Goal: Task Accomplishment & Management: Manage account settings

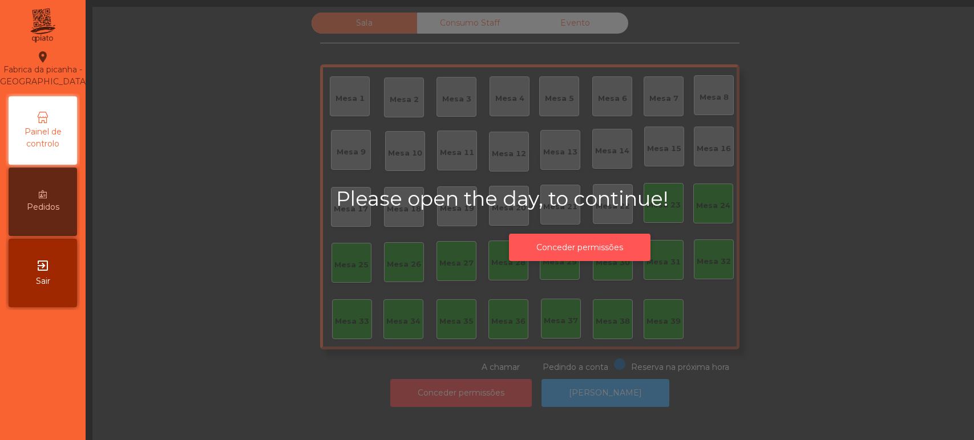
click at [611, 247] on button "Conceder permissões" at bounding box center [580, 248] width 142 height 28
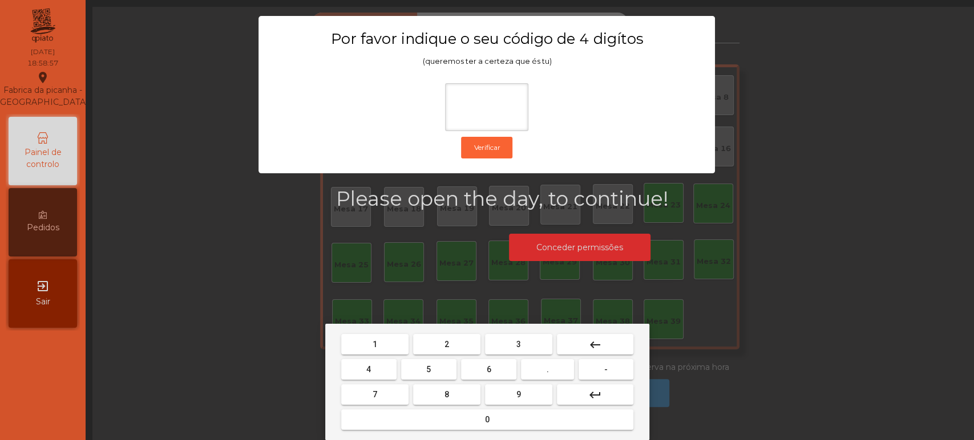
click at [374, 345] on span "1" at bounding box center [375, 344] width 5 height 9
click at [514, 333] on mat-keyboard-key "3" at bounding box center [519, 344] width 72 height 25
click at [509, 338] on button "3" at bounding box center [518, 344] width 67 height 21
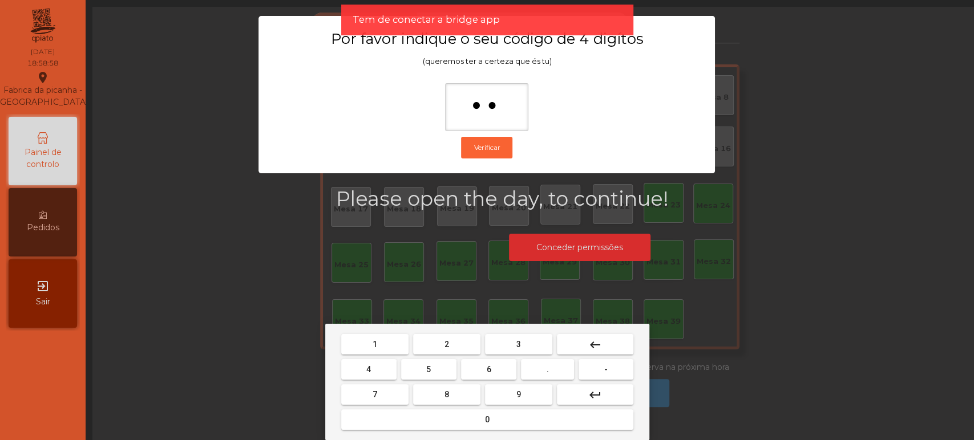
click at [430, 368] on span "5" at bounding box center [428, 369] width 5 height 9
click at [453, 417] on button "0" at bounding box center [487, 420] width 292 height 21
type input "****"
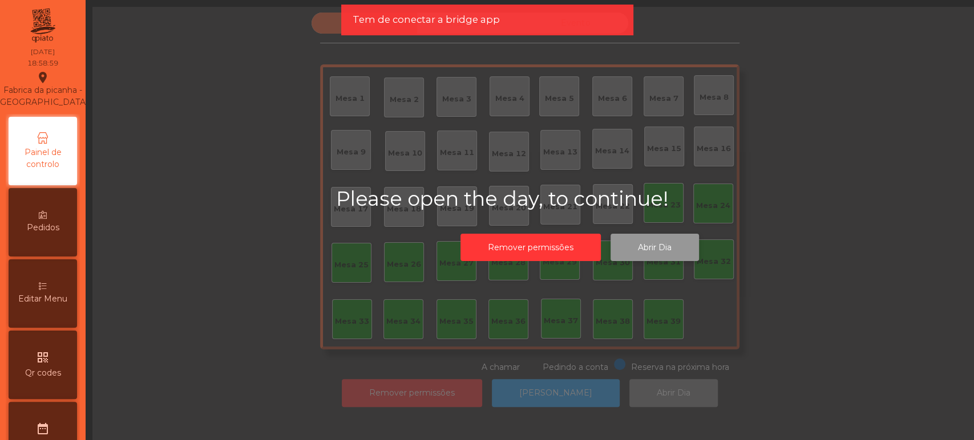
click at [670, 249] on button "Abrir Dia" at bounding box center [655, 248] width 88 height 28
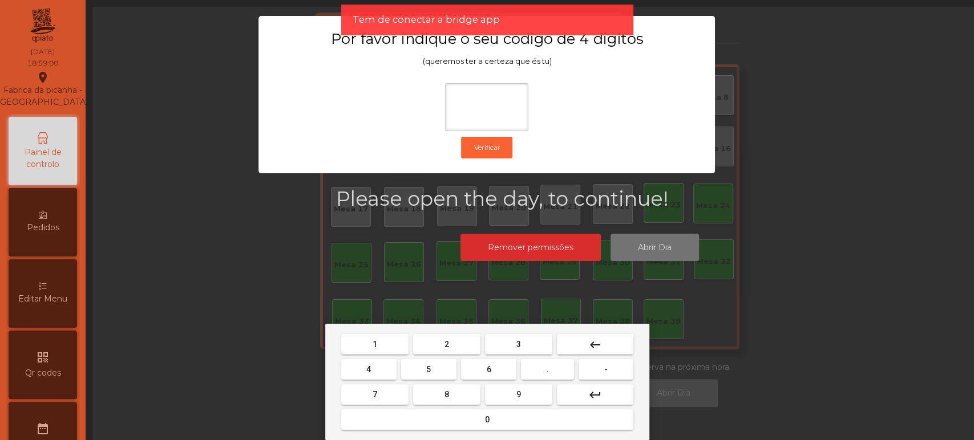
click at [383, 345] on button "1" at bounding box center [374, 344] width 67 height 21
click at [510, 342] on button "3" at bounding box center [518, 344] width 67 height 21
click at [430, 369] on span "5" at bounding box center [428, 369] width 5 height 9
click at [443, 413] on button "0" at bounding box center [487, 420] width 292 height 21
type input "****"
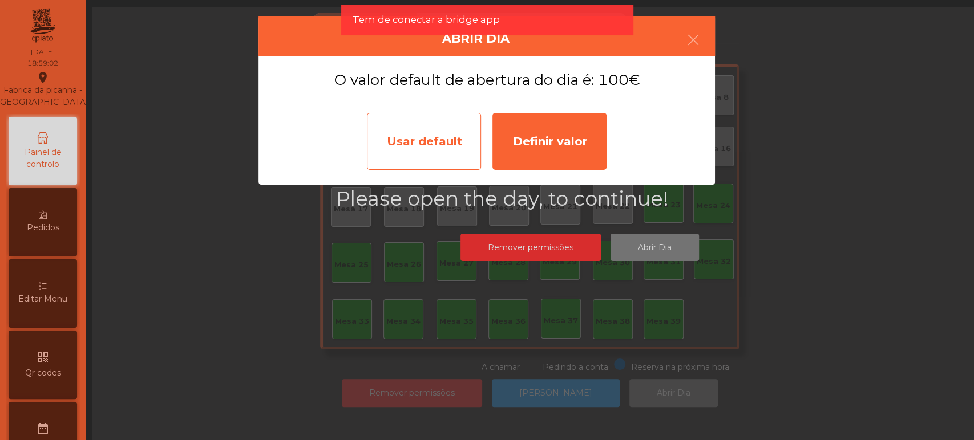
click at [423, 155] on div "Usar default" at bounding box center [424, 141] width 114 height 57
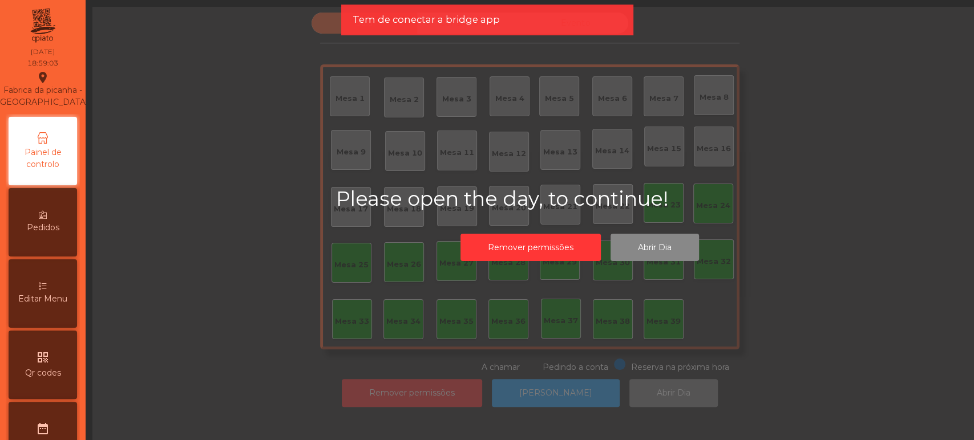
click at [415, 199] on h2 "Please open the day, to continue!" at bounding box center [579, 199] width 487 height 24
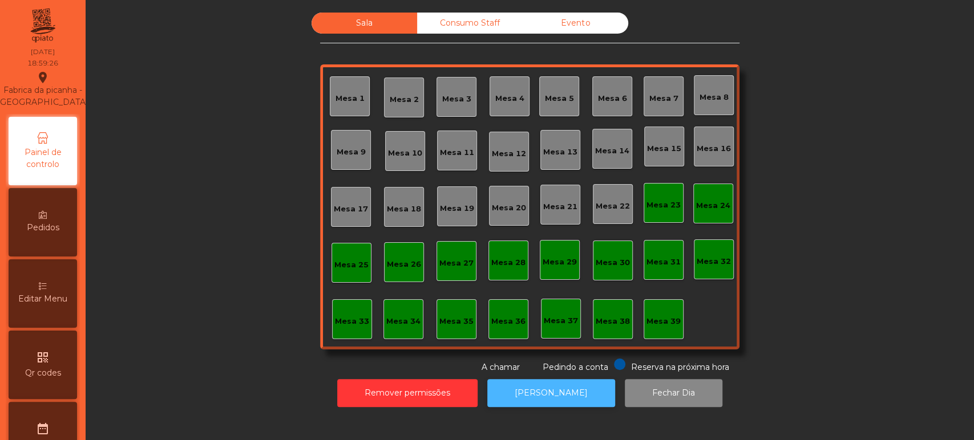
click at [582, 401] on button "[PERSON_NAME]" at bounding box center [551, 393] width 128 height 28
click at [602, 100] on div "Mesa 6" at bounding box center [612, 98] width 29 height 11
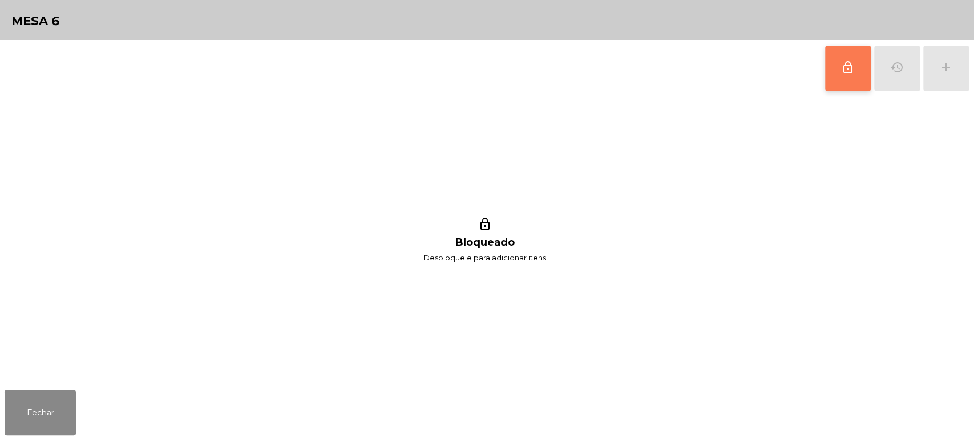
click at [841, 75] on button "lock_outline" at bounding box center [848, 69] width 46 height 46
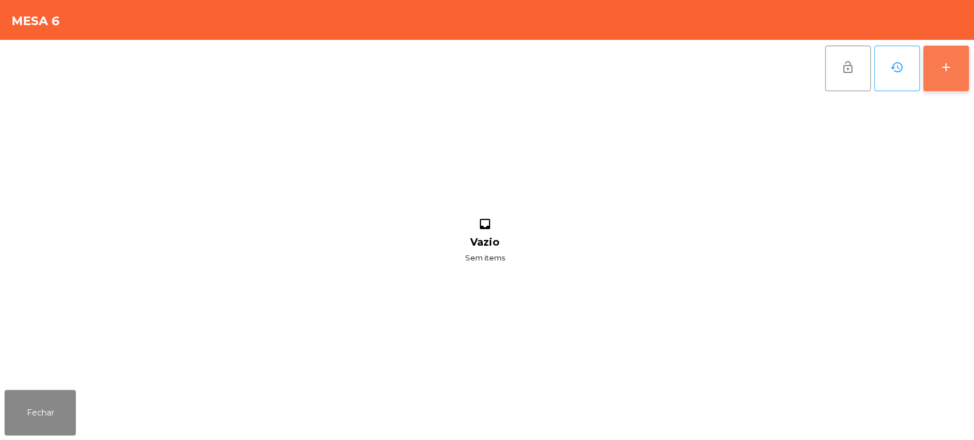
click at [953, 60] on button "add" at bounding box center [946, 69] width 46 height 46
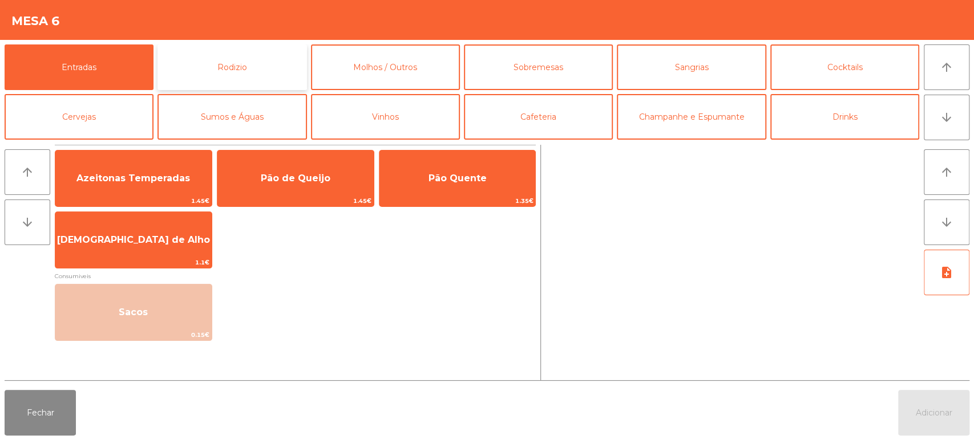
click at [267, 80] on button "Rodizio" at bounding box center [231, 68] width 149 height 46
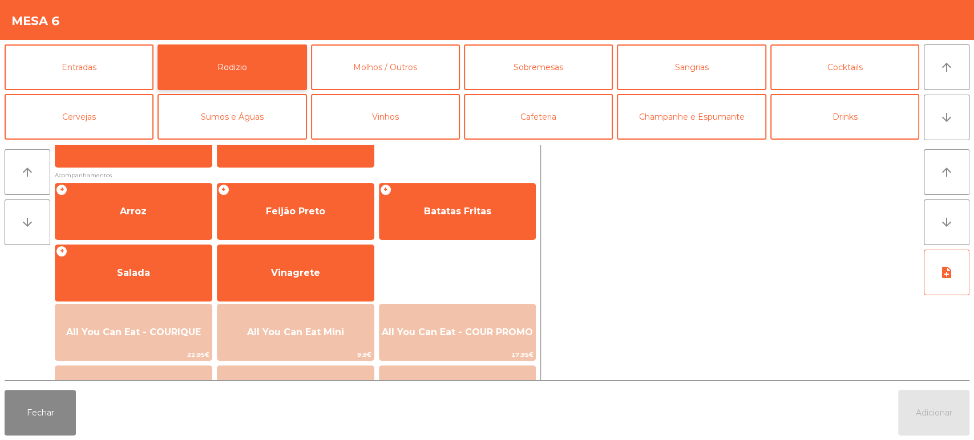
scroll to position [160, 0]
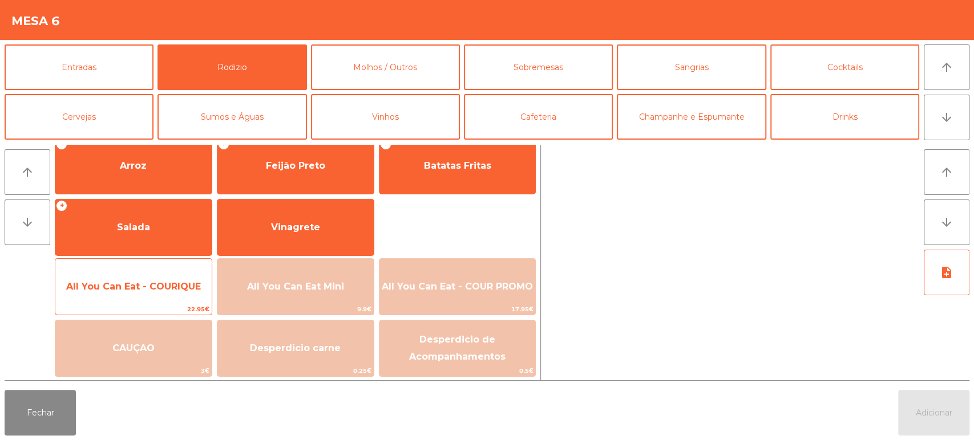
click at [149, 264] on div "All You Can Eat - COURIQUE 22.95€" at bounding box center [133, 286] width 157 height 57
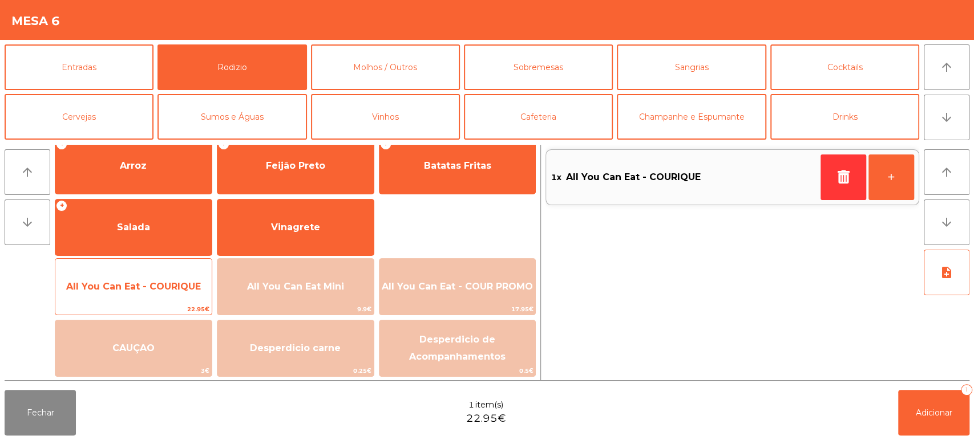
click at [167, 278] on span "All You Can Eat - COURIQUE" at bounding box center [133, 287] width 156 height 31
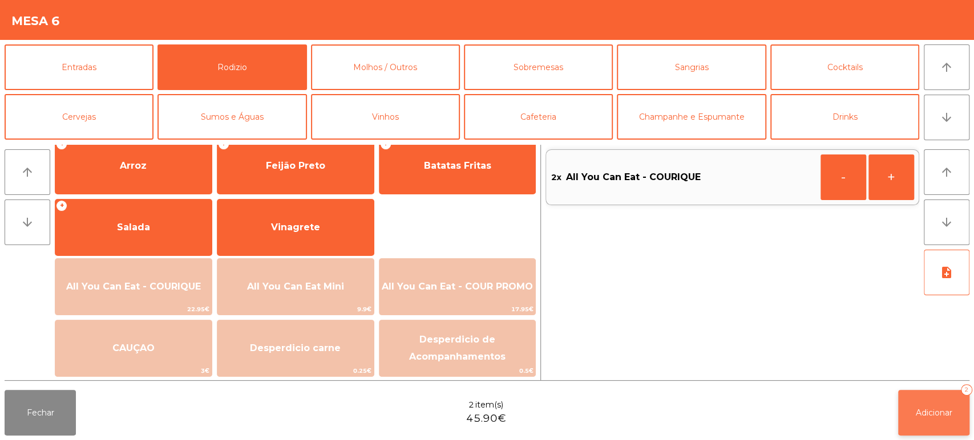
click at [936, 411] on span "Adicionar" at bounding box center [934, 413] width 37 height 10
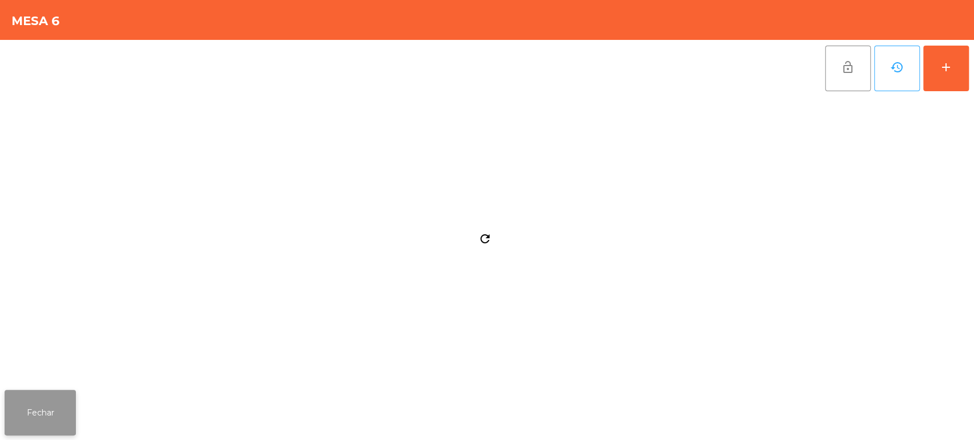
click at [56, 409] on button "Fechar" at bounding box center [40, 413] width 71 height 46
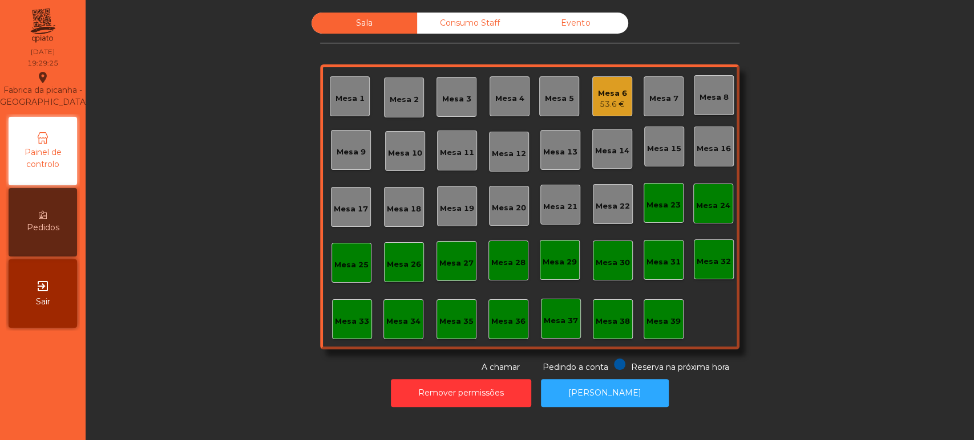
click at [557, 144] on div "Mesa 13" at bounding box center [560, 150] width 34 height 16
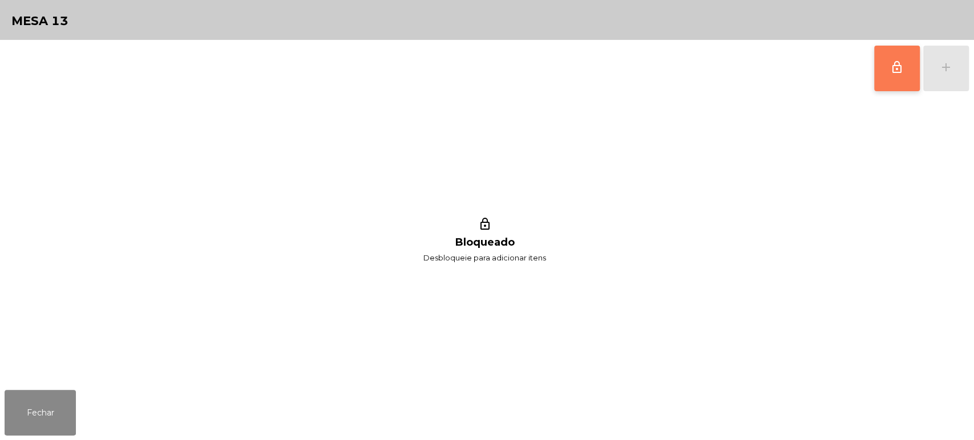
click at [905, 50] on button "lock_outline" at bounding box center [897, 69] width 46 height 46
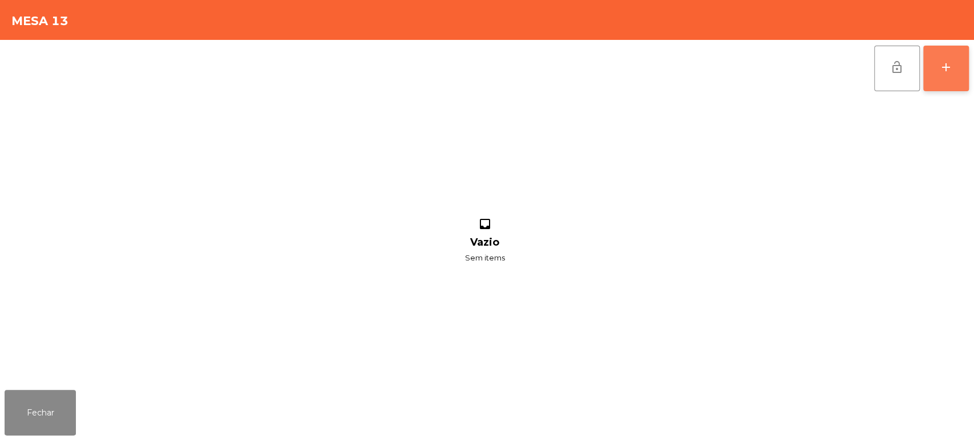
click at [943, 55] on button "add" at bounding box center [946, 69] width 46 height 46
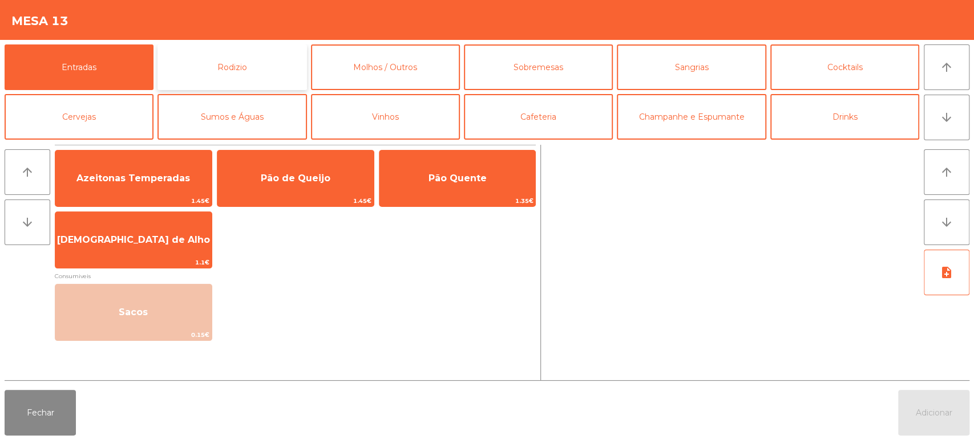
click at [227, 71] on button "Rodizio" at bounding box center [231, 68] width 149 height 46
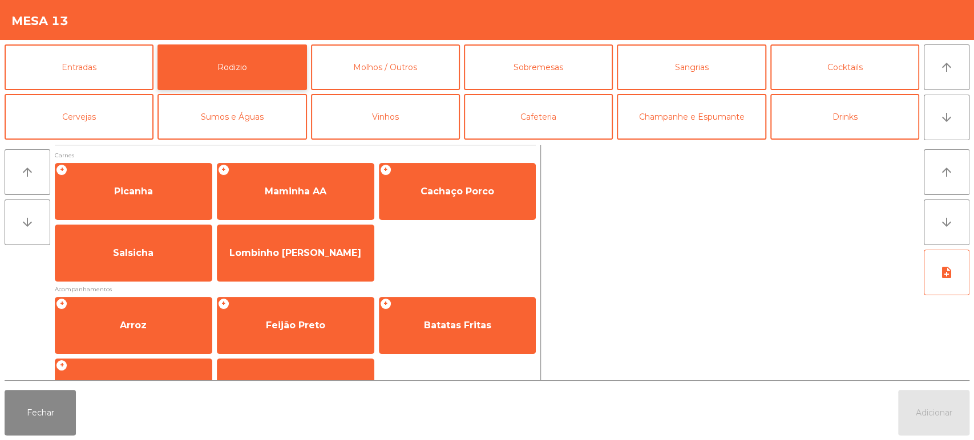
scroll to position [160, 0]
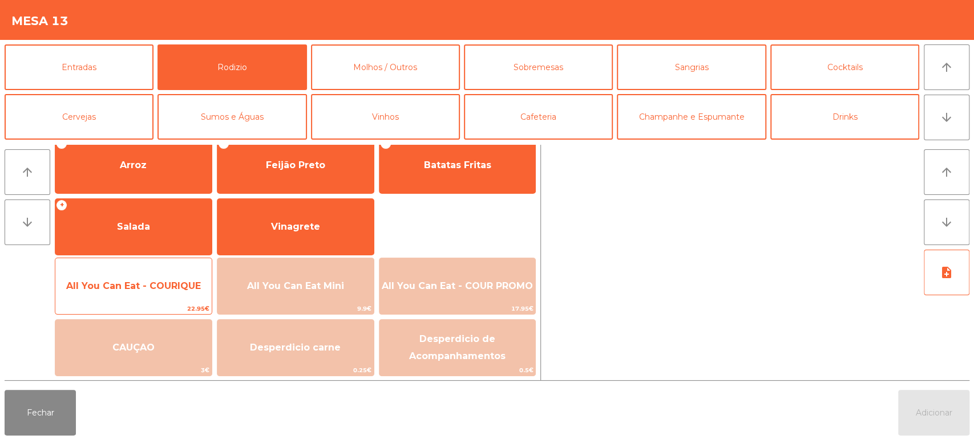
click at [164, 276] on span "All You Can Eat - COURIQUE" at bounding box center [133, 286] width 156 height 31
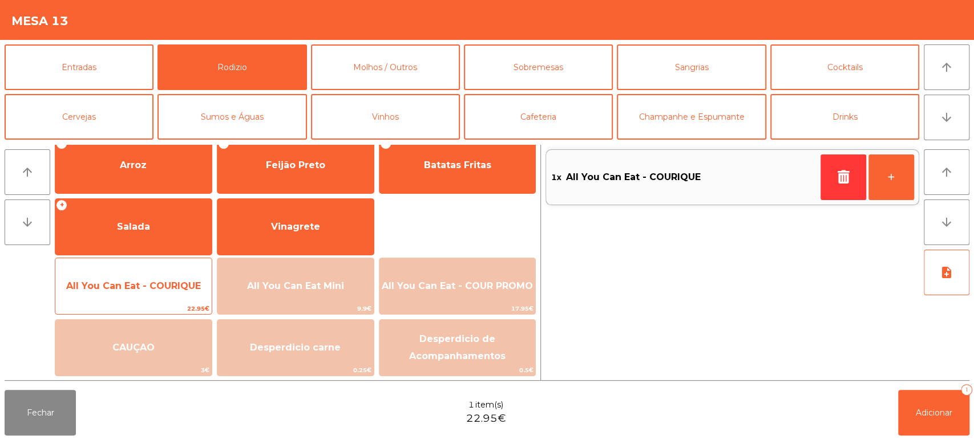
click at [173, 274] on span "All You Can Eat - COURIQUE" at bounding box center [133, 286] width 156 height 31
click at [174, 284] on span "All You Can Eat - COURIQUE" at bounding box center [133, 286] width 135 height 11
click at [167, 274] on span "All You Can Eat - COURIQUE" at bounding box center [133, 286] width 156 height 31
click at [155, 276] on span "All You Can Eat - COURIQUE" at bounding box center [133, 286] width 156 height 31
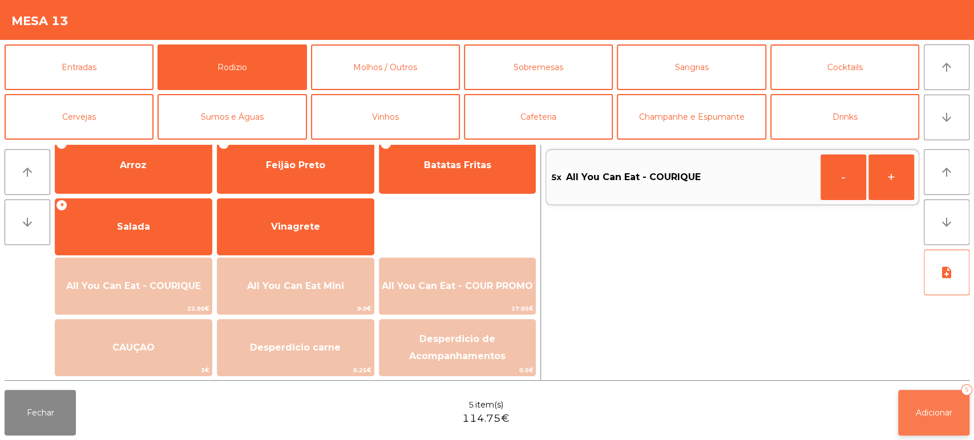
click at [920, 418] on button "Adicionar 5" at bounding box center [933, 413] width 71 height 46
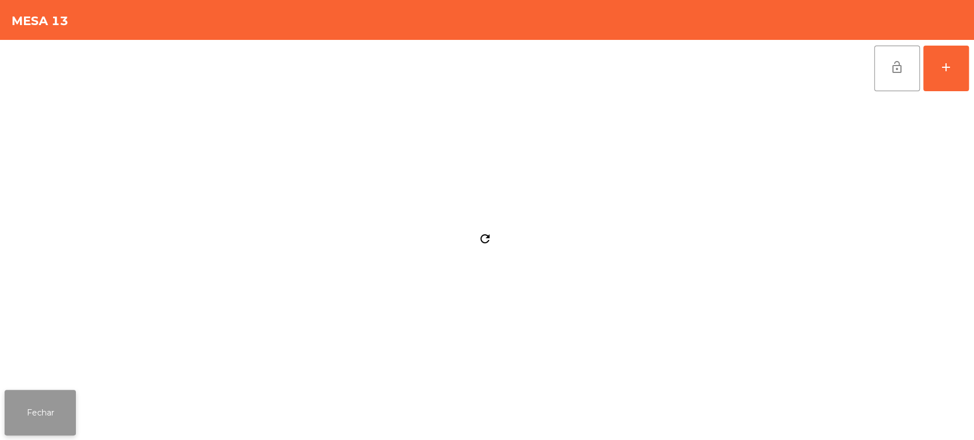
click at [58, 411] on button "Fechar" at bounding box center [40, 413] width 71 height 46
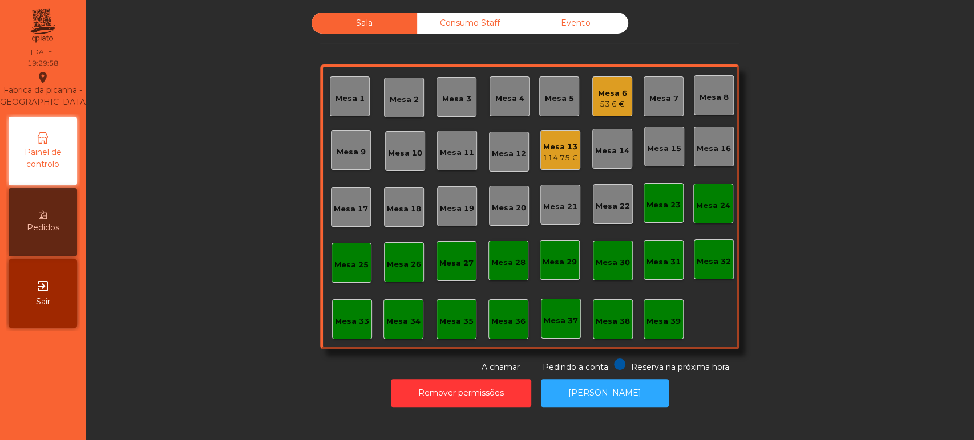
click at [563, 145] on div "Mesa 13" at bounding box center [560, 147] width 35 height 11
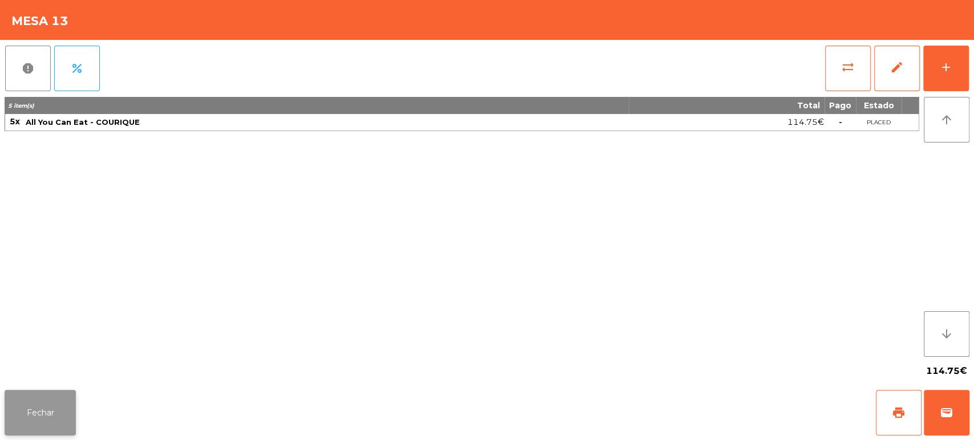
click at [68, 393] on button "Fechar" at bounding box center [40, 413] width 71 height 46
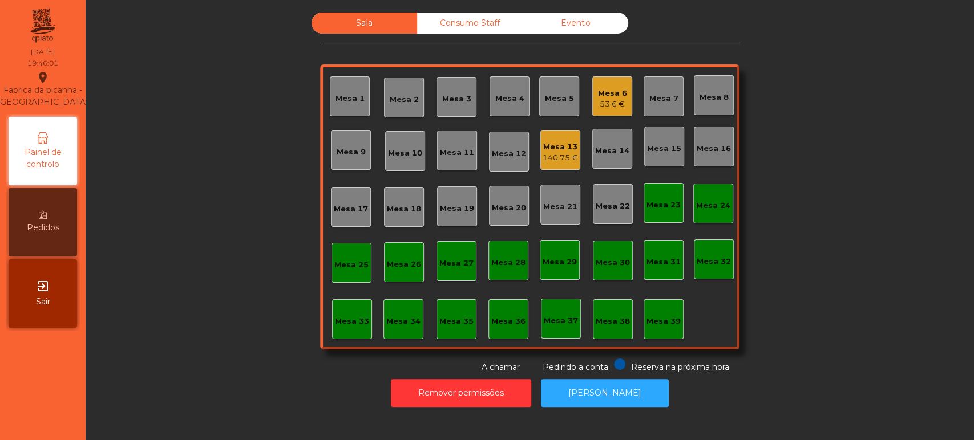
click at [463, 26] on div "Consumo Staff" at bounding box center [470, 23] width 106 height 21
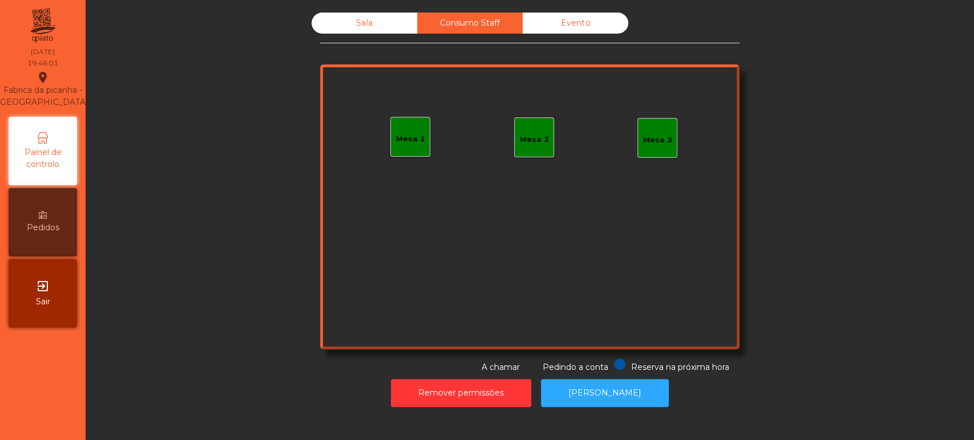
click at [390, 132] on div "Mesa 1" at bounding box center [410, 137] width 40 height 40
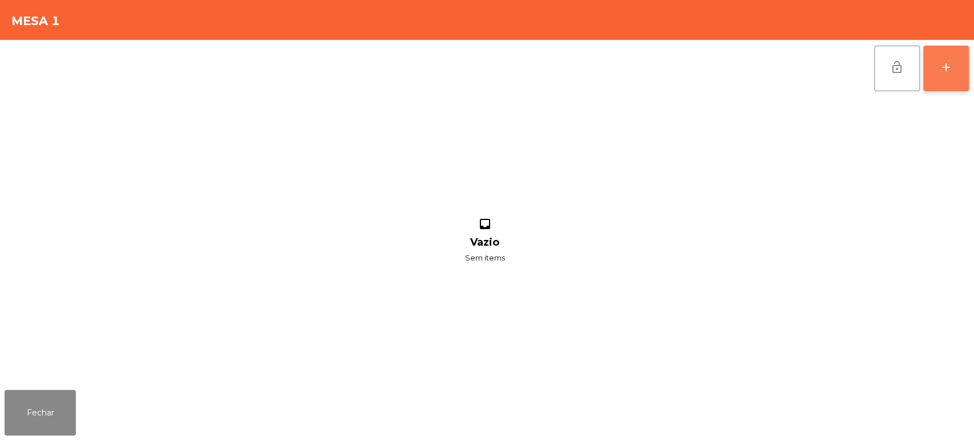
click at [944, 62] on div "add" at bounding box center [946, 67] width 14 height 14
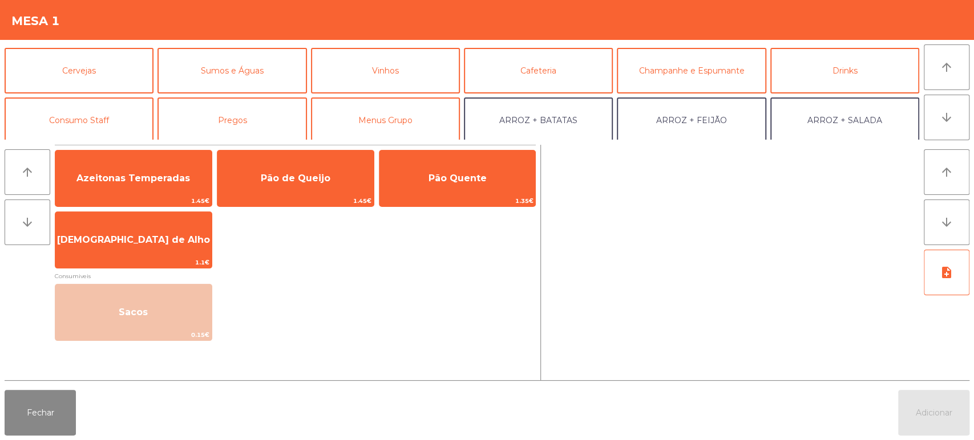
scroll to position [52, 0]
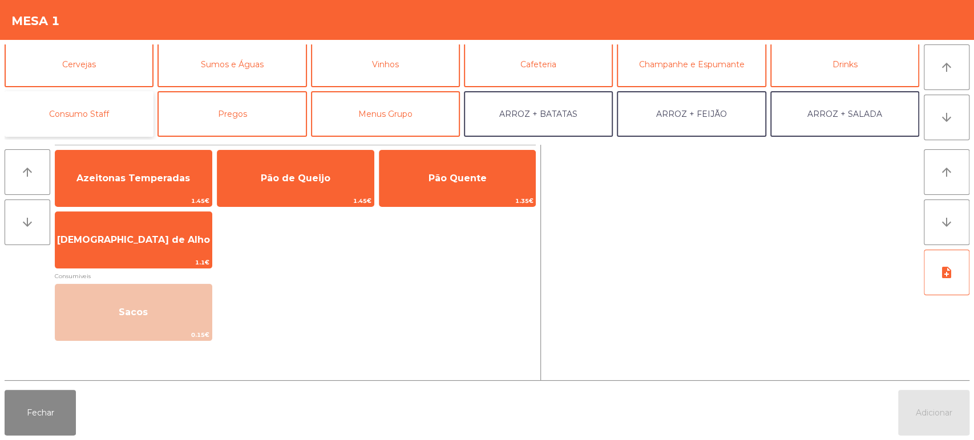
click at [118, 113] on button "Consumo Staff" at bounding box center [79, 114] width 149 height 46
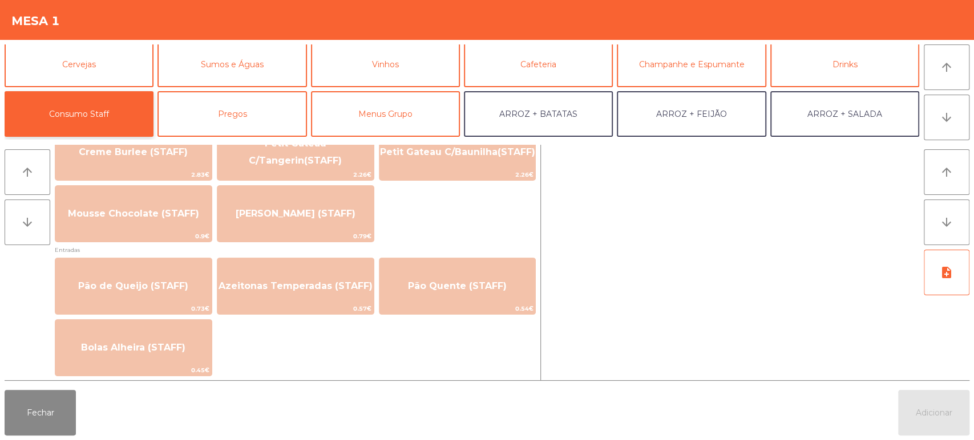
scroll to position [850, 0]
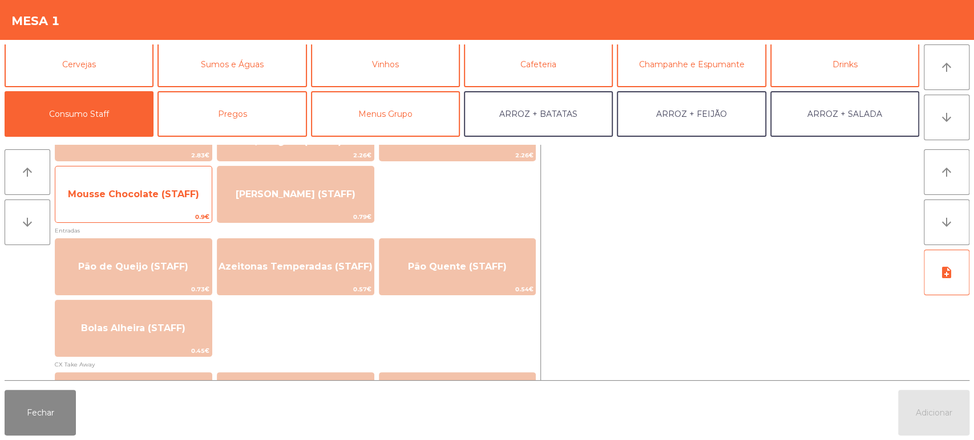
click at [149, 207] on span "Mousse Chocolate (STAFF)" at bounding box center [133, 194] width 156 height 31
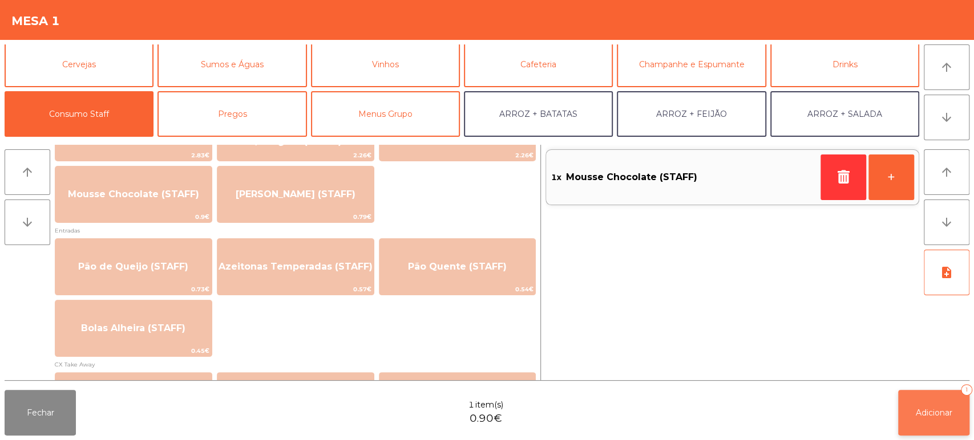
click at [921, 411] on span "Adicionar" at bounding box center [934, 413] width 37 height 10
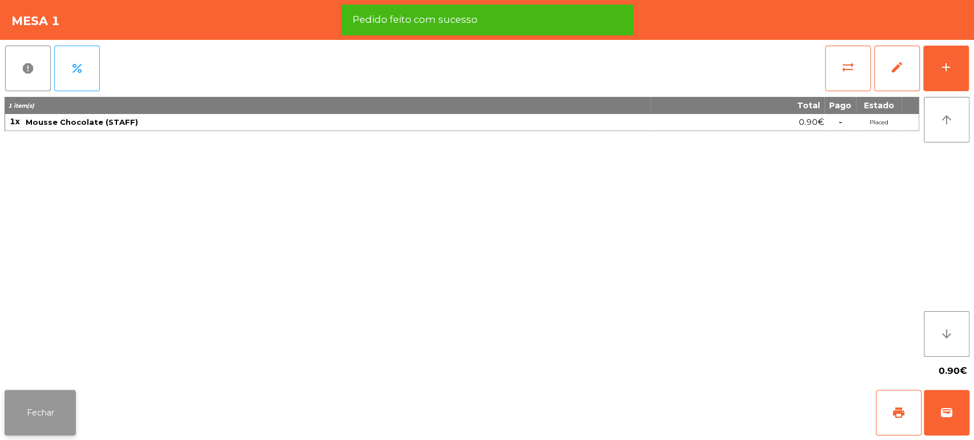
click at [54, 412] on button "Fechar" at bounding box center [40, 413] width 71 height 46
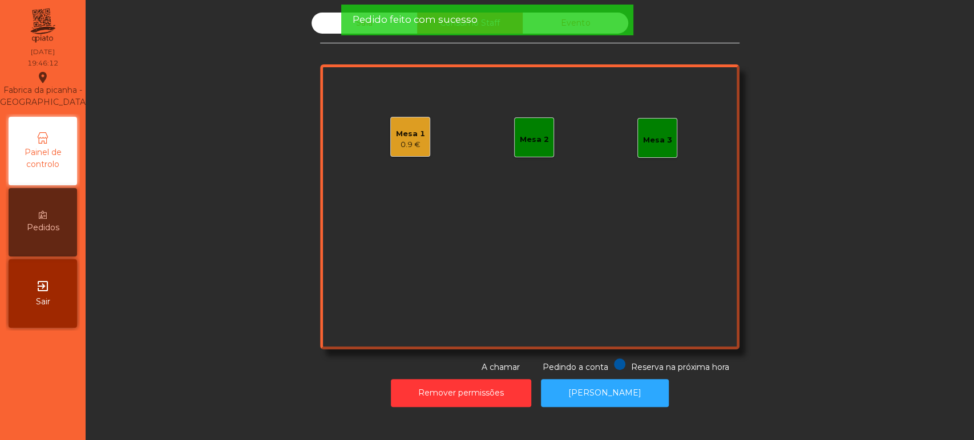
click at [231, 243] on div "Sala Consumo Staff Evento Mesa 1 0.9 € Mesa 2 Mesa 3 Reserva na próxima hora Pe…" at bounding box center [530, 193] width 858 height 361
click at [328, 29] on div "Sala" at bounding box center [365, 23] width 106 height 21
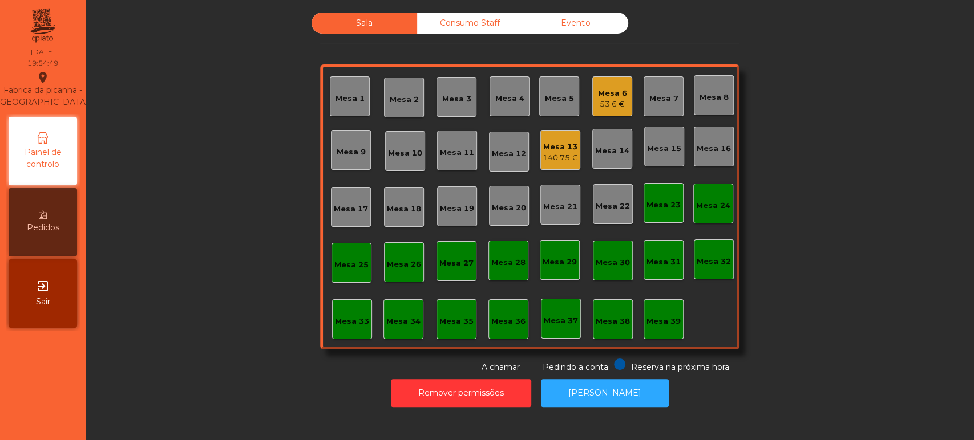
click at [669, 152] on div "Mesa 15" at bounding box center [664, 148] width 34 height 11
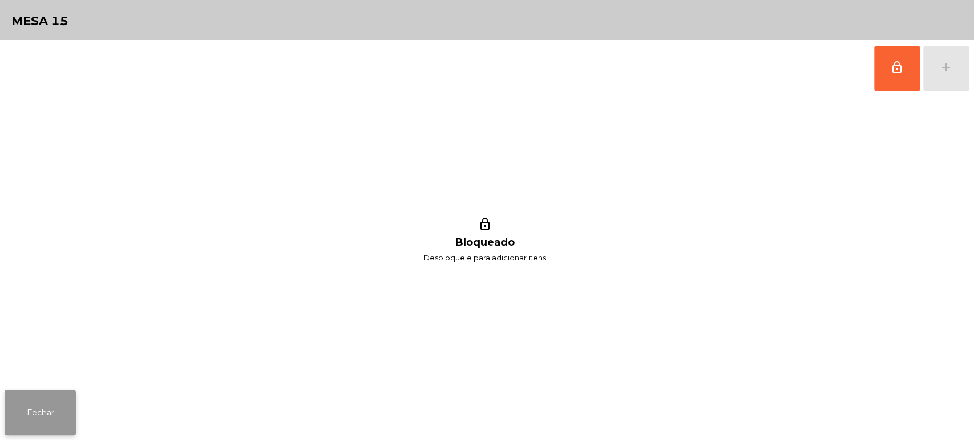
click at [37, 394] on button "Fechar" at bounding box center [40, 413] width 71 height 46
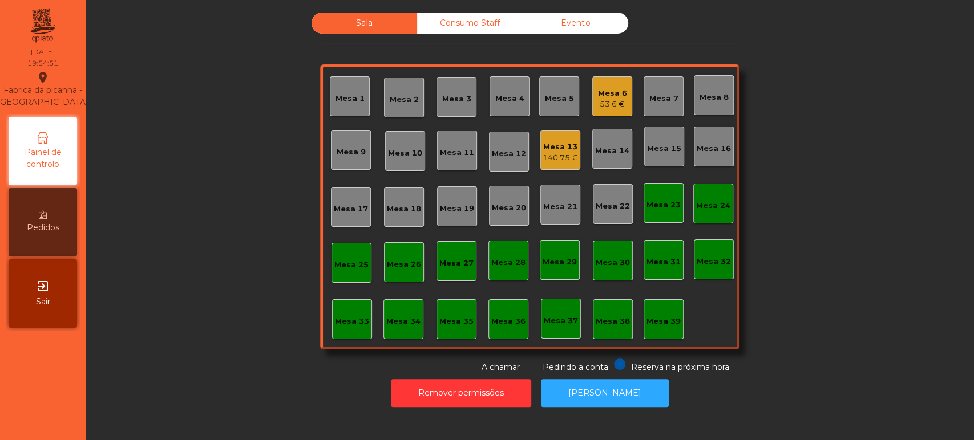
click at [705, 149] on div "Mesa 16" at bounding box center [714, 148] width 34 height 11
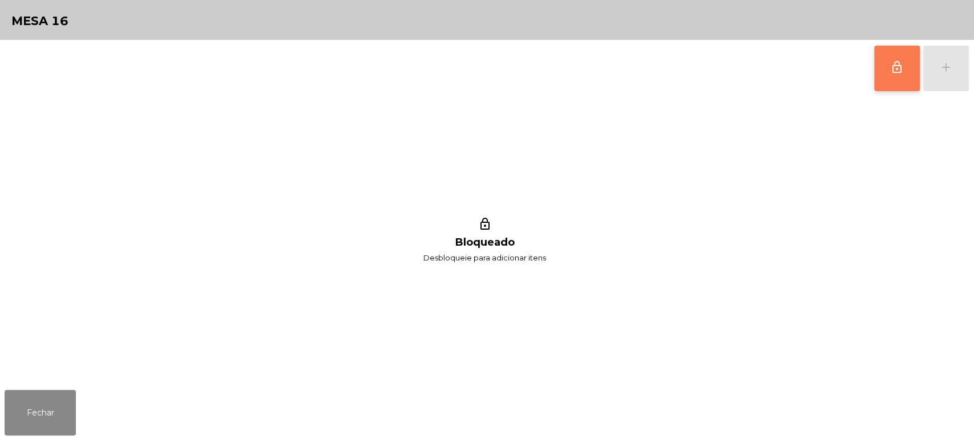
click at [893, 74] on button "lock_outline" at bounding box center [897, 69] width 46 height 46
click at [940, 67] on div "add" at bounding box center [946, 67] width 14 height 14
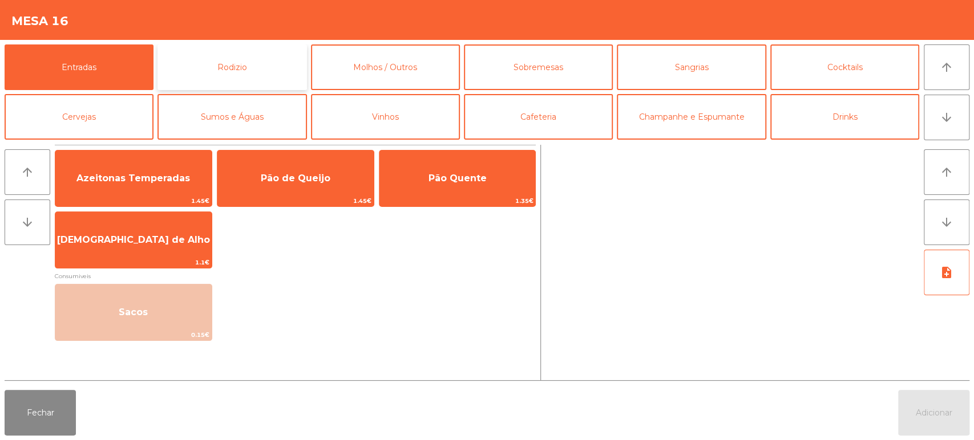
click at [217, 78] on button "Rodizio" at bounding box center [231, 68] width 149 height 46
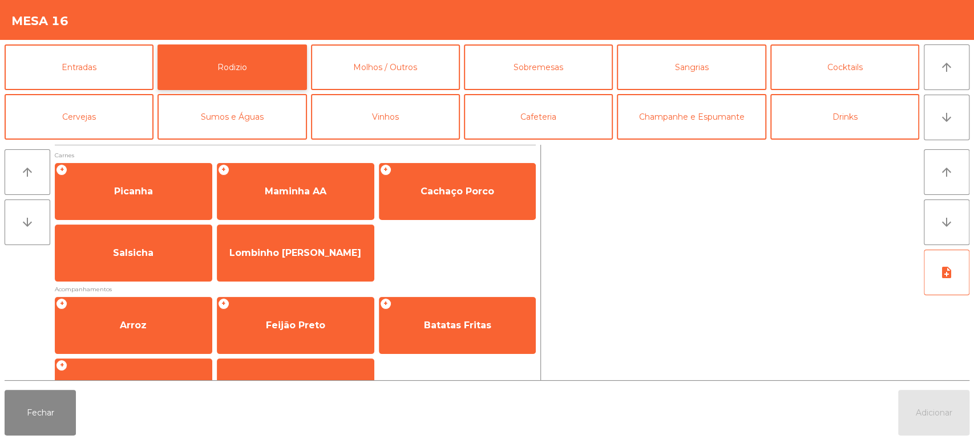
scroll to position [160, 0]
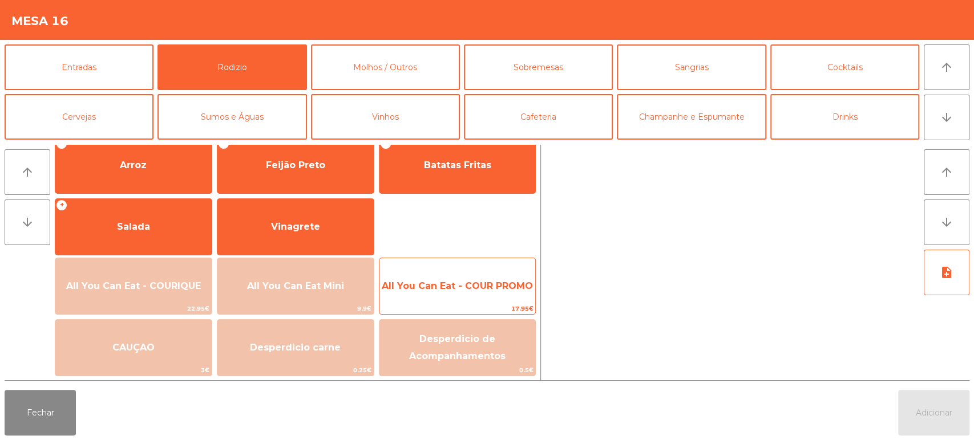
click at [484, 290] on span "All You Can Eat - COUR PROMO" at bounding box center [457, 286] width 151 height 11
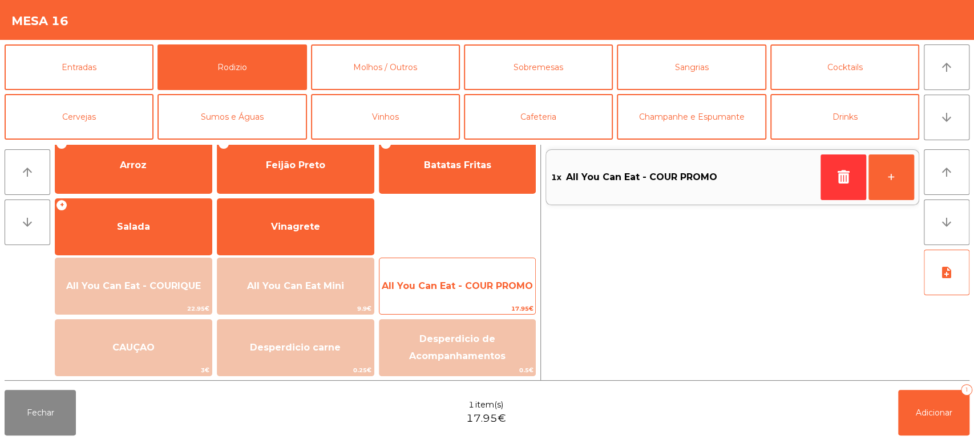
click at [490, 293] on span "All You Can Eat - COUR PROMO" at bounding box center [457, 286] width 156 height 31
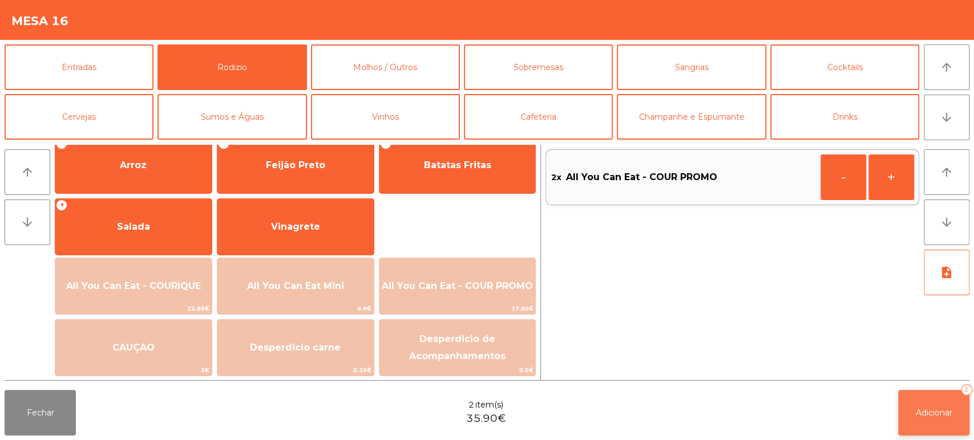
click at [958, 414] on button "Adicionar 2" at bounding box center [933, 413] width 71 height 46
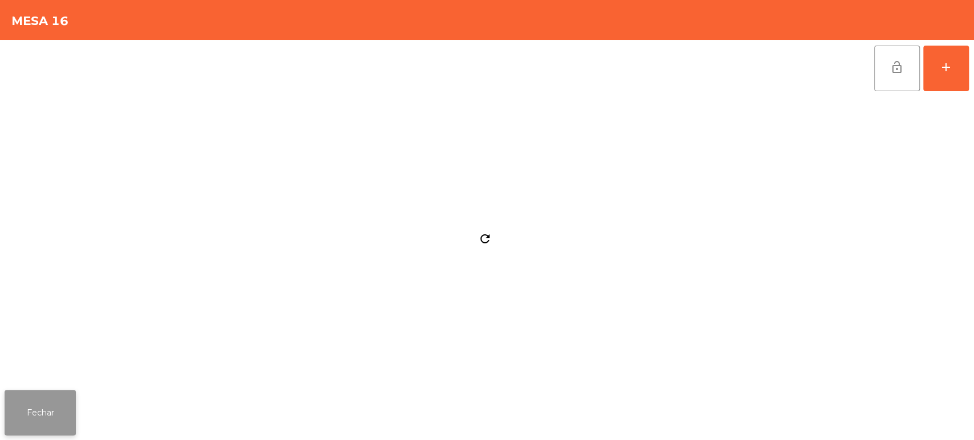
click at [35, 410] on button "Fechar" at bounding box center [40, 413] width 71 height 46
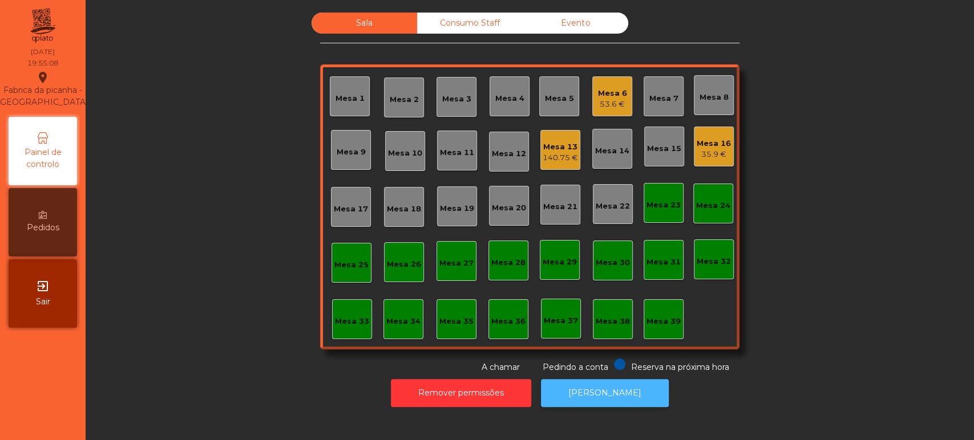
click at [588, 379] on button "[PERSON_NAME]" at bounding box center [605, 393] width 128 height 28
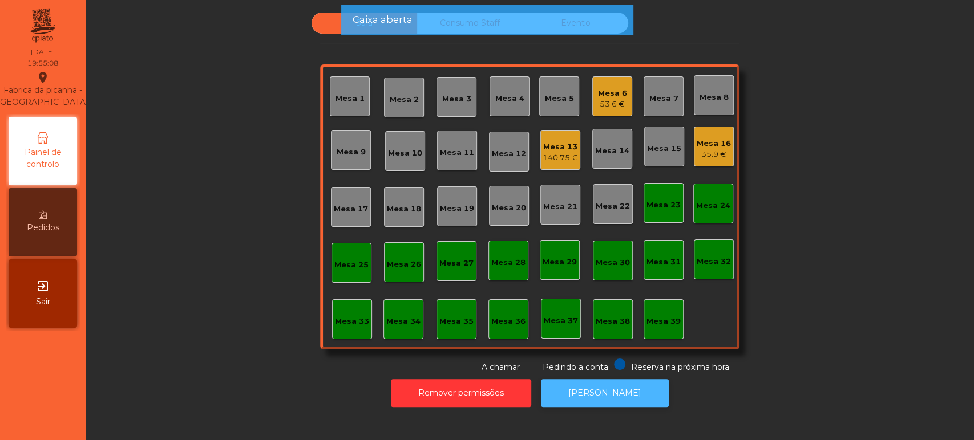
click at [600, 386] on button "[PERSON_NAME]" at bounding box center [605, 393] width 128 height 28
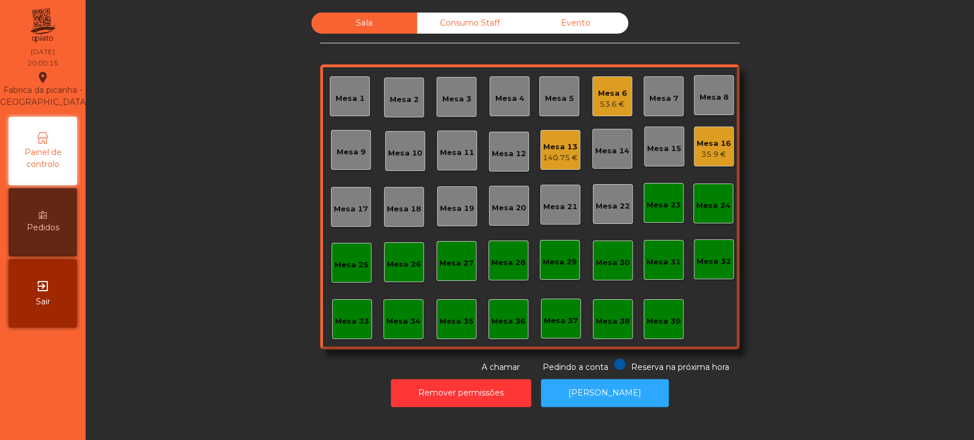
click at [704, 142] on div "Mesa 16" at bounding box center [714, 143] width 34 height 11
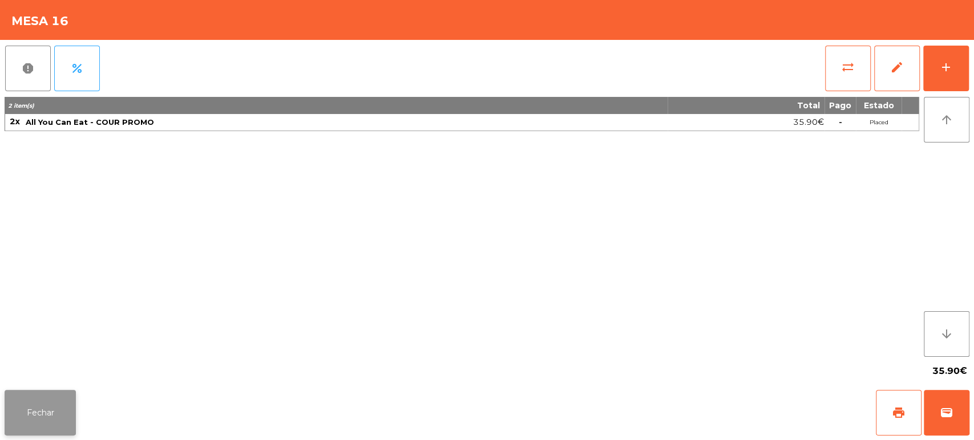
click at [52, 409] on button "Fechar" at bounding box center [40, 413] width 71 height 46
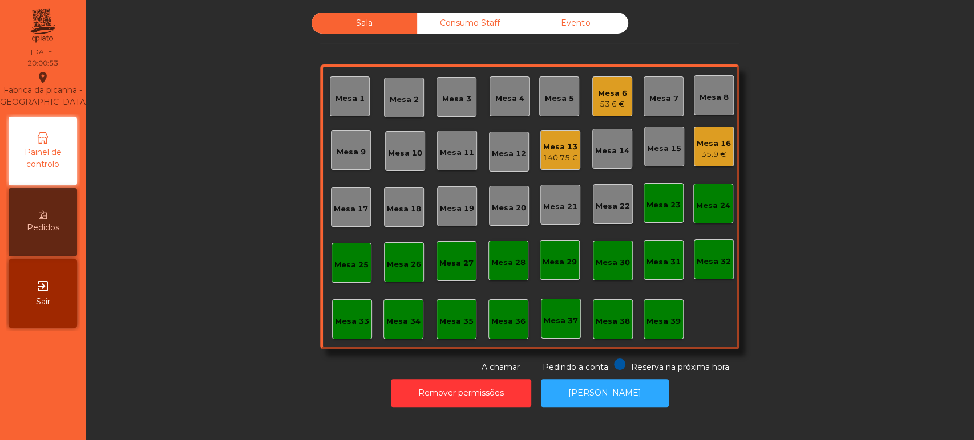
click at [220, 174] on div "Sala Consumo Staff Evento Mesa 1 [GEOGRAPHIC_DATA] 3 Mesa 4 Mesa 5 Mesa 6 53.6 …" at bounding box center [530, 193] width 858 height 361
click at [494, 157] on div "Mesa 12" at bounding box center [509, 153] width 34 height 11
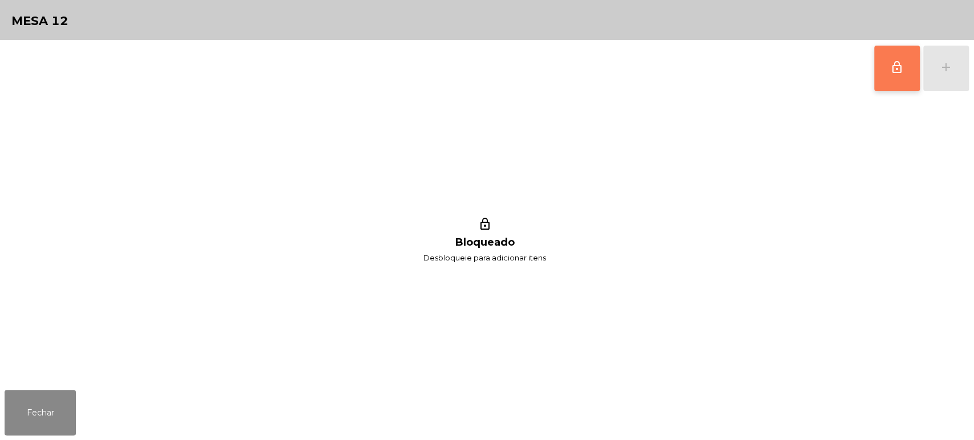
click at [899, 78] on button "lock_outline" at bounding box center [897, 69] width 46 height 46
click at [937, 78] on button "add" at bounding box center [946, 69] width 46 height 46
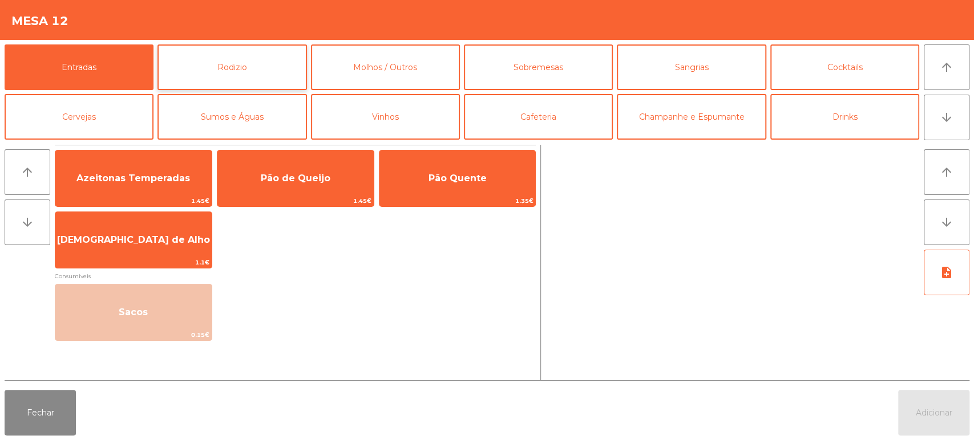
click at [230, 56] on button "Rodizio" at bounding box center [231, 68] width 149 height 46
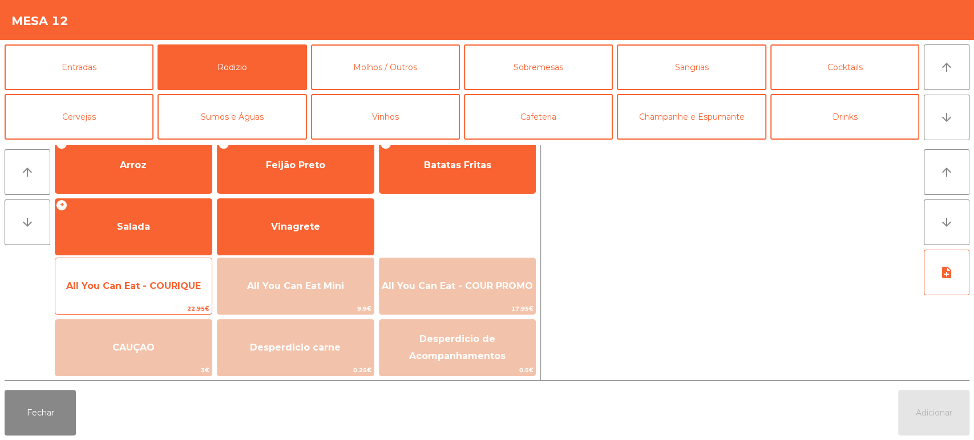
click at [168, 286] on span "All You Can Eat - COURIQUE" at bounding box center [133, 286] width 135 height 11
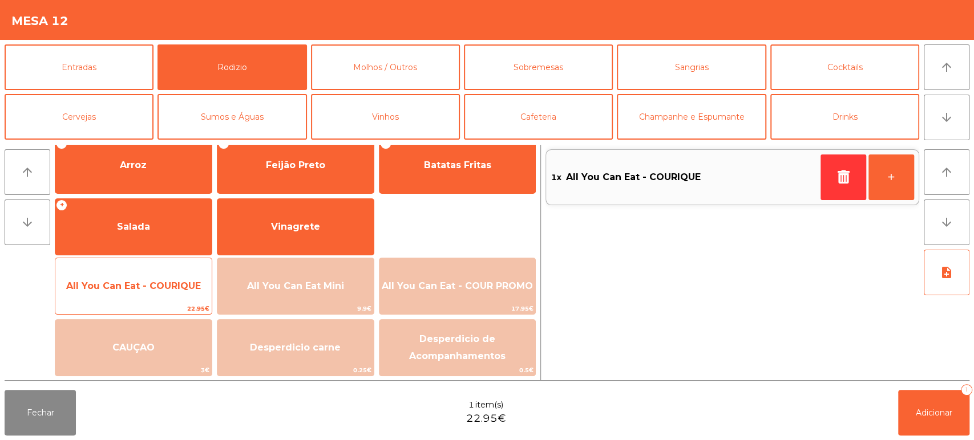
click at [157, 273] on span "All You Can Eat - COURIQUE" at bounding box center [133, 286] width 156 height 31
click at [161, 268] on div "All You Can Eat - COURIQUE 22.95€" at bounding box center [133, 286] width 157 height 57
click at [153, 273] on span "All You Can Eat - COURIQUE" at bounding box center [133, 286] width 156 height 31
click at [151, 277] on span "All You Can Eat - COURIQUE" at bounding box center [133, 286] width 156 height 31
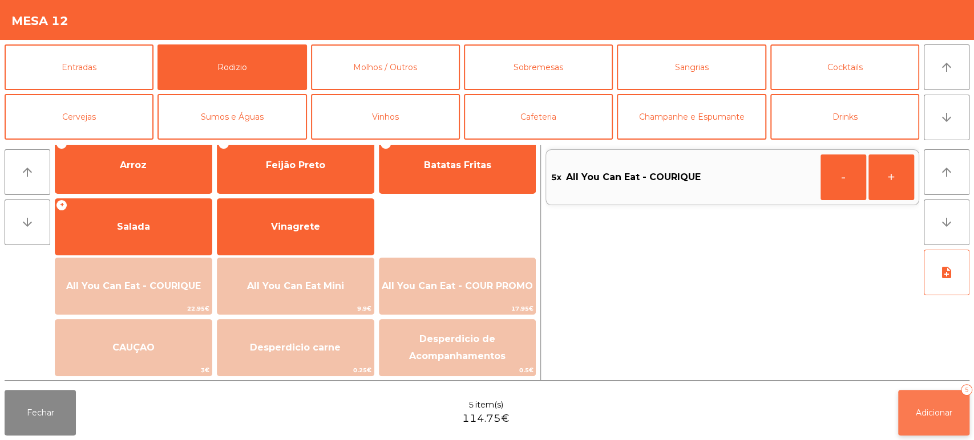
click at [921, 399] on button "Adicionar 5" at bounding box center [933, 413] width 71 height 46
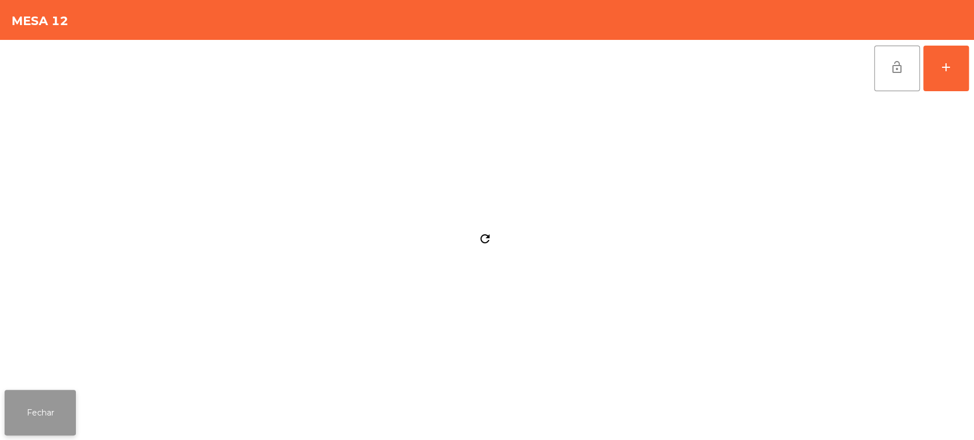
click at [60, 417] on button "Fechar" at bounding box center [40, 413] width 71 height 46
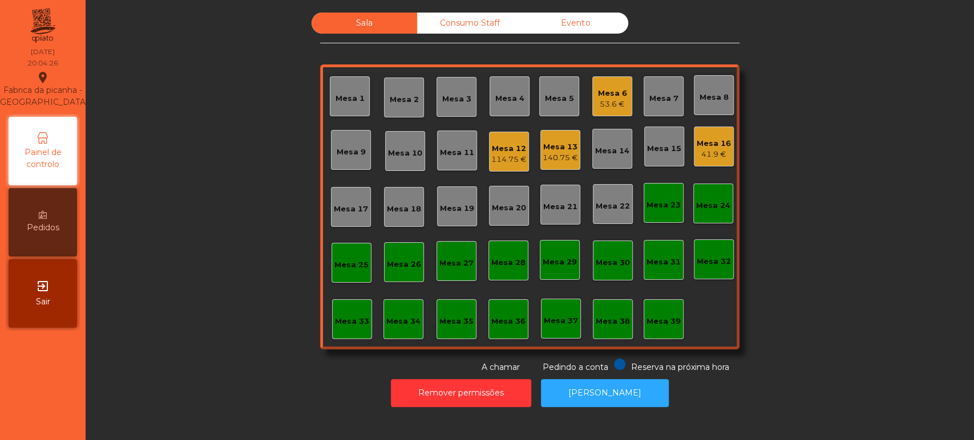
click at [491, 160] on div "114.75 €" at bounding box center [508, 159] width 35 height 11
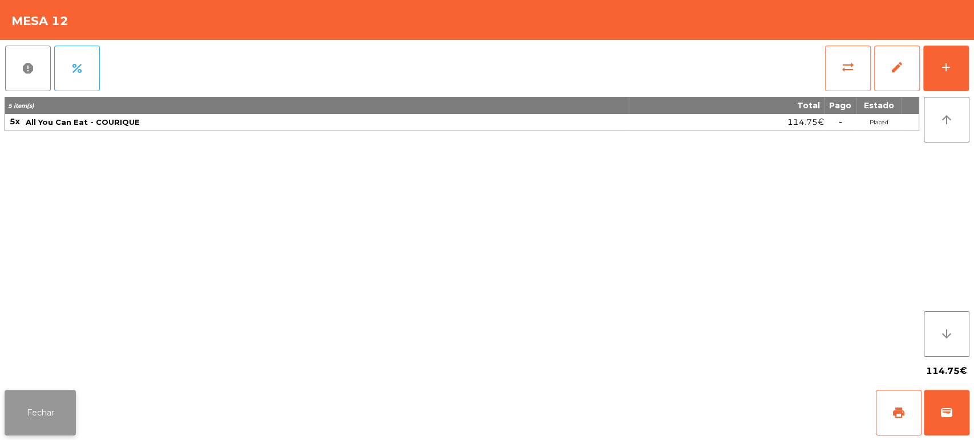
click at [73, 411] on button "Fechar" at bounding box center [40, 413] width 71 height 46
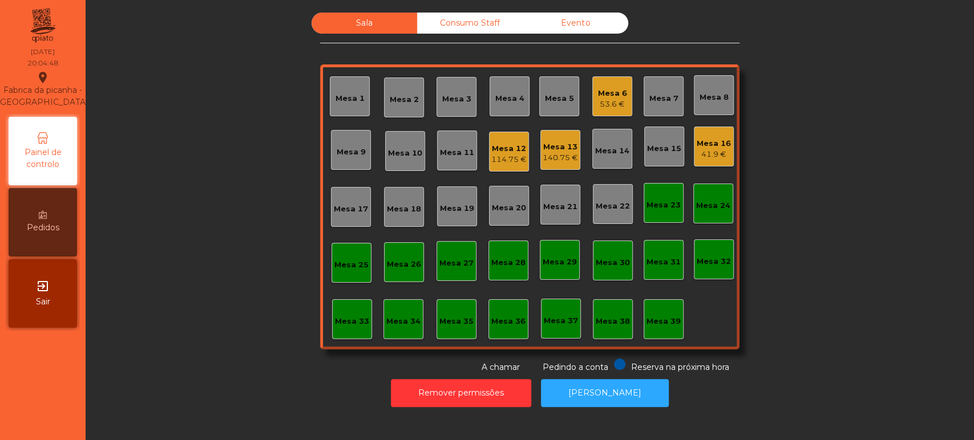
click at [608, 92] on div "Mesa 6" at bounding box center [612, 93] width 29 height 11
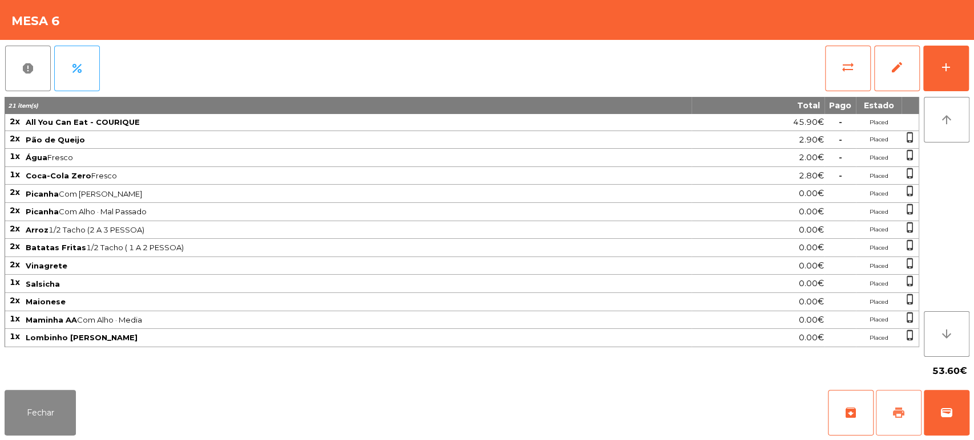
click at [914, 409] on button "print" at bounding box center [899, 413] width 46 height 46
click at [33, 435] on button "Fechar" at bounding box center [40, 413] width 71 height 46
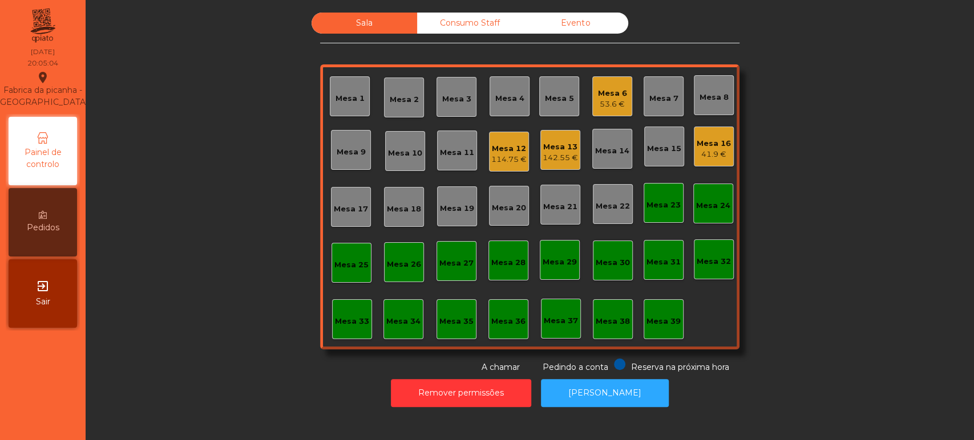
click at [602, 104] on div "53.6 €" at bounding box center [612, 104] width 29 height 11
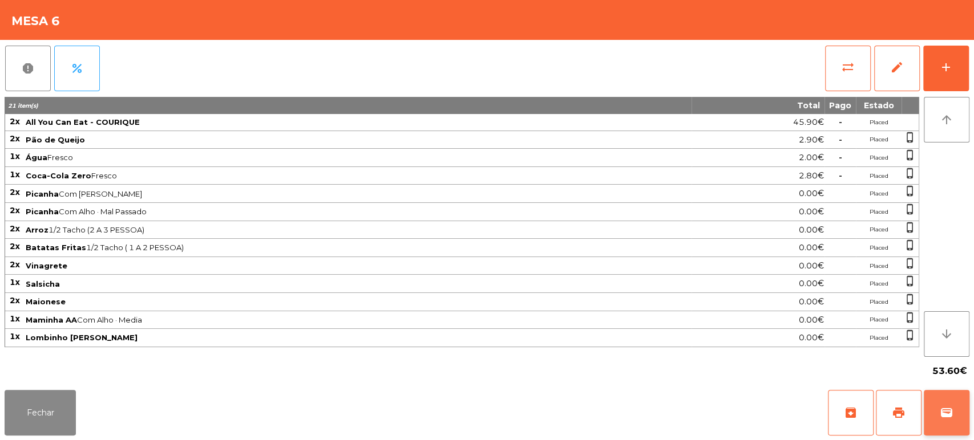
click at [936, 410] on button "wallet" at bounding box center [947, 413] width 46 height 46
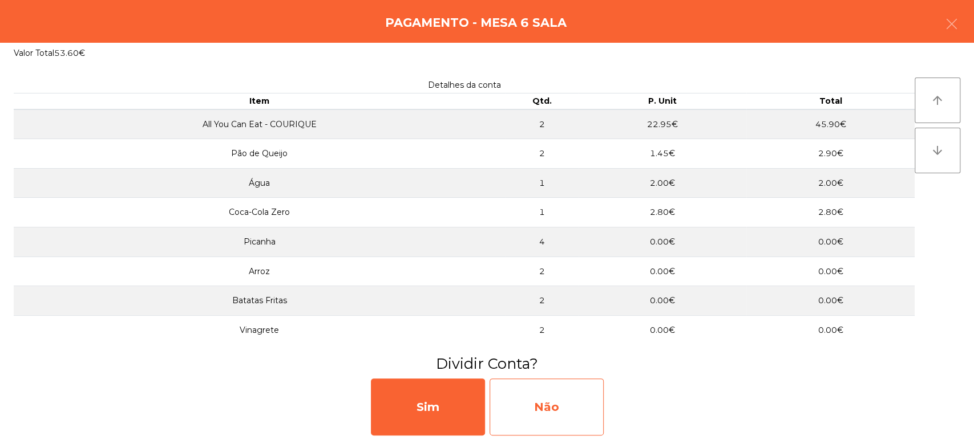
click at [512, 419] on div "Não" at bounding box center [547, 407] width 114 height 57
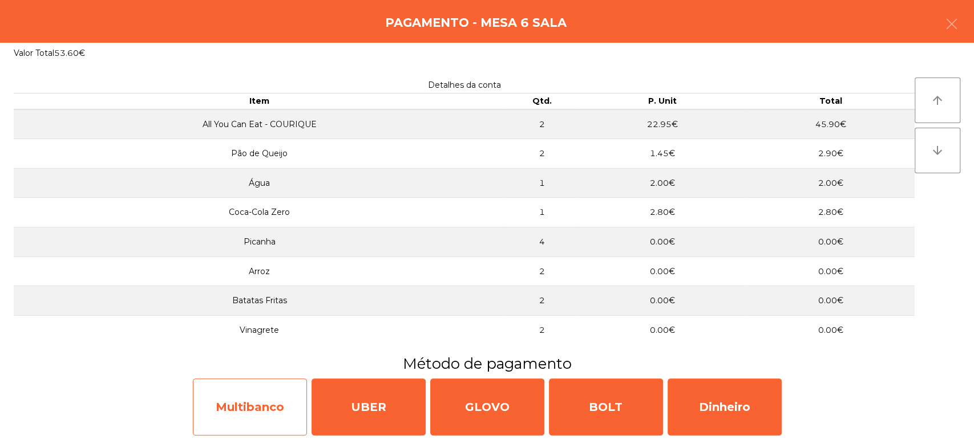
click at [217, 419] on div "Multibanco" at bounding box center [250, 407] width 114 height 57
select select "**"
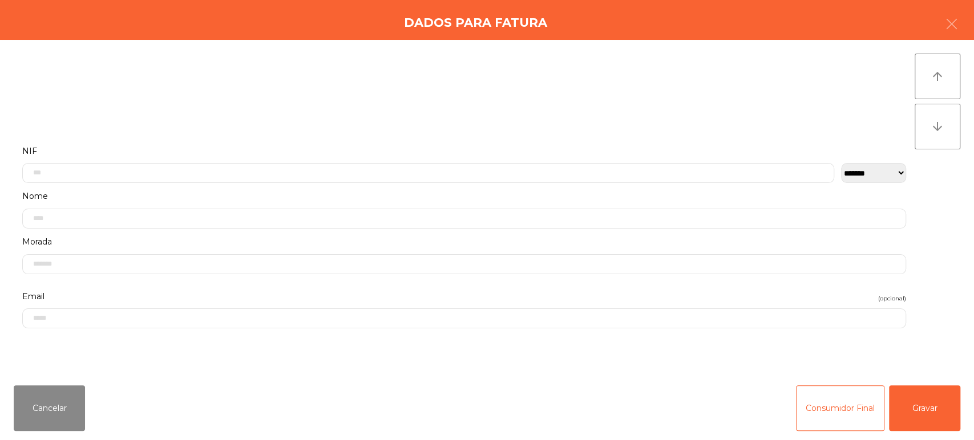
click at [418, 190] on label "Nome" at bounding box center [464, 196] width 884 height 15
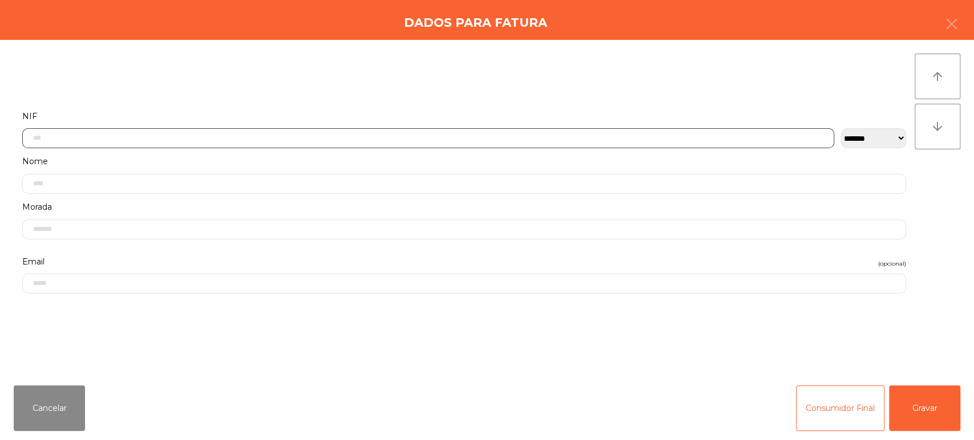
click at [584, 137] on input "text" at bounding box center [428, 138] width 812 height 20
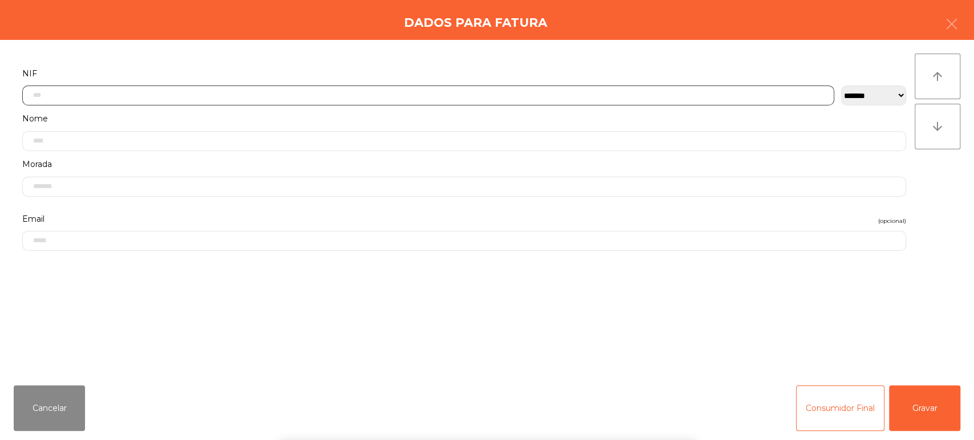
scroll to position [89, 0]
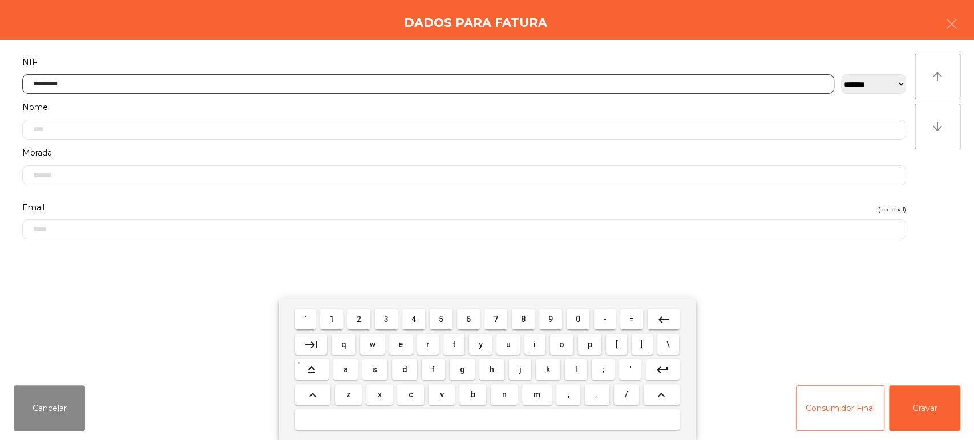
type input "*********"
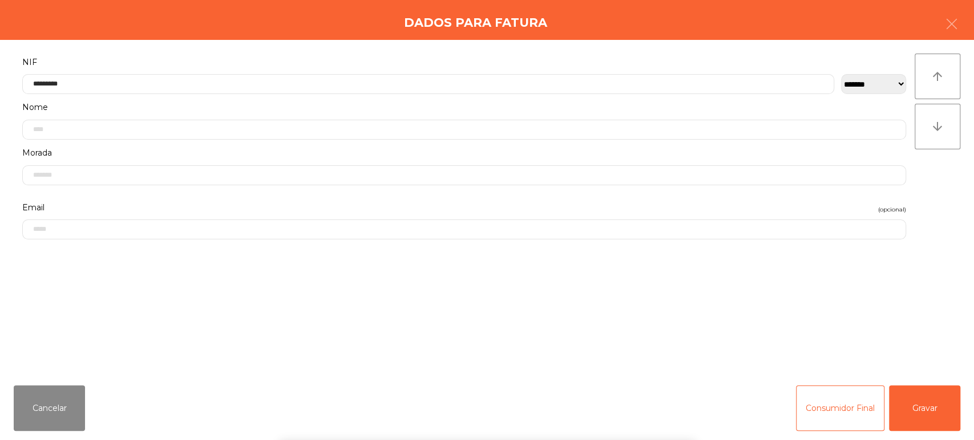
click at [951, 415] on div "` 1 2 3 4 5 6 7 8 9 0 - = keyboard_backspace keyboard_tab q w e r t y u i o p […" at bounding box center [487, 370] width 974 height 142
click at [944, 411] on button "Gravar" at bounding box center [924, 409] width 71 height 46
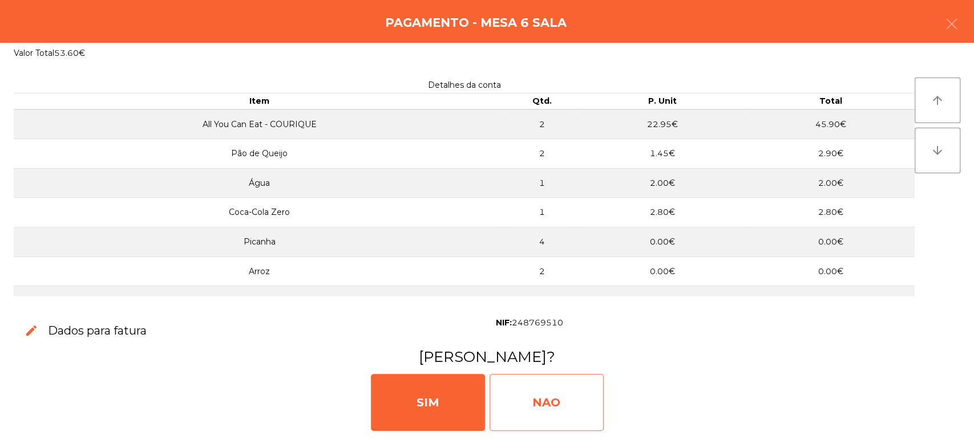
click at [528, 378] on div "NAO" at bounding box center [547, 402] width 114 height 57
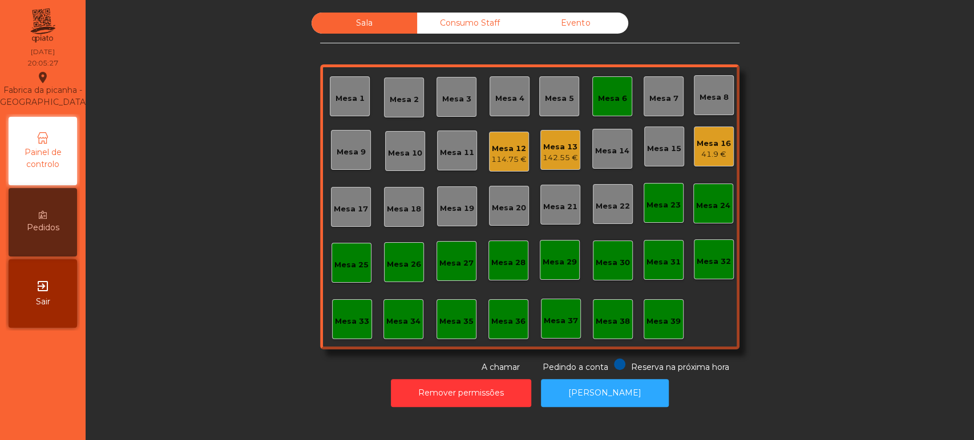
click at [617, 86] on div "Mesa 6" at bounding box center [612, 96] width 40 height 40
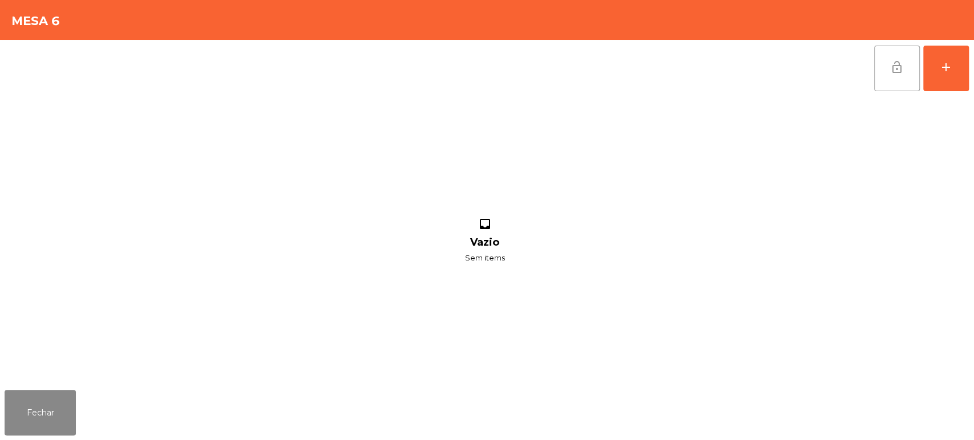
click at [874, 53] on button "lock_open" at bounding box center [897, 69] width 46 height 46
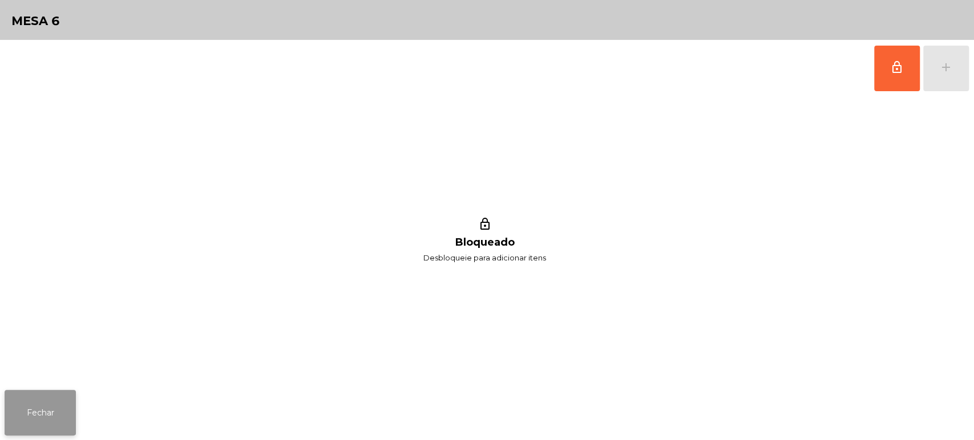
click at [19, 393] on button "Fechar" at bounding box center [40, 413] width 71 height 46
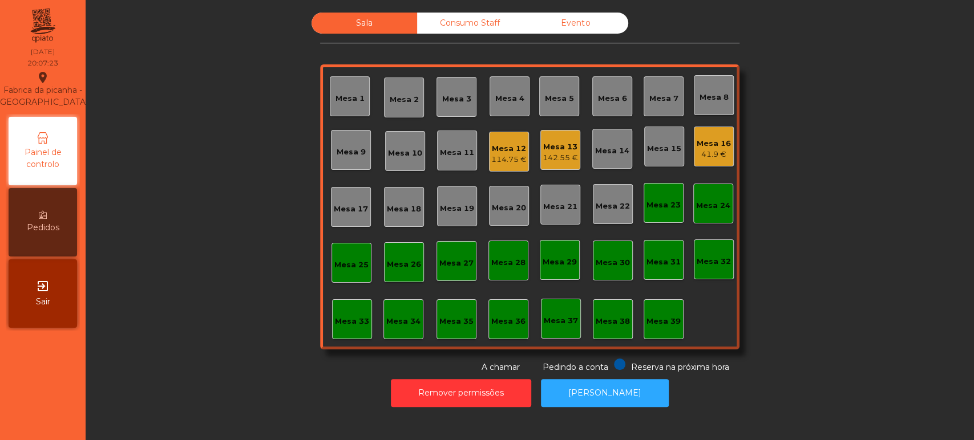
click at [646, 317] on div "Mesa 39" at bounding box center [663, 321] width 34 height 11
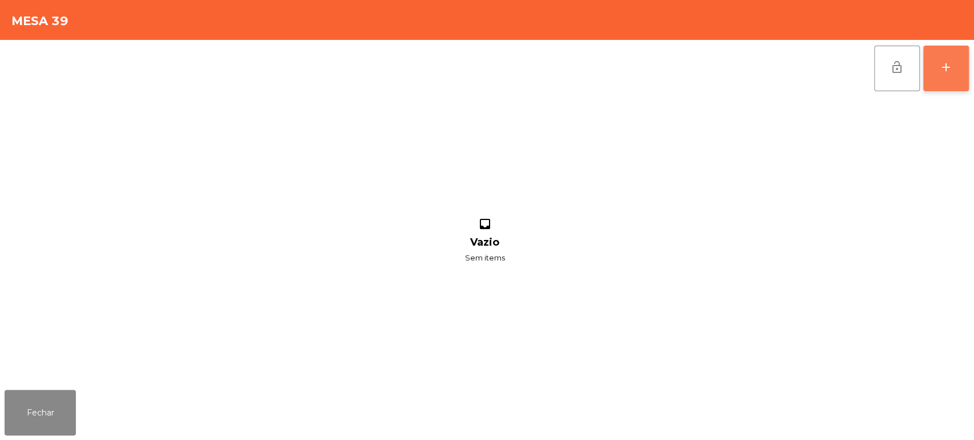
click at [952, 79] on button "add" at bounding box center [946, 69] width 46 height 46
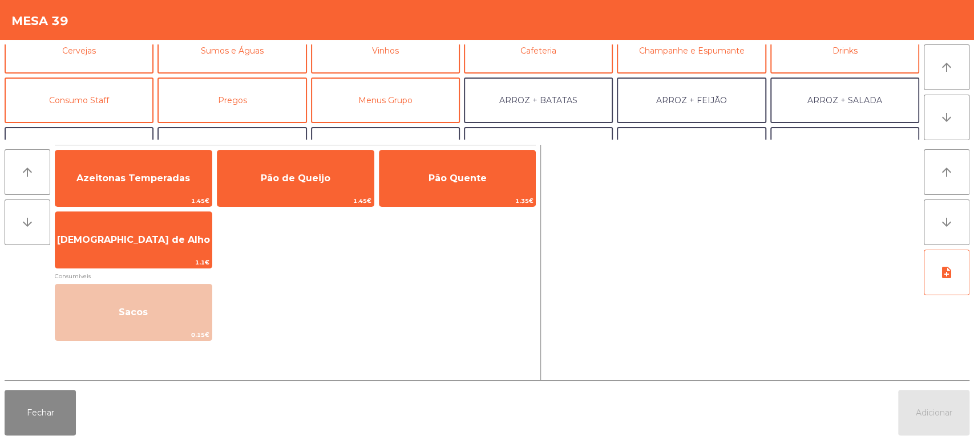
scroll to position [69, 0]
click at [104, 102] on button "Consumo Staff" at bounding box center [79, 98] width 149 height 46
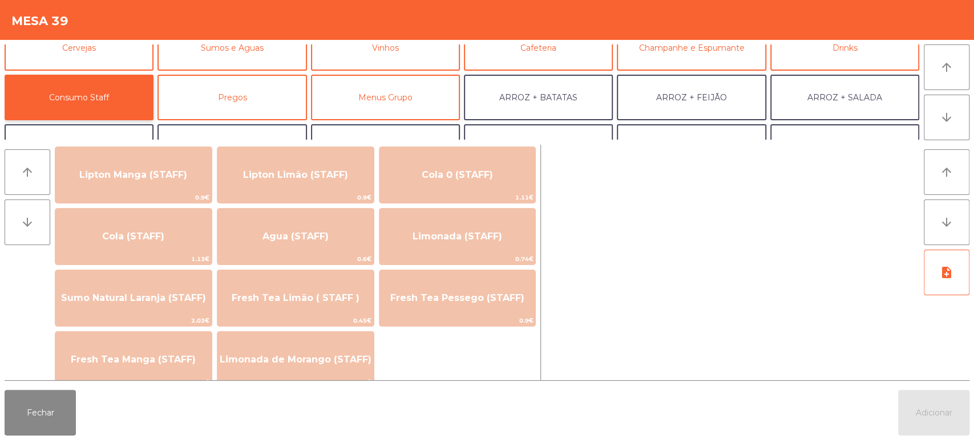
scroll to position [225, 0]
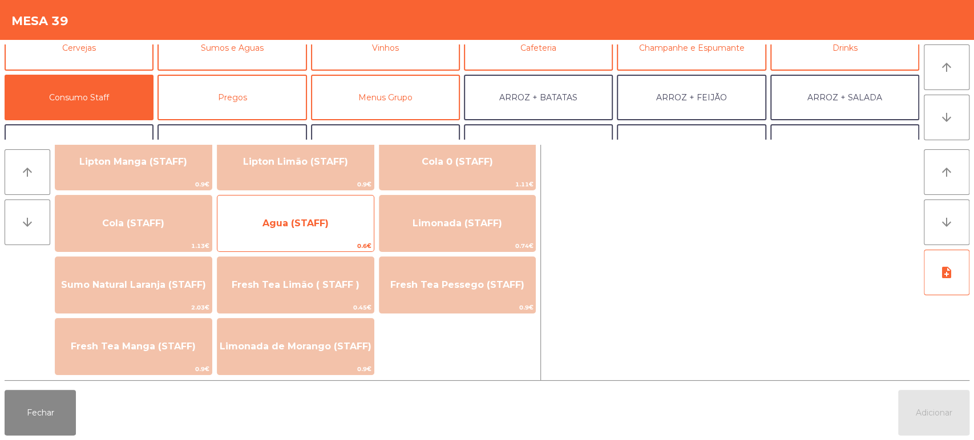
click at [343, 226] on span "Agua (STAFF)" at bounding box center [295, 223] width 156 height 31
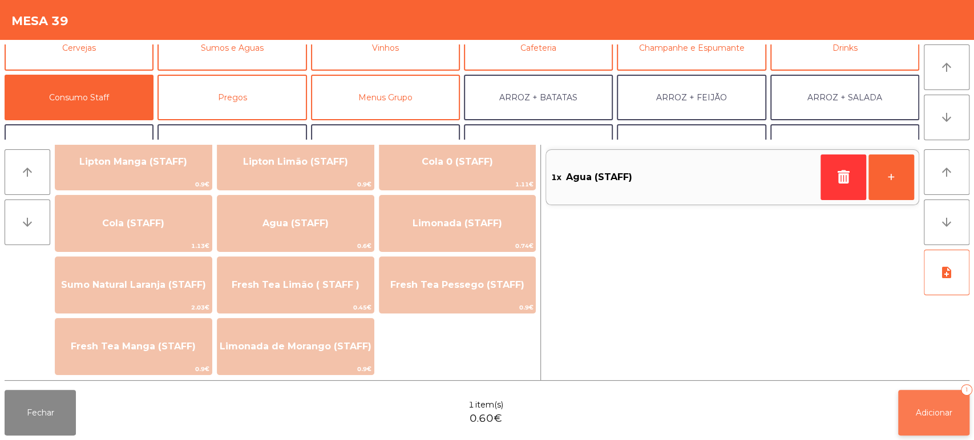
click at [917, 397] on button "Adicionar 1" at bounding box center [933, 413] width 71 height 46
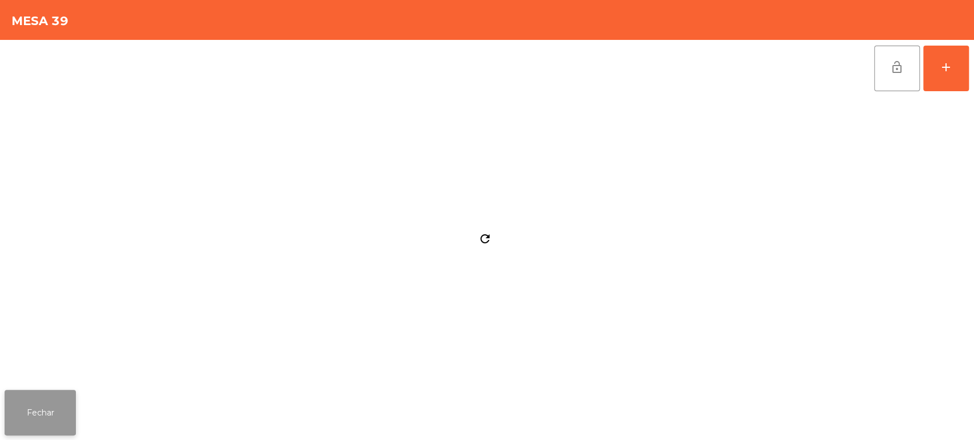
click at [46, 421] on button "Fechar" at bounding box center [40, 413] width 71 height 46
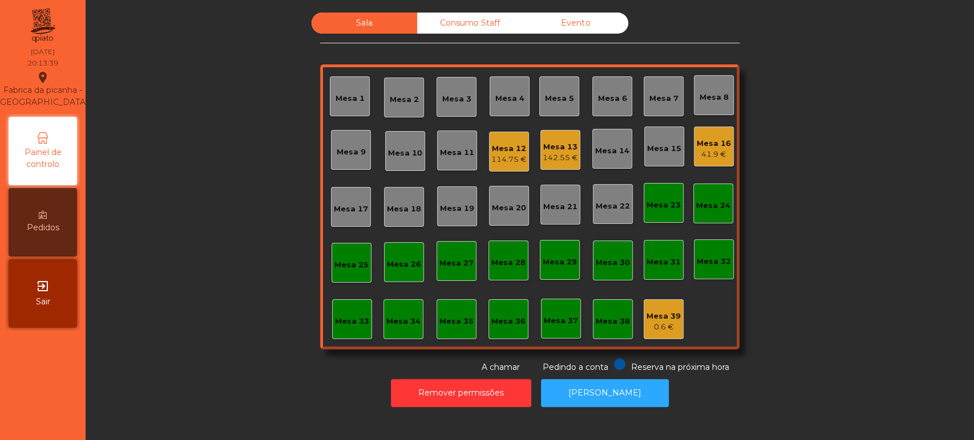
click at [705, 142] on div "Mesa 16" at bounding box center [714, 143] width 34 height 11
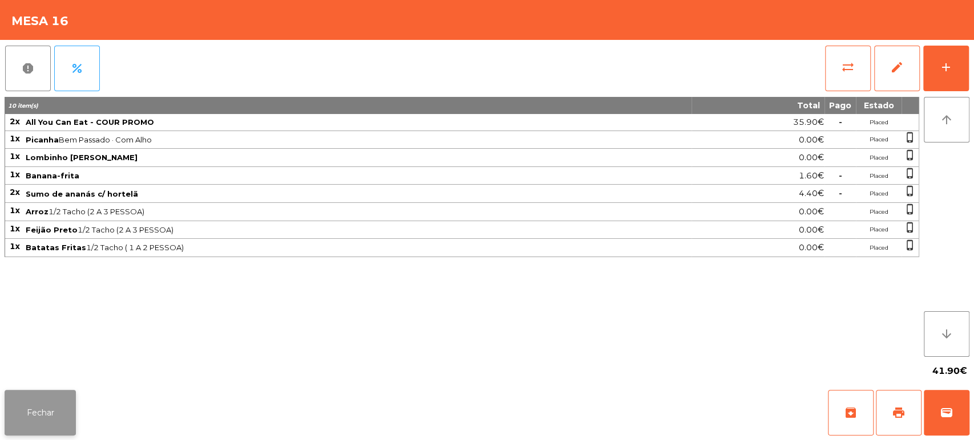
click at [40, 414] on button "Fechar" at bounding box center [40, 413] width 71 height 46
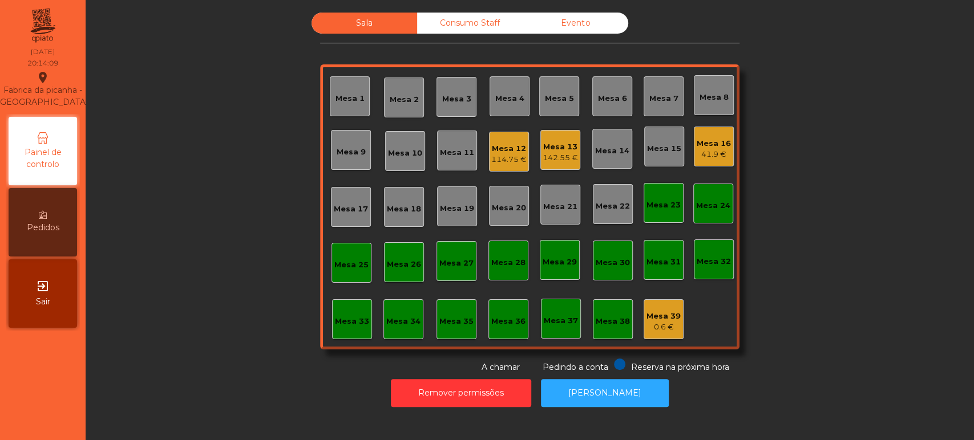
click at [228, 219] on div "Sala Consumo Staff Evento [GEOGRAPHIC_DATA] 3 Mesa 4 Mesa 5 [GEOGRAPHIC_DATA] 8…" at bounding box center [530, 193] width 858 height 361
click at [659, 324] on div "0.6 €" at bounding box center [663, 327] width 34 height 11
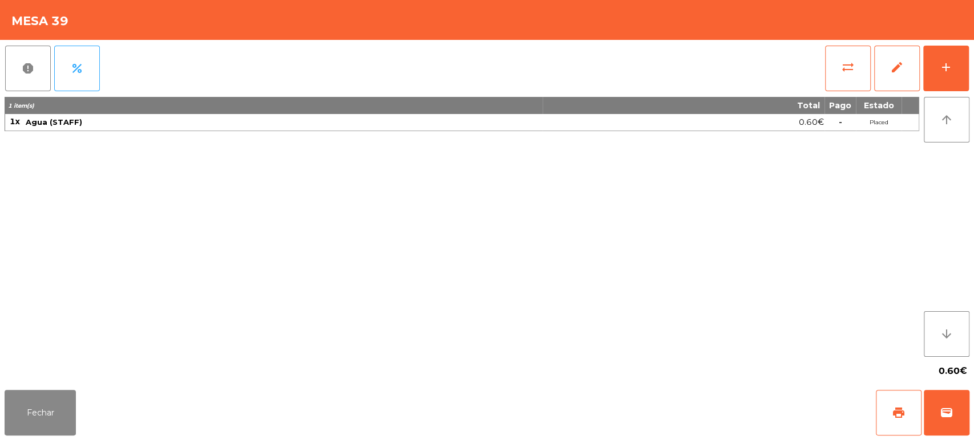
click at [973, 55] on div "report percent sync_alt edit add 1 item(s) Total Pago Estado 1x Agua (STAFF) 0.…" at bounding box center [487, 213] width 974 height 346
click at [942, 60] on div "add" at bounding box center [946, 67] width 14 height 14
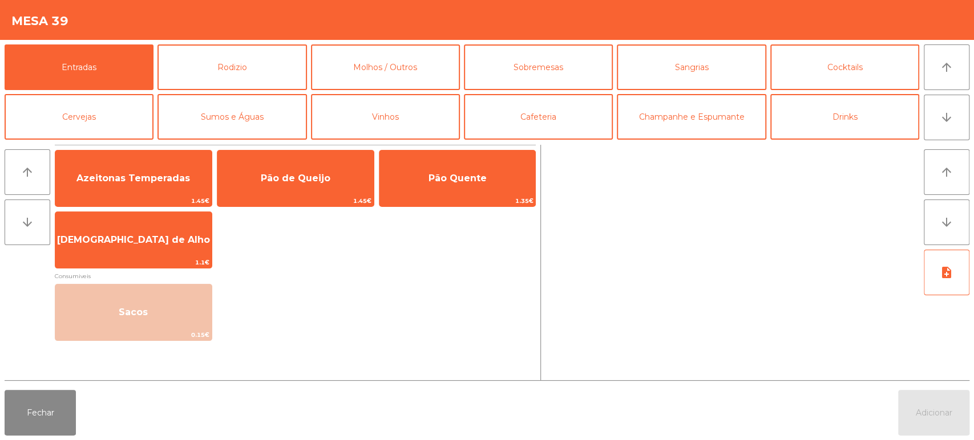
scroll to position [43, 0]
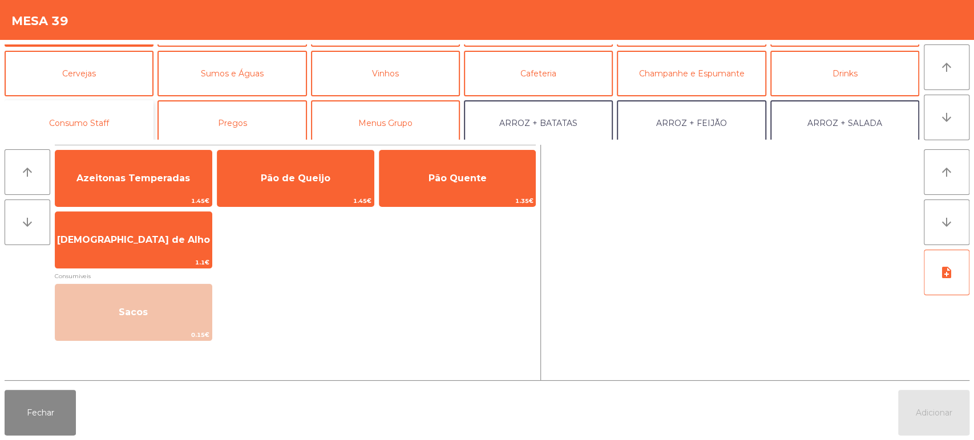
click at [104, 110] on button "Consumo Staff" at bounding box center [79, 123] width 149 height 46
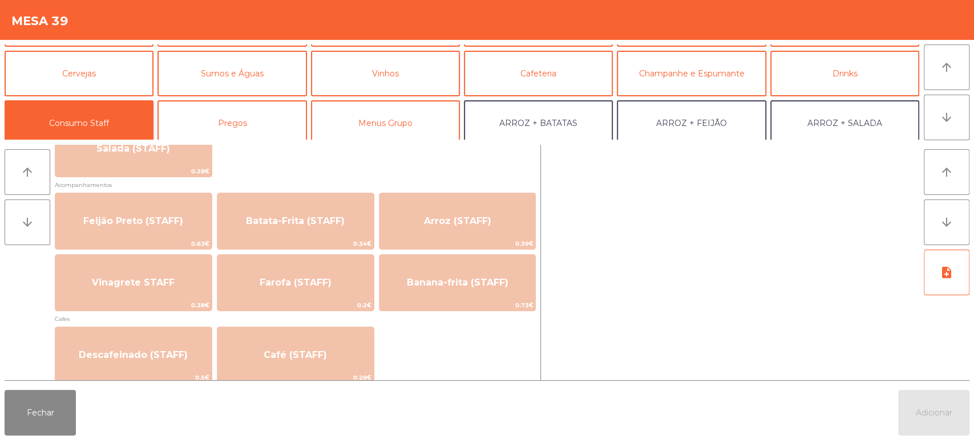
scroll to position [498, 0]
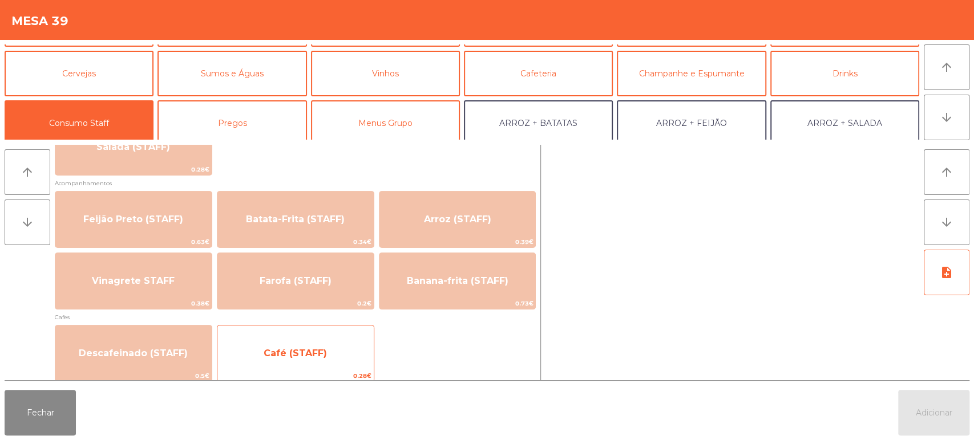
click at [320, 364] on span "Café (STAFF)" at bounding box center [295, 353] width 156 height 31
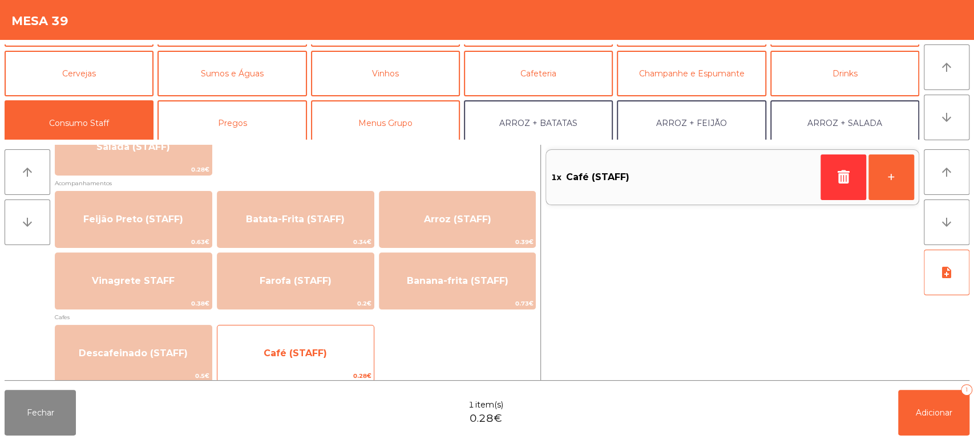
click at [314, 355] on span "Café (STAFF)" at bounding box center [295, 353] width 63 height 11
click at [317, 363] on span "Café (STAFF)" at bounding box center [295, 353] width 156 height 31
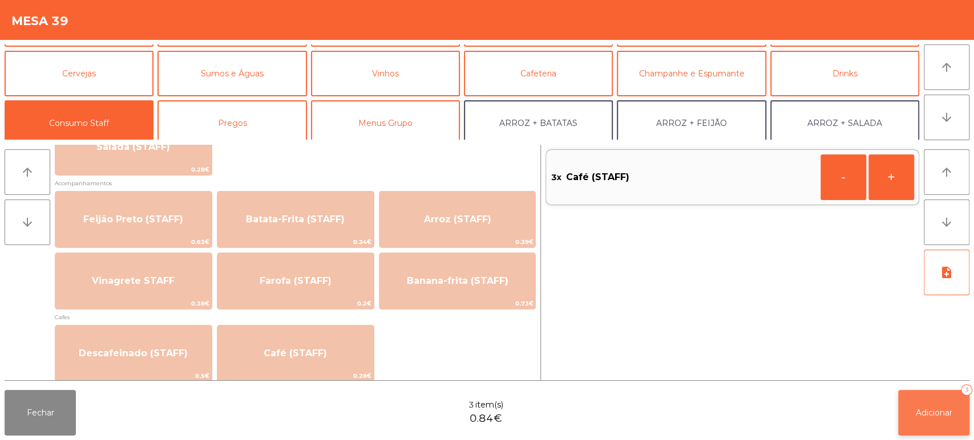
click at [923, 423] on button "Adicionar 3" at bounding box center [933, 413] width 71 height 46
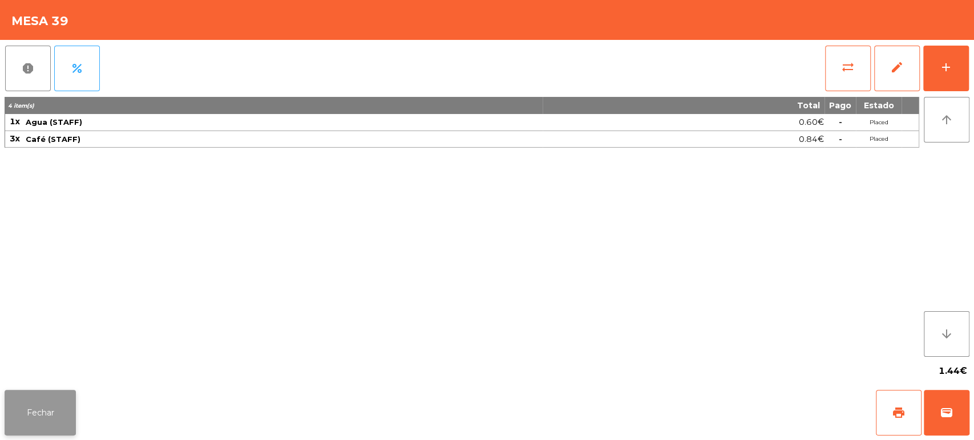
click at [54, 392] on button "Fechar" at bounding box center [40, 413] width 71 height 46
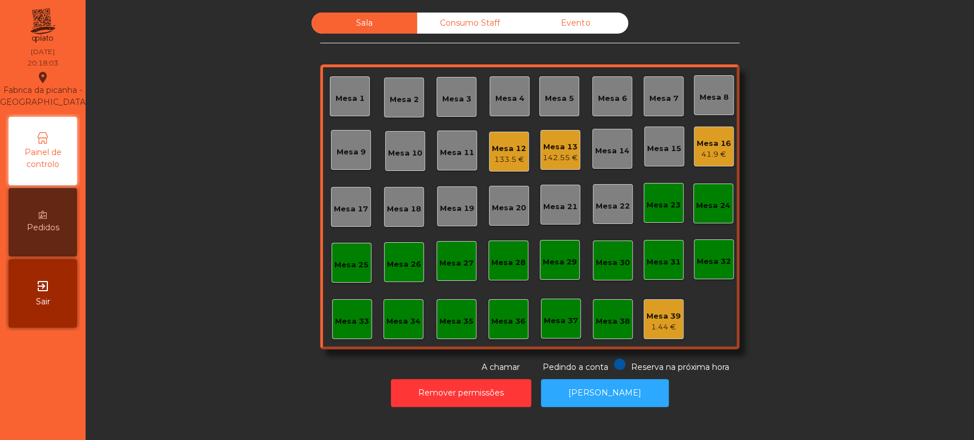
click at [653, 315] on div "Mesa 39" at bounding box center [663, 316] width 34 height 11
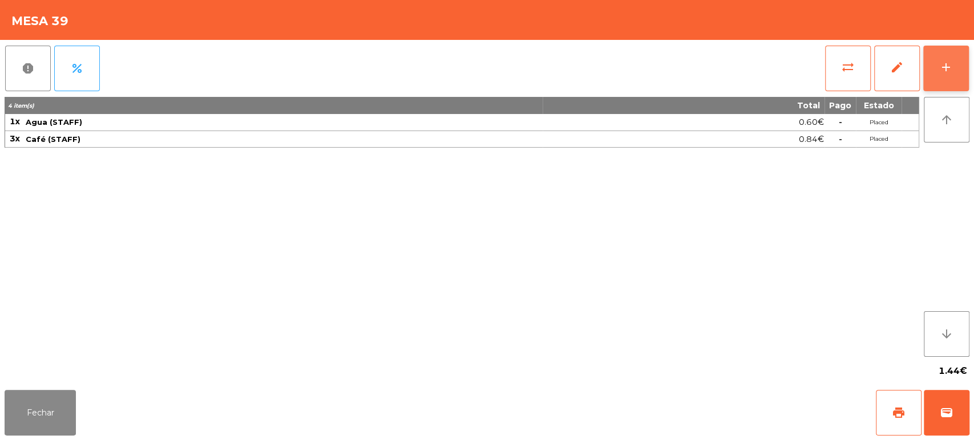
click at [943, 72] on div "add" at bounding box center [946, 67] width 14 height 14
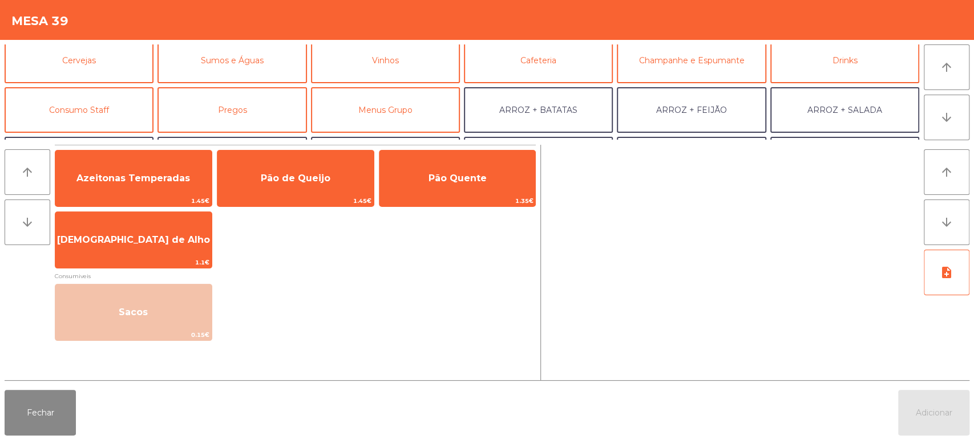
scroll to position [58, 0]
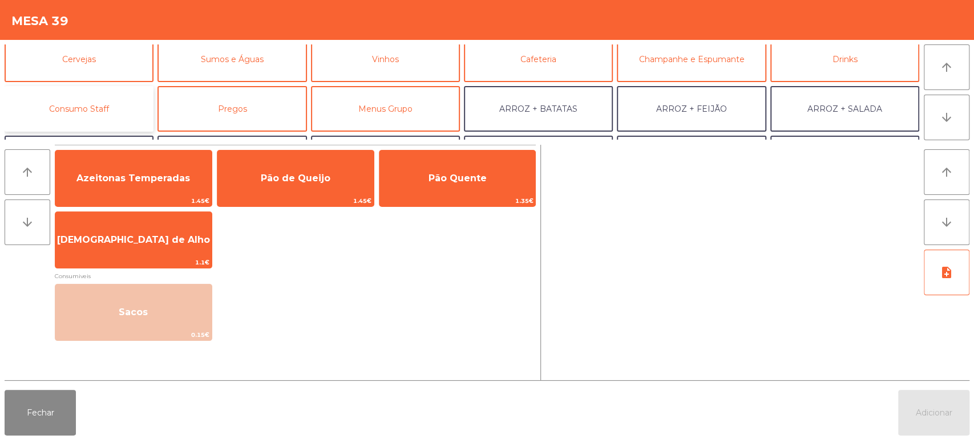
click at [105, 99] on button "Consumo Staff" at bounding box center [79, 109] width 149 height 46
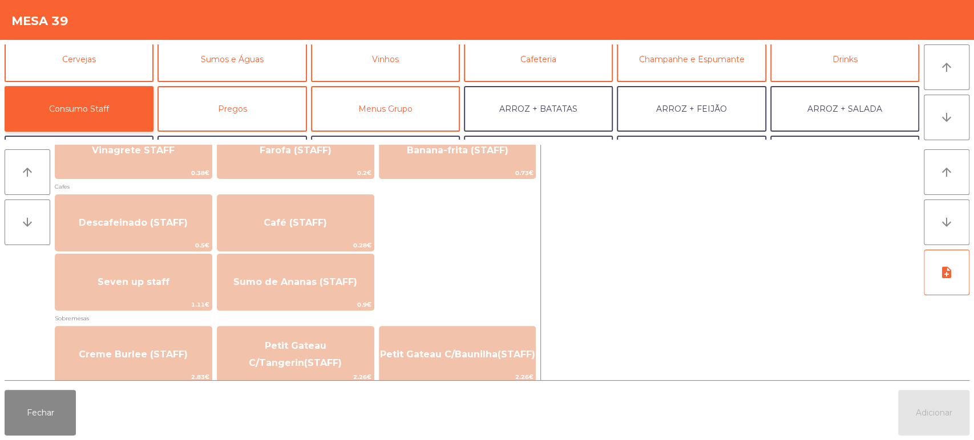
scroll to position [629, 0]
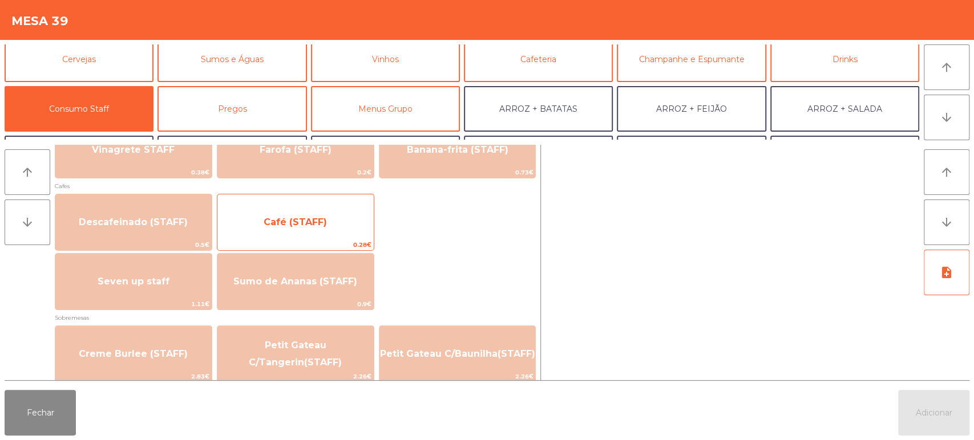
click at [310, 225] on span "Café (STAFF)" at bounding box center [295, 222] width 63 height 11
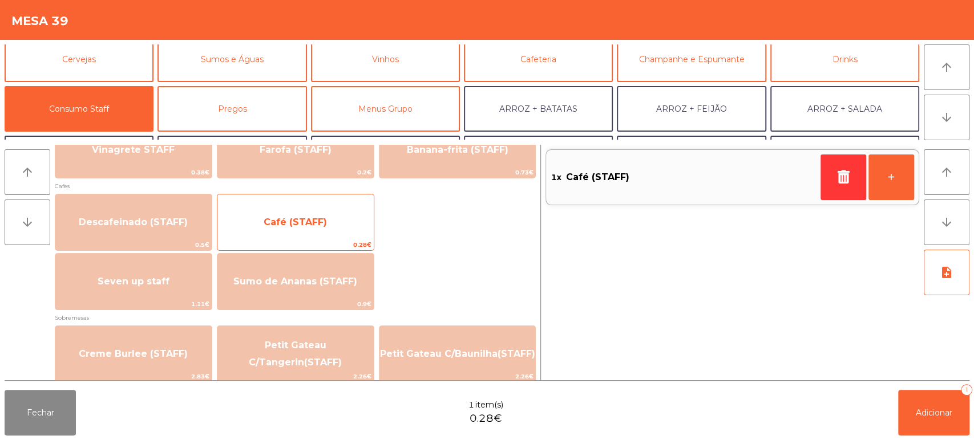
click at [316, 225] on span "Café (STAFF)" at bounding box center [295, 222] width 63 height 11
click at [317, 227] on span "Café (STAFF)" at bounding box center [295, 222] width 63 height 11
click at [321, 224] on span "Café (STAFF)" at bounding box center [295, 222] width 63 height 11
click at [320, 220] on span "Café (STAFF)" at bounding box center [295, 222] width 63 height 11
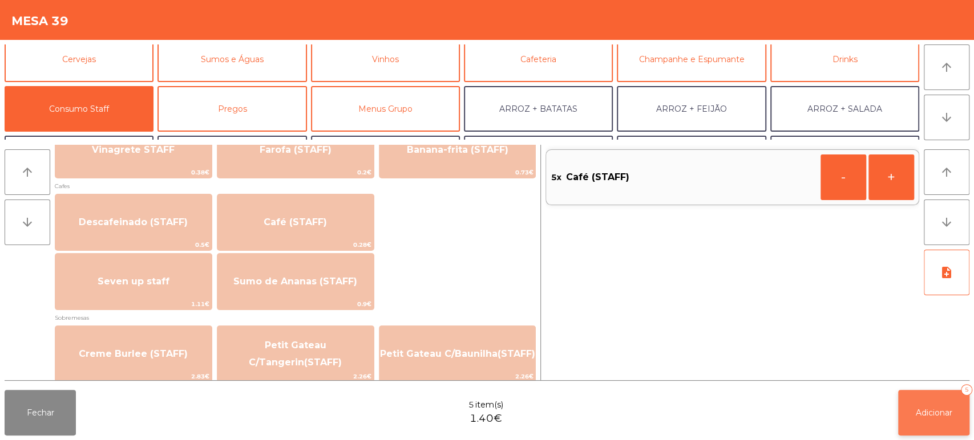
click at [910, 414] on button "Adicionar 5" at bounding box center [933, 413] width 71 height 46
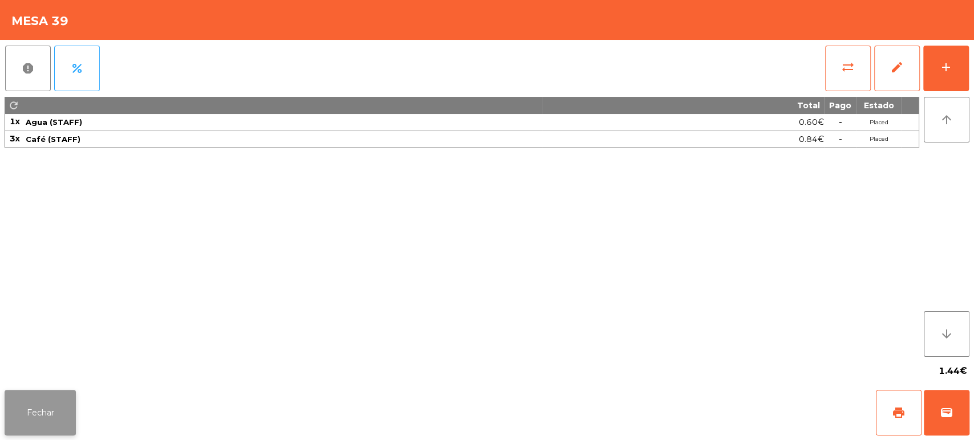
click at [54, 397] on button "Fechar" at bounding box center [40, 413] width 71 height 46
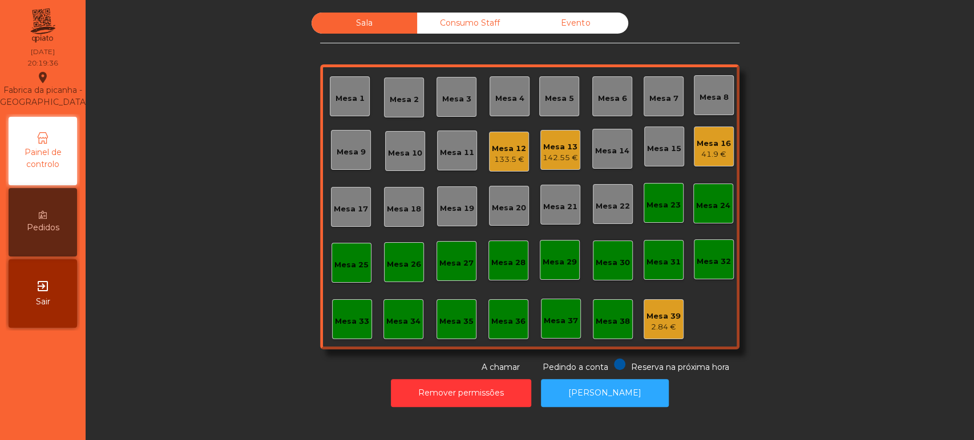
click at [515, 157] on div "133.5 €" at bounding box center [509, 159] width 34 height 11
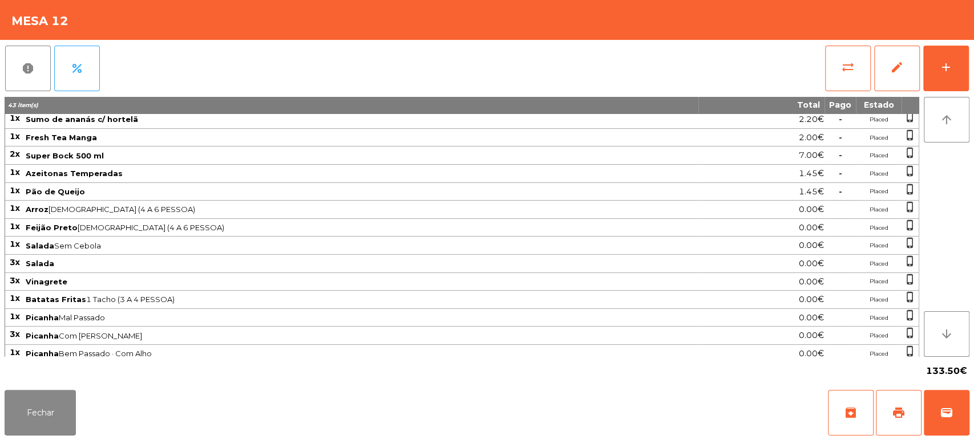
scroll to position [0, 0]
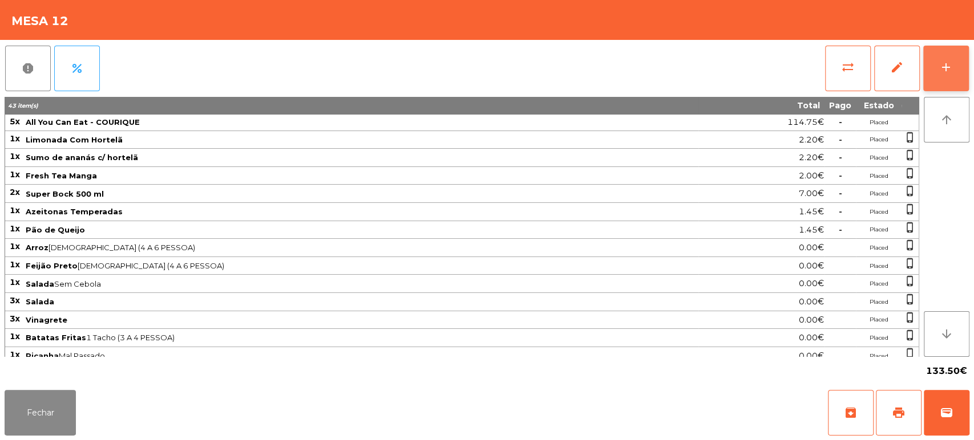
click at [958, 68] on button "add" at bounding box center [946, 69] width 46 height 46
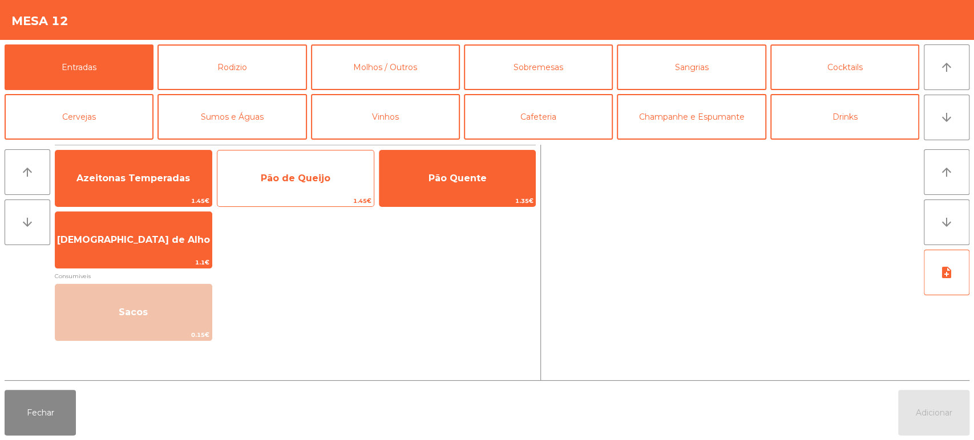
click at [318, 180] on span "Pão de Queijo" at bounding box center [296, 178] width 70 height 11
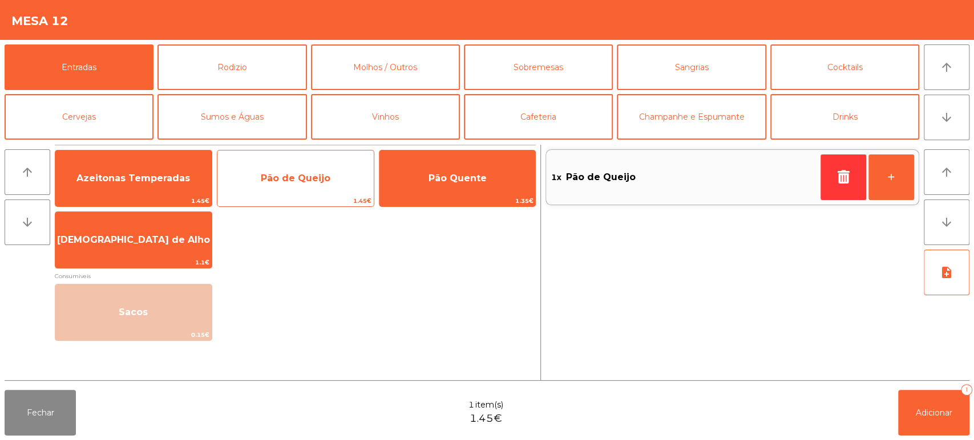
click at [323, 177] on span "Pão de Queijo" at bounding box center [296, 178] width 70 height 11
click at [337, 174] on span "Pão de Queijo" at bounding box center [295, 178] width 156 height 31
click at [342, 167] on span "Pão de Queijo" at bounding box center [295, 178] width 156 height 31
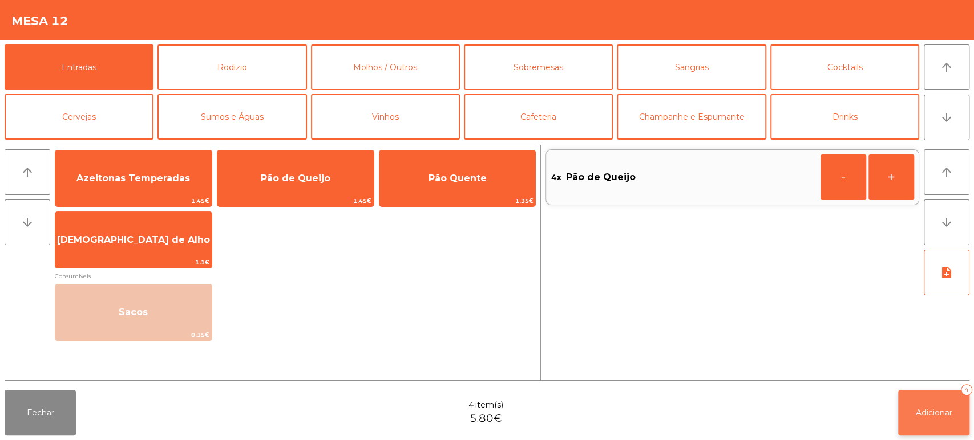
click at [943, 410] on span "Adicionar" at bounding box center [934, 413] width 37 height 10
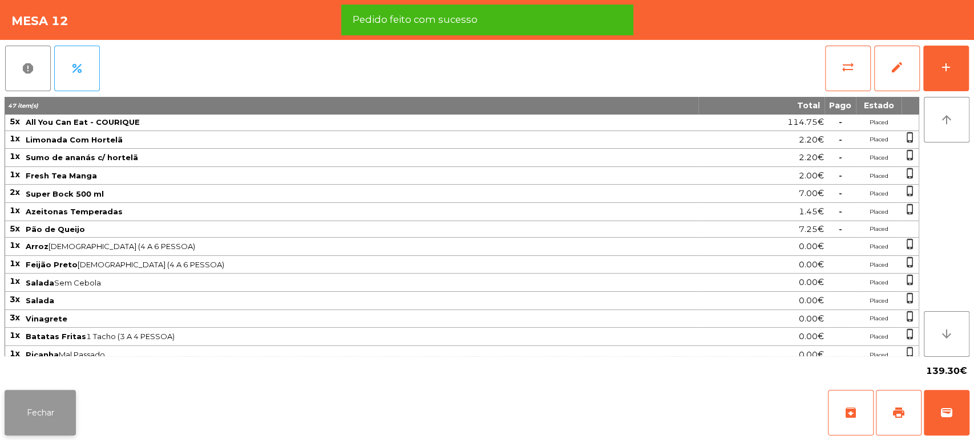
click at [58, 411] on button "Fechar" at bounding box center [40, 413] width 71 height 46
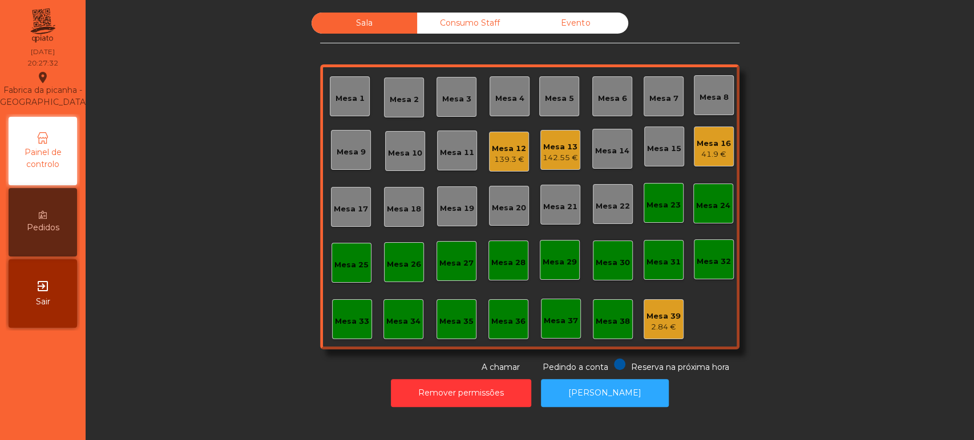
click at [560, 142] on div "Mesa 13" at bounding box center [560, 147] width 35 height 11
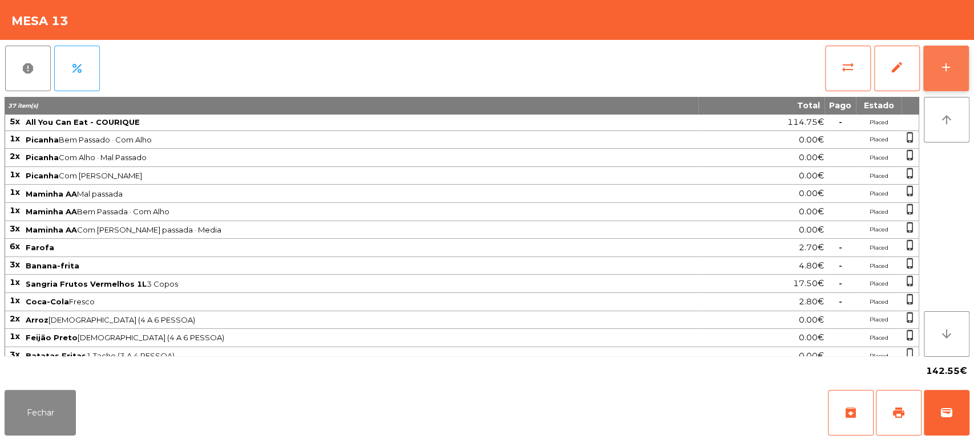
click at [941, 59] on button "add" at bounding box center [946, 69] width 46 height 46
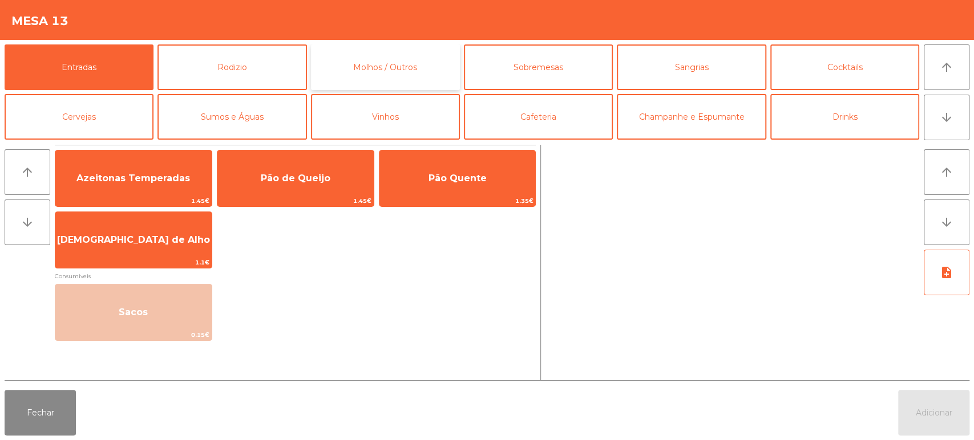
click at [402, 70] on button "Molhos / Outros" at bounding box center [385, 68] width 149 height 46
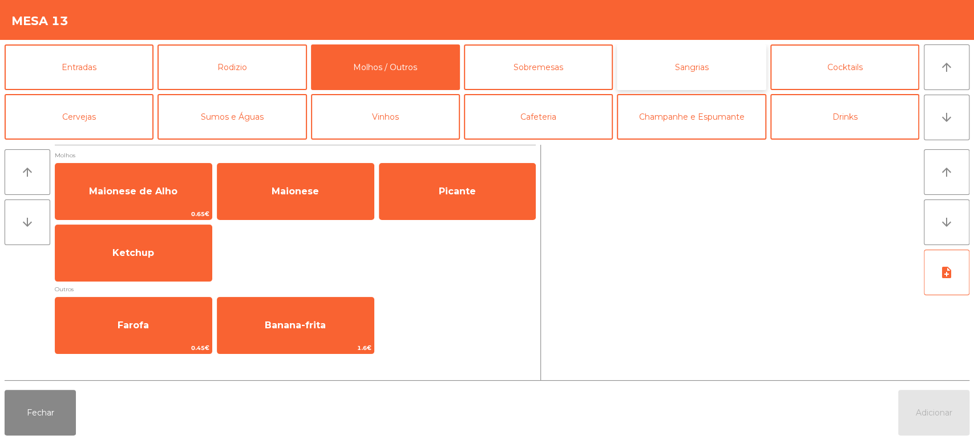
click at [678, 71] on button "Sangrias" at bounding box center [691, 68] width 149 height 46
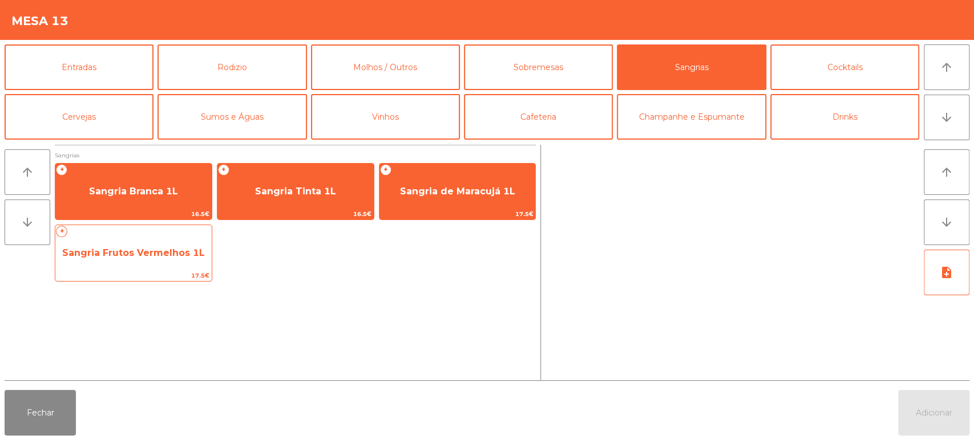
click at [183, 257] on span "Sangria Frutos Vermelhos 1L" at bounding box center [133, 253] width 143 height 11
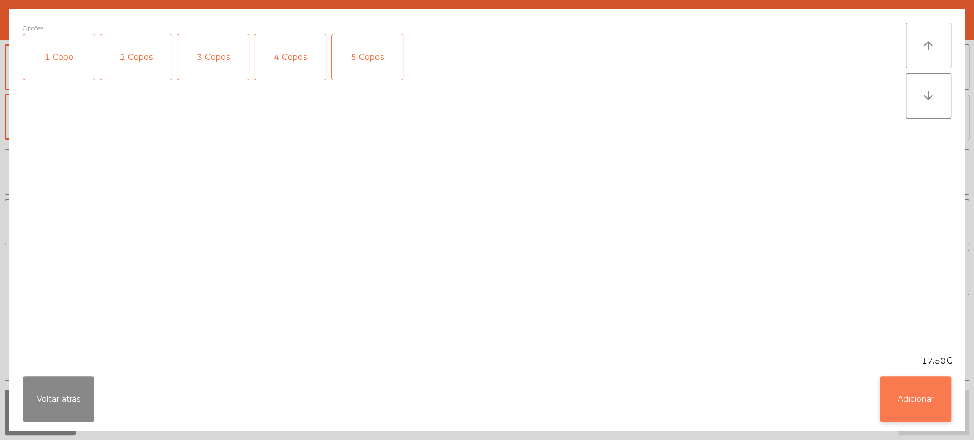
click at [916, 399] on button "Adicionar" at bounding box center [915, 400] width 71 height 46
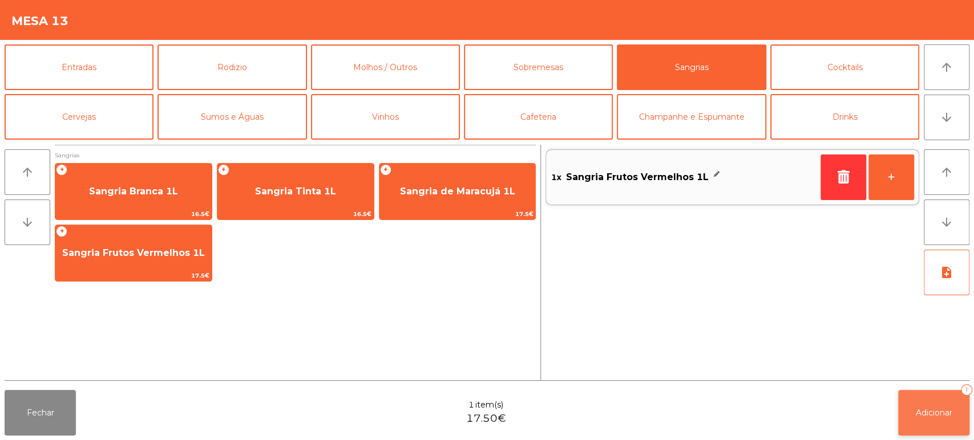
click at [932, 395] on button "Adicionar 1" at bounding box center [933, 413] width 71 height 46
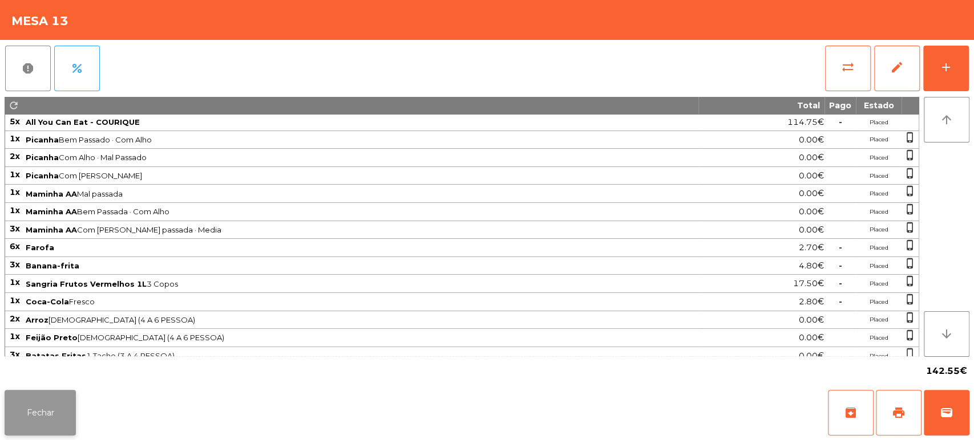
click at [55, 394] on button "Fechar" at bounding box center [40, 413] width 71 height 46
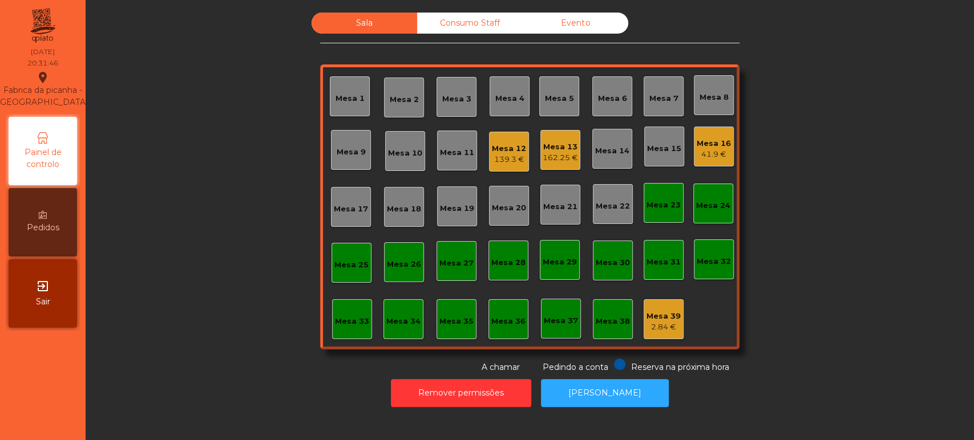
click at [345, 320] on div "Mesa 33" at bounding box center [352, 321] width 34 height 11
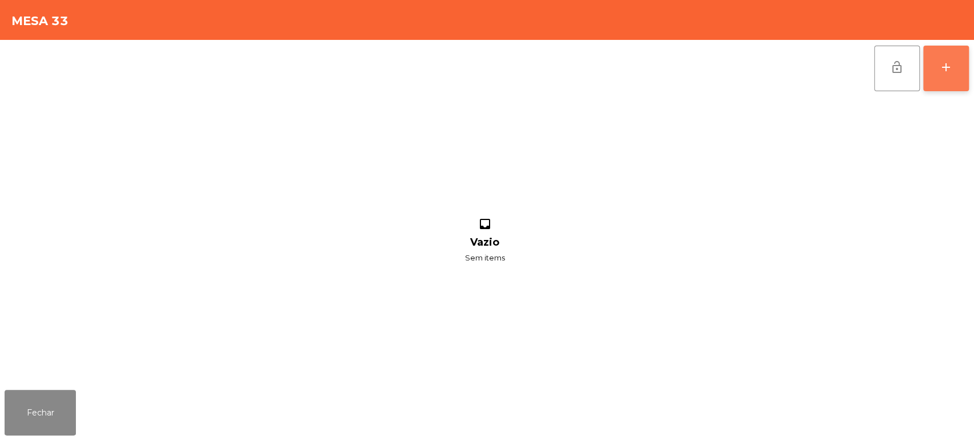
click at [952, 69] on div "add" at bounding box center [946, 67] width 14 height 14
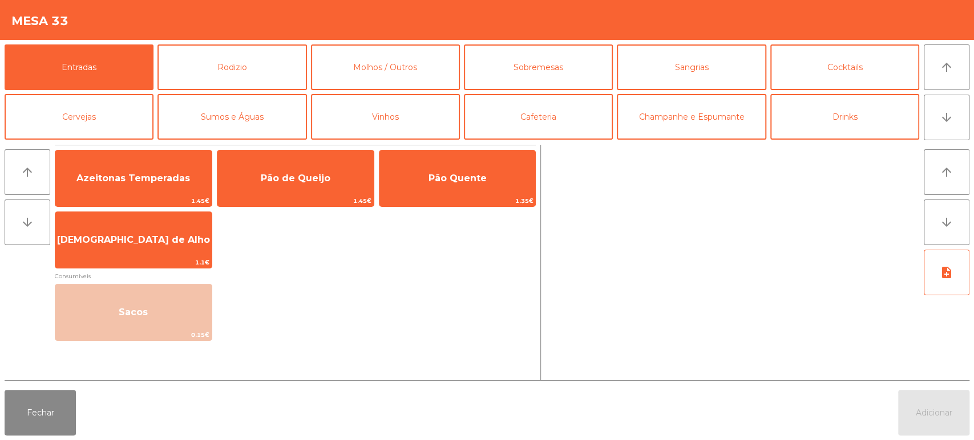
scroll to position [148, 0]
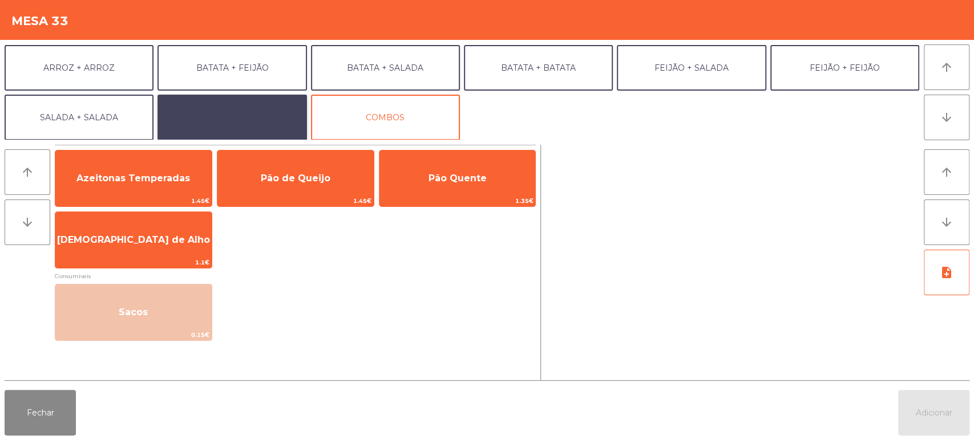
click at [233, 128] on button "EXTRAS UBER" at bounding box center [231, 118] width 149 height 46
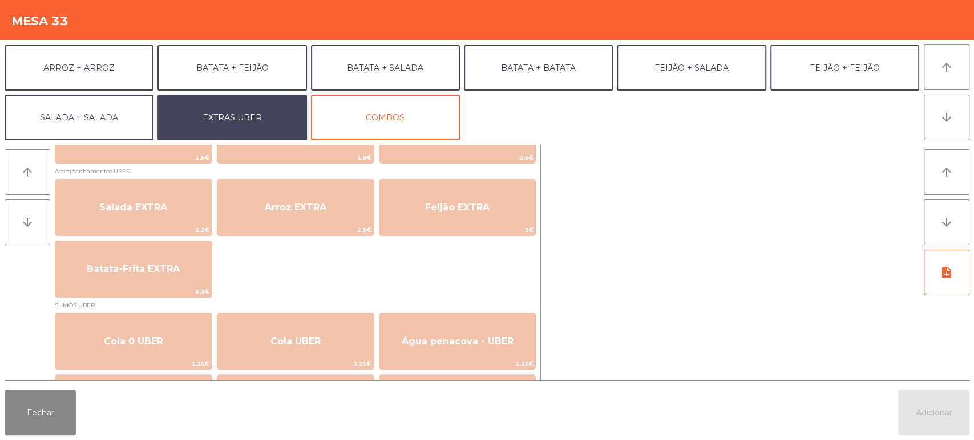
scroll to position [216, 0]
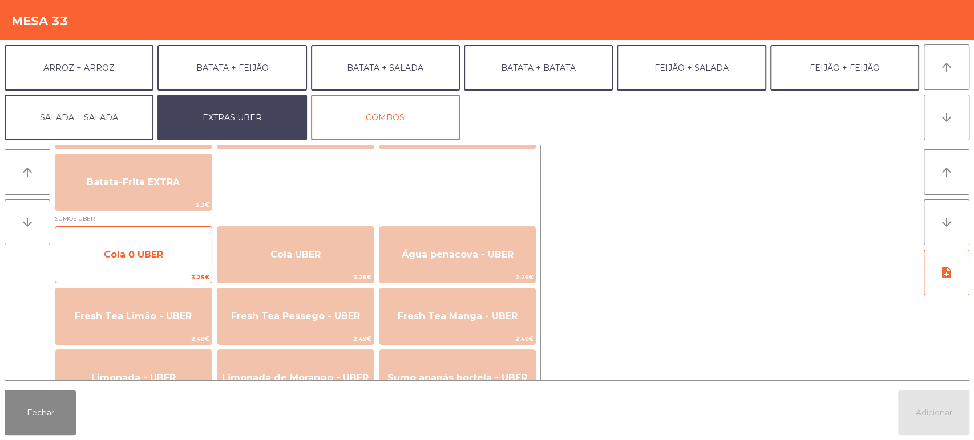
click at [172, 238] on div "Cola 0 UBER 3.25€" at bounding box center [133, 255] width 157 height 57
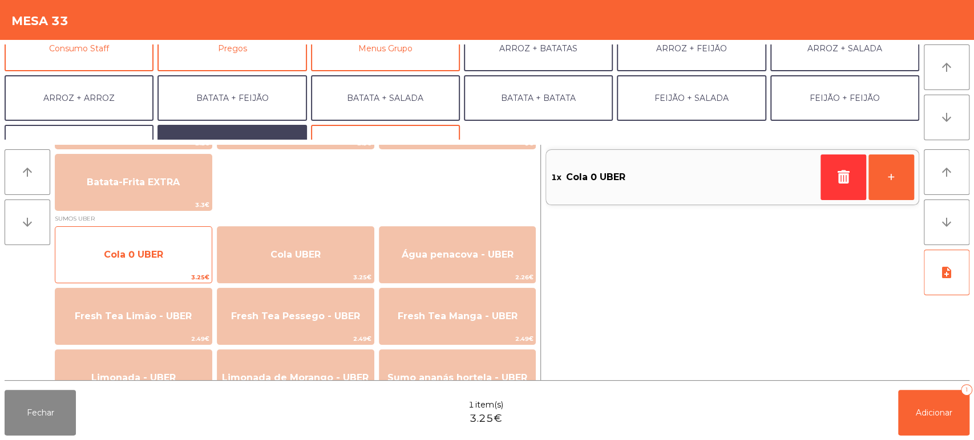
scroll to position [118, 0]
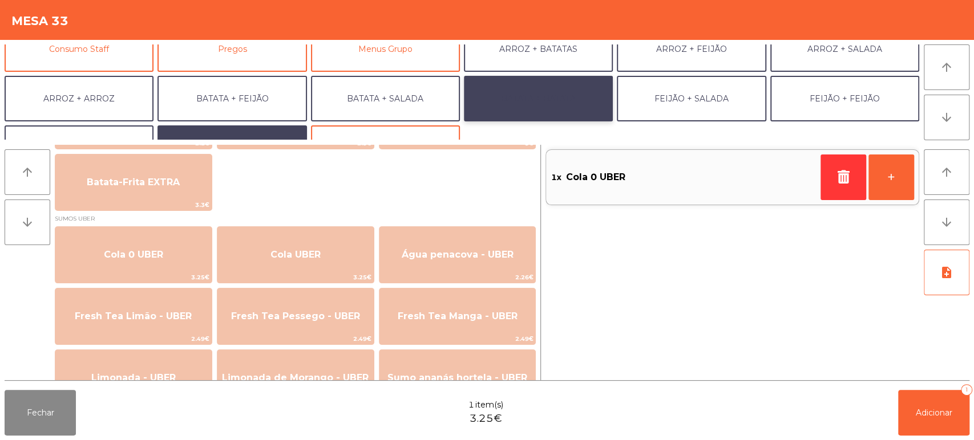
click at [566, 98] on button "BATATA + BATATA" at bounding box center [538, 99] width 149 height 46
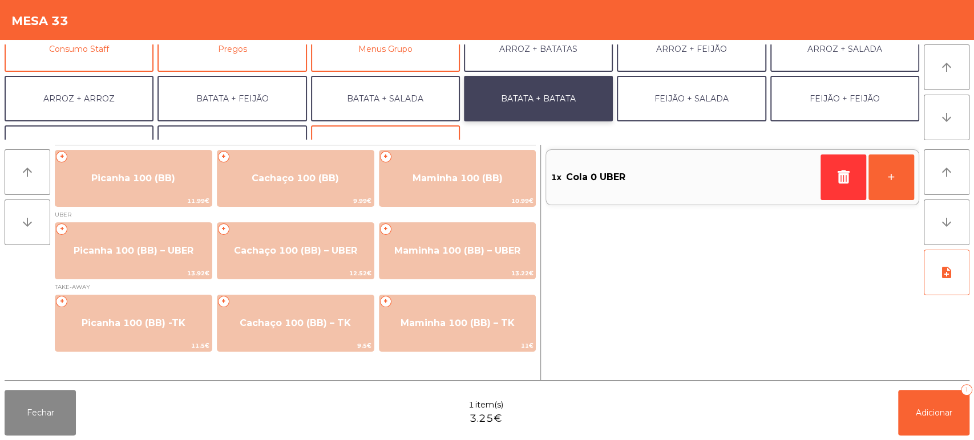
scroll to position [0, 0]
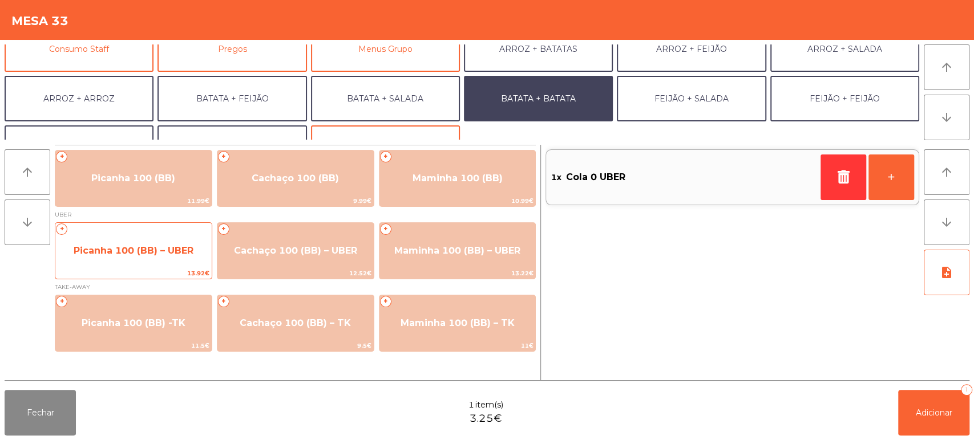
click at [140, 242] on span "Picanha 100 (BB) – UBER" at bounding box center [133, 251] width 156 height 31
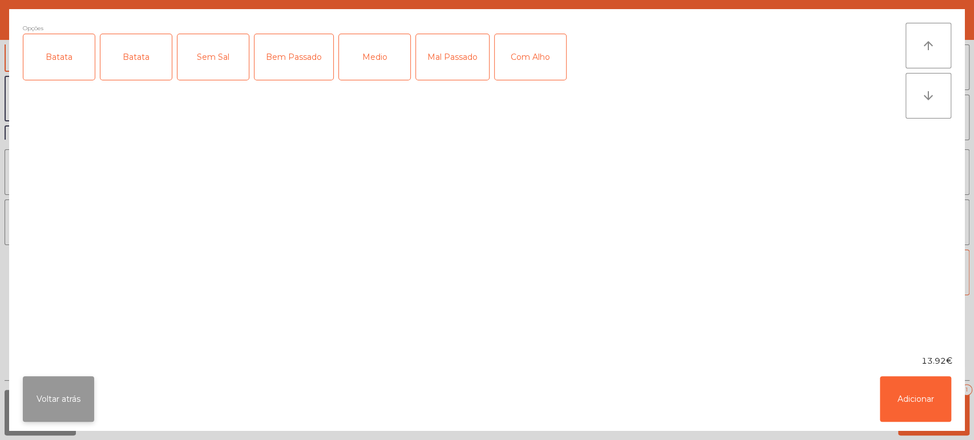
click at [56, 418] on button "Voltar atrás" at bounding box center [58, 400] width 71 height 46
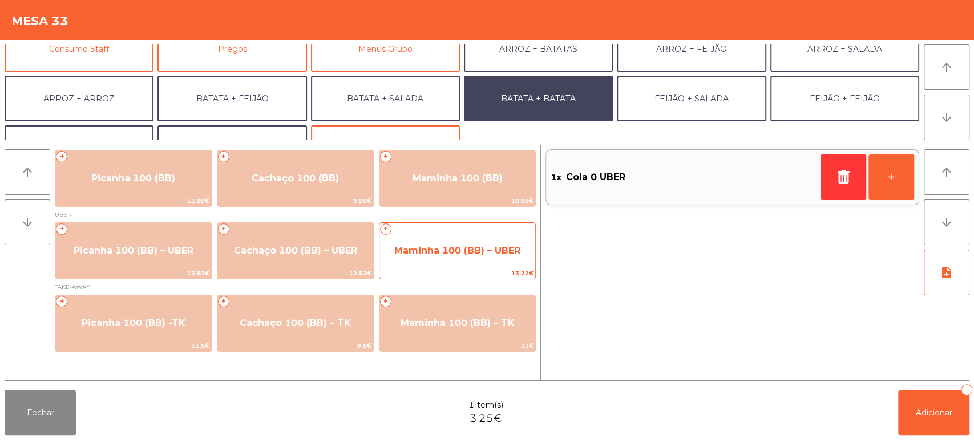
click at [437, 257] on span "Maminha 100 (BB) – UBER" at bounding box center [457, 251] width 156 height 31
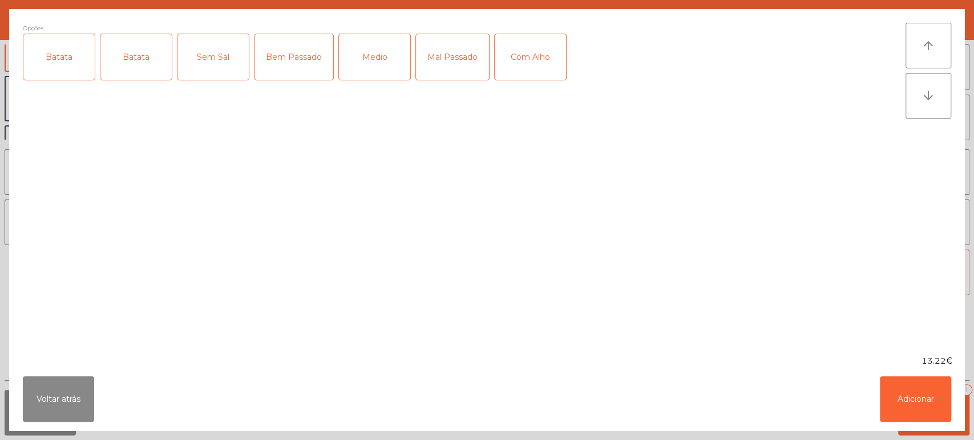
click at [48, 72] on div "Batata" at bounding box center [58, 57] width 71 height 46
click at [368, 52] on div "Medio" at bounding box center [374, 57] width 71 height 46
click at [920, 388] on button "Adicionar" at bounding box center [915, 400] width 71 height 46
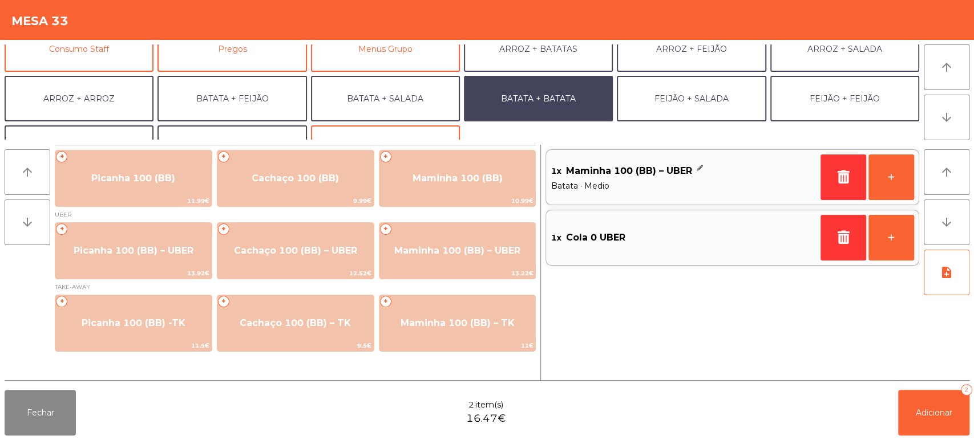
scroll to position [148, 0]
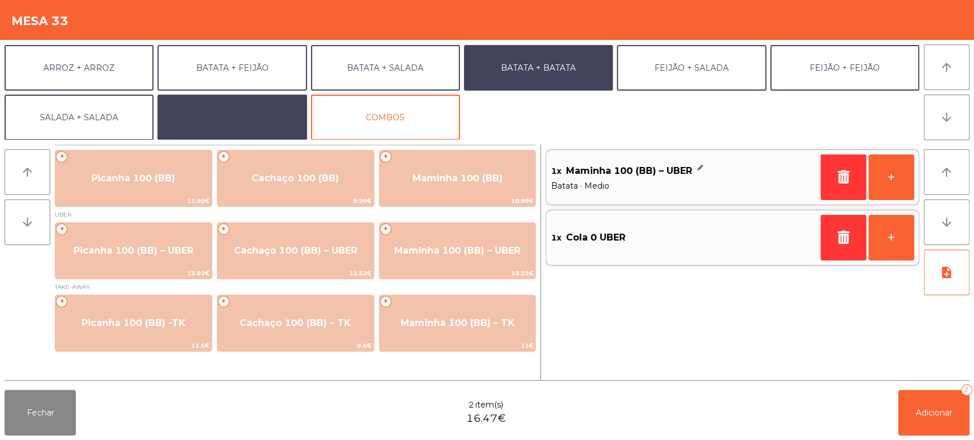
click at [196, 128] on button "EXTRAS UBER" at bounding box center [231, 118] width 149 height 46
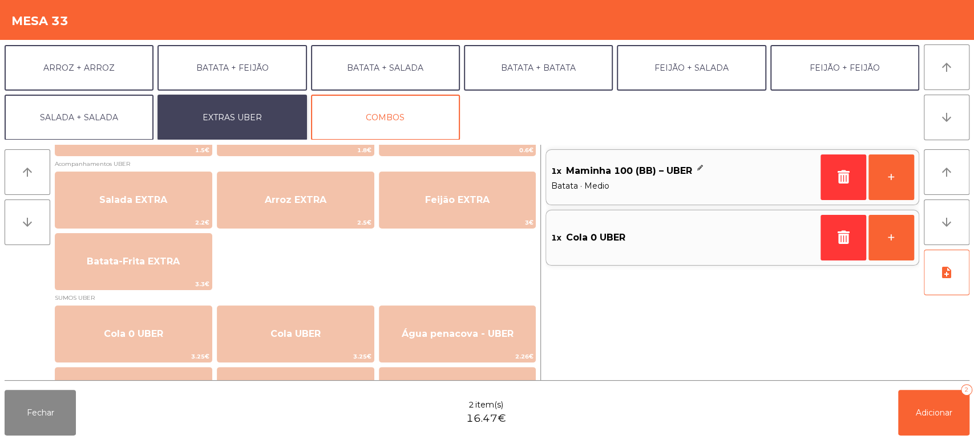
scroll to position [180, 0]
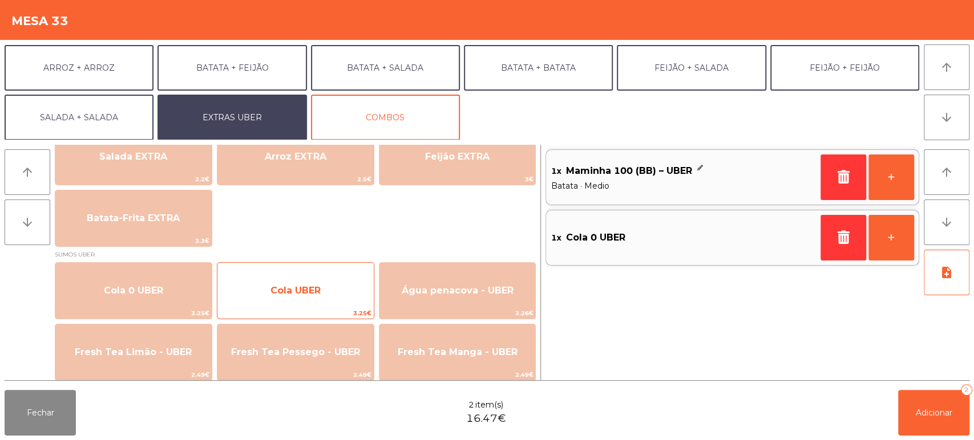
click at [287, 281] on span "Cola UBER" at bounding box center [295, 291] width 156 height 31
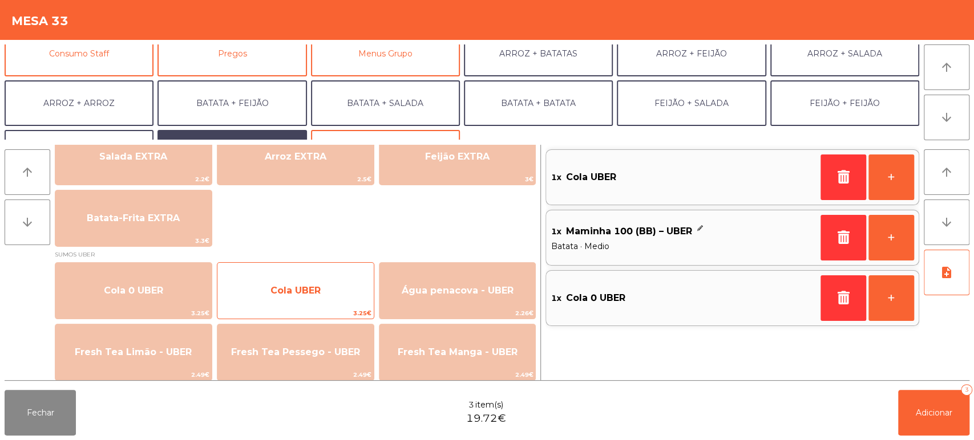
scroll to position [114, 0]
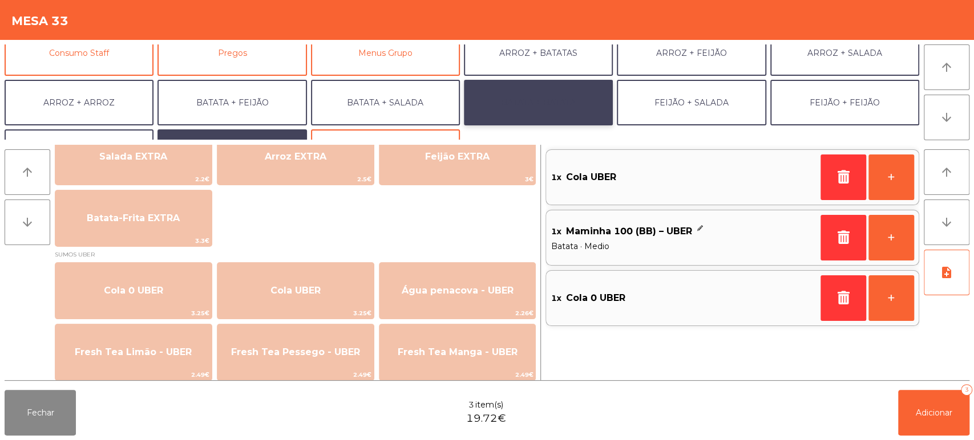
click at [553, 102] on button "BATATA + BATATA" at bounding box center [538, 103] width 149 height 46
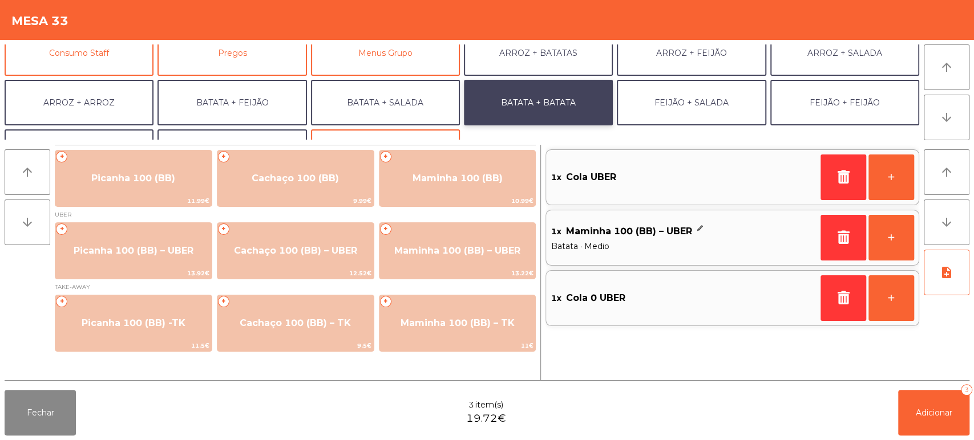
scroll to position [0, 0]
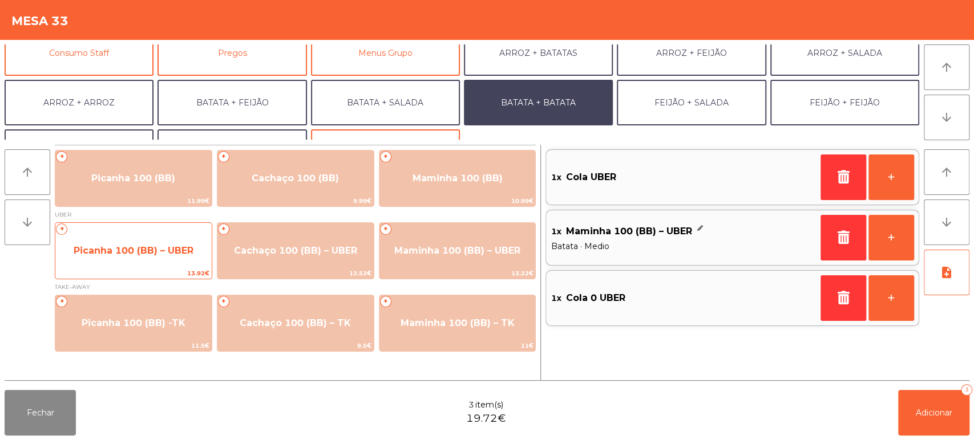
click at [163, 238] on span "Picanha 100 (BB) – UBER" at bounding box center [133, 251] width 156 height 31
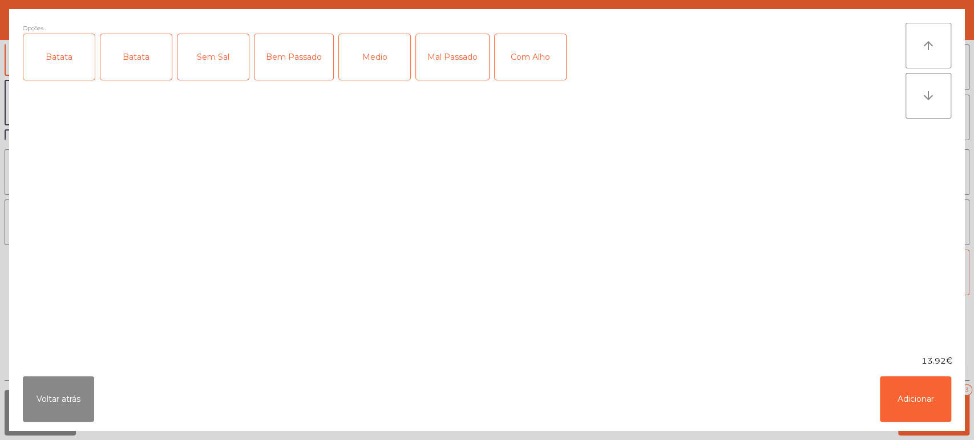
click at [75, 66] on div "Batata" at bounding box center [58, 57] width 71 height 46
click at [345, 59] on div "Medio" at bounding box center [374, 57] width 71 height 46
click at [894, 381] on button "Adicionar" at bounding box center [915, 400] width 71 height 46
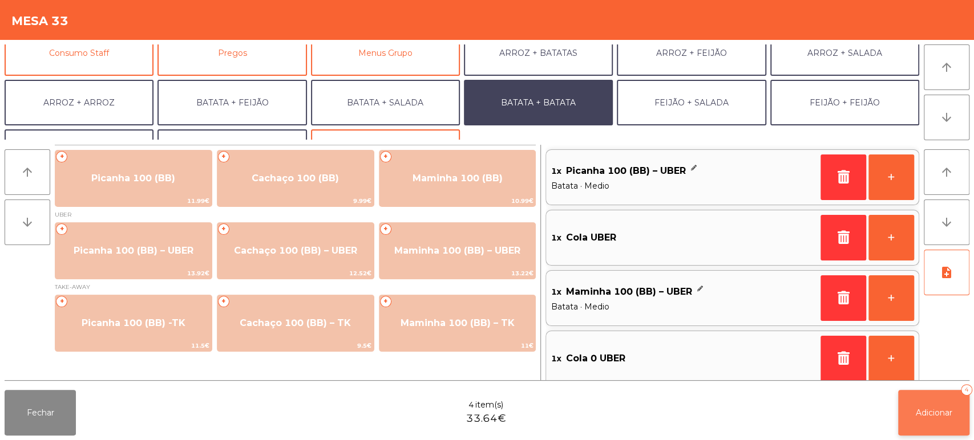
click at [946, 425] on button "Adicionar 4" at bounding box center [933, 413] width 71 height 46
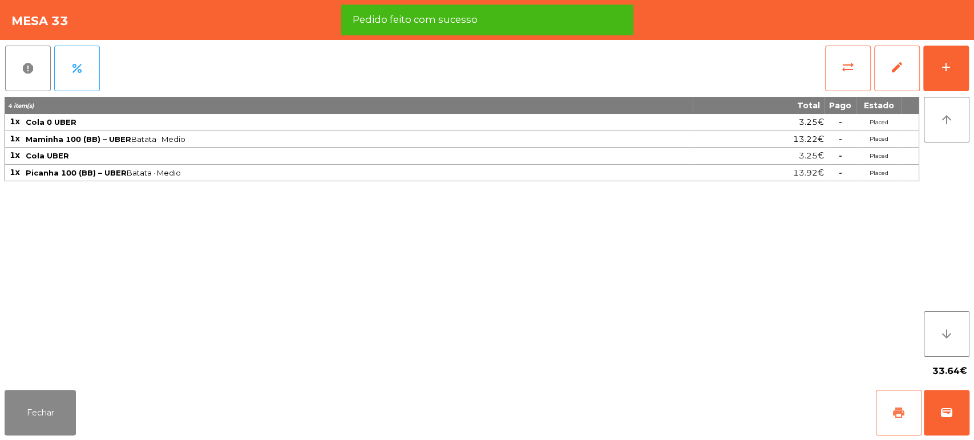
click at [890, 402] on button "print" at bounding box center [899, 413] width 46 height 46
click at [946, 417] on span "wallet" at bounding box center [947, 413] width 14 height 14
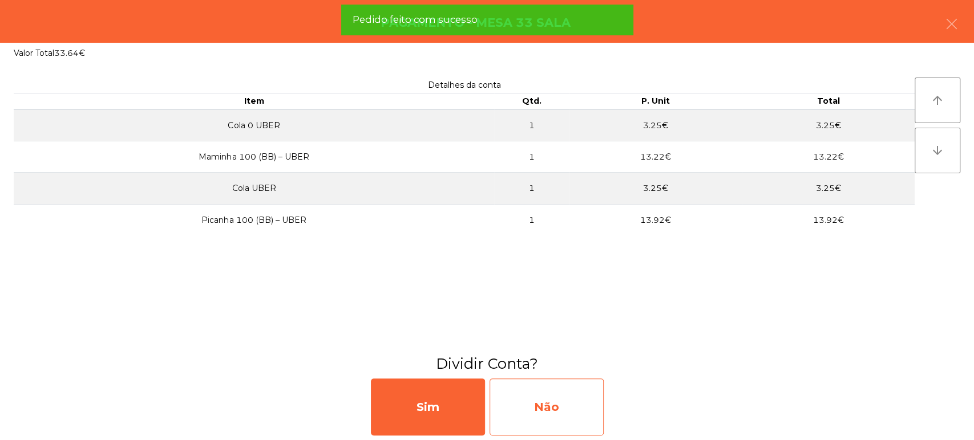
click at [563, 410] on div "Não" at bounding box center [547, 407] width 114 height 57
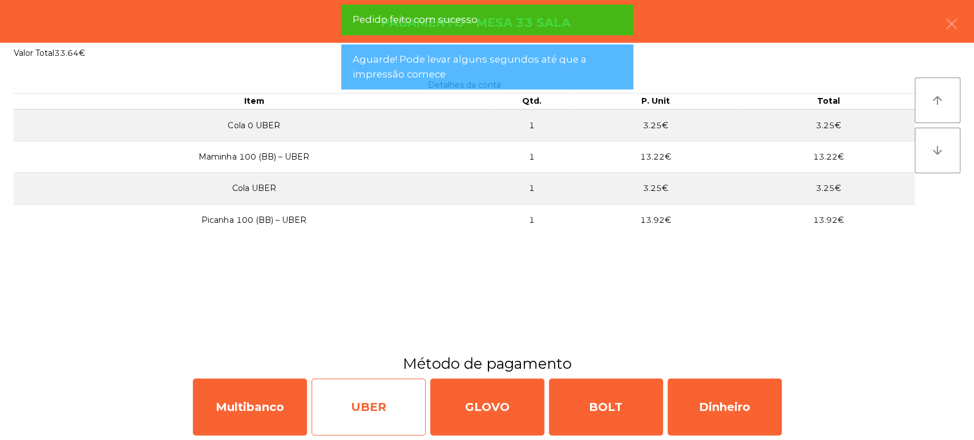
click at [382, 398] on div "UBER" at bounding box center [369, 407] width 114 height 57
select select "**"
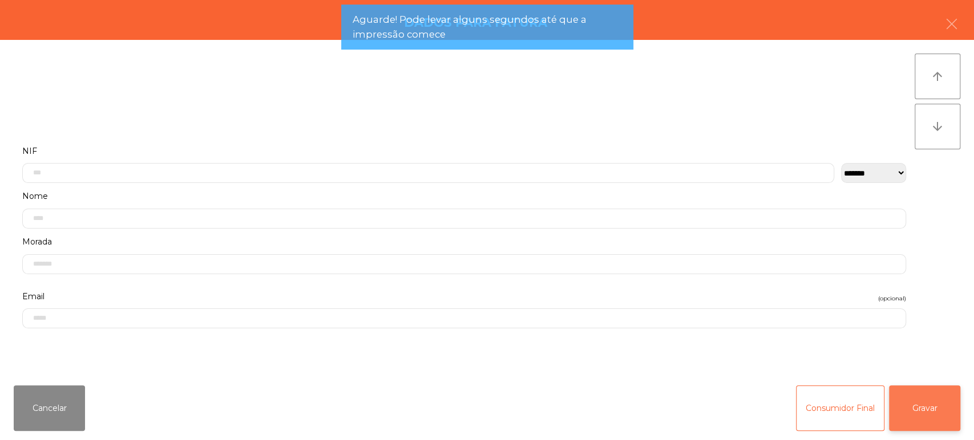
click at [903, 404] on button "Gravar" at bounding box center [924, 409] width 71 height 46
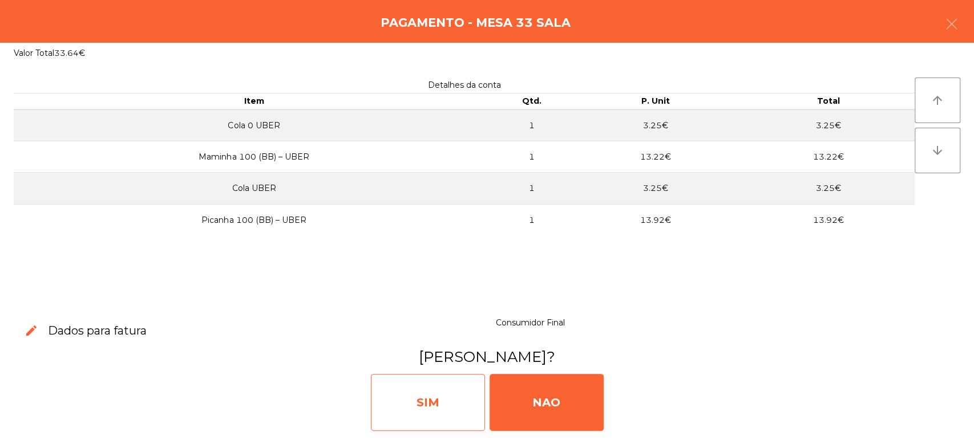
click at [436, 395] on div "SIM" at bounding box center [428, 402] width 114 height 57
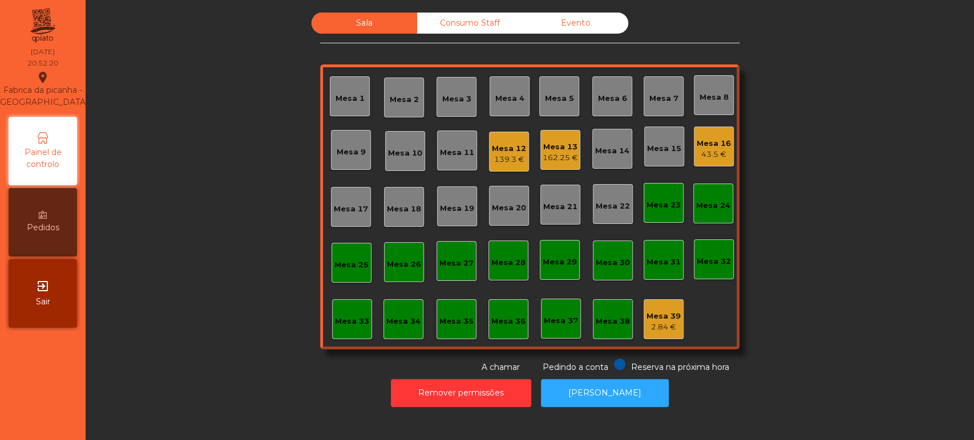
click at [347, 260] on div "Mesa 25" at bounding box center [351, 265] width 34 height 11
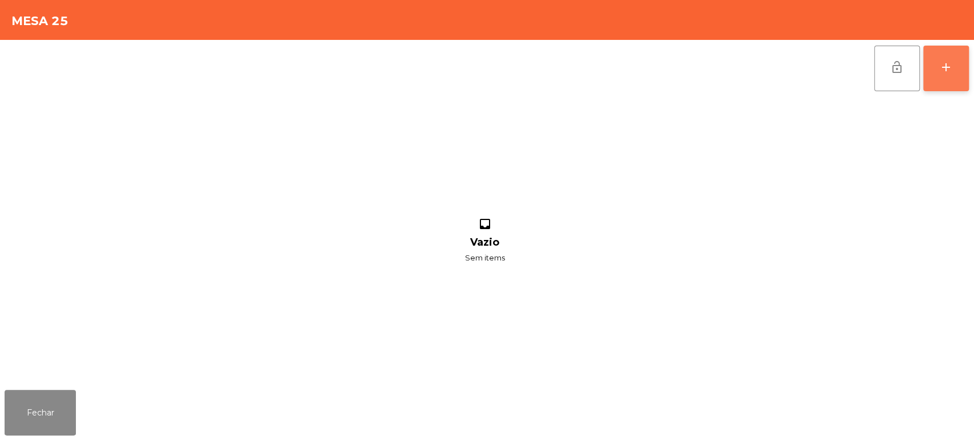
click at [937, 71] on button "add" at bounding box center [946, 69] width 46 height 46
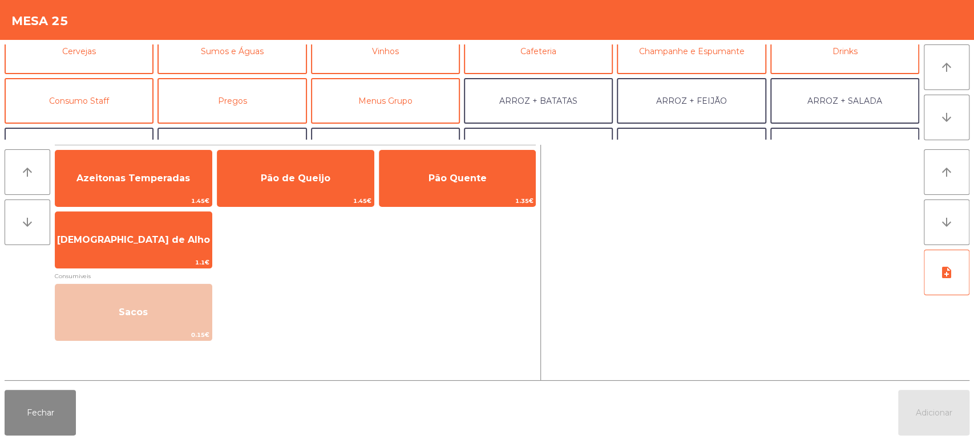
scroll to position [72, 0]
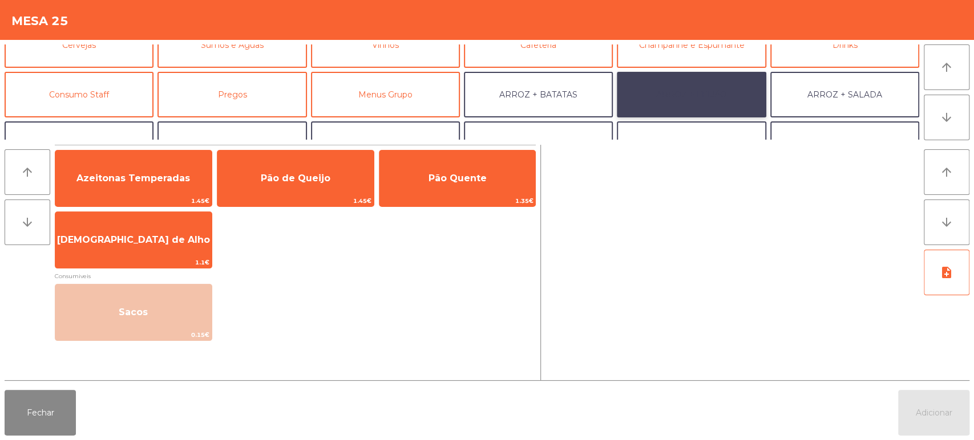
click at [701, 92] on button "ARROZ + FEIJÃO" at bounding box center [691, 95] width 149 height 46
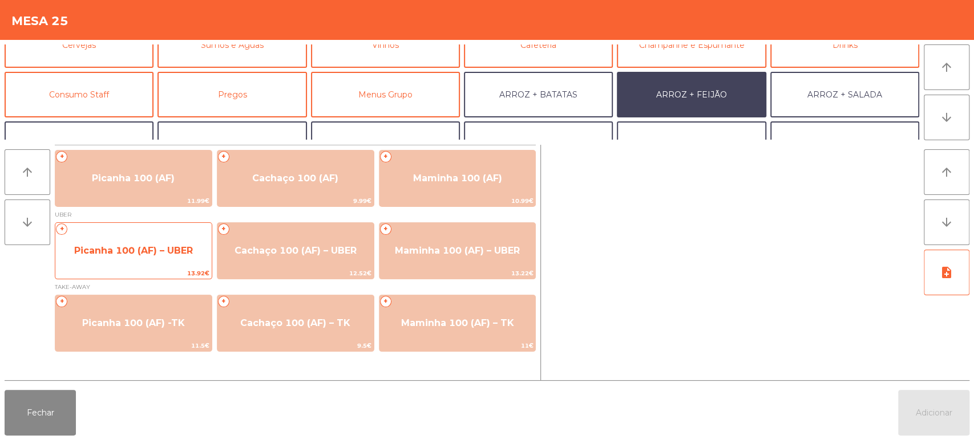
click at [177, 246] on span "Picanha 100 (AF) – UBER" at bounding box center [133, 250] width 119 height 11
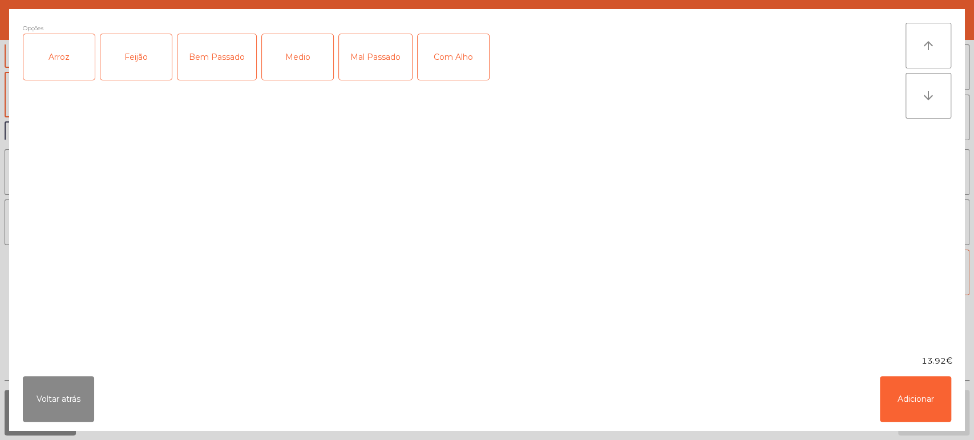
click at [53, 73] on div "Arroz" at bounding box center [58, 57] width 71 height 46
click at [152, 50] on div "Feijão" at bounding box center [135, 57] width 71 height 46
click at [278, 54] on div "Medio" at bounding box center [297, 57] width 71 height 46
click at [915, 401] on button "Adicionar" at bounding box center [915, 400] width 71 height 46
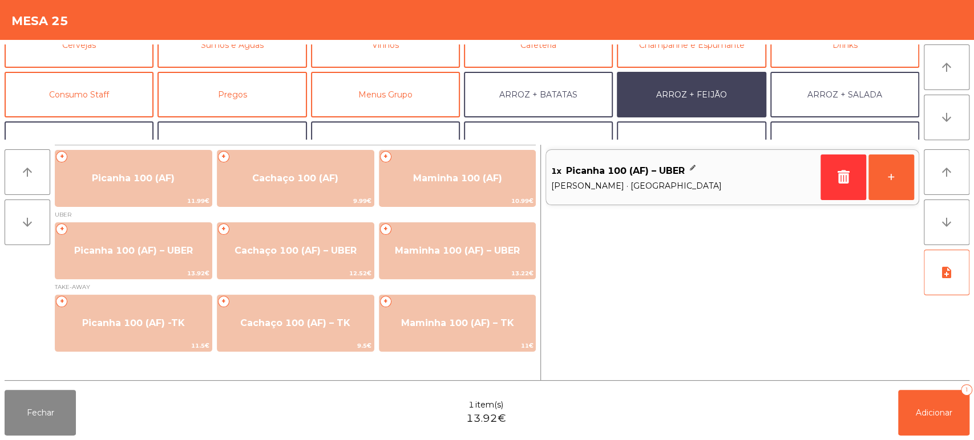
scroll to position [113, 0]
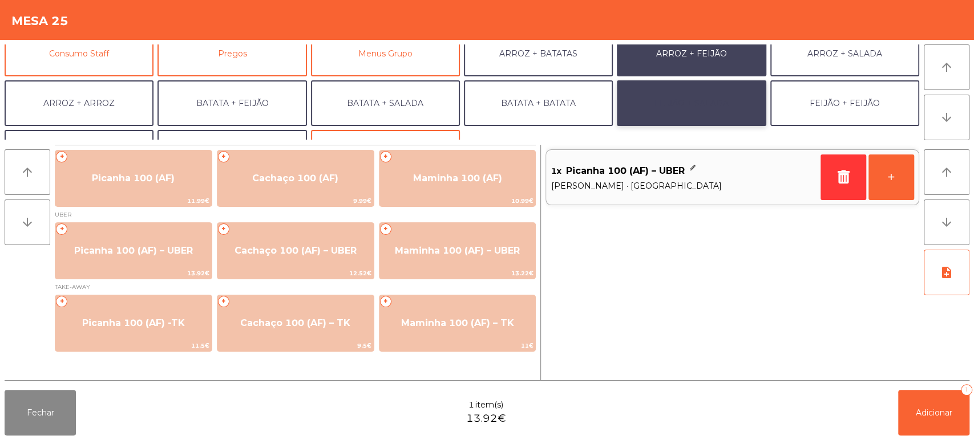
click at [660, 107] on button "FEIJÃO + SALADA" at bounding box center [691, 103] width 149 height 46
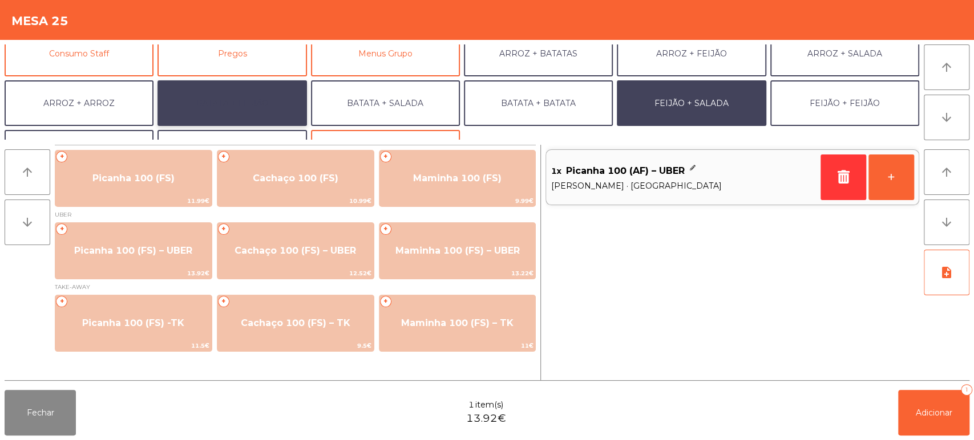
click at [253, 110] on button "BATATA + FEIJÃO" at bounding box center [231, 103] width 149 height 46
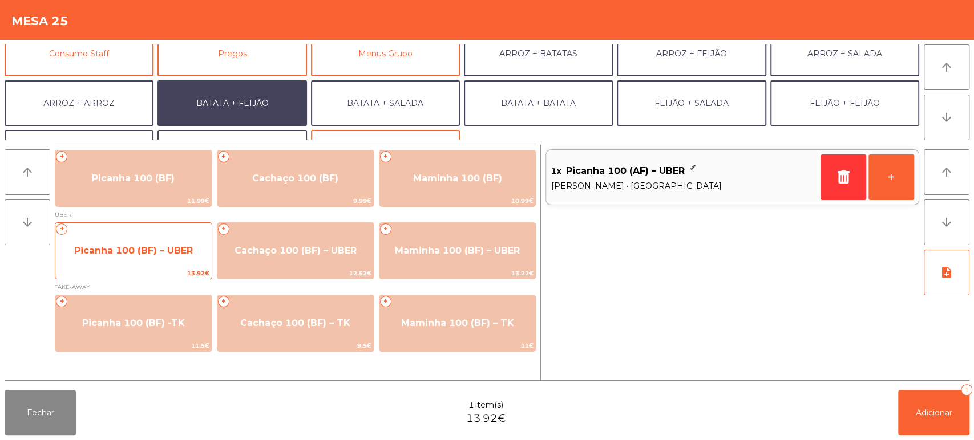
click at [148, 236] on span "Picanha 100 (BF) – UBER" at bounding box center [133, 251] width 156 height 31
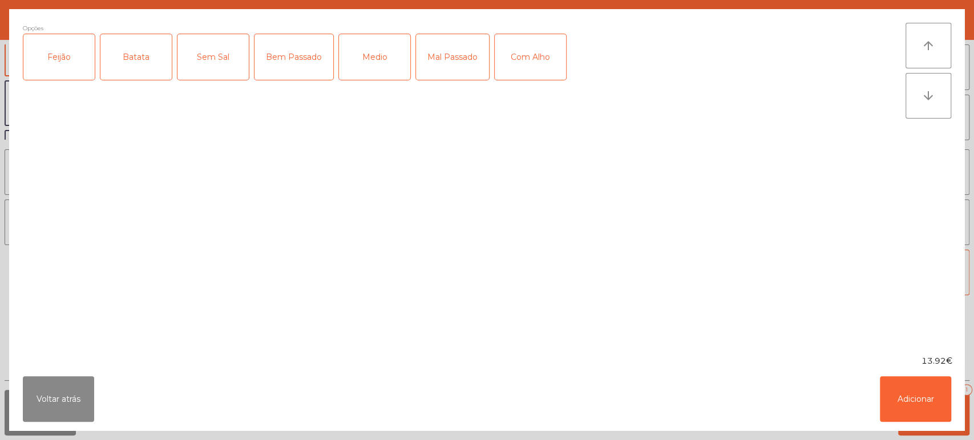
click at [59, 59] on div "Feijão" at bounding box center [58, 57] width 71 height 46
click at [124, 47] on div "Batata" at bounding box center [135, 57] width 71 height 46
click at [378, 51] on div "Medio" at bounding box center [374, 57] width 71 height 46
click at [940, 404] on button "Adicionar" at bounding box center [915, 400] width 71 height 46
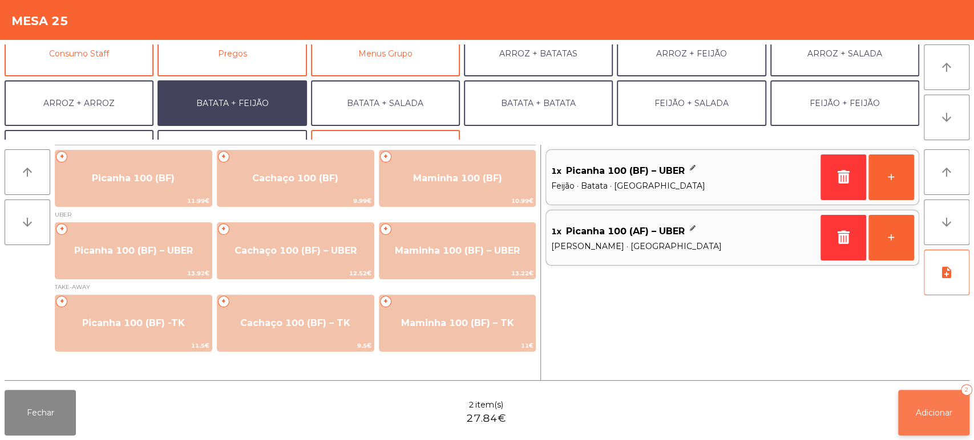
click at [941, 411] on span "Adicionar" at bounding box center [934, 413] width 37 height 10
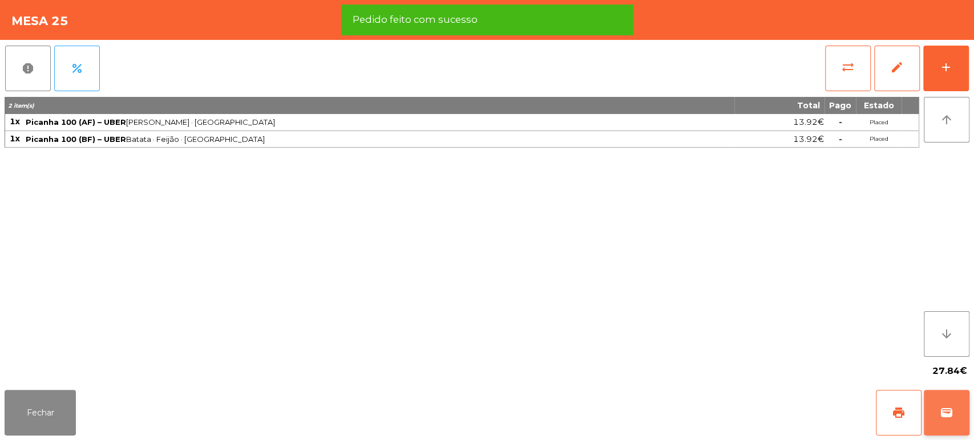
click at [897, 414] on span "print" at bounding box center [899, 413] width 14 height 14
click at [945, 414] on span "wallet" at bounding box center [947, 413] width 14 height 14
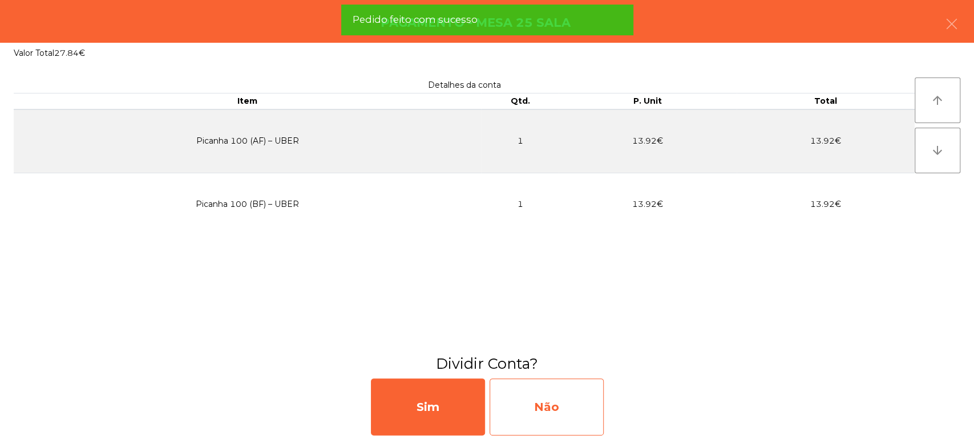
click at [563, 408] on div "Não" at bounding box center [547, 407] width 114 height 57
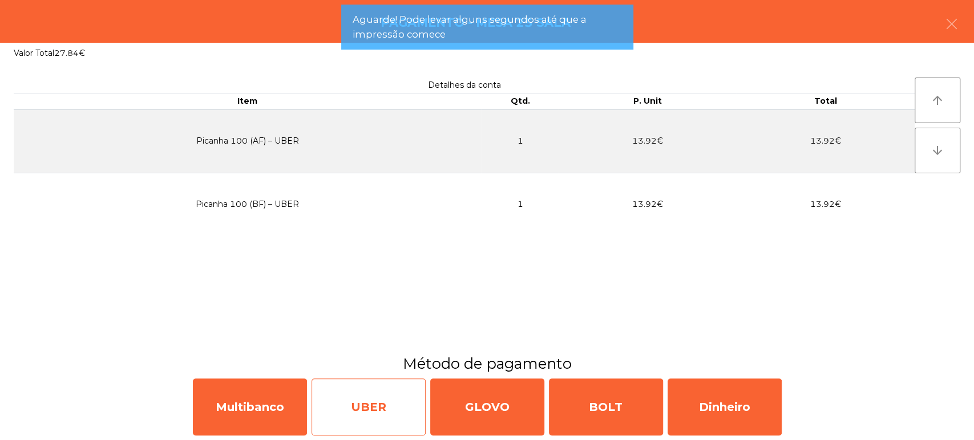
click at [383, 393] on div "UBER" at bounding box center [369, 407] width 114 height 57
select select "**"
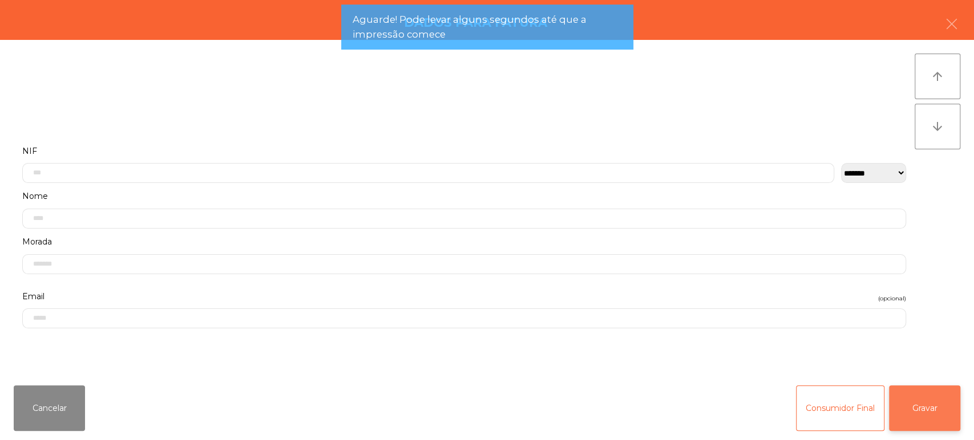
click at [928, 411] on button "Gravar" at bounding box center [924, 409] width 71 height 46
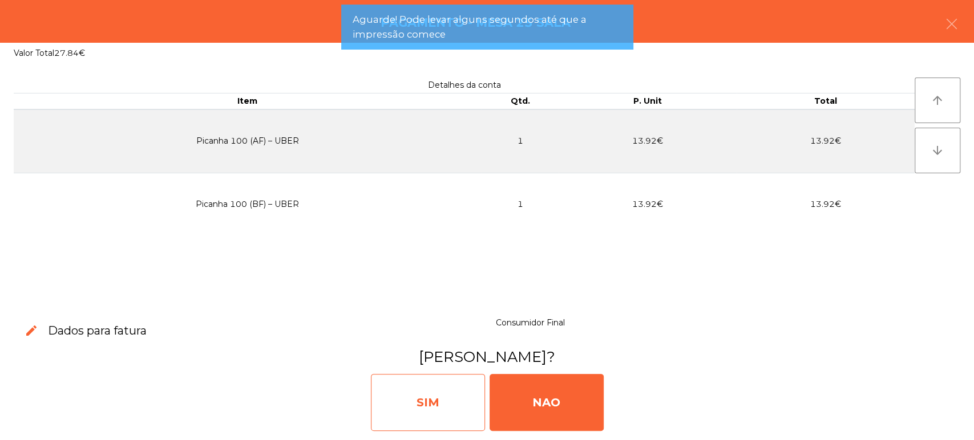
click at [417, 402] on div "SIM" at bounding box center [428, 402] width 114 height 57
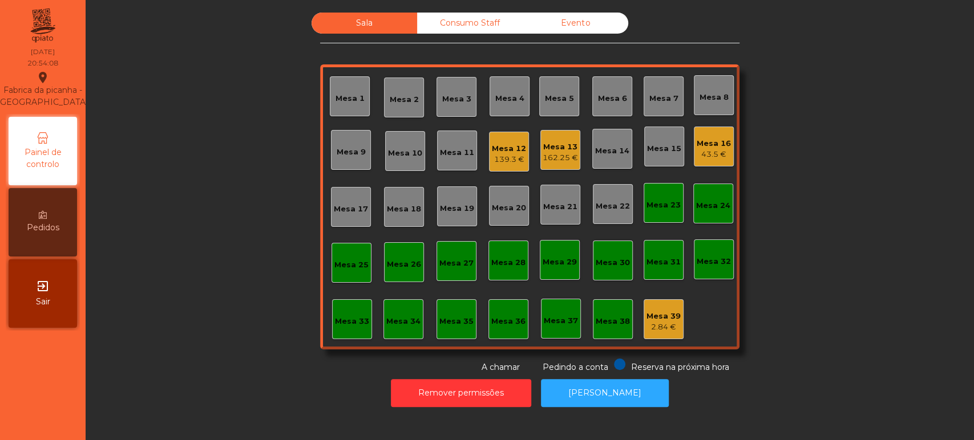
click at [355, 350] on div "Sala Consumo Staff Evento [GEOGRAPHIC_DATA] 3 Mesa 4 [GEOGRAPHIC_DATA] 6 [GEOGR…" at bounding box center [529, 193] width 419 height 361
click at [342, 320] on div "Mesa 33" at bounding box center [352, 321] width 34 height 11
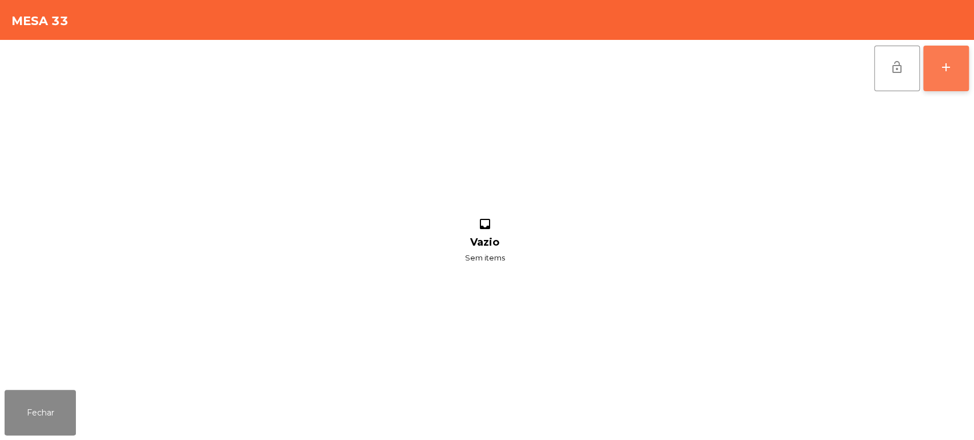
click at [945, 71] on div "add" at bounding box center [946, 67] width 14 height 14
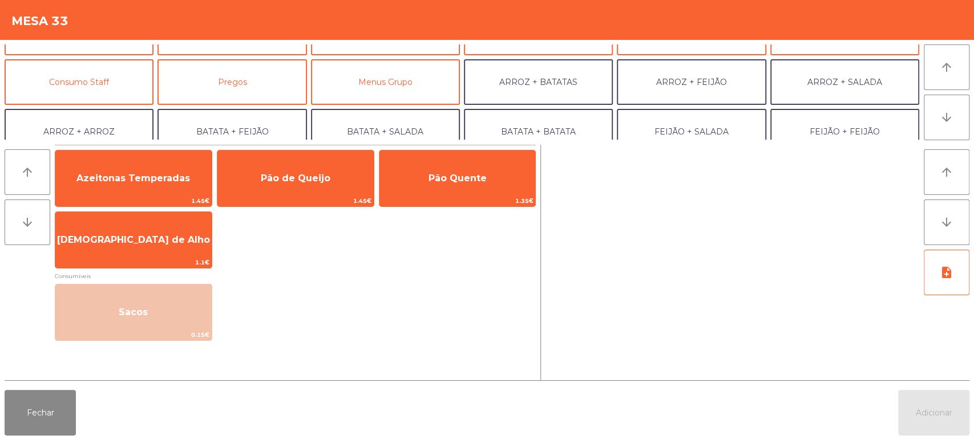
scroll to position [84, 0]
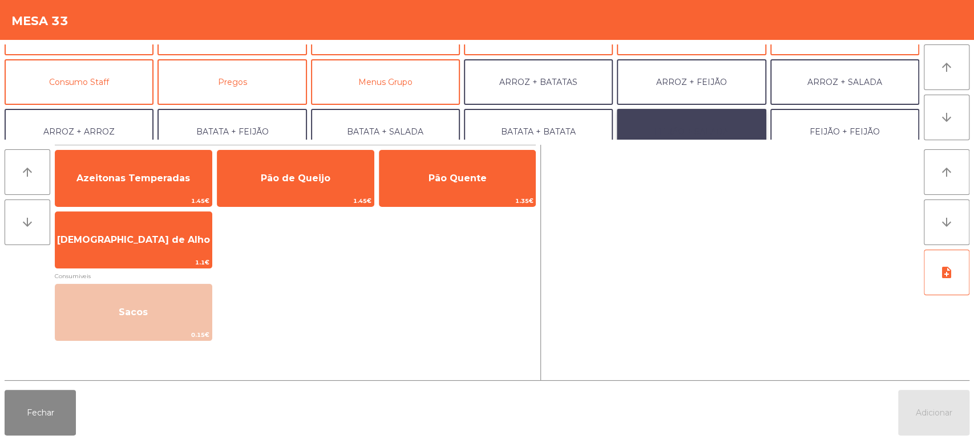
click at [707, 123] on button "FEIJÃO + SALADA" at bounding box center [691, 132] width 149 height 46
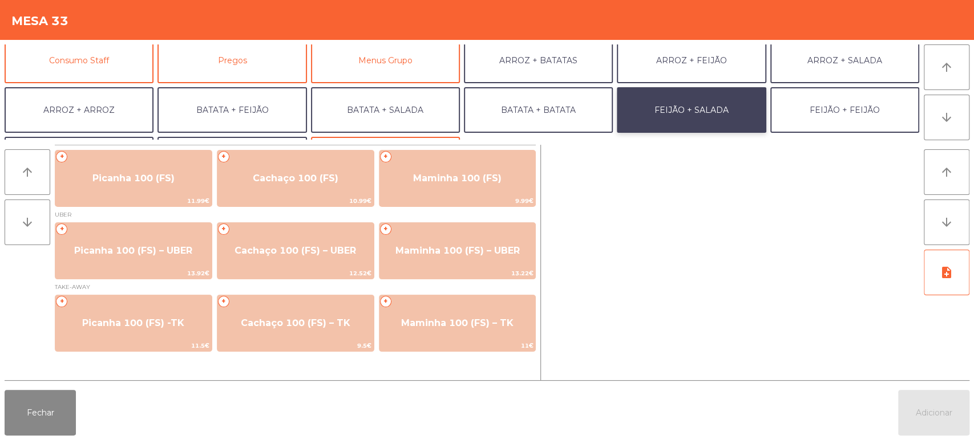
scroll to position [104, 0]
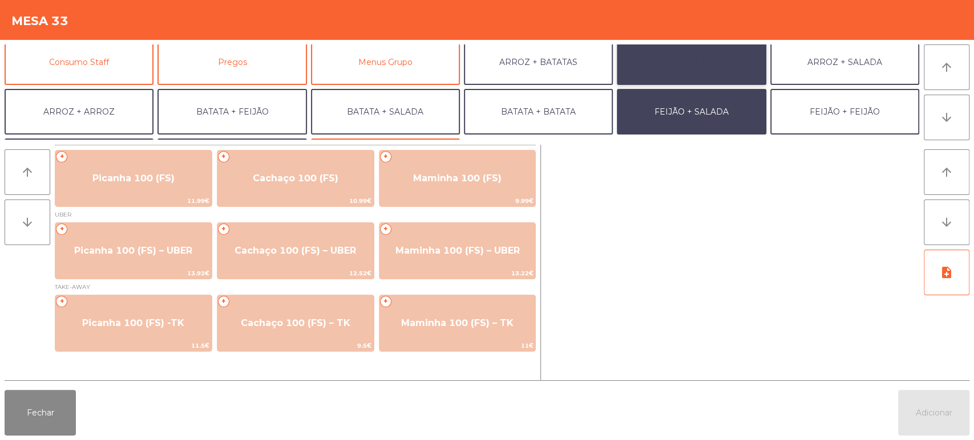
click at [690, 58] on button "ARROZ + FEIJÃO" at bounding box center [691, 62] width 149 height 46
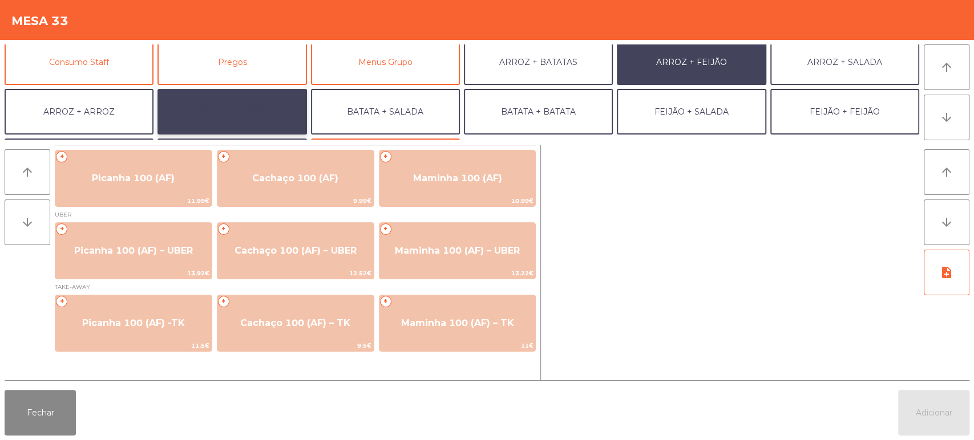
click at [264, 105] on button "BATATA + FEIJÃO" at bounding box center [231, 112] width 149 height 46
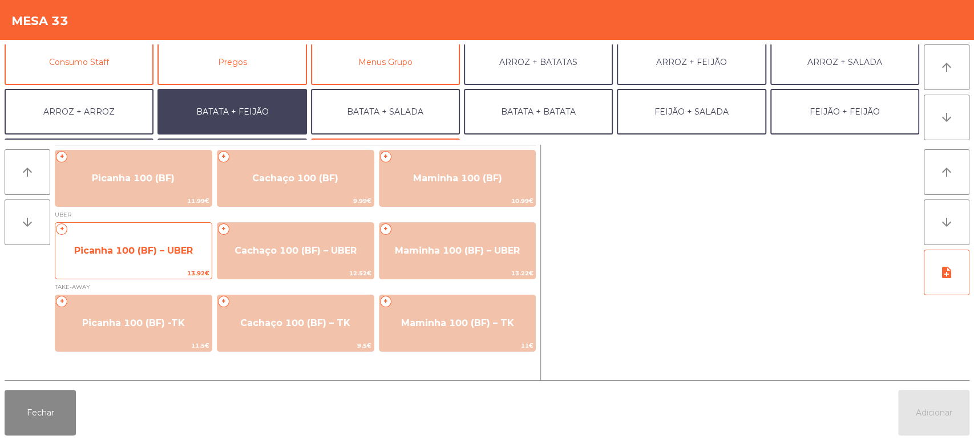
click at [158, 254] on span "Picanha 100 (BF) – UBER" at bounding box center [133, 250] width 119 height 11
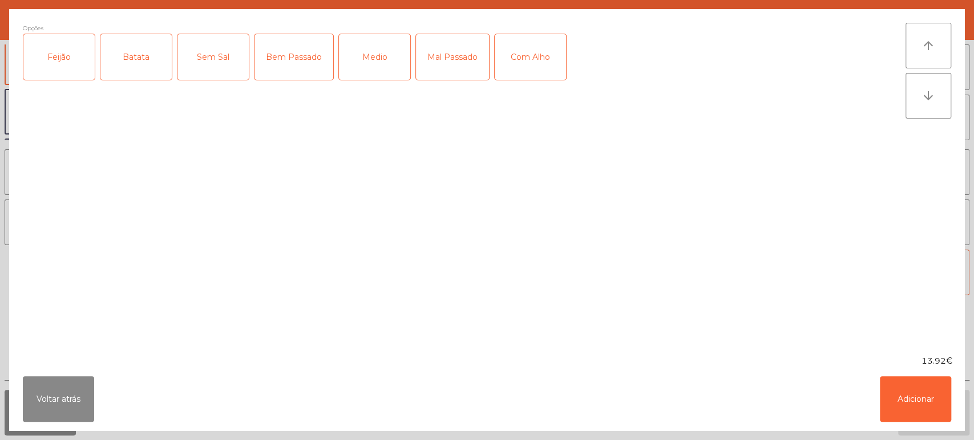
click at [83, 55] on div "Feijão" at bounding box center [58, 57] width 71 height 46
click at [151, 50] on div "Batata" at bounding box center [135, 57] width 71 height 46
click at [386, 71] on div "Medio" at bounding box center [374, 57] width 71 height 46
click at [558, 62] on div "Com Alho" at bounding box center [530, 57] width 71 height 46
click at [941, 388] on button "Adicionar" at bounding box center [915, 400] width 71 height 46
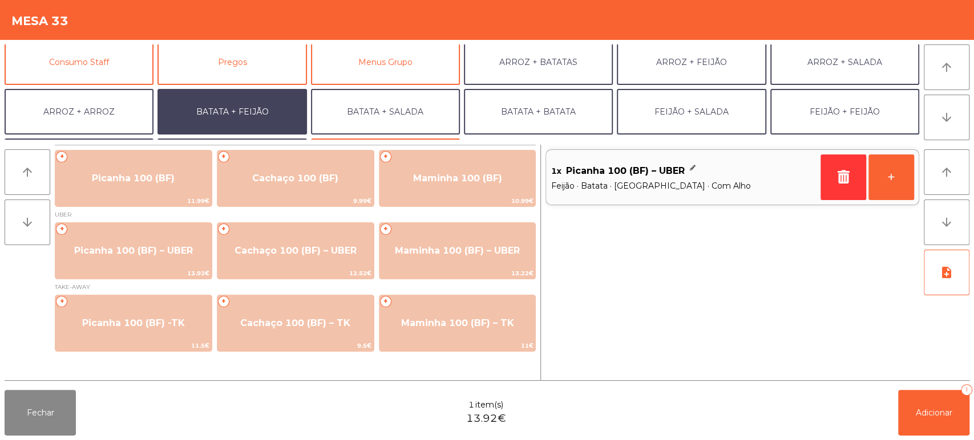
scroll to position [148, 0]
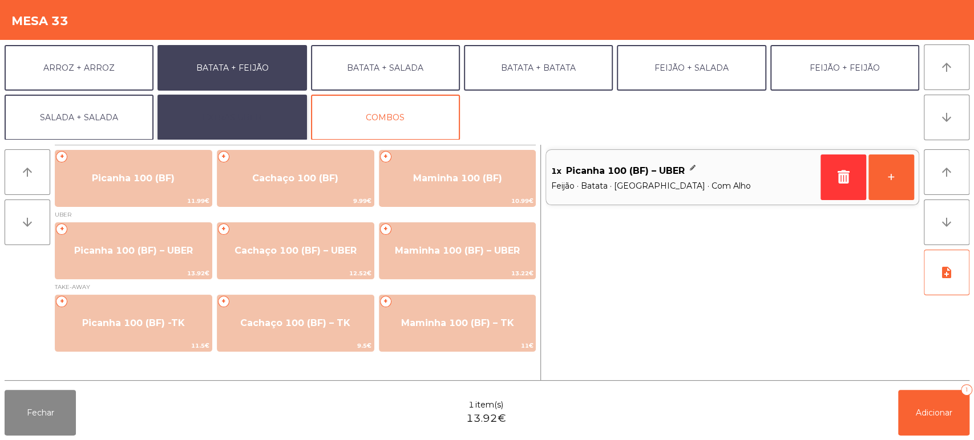
click at [252, 99] on button "EXTRAS UBER" at bounding box center [231, 118] width 149 height 46
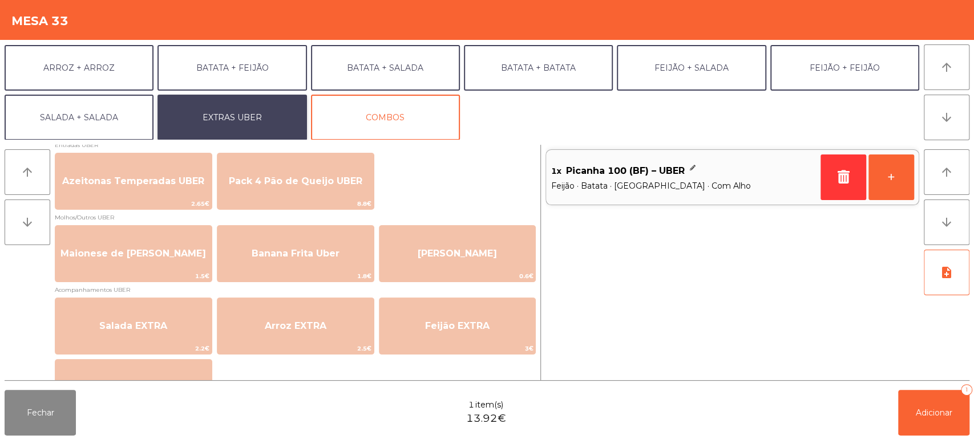
scroll to position [0, 0]
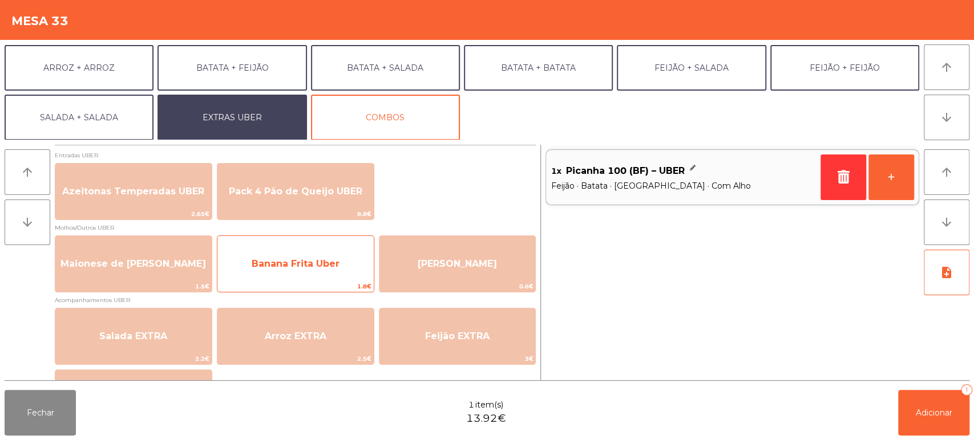
click at [321, 260] on span "Banana Frita Uber" at bounding box center [296, 263] width 88 height 11
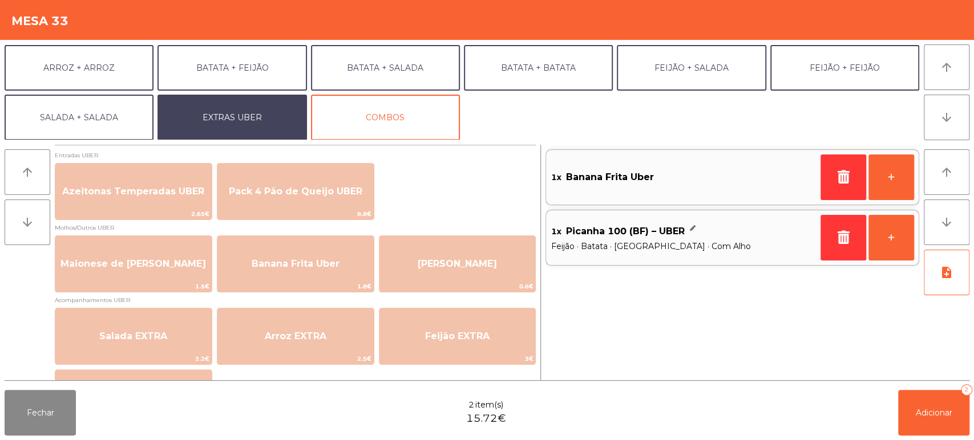
click at [918, 439] on div "Fechar 2 item(s) 15.72€ Adicionar 2" at bounding box center [487, 413] width 974 height 55
click at [935, 417] on span "Adicionar" at bounding box center [934, 413] width 37 height 10
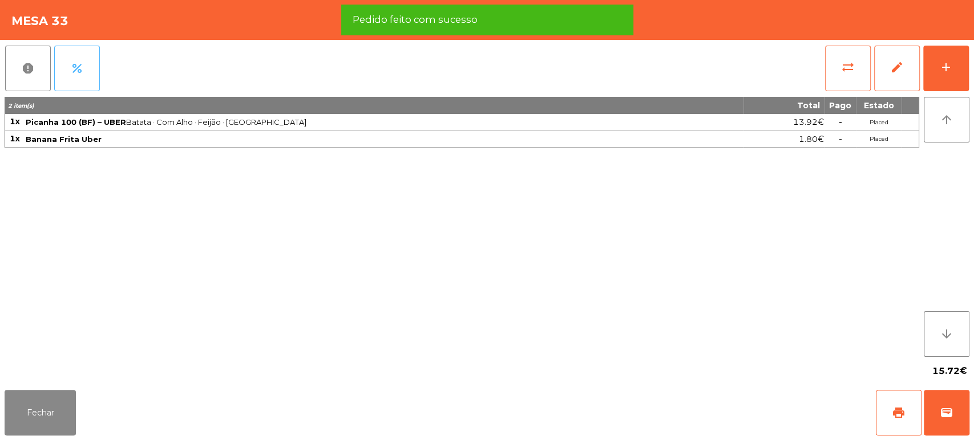
click at [76, 76] on button "percent" at bounding box center [77, 69] width 46 height 46
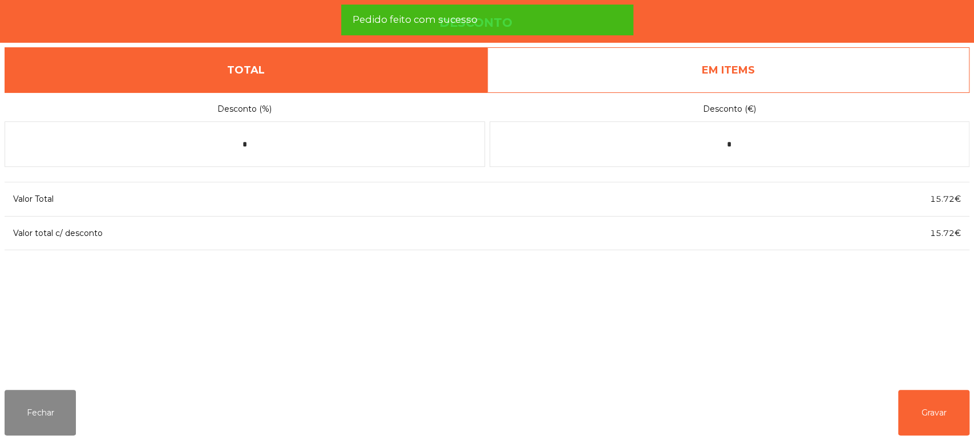
click at [807, 75] on link "EM ITEMS" at bounding box center [728, 70] width 483 height 46
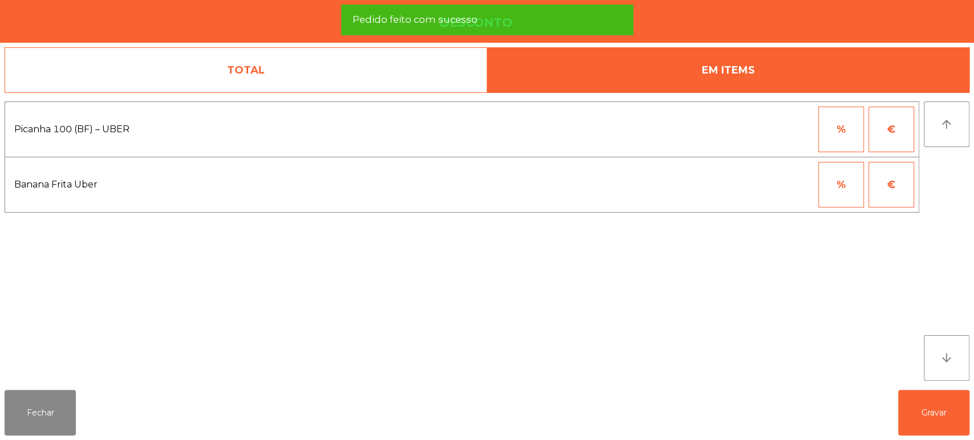
click at [896, 187] on button "€" at bounding box center [891, 185] width 46 height 46
click at [801, 184] on input "*" at bounding box center [785, 185] width 57 height 46
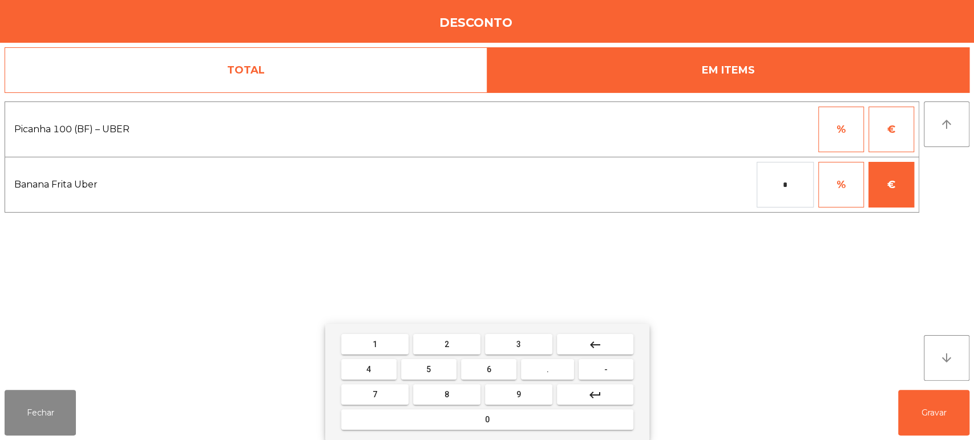
click at [534, 415] on button "0" at bounding box center [487, 420] width 292 height 21
click at [533, 364] on button "." at bounding box center [547, 369] width 53 height 21
click at [516, 342] on span "3" at bounding box center [518, 344] width 5 height 9
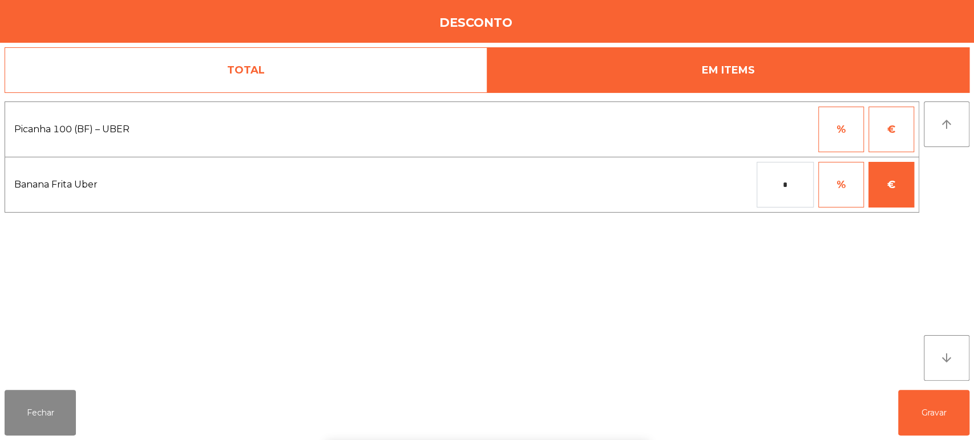
click at [940, 420] on div "1 2 3 keyboard_backspace 4 5 6 . - 7 8 9 keyboard_return 0" at bounding box center [487, 382] width 974 height 116
click at [917, 411] on button "Gravar" at bounding box center [933, 413] width 71 height 46
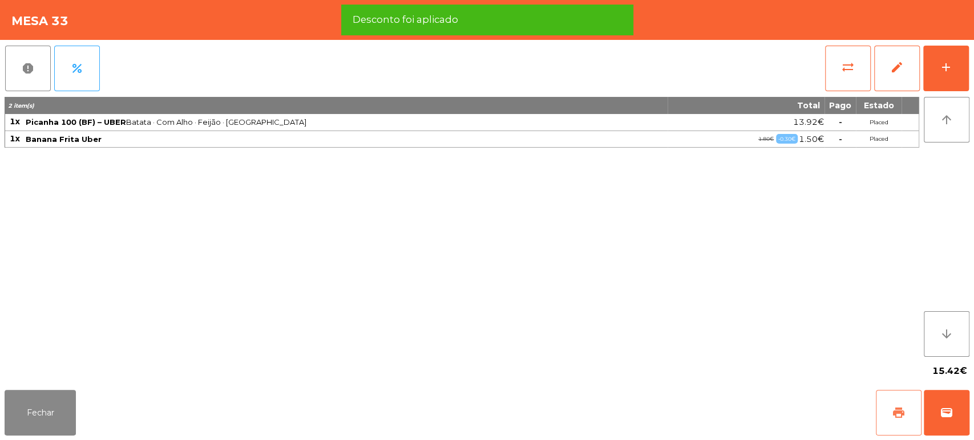
click at [876, 415] on button "print" at bounding box center [899, 413] width 46 height 46
click at [949, 401] on button "wallet" at bounding box center [947, 413] width 46 height 46
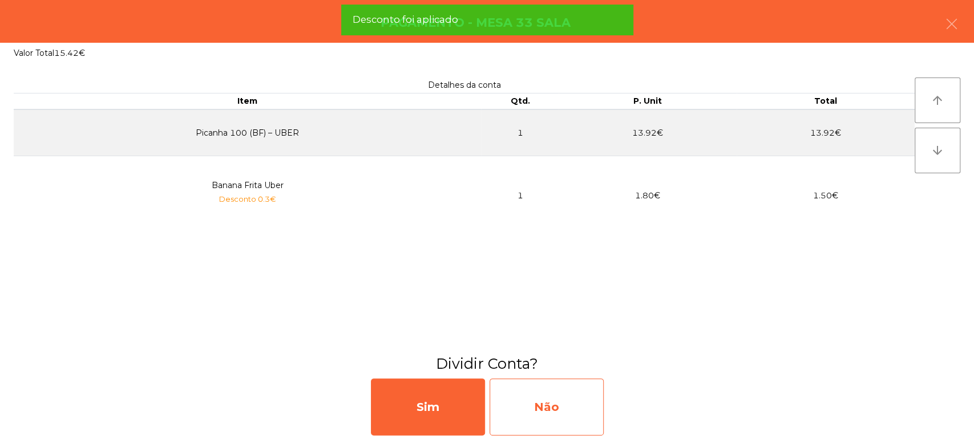
click at [541, 411] on div "Não" at bounding box center [547, 407] width 114 height 57
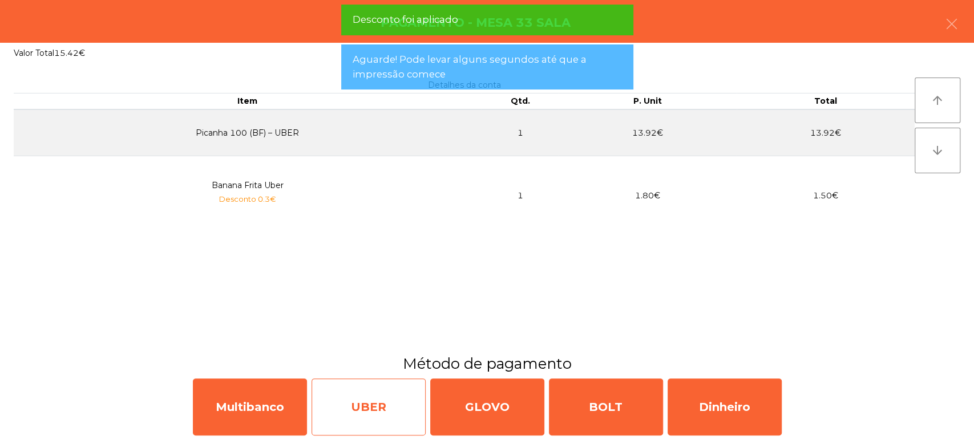
click at [402, 393] on div "UBER" at bounding box center [369, 407] width 114 height 57
select select "**"
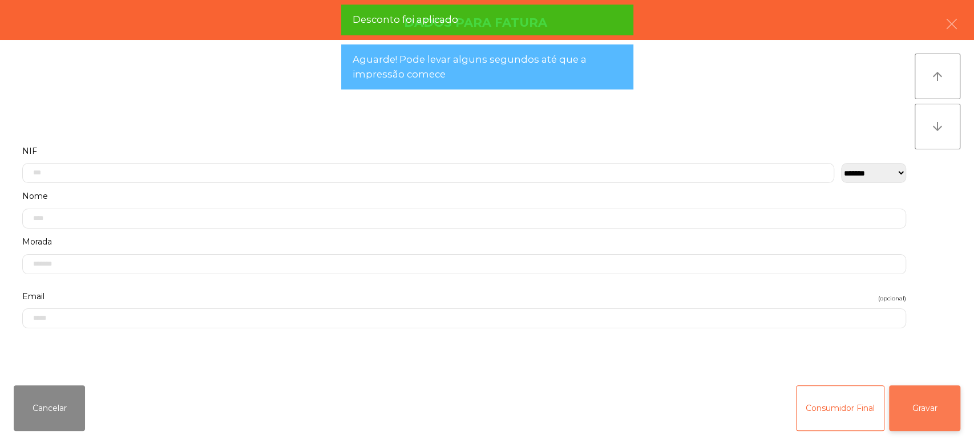
click at [928, 419] on button "Gravar" at bounding box center [924, 409] width 71 height 46
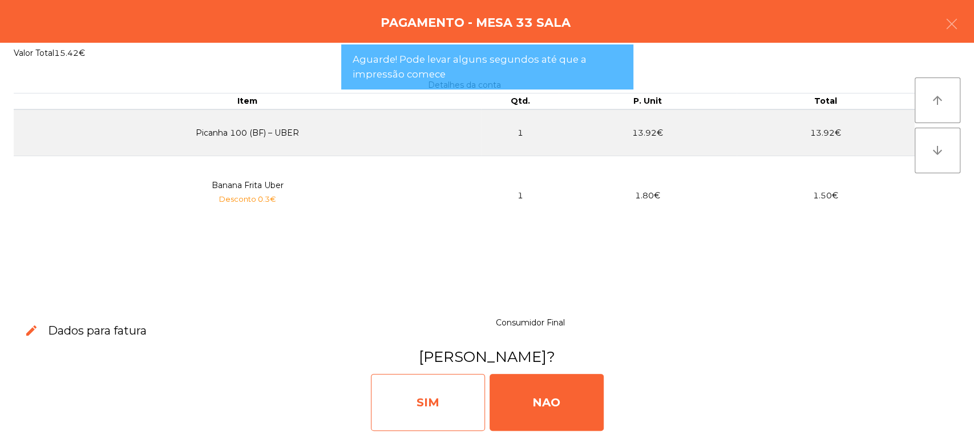
click at [484, 394] on div "SIM" at bounding box center [428, 402] width 114 height 57
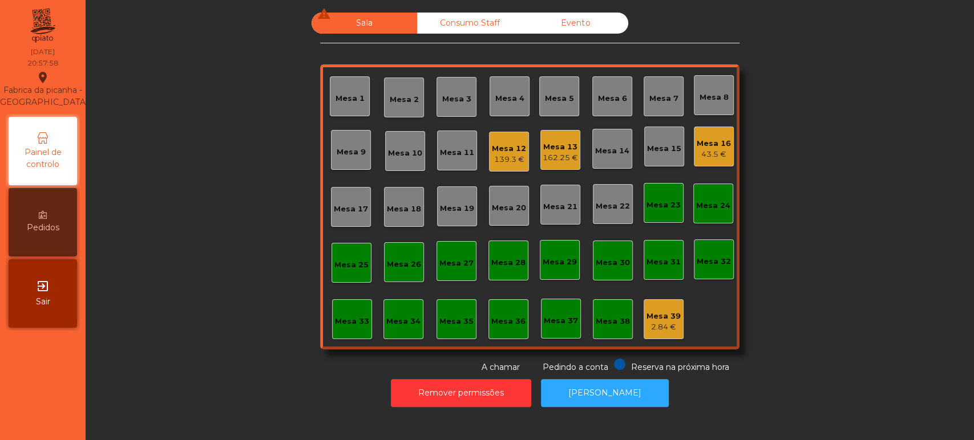
click at [644, 97] on div "Mesa 7" at bounding box center [664, 96] width 40 height 40
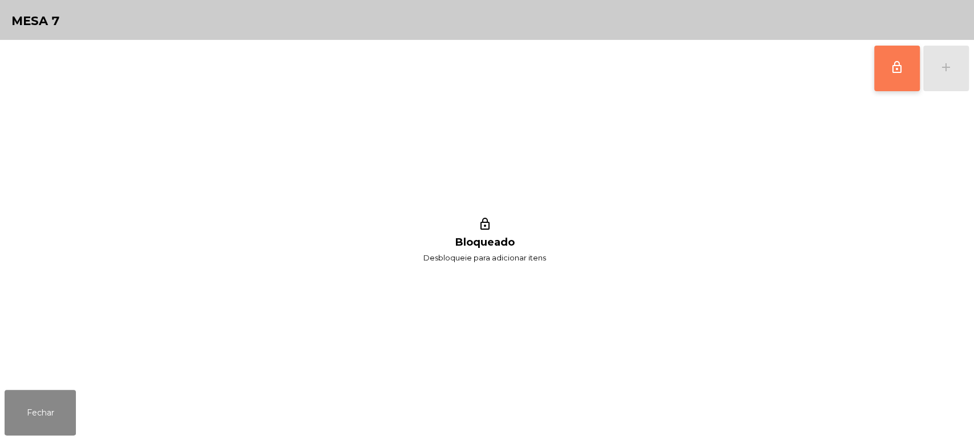
click at [891, 73] on span "lock_outline" at bounding box center [897, 67] width 14 height 14
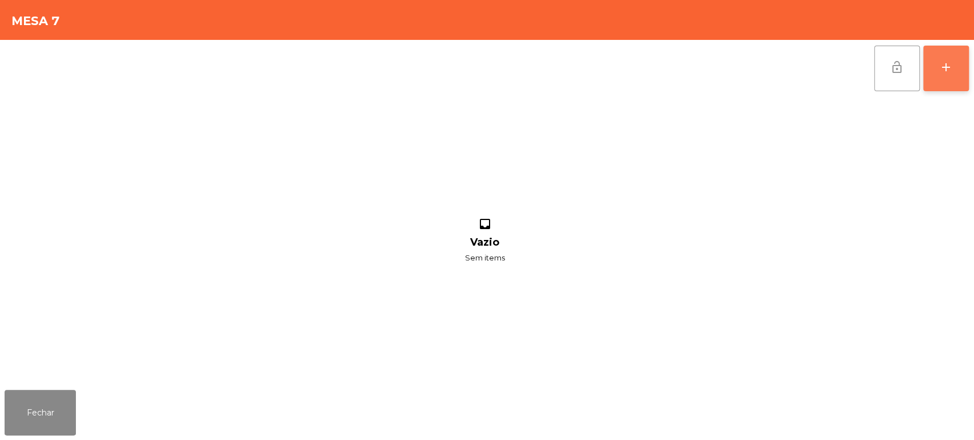
click at [932, 73] on button "add" at bounding box center [946, 69] width 46 height 46
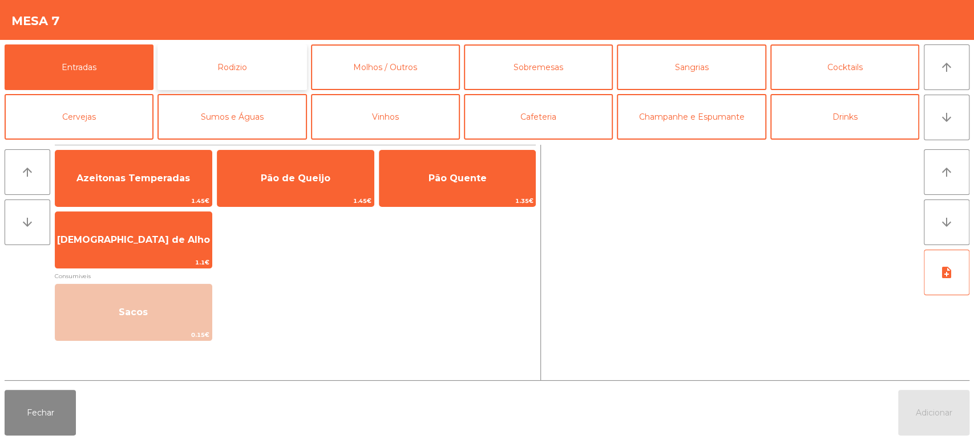
click at [232, 64] on button "Rodizio" at bounding box center [231, 68] width 149 height 46
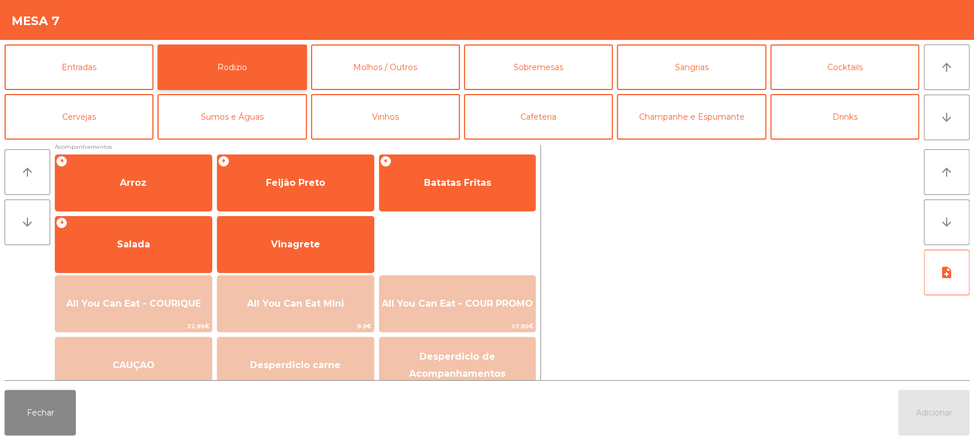
scroll to position [146, 0]
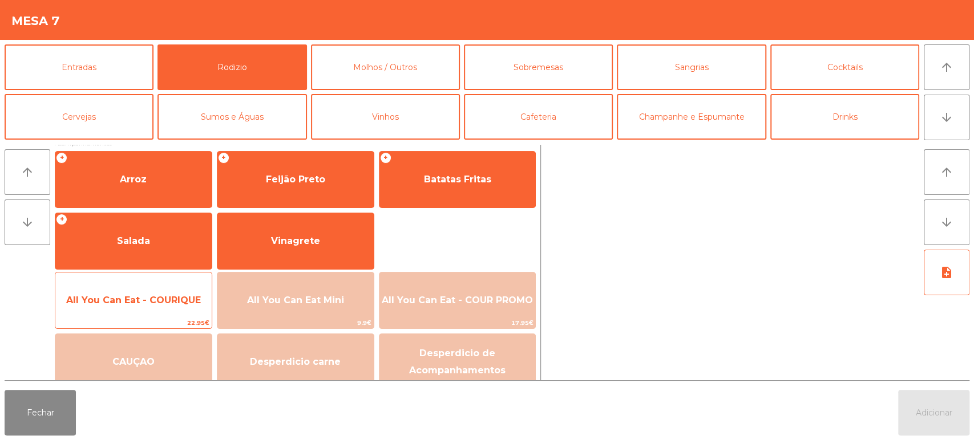
click at [153, 305] on span "All You Can Eat - COURIQUE" at bounding box center [133, 300] width 135 height 11
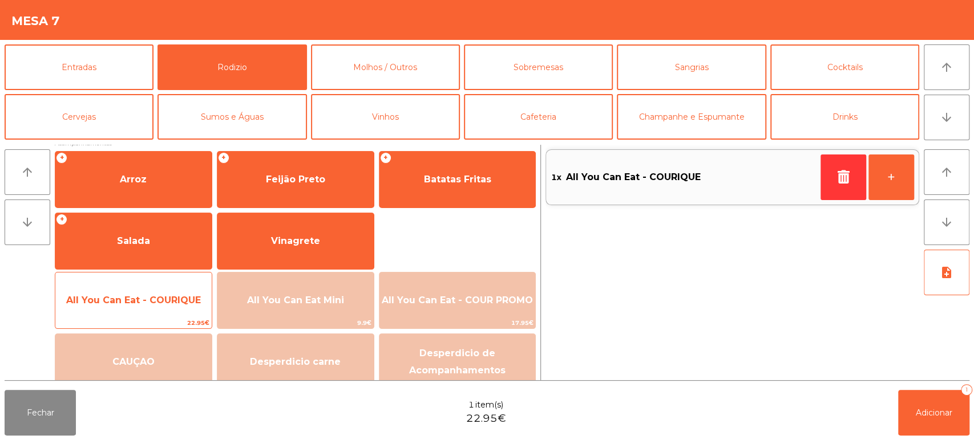
click at [164, 297] on span "All You Can Eat - COURIQUE" at bounding box center [133, 300] width 135 height 11
click at [176, 295] on span "All You Can Eat - COURIQUE" at bounding box center [133, 300] width 135 height 11
click at [179, 285] on span "All You Can Eat - COURIQUE" at bounding box center [133, 300] width 156 height 31
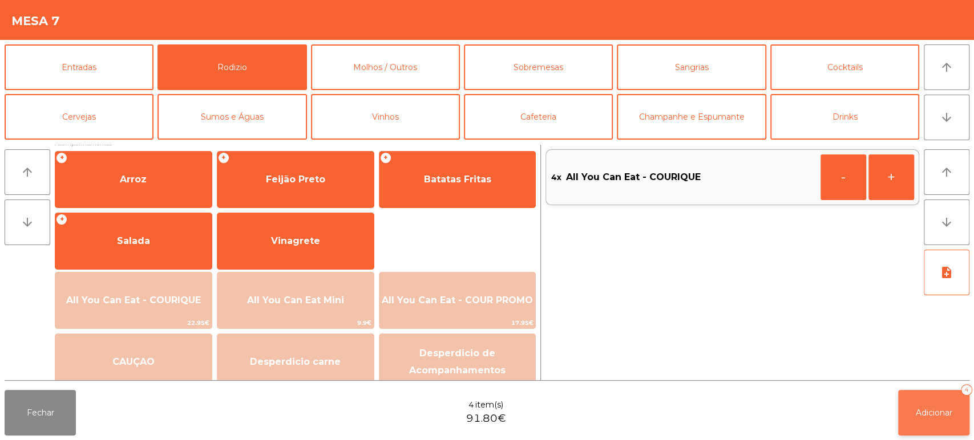
click at [940, 422] on button "Adicionar 4" at bounding box center [933, 413] width 71 height 46
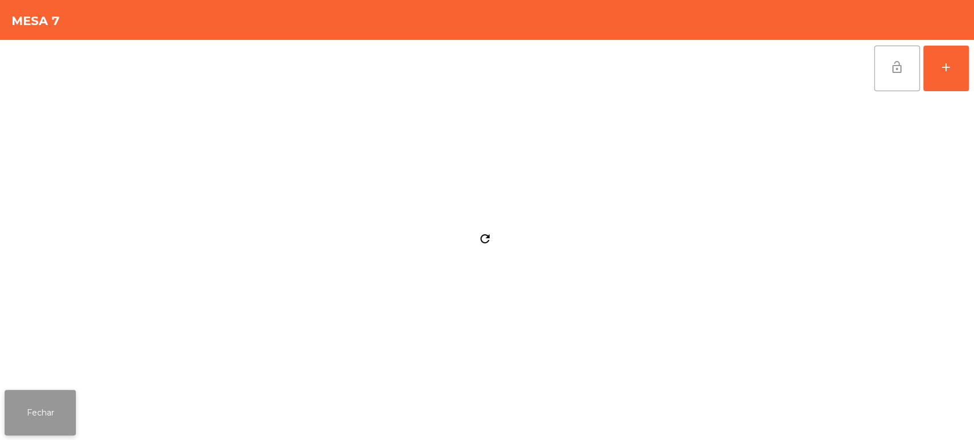
click at [68, 392] on button "Fechar" at bounding box center [40, 413] width 71 height 46
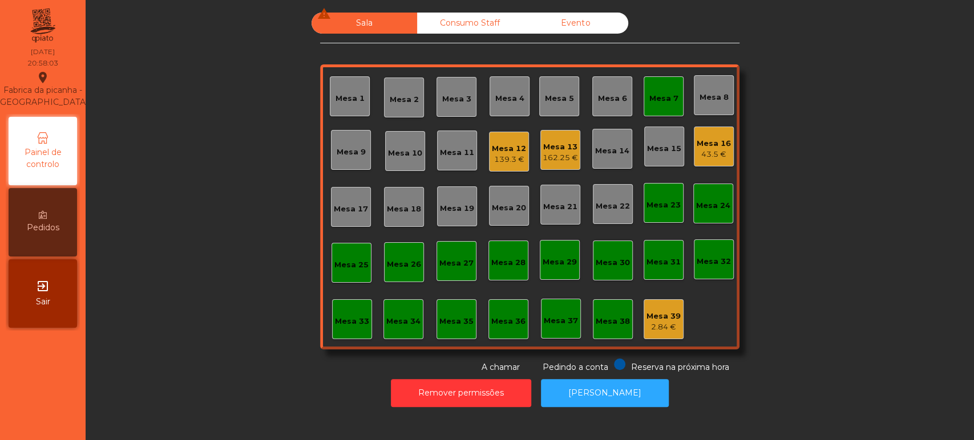
click at [718, 143] on div "Mesa 16" at bounding box center [714, 143] width 34 height 11
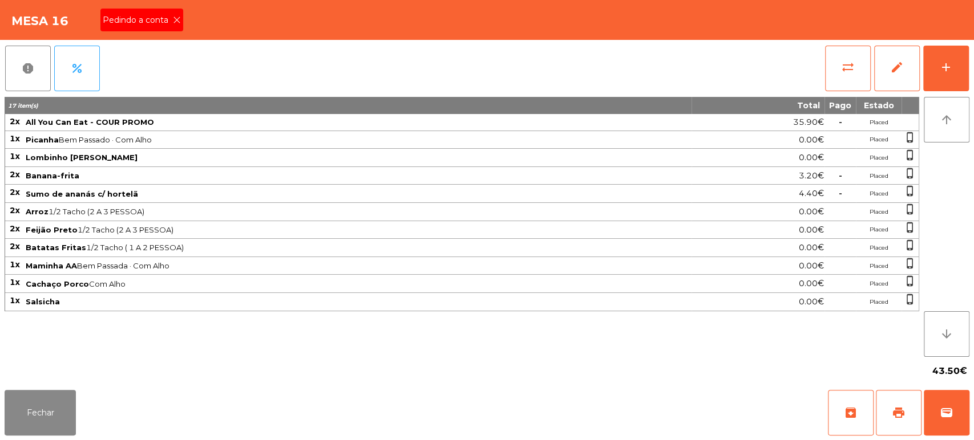
click at [169, 22] on span "Pedindo a conta" at bounding box center [138, 20] width 70 height 12
click at [894, 410] on span "print" at bounding box center [899, 413] width 14 height 14
click at [54, 401] on button "Fechar" at bounding box center [40, 413] width 71 height 46
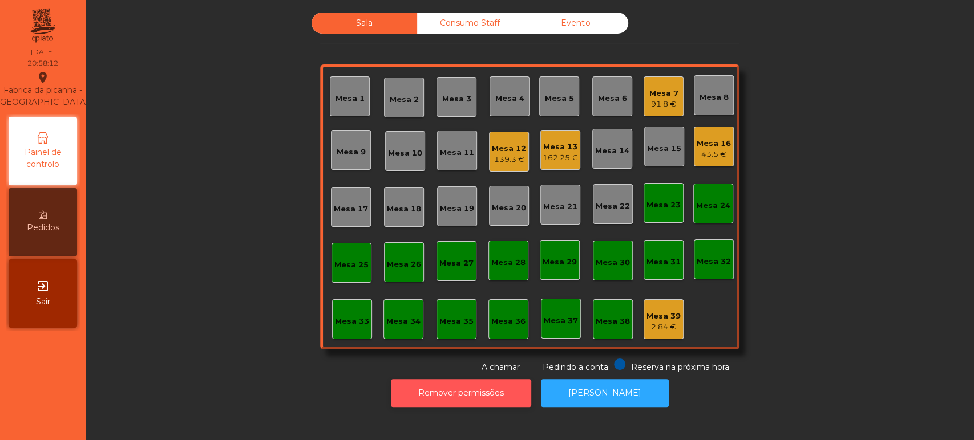
click at [427, 382] on button "Remover permissões" at bounding box center [461, 393] width 140 height 28
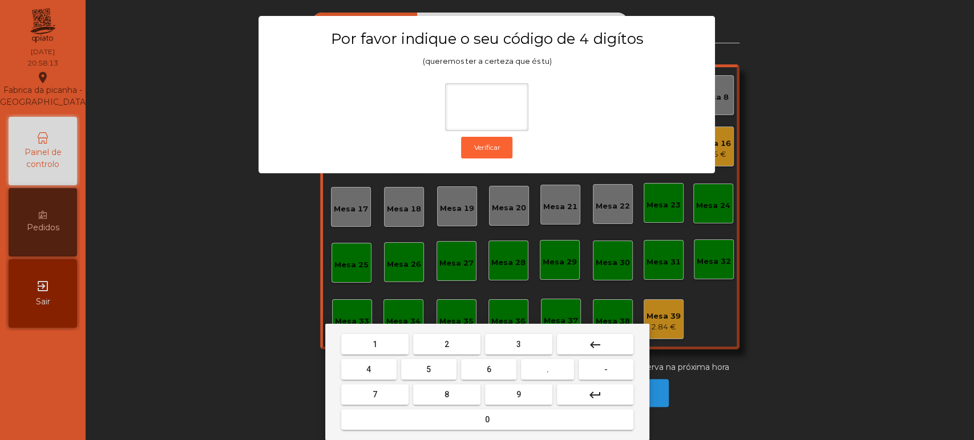
click at [374, 344] on span "1" at bounding box center [375, 344] width 5 height 9
click at [537, 339] on button "3" at bounding box center [518, 344] width 67 height 21
click at [429, 370] on span "5" at bounding box center [428, 369] width 5 height 9
click at [448, 418] on button "0" at bounding box center [487, 420] width 292 height 21
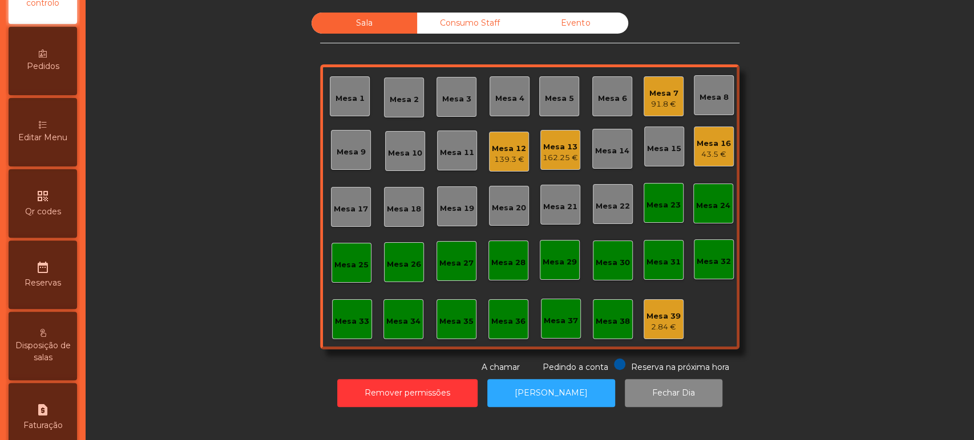
click at [49, 144] on span "Editar Menu" at bounding box center [42, 138] width 49 height 12
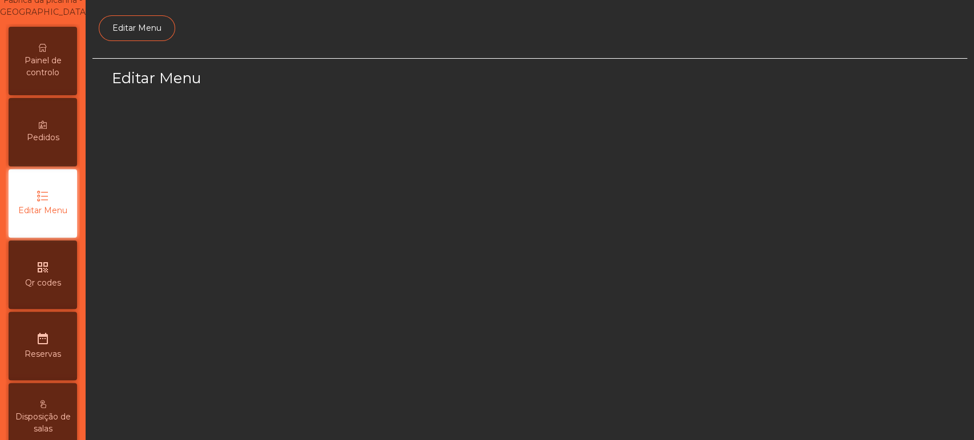
select select "*"
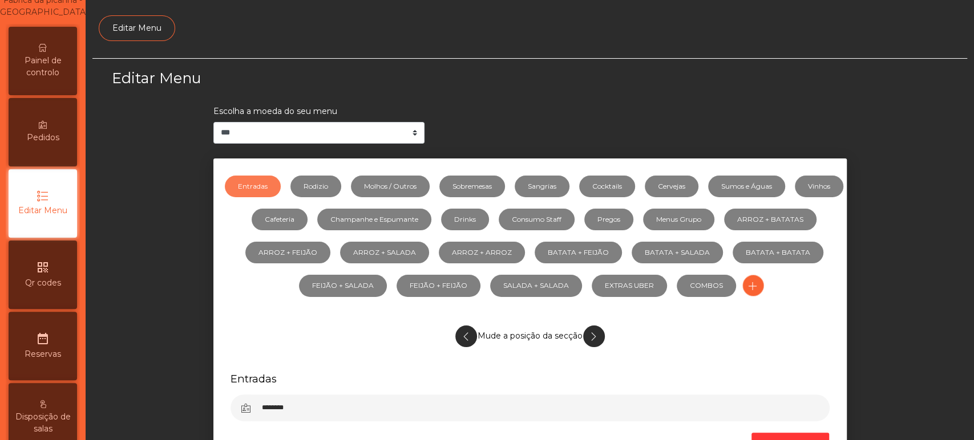
scroll to position [86, 0]
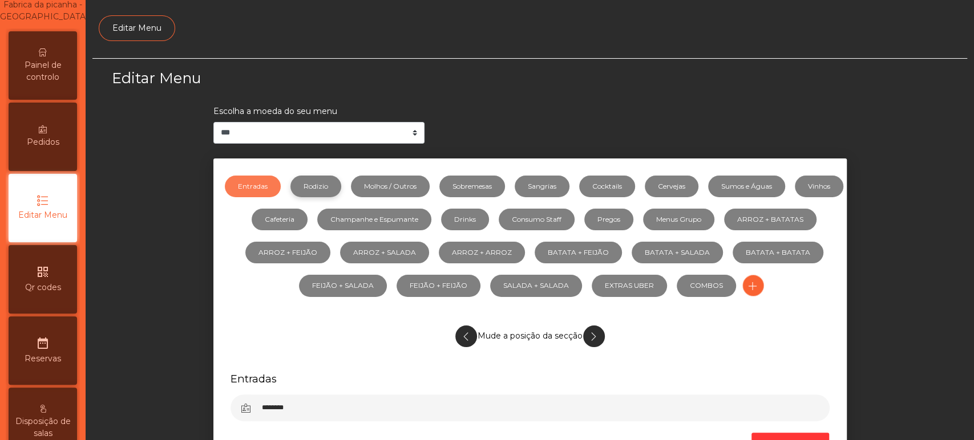
click at [341, 195] on link "Rodizio" at bounding box center [315, 187] width 51 height 22
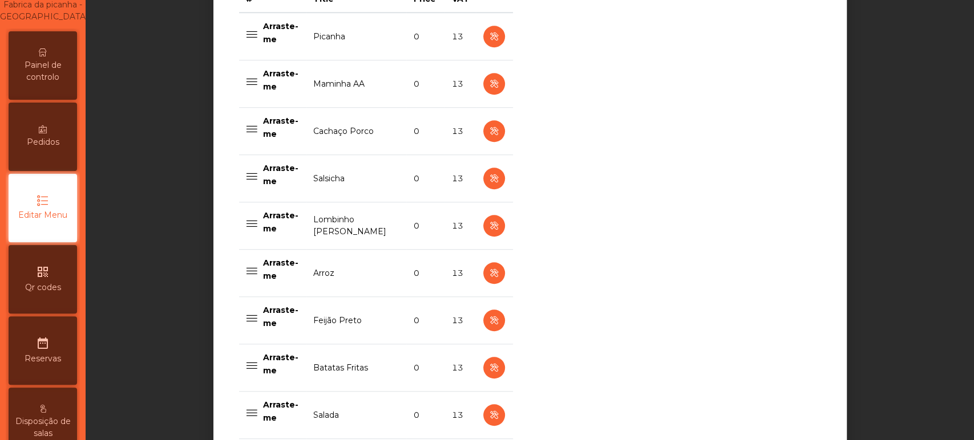
scroll to position [501, 0]
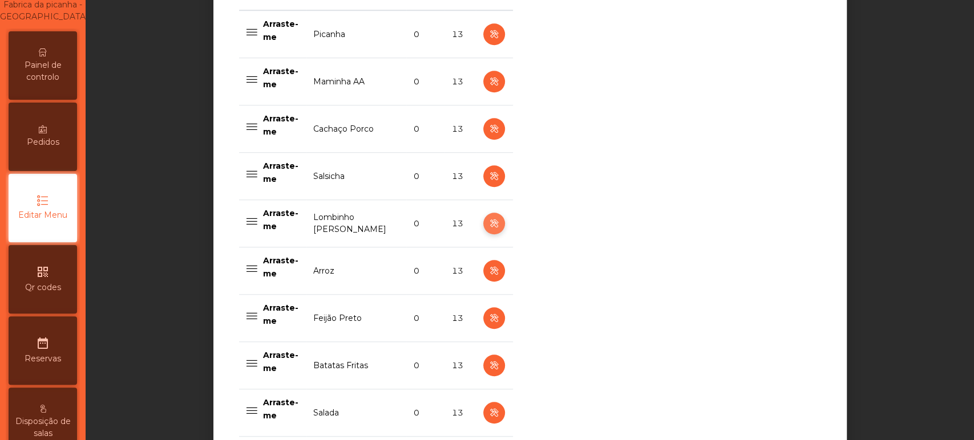
click at [487, 224] on icon "button" at bounding box center [493, 224] width 13 height 14
select select "**"
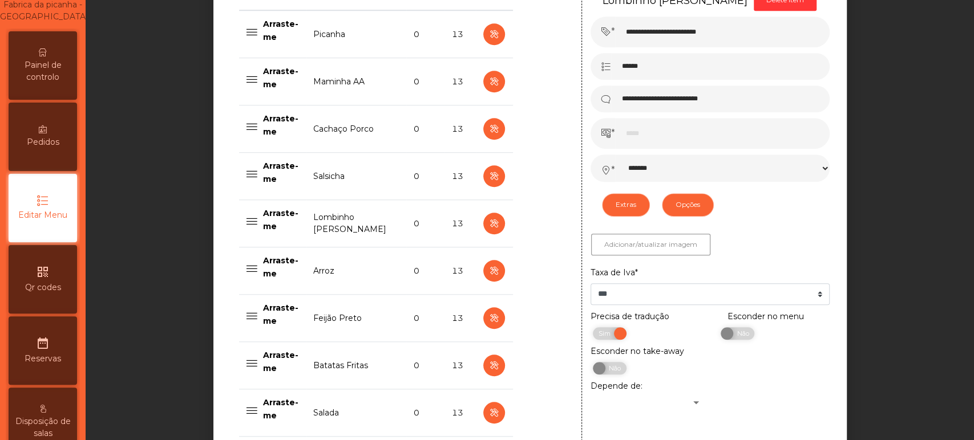
click at [724, 217] on div "Extras Opções" at bounding box center [710, 205] width 239 height 34
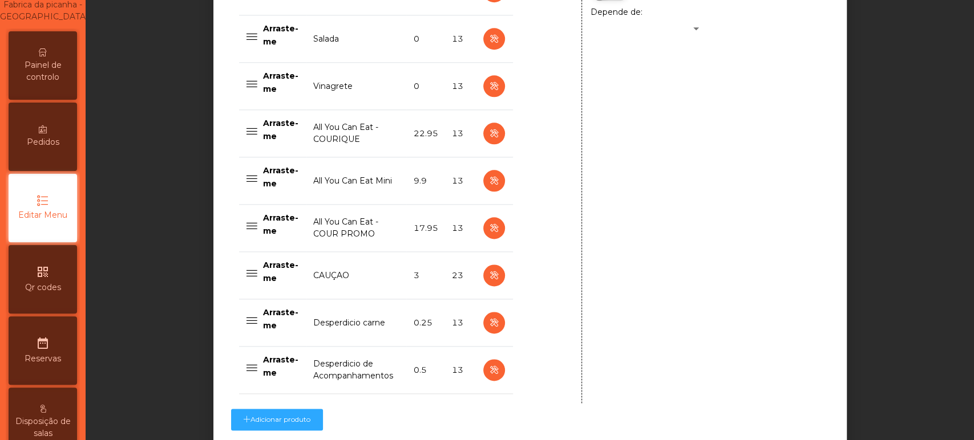
scroll to position [971, 0]
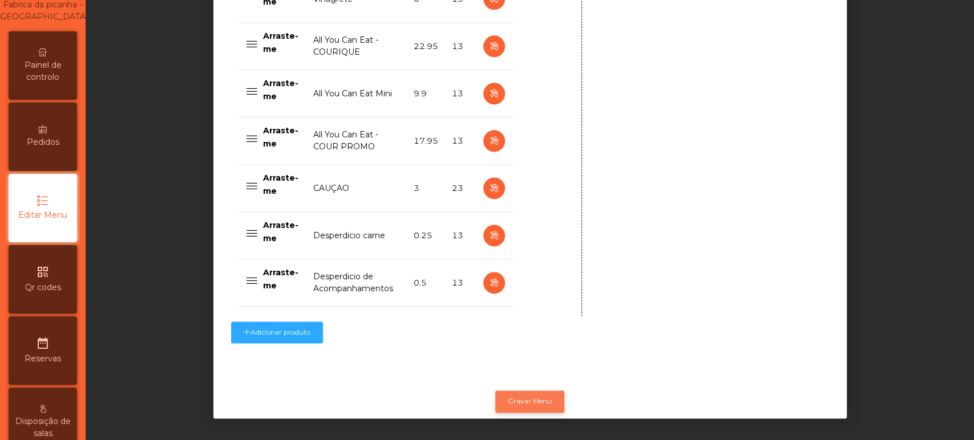
click at [531, 391] on button "Gravar Menu" at bounding box center [529, 402] width 69 height 22
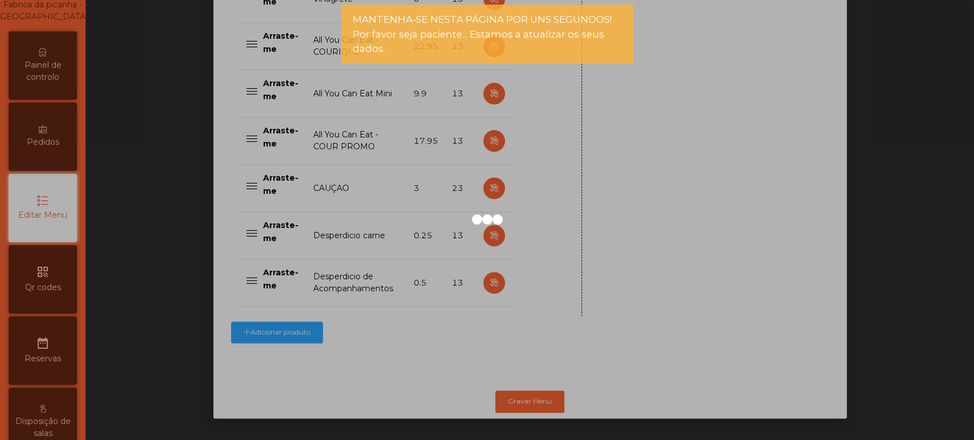
click at [52, 73] on div at bounding box center [487, 220] width 974 height 440
click at [55, 81] on div at bounding box center [487, 220] width 974 height 440
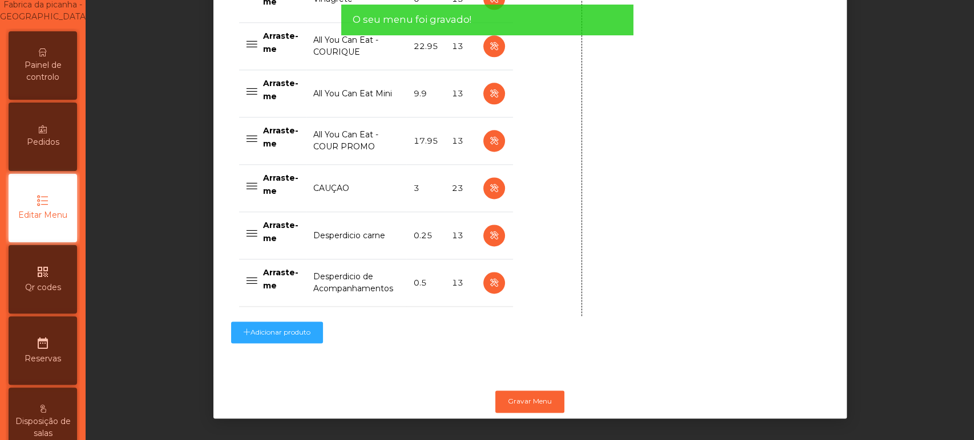
click at [56, 76] on span "Painel de controlo" at bounding box center [42, 71] width 63 height 24
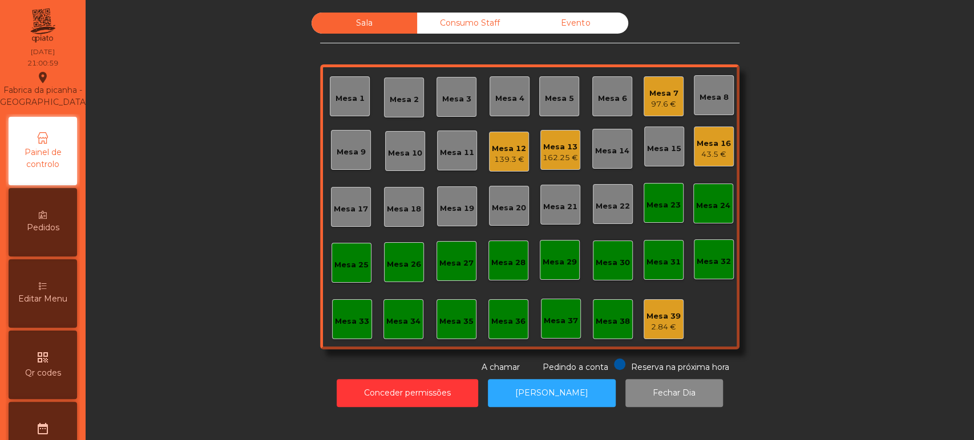
click at [722, 150] on div "43.5 €" at bounding box center [714, 154] width 34 height 11
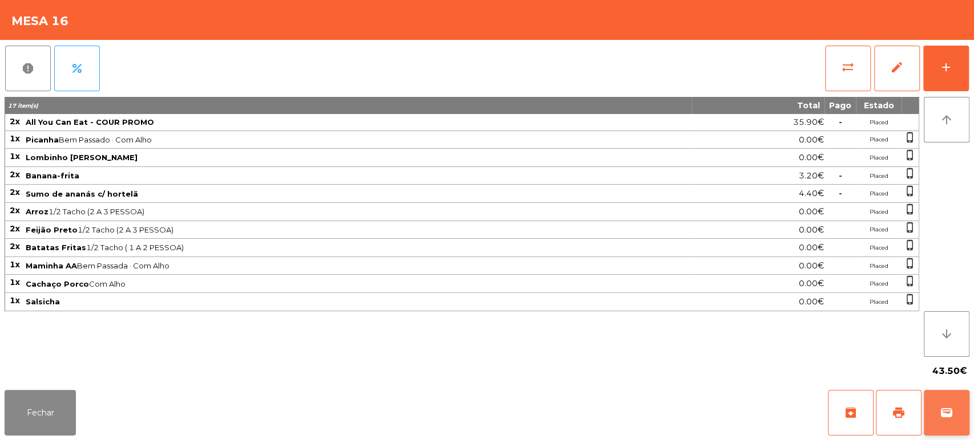
click at [955, 407] on button "wallet" at bounding box center [947, 413] width 46 height 46
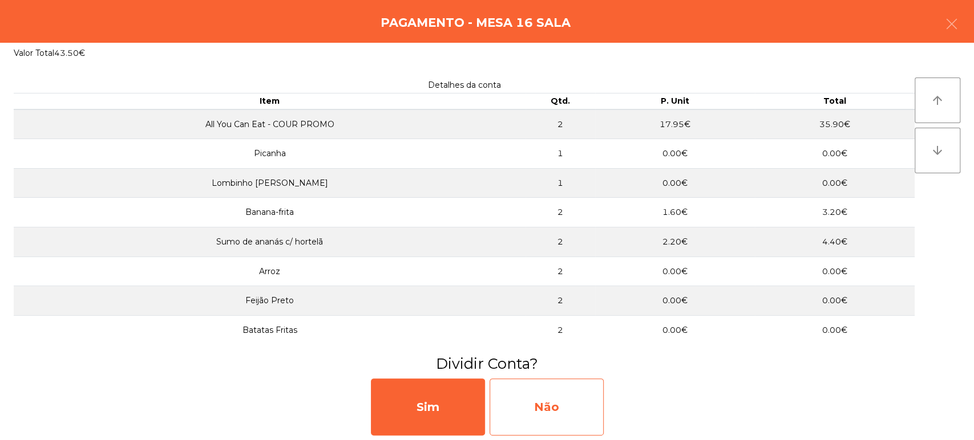
click at [561, 417] on div "Não" at bounding box center [547, 407] width 114 height 57
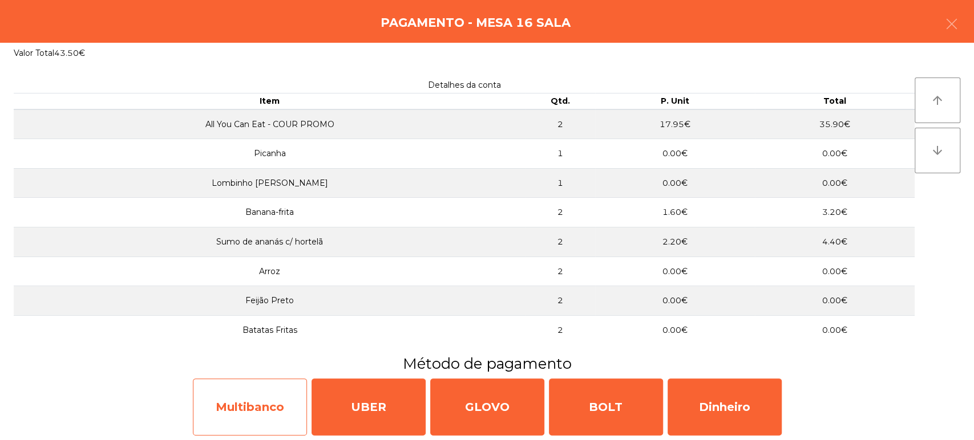
click at [239, 402] on div "Multibanco" at bounding box center [250, 407] width 114 height 57
select select "**"
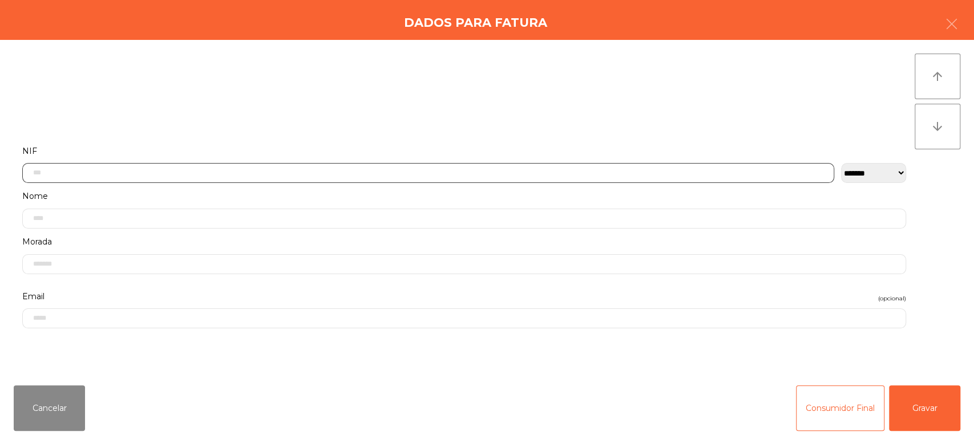
click at [138, 164] on input "text" at bounding box center [428, 173] width 812 height 20
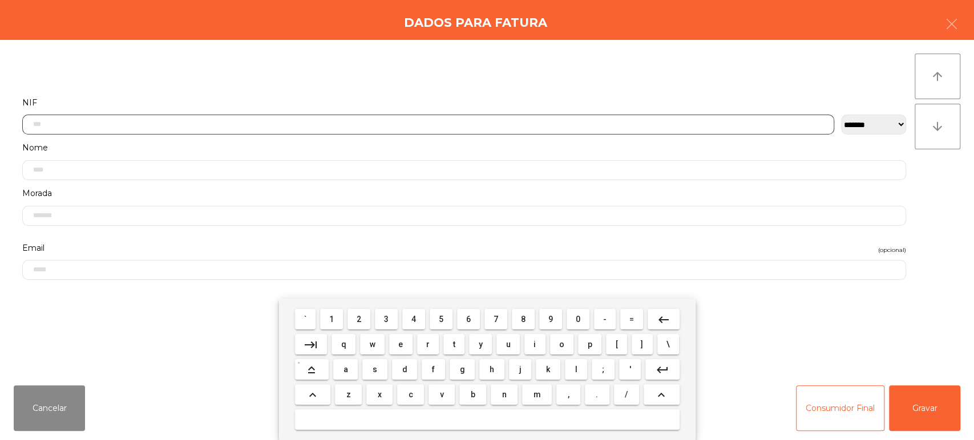
scroll to position [89, 0]
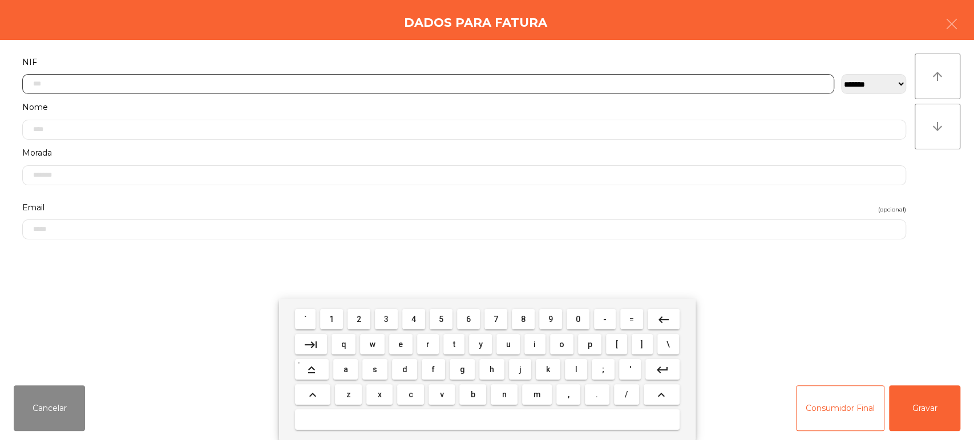
click at [359, 320] on span "2" at bounding box center [359, 319] width 5 height 9
click at [388, 320] on span "3" at bounding box center [386, 319] width 5 height 9
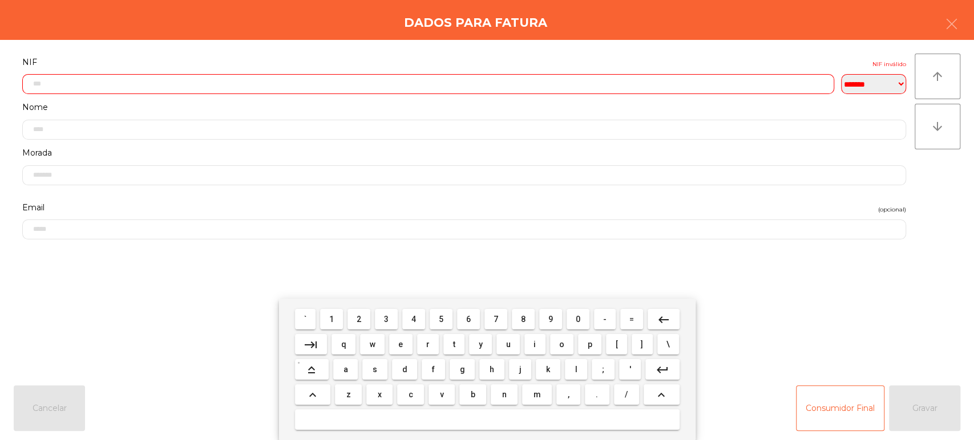
click at [494, 320] on span "7" at bounding box center [496, 319] width 5 height 9
click at [468, 320] on span "6" at bounding box center [468, 319] width 5 height 9
click at [414, 320] on span "4" at bounding box center [413, 319] width 5 height 9
click at [358, 319] on span "2" at bounding box center [359, 319] width 5 height 9
click at [441, 320] on span "5" at bounding box center [441, 319] width 5 height 9
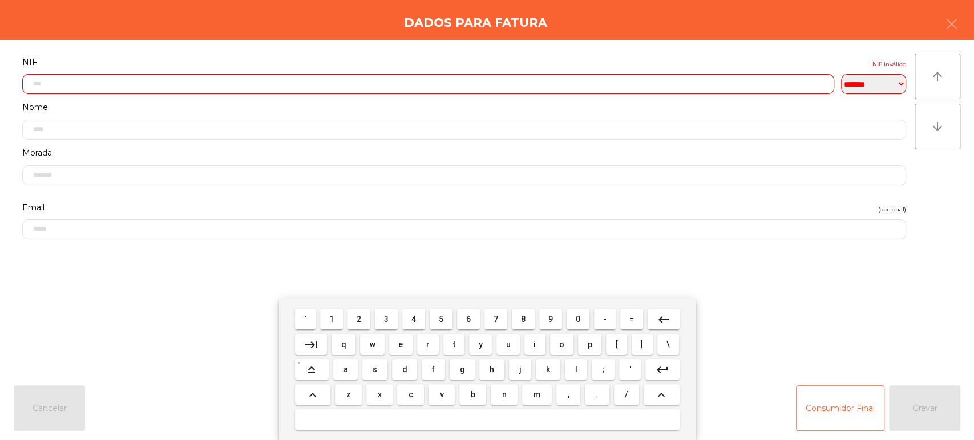
click at [551, 320] on span "9" at bounding box center [550, 319] width 5 height 9
click at [577, 324] on span "0" at bounding box center [578, 319] width 5 height 9
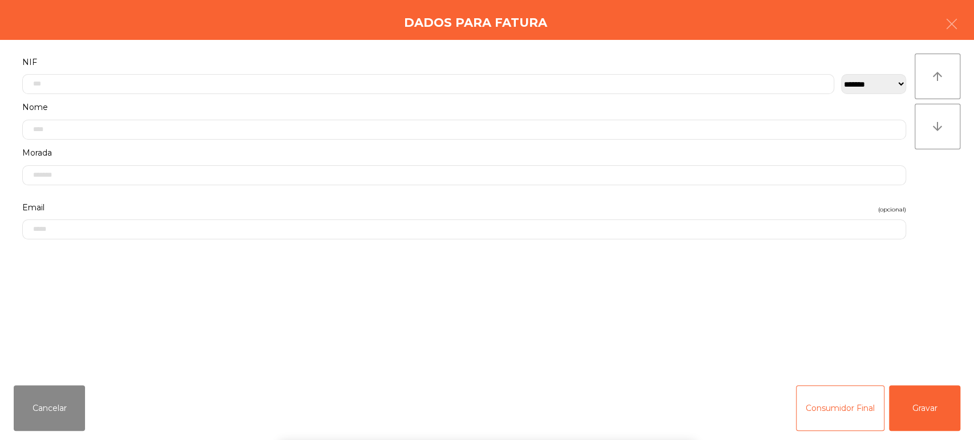
click at [510, 56] on label "NIF" at bounding box center [464, 62] width 884 height 15
click at [970, 412] on div "Cancelar Consumidor Final Gravar" at bounding box center [487, 409] width 974 height 64
click at [924, 415] on button "Gravar" at bounding box center [924, 409] width 71 height 46
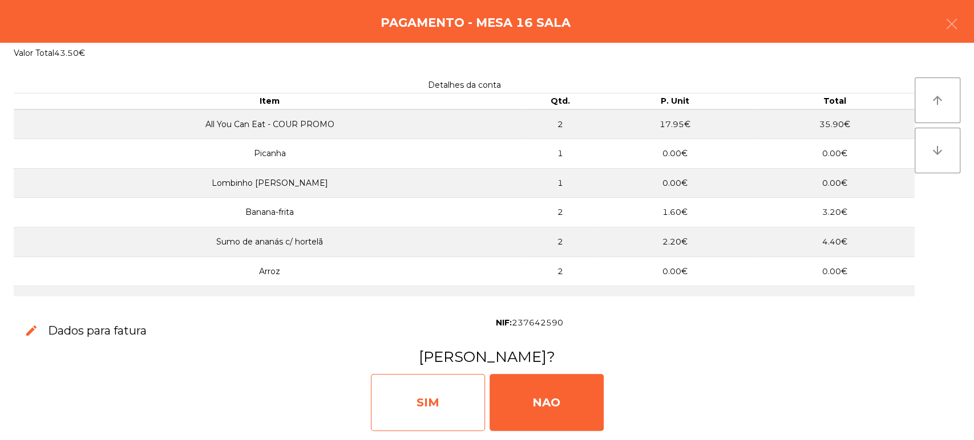
click at [446, 388] on div "SIM" at bounding box center [428, 402] width 114 height 57
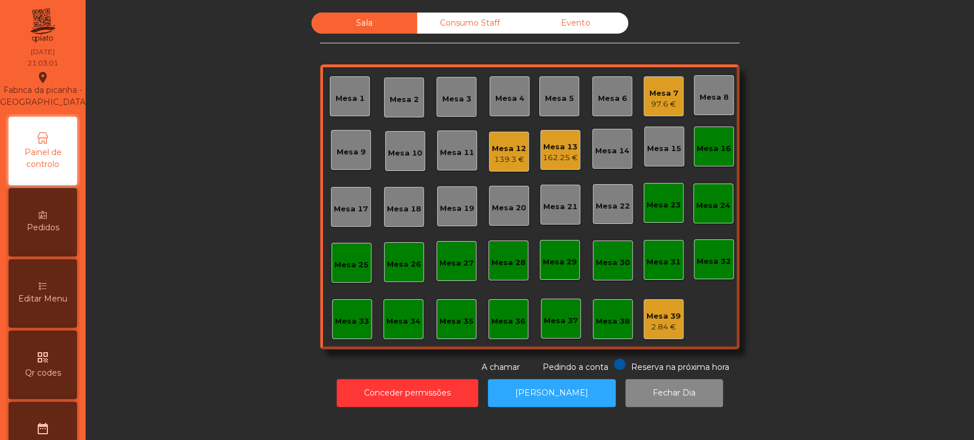
click at [77, 300] on div "Editar Menu" at bounding box center [43, 294] width 68 height 68
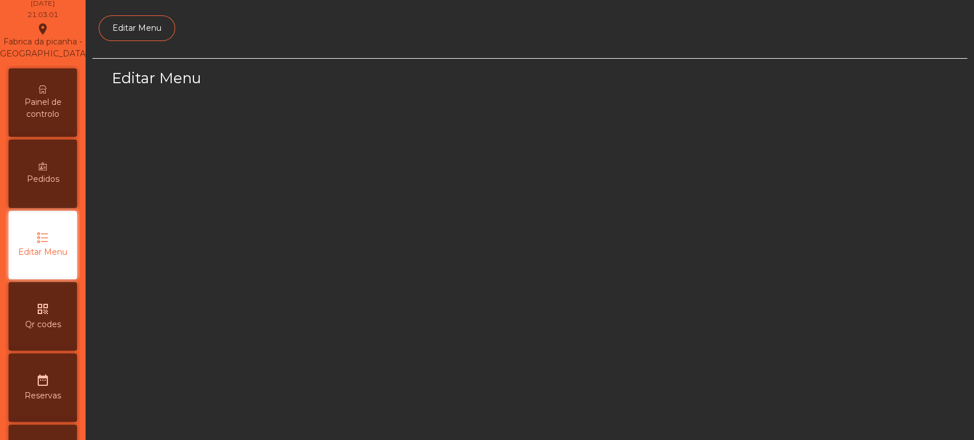
scroll to position [86, 0]
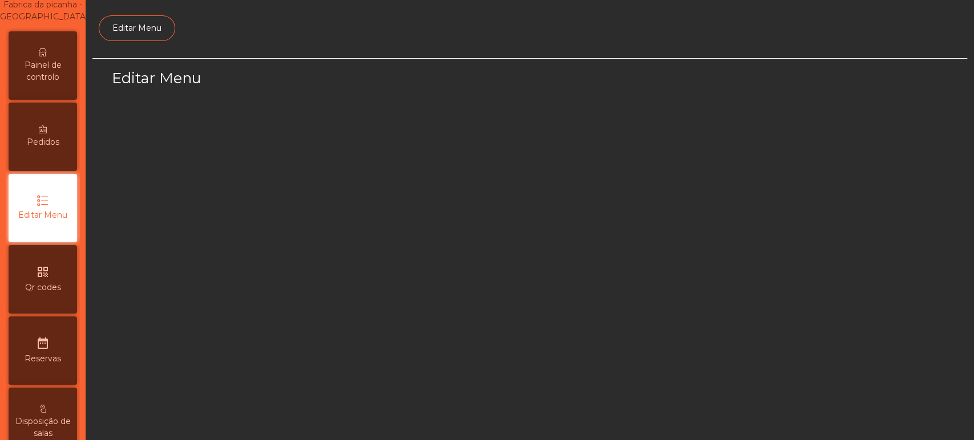
select select "*"
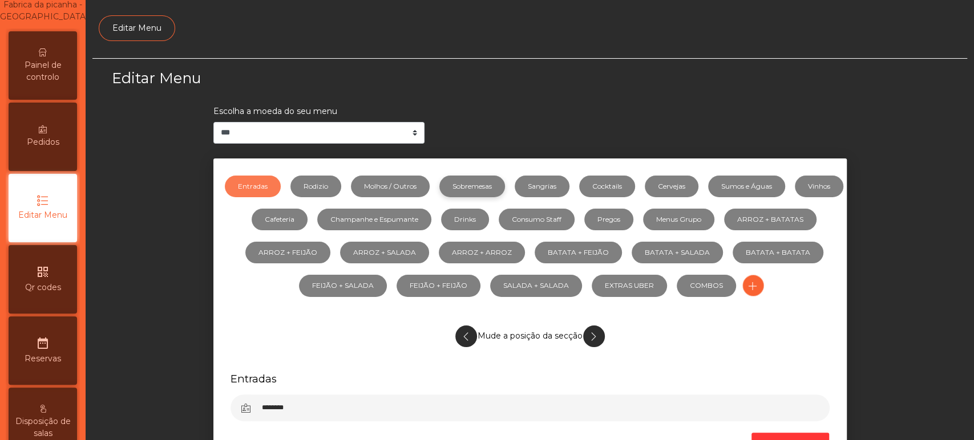
click at [472, 185] on link "Sobremesas" at bounding box center [472, 187] width 66 height 22
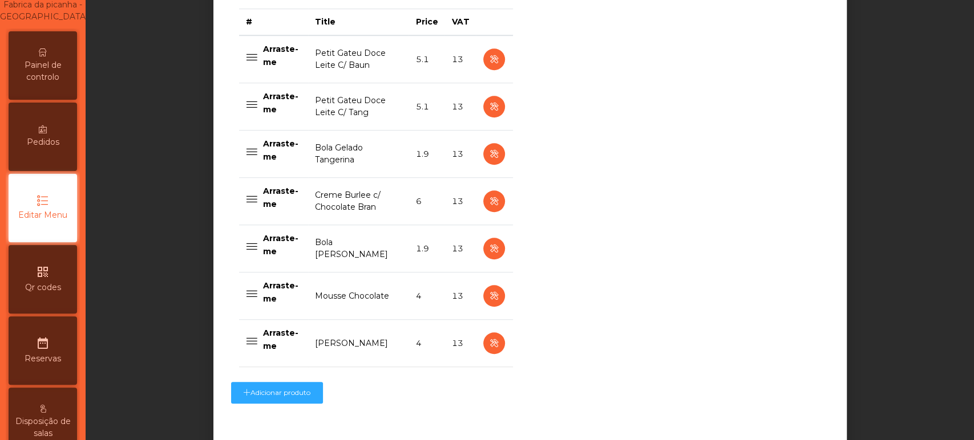
scroll to position [475, 0]
click at [488, 201] on icon "button" at bounding box center [493, 202] width 13 height 14
select select "**"
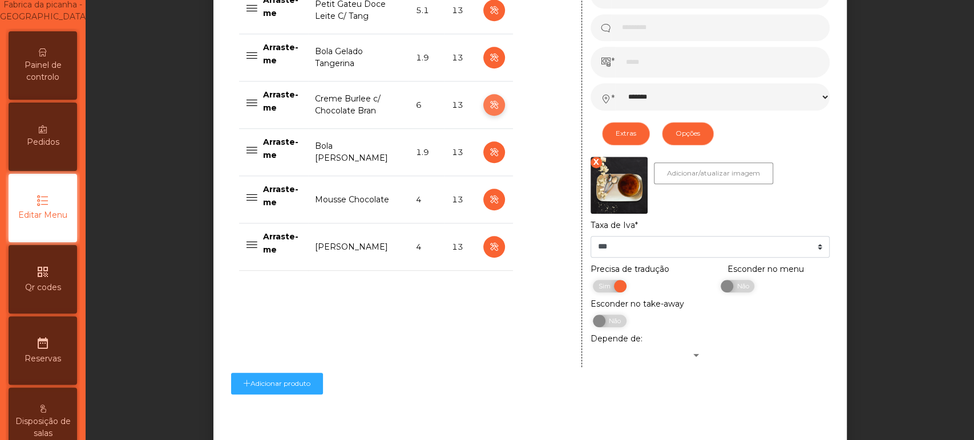
scroll to position [634, 0]
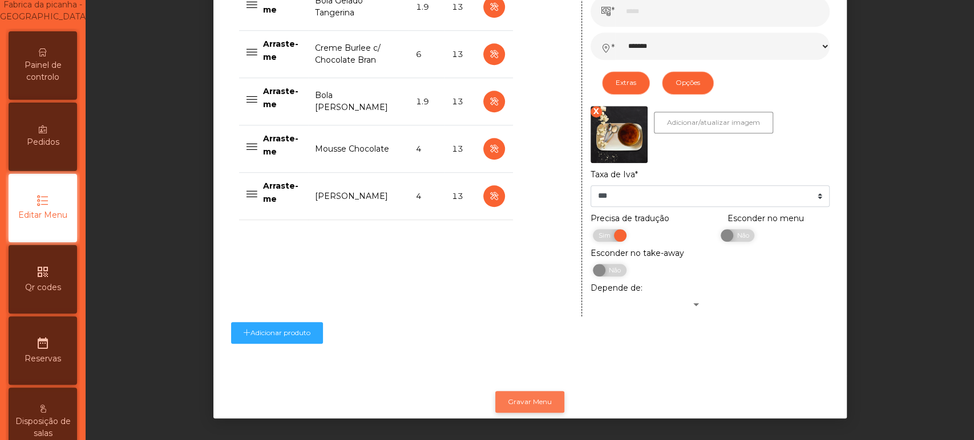
click at [540, 397] on button "Gravar Menu" at bounding box center [529, 402] width 69 height 22
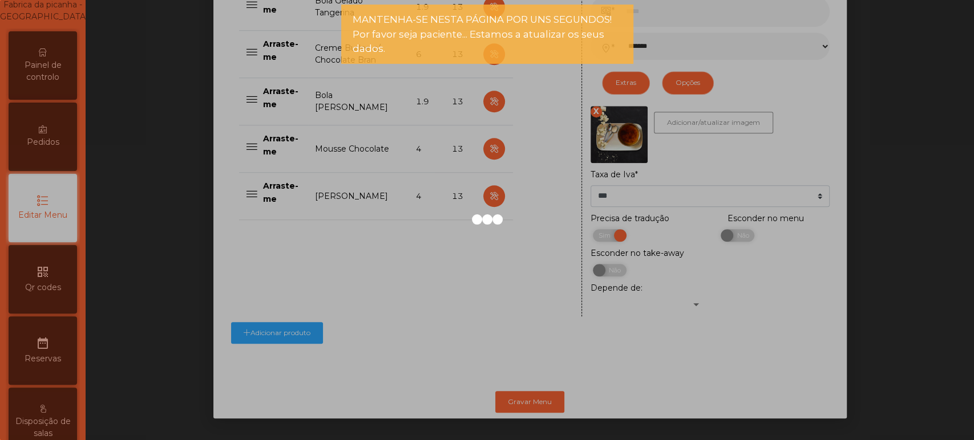
click at [54, 74] on div at bounding box center [487, 220] width 974 height 440
click at [45, 76] on div at bounding box center [487, 220] width 974 height 440
click at [47, 56] on icon at bounding box center [43, 52] width 8 height 8
click at [51, 57] on div "Painel de controlo" at bounding box center [43, 65] width 68 height 68
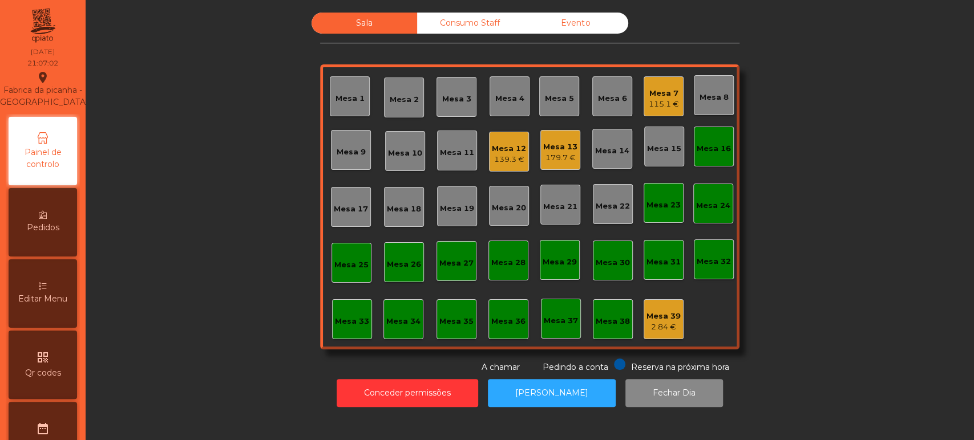
click at [561, 115] on div "Mesa 5" at bounding box center [559, 96] width 40 height 40
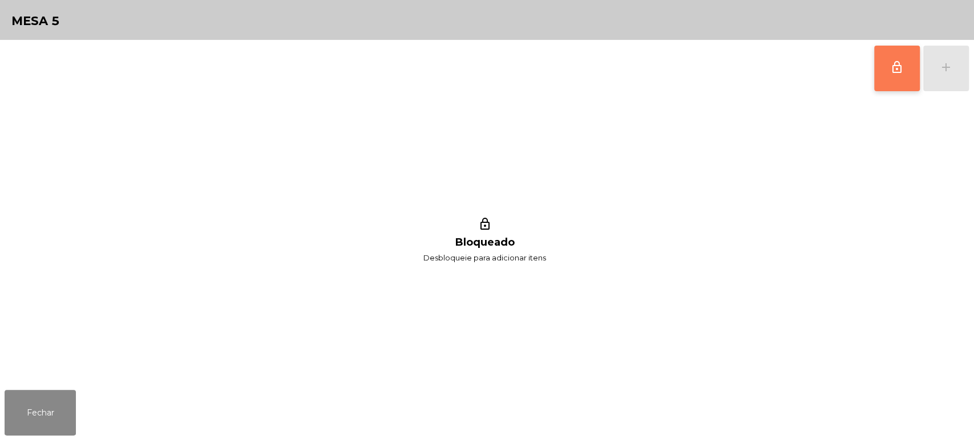
click at [898, 71] on span "lock_outline" at bounding box center [897, 67] width 14 height 14
click at [969, 63] on div "lock_outline add lock_outline Bloqueado Desbloqueie para adicionar itens" at bounding box center [487, 213] width 974 height 346
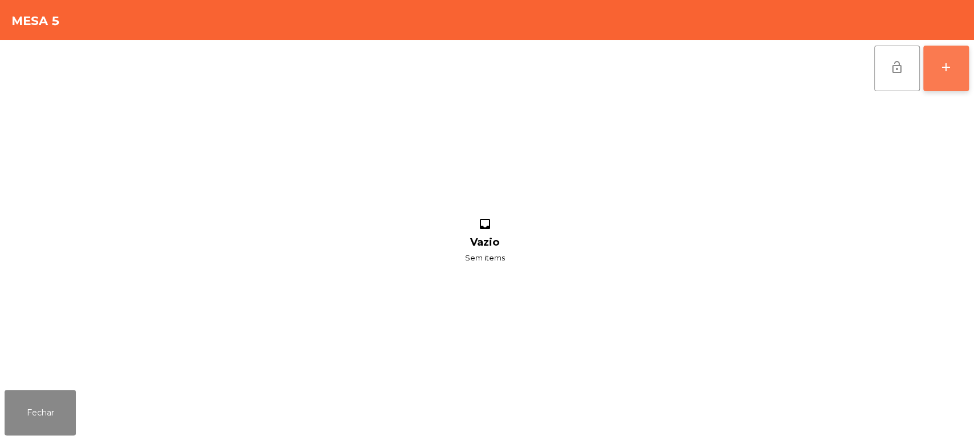
click at [957, 73] on button "add" at bounding box center [946, 69] width 46 height 46
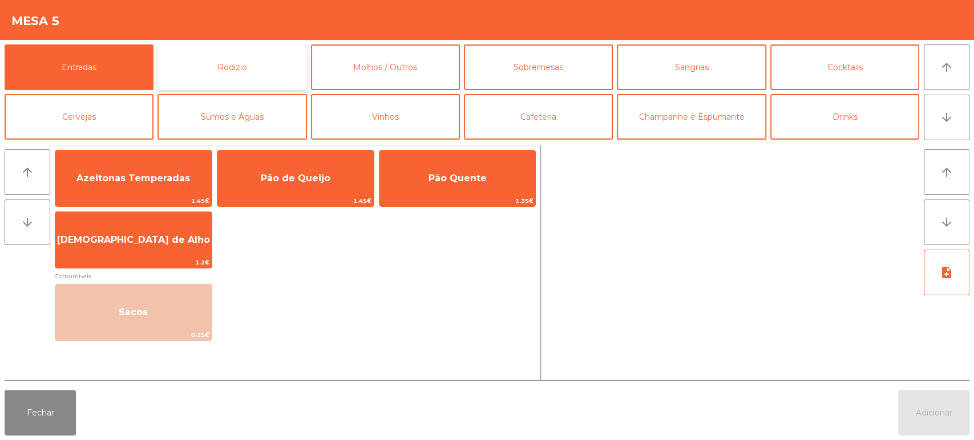
click at [269, 82] on button "Rodizio" at bounding box center [231, 68] width 149 height 46
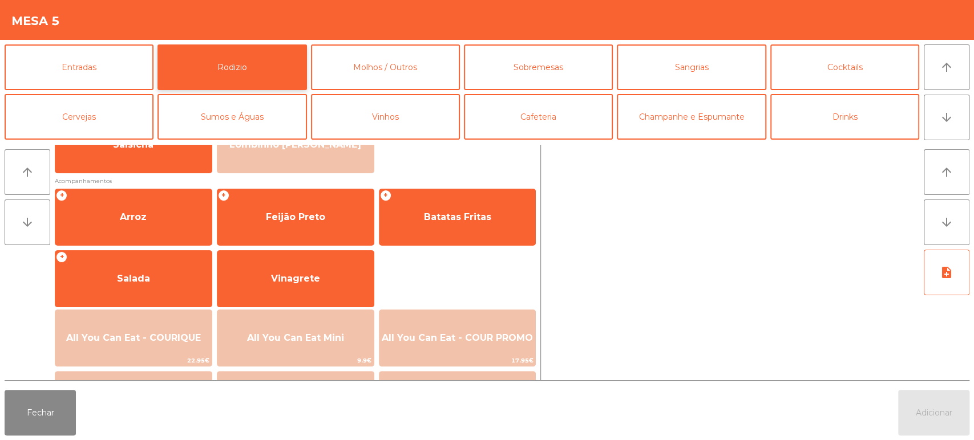
scroll to position [160, 0]
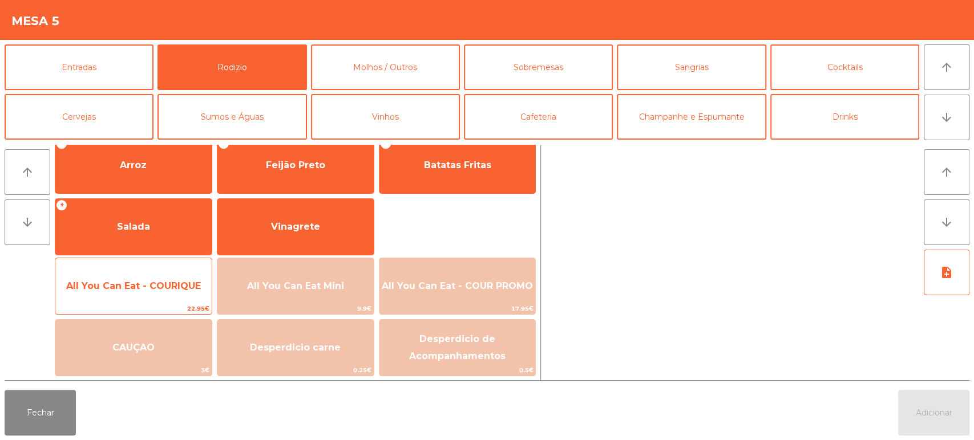
click at [178, 286] on span "All You Can Eat - COURIQUE" at bounding box center [133, 286] width 135 height 11
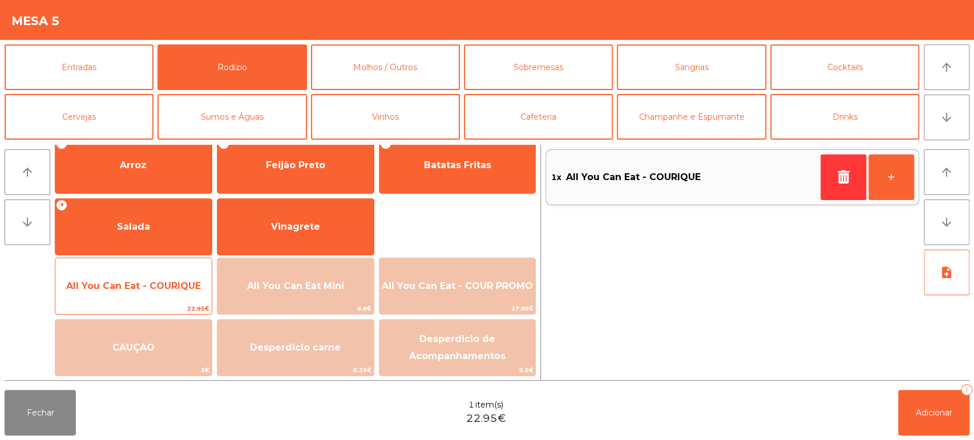
click at [175, 288] on span "All You Can Eat - COURIQUE" at bounding box center [133, 286] width 135 height 11
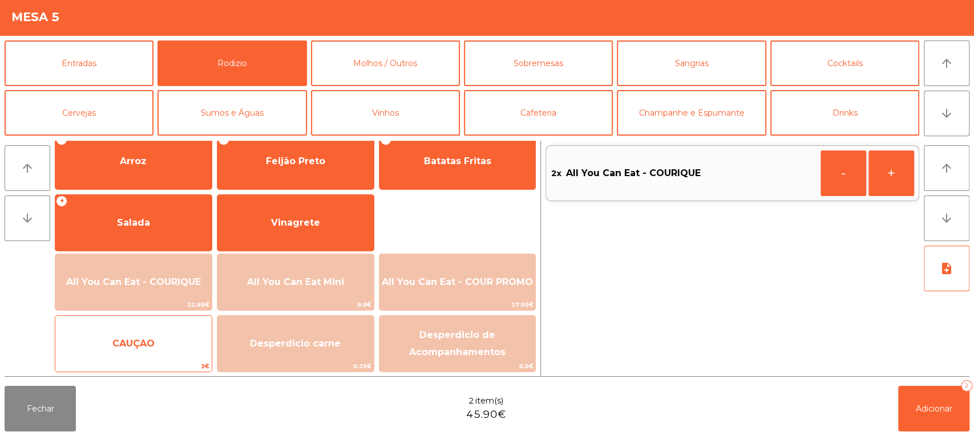
click at [164, 329] on div "CAUÇAO 3€" at bounding box center [133, 348] width 157 height 57
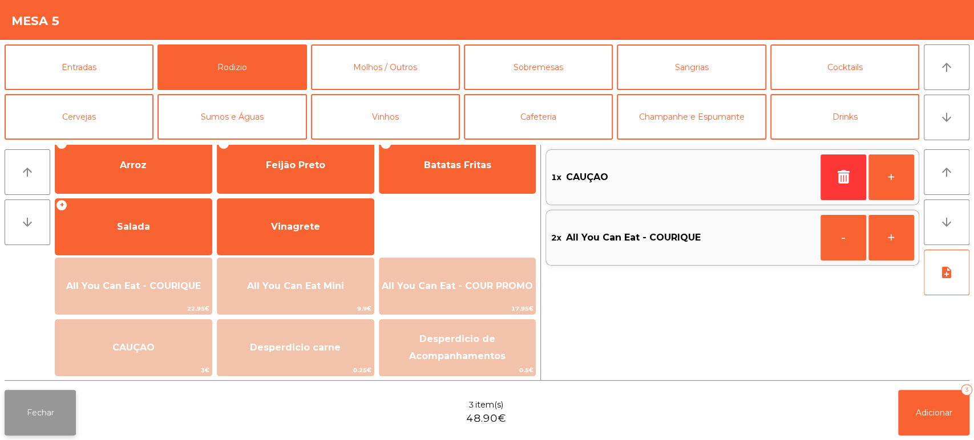
click at [46, 412] on button "Fechar" at bounding box center [40, 413] width 71 height 46
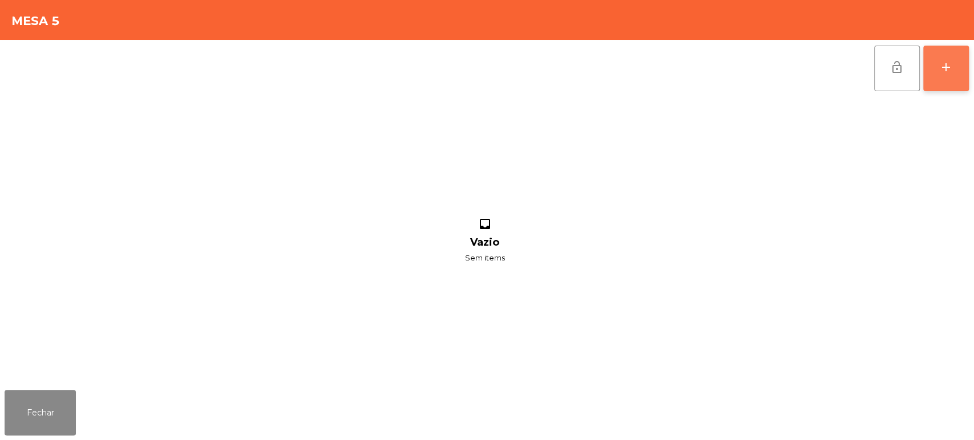
click at [937, 72] on button "add" at bounding box center [946, 69] width 46 height 46
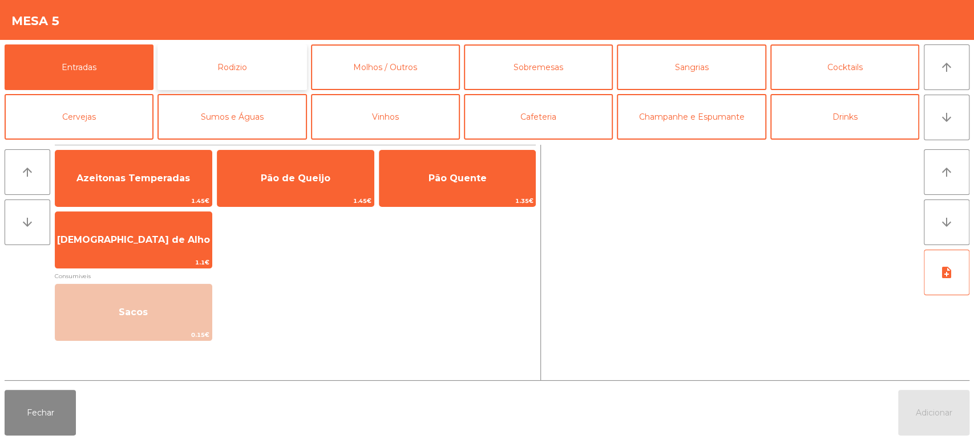
click at [227, 56] on button "Rodizio" at bounding box center [231, 68] width 149 height 46
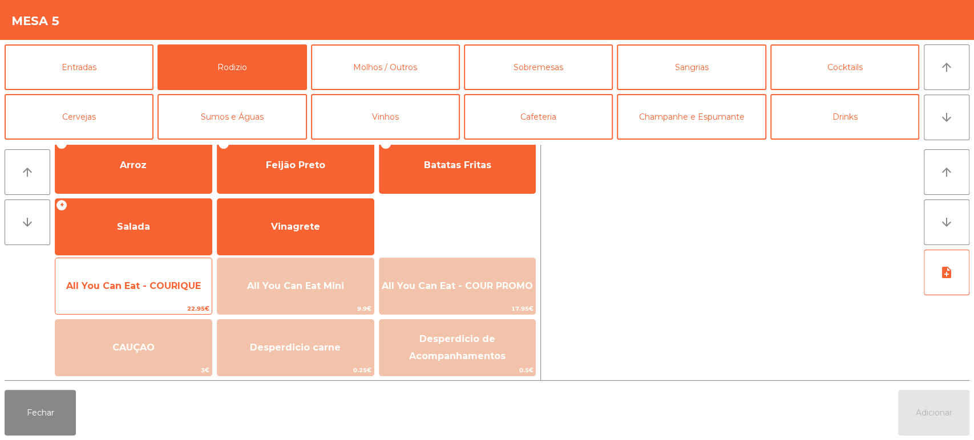
click at [169, 294] on span "All You Can Eat - COURIQUE" at bounding box center [133, 286] width 156 height 31
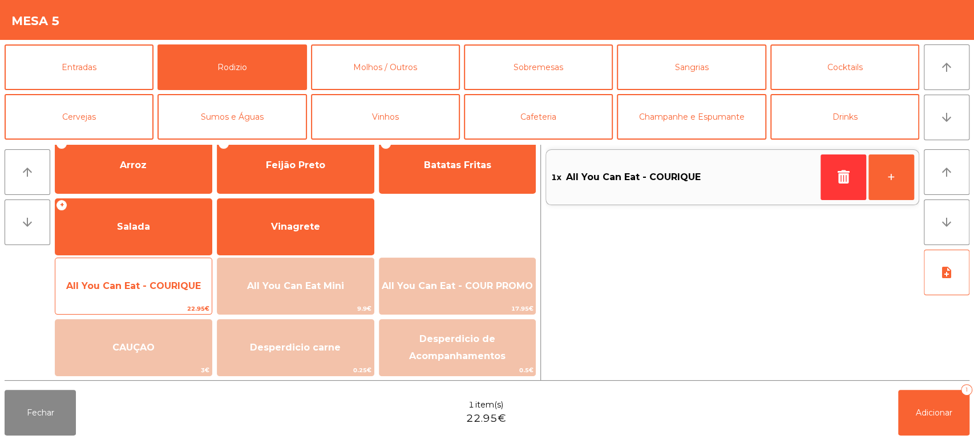
click at [170, 285] on span "All You Can Eat - COURIQUE" at bounding box center [133, 286] width 135 height 11
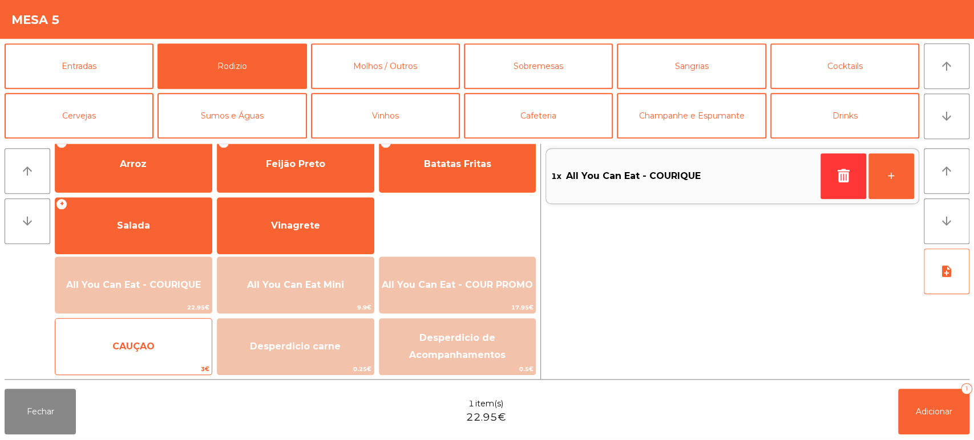
click at [167, 334] on span "CAUÇAO" at bounding box center [133, 348] width 156 height 31
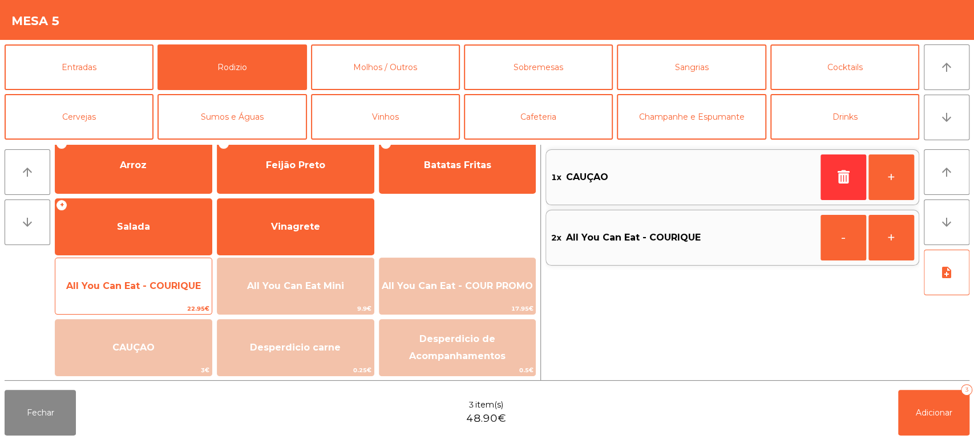
click at [140, 269] on div "All You Can Eat - COURIQUE 22.95€" at bounding box center [133, 286] width 157 height 57
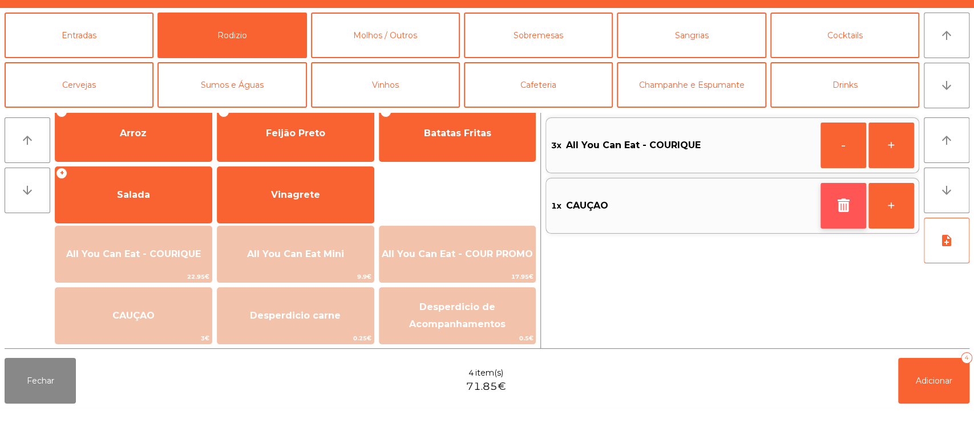
click at [844, 246] on button "button" at bounding box center [844, 238] width 46 height 46
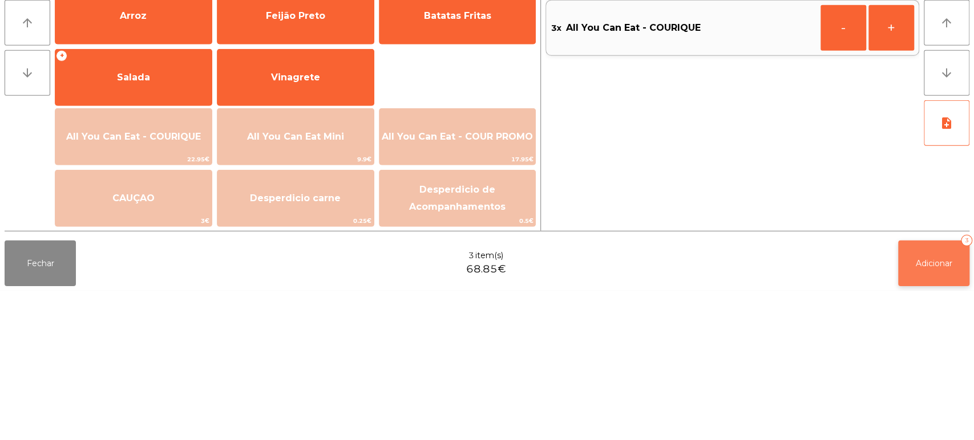
click at [933, 416] on span "Adicionar" at bounding box center [934, 413] width 37 height 10
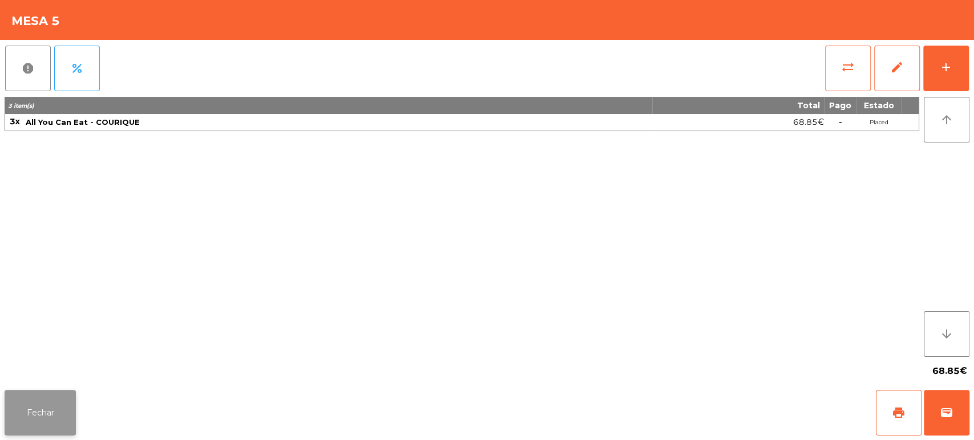
click at [35, 413] on button "Fechar" at bounding box center [40, 413] width 71 height 46
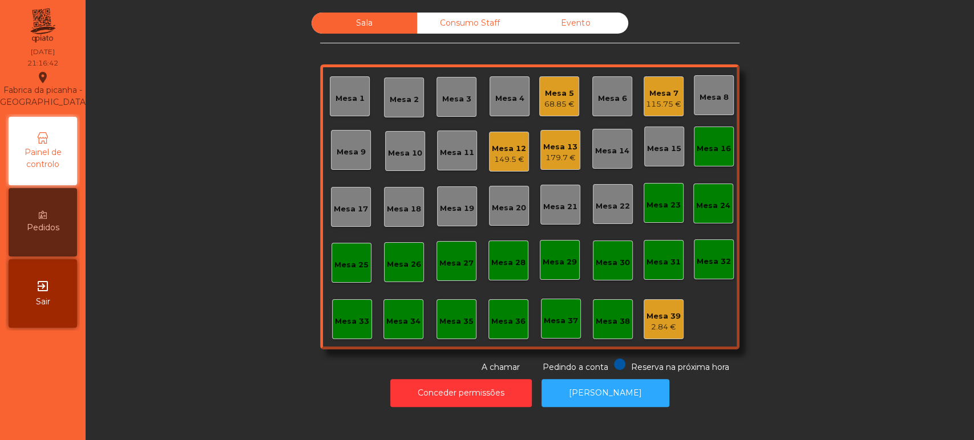
click at [510, 162] on div "149.5 €" at bounding box center [509, 159] width 34 height 11
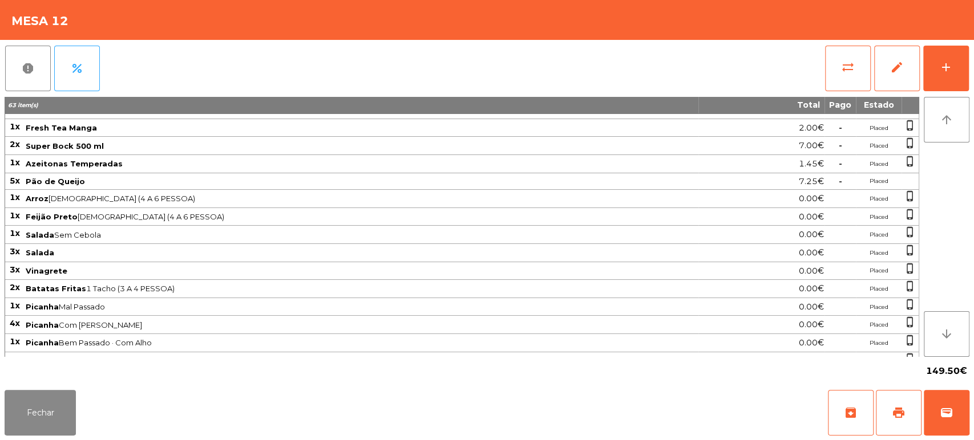
scroll to position [0, 0]
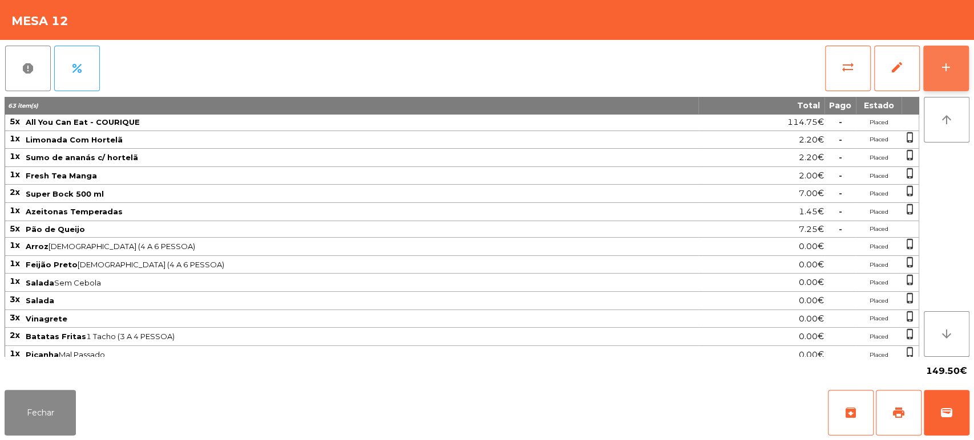
click at [941, 70] on div "add" at bounding box center [946, 67] width 14 height 14
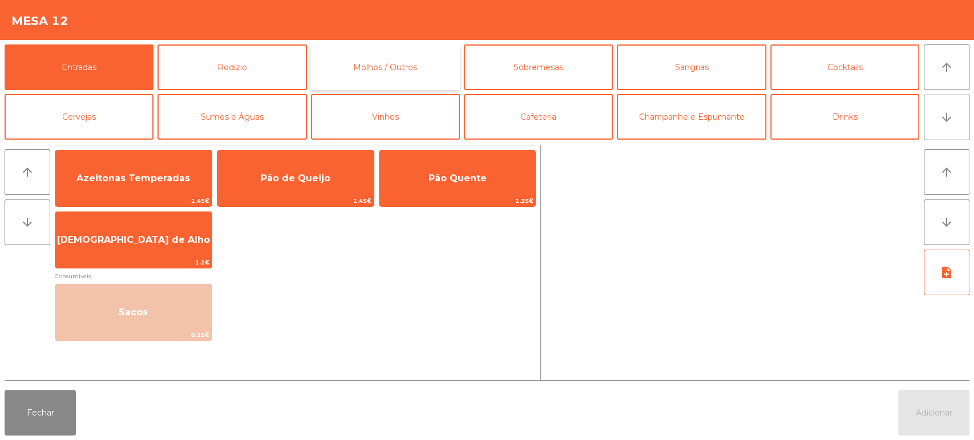
click at [348, 58] on button "Molhos / Outros" at bounding box center [385, 68] width 149 height 46
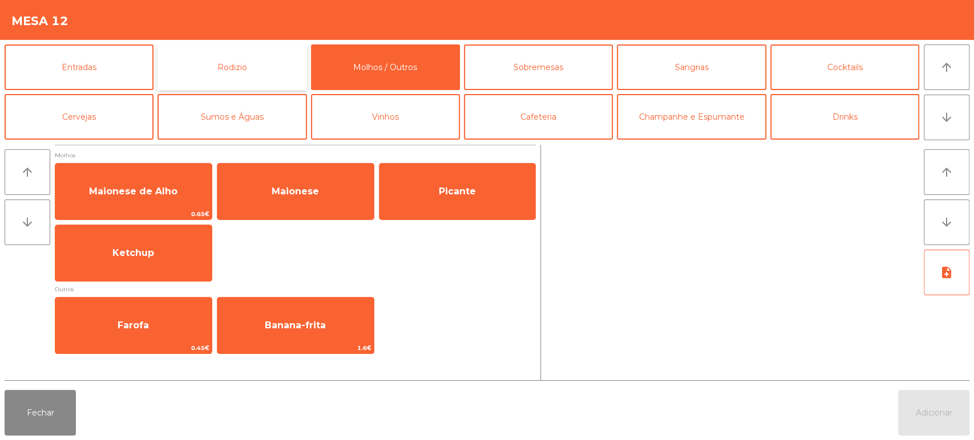
click at [276, 57] on button "Rodizio" at bounding box center [231, 68] width 149 height 46
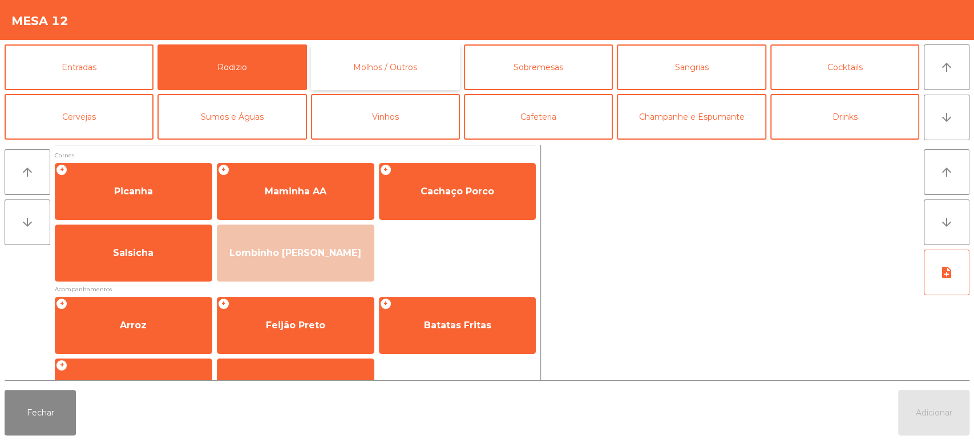
click at [410, 65] on button "Molhos / Outros" at bounding box center [385, 68] width 149 height 46
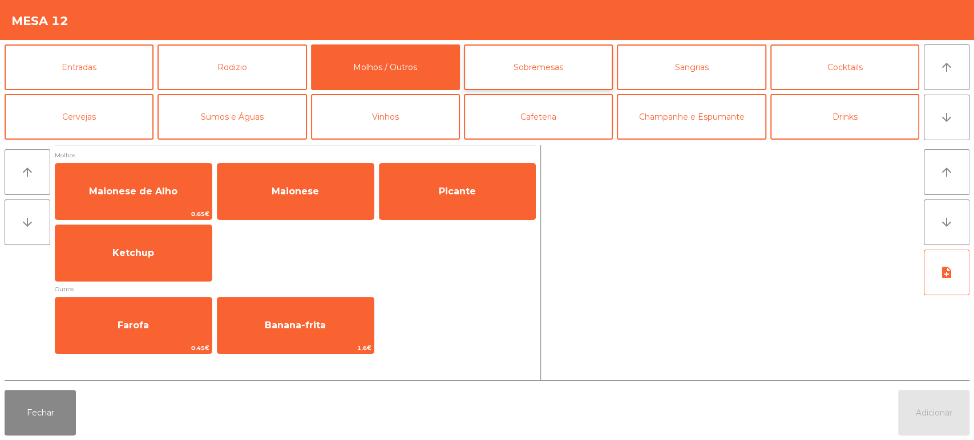
click at [545, 74] on button "Sobremesas" at bounding box center [538, 68] width 149 height 46
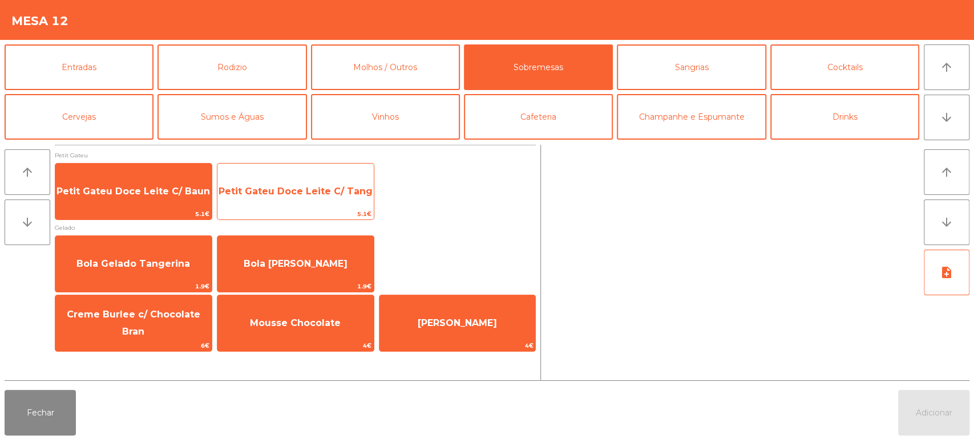
click at [276, 183] on span "Petit Gateu Doce Leite C/ Tang" at bounding box center [295, 191] width 156 height 31
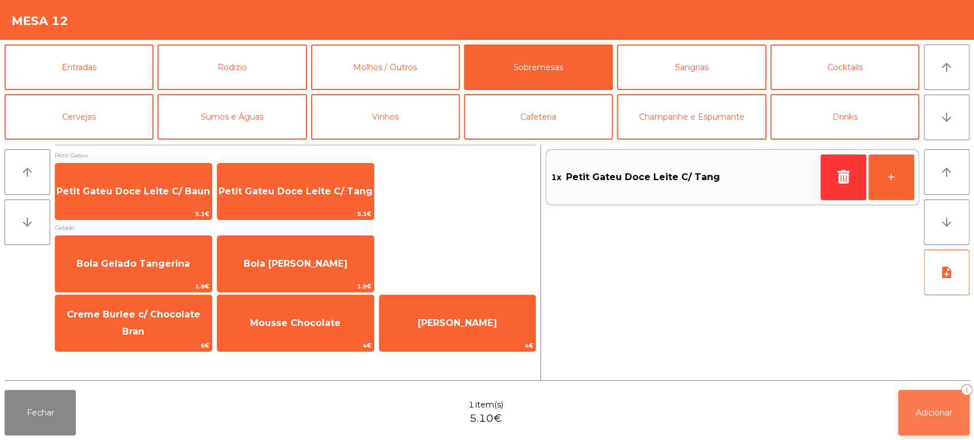
click at [925, 411] on span "Adicionar" at bounding box center [934, 413] width 37 height 10
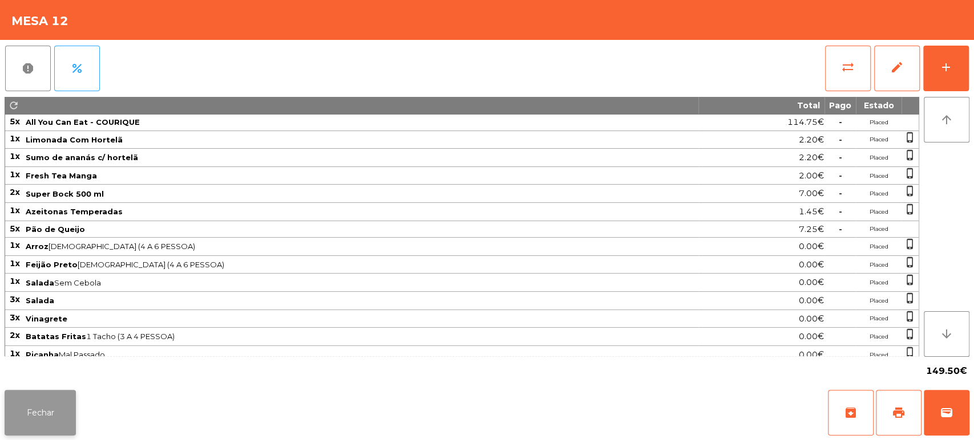
click at [10, 402] on button "Fechar" at bounding box center [40, 413] width 71 height 46
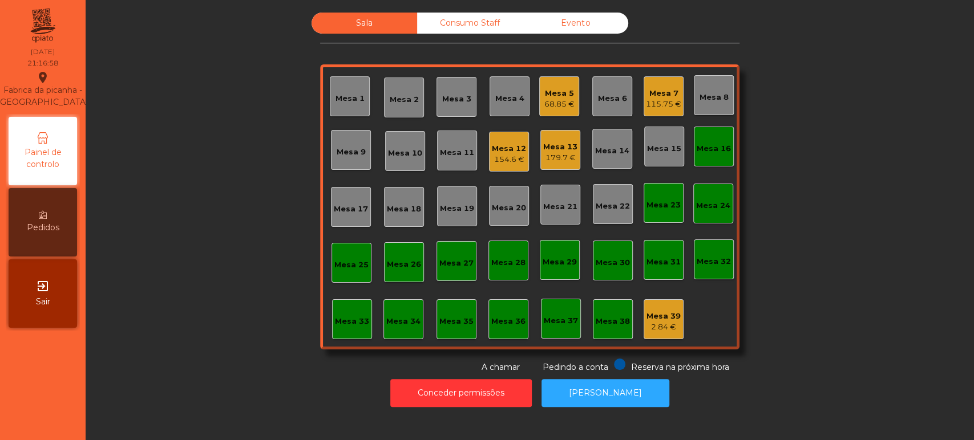
click at [506, 152] on div "Mesa 12" at bounding box center [509, 148] width 34 height 11
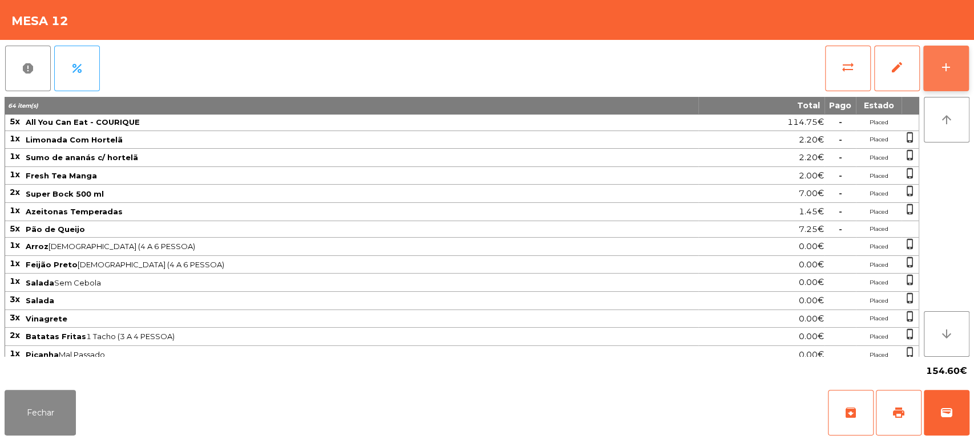
click at [940, 87] on button "add" at bounding box center [946, 69] width 46 height 46
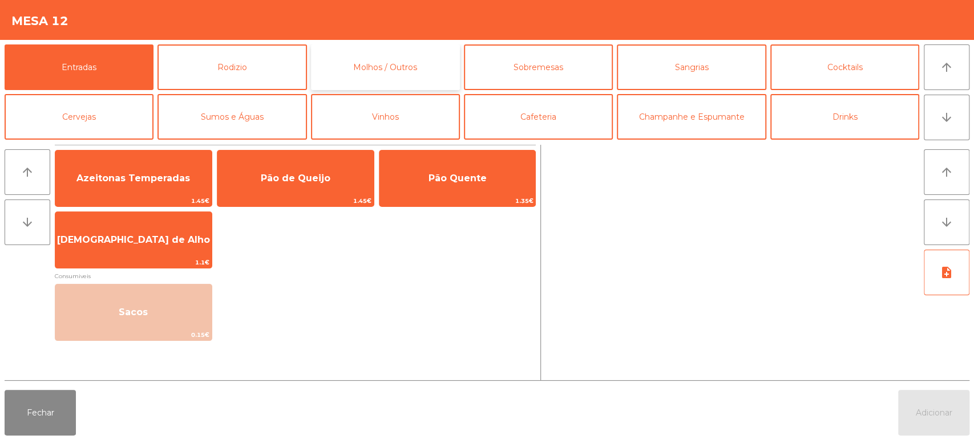
click at [430, 68] on button "Molhos / Outros" at bounding box center [385, 68] width 149 height 46
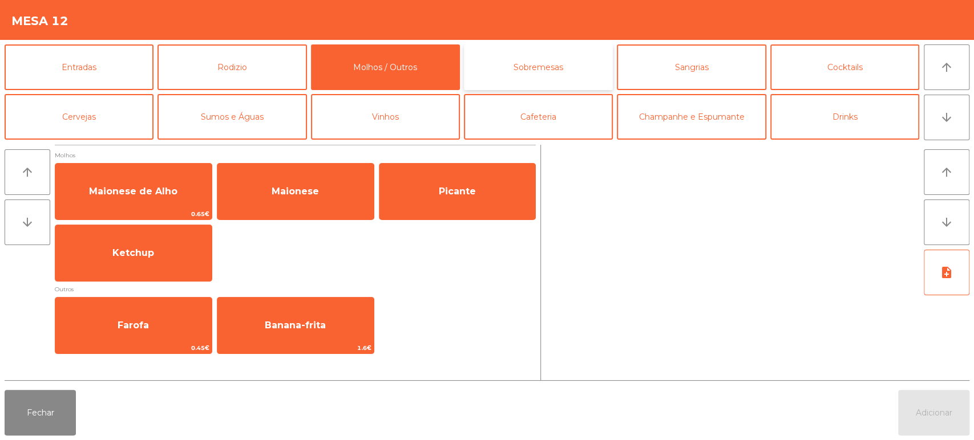
click at [558, 75] on button "Sobremesas" at bounding box center [538, 68] width 149 height 46
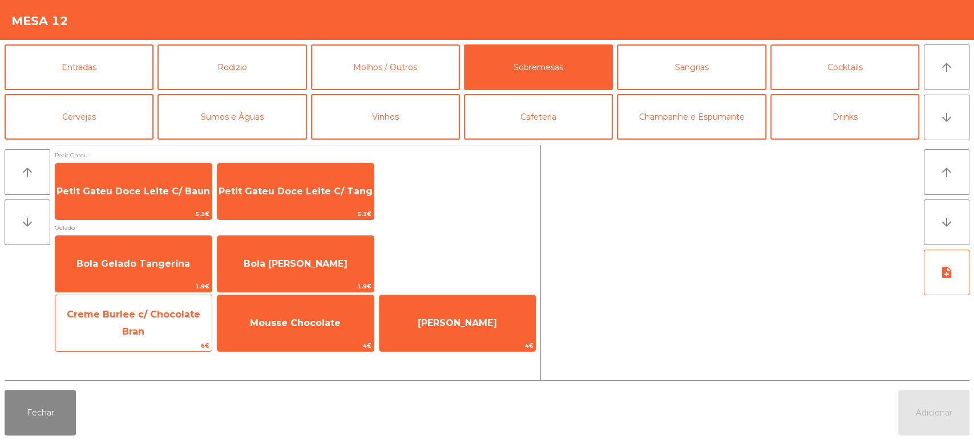
click at [166, 322] on span "Creme Burlee c/ Chocolate Bran" at bounding box center [134, 323] width 134 height 28
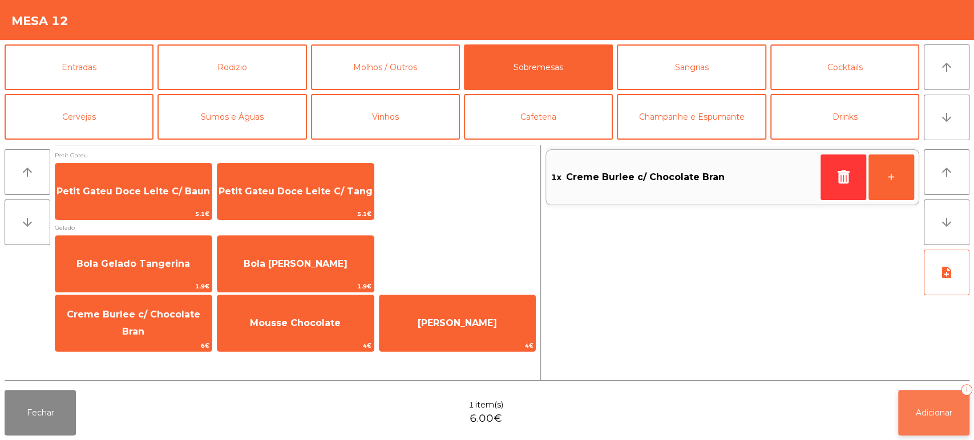
click at [927, 410] on span "Adicionar" at bounding box center [934, 413] width 37 height 10
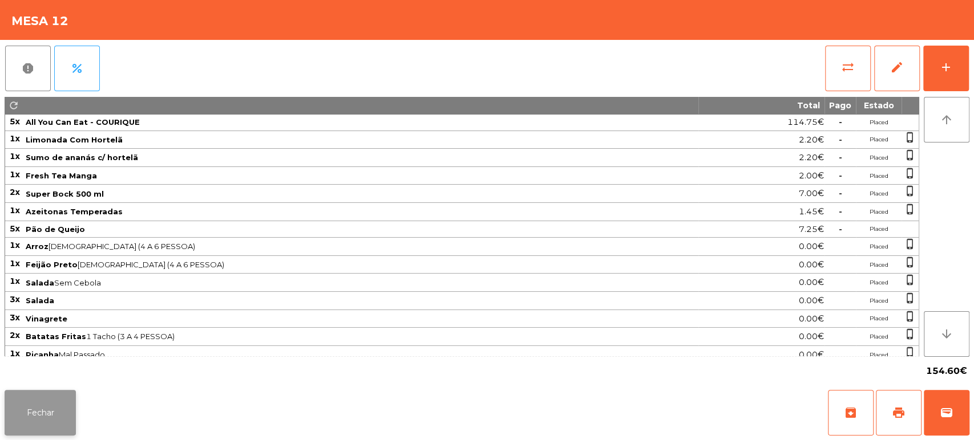
click at [58, 395] on button "Fechar" at bounding box center [40, 413] width 71 height 46
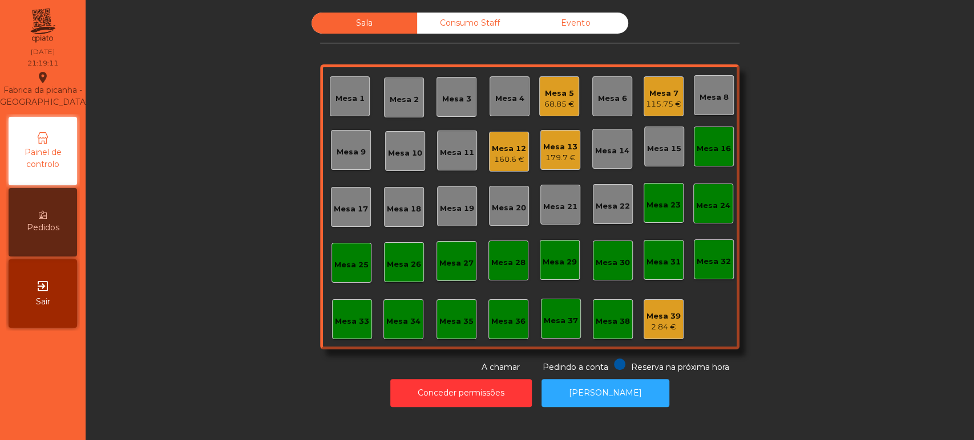
click at [661, 300] on div "Mesa 39 2.84 €" at bounding box center [664, 320] width 40 height 40
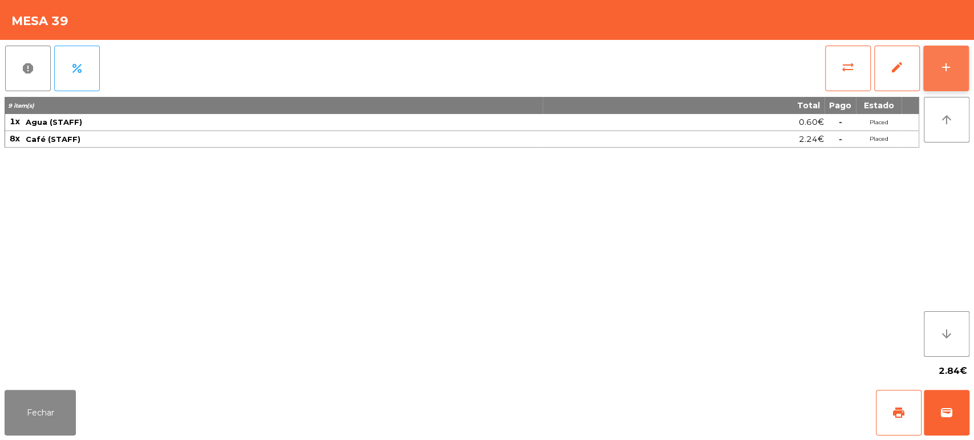
click at [931, 84] on button "add" at bounding box center [946, 69] width 46 height 46
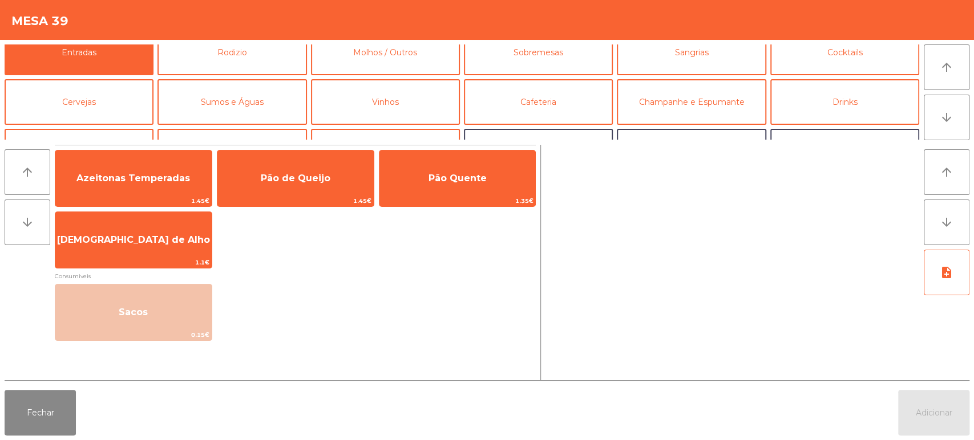
scroll to position [14, 0]
click at [874, 92] on button "Drinks" at bounding box center [844, 103] width 149 height 46
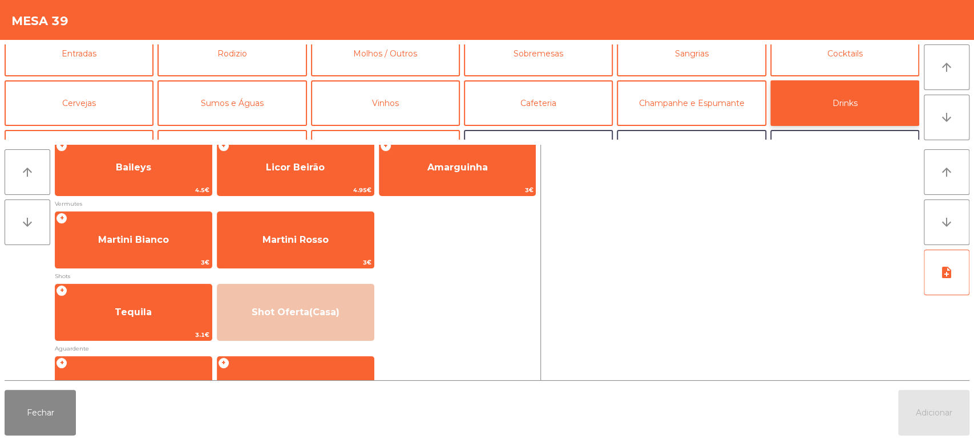
scroll to position [278, 0]
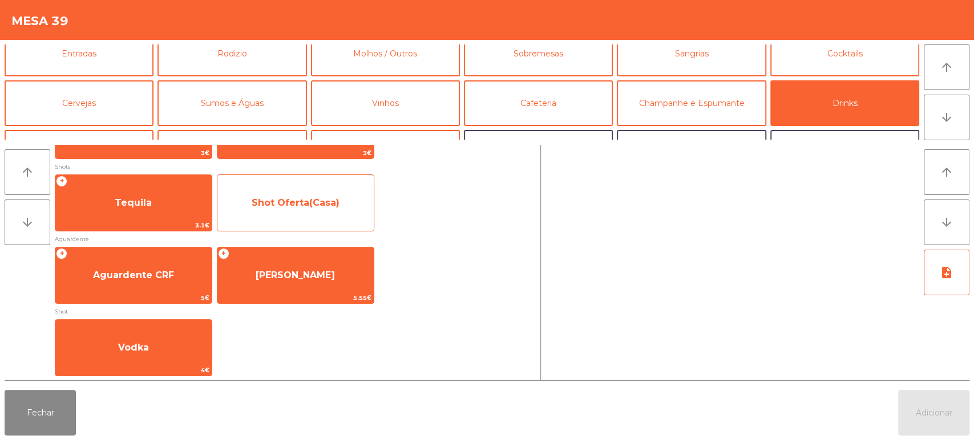
click at [320, 211] on span "Shot Oferta(Casa)" at bounding box center [295, 203] width 156 height 31
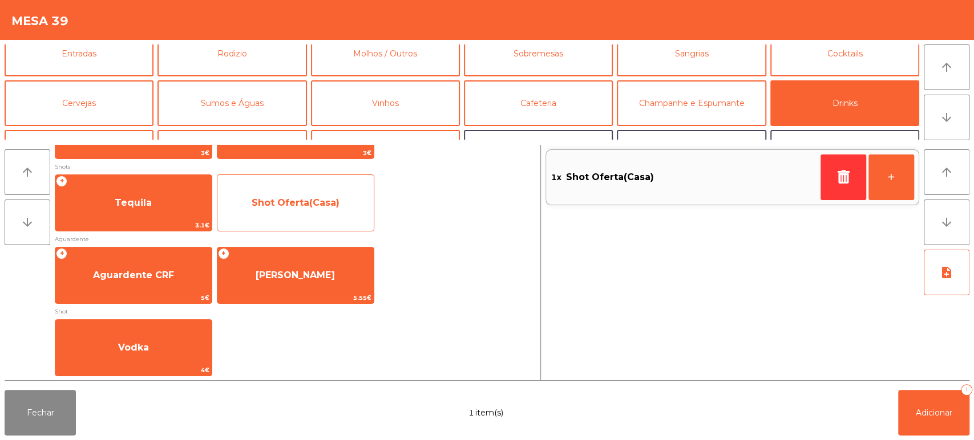
click at [325, 204] on span "Shot Oferta(Casa)" at bounding box center [296, 202] width 88 height 11
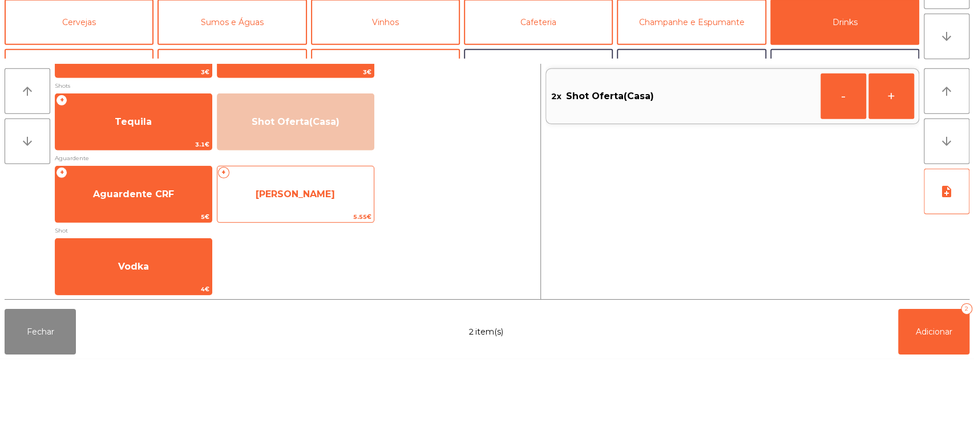
click at [322, 288] on span "[PERSON_NAME]" at bounding box center [295, 275] width 156 height 31
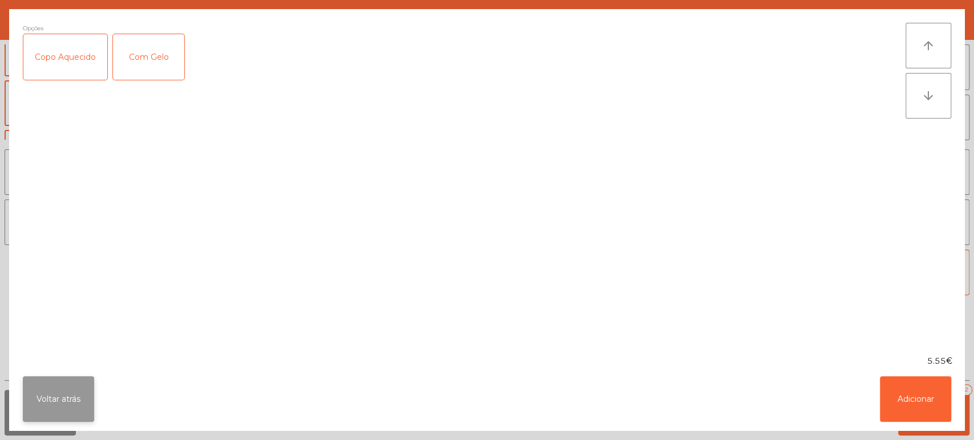
click at [78, 397] on button "Voltar atrás" at bounding box center [58, 400] width 71 height 46
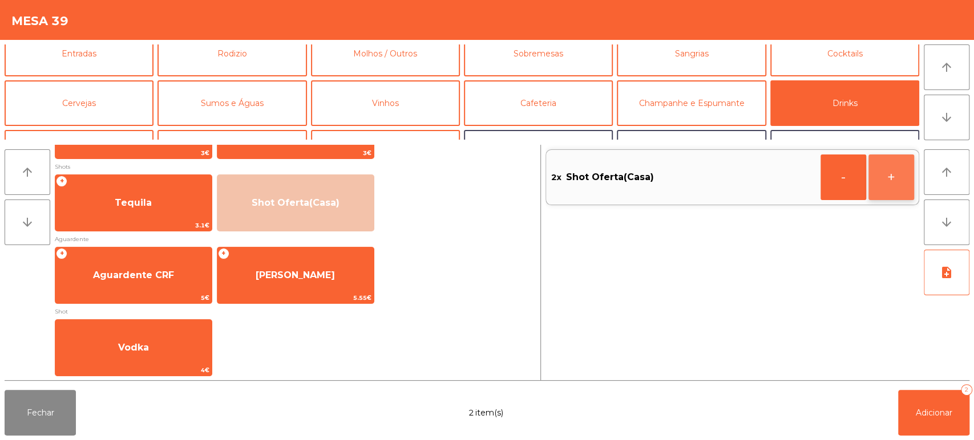
click at [895, 172] on button "+" at bounding box center [891, 178] width 46 height 46
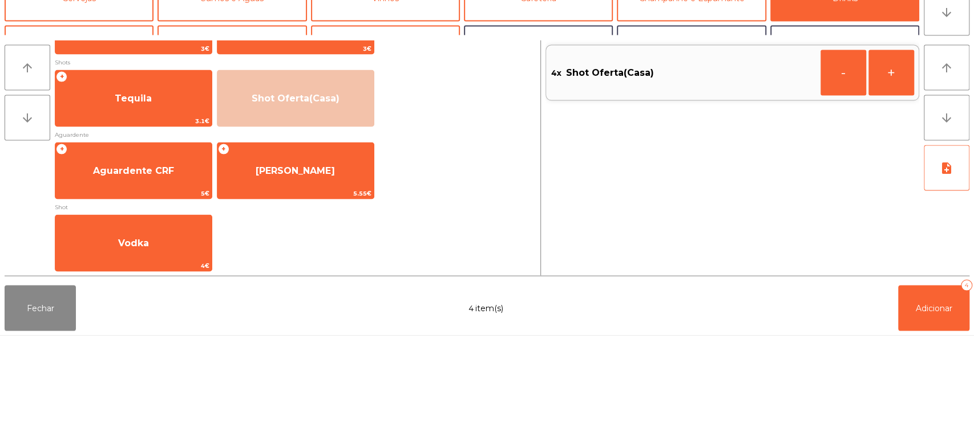
click at [891, 282] on div "4x Shot Oferta(Casa) - +" at bounding box center [732, 263] width 374 height 236
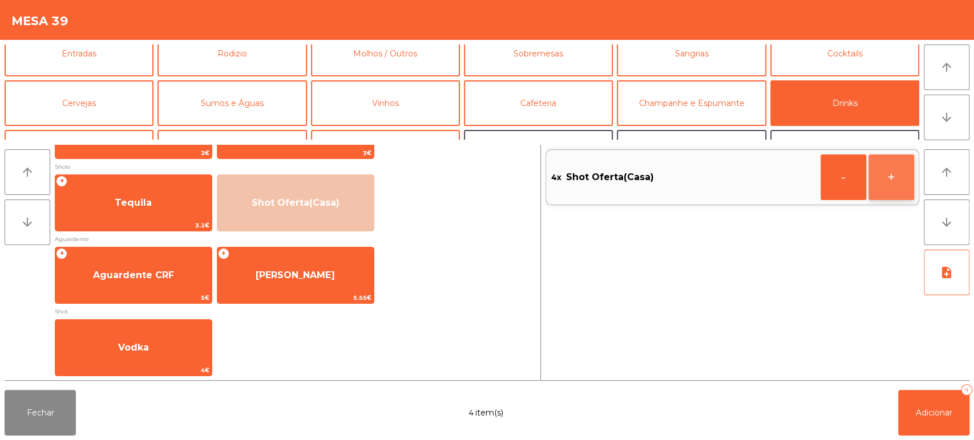
click at [879, 183] on button "+" at bounding box center [891, 178] width 46 height 46
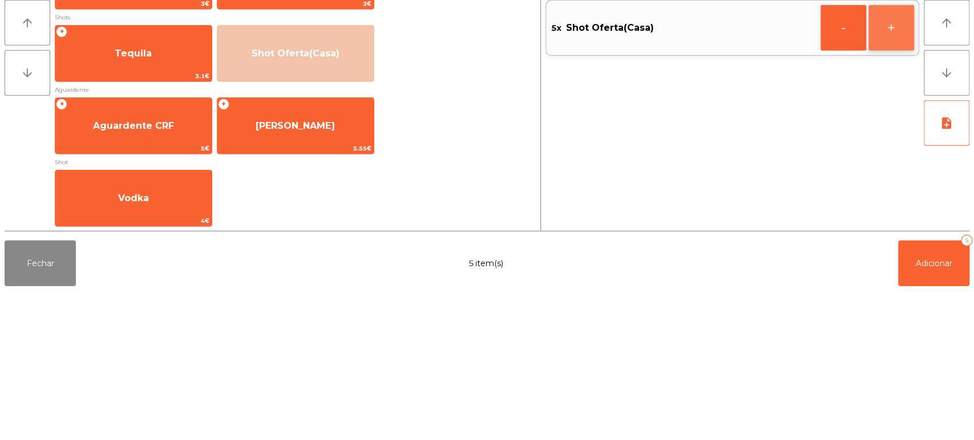
click at [890, 177] on button "+" at bounding box center [891, 178] width 46 height 46
click at [884, 183] on button "+" at bounding box center [891, 178] width 46 height 46
click at [887, 182] on button "+" at bounding box center [891, 178] width 46 height 46
click at [890, 184] on button "+" at bounding box center [891, 178] width 46 height 46
click at [888, 181] on button "+" at bounding box center [891, 178] width 46 height 46
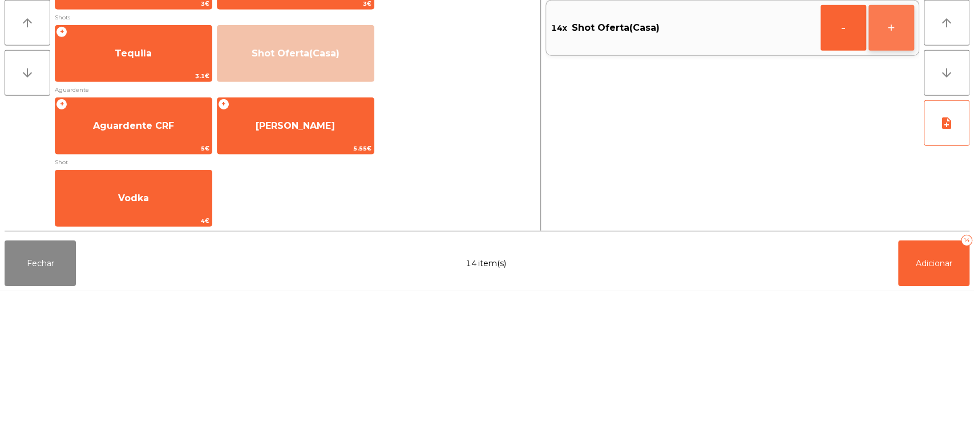
click at [891, 179] on button "+" at bounding box center [891, 178] width 46 height 46
click at [889, 185] on button "+" at bounding box center [891, 178] width 46 height 46
click at [934, 422] on button "Adicionar 17" at bounding box center [933, 413] width 71 height 46
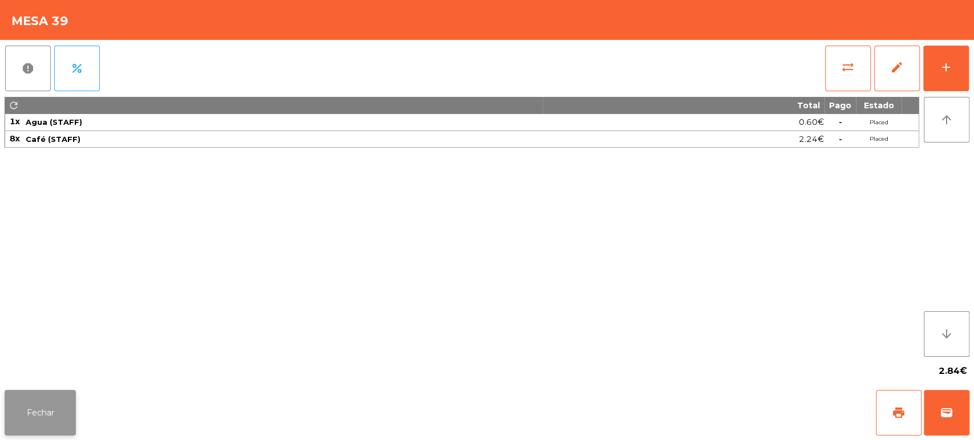
click at [73, 417] on button "Fechar" at bounding box center [40, 413] width 71 height 46
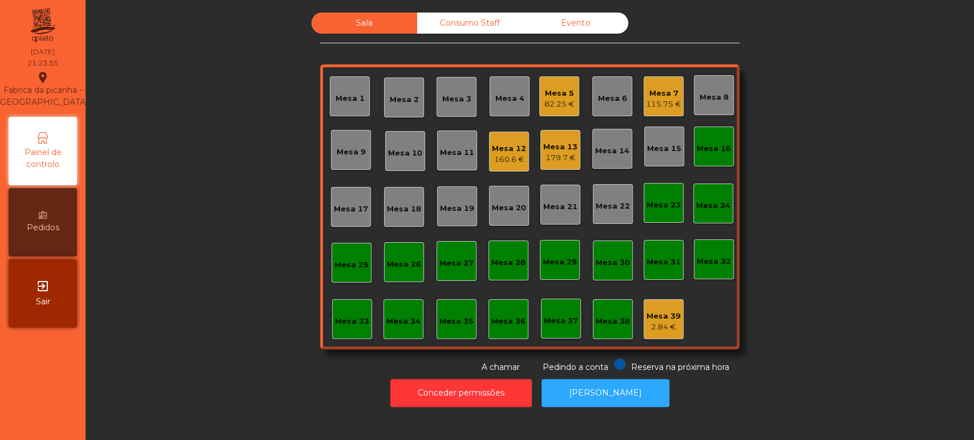
click at [406, 102] on div "Mesa 2" at bounding box center [404, 99] width 29 height 11
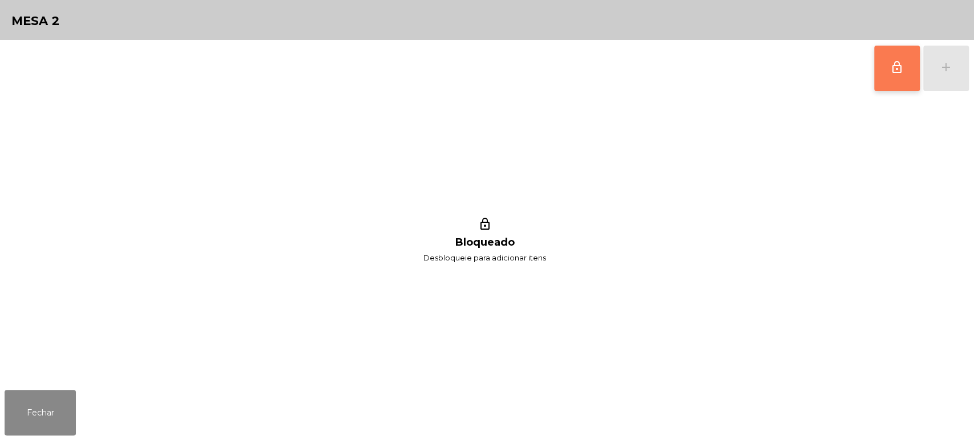
click at [899, 73] on span "lock_outline" at bounding box center [897, 67] width 14 height 14
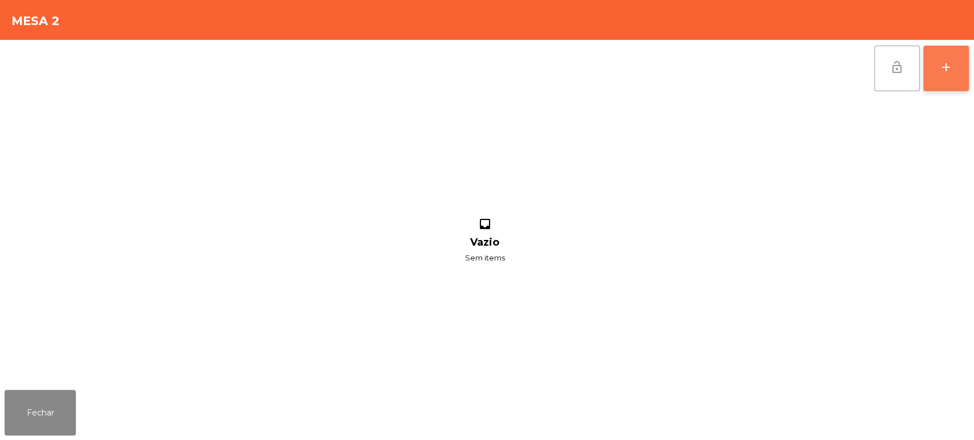
click at [943, 62] on div "add" at bounding box center [946, 67] width 14 height 14
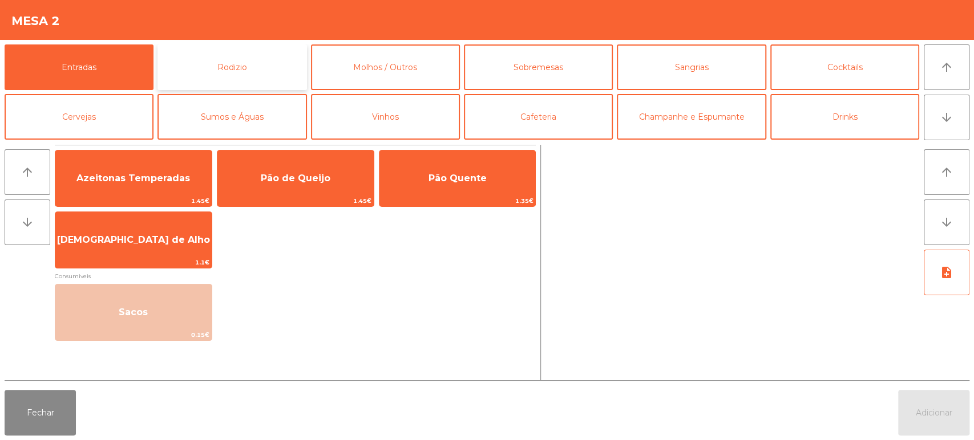
click at [224, 70] on button "Rodizio" at bounding box center [231, 68] width 149 height 46
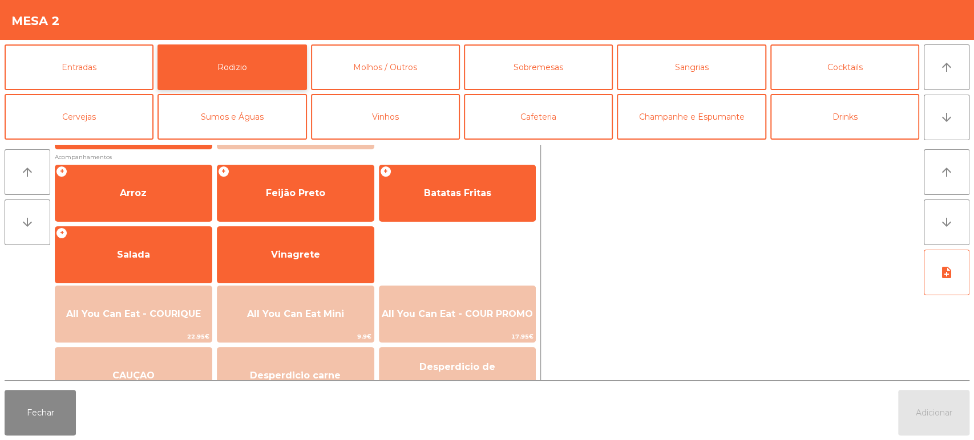
scroll to position [134, 0]
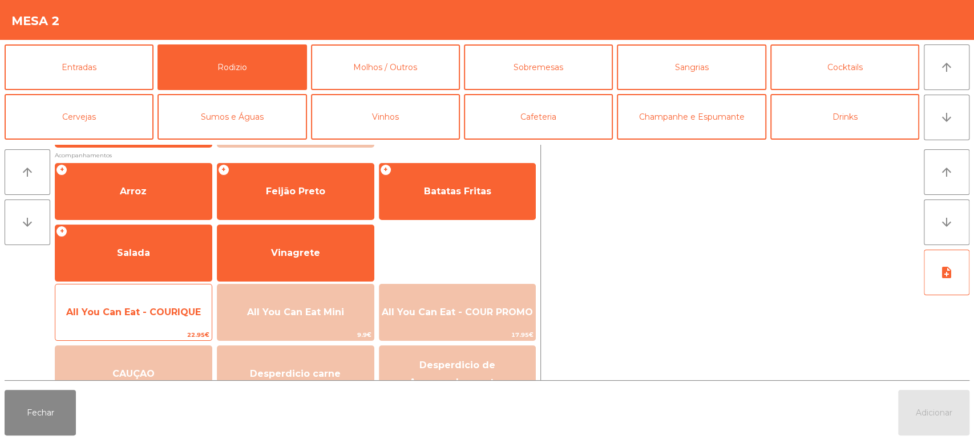
click at [160, 302] on span "All You Can Eat - COURIQUE" at bounding box center [133, 312] width 156 height 31
click at [157, 307] on span "All You Can Eat - COURIQUE" at bounding box center [133, 312] width 135 height 11
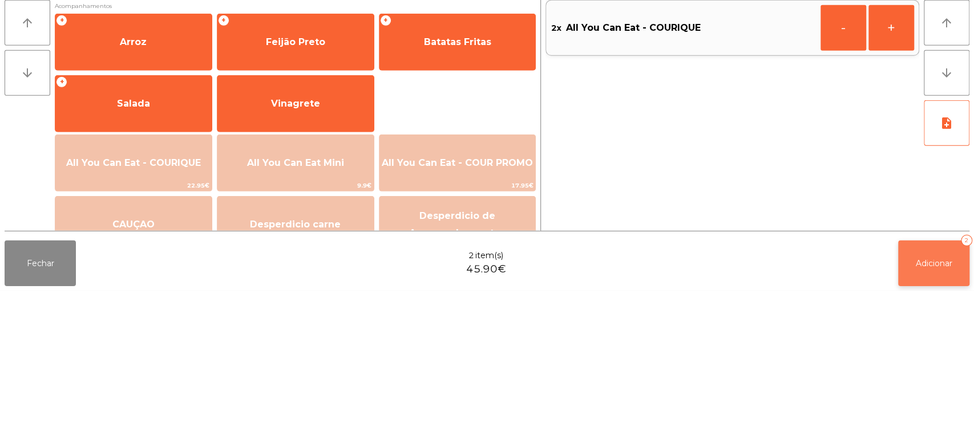
click at [927, 421] on button "Adicionar 2" at bounding box center [933, 413] width 71 height 46
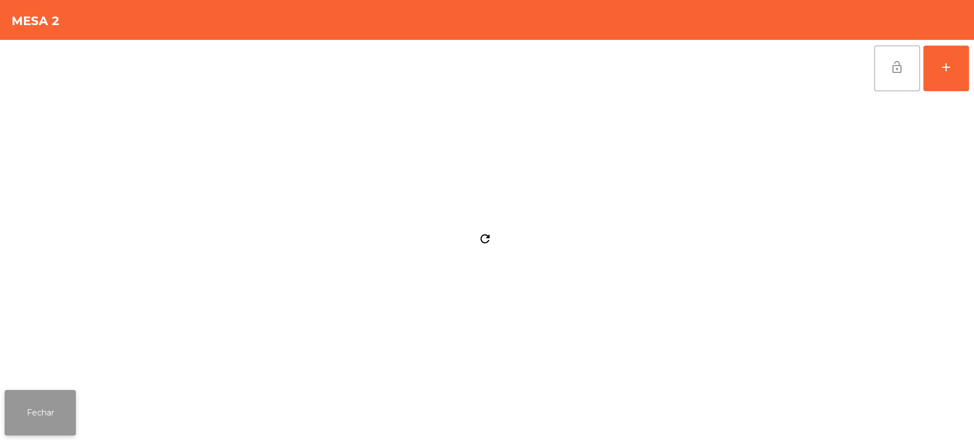
click at [57, 399] on button "Fechar" at bounding box center [40, 413] width 71 height 46
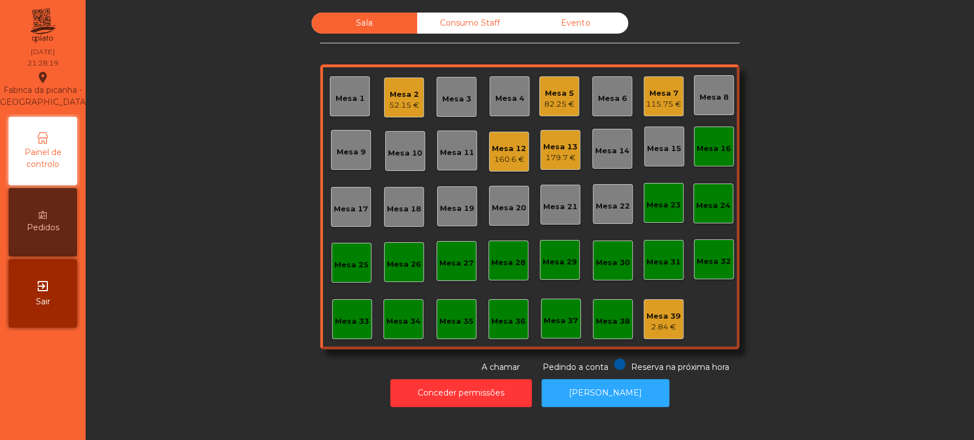
click at [398, 99] on div "Mesa 2" at bounding box center [404, 94] width 30 height 11
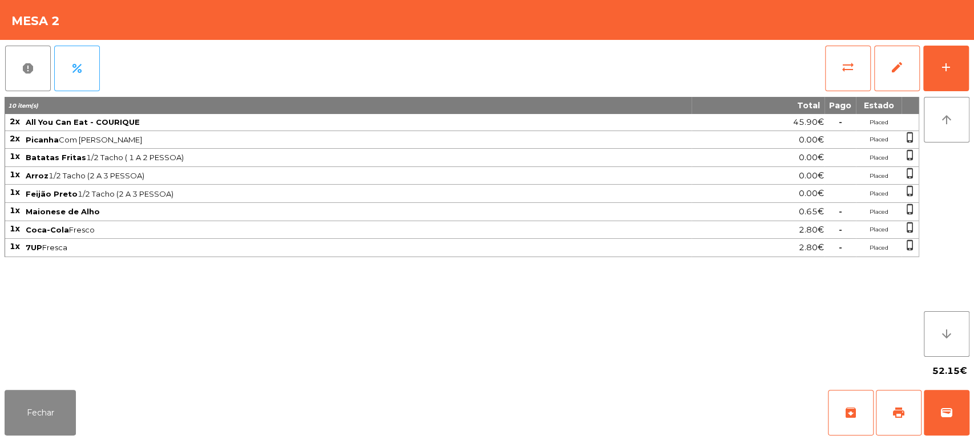
click at [336, 178] on span "Arroz 1/2 Tacho (2 A 3 PESSOA)" at bounding box center [358, 175] width 665 height 9
click at [47, 402] on button "Fechar" at bounding box center [40, 413] width 71 height 46
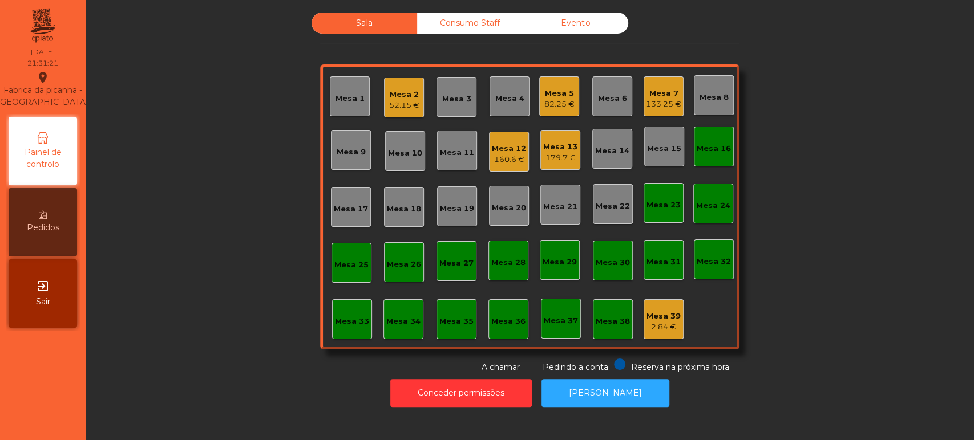
click at [651, 90] on div "Mesa 7" at bounding box center [663, 93] width 35 height 11
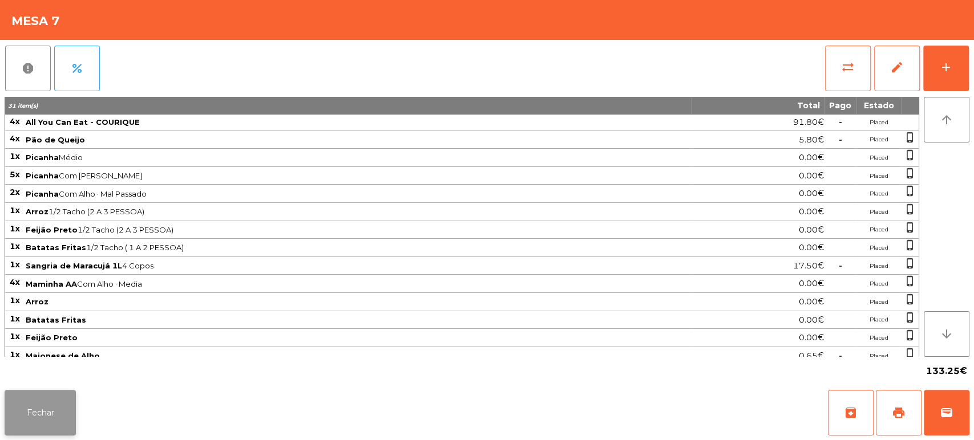
click at [32, 415] on button "Fechar" at bounding box center [40, 413] width 71 height 46
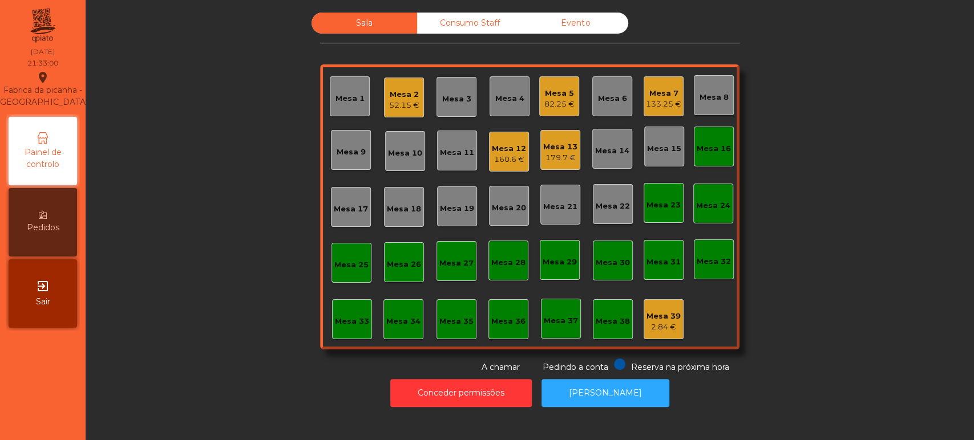
click at [557, 102] on div "82.25 €" at bounding box center [559, 104] width 30 height 11
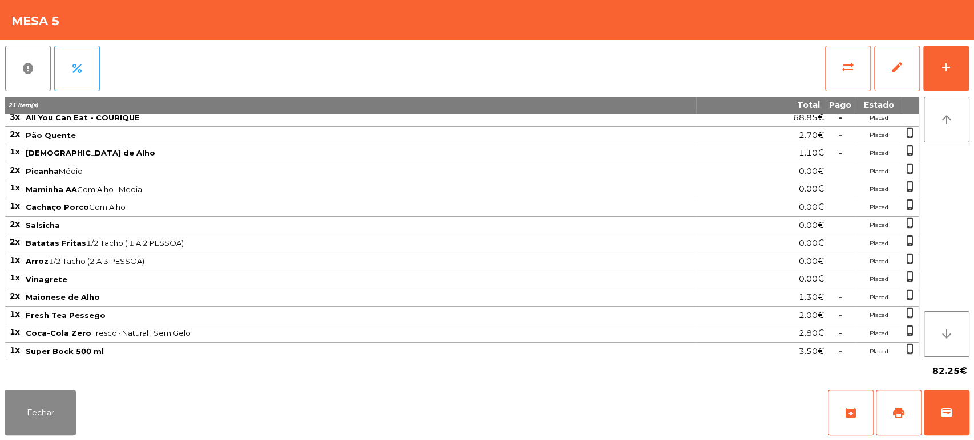
scroll to position [0, 0]
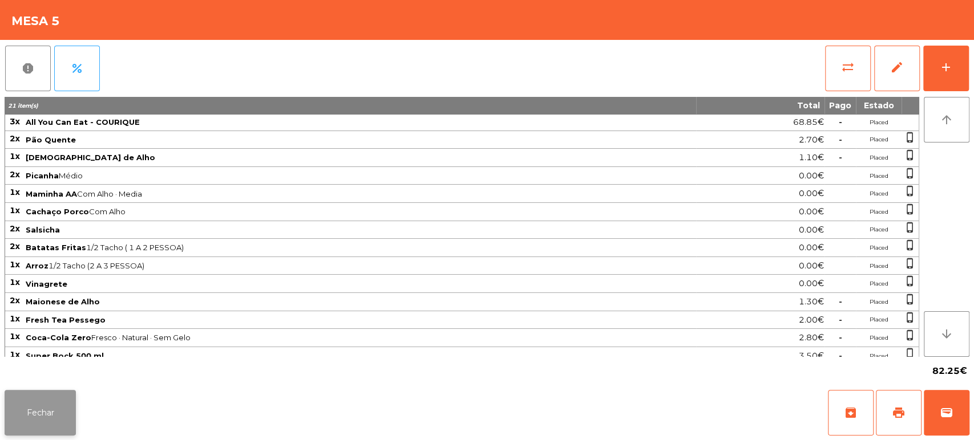
click at [38, 403] on button "Fechar" at bounding box center [40, 413] width 71 height 46
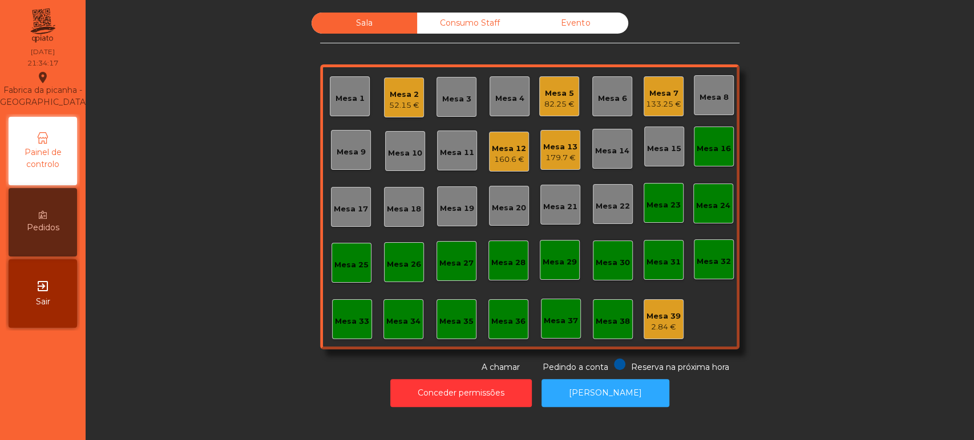
click at [820, 251] on div "Sala Consumo Staff Evento Mesa 1 Mesa 2 52.15 € Mesa 3 Mesa 4 Mesa 5 82.25 € Me…" at bounding box center [530, 193] width 858 height 361
click at [566, 138] on div "Mesa 13 179.7 €" at bounding box center [560, 150] width 34 height 27
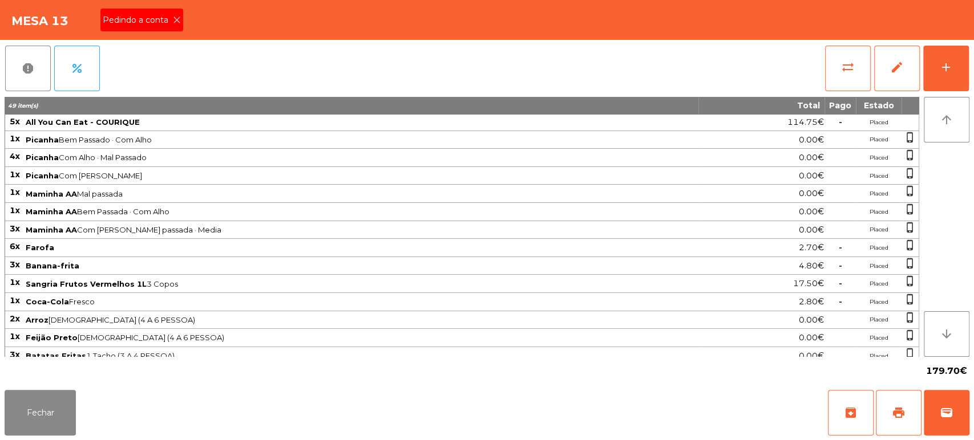
click at [157, 9] on div "Pedindo a conta" at bounding box center [141, 20] width 83 height 23
click at [891, 396] on button "print" at bounding box center [899, 413] width 46 height 46
click at [71, 393] on button "Fechar" at bounding box center [40, 413] width 71 height 46
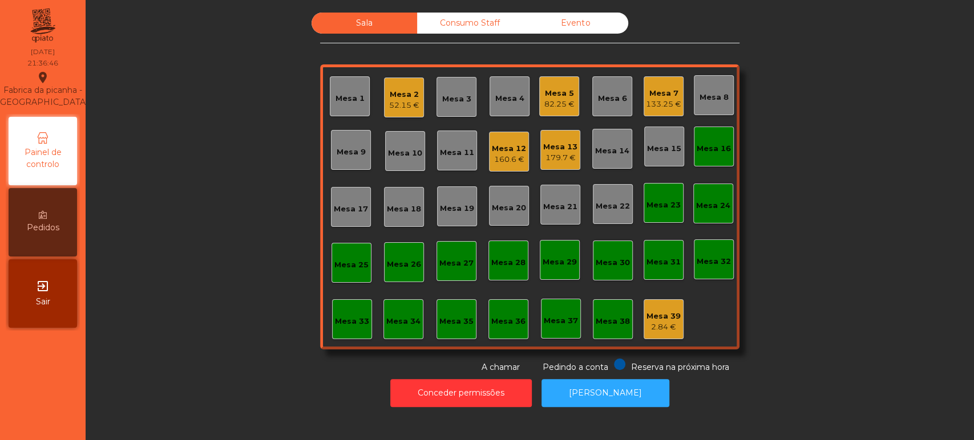
click at [384, 265] on div "Mesa 26" at bounding box center [404, 262] width 40 height 40
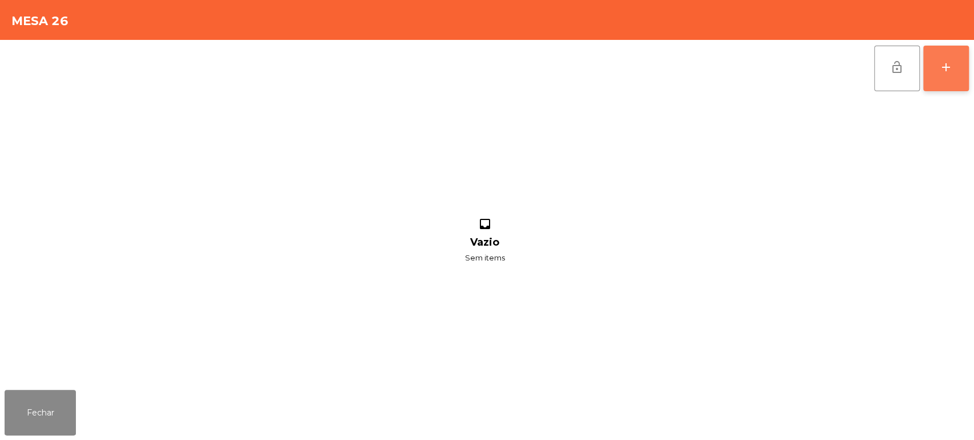
click at [949, 59] on button "add" at bounding box center [946, 69] width 46 height 46
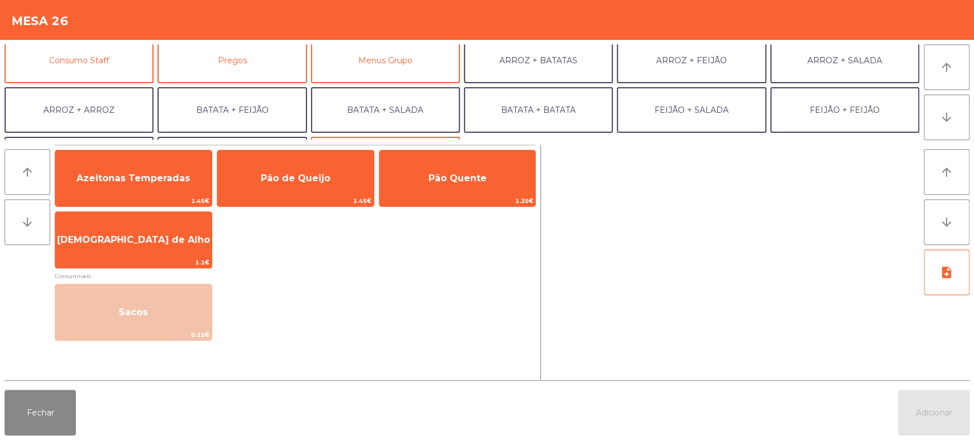
scroll to position [148, 0]
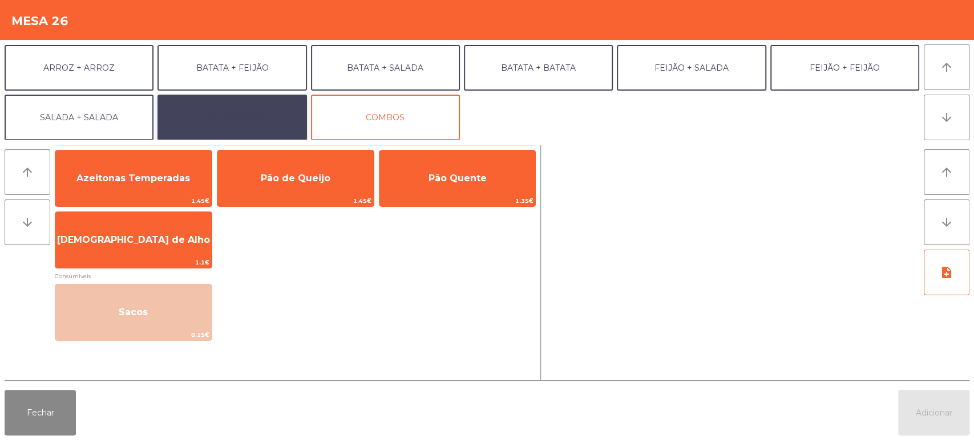
click at [268, 116] on button "EXTRAS UBER" at bounding box center [231, 118] width 149 height 46
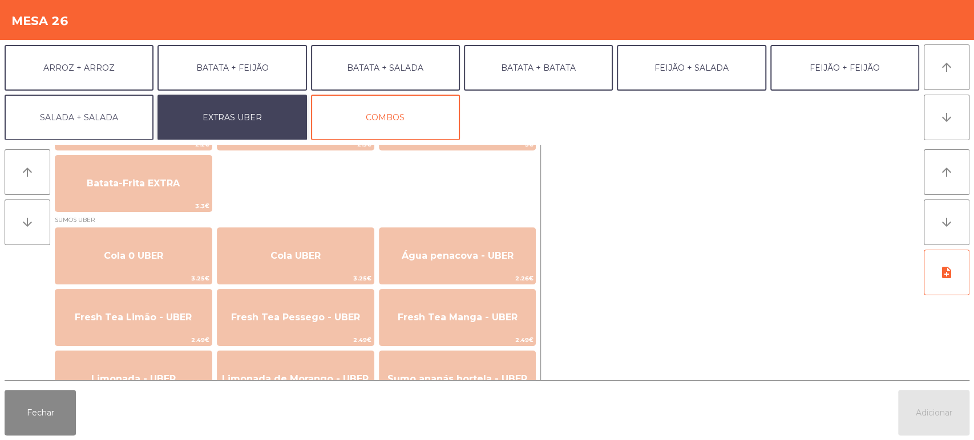
scroll to position [233, 0]
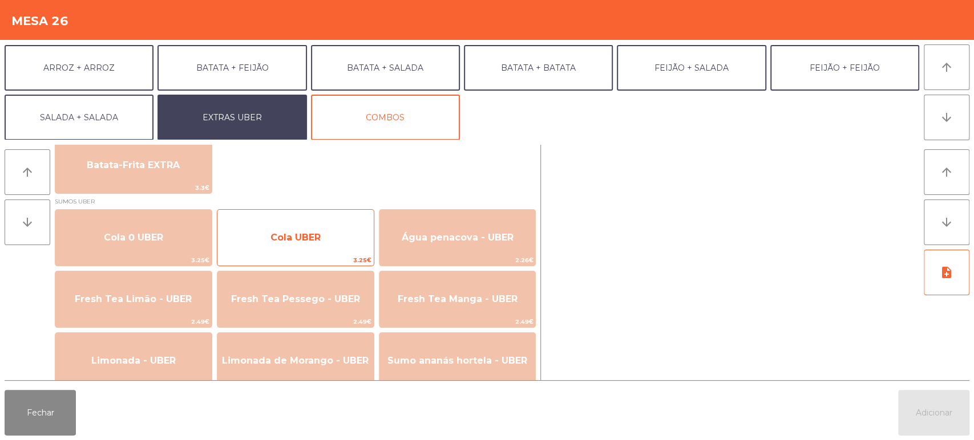
click at [305, 239] on span "Cola UBER" at bounding box center [295, 237] width 50 height 11
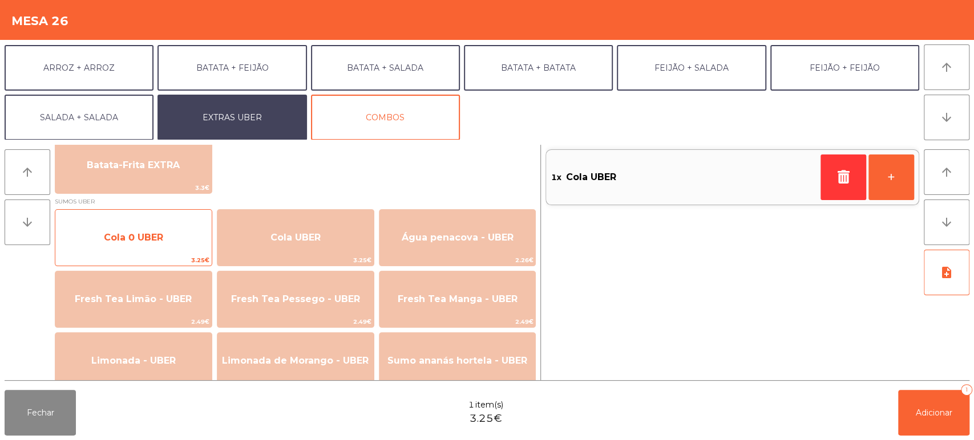
click at [152, 228] on span "Cola 0 UBER" at bounding box center [133, 238] width 156 height 31
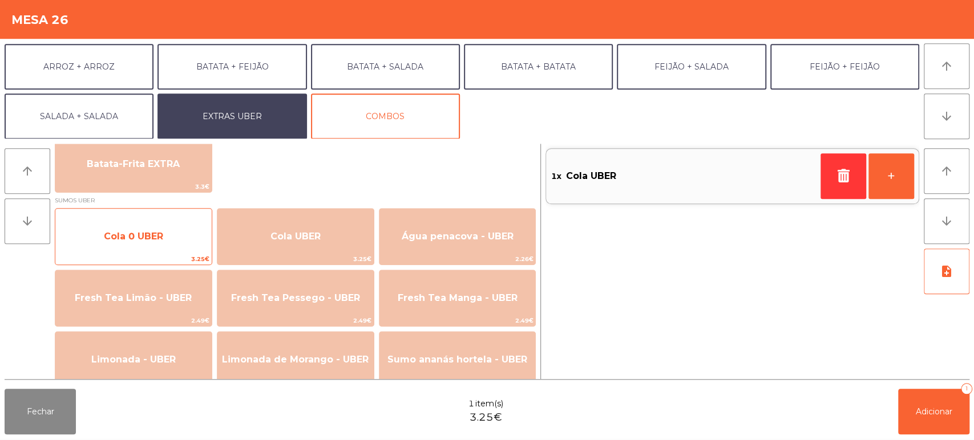
click at [142, 237] on span "Cola 0 UBER" at bounding box center [133, 237] width 59 height 11
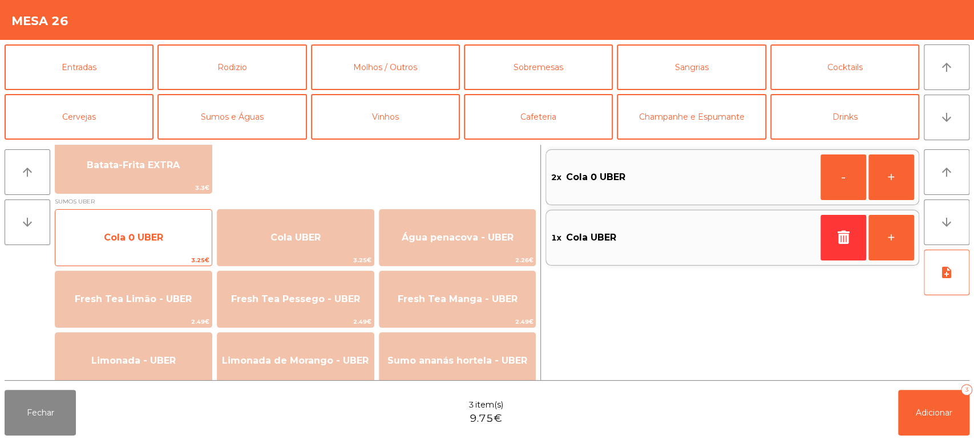
scroll to position [81, 0]
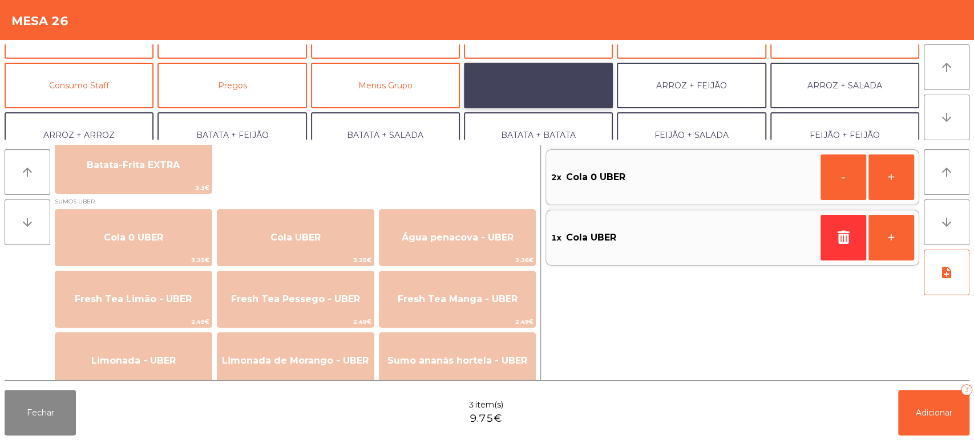
click at [571, 86] on button "ARROZ + BATATAS" at bounding box center [538, 86] width 149 height 46
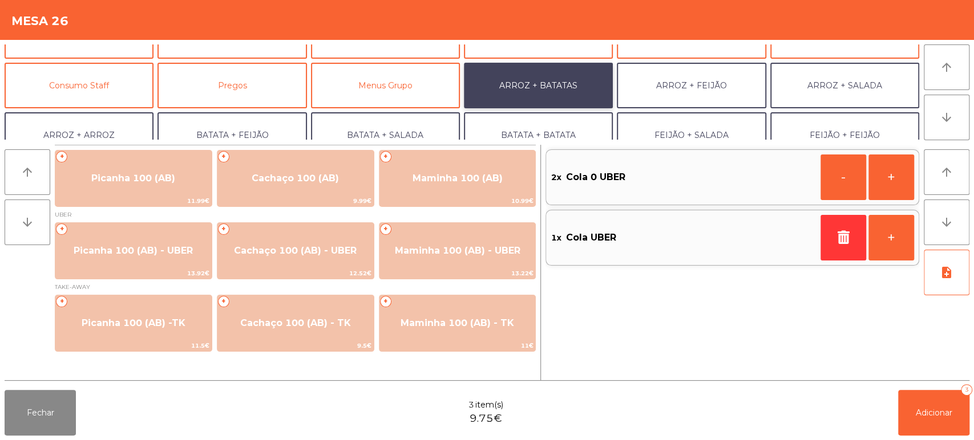
scroll to position [0, 0]
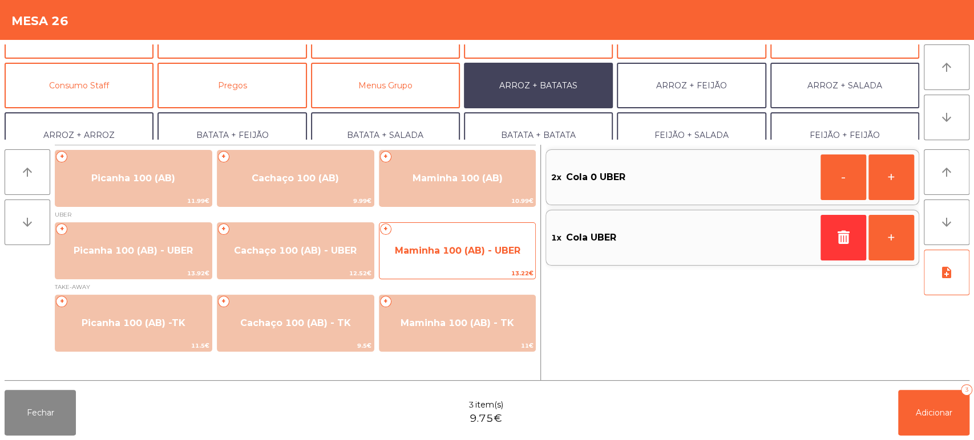
click at [474, 251] on span "Maminha 100 (AB) - UBER" at bounding box center [458, 250] width 126 height 11
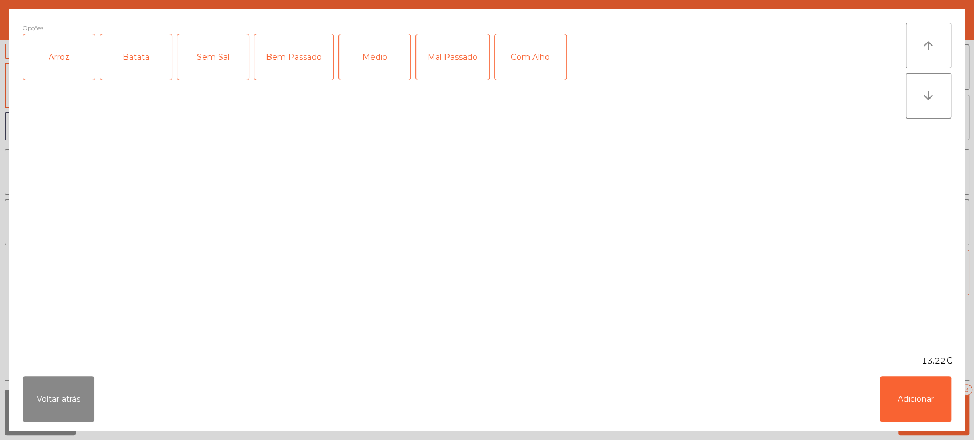
click at [55, 50] on div "Arroz" at bounding box center [58, 57] width 71 height 46
click at [123, 58] on div "Batata" at bounding box center [135, 57] width 71 height 46
click at [382, 55] on div "Médio" at bounding box center [374, 57] width 71 height 46
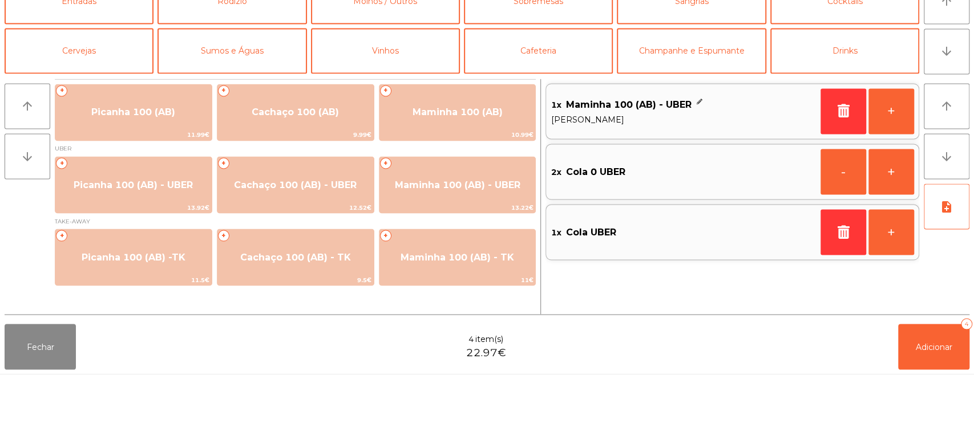
scroll to position [81, 0]
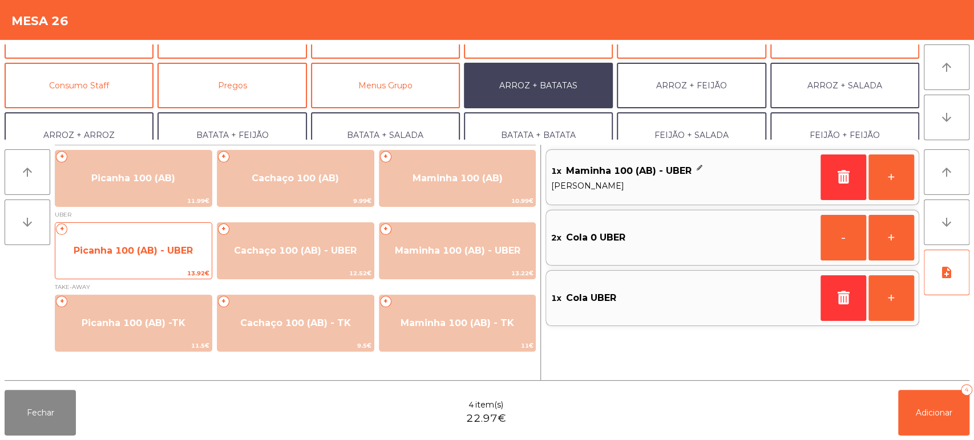
click at [157, 245] on span "Picanha 100 (AB) - UBER" at bounding box center [133, 250] width 119 height 11
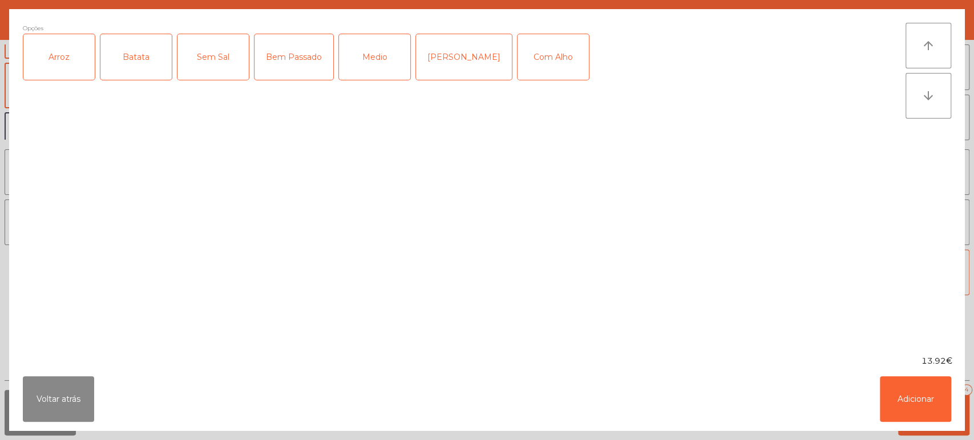
click at [80, 65] on div "Arroz" at bounding box center [58, 57] width 71 height 46
click at [139, 61] on div "Batata" at bounding box center [135, 57] width 71 height 46
click at [364, 51] on div "Medio" at bounding box center [374, 57] width 71 height 46
click at [914, 391] on button "Adicionar" at bounding box center [915, 400] width 71 height 46
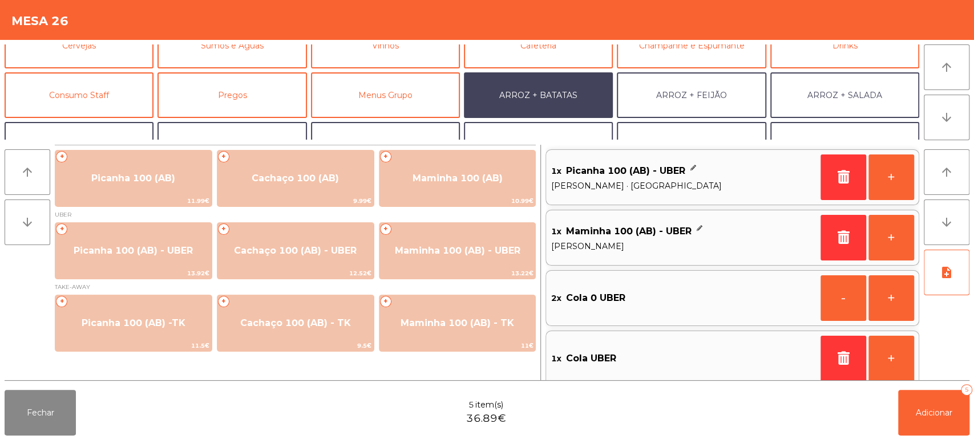
scroll to position [71, 0]
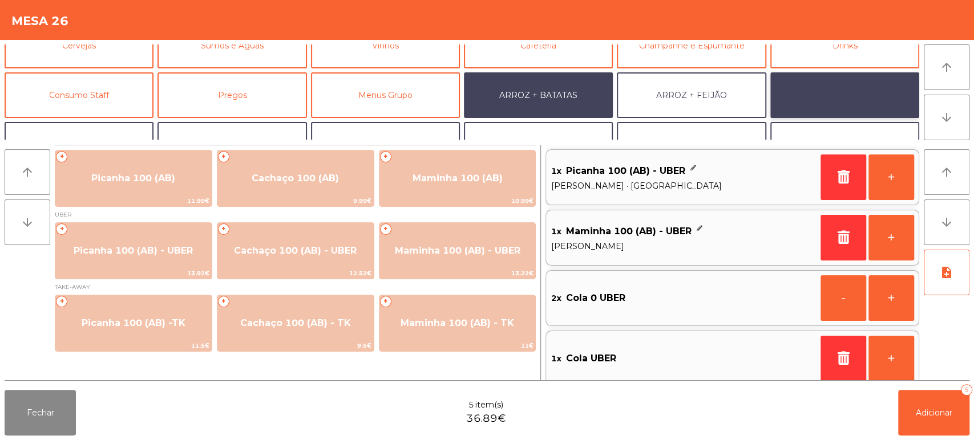
click at [846, 106] on button "ARROZ + SALADA" at bounding box center [844, 95] width 149 height 46
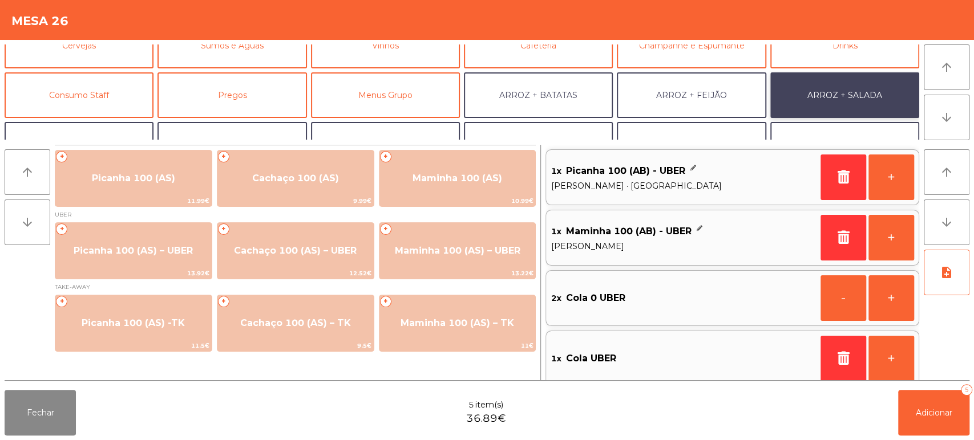
scroll to position [108, 0]
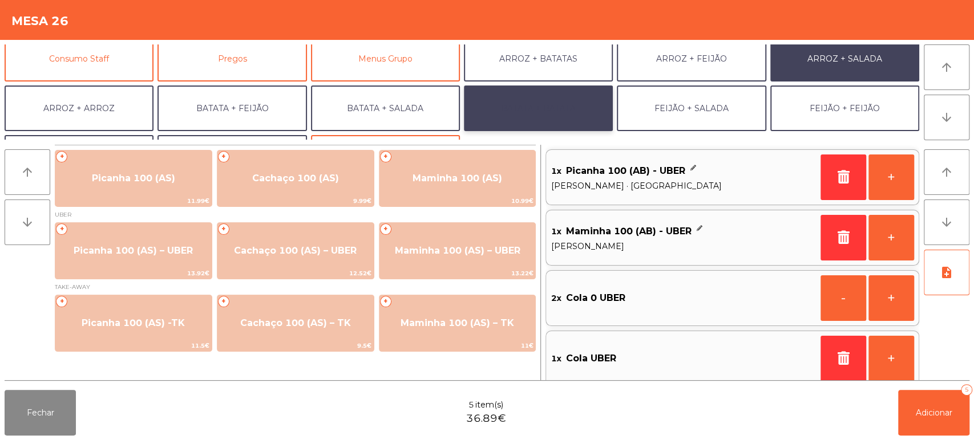
click at [573, 108] on button "BATATA + BATATA" at bounding box center [538, 109] width 149 height 46
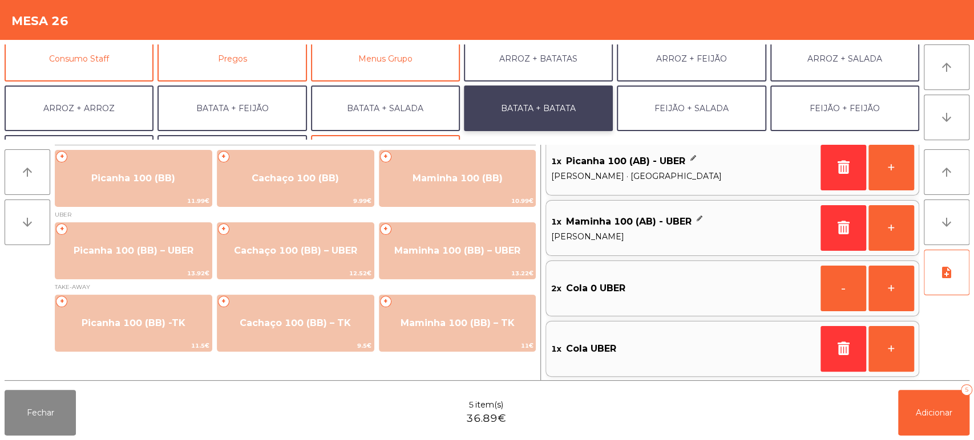
scroll to position [0, 0]
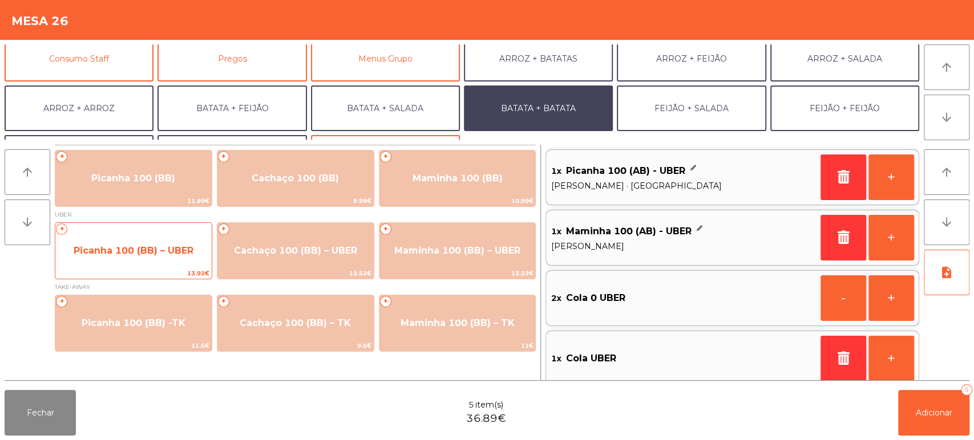
click at [153, 239] on span "Picanha 100 (BB) – UBER" at bounding box center [133, 251] width 156 height 31
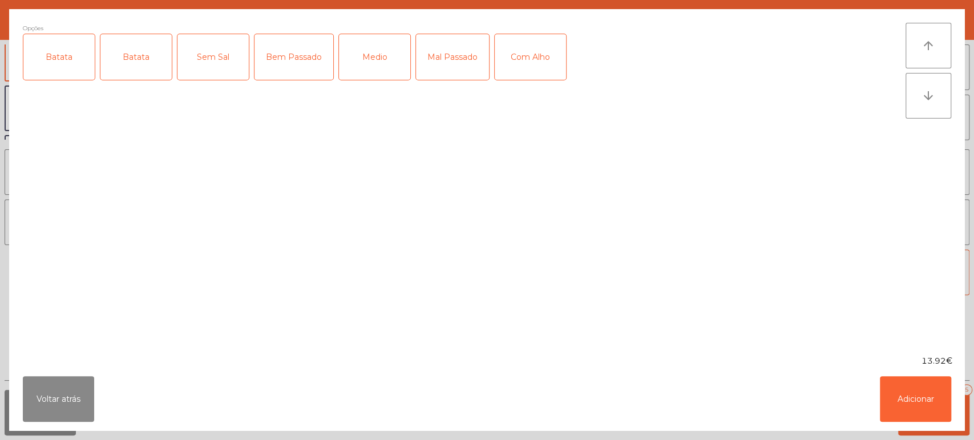
click at [79, 41] on div "Batata" at bounding box center [58, 57] width 71 height 46
click at [452, 56] on div "Mal Passado" at bounding box center [452, 57] width 73 height 46
click at [920, 415] on button "Adicionar" at bounding box center [915, 400] width 71 height 46
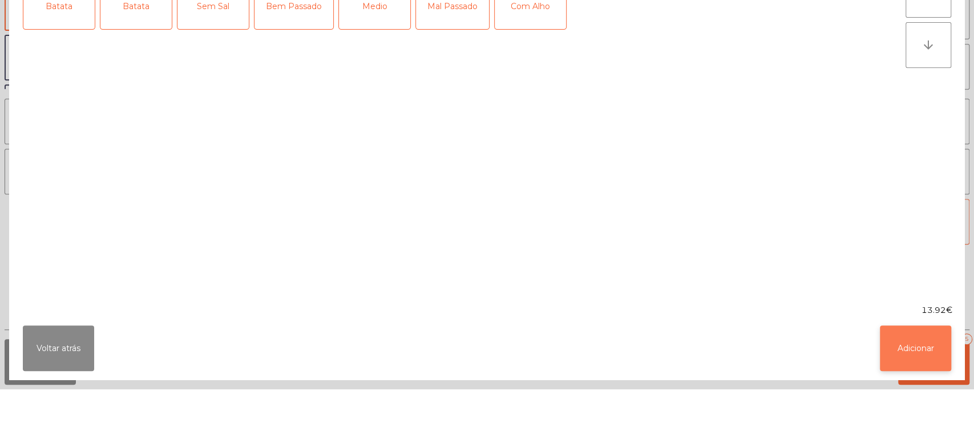
scroll to position [5, 0]
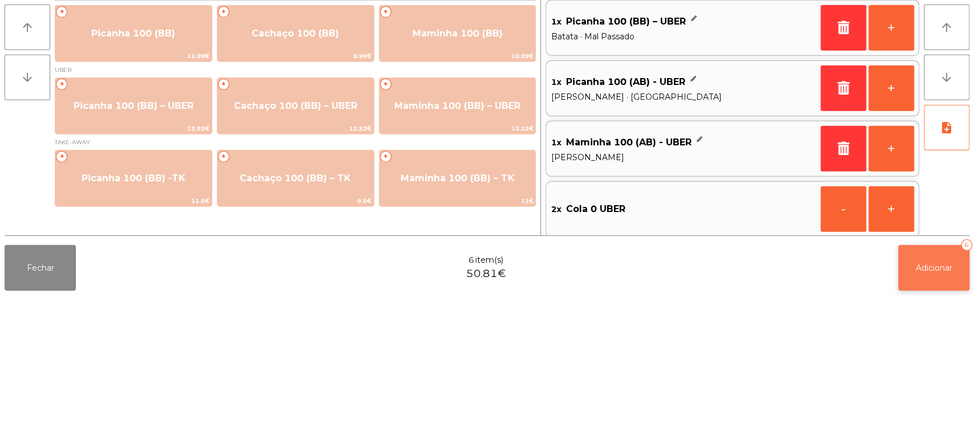
click at [928, 414] on span "Adicionar" at bounding box center [934, 413] width 37 height 10
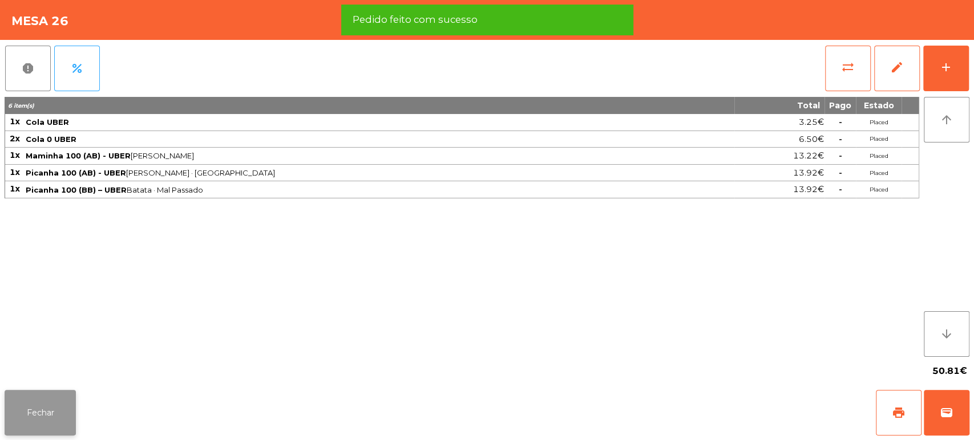
click at [41, 406] on button "Fechar" at bounding box center [40, 413] width 71 height 46
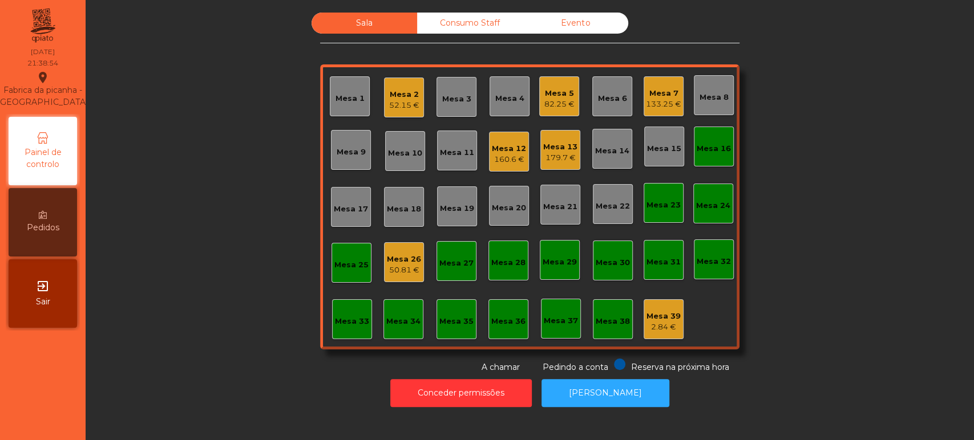
click at [543, 149] on div "Mesa 13" at bounding box center [560, 147] width 34 height 11
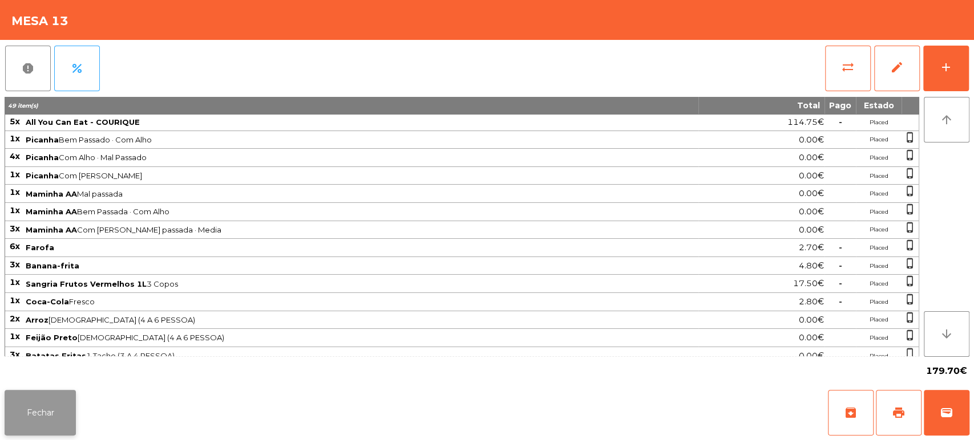
click at [58, 410] on button "Fechar" at bounding box center [40, 413] width 71 height 46
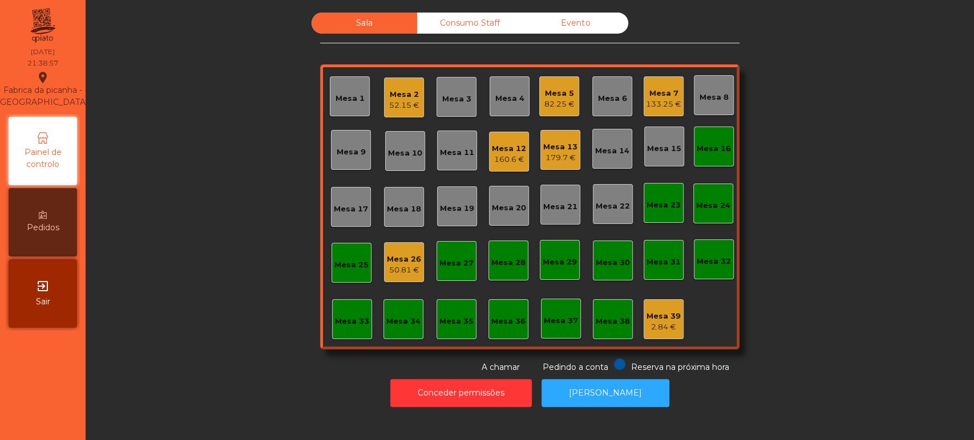
click at [509, 150] on div "Mesa 12" at bounding box center [509, 148] width 34 height 11
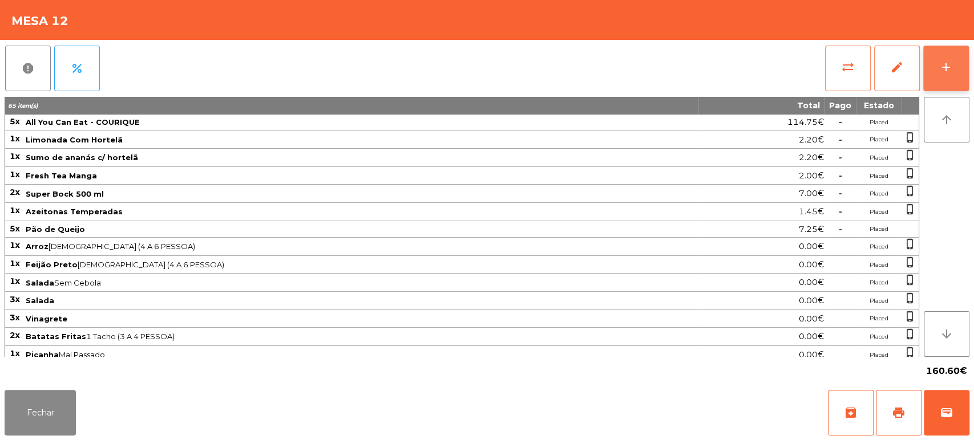
click at [943, 74] on button "add" at bounding box center [946, 69] width 46 height 46
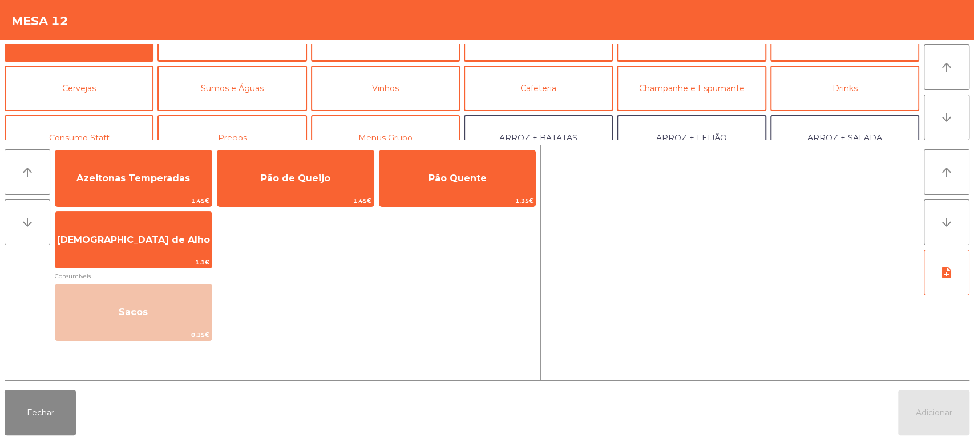
scroll to position [27, 0]
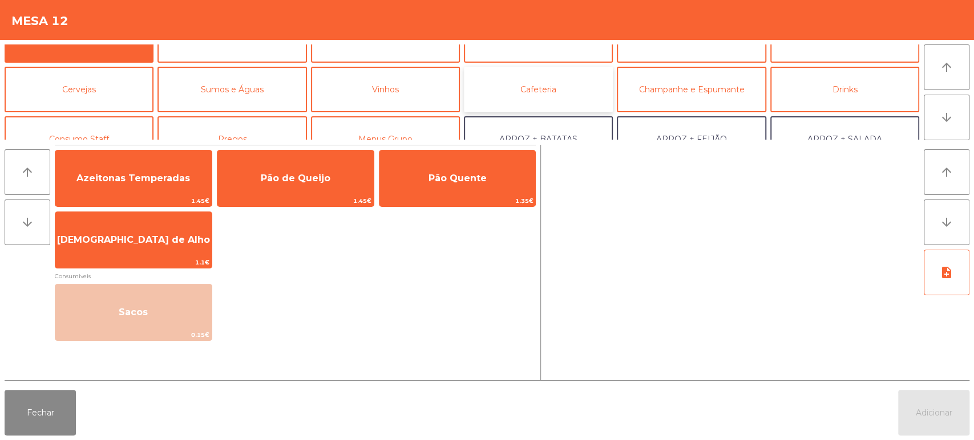
click at [551, 95] on button "Cafeteria" at bounding box center [538, 90] width 149 height 46
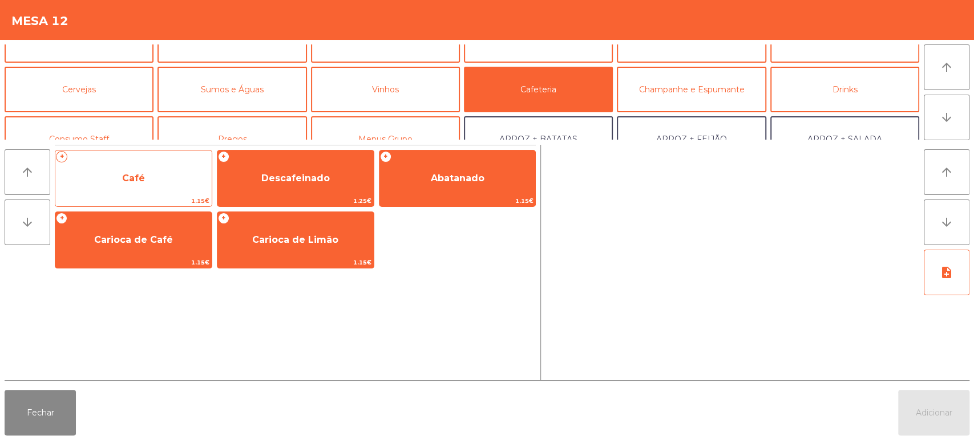
click at [159, 183] on span "Café" at bounding box center [133, 178] width 156 height 31
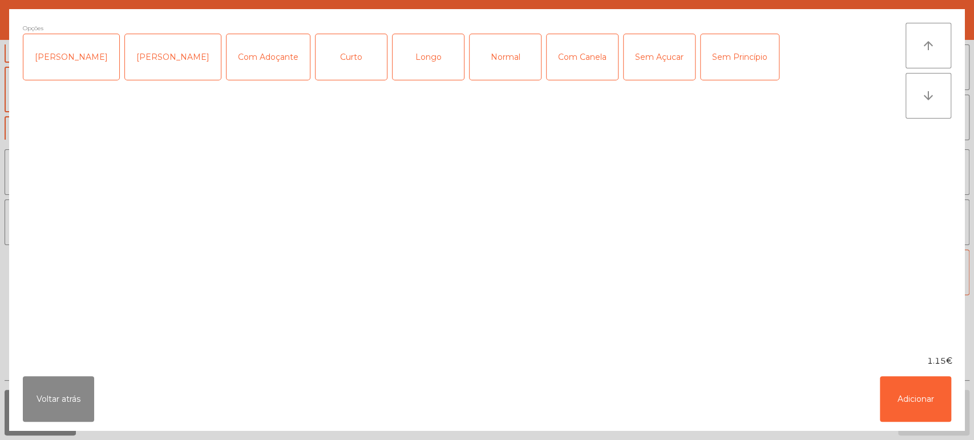
click at [508, 51] on div "Normal" at bounding box center [505, 57] width 71 height 46
click at [918, 390] on button "Adicionar" at bounding box center [915, 400] width 71 height 46
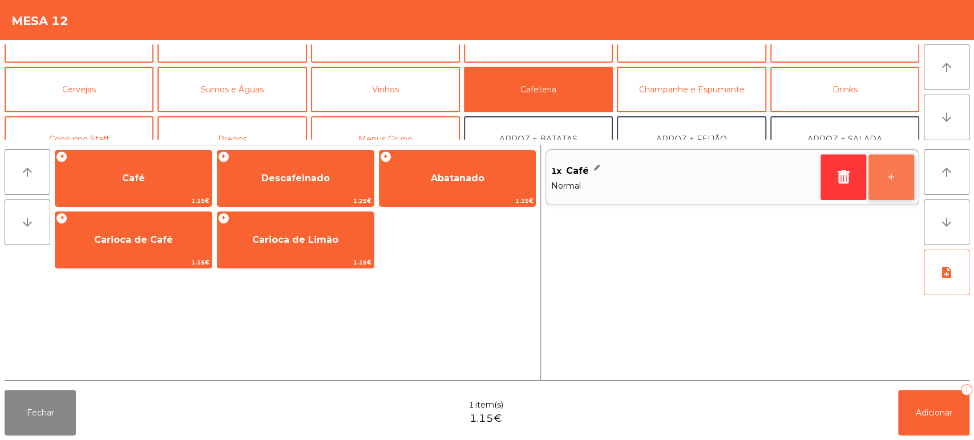
click at [894, 181] on button "+" at bounding box center [891, 178] width 46 height 46
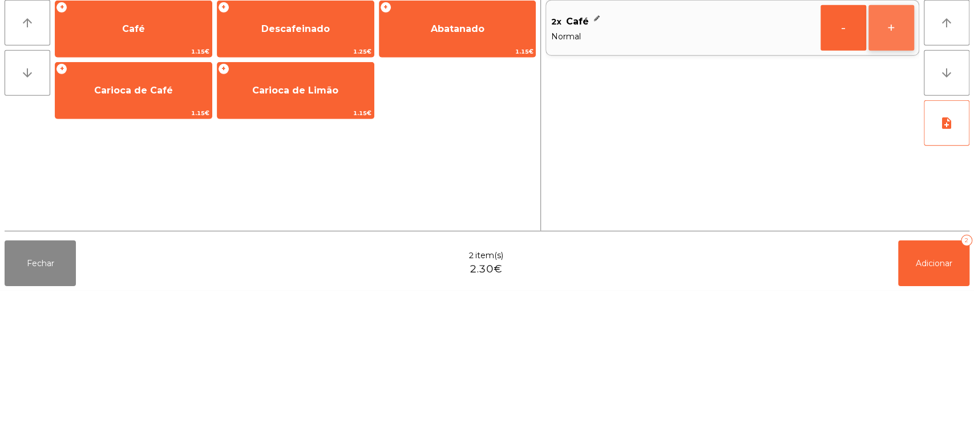
click at [883, 187] on button "+" at bounding box center [891, 178] width 46 height 46
click at [944, 435] on button "Adicionar 3" at bounding box center [933, 413] width 71 height 46
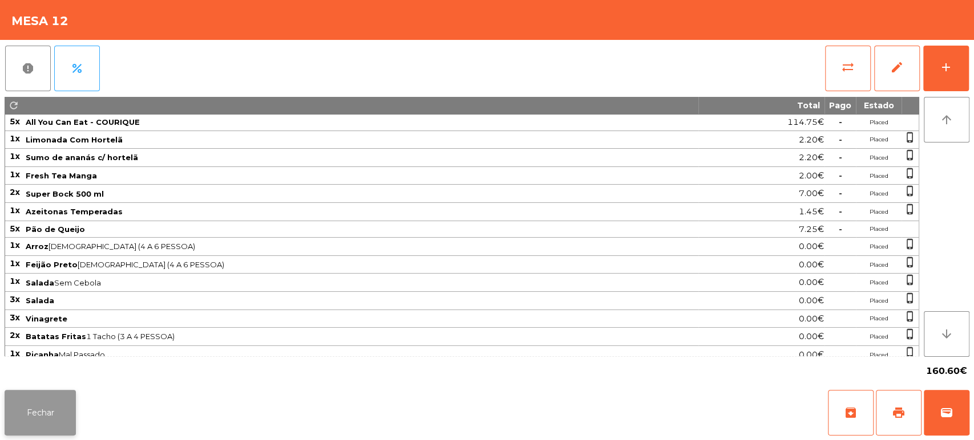
click at [70, 398] on button "Fechar" at bounding box center [40, 413] width 71 height 46
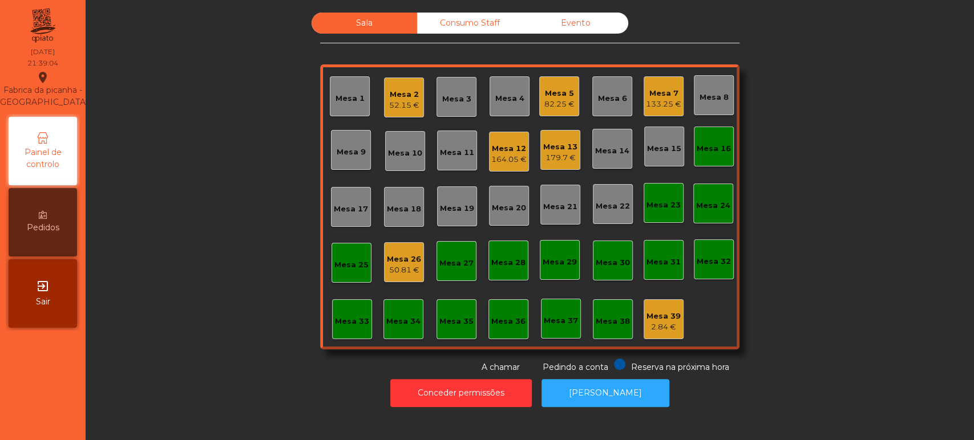
click at [406, 256] on div "Mesa 26" at bounding box center [404, 259] width 34 height 11
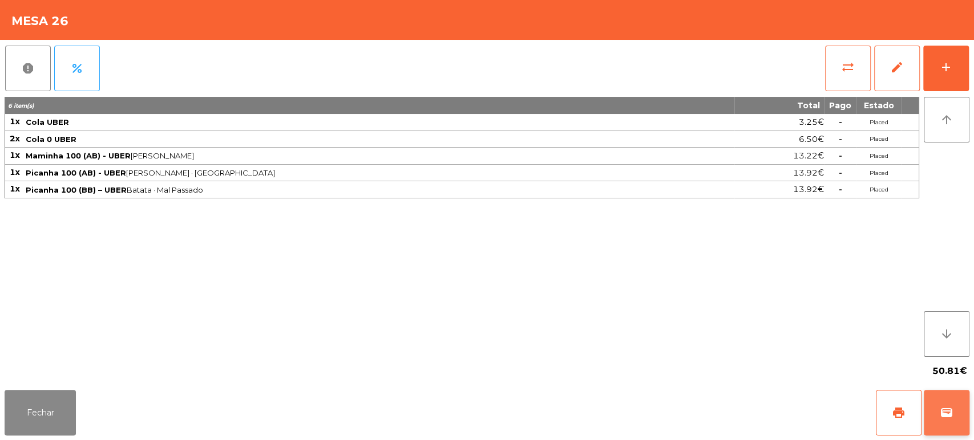
click at [937, 411] on button "wallet" at bounding box center [947, 413] width 46 height 46
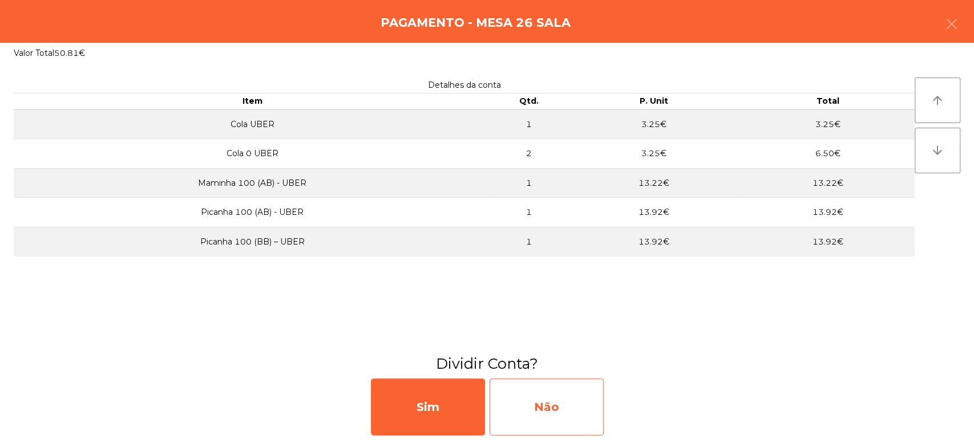
click at [525, 414] on div "Não" at bounding box center [547, 407] width 114 height 57
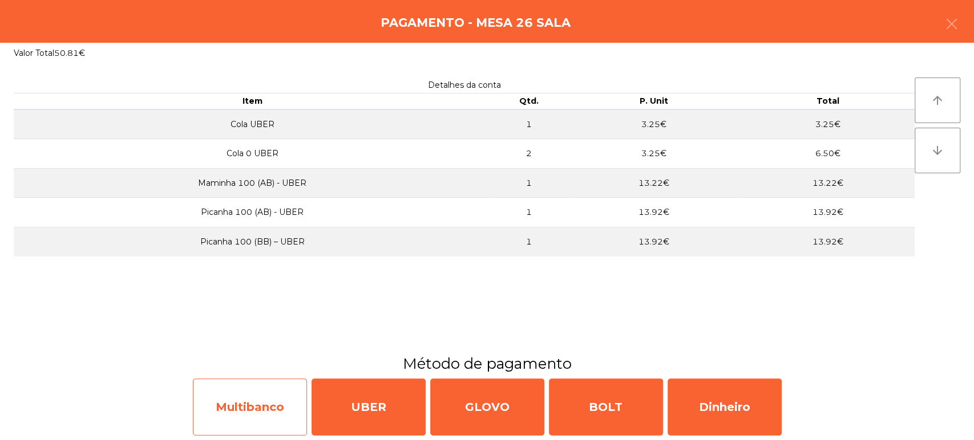
click at [245, 409] on div "Multibanco" at bounding box center [250, 407] width 114 height 57
select select "**"
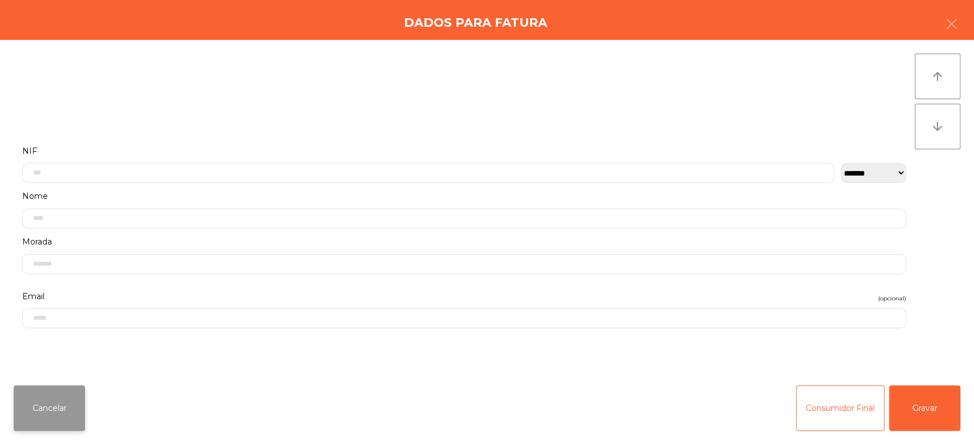
click at [63, 412] on button "Cancelar" at bounding box center [49, 409] width 71 height 46
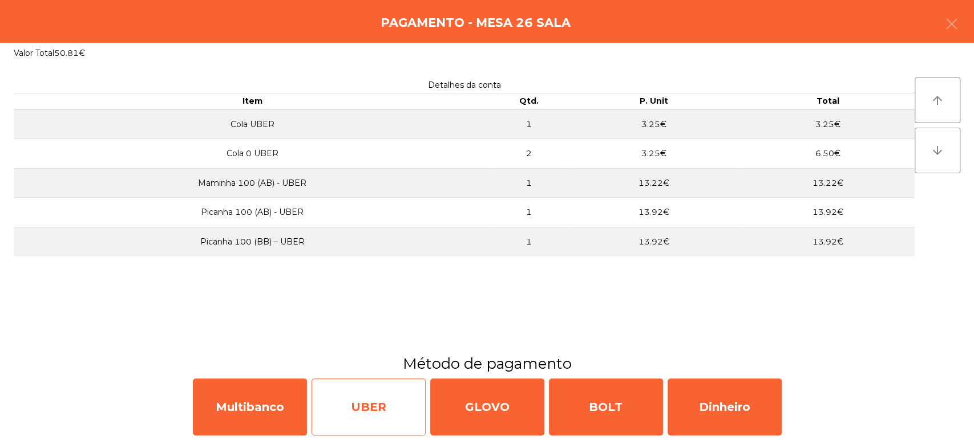
click at [385, 398] on div "UBER" at bounding box center [369, 407] width 114 height 57
select select "**"
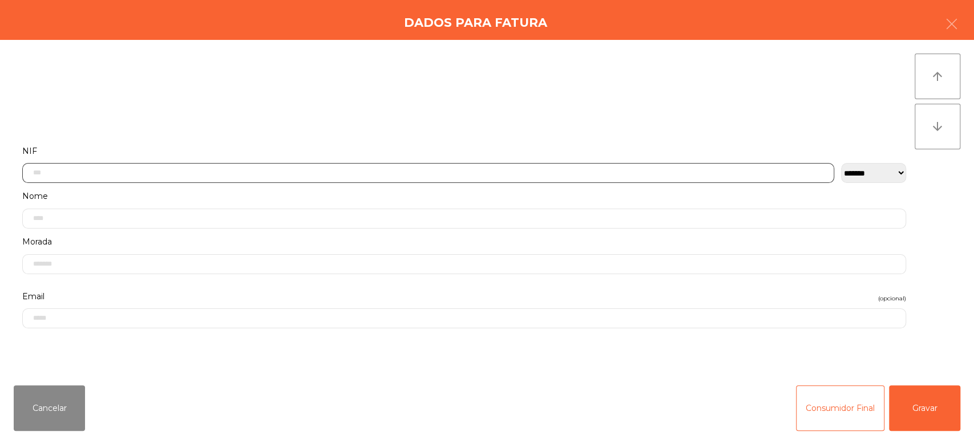
click at [514, 169] on input "text" at bounding box center [428, 173] width 812 height 20
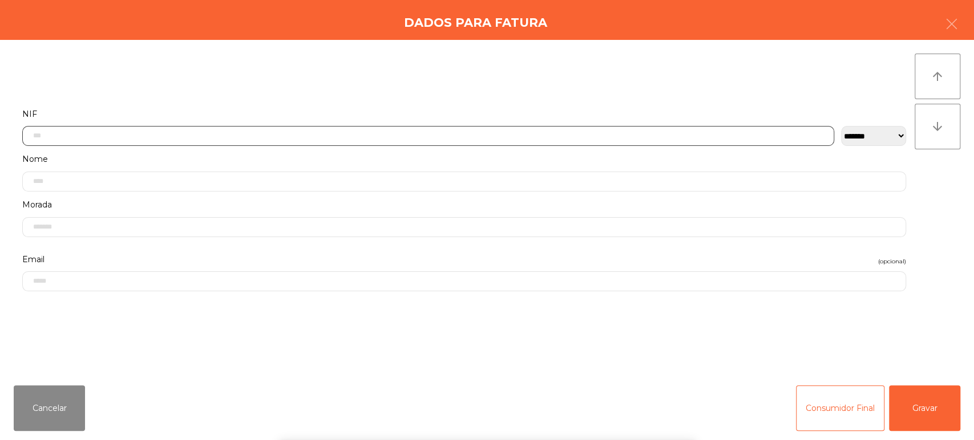
scroll to position [89, 0]
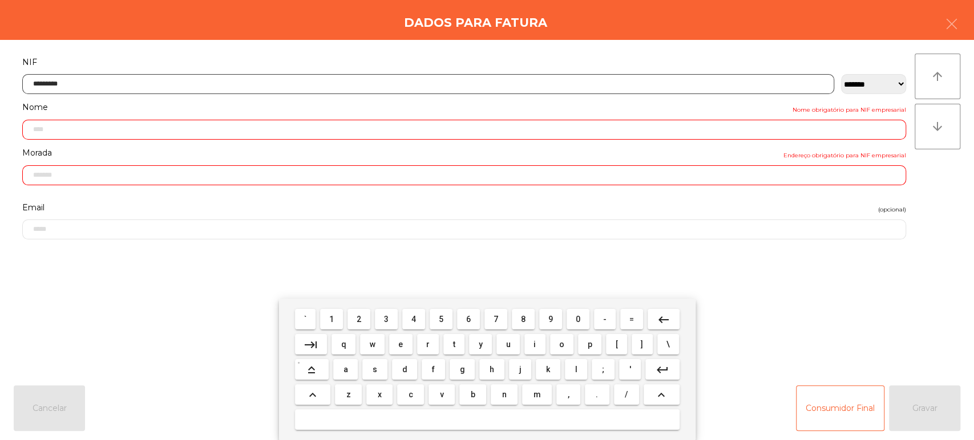
type input "*********"
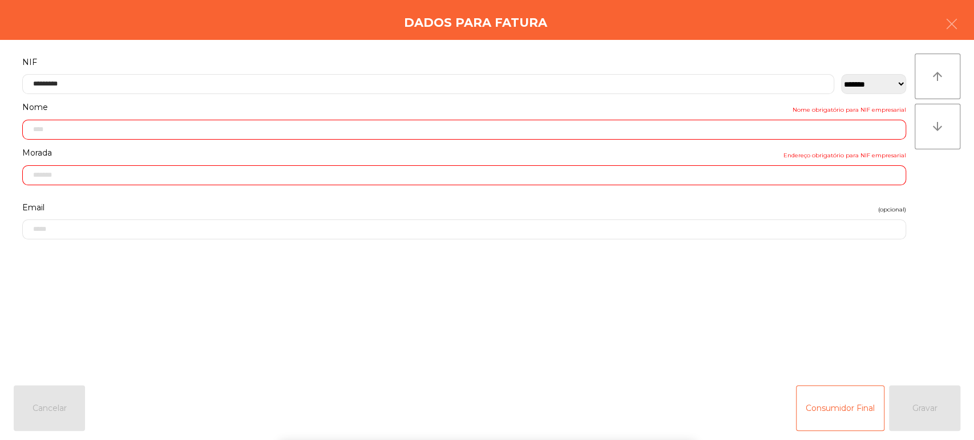
click at [920, 395] on div "` 1 2 3 4 5 6 7 8 9 0 - = keyboard_backspace keyboard_tab q w e r t y u i o p […" at bounding box center [487, 370] width 974 height 142
type input "**********"
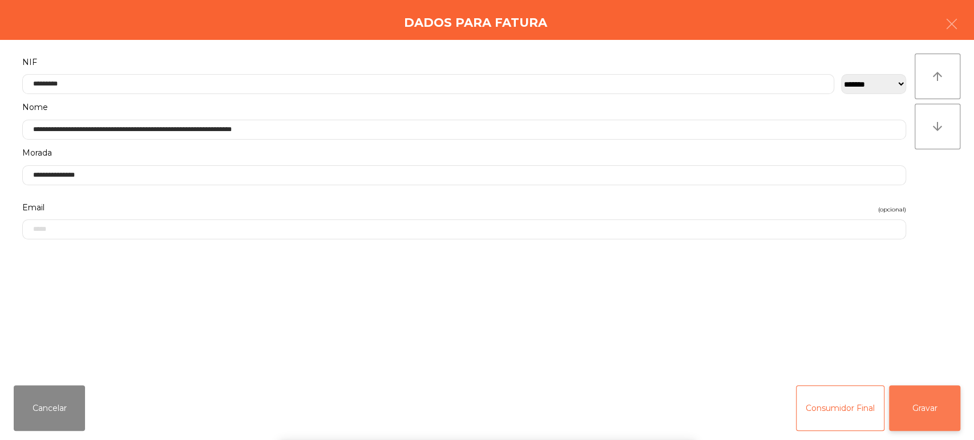
click at [932, 404] on button "Gravar" at bounding box center [924, 409] width 71 height 46
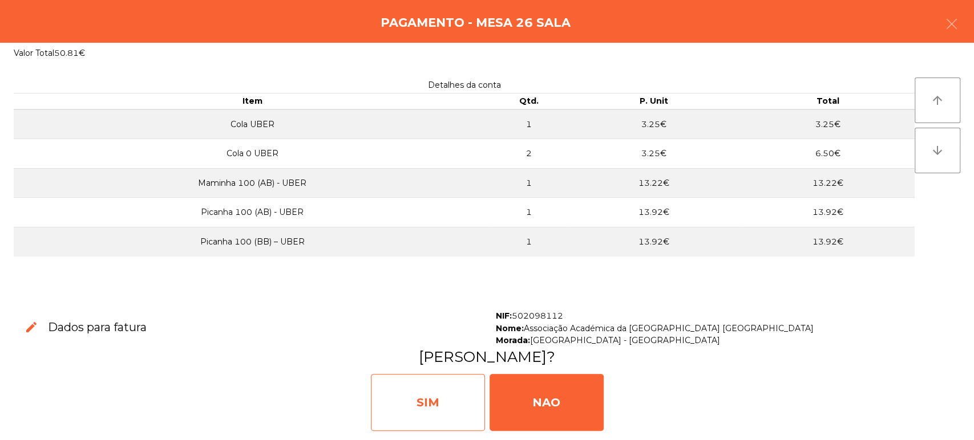
click at [430, 399] on div "SIM" at bounding box center [428, 402] width 114 height 57
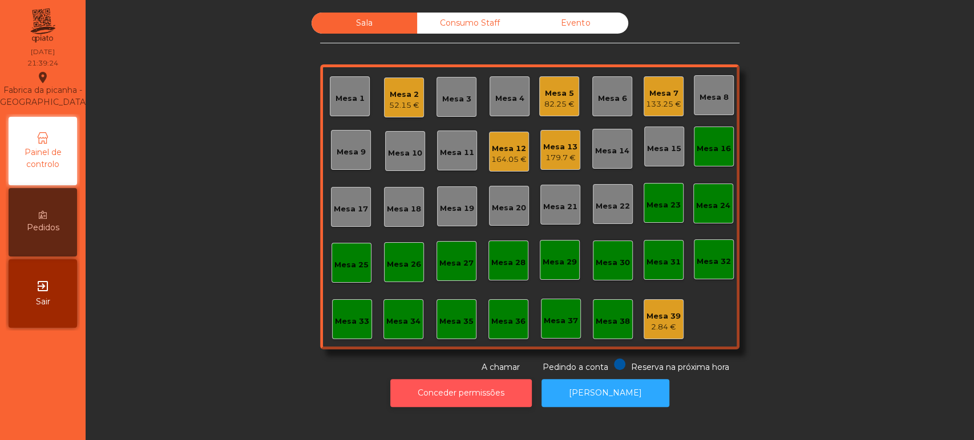
click at [463, 383] on button "Conceder permissões" at bounding box center [461, 393] width 142 height 28
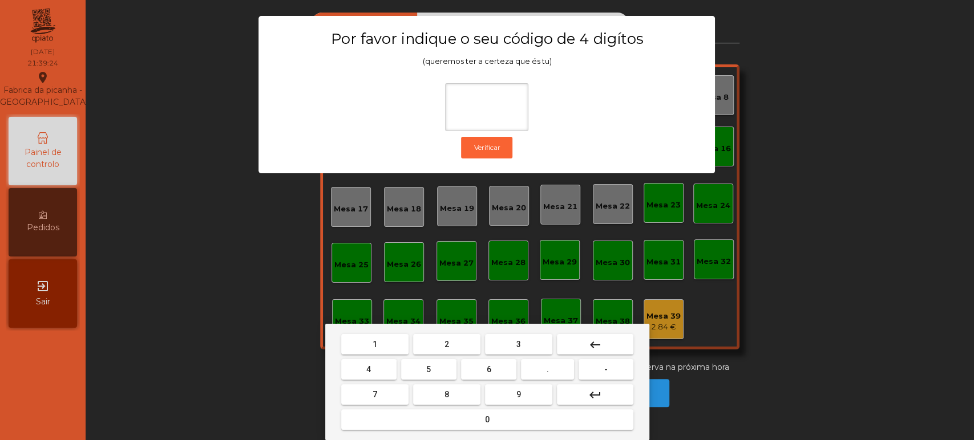
click at [365, 347] on button "1" at bounding box center [374, 344] width 67 height 21
click at [518, 344] on span "3" at bounding box center [518, 344] width 5 height 9
click at [429, 370] on span "5" at bounding box center [428, 369] width 5 height 9
click at [441, 429] on button "0" at bounding box center [487, 420] width 292 height 21
type input "****"
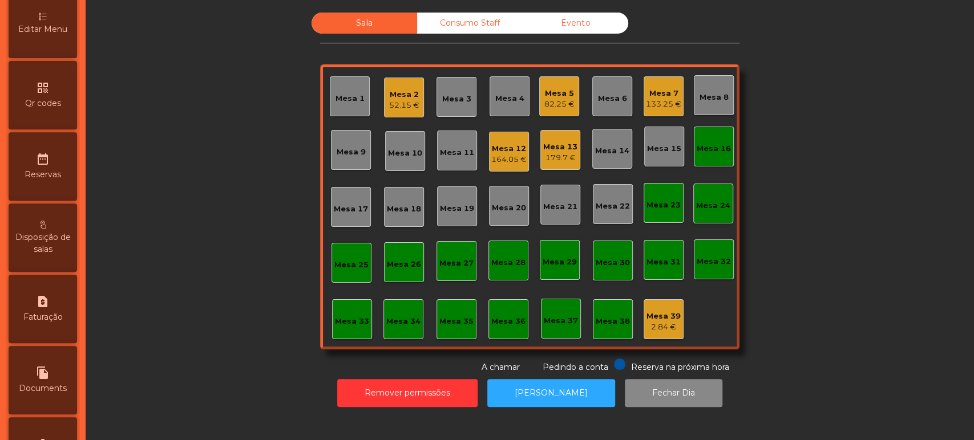
click at [50, 309] on icon "request_page" at bounding box center [43, 302] width 14 height 14
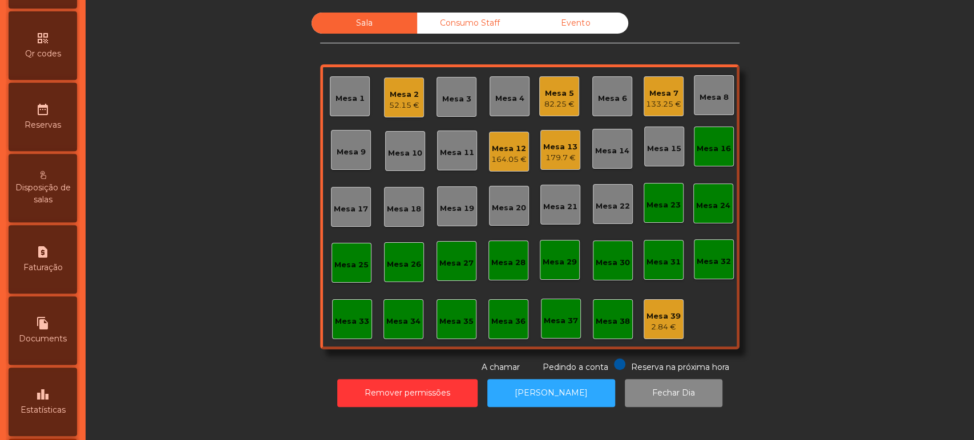
select select "*"
select select "****"
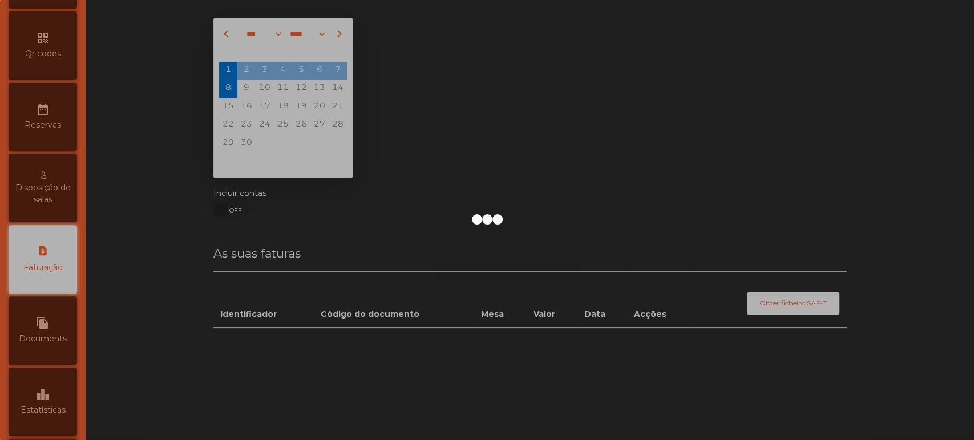
scroll to position [370, 0]
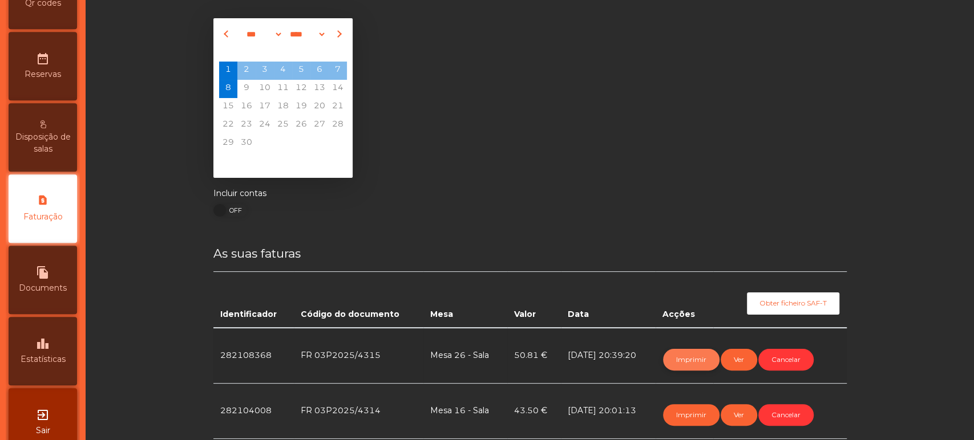
click at [683, 359] on button "Imprimir" at bounding box center [691, 360] width 56 height 22
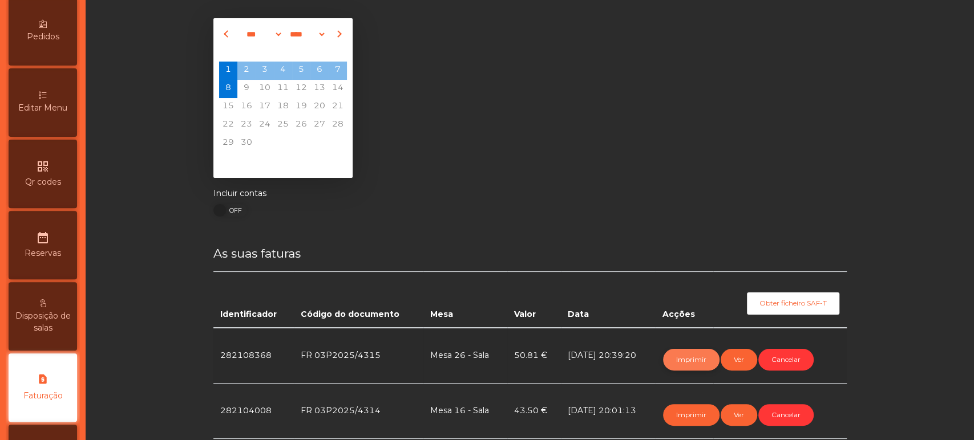
scroll to position [0, 0]
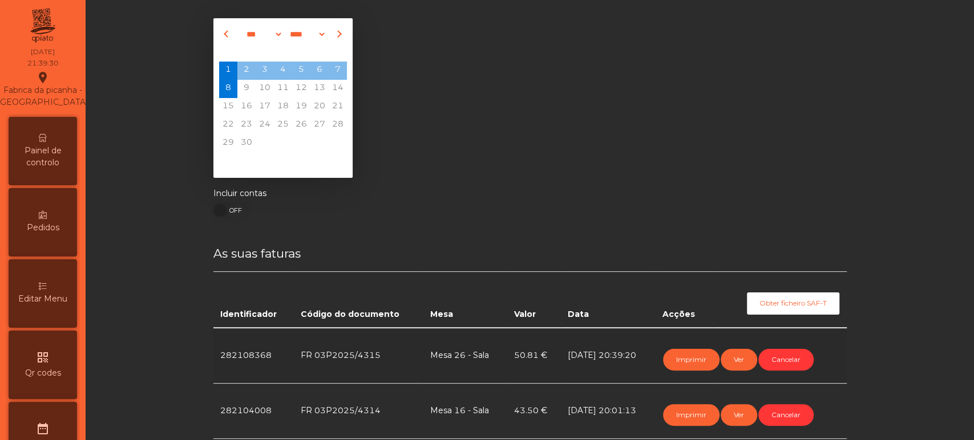
click at [37, 183] on div "Painel de controlo" at bounding box center [43, 151] width 68 height 68
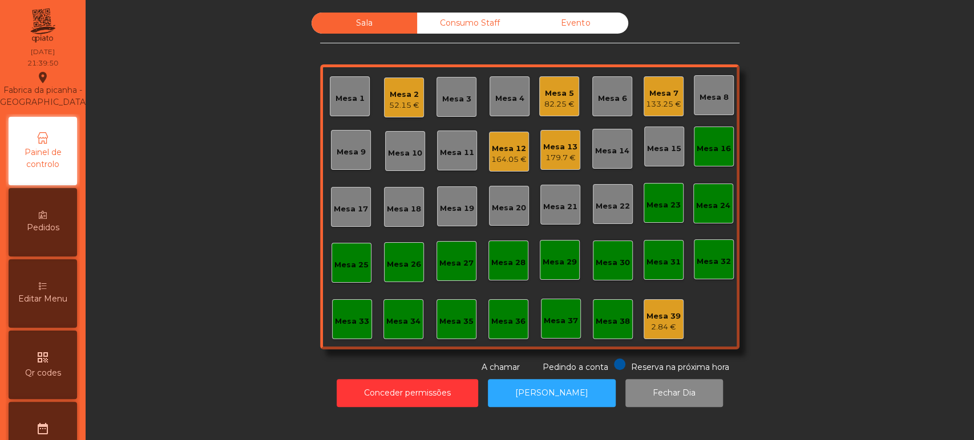
click at [703, 155] on div "Mesa 16" at bounding box center [714, 147] width 40 height 40
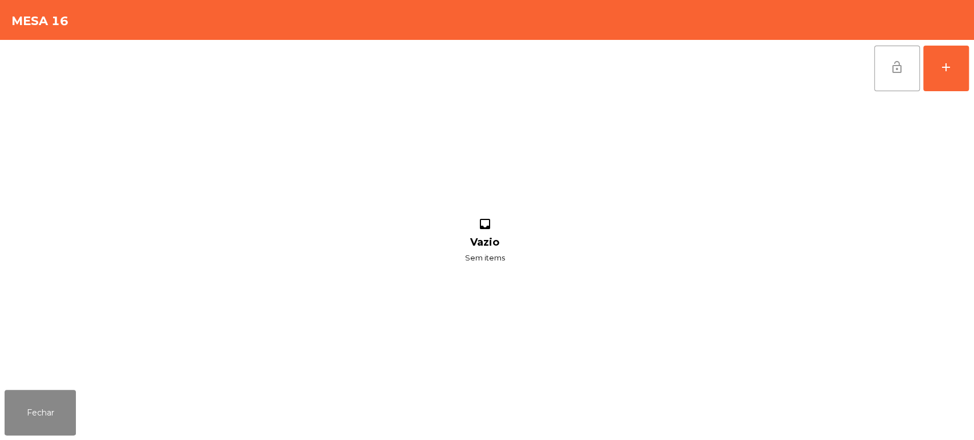
click at [891, 69] on span "lock_open" at bounding box center [897, 67] width 14 height 14
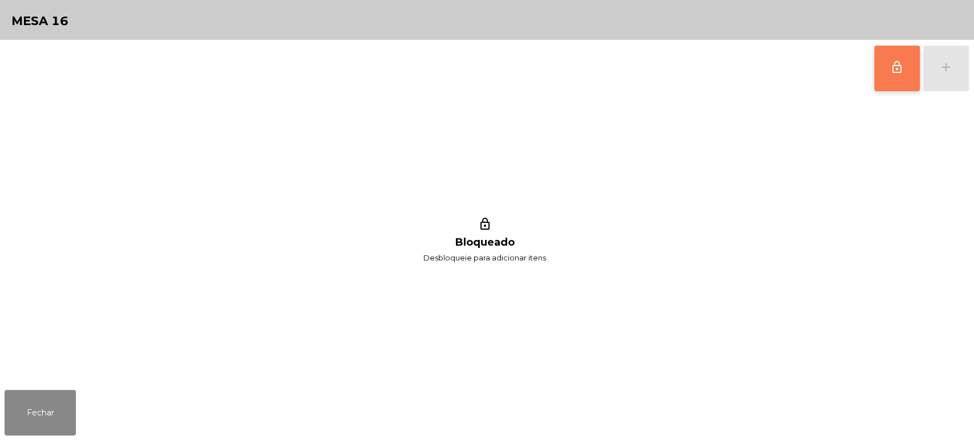
click at [888, 73] on button "lock_outline" at bounding box center [897, 69] width 46 height 46
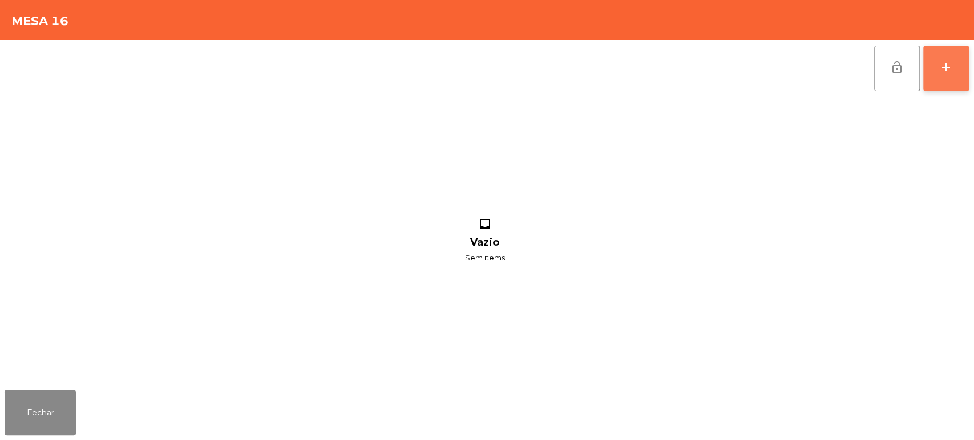
click at [930, 60] on button "add" at bounding box center [946, 69] width 46 height 46
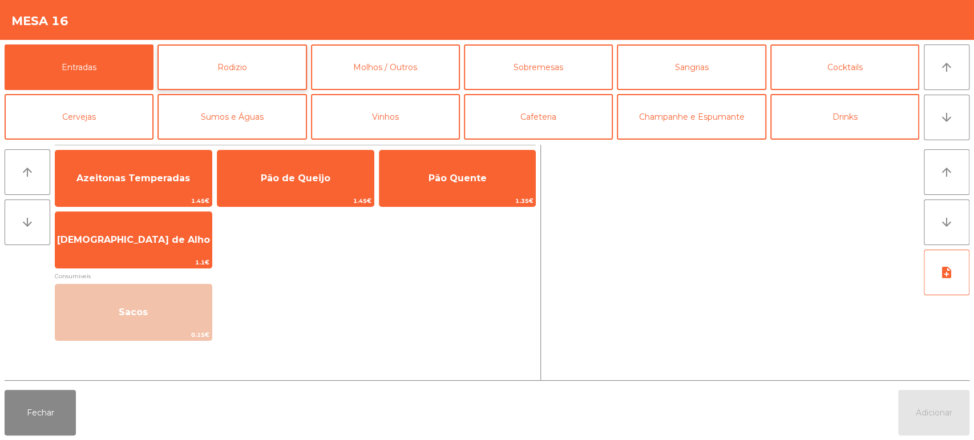
click at [233, 55] on button "Rodizio" at bounding box center [231, 68] width 149 height 46
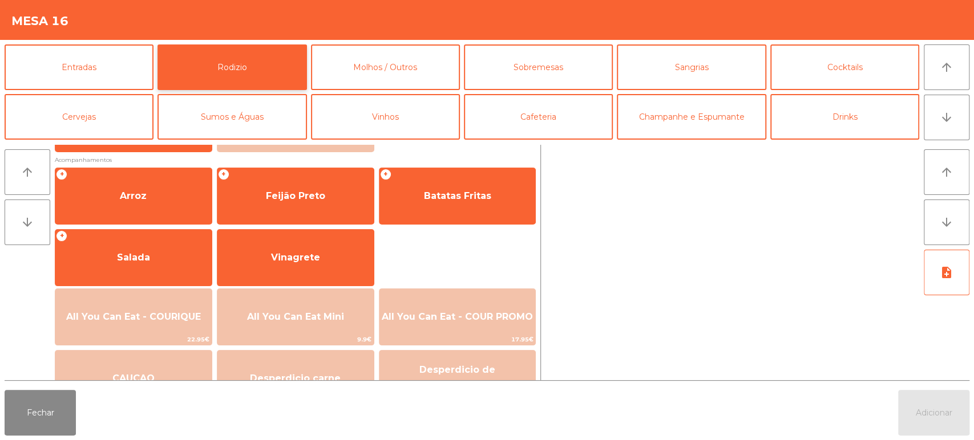
scroll to position [132, 0]
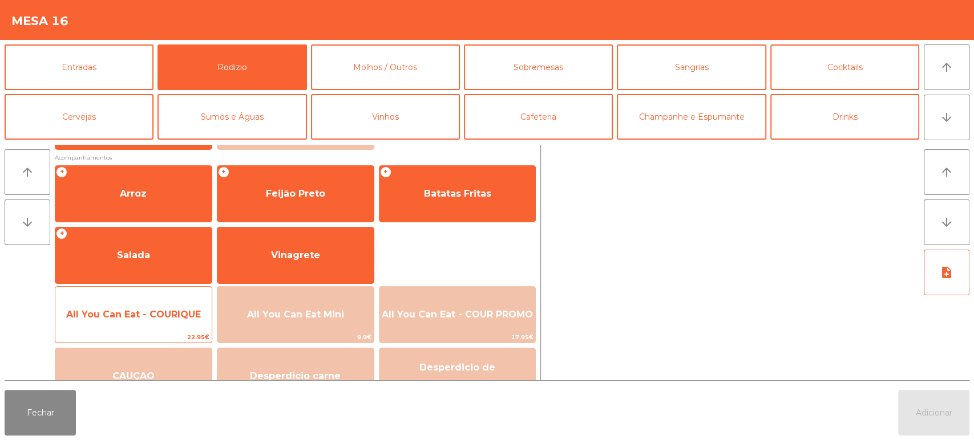
click at [152, 312] on span "All You Can Eat - COURIQUE" at bounding box center [133, 314] width 135 height 11
click at [162, 313] on span "All You Can Eat - COURIQUE" at bounding box center [133, 314] width 135 height 11
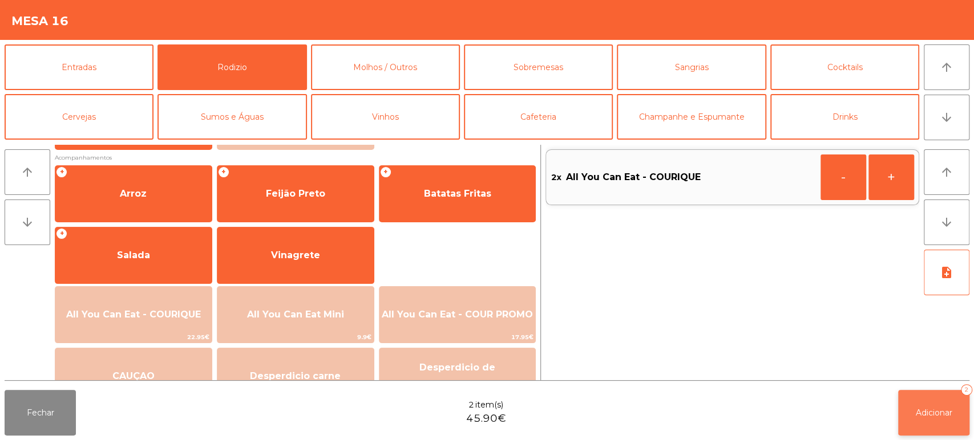
click at [943, 411] on span "Adicionar" at bounding box center [934, 413] width 37 height 10
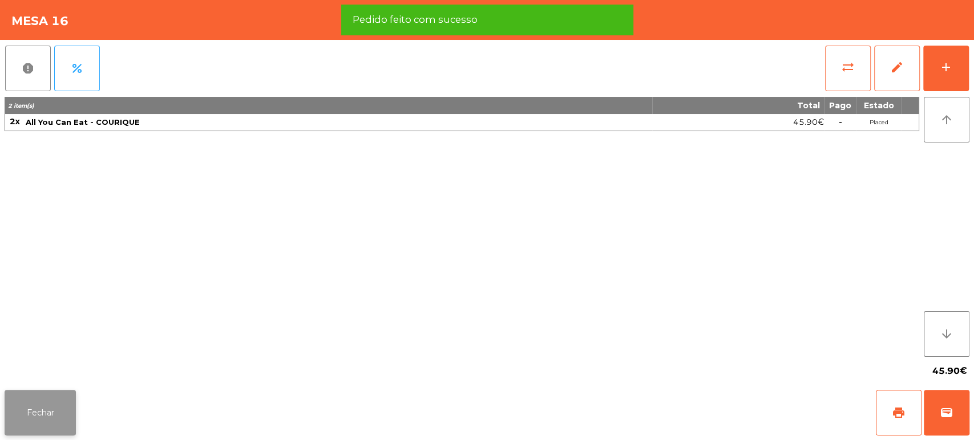
click at [48, 411] on button "Fechar" at bounding box center [40, 413] width 71 height 46
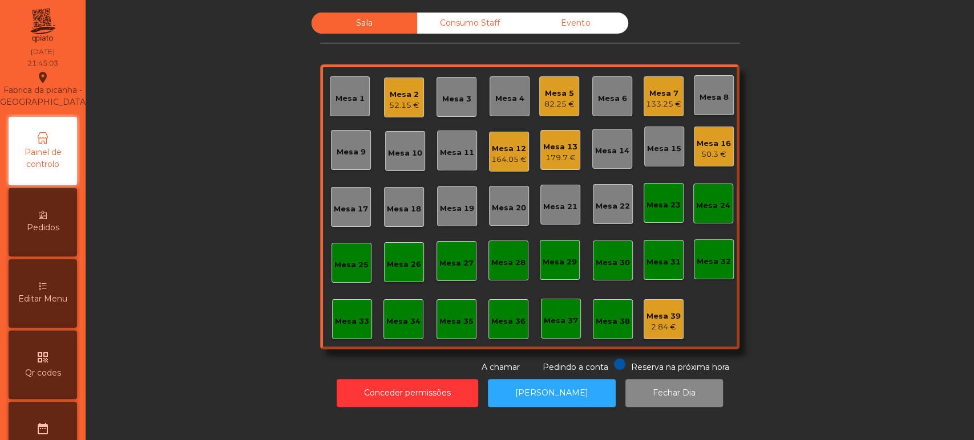
click at [707, 149] on div "50.3 €" at bounding box center [714, 154] width 34 height 11
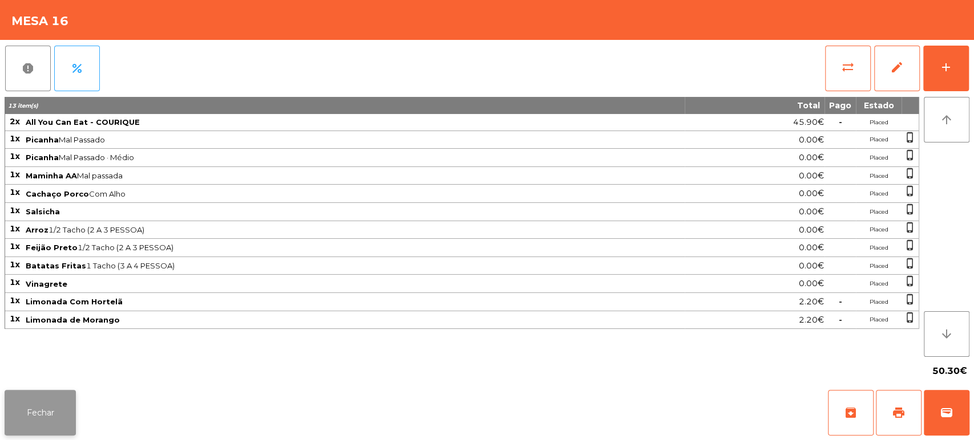
click at [55, 417] on button "Fechar" at bounding box center [40, 413] width 71 height 46
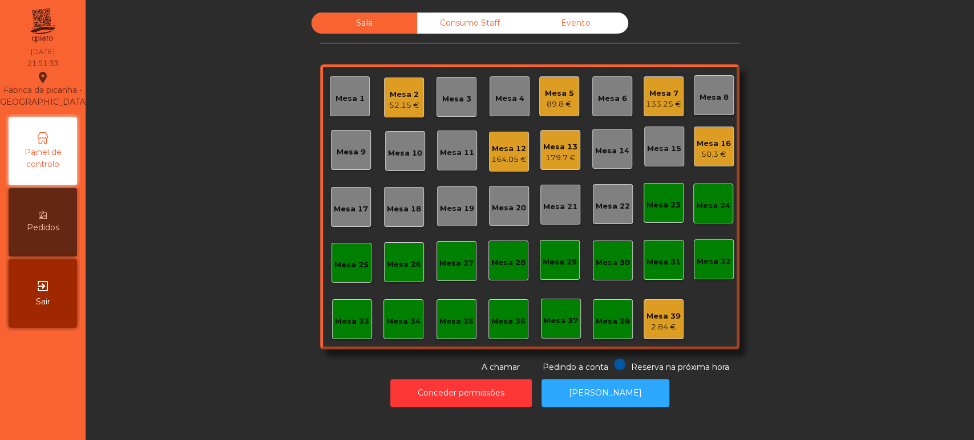
click at [546, 114] on div "Mesa 5 89.8 €" at bounding box center [559, 96] width 40 height 40
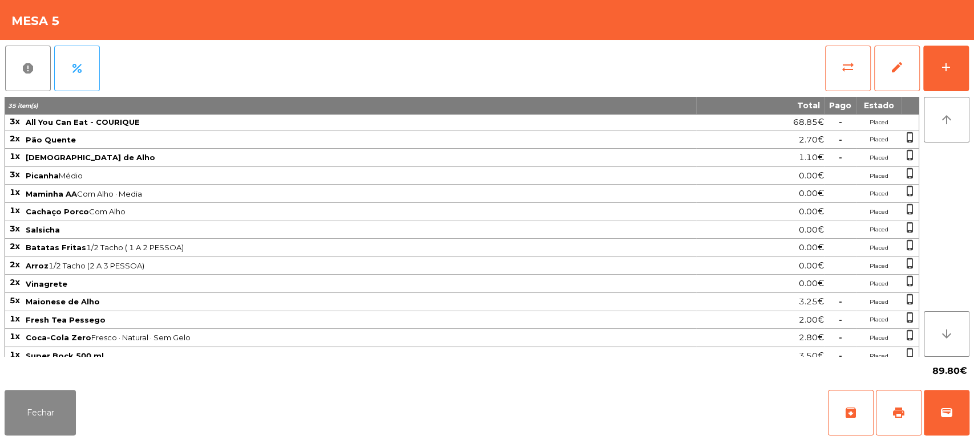
scroll to position [94, 0]
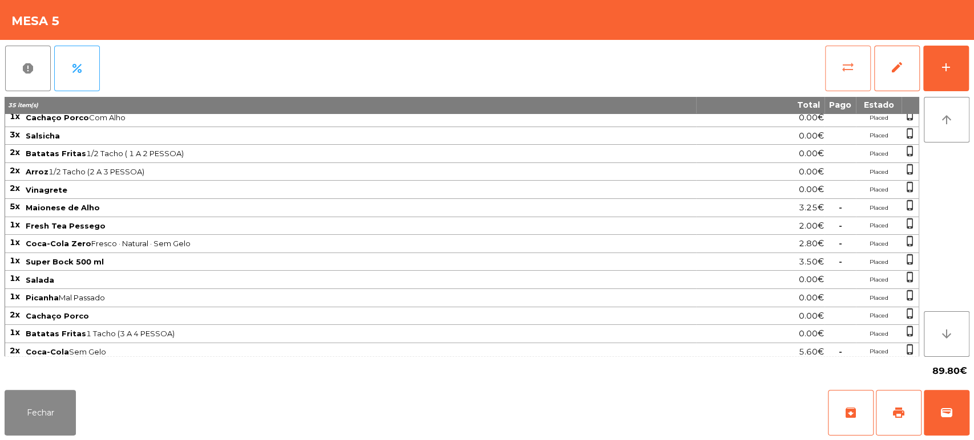
click at [843, 73] on span "sync_alt" at bounding box center [848, 67] width 14 height 14
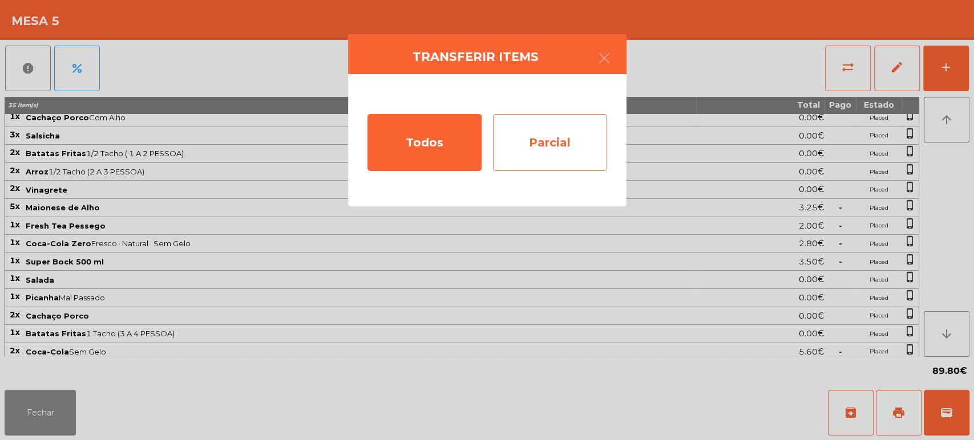
click at [556, 141] on div "Parcial" at bounding box center [550, 142] width 114 height 57
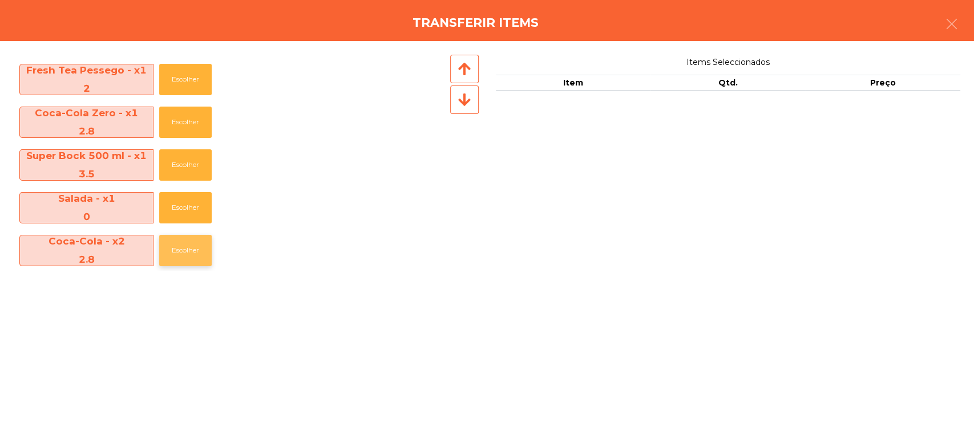
click at [195, 252] on button "Escolher" at bounding box center [185, 250] width 52 height 31
click at [193, 245] on button "Escolher" at bounding box center [185, 250] width 52 height 31
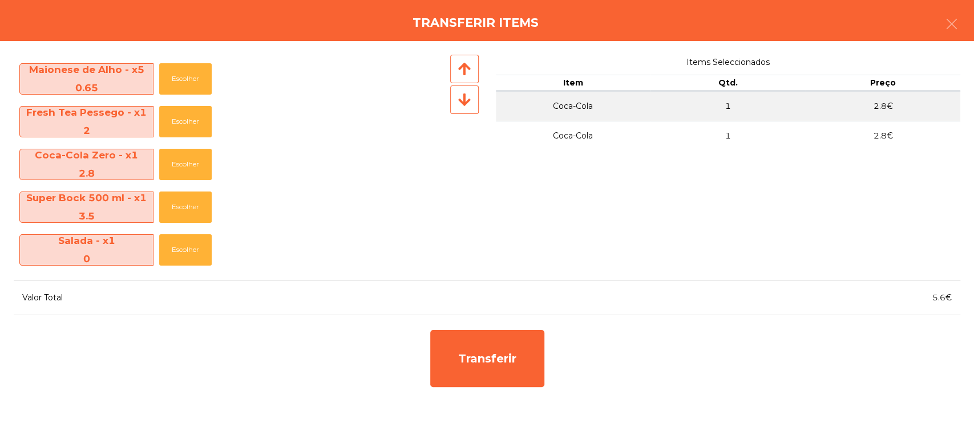
scroll to position [425, 0]
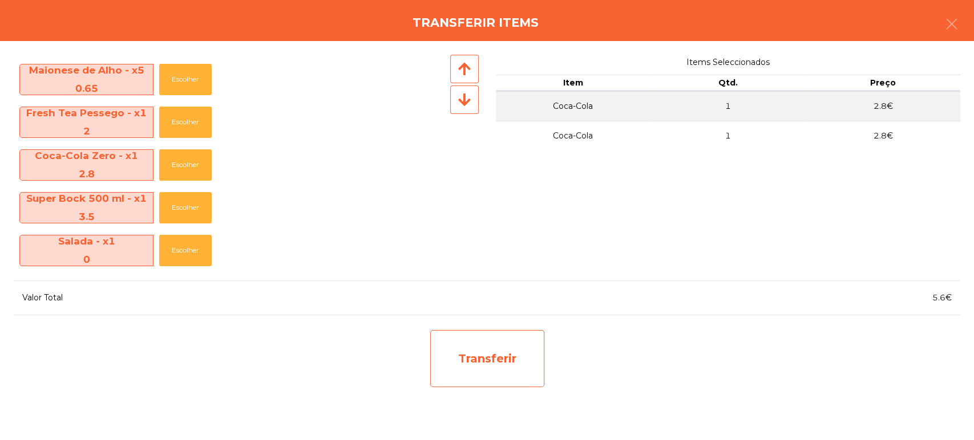
click at [438, 345] on div "Transferir" at bounding box center [487, 358] width 114 height 57
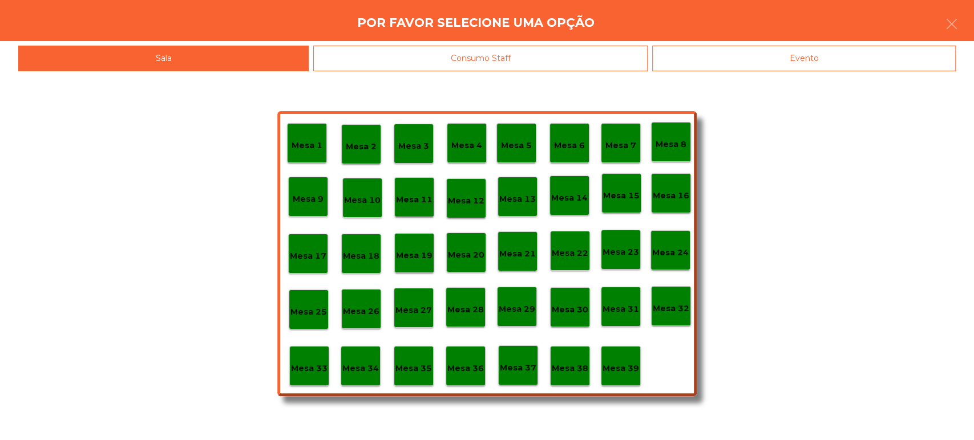
click at [514, 374] on p "Mesa 37" at bounding box center [518, 368] width 37 height 13
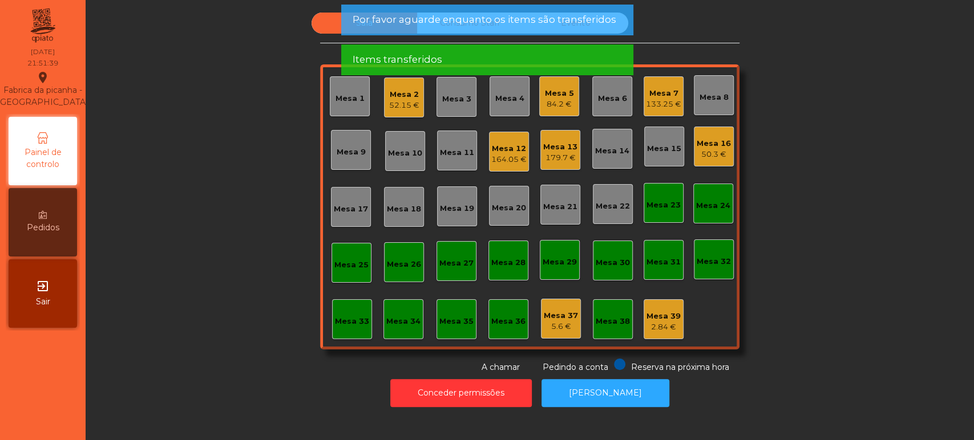
click at [562, 99] on div "84.2 €" at bounding box center [559, 104] width 29 height 11
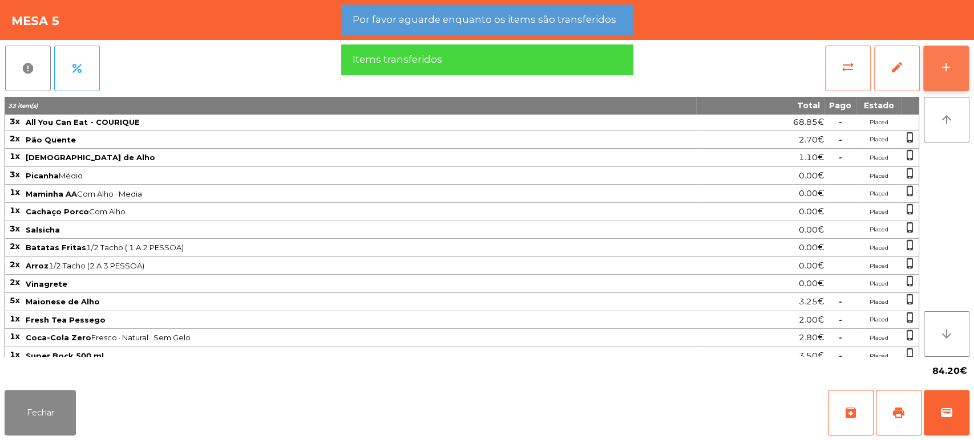
click at [942, 68] on div "add" at bounding box center [946, 67] width 14 height 14
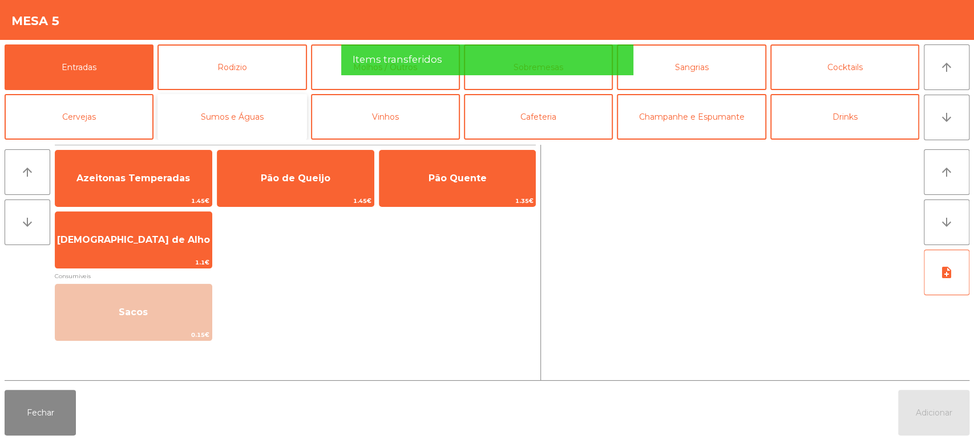
click at [245, 126] on button "Sumos e Águas" at bounding box center [231, 117] width 149 height 46
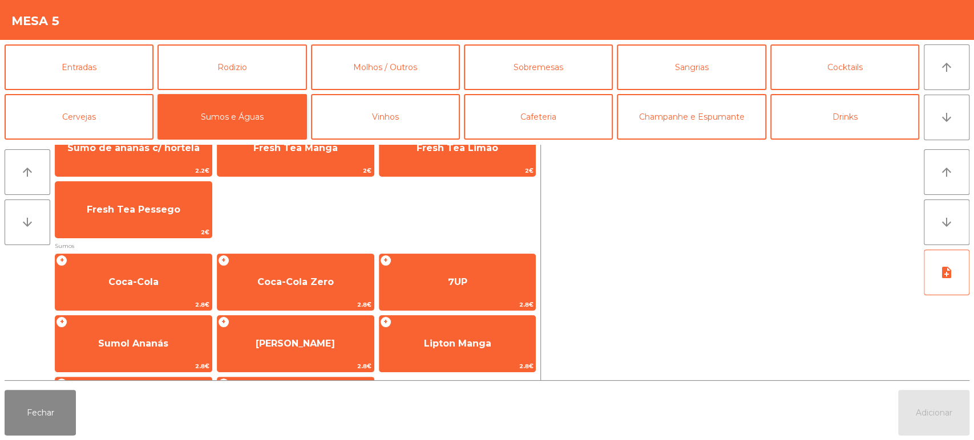
scroll to position [91, 0]
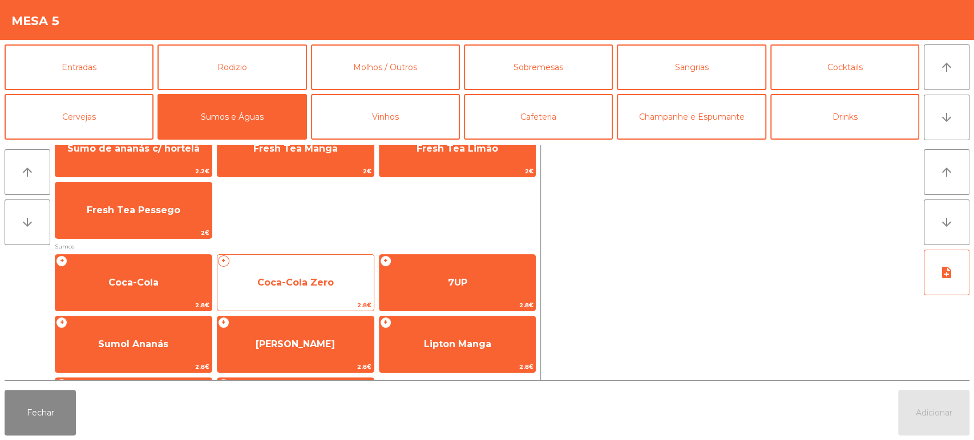
click at [292, 285] on span "Coca-Cola Zero" at bounding box center [295, 282] width 76 height 11
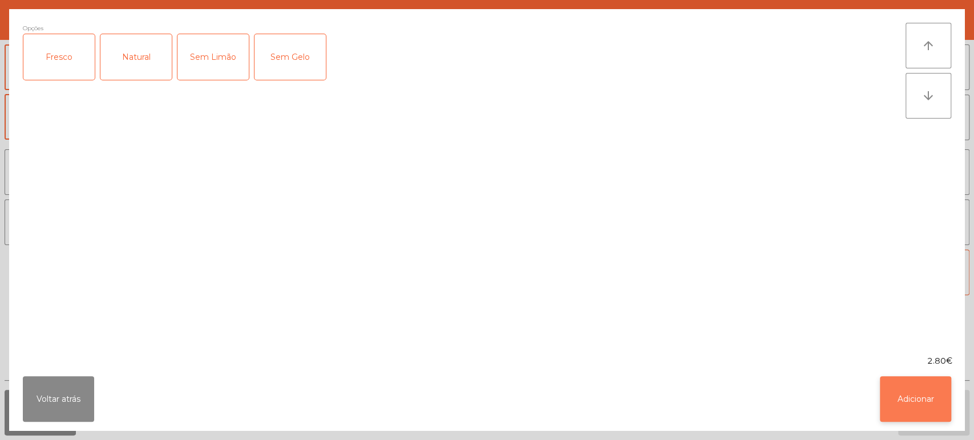
click at [883, 393] on button "Adicionar" at bounding box center [915, 400] width 71 height 46
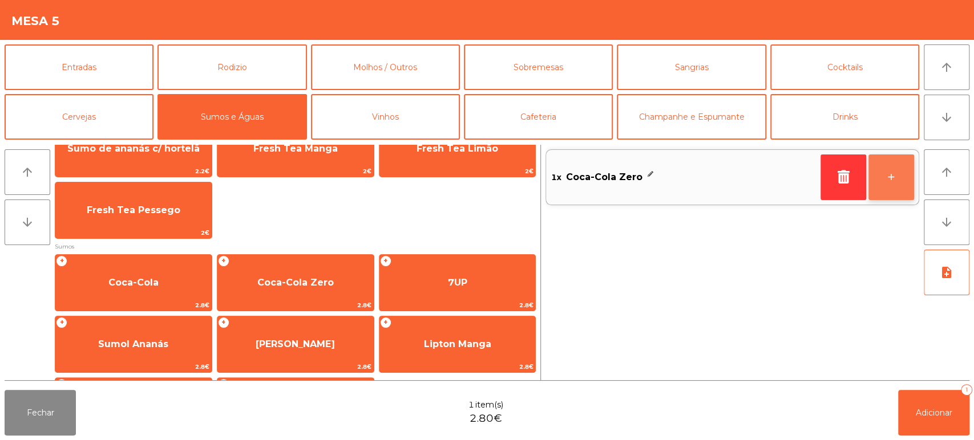
click at [890, 167] on button "+" at bounding box center [891, 178] width 46 height 46
click at [904, 377] on div "2x Coca-Cola Zero - +" at bounding box center [732, 263] width 374 height 236
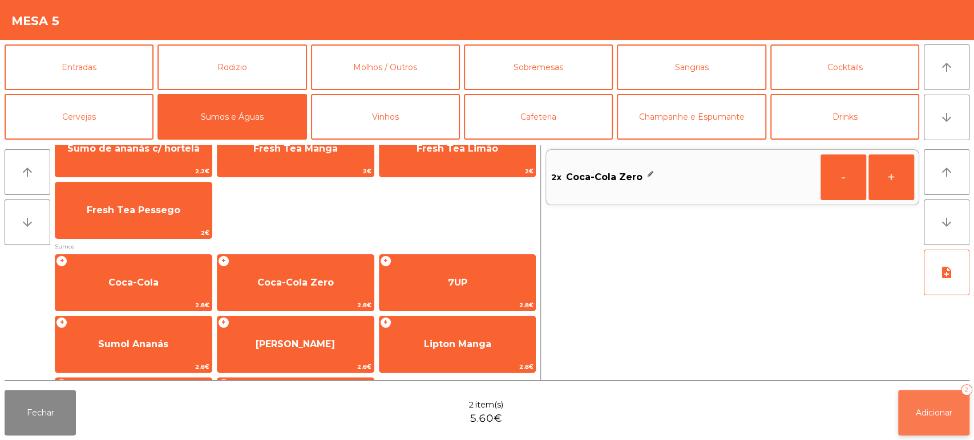
click at [966, 415] on button "Adicionar 2" at bounding box center [933, 413] width 71 height 46
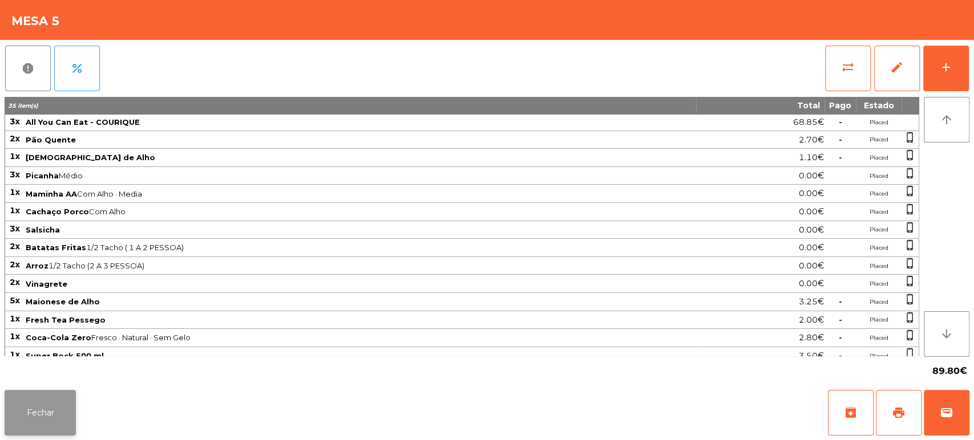
click at [18, 391] on button "Fechar" at bounding box center [40, 413] width 71 height 46
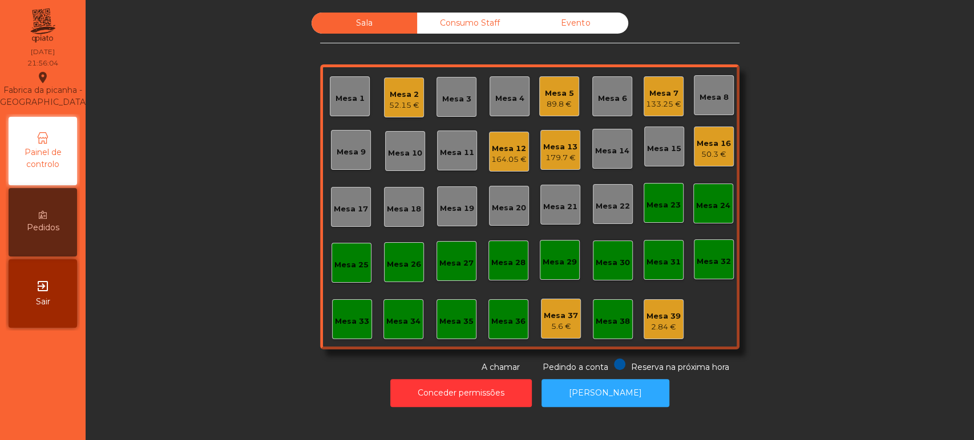
click at [715, 152] on div "50.3 €" at bounding box center [714, 154] width 34 height 11
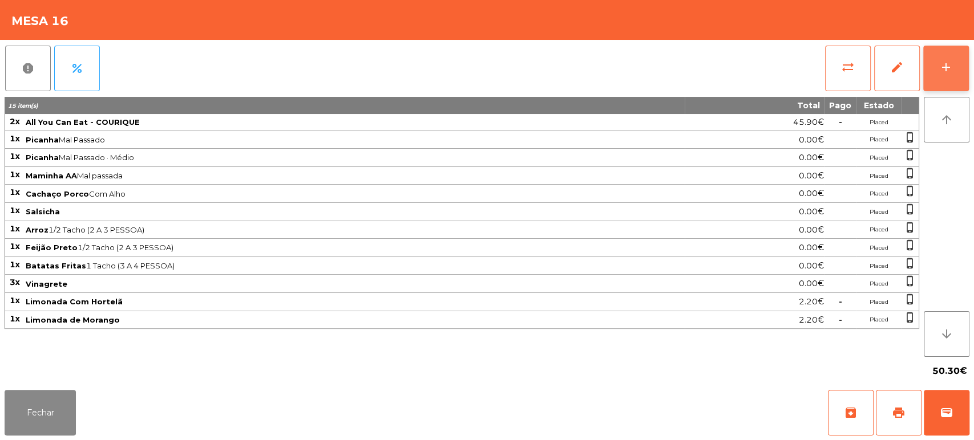
click at [942, 68] on div "add" at bounding box center [946, 67] width 14 height 14
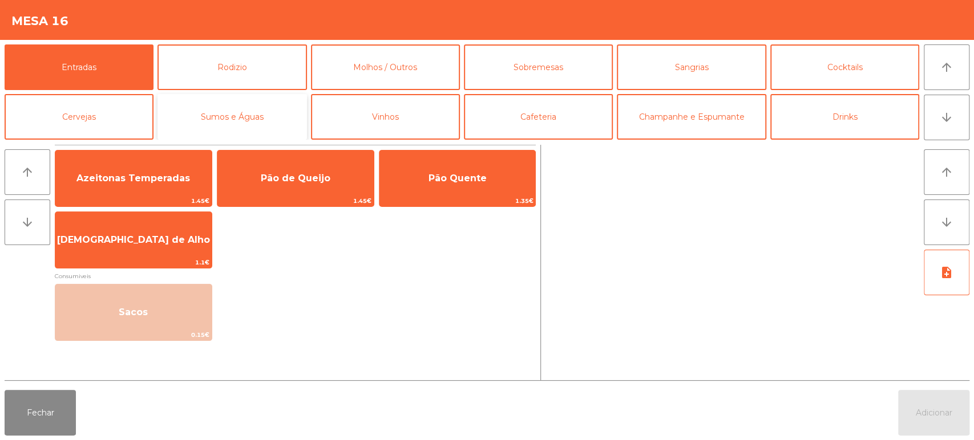
click at [256, 123] on button "Sumos e Águas" at bounding box center [231, 117] width 149 height 46
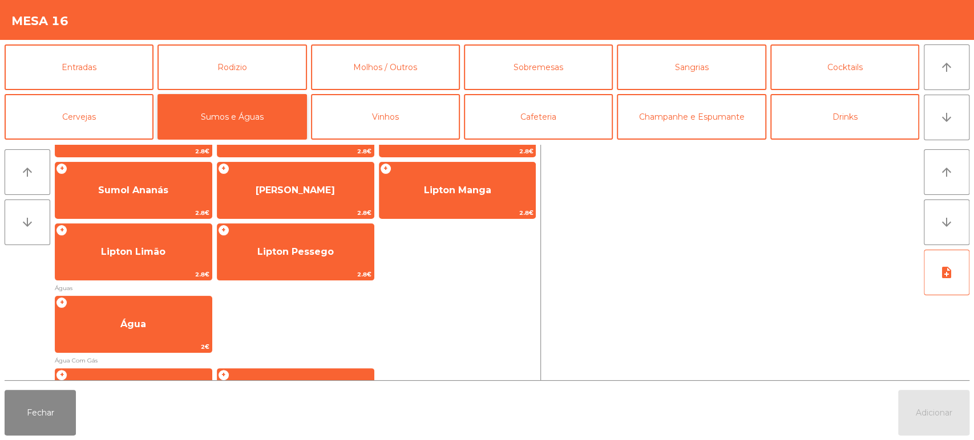
scroll to position [275, 0]
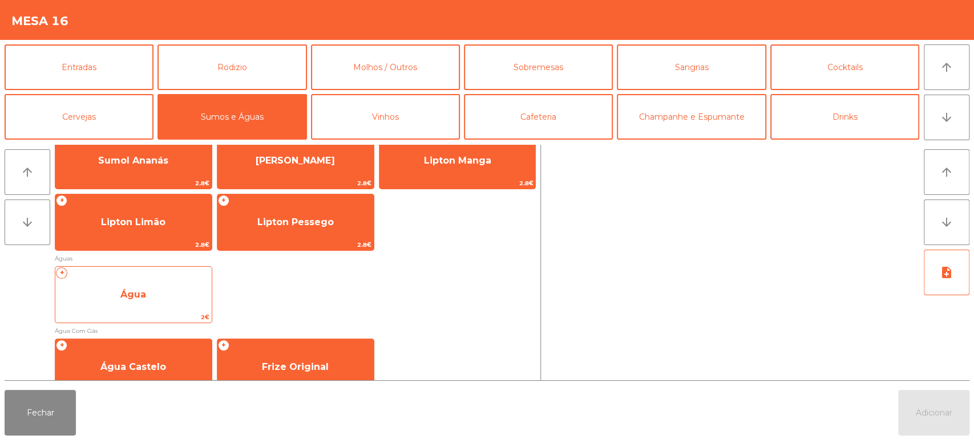
click at [166, 301] on span "Água" at bounding box center [133, 295] width 156 height 31
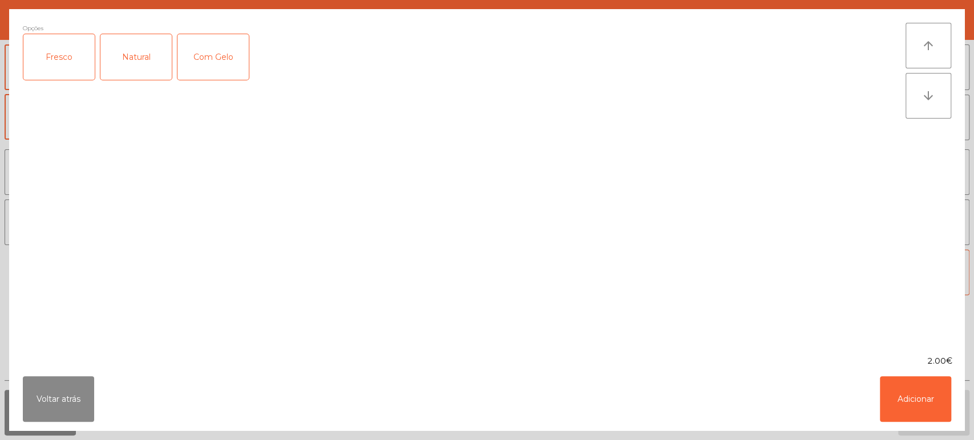
click at [91, 67] on div "Fresco" at bounding box center [58, 57] width 71 height 46
click at [908, 399] on button "Adicionar" at bounding box center [915, 400] width 71 height 46
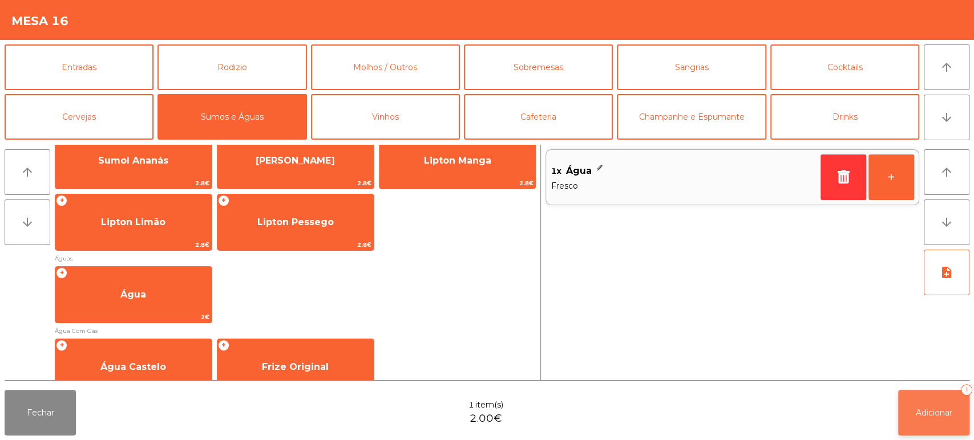
click at [931, 411] on span "Adicionar" at bounding box center [934, 413] width 37 height 10
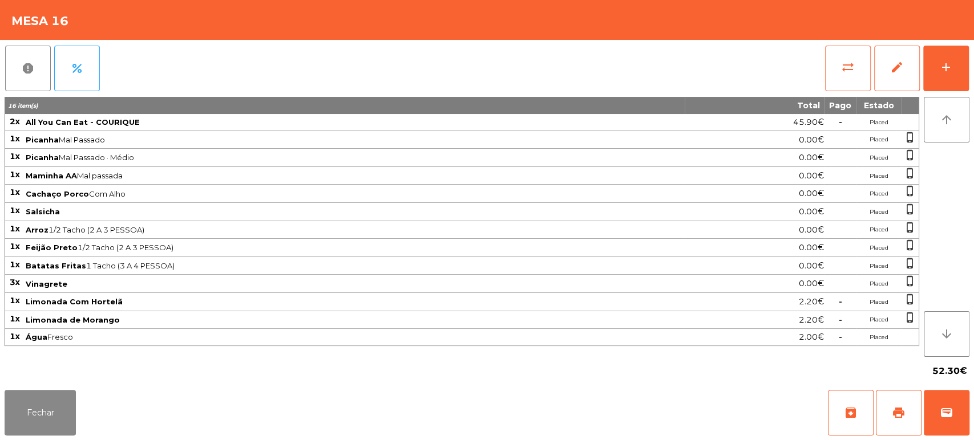
click at [973, 59] on div "report percent sync_alt edit add 16 item(s) Total Pago Estado 2x All You Can Ea…" at bounding box center [487, 213] width 974 height 346
click at [964, 74] on button "add" at bounding box center [946, 69] width 46 height 46
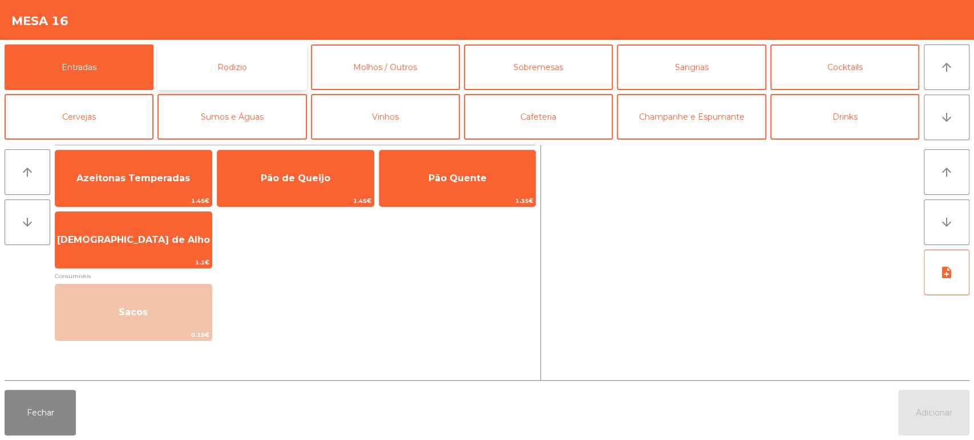
click at [292, 60] on button "Rodizio" at bounding box center [231, 68] width 149 height 46
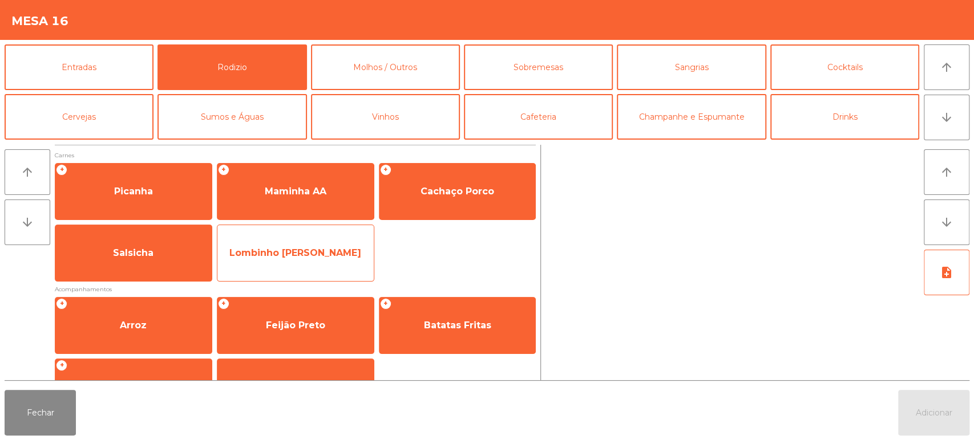
click at [322, 260] on span "Lombinho [PERSON_NAME]" at bounding box center [295, 253] width 156 height 31
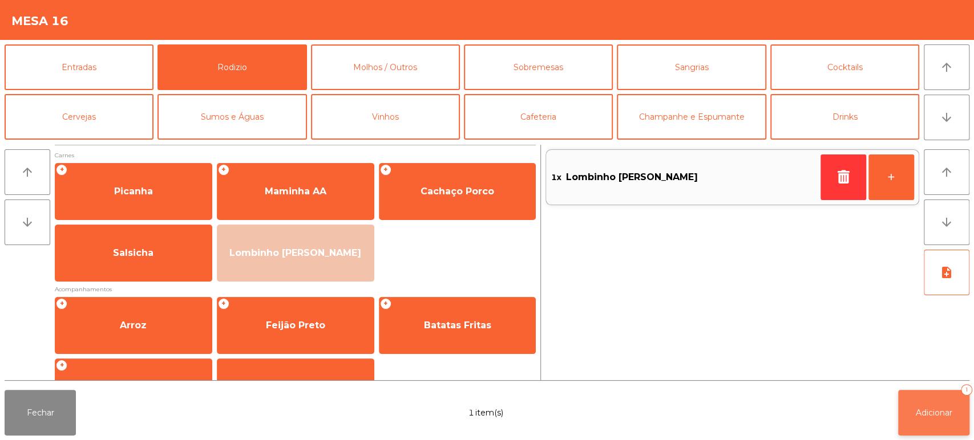
click at [911, 396] on button "Adicionar 1" at bounding box center [933, 413] width 71 height 46
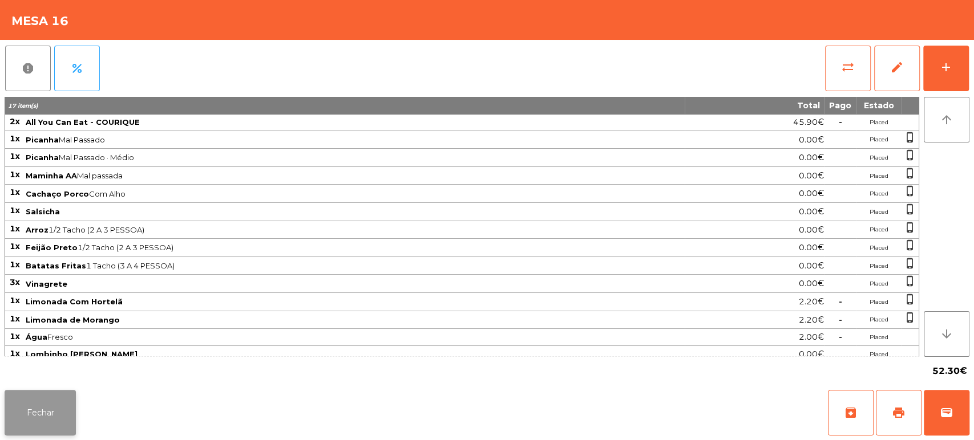
click at [59, 395] on button "Fechar" at bounding box center [40, 413] width 71 height 46
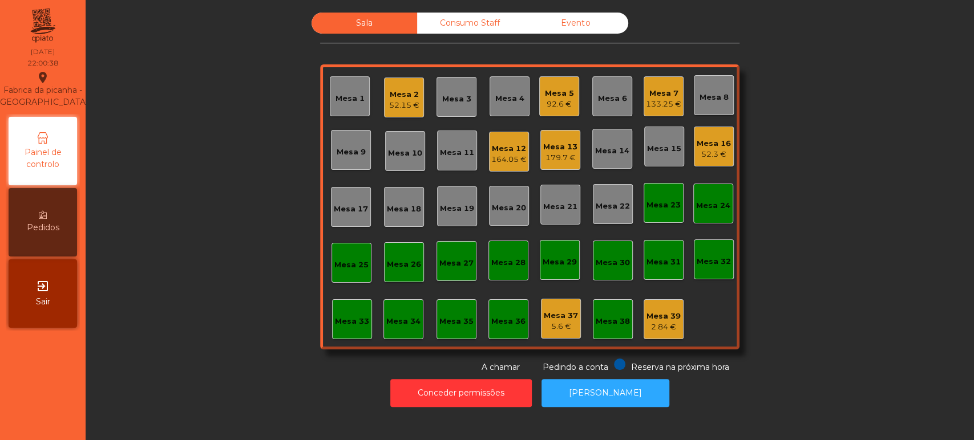
click at [545, 95] on div "Mesa 5" at bounding box center [559, 93] width 29 height 11
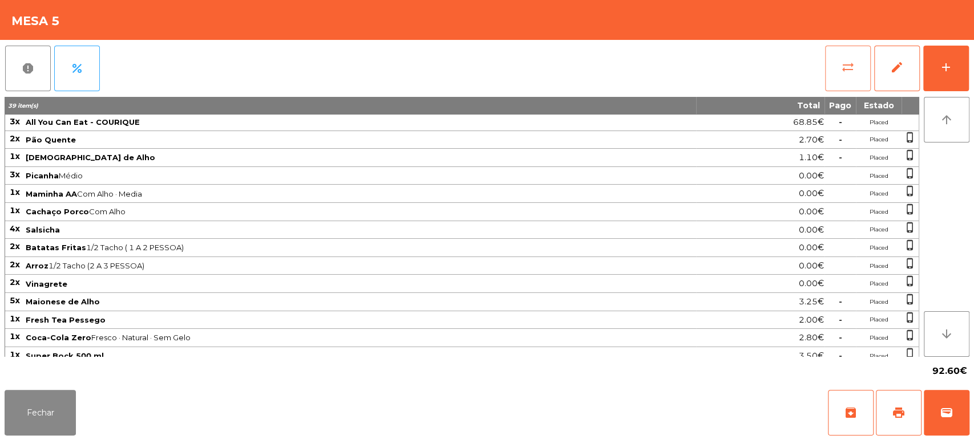
click at [850, 56] on button "sync_alt" at bounding box center [848, 69] width 46 height 46
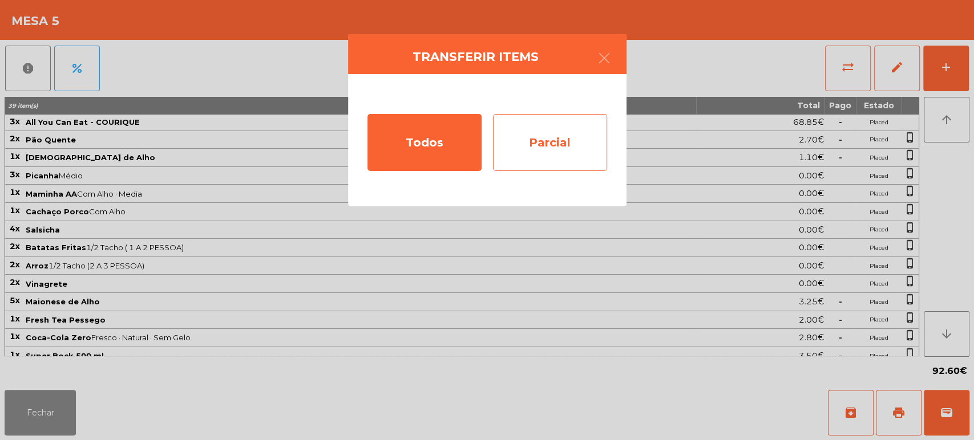
click at [555, 138] on div "Parcial" at bounding box center [550, 142] width 114 height 57
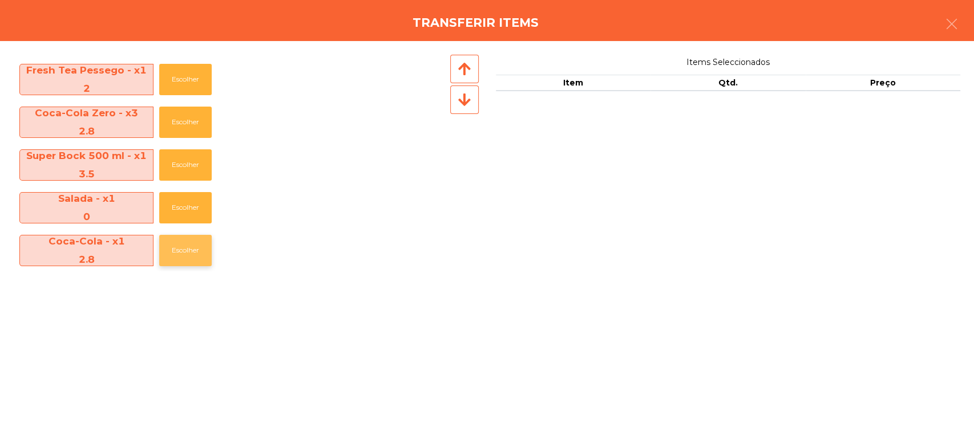
click at [201, 265] on button "Escolher" at bounding box center [185, 250] width 52 height 31
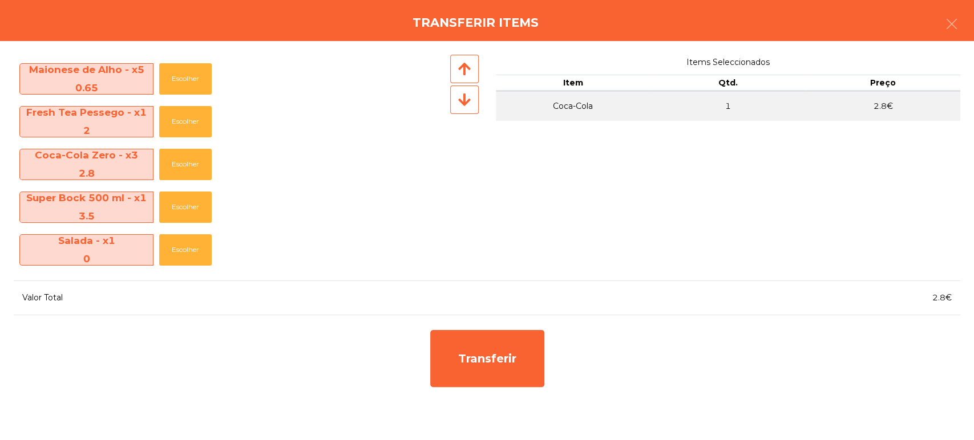
scroll to position [425, 0]
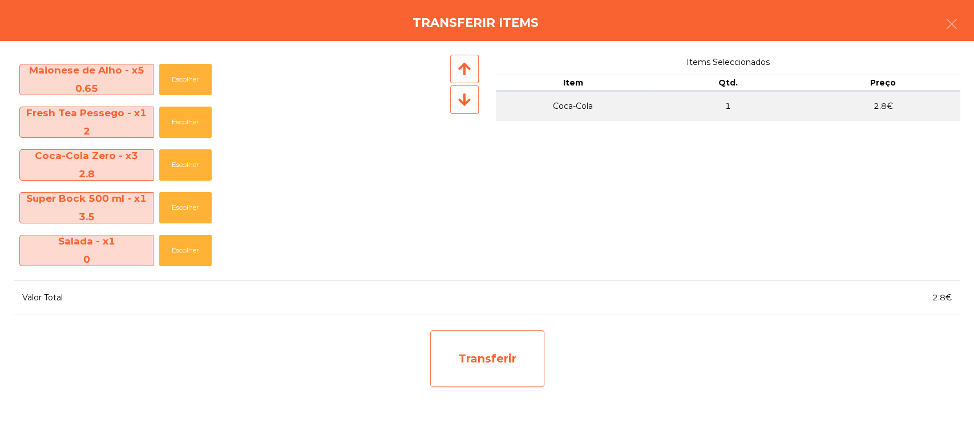
click at [490, 378] on div "Transferir" at bounding box center [487, 358] width 114 height 57
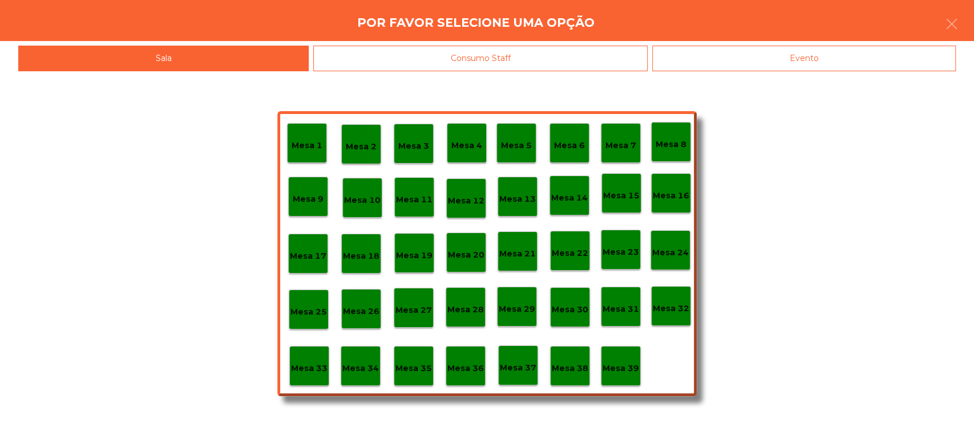
click at [526, 363] on p "Mesa 37" at bounding box center [518, 368] width 37 height 13
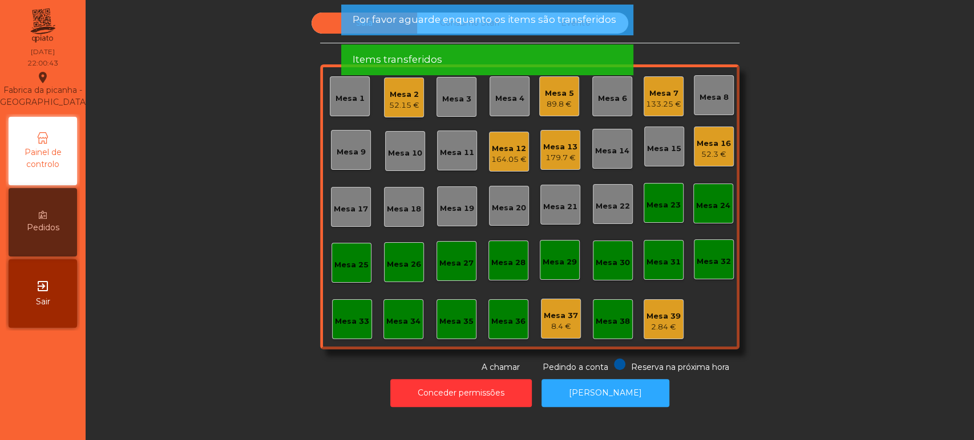
click at [556, 112] on div "Mesa 5 89.8 €" at bounding box center [559, 96] width 40 height 40
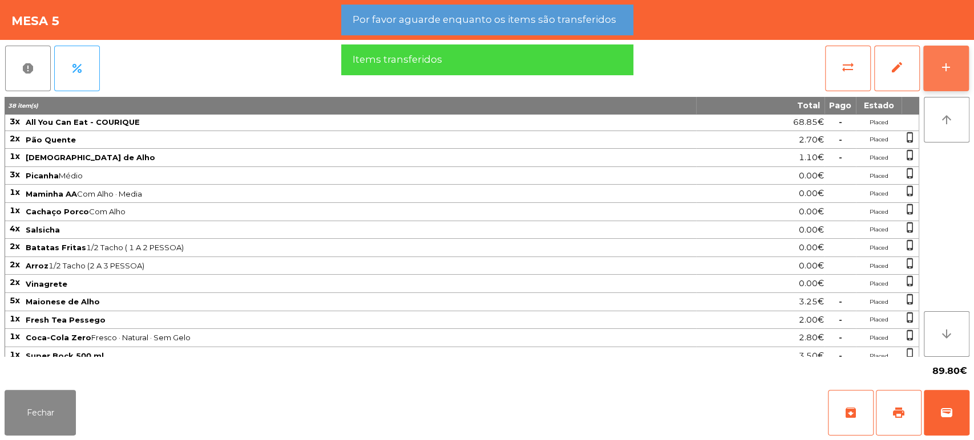
click at [945, 76] on button "add" at bounding box center [946, 69] width 46 height 46
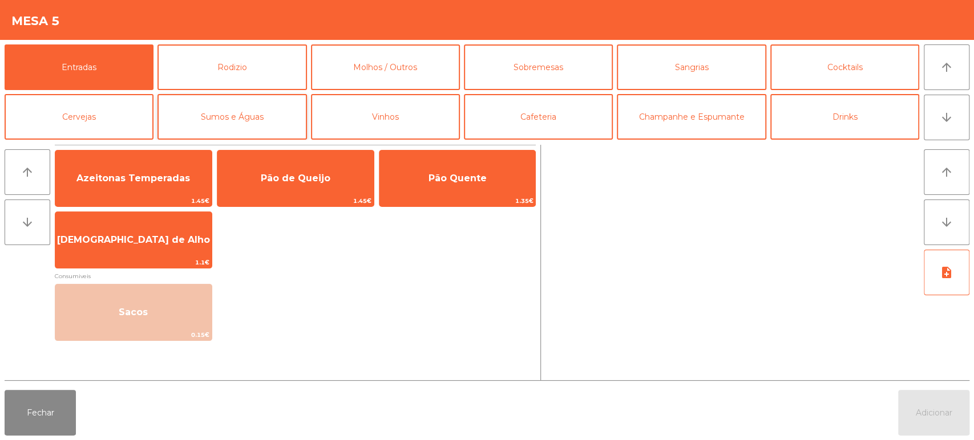
click at [265, 123] on button "Sumos e Águas" at bounding box center [231, 117] width 149 height 46
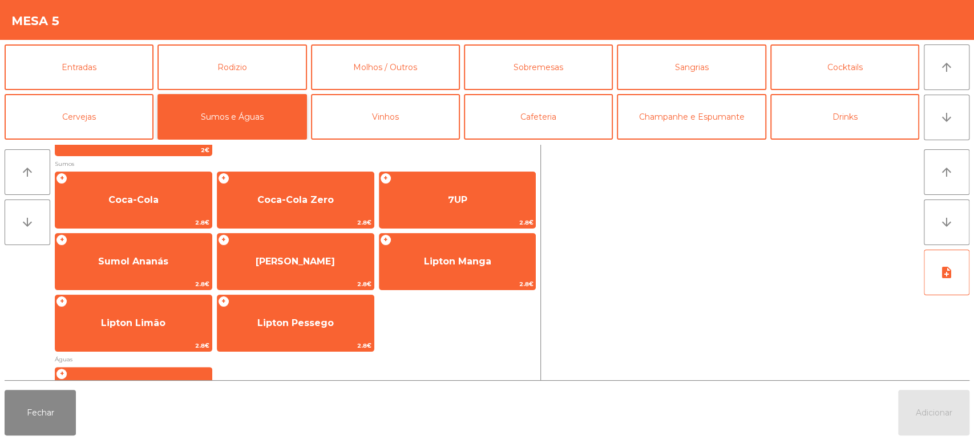
scroll to position [178, 0]
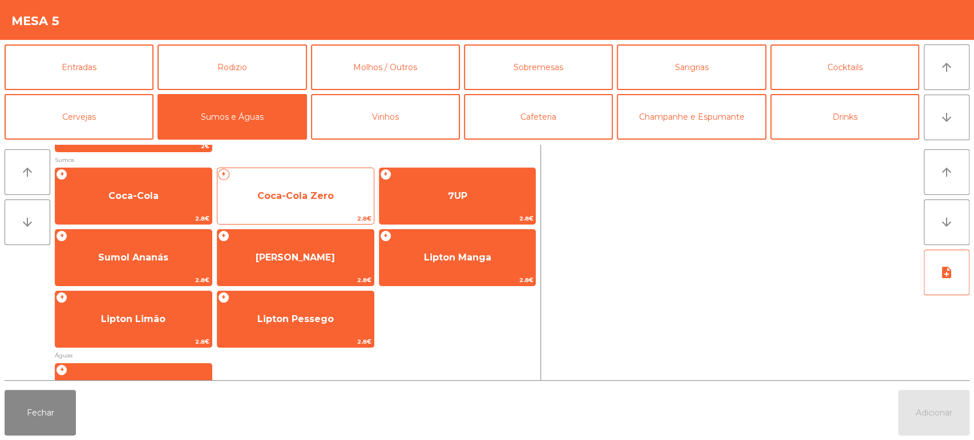
click at [293, 214] on span "2.8€" at bounding box center [295, 218] width 156 height 11
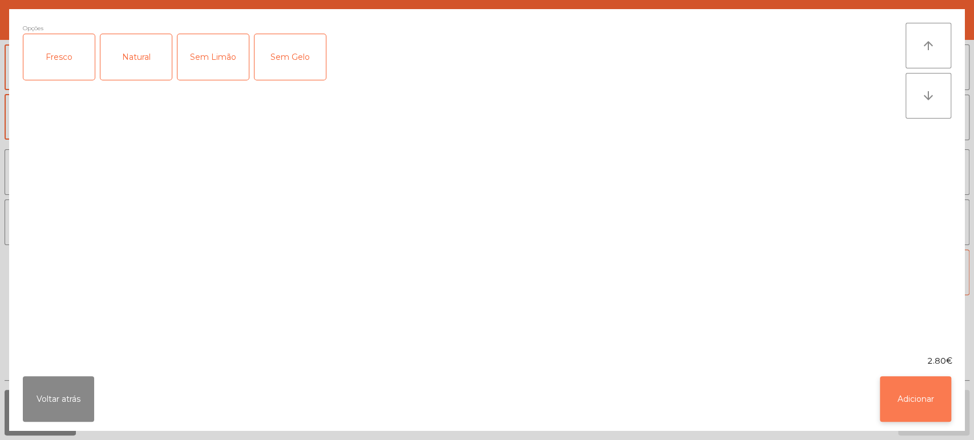
click at [895, 419] on button "Adicionar" at bounding box center [915, 400] width 71 height 46
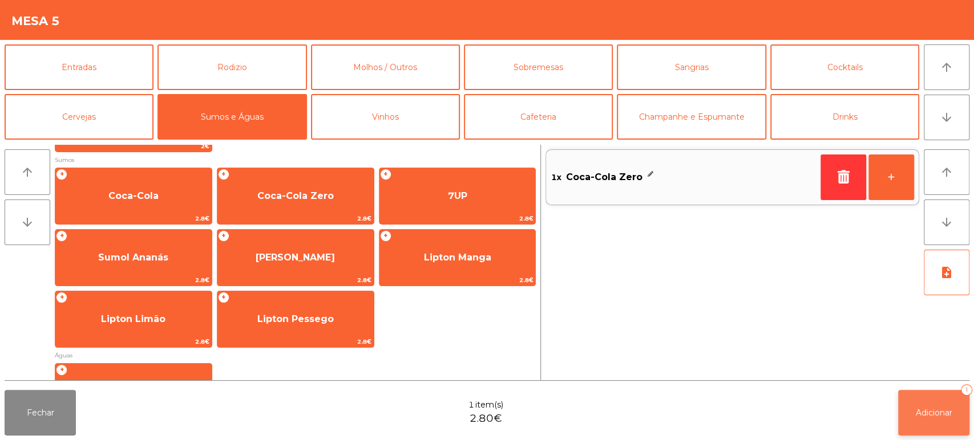
click at [935, 398] on button "Adicionar 1" at bounding box center [933, 413] width 71 height 46
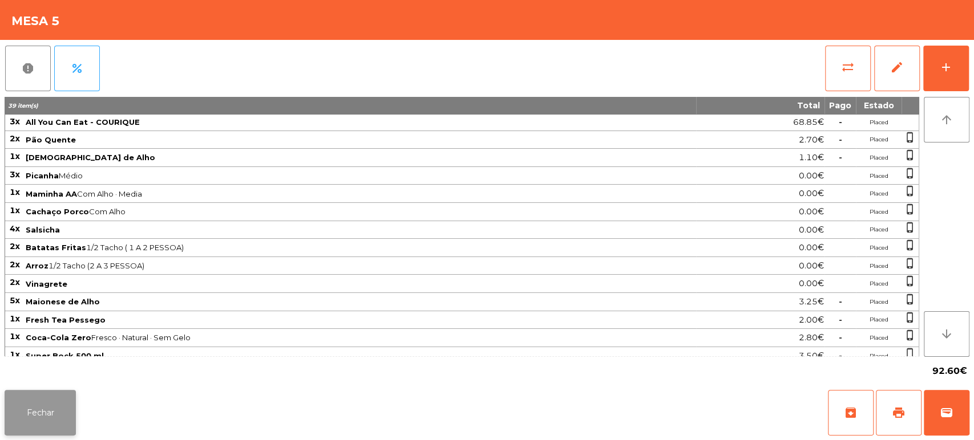
click at [29, 419] on button "Fechar" at bounding box center [40, 413] width 71 height 46
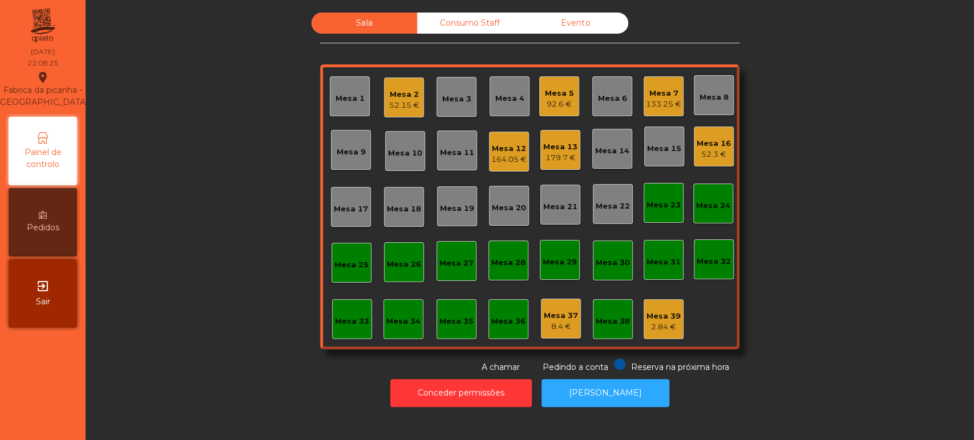
click at [391, 92] on div "Mesa 2" at bounding box center [404, 94] width 30 height 11
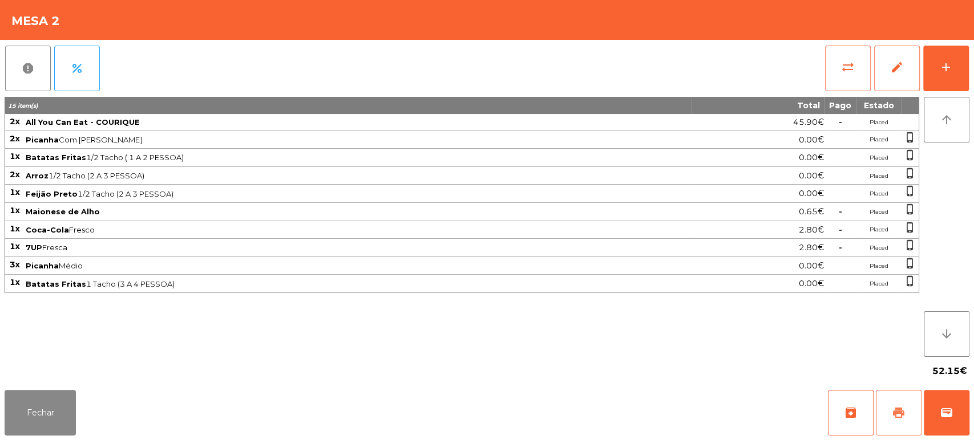
click at [886, 413] on button "print" at bounding box center [899, 413] width 46 height 46
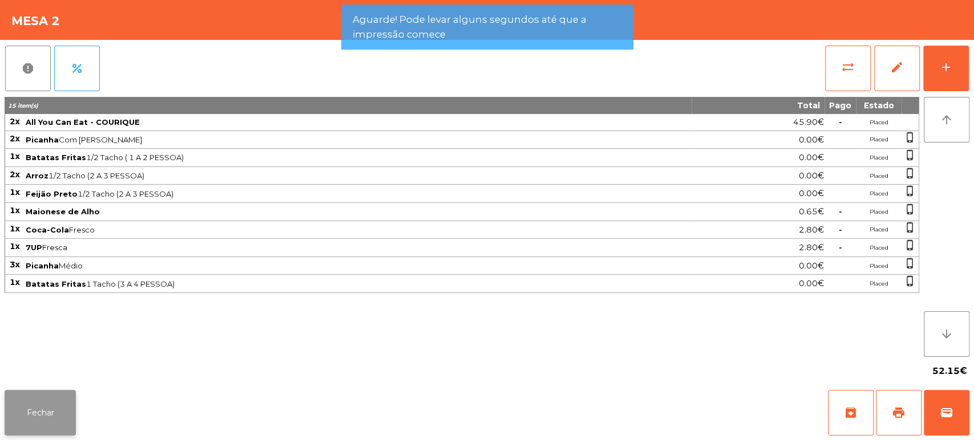
click at [38, 414] on button "Fechar" at bounding box center [40, 413] width 71 height 46
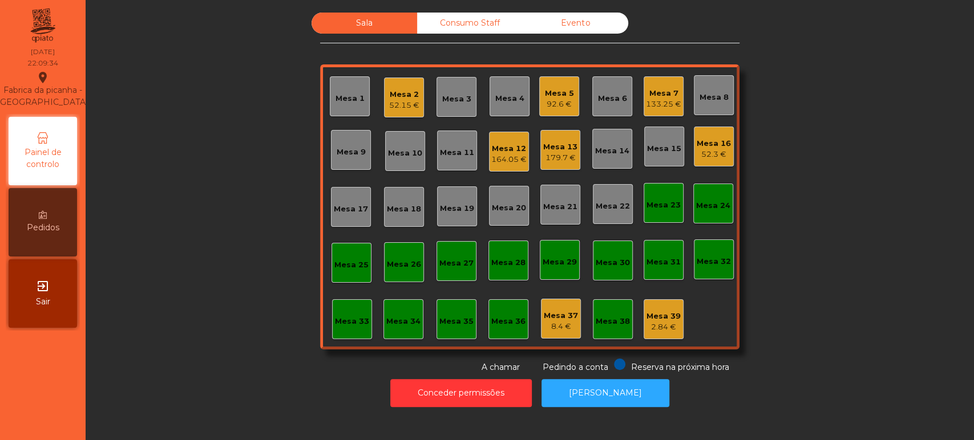
click at [384, 94] on div "Mesa 2 52.15 €" at bounding box center [404, 98] width 40 height 40
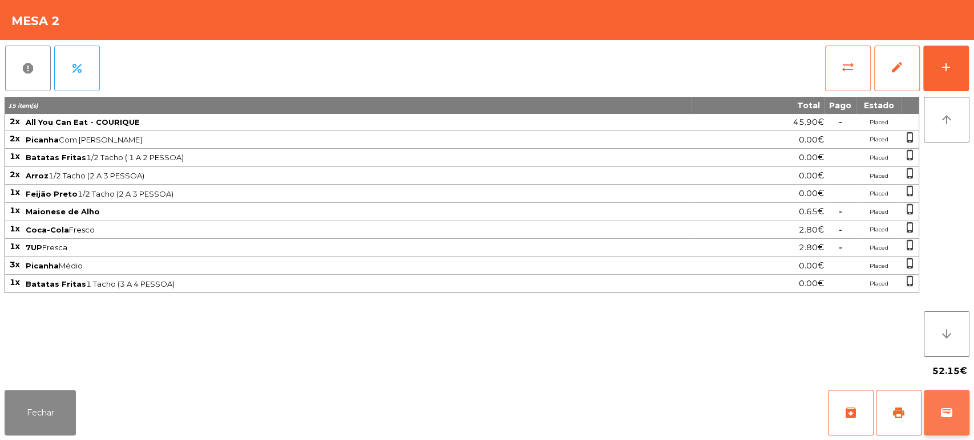
click at [938, 420] on button "wallet" at bounding box center [947, 413] width 46 height 46
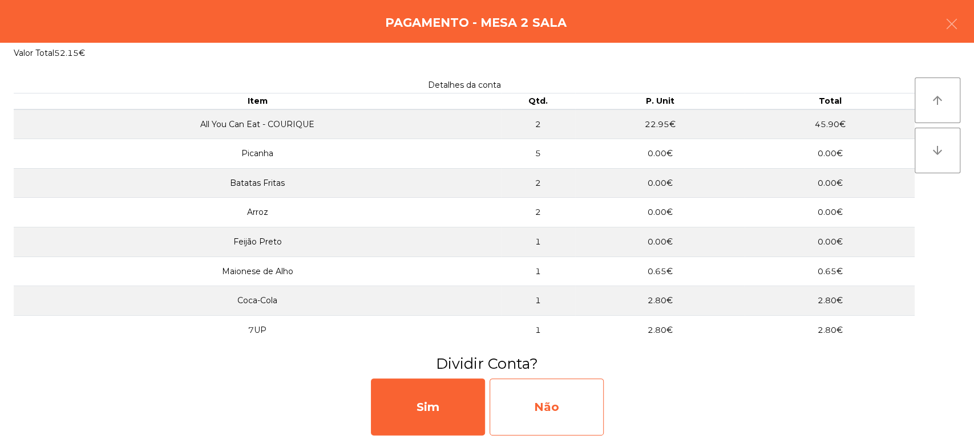
click at [543, 425] on div "Não" at bounding box center [547, 407] width 114 height 57
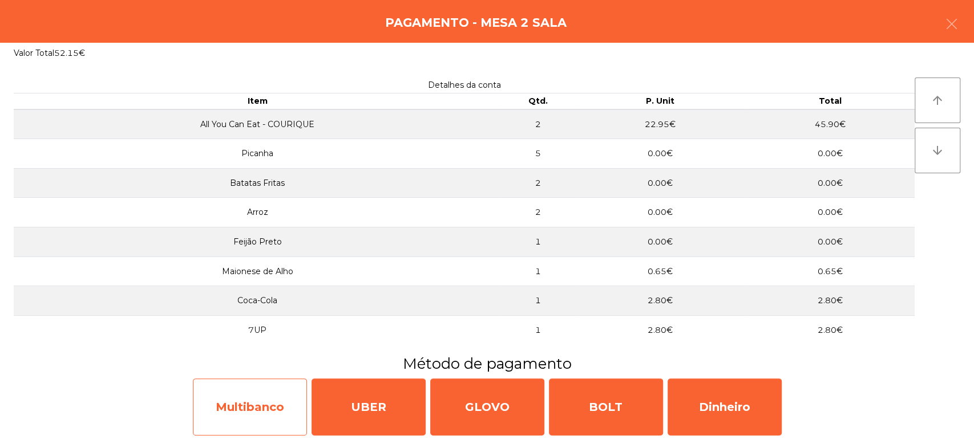
click at [291, 390] on div "Multibanco" at bounding box center [250, 407] width 114 height 57
select select "**"
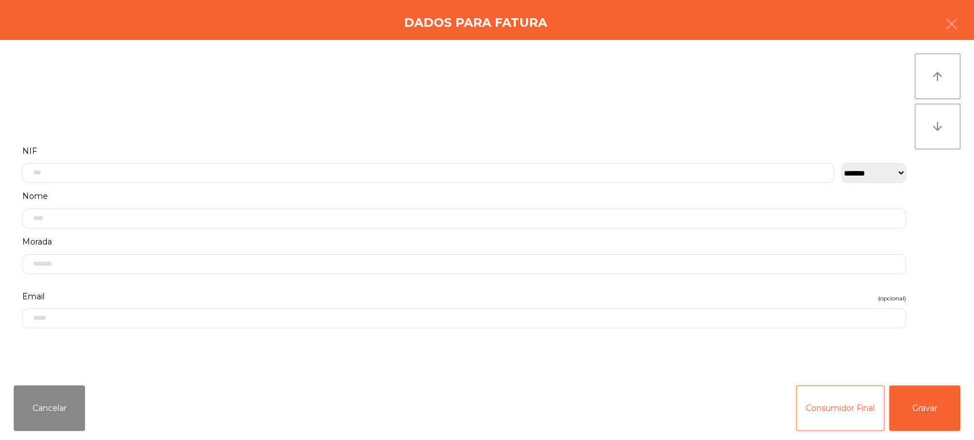
click at [509, 152] on label "NIF" at bounding box center [464, 151] width 884 height 15
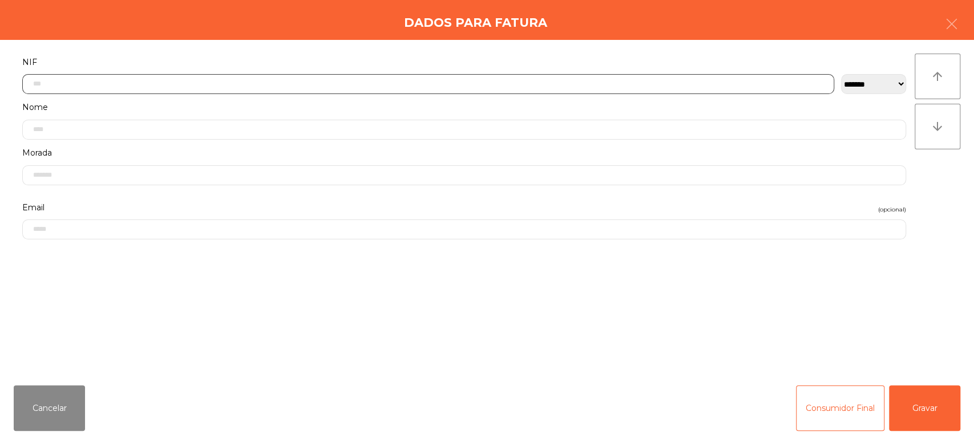
click at [580, 84] on input "text" at bounding box center [428, 84] width 812 height 20
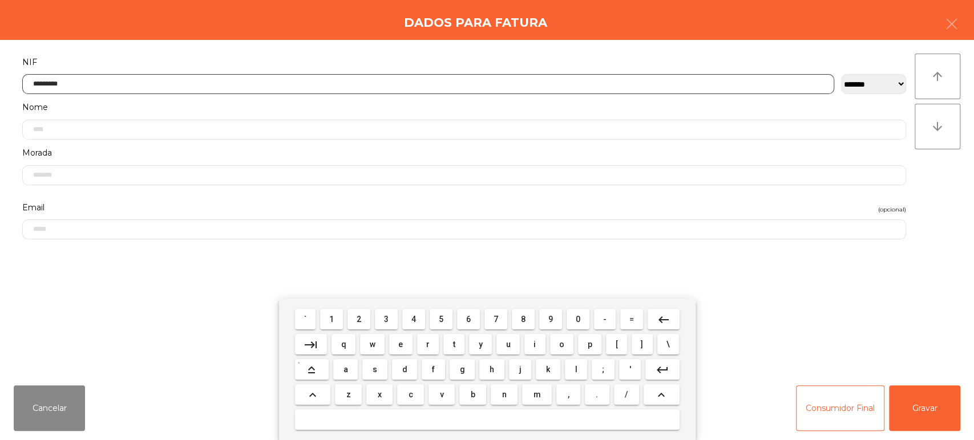
type input "*********"
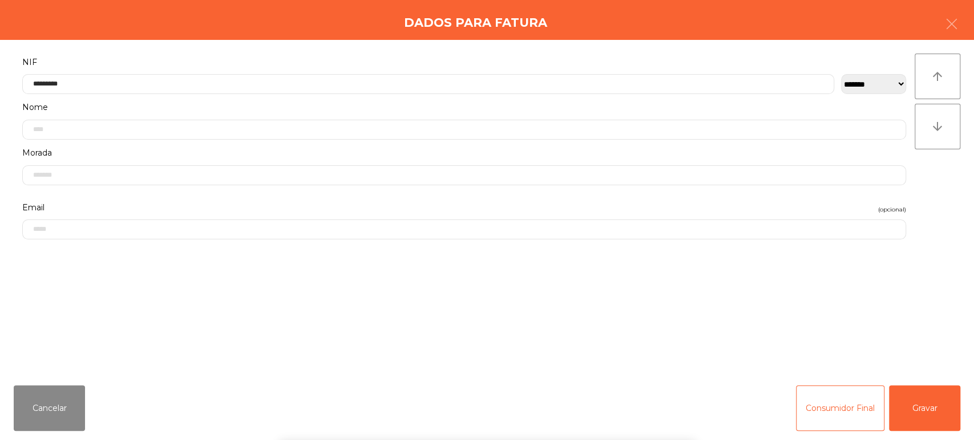
click at [936, 412] on div "` 1 2 3 4 5 6 7 8 9 0 - = keyboard_backspace keyboard_tab q w e r t y u i o p […" at bounding box center [487, 370] width 974 height 142
click at [923, 411] on div "` 1 2 3 4 5 6 7 8 9 0 - = keyboard_backspace keyboard_tab q w e r t y u i o p […" at bounding box center [487, 370] width 974 height 142
click at [931, 399] on button "Gravar" at bounding box center [924, 409] width 71 height 46
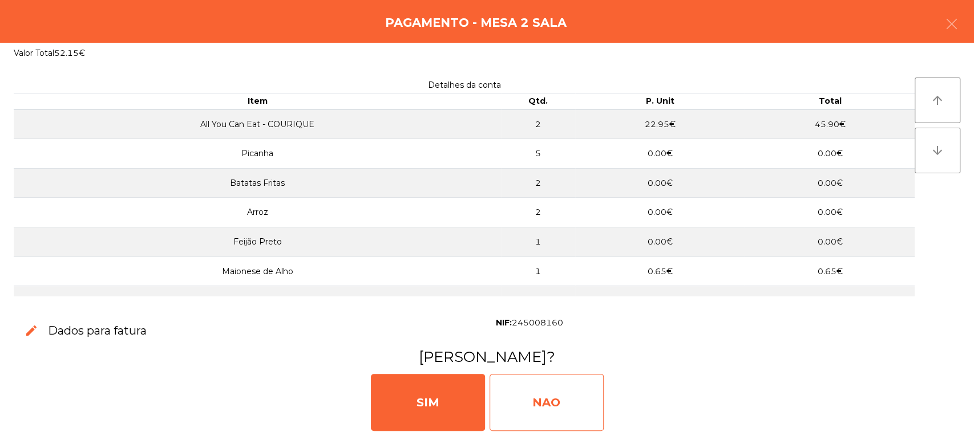
click at [539, 411] on div "NAO" at bounding box center [547, 402] width 114 height 57
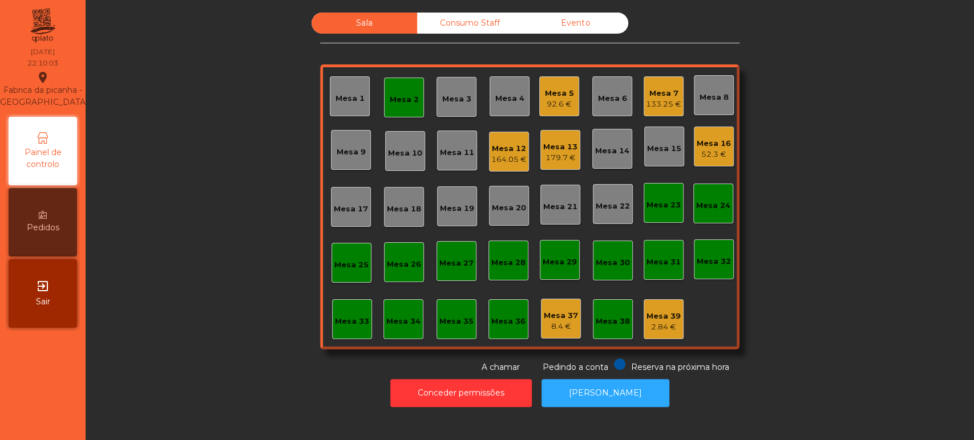
click at [396, 94] on div "Mesa 2" at bounding box center [404, 99] width 29 height 11
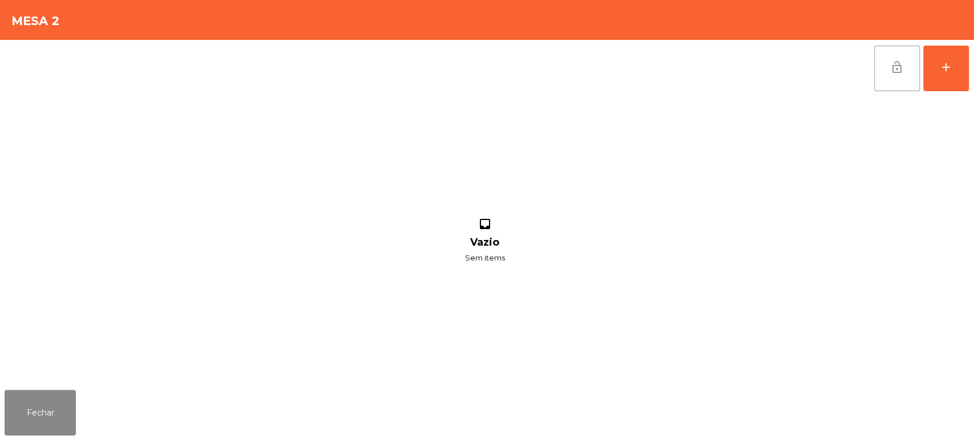
click at [900, 55] on button "lock_open" at bounding box center [897, 69] width 46 height 46
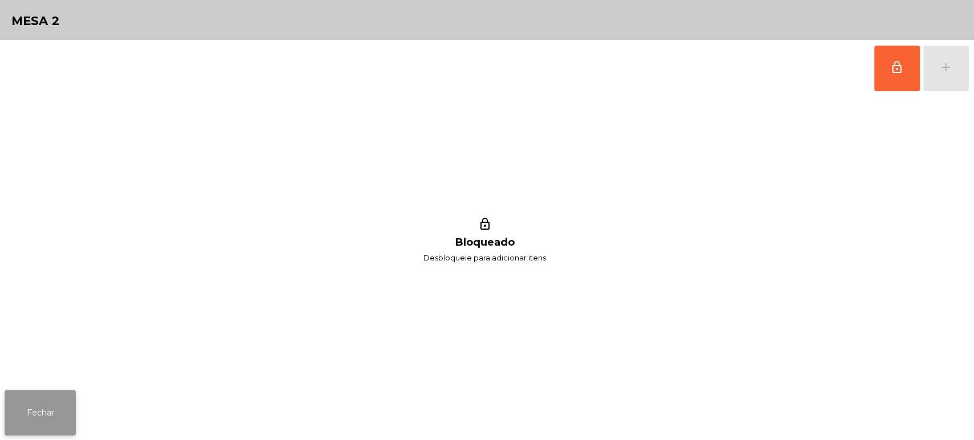
click at [72, 407] on button "Fechar" at bounding box center [40, 413] width 71 height 46
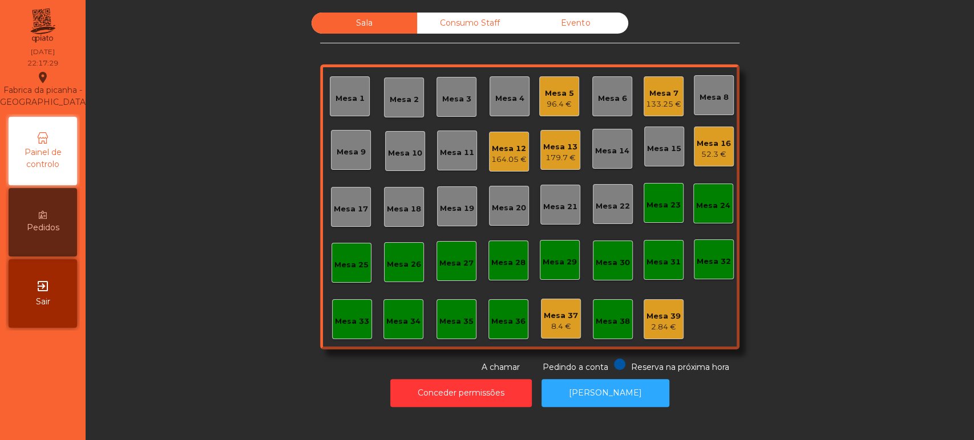
click at [598, 162] on div "Mesa 14" at bounding box center [612, 149] width 40 height 40
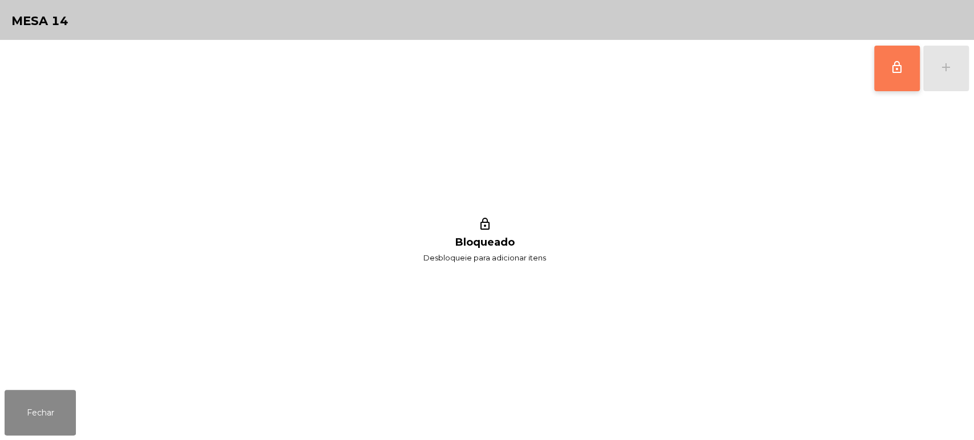
click at [891, 60] on span "lock_outline" at bounding box center [897, 67] width 14 height 14
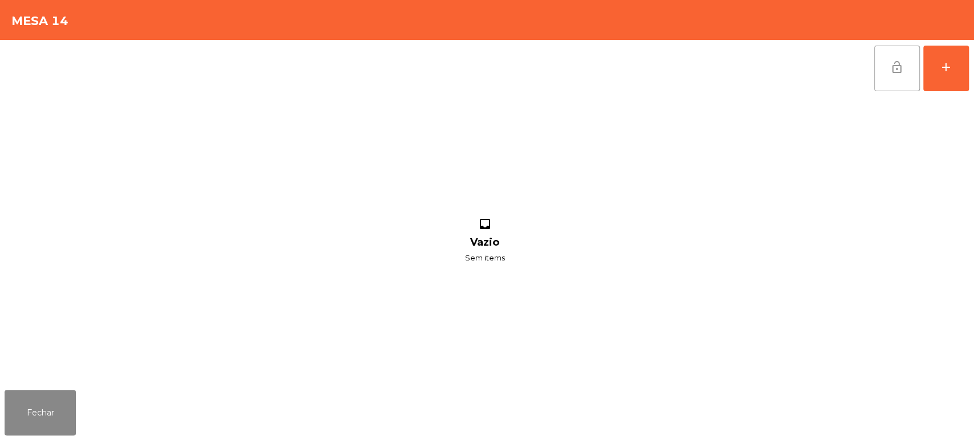
click at [973, 55] on div "lock_open add inbox Vazio Sem items" at bounding box center [487, 213] width 974 height 346
click at [973, 75] on div "lock_open add inbox Vazio Sem items" at bounding box center [487, 213] width 974 height 346
click at [242, 71] on div "lock_open add" at bounding box center [487, 68] width 965 height 57
click at [940, 63] on div "add" at bounding box center [946, 67] width 14 height 14
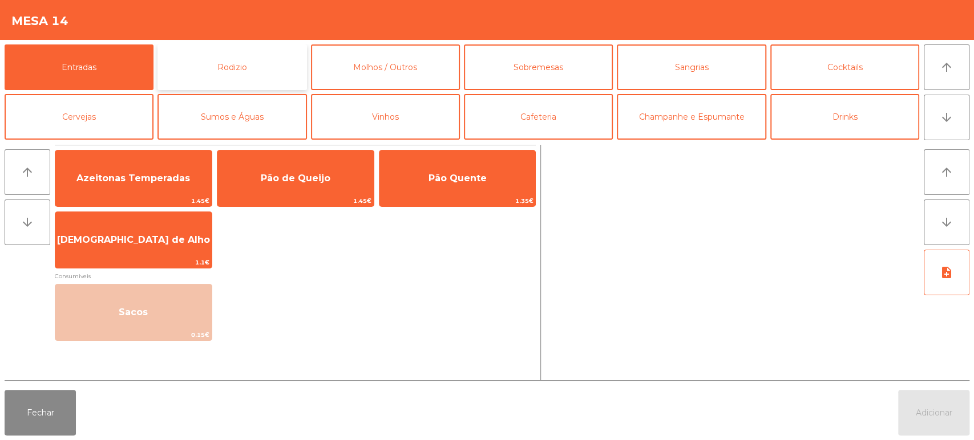
click at [252, 75] on button "Rodizio" at bounding box center [231, 68] width 149 height 46
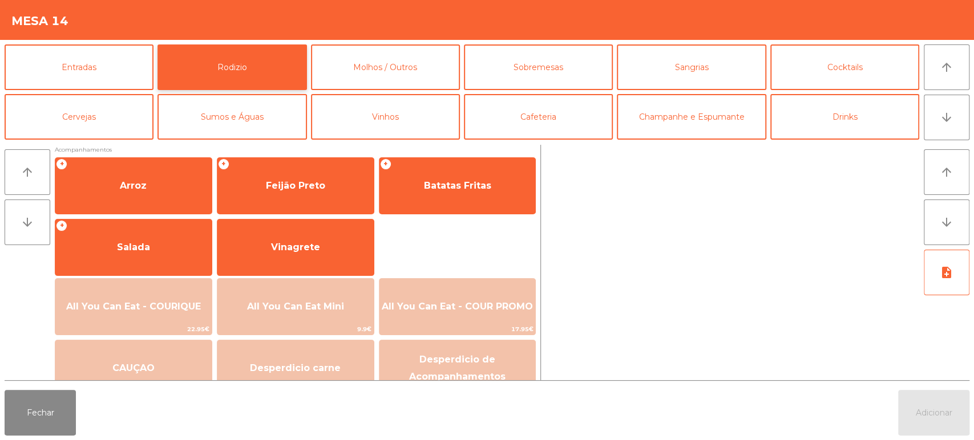
scroll to position [147, 0]
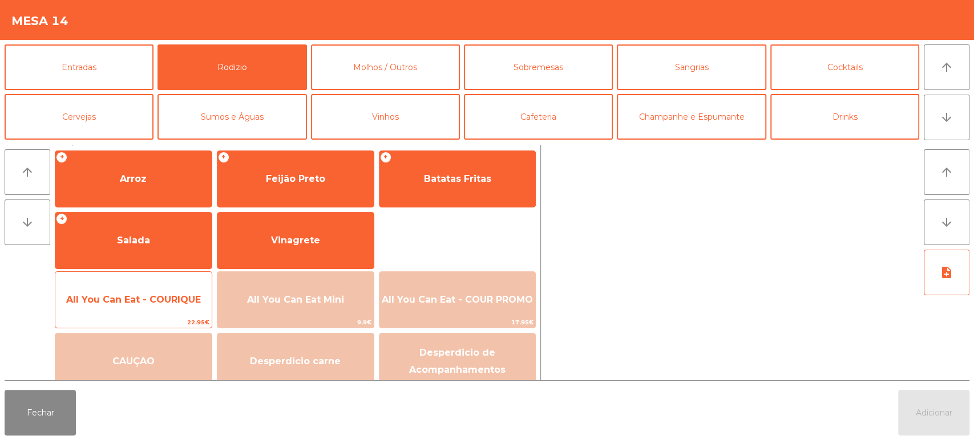
click at [183, 297] on span "All You Can Eat - COURIQUE" at bounding box center [133, 299] width 135 height 11
click at [180, 288] on span "All You Can Eat - COURIQUE" at bounding box center [133, 300] width 156 height 31
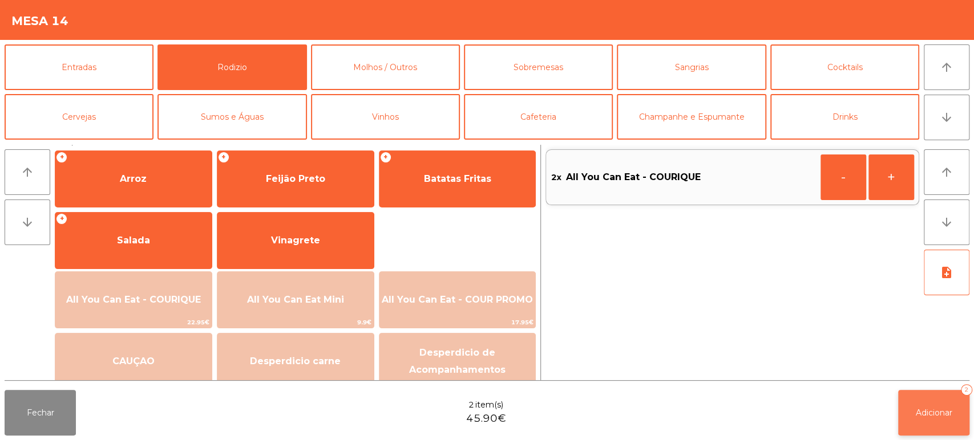
click at [921, 394] on button "Adicionar 2" at bounding box center [933, 413] width 71 height 46
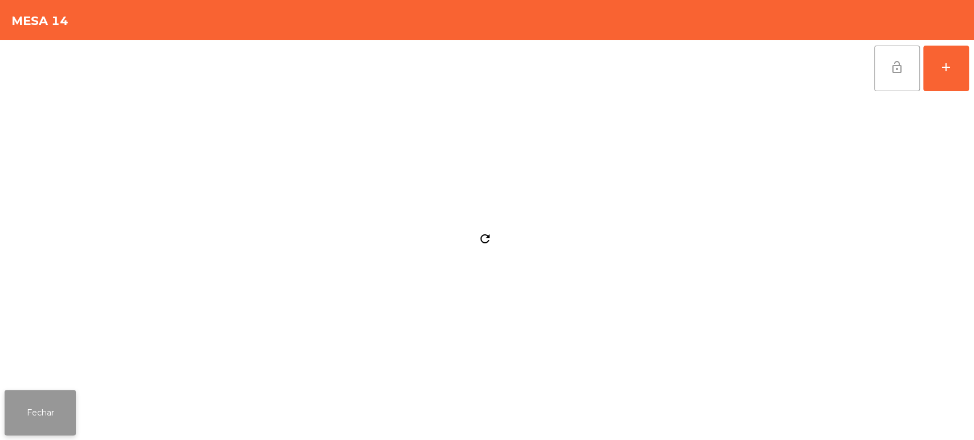
click at [59, 403] on button "Fechar" at bounding box center [40, 413] width 71 height 46
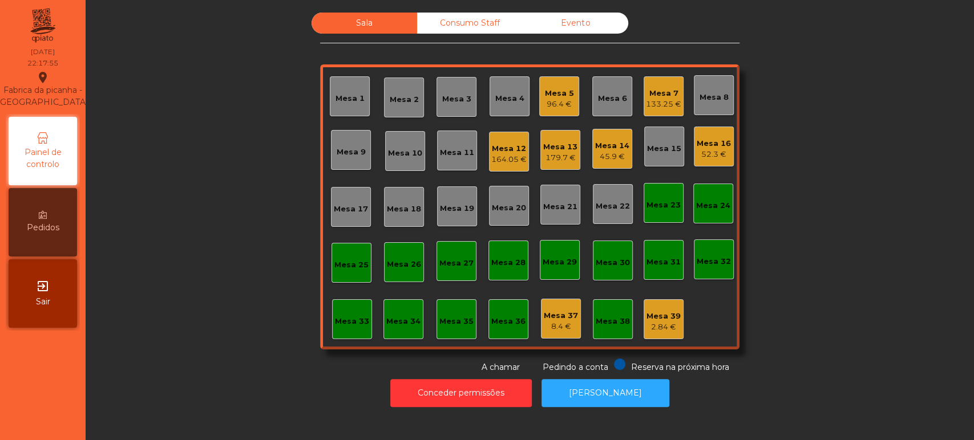
click at [797, 241] on div "Sala Consumo Staff Evento Mesa 1 Mesa 2 Mesa 3 Mesa 4 Mesa 5 96.4 € Mesa 6 Mesa…" at bounding box center [530, 193] width 858 height 361
click at [365, 316] on div "Mesa 33" at bounding box center [352, 320] width 40 height 40
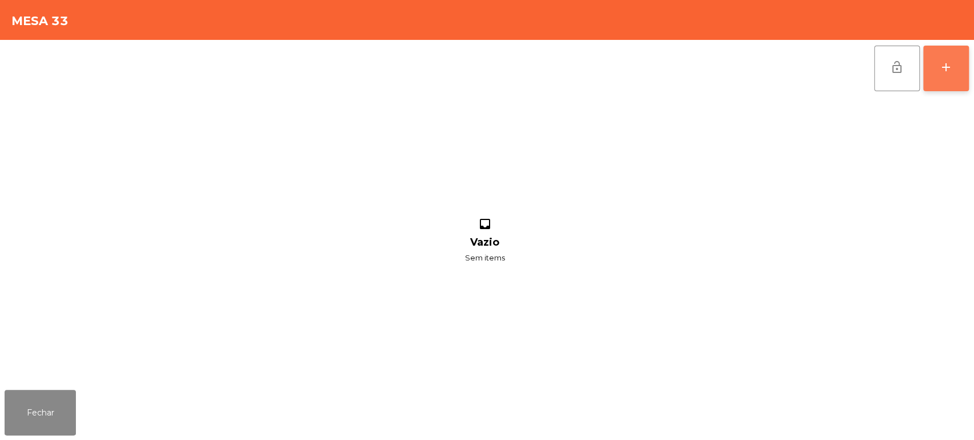
click at [939, 82] on button "add" at bounding box center [946, 69] width 46 height 46
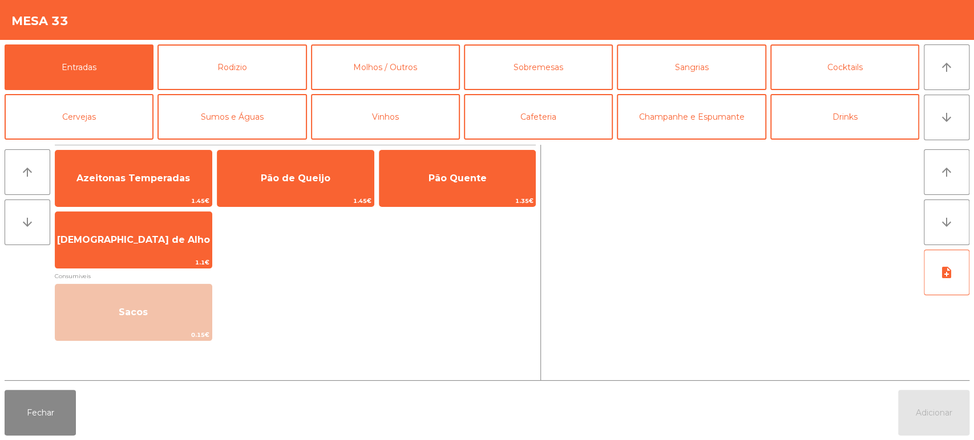
scroll to position [148, 0]
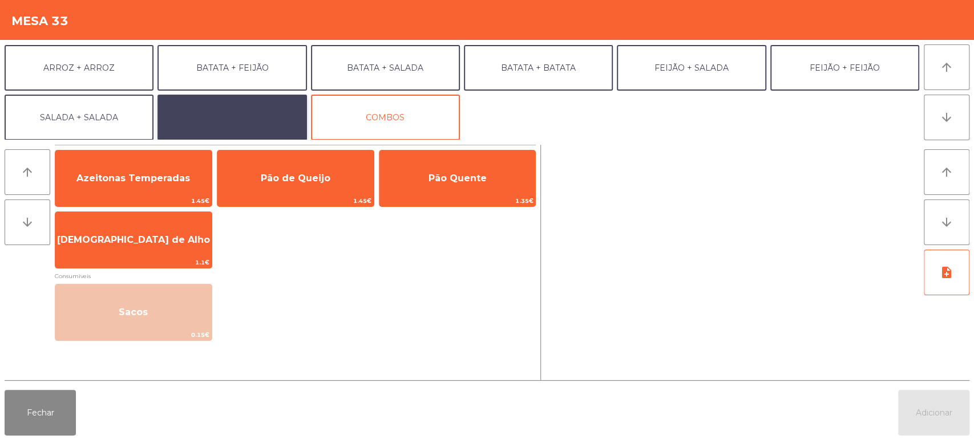
click at [247, 133] on button "EXTRAS UBER" at bounding box center [231, 118] width 149 height 46
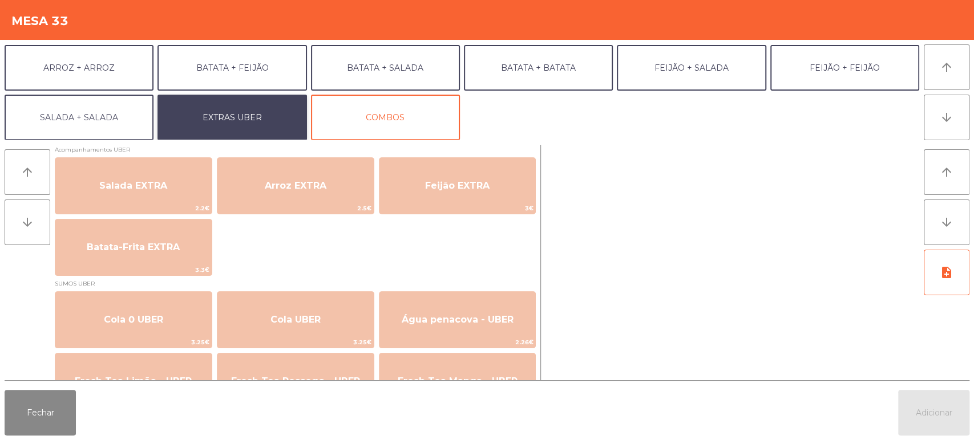
scroll to position [155, 0]
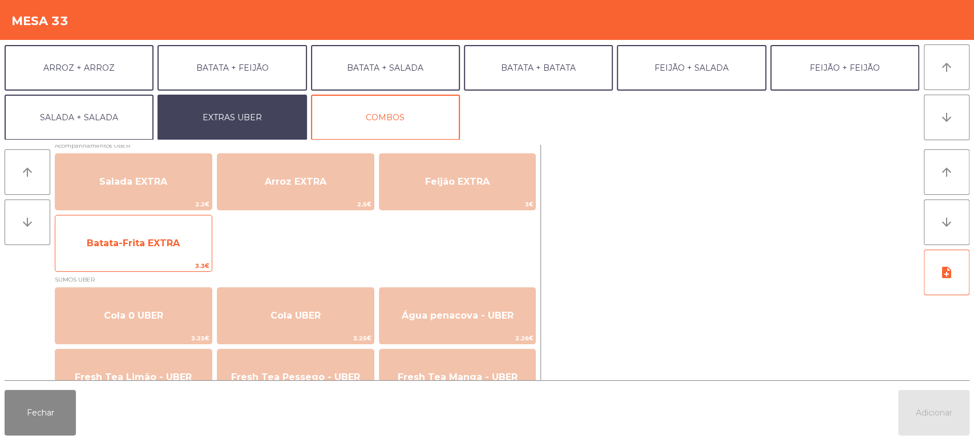
click at [155, 220] on div "Batata-Frita EXTRA 3.3€" at bounding box center [133, 243] width 157 height 57
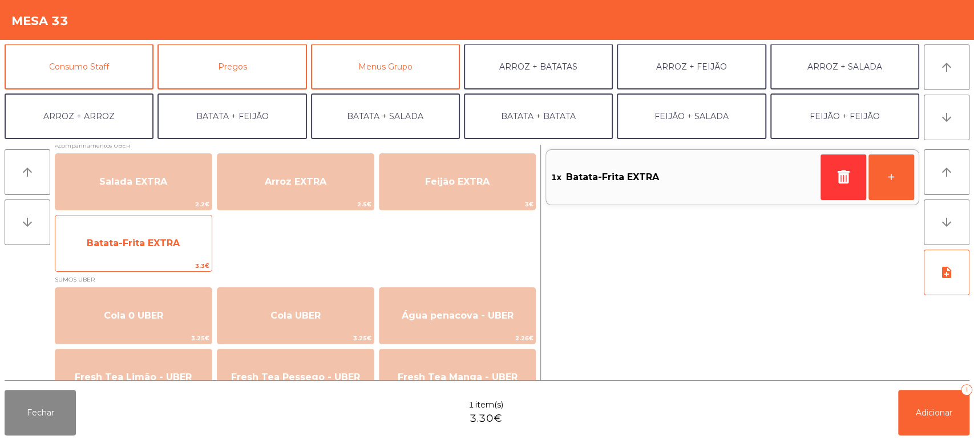
scroll to position [95, 0]
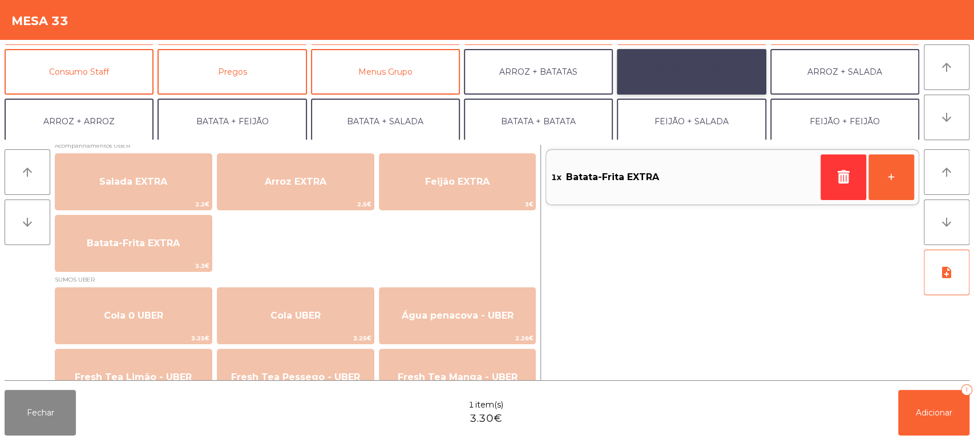
click at [696, 78] on button "ARROZ + FEIJÃO" at bounding box center [691, 72] width 149 height 46
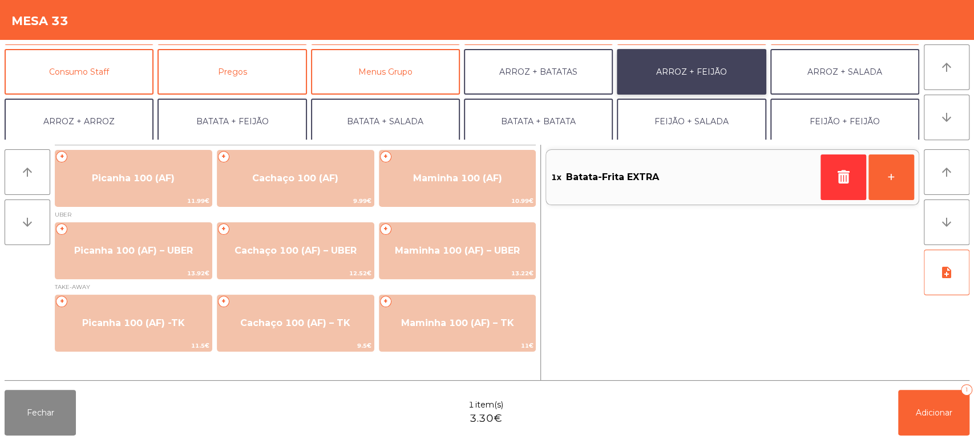
scroll to position [0, 0]
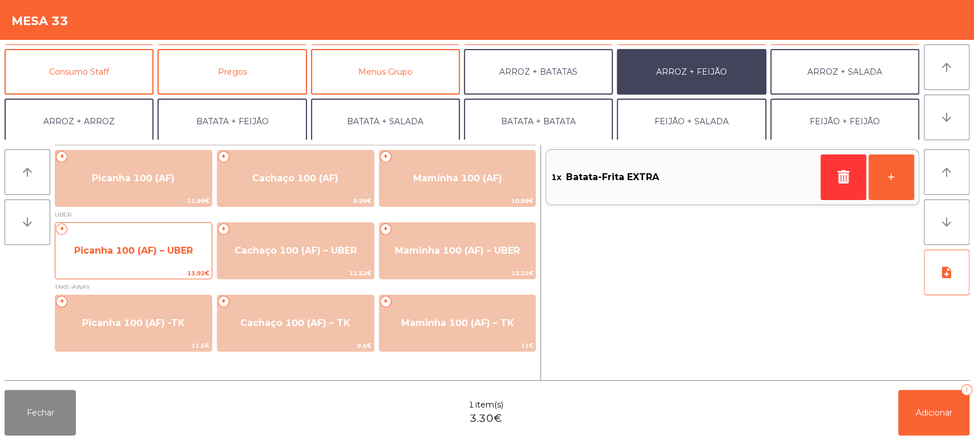
click at [158, 240] on span "Picanha 100 (AF) – UBER" at bounding box center [133, 251] width 156 height 31
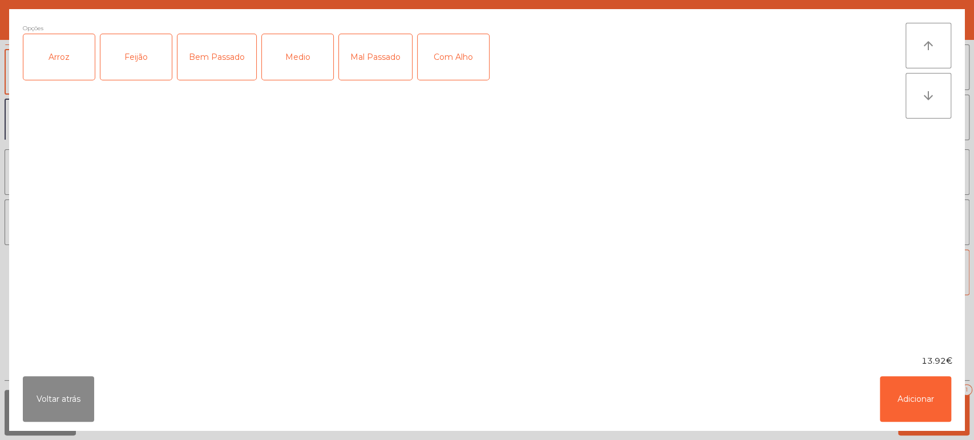
click at [66, 69] on div "Arroz" at bounding box center [58, 57] width 71 height 46
click at [144, 56] on div "Feijão" at bounding box center [135, 57] width 71 height 46
click at [221, 56] on div "Bem Passado" at bounding box center [216, 57] width 79 height 46
click at [916, 382] on button "Adicionar" at bounding box center [915, 400] width 71 height 46
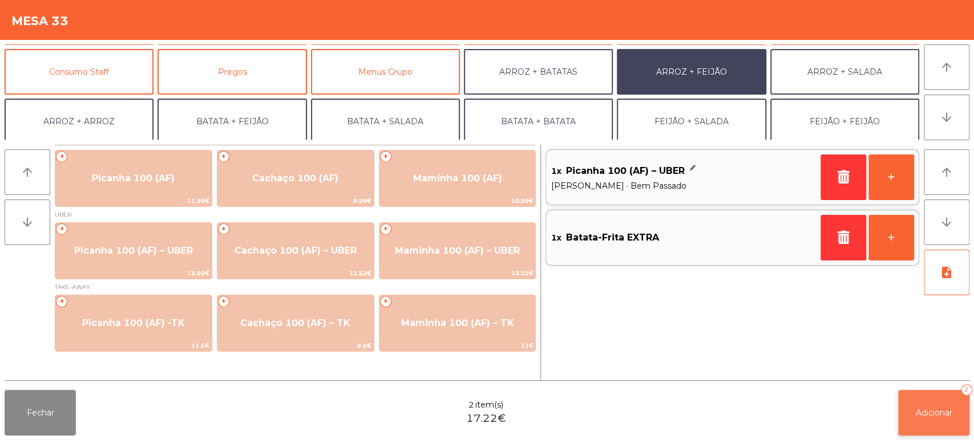
click at [922, 402] on button "Adicionar 2" at bounding box center [933, 413] width 71 height 46
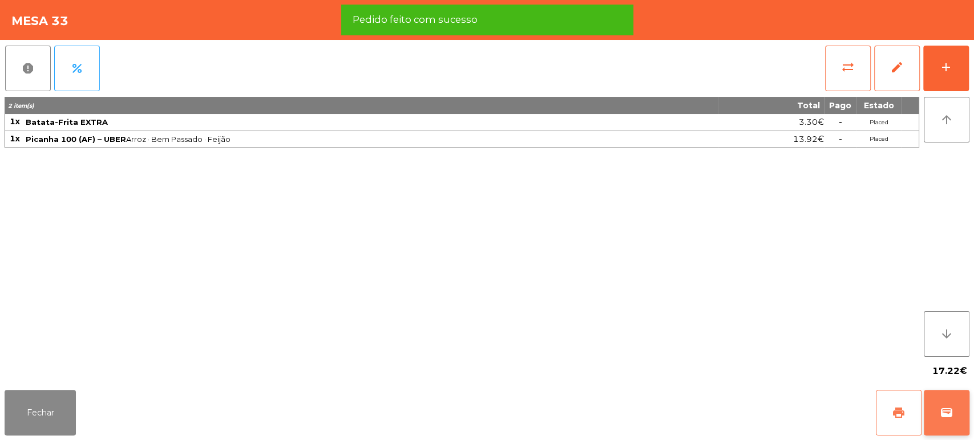
click at [895, 410] on span "print" at bounding box center [899, 413] width 14 height 14
click at [943, 407] on span "wallet" at bounding box center [947, 413] width 14 height 14
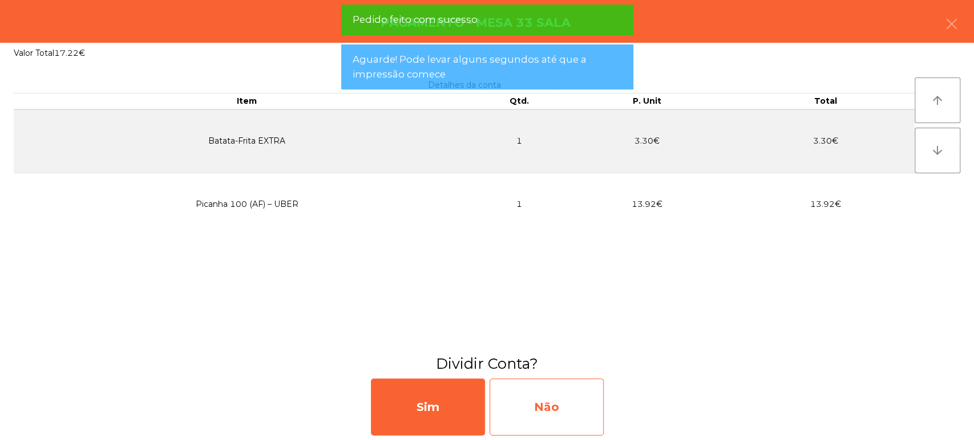
click at [585, 393] on div "Não" at bounding box center [547, 407] width 114 height 57
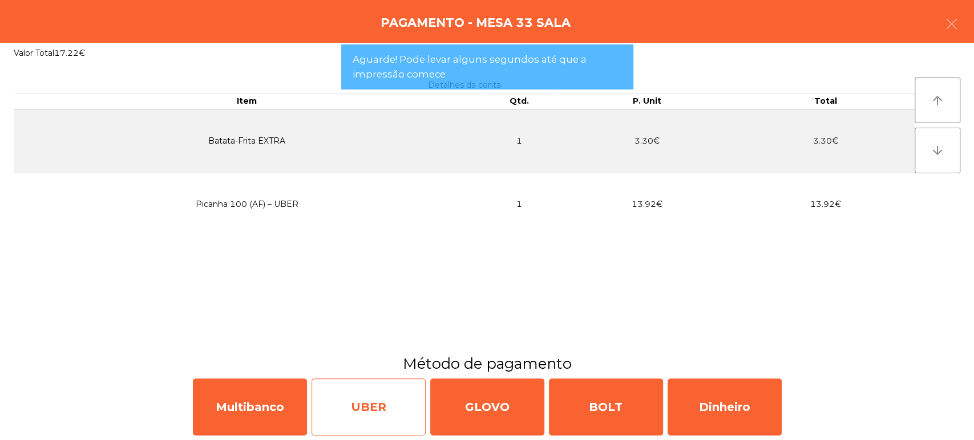
click at [357, 407] on div "UBER" at bounding box center [369, 407] width 114 height 57
select select "**"
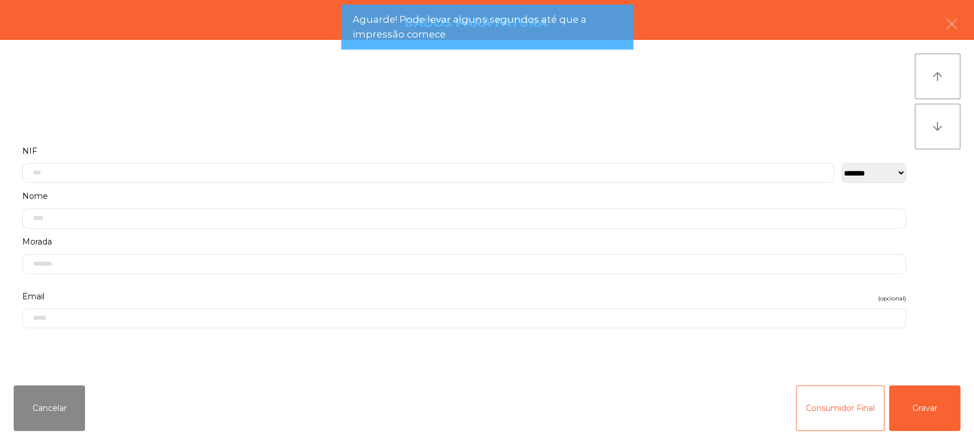
click at [973, 411] on div "Cancelar Consumidor Final Gravar" at bounding box center [487, 409] width 974 height 64
click at [916, 397] on button "Gravar" at bounding box center [924, 409] width 71 height 46
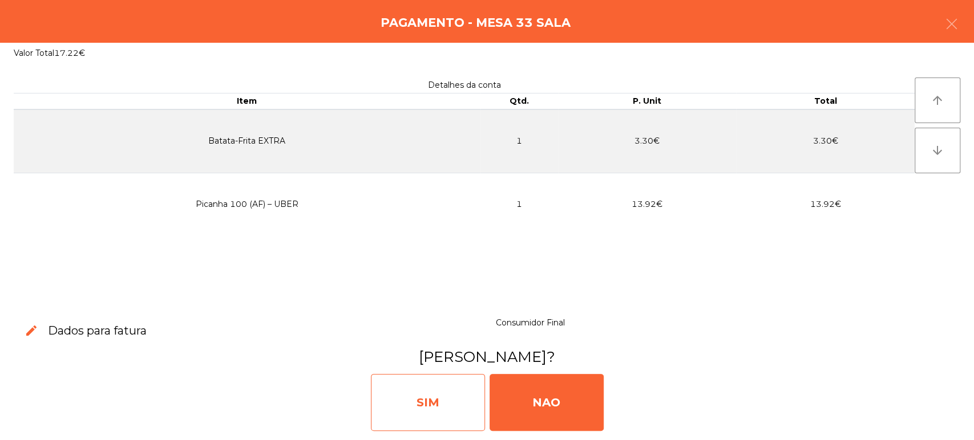
click at [462, 393] on div "SIM" at bounding box center [428, 402] width 114 height 57
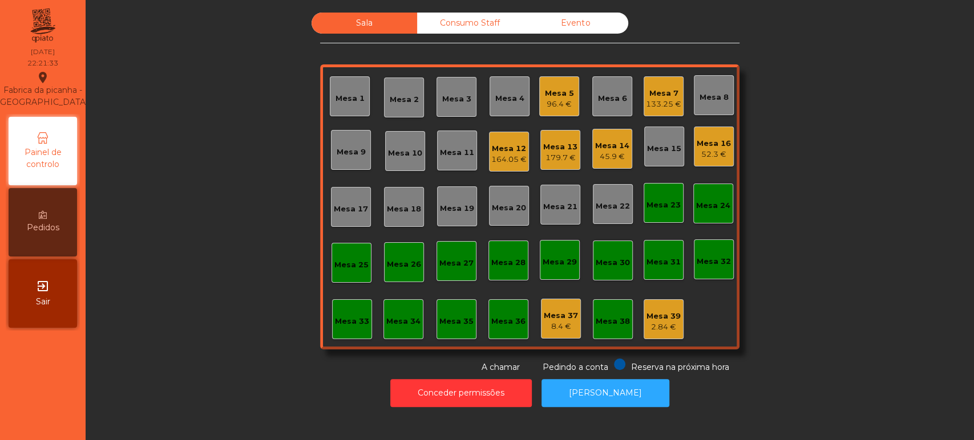
click at [539, 98] on div "Mesa 5 96.4 €" at bounding box center [559, 96] width 40 height 40
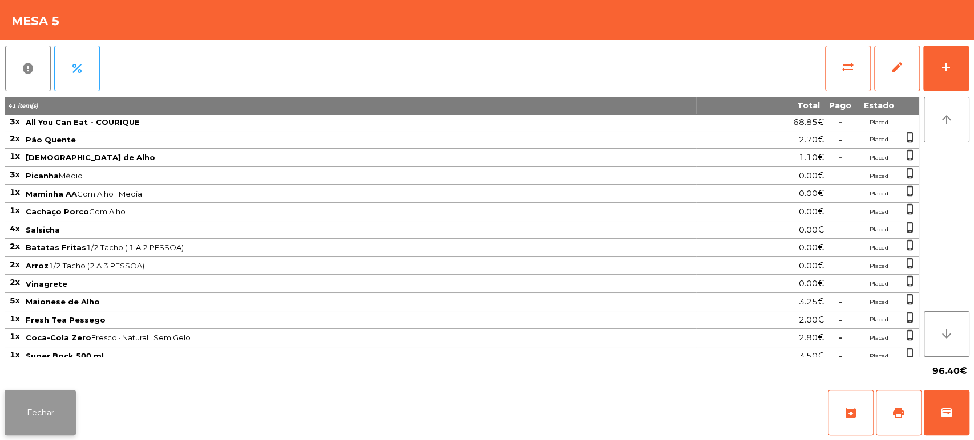
click at [15, 419] on button "Fechar" at bounding box center [40, 413] width 71 height 46
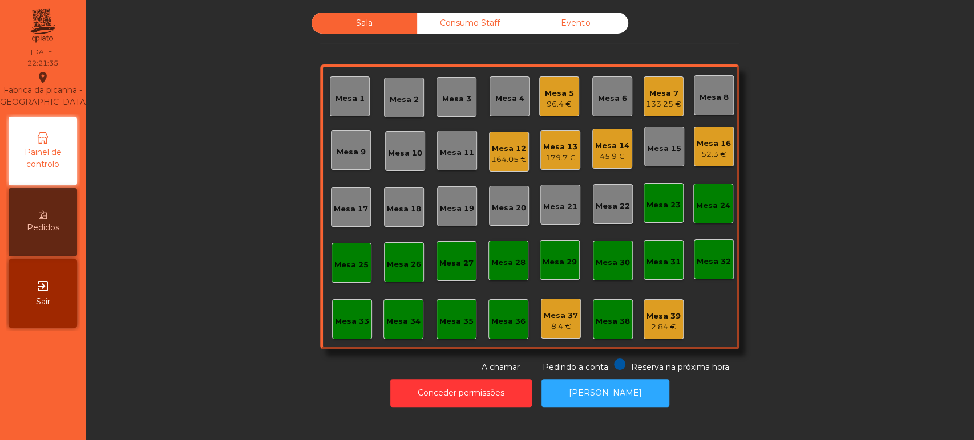
click at [506, 149] on div "Mesa 12" at bounding box center [508, 148] width 35 height 11
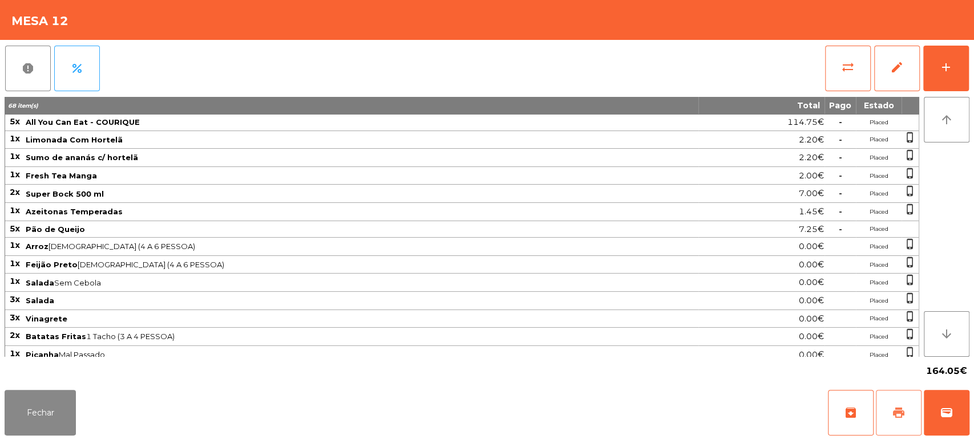
click at [895, 414] on span "print" at bounding box center [899, 413] width 14 height 14
click at [28, 80] on button "report" at bounding box center [28, 69] width 46 height 46
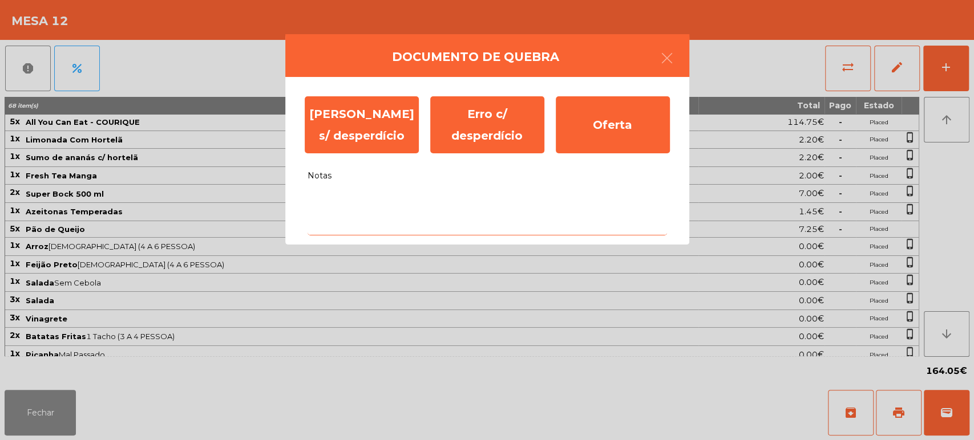
click at [583, 197] on textarea "Notas" at bounding box center [487, 211] width 359 height 47
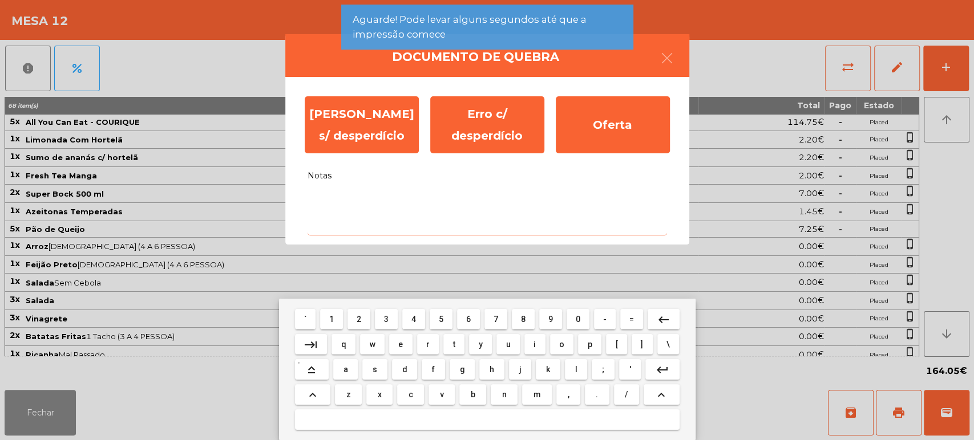
click at [534, 344] on span "i" at bounding box center [534, 344] width 2 height 9
click at [518, 376] on button "j" at bounding box center [520, 369] width 22 height 21
click at [433, 370] on span "f" at bounding box center [433, 369] width 3 height 9
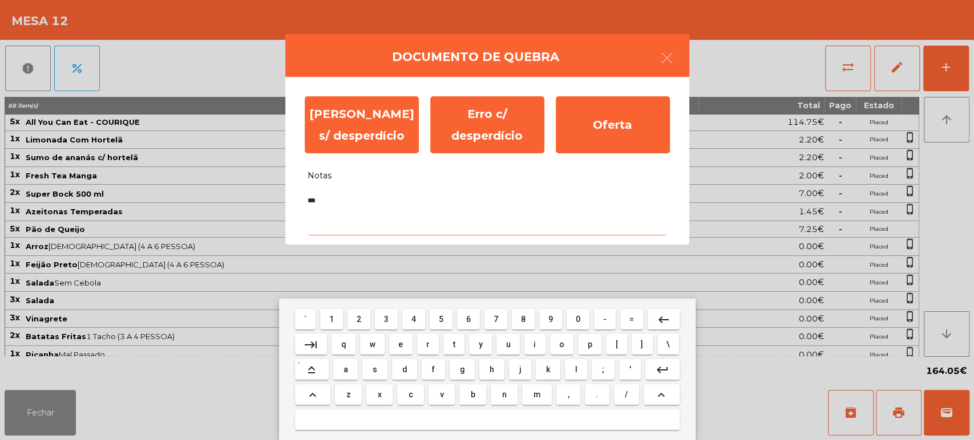
click at [662, 320] on mat-icon "keyboard_backspace" at bounding box center [664, 320] width 14 height 14
click at [662, 319] on mat-icon "keyboard_backspace" at bounding box center [664, 320] width 14 height 14
click at [503, 394] on span "n" at bounding box center [504, 394] width 5 height 9
click at [433, 370] on span "f" at bounding box center [433, 369] width 3 height 9
click at [575, 370] on span "l" at bounding box center [576, 369] width 2 height 9
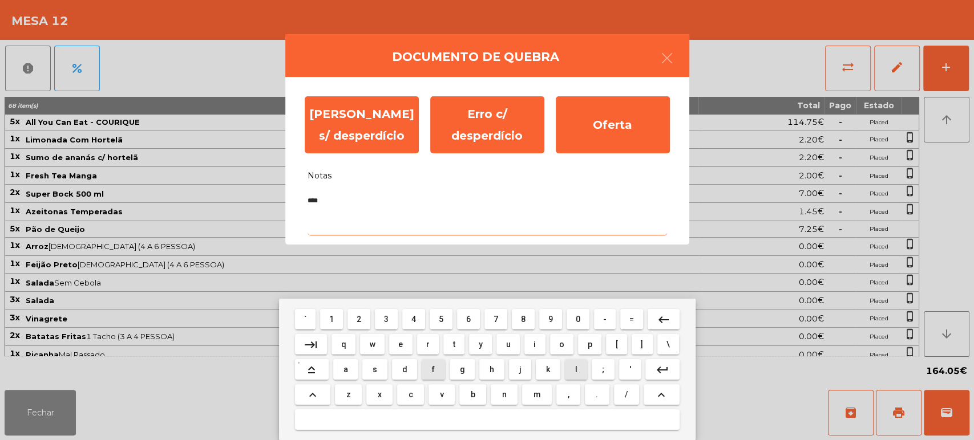
click at [509, 353] on button "u" at bounding box center [507, 344] width 23 height 21
click at [390, 344] on button "e" at bounding box center [400, 344] width 23 height 21
click at [514, 395] on button "n" at bounding box center [504, 395] width 27 height 21
click at [410, 394] on span "c" at bounding box center [411, 394] width 5 height 9
click at [389, 348] on button "e" at bounding box center [400, 344] width 23 height 21
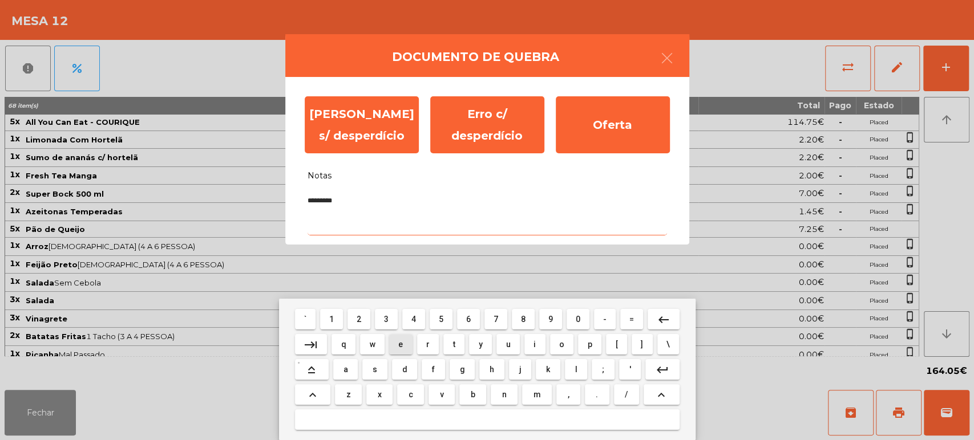
click at [427, 344] on span "r" at bounding box center [427, 344] width 3 height 9
type textarea "**********"
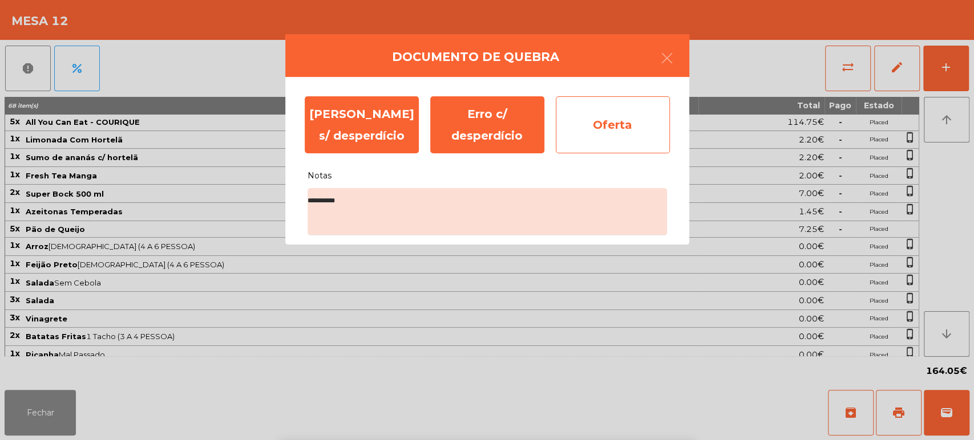
click at [630, 122] on div "Oferta" at bounding box center [613, 124] width 114 height 57
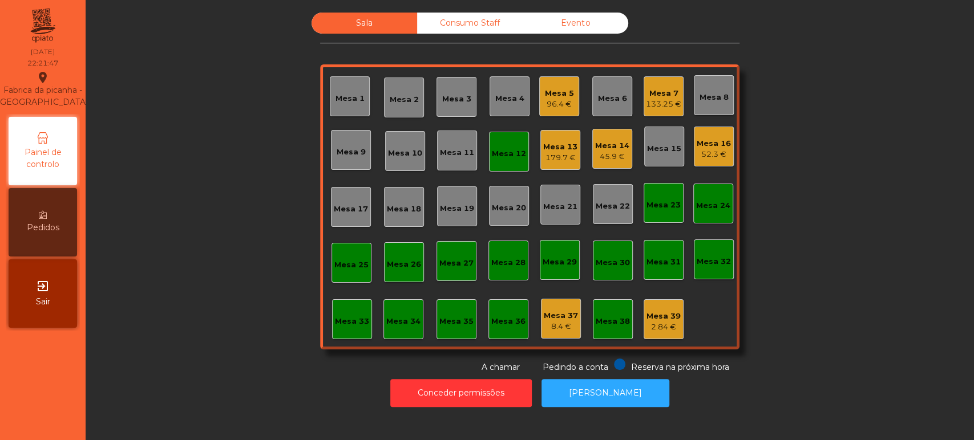
click at [502, 167] on div "Mesa 12" at bounding box center [509, 152] width 40 height 40
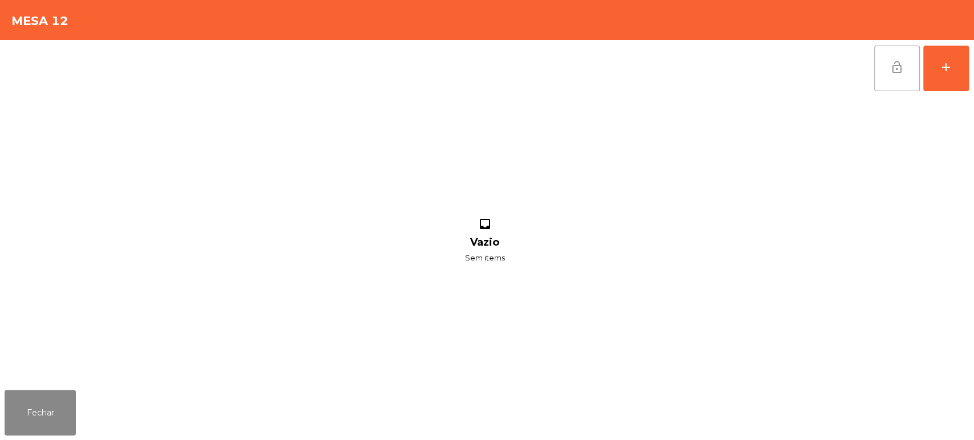
click at [902, 56] on button "lock_open" at bounding box center [897, 69] width 46 height 46
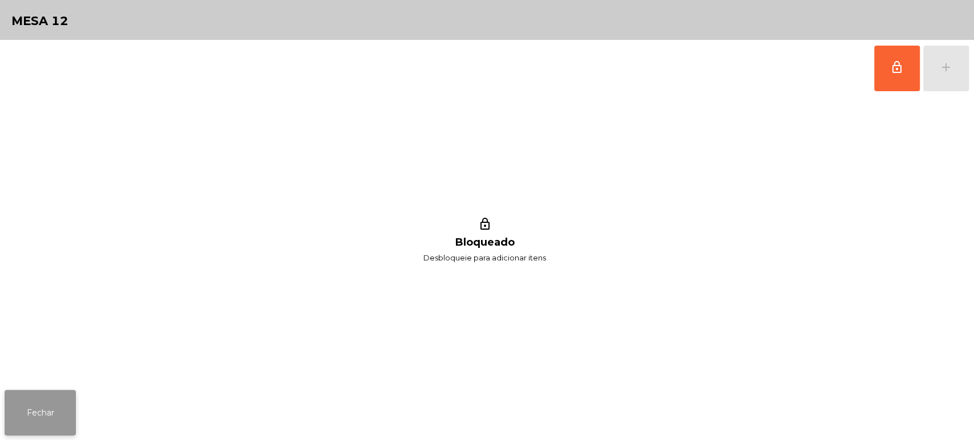
click at [59, 415] on button "Fechar" at bounding box center [40, 413] width 71 height 46
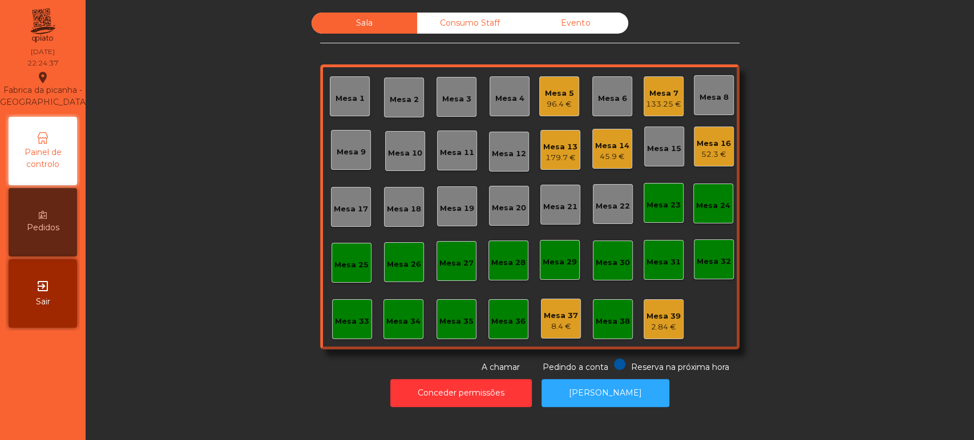
click at [221, 309] on div "Sala Consumo Staff Evento Mesa 1 Mesa 2 Mesa 3 Mesa 4 Mesa 5 96.4 € Mesa 6 Mesa…" at bounding box center [530, 193] width 858 height 361
click at [620, 163] on div "Mesa 14 45.9 €" at bounding box center [612, 149] width 40 height 40
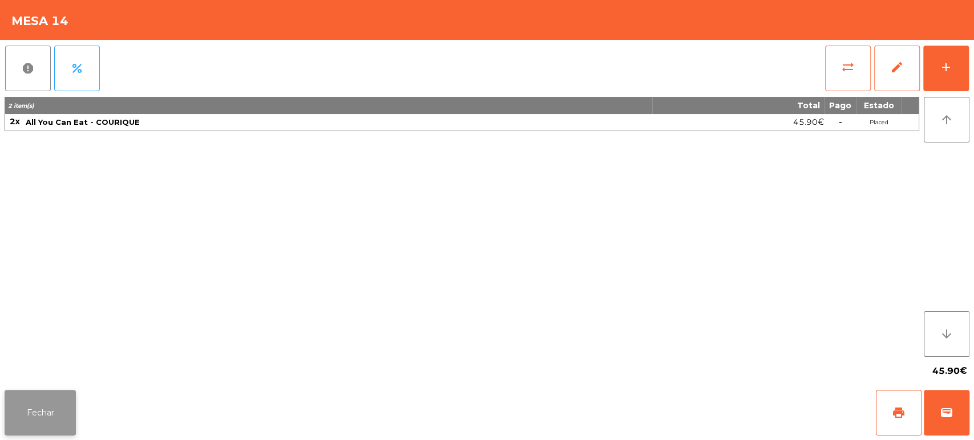
click at [56, 402] on button "Fechar" at bounding box center [40, 413] width 71 height 46
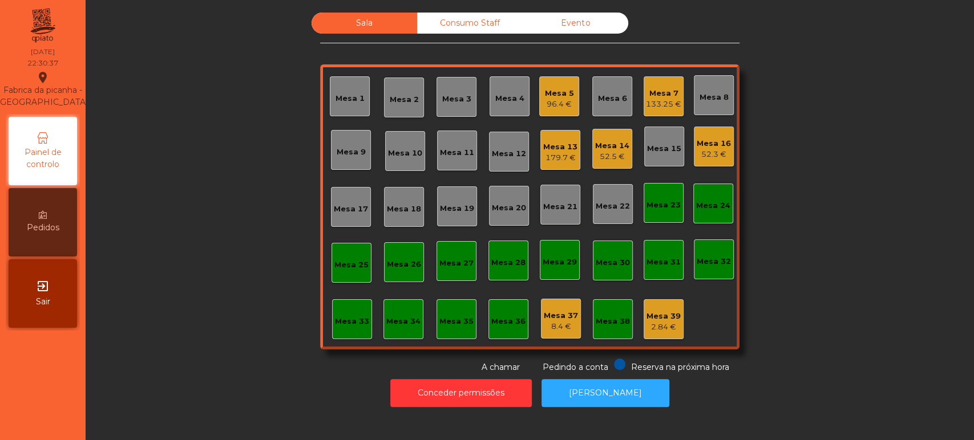
click at [602, 151] on div "52.5 €" at bounding box center [612, 156] width 34 height 11
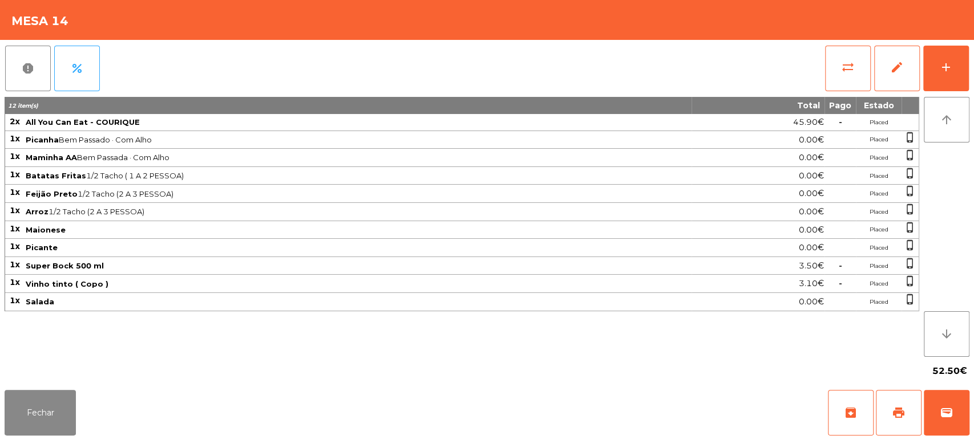
click at [177, 221] on td "Maionese" at bounding box center [358, 230] width 667 height 18
click at [60, 399] on button "Fechar" at bounding box center [40, 413] width 71 height 46
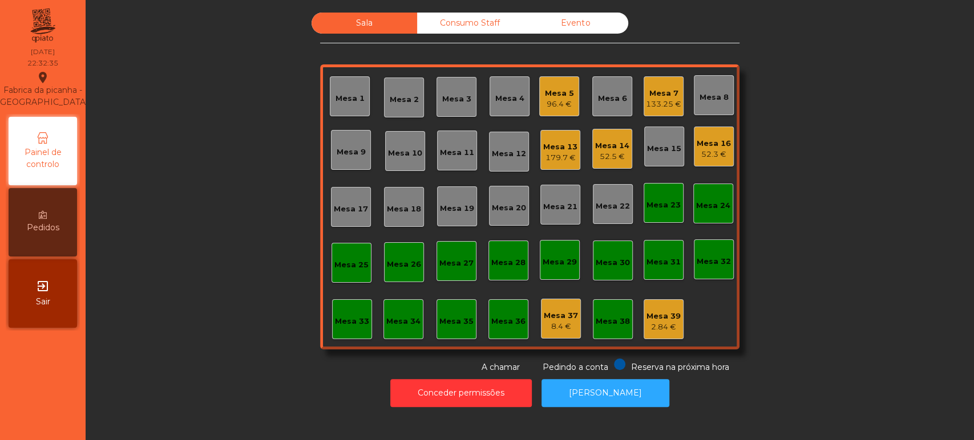
click at [671, 110] on div "Mesa 7 133.25 €" at bounding box center [664, 96] width 40 height 40
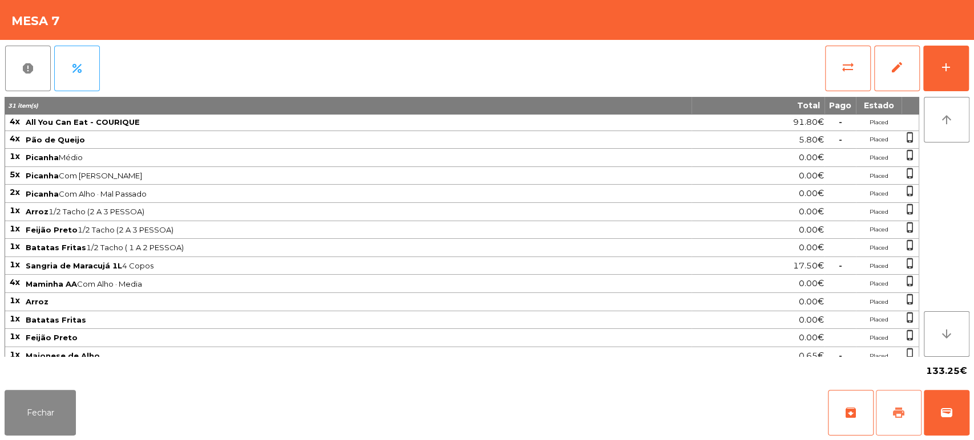
click at [902, 409] on span "print" at bounding box center [899, 413] width 14 height 14
click at [22, 393] on button "Fechar" at bounding box center [40, 413] width 71 height 46
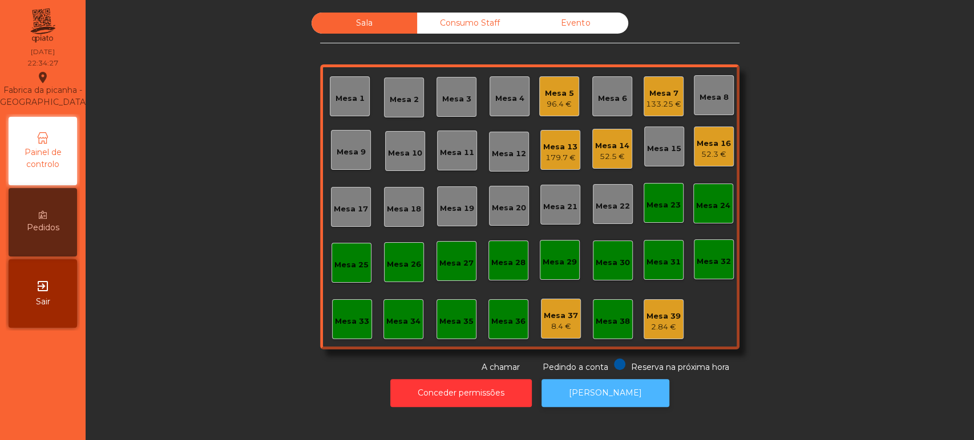
click at [606, 397] on button "[PERSON_NAME]" at bounding box center [605, 393] width 128 height 28
click at [657, 90] on div "Mesa 7" at bounding box center [663, 93] width 35 height 11
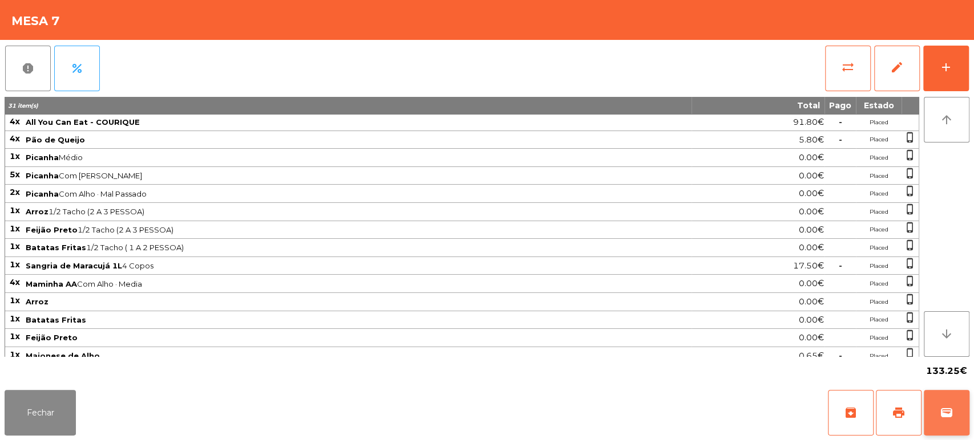
click at [940, 402] on button "wallet" at bounding box center [947, 413] width 46 height 46
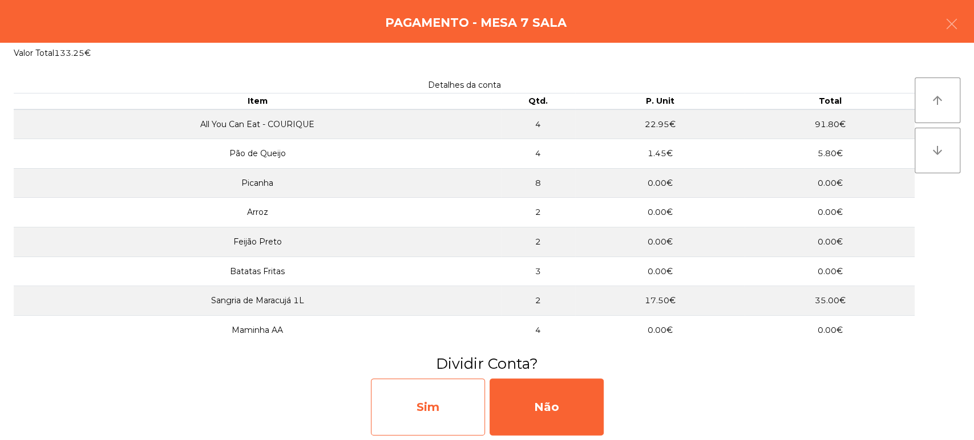
click at [433, 414] on div "Sim" at bounding box center [428, 407] width 114 height 57
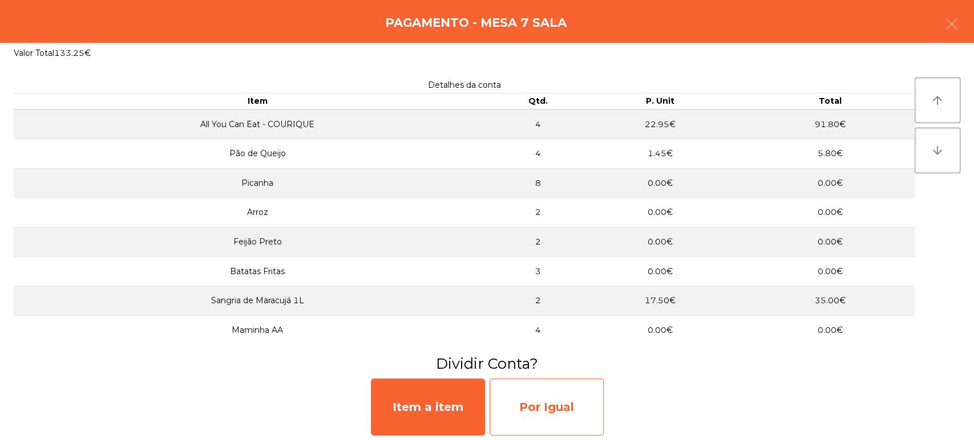
click at [556, 417] on div "Por Igual" at bounding box center [547, 407] width 114 height 57
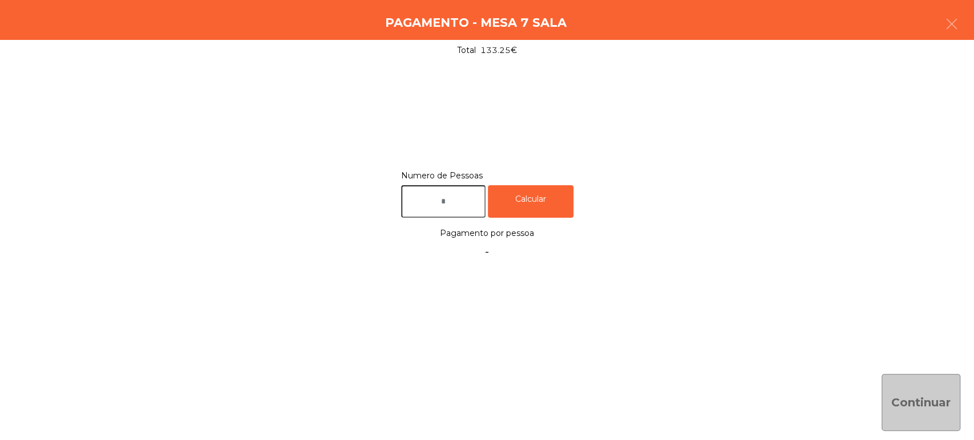
click at [459, 197] on input "text" at bounding box center [443, 201] width 84 height 33
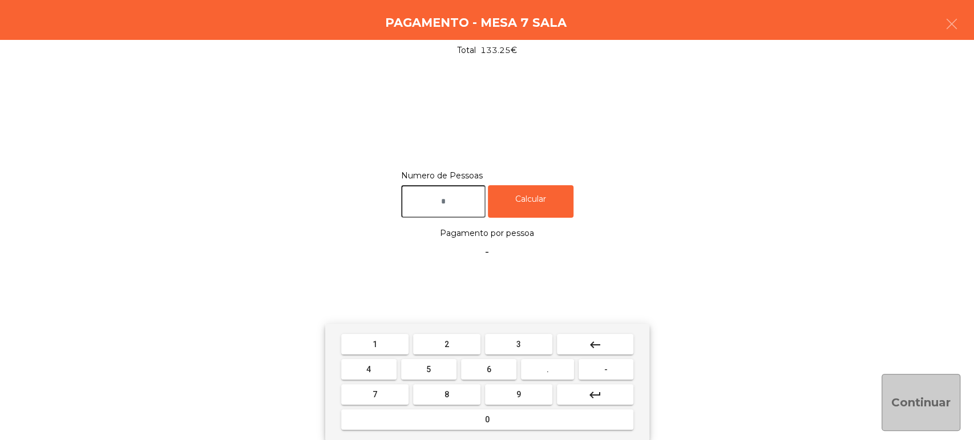
click at [369, 370] on span "4" at bounding box center [368, 369] width 5 height 9
type input "*"
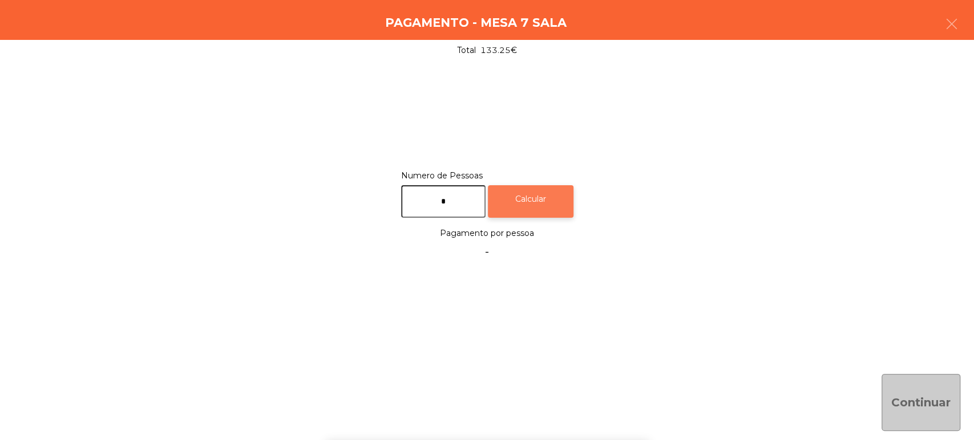
click at [555, 203] on div "Calcular" at bounding box center [531, 201] width 86 height 33
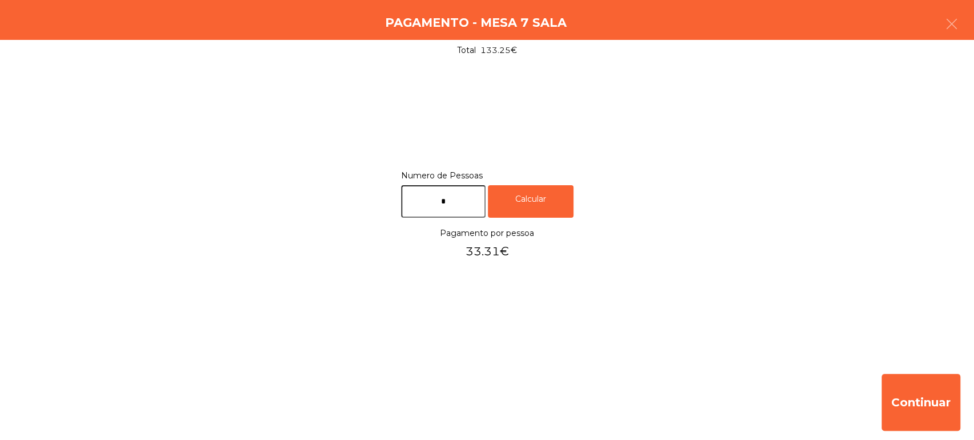
click at [867, 399] on div "Continuar" at bounding box center [487, 402] width 974 height 75
click at [973, 40] on div "Total 133.25€" at bounding box center [487, 50] width 974 height 21
click at [953, 41] on button "button" at bounding box center [952, 25] width 32 height 34
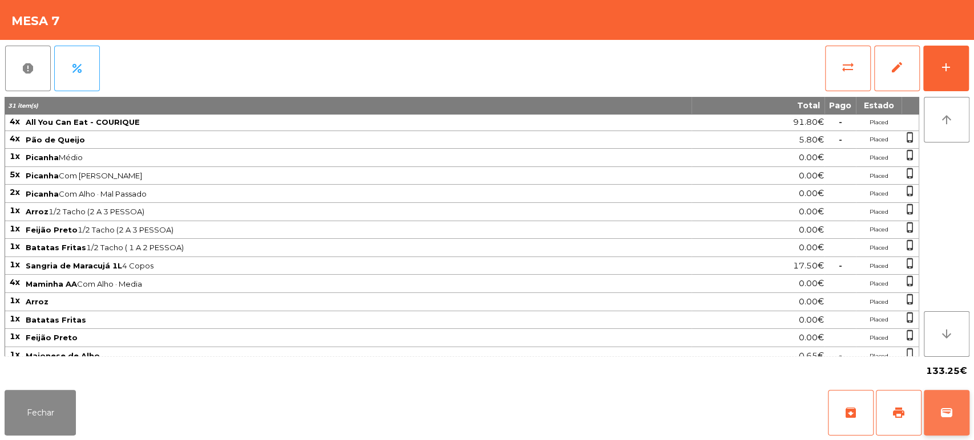
click at [966, 411] on button "wallet" at bounding box center [947, 413] width 46 height 46
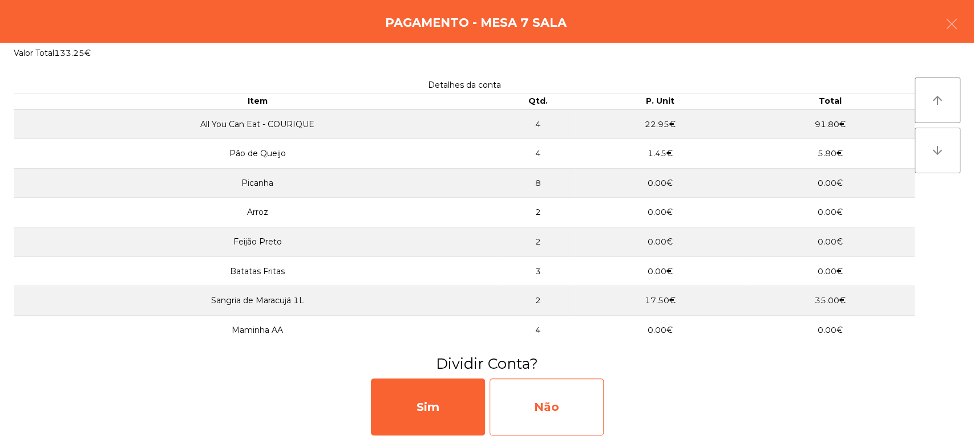
click at [581, 395] on div "Não" at bounding box center [547, 407] width 114 height 57
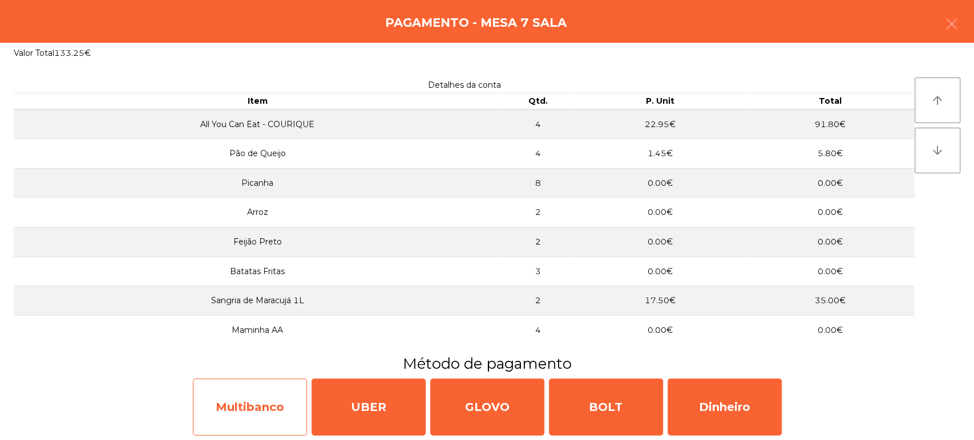
click at [263, 399] on div "Multibanco" at bounding box center [250, 407] width 114 height 57
select select "**"
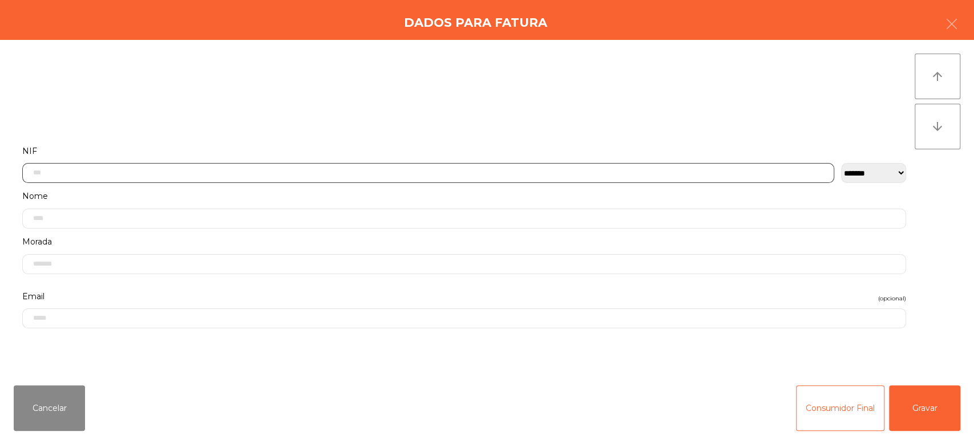
click at [176, 172] on input "text" at bounding box center [428, 173] width 812 height 20
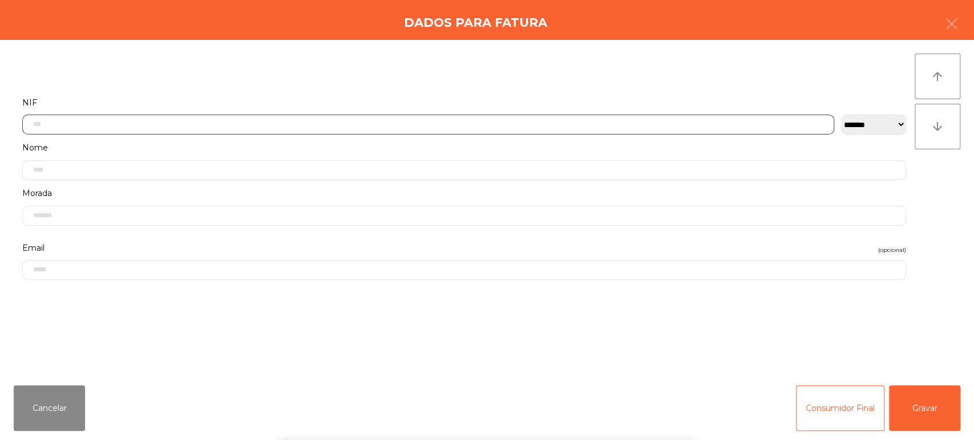
scroll to position [89, 0]
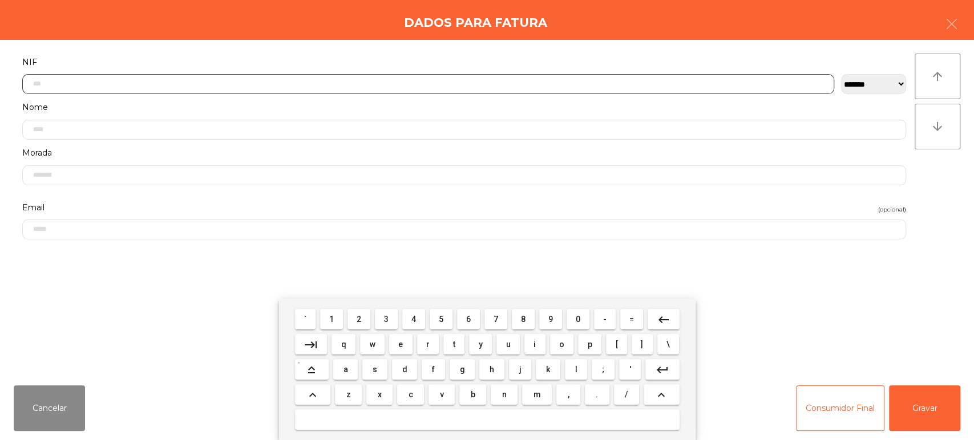
click at [361, 316] on span "2" at bounding box center [359, 319] width 5 height 9
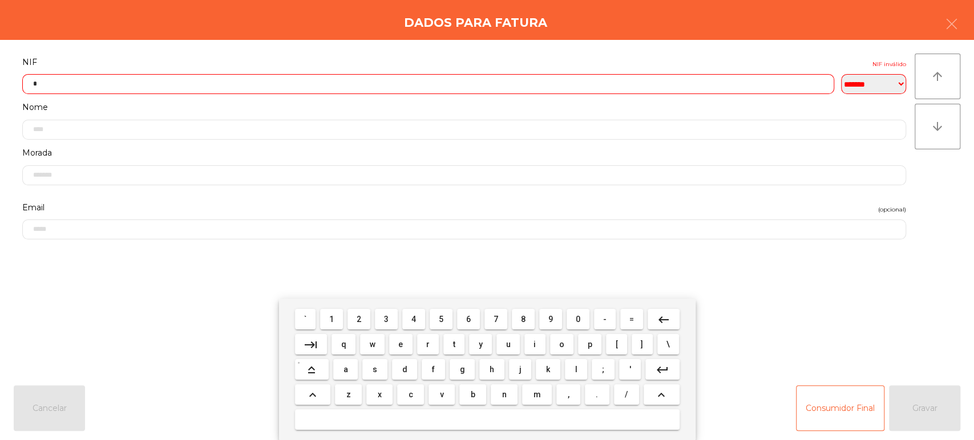
click at [414, 320] on span "4" at bounding box center [413, 319] width 5 height 9
click at [551, 320] on span "9" at bounding box center [550, 319] width 5 height 9
click at [359, 318] on span "2" at bounding box center [359, 319] width 5 height 9
click at [386, 320] on span "3" at bounding box center [386, 319] width 5 height 9
click at [388, 321] on span "3" at bounding box center [386, 319] width 5 height 9
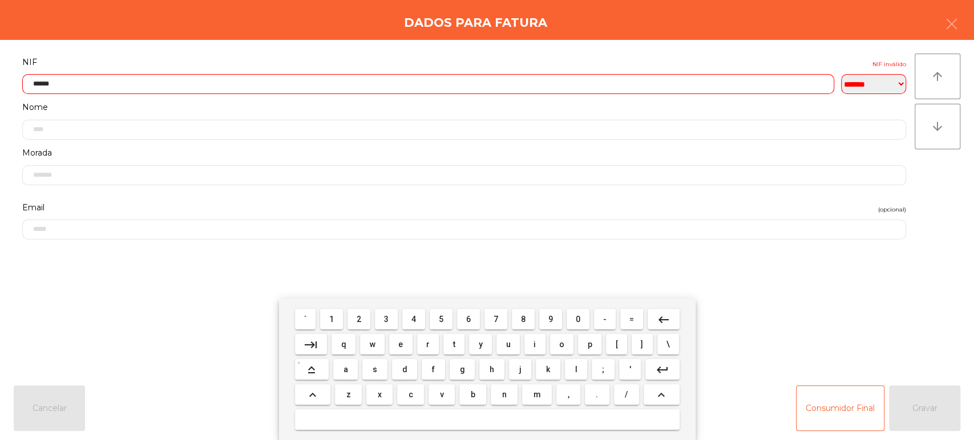
click at [578, 320] on span "0" at bounding box center [578, 319] width 5 height 9
click at [524, 320] on span "8" at bounding box center [523, 319] width 5 height 9
click at [523, 320] on span "8" at bounding box center [523, 319] width 5 height 9
type input "*********"
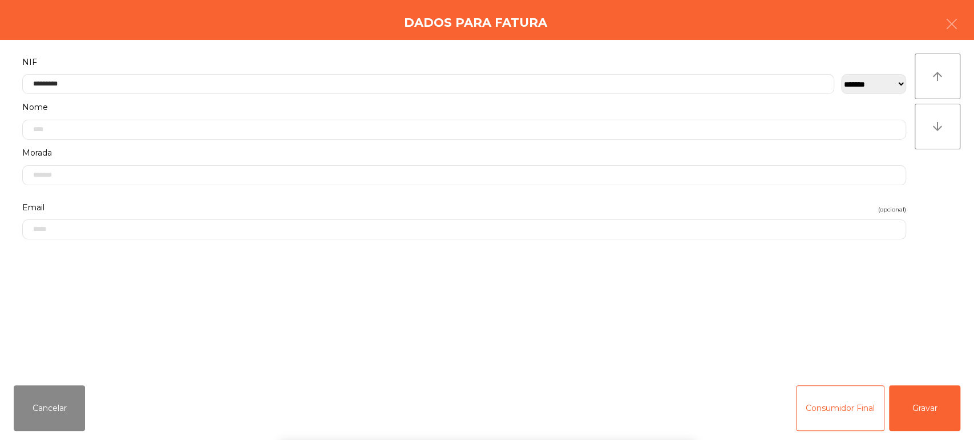
click at [475, 35] on div "Dados para Fatura" at bounding box center [487, 20] width 974 height 40
click at [932, 397] on button "Gravar" at bounding box center [924, 409] width 71 height 46
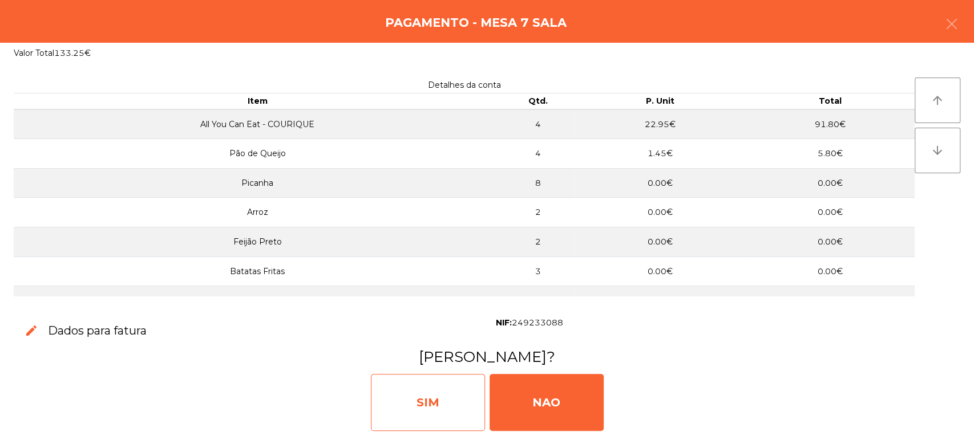
click at [459, 396] on div "SIM" at bounding box center [428, 402] width 114 height 57
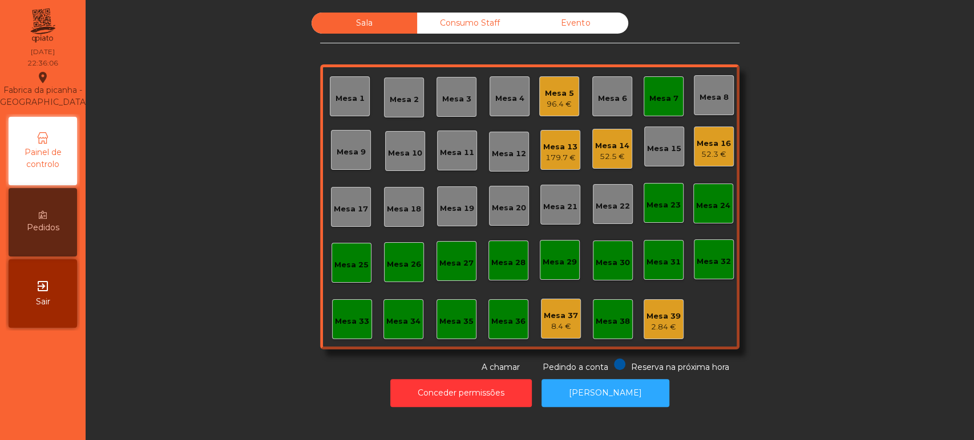
click at [661, 93] on div "Mesa 7" at bounding box center [663, 98] width 29 height 11
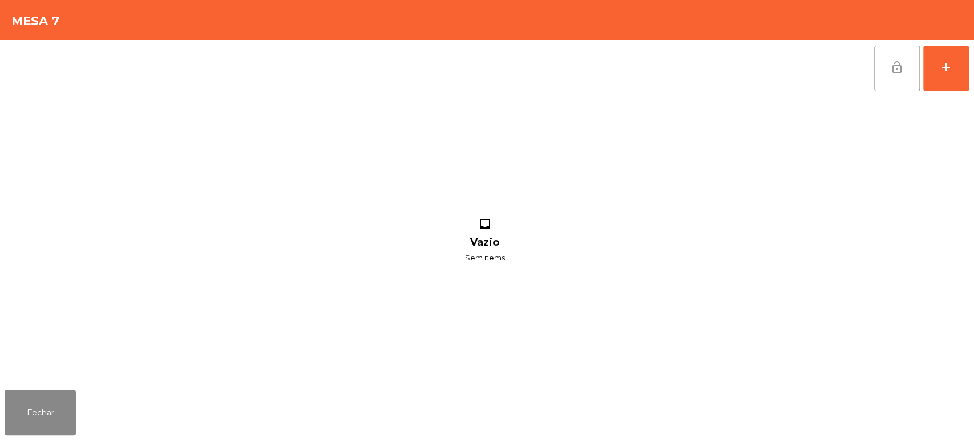
click at [893, 78] on button "lock_open" at bounding box center [897, 69] width 46 height 46
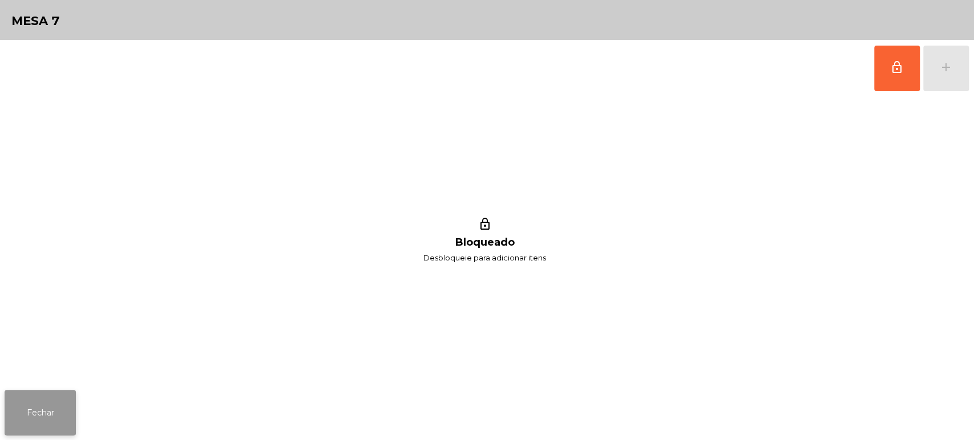
click at [42, 402] on button "Fechar" at bounding box center [40, 413] width 71 height 46
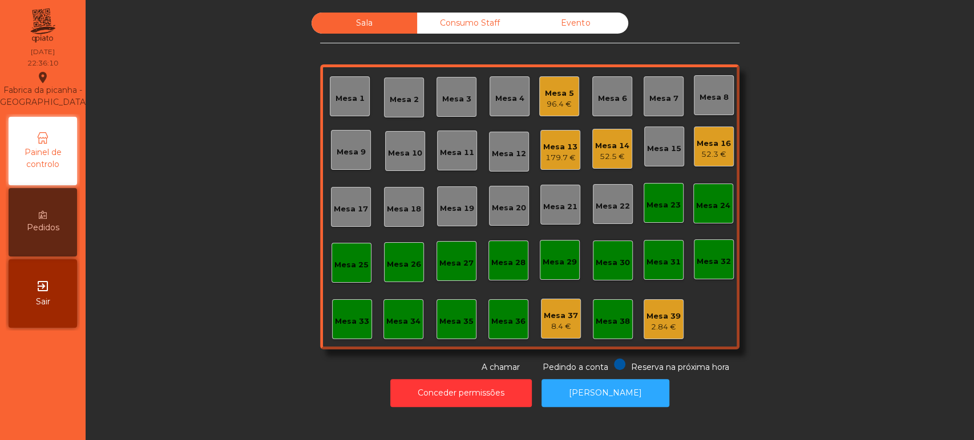
click at [564, 103] on div "96.4 €" at bounding box center [559, 104] width 29 height 11
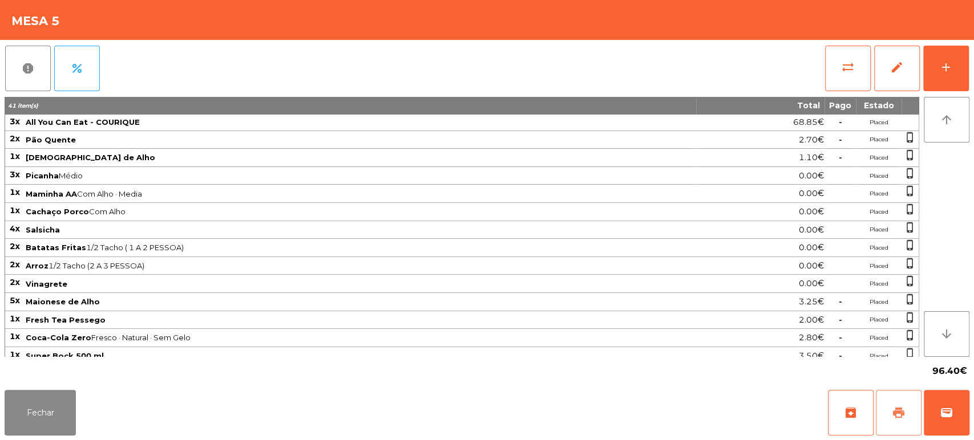
click at [894, 413] on span "print" at bounding box center [899, 413] width 14 height 14
click at [56, 409] on button "Fechar" at bounding box center [40, 413] width 71 height 46
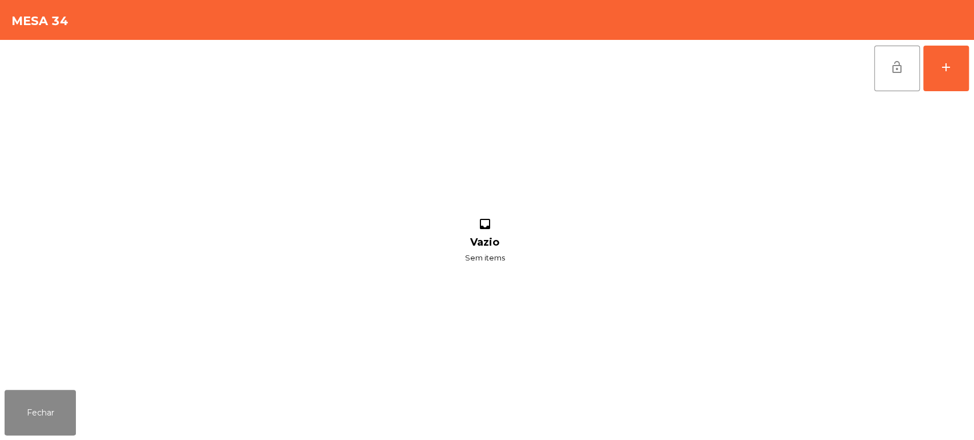
click at [369, 301] on div "inbox Vazio Sem items" at bounding box center [485, 241] width 960 height 289
click at [959, 57] on button "add" at bounding box center [946, 69] width 46 height 46
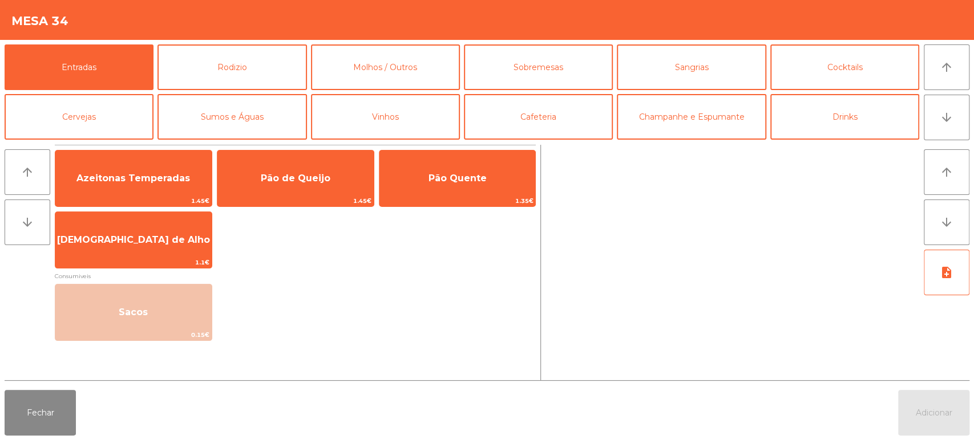
scroll to position [148, 0]
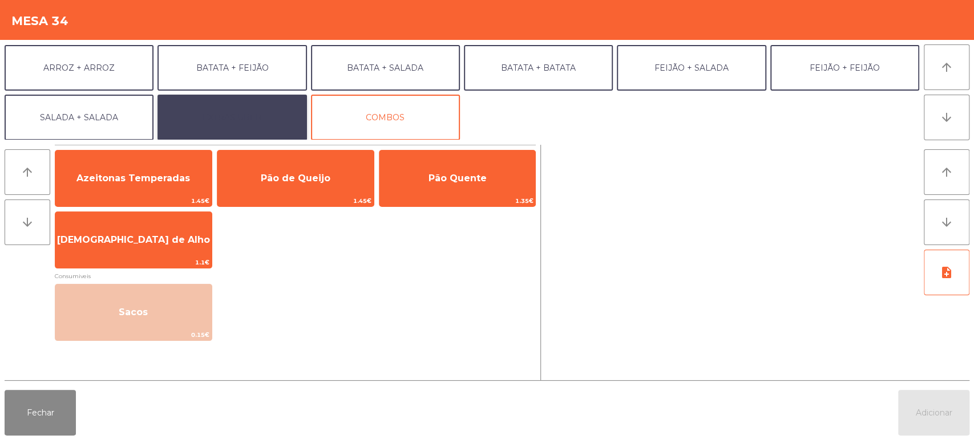
click at [232, 113] on button "EXTRAS UBER" at bounding box center [231, 118] width 149 height 46
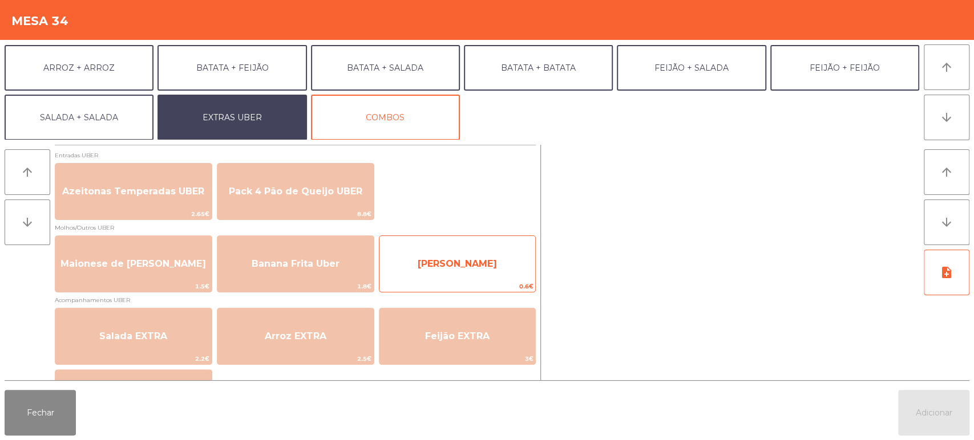
click at [465, 270] on span "[PERSON_NAME]" at bounding box center [457, 264] width 156 height 31
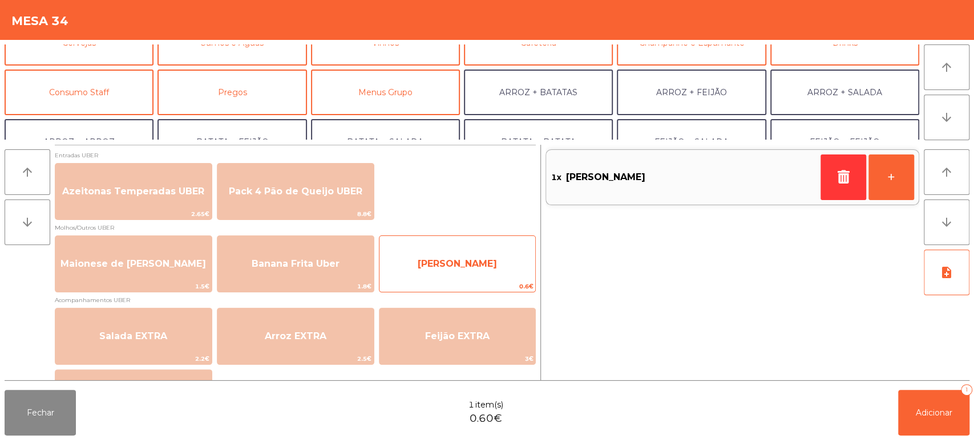
scroll to position [77, 0]
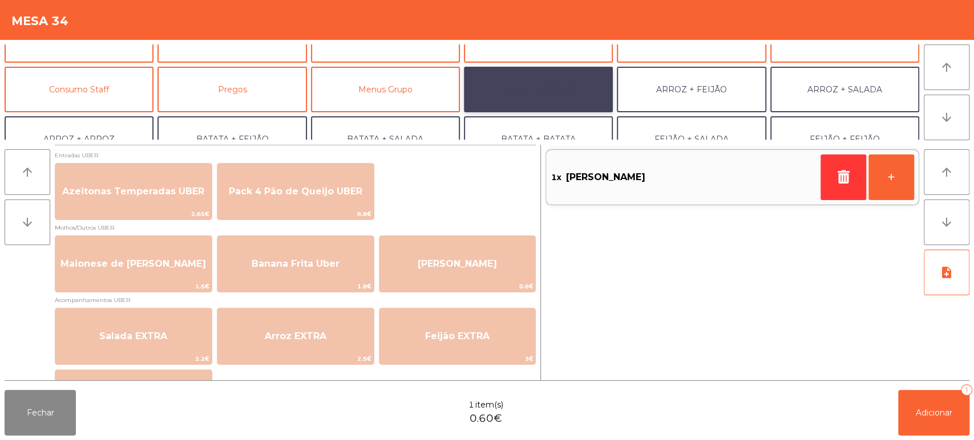
click at [577, 95] on button "ARROZ + BATATAS" at bounding box center [538, 90] width 149 height 46
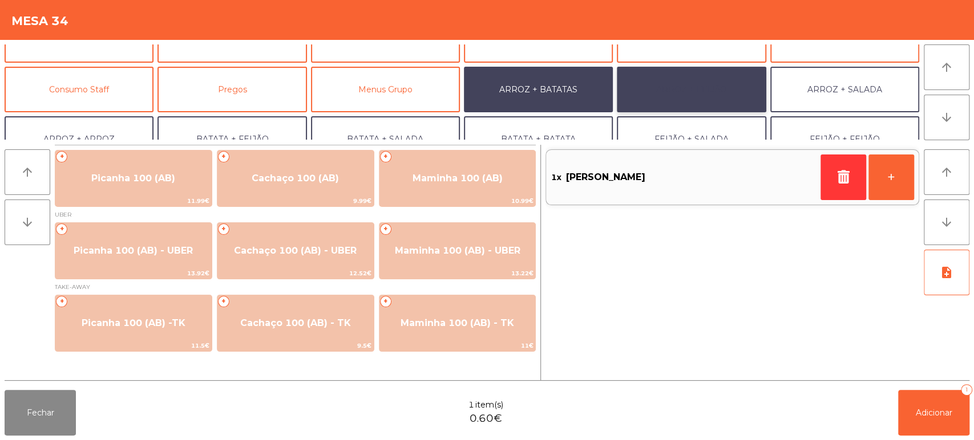
click at [706, 91] on button "ARROZ + FEIJÃO" at bounding box center [691, 90] width 149 height 46
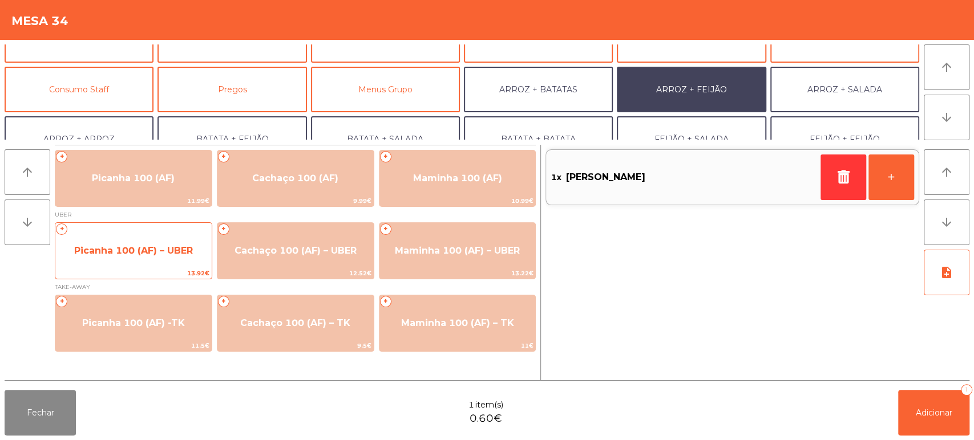
click at [153, 233] on div "+ Picanha 100 (AF) – UBER 13.92€" at bounding box center [133, 251] width 157 height 57
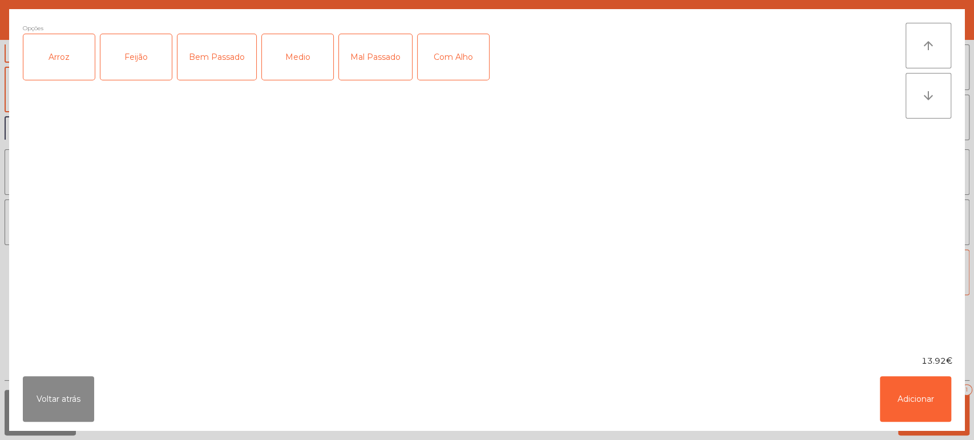
click at [74, 62] on div "Arroz" at bounding box center [58, 57] width 71 height 46
click at [148, 41] on div "Feijão" at bounding box center [135, 57] width 71 height 46
click at [299, 59] on div "Medio" at bounding box center [297, 57] width 71 height 46
click at [931, 378] on button "Adicionar" at bounding box center [915, 400] width 71 height 46
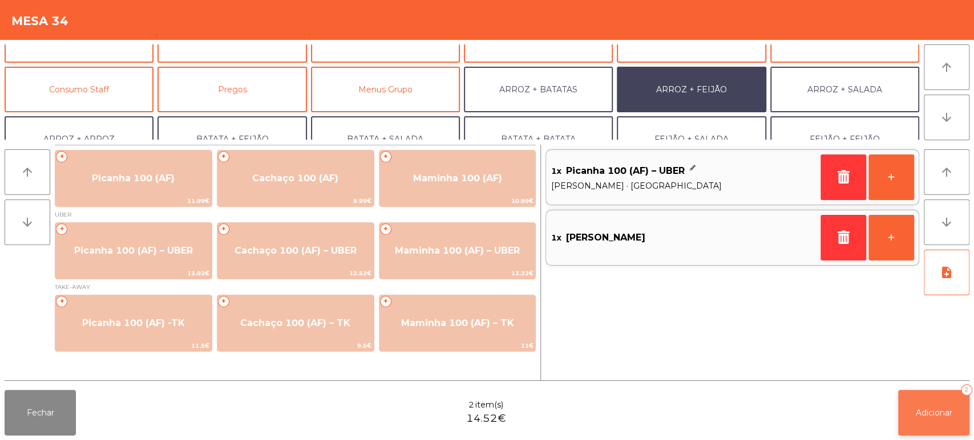
click at [923, 410] on span "Adicionar" at bounding box center [934, 413] width 37 height 10
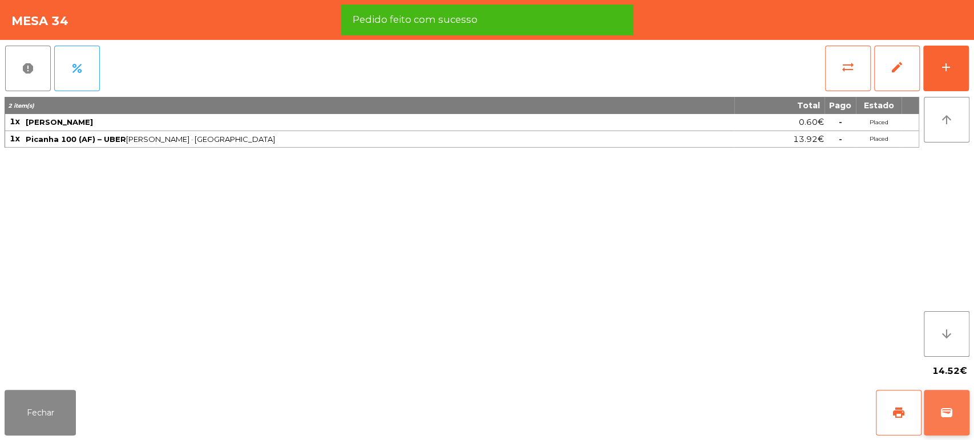
click at [890, 415] on button "print" at bounding box center [899, 413] width 46 height 46
click at [940, 412] on span "wallet" at bounding box center [947, 413] width 14 height 14
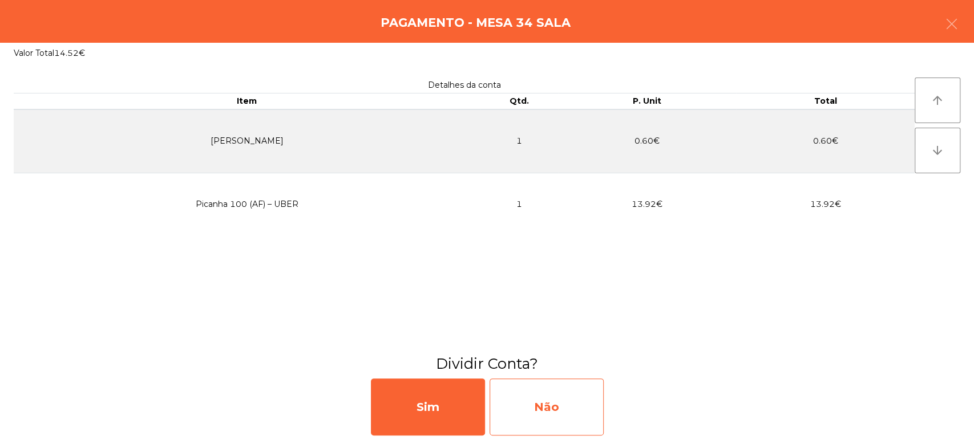
click at [543, 391] on div "Não" at bounding box center [547, 407] width 114 height 57
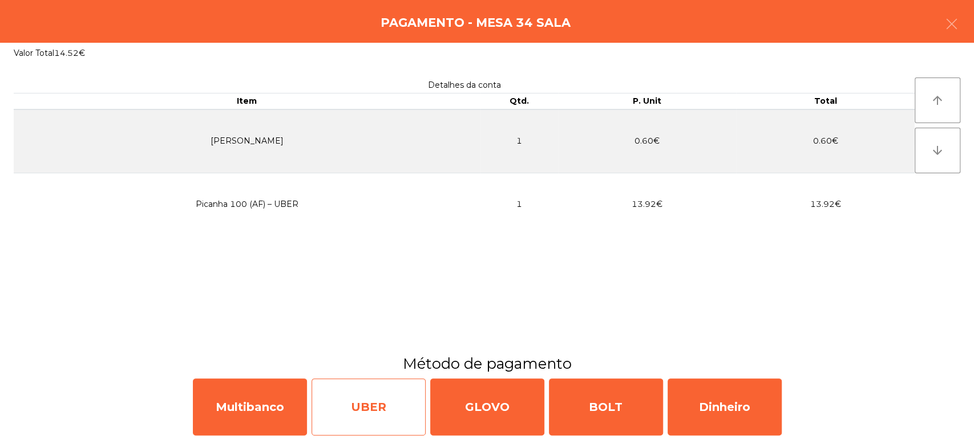
click at [389, 411] on div "UBER" at bounding box center [369, 407] width 114 height 57
select select "**"
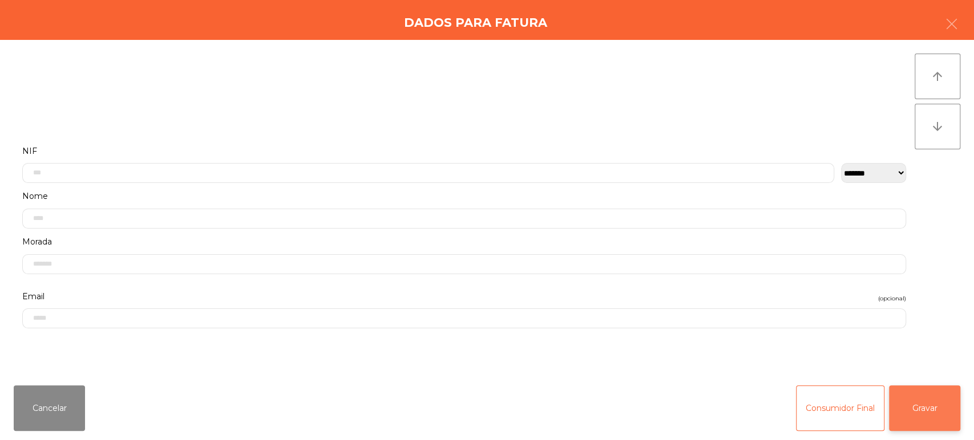
click at [939, 411] on button "Gravar" at bounding box center [924, 409] width 71 height 46
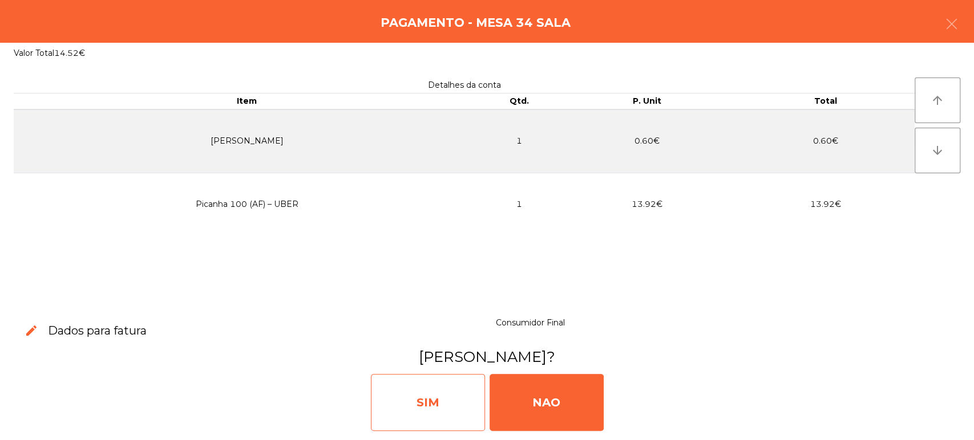
click at [443, 409] on div "SIM" at bounding box center [428, 402] width 114 height 57
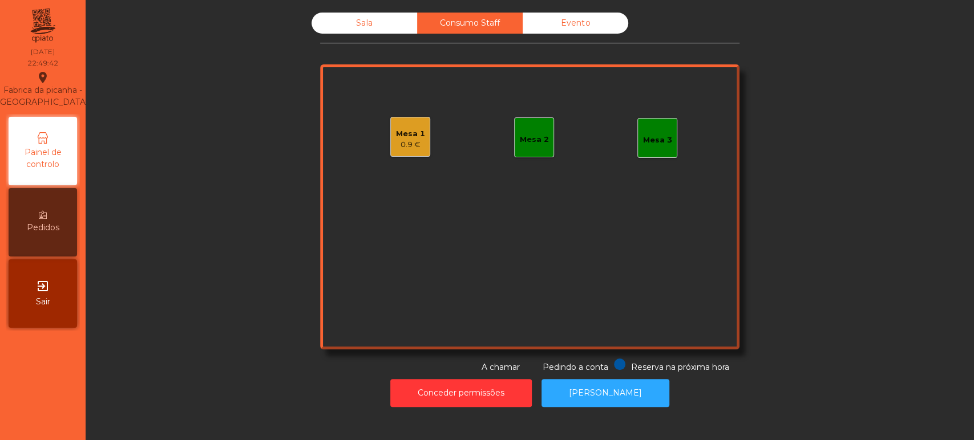
click at [414, 120] on div "Mesa 1 0.9 €" at bounding box center [410, 137] width 40 height 40
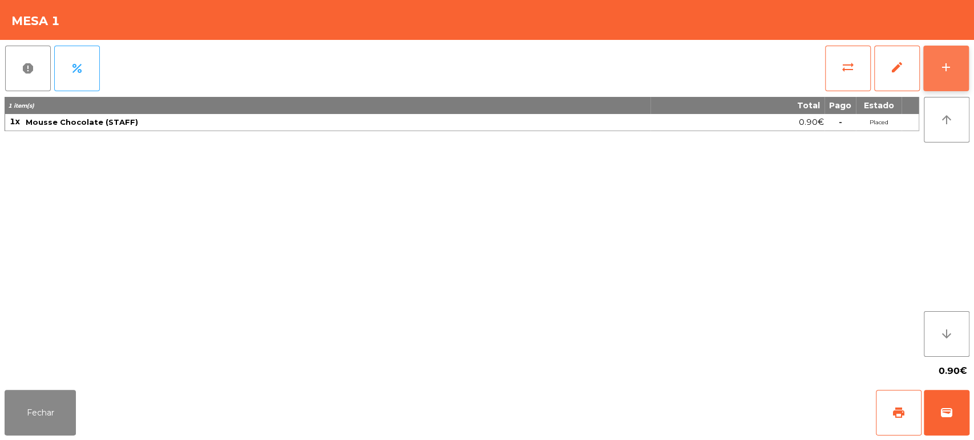
click at [948, 78] on button "add" at bounding box center [946, 69] width 46 height 46
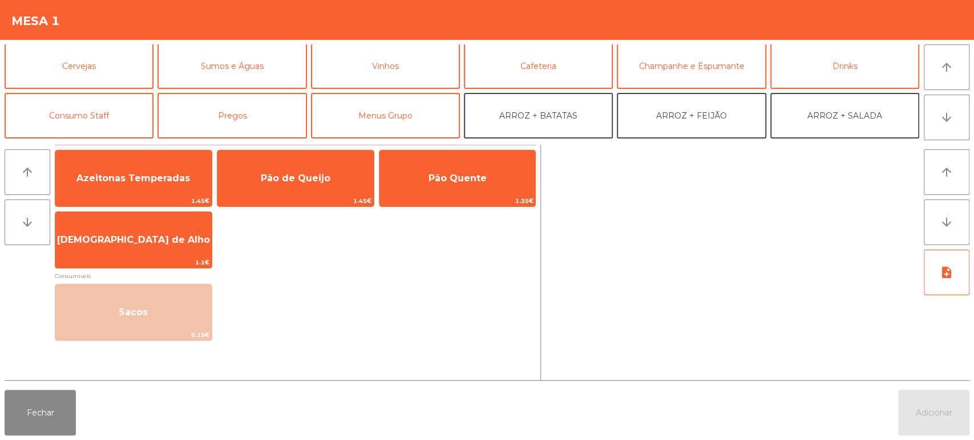
scroll to position [52, 0]
click at [273, 70] on button "Sumos e Águas" at bounding box center [231, 65] width 149 height 46
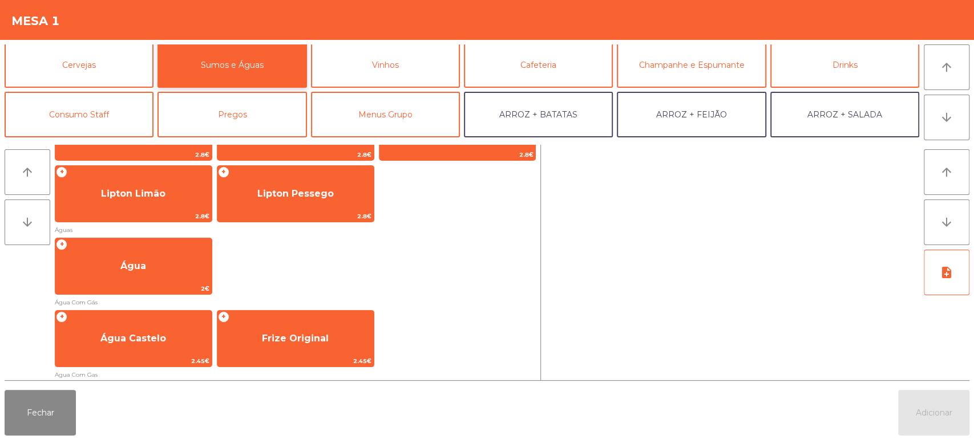
scroll to position [330, 0]
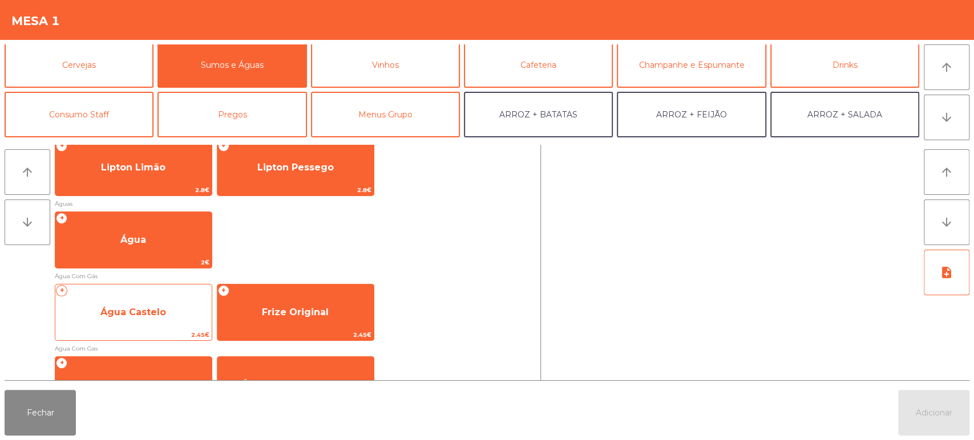
click at [181, 310] on span "Água Castelo" at bounding box center [133, 312] width 156 height 31
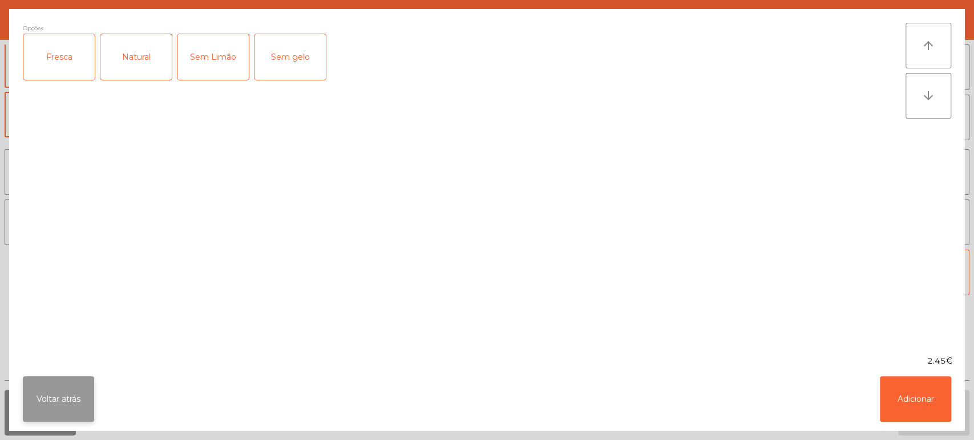
click at [54, 406] on button "Voltar atrás" at bounding box center [58, 400] width 71 height 46
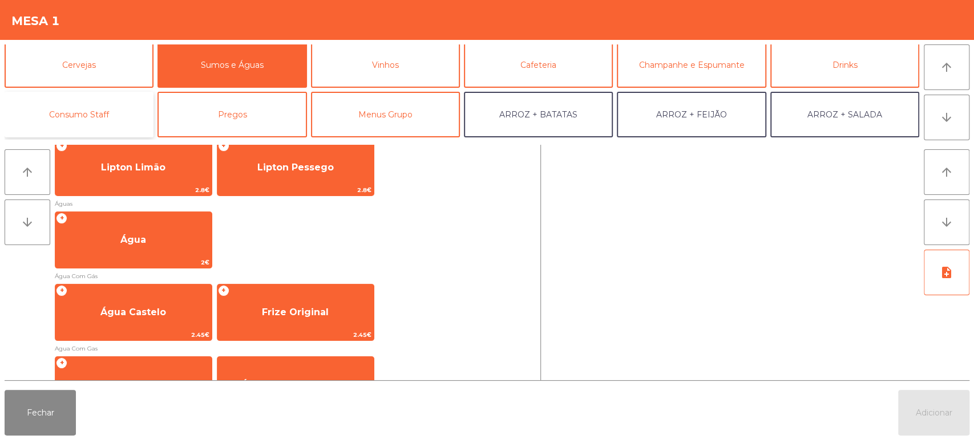
click at [140, 111] on button "Consumo Staff" at bounding box center [79, 115] width 149 height 46
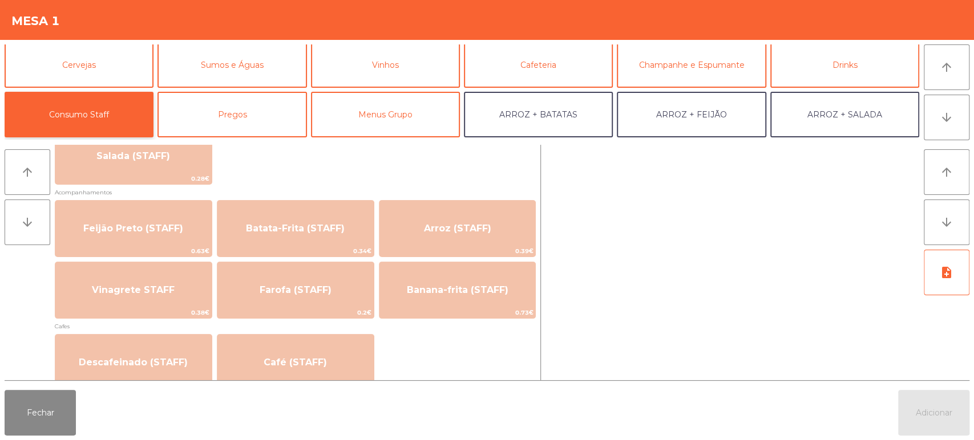
scroll to position [491, 0]
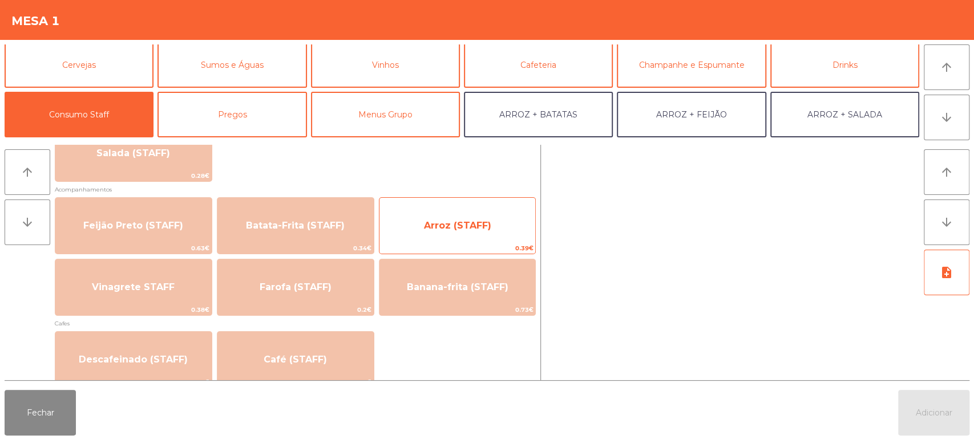
click at [511, 225] on span "Arroz (STAFF)" at bounding box center [457, 226] width 156 height 31
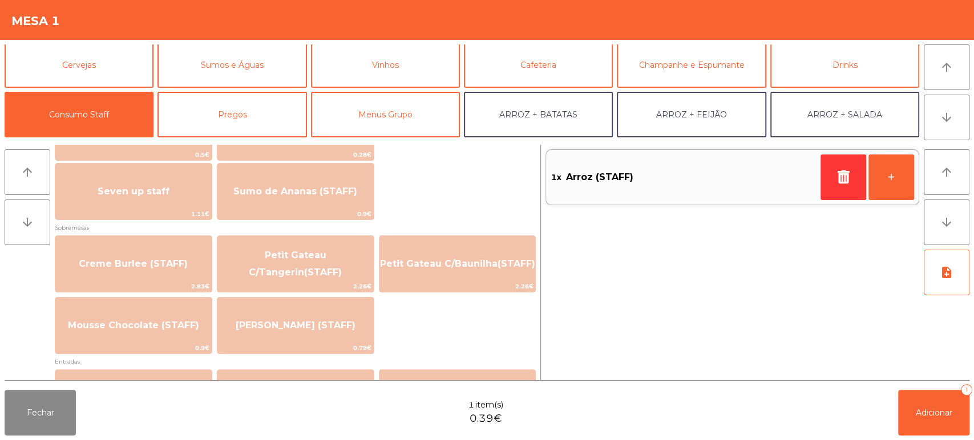
scroll to position [965, 0]
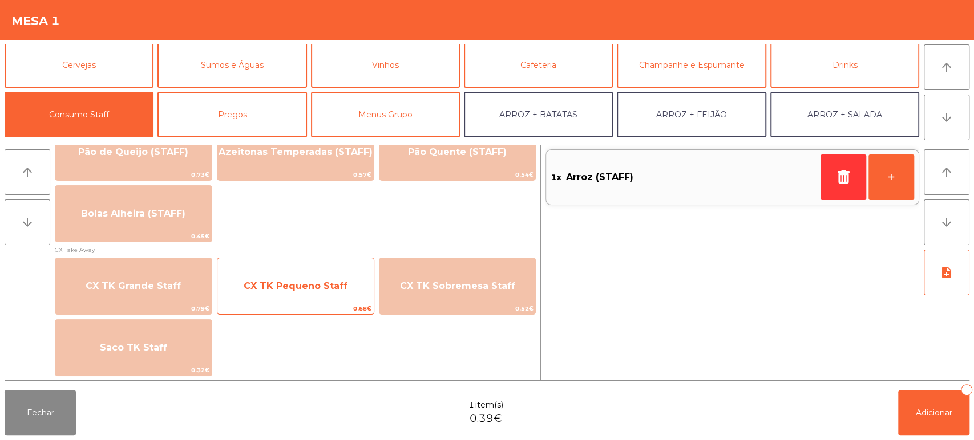
click at [297, 288] on span "CX TK Pequeno Staff" at bounding box center [296, 286] width 104 height 11
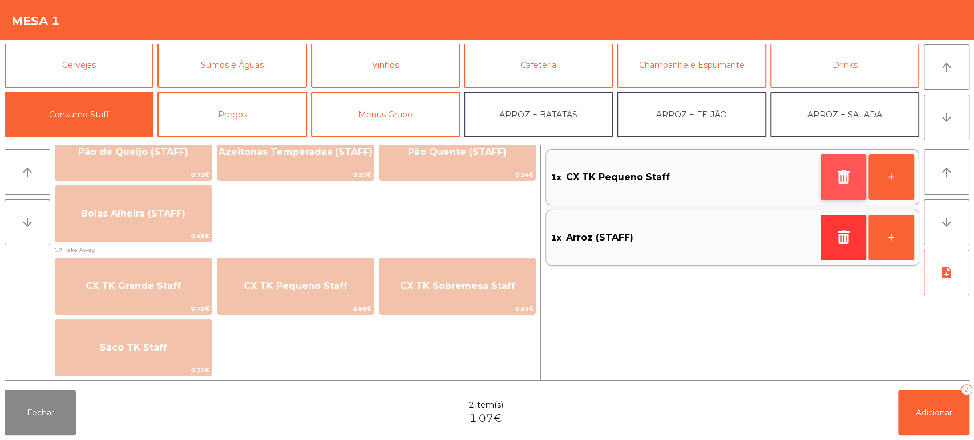
click at [827, 182] on button "button" at bounding box center [844, 178] width 46 height 46
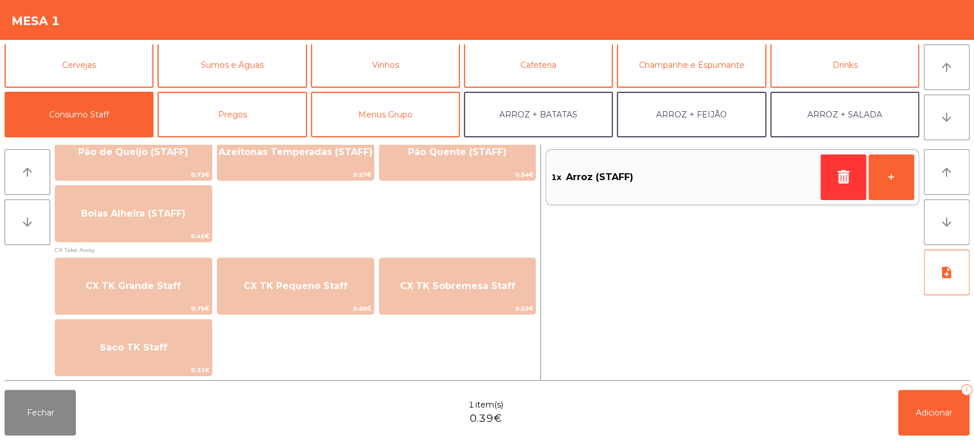
scroll to position [0, 0]
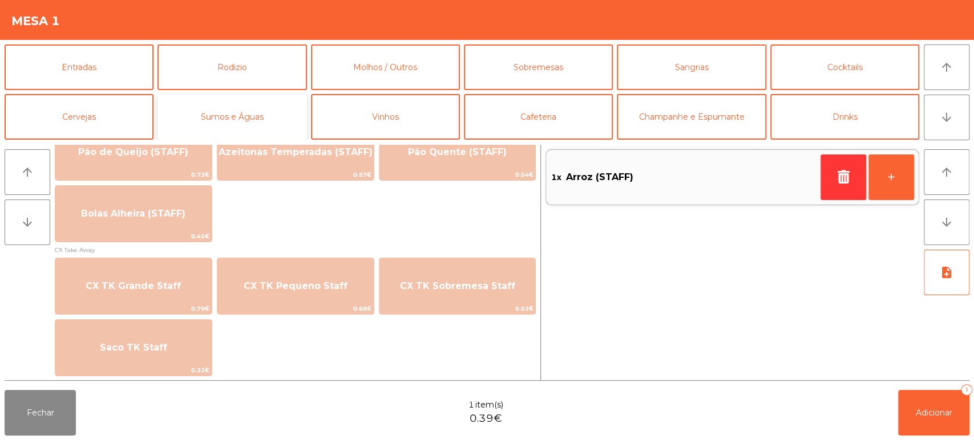
click at [253, 118] on button "Sumos e Águas" at bounding box center [231, 117] width 149 height 46
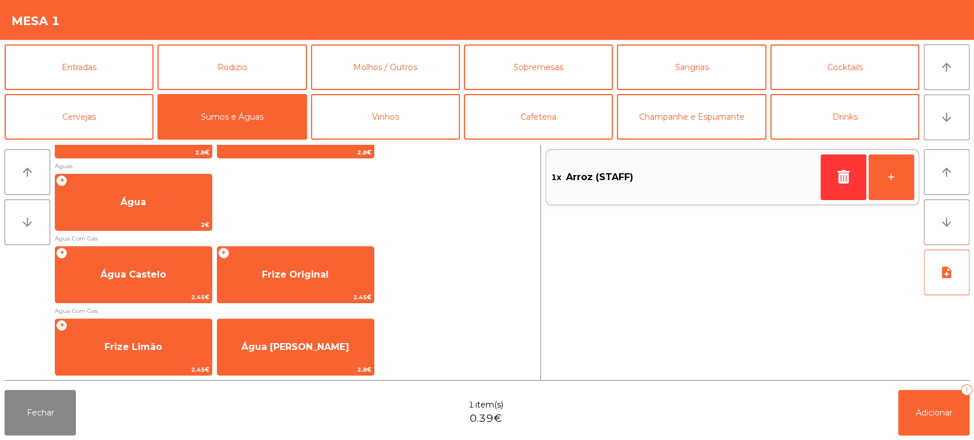
scroll to position [367, 0]
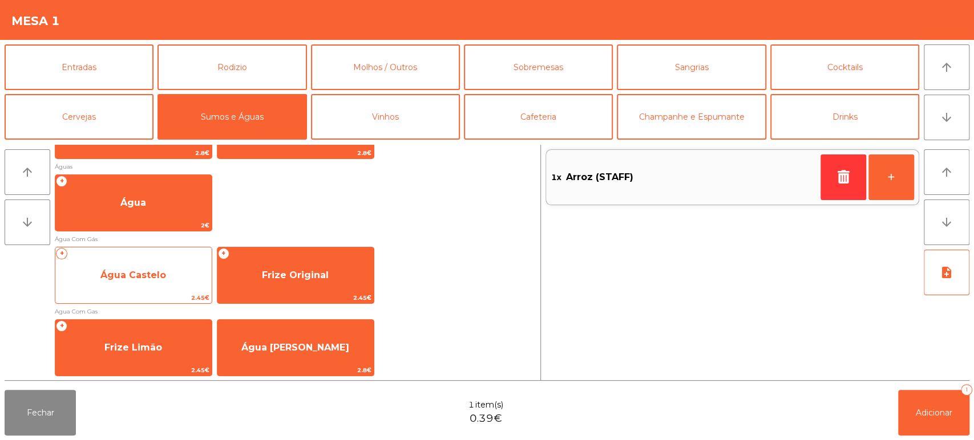
click at [172, 278] on span "Água Castelo" at bounding box center [133, 275] width 156 height 31
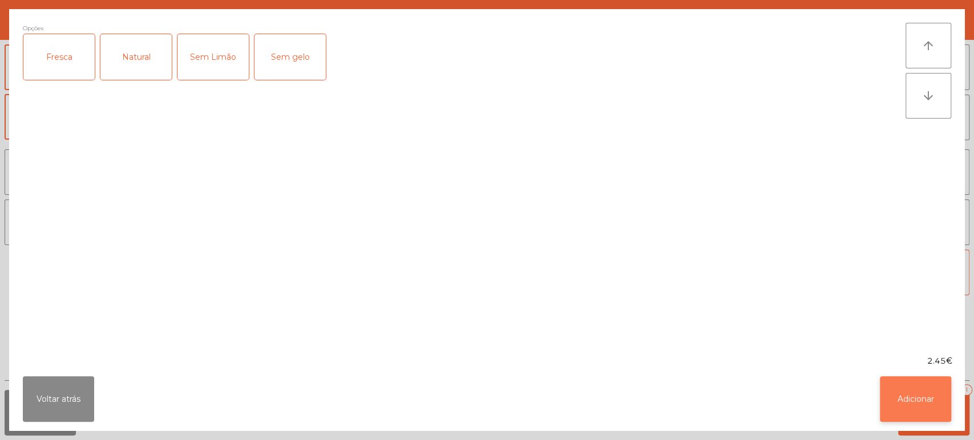
click at [928, 392] on button "Adicionar" at bounding box center [915, 400] width 71 height 46
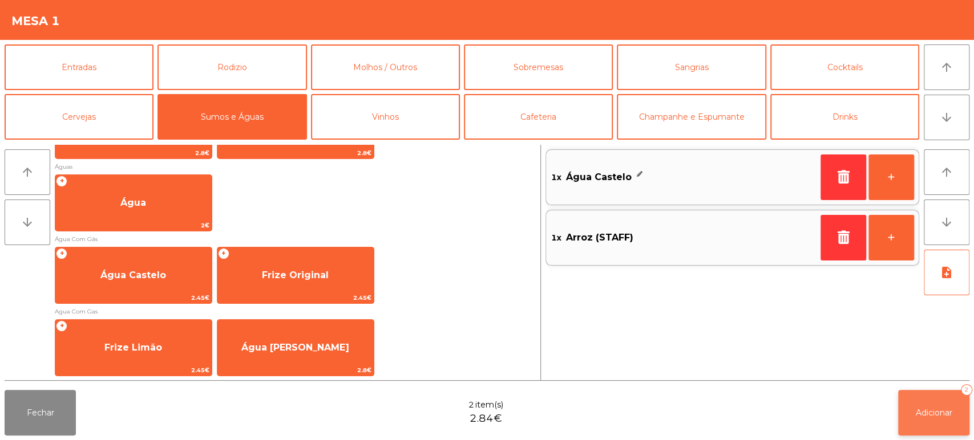
click at [945, 407] on button "Adicionar 2" at bounding box center [933, 413] width 71 height 46
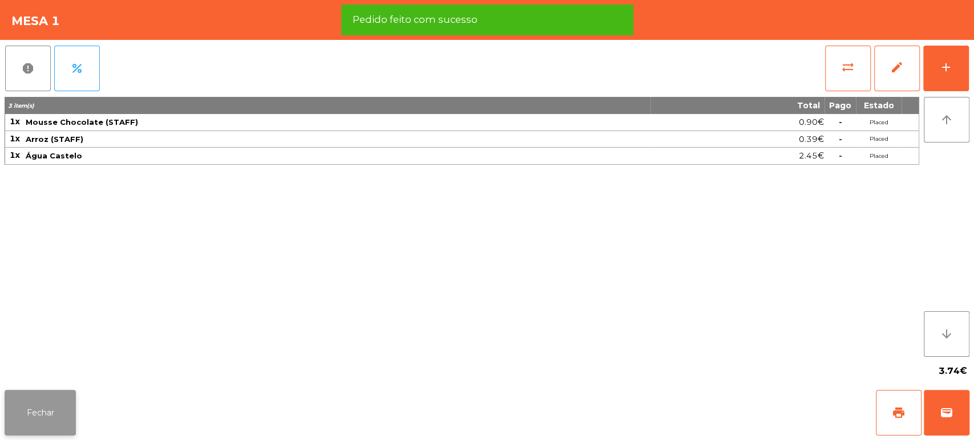
click at [37, 422] on button "Fechar" at bounding box center [40, 413] width 71 height 46
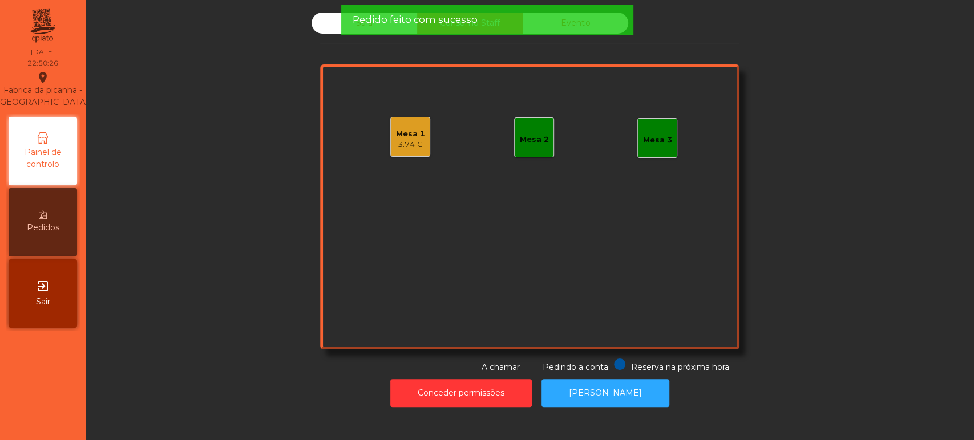
click at [209, 196] on div "Sala Consumo Staff Evento Mesa 1 3.74 € Mesa 2 Mesa 3 Reserva na próxima hora P…" at bounding box center [530, 193] width 858 height 361
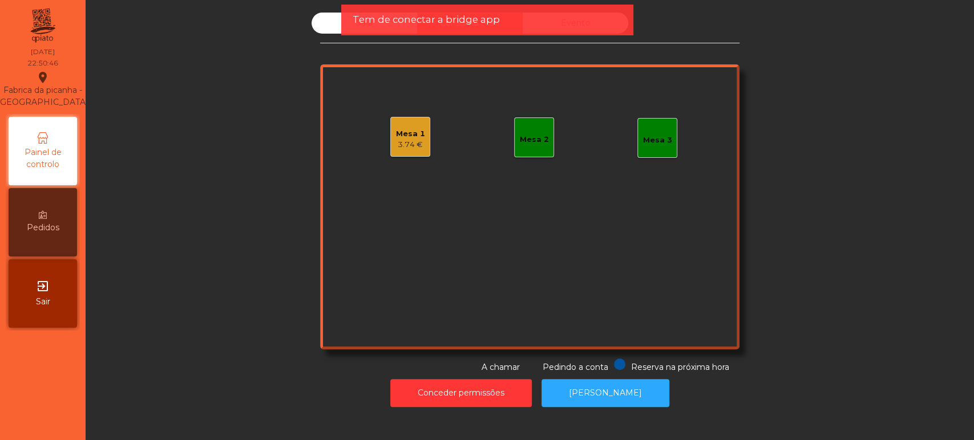
click at [874, 288] on div "Sala Consumo Staff Evento Mesa 1 3.74 € Mesa 2 Mesa 3 Reserva na próxima hora P…" at bounding box center [530, 193] width 858 height 361
click at [419, 147] on div "Mesa 1 3.74 €" at bounding box center [410, 137] width 40 height 40
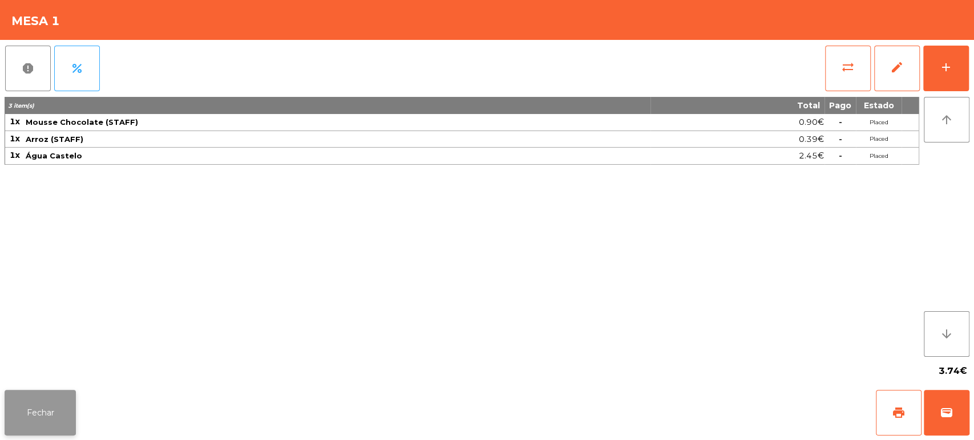
click at [34, 420] on button "Fechar" at bounding box center [40, 413] width 71 height 46
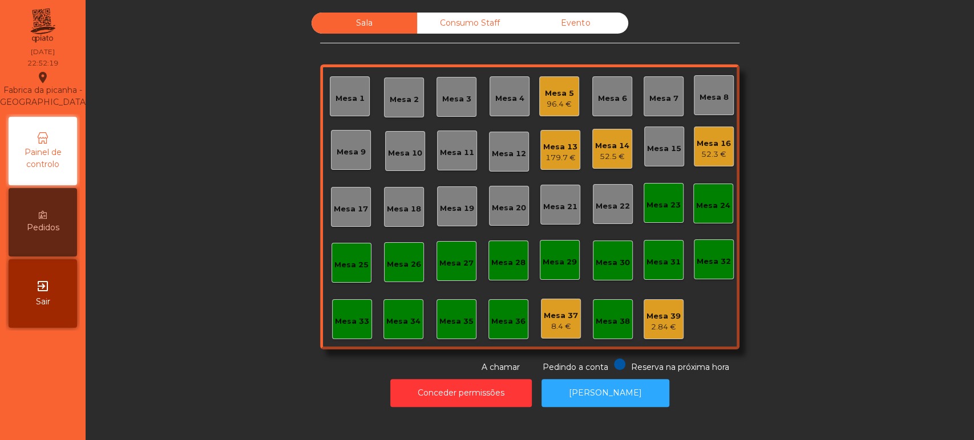
click at [343, 320] on div "Mesa 33" at bounding box center [352, 321] width 34 height 11
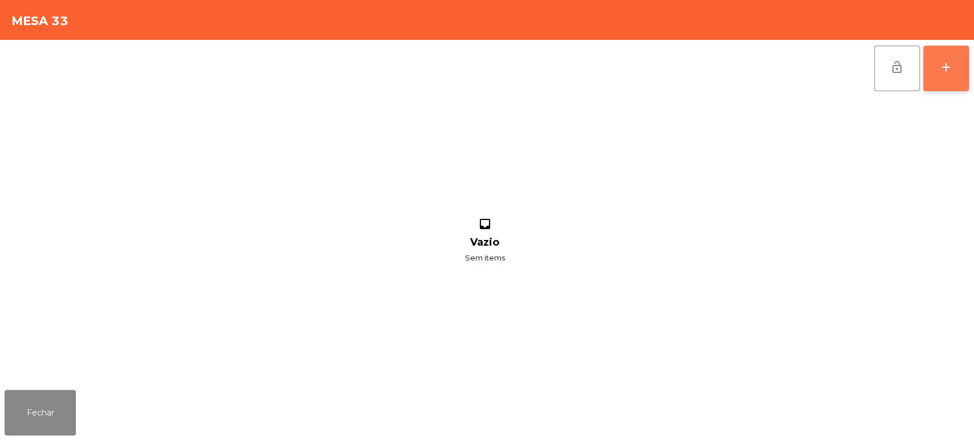
click at [943, 66] on div "add" at bounding box center [946, 67] width 14 height 14
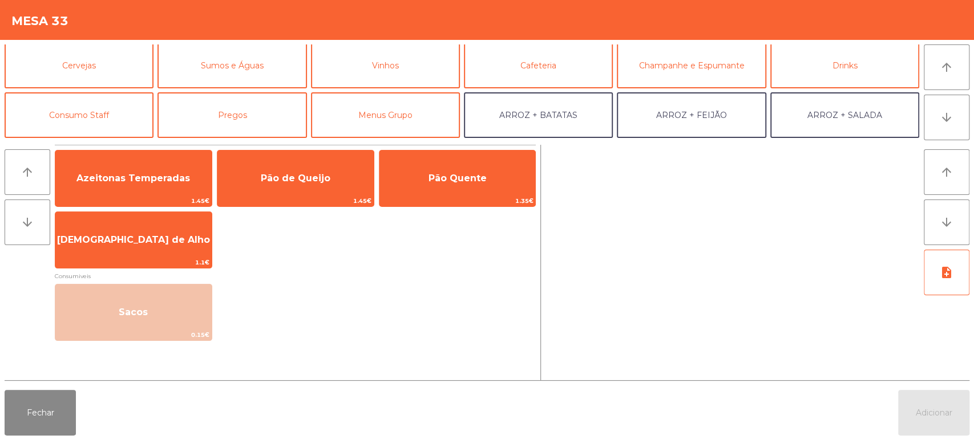
scroll to position [51, 0]
click at [95, 122] on button "Consumo Staff" at bounding box center [79, 115] width 149 height 46
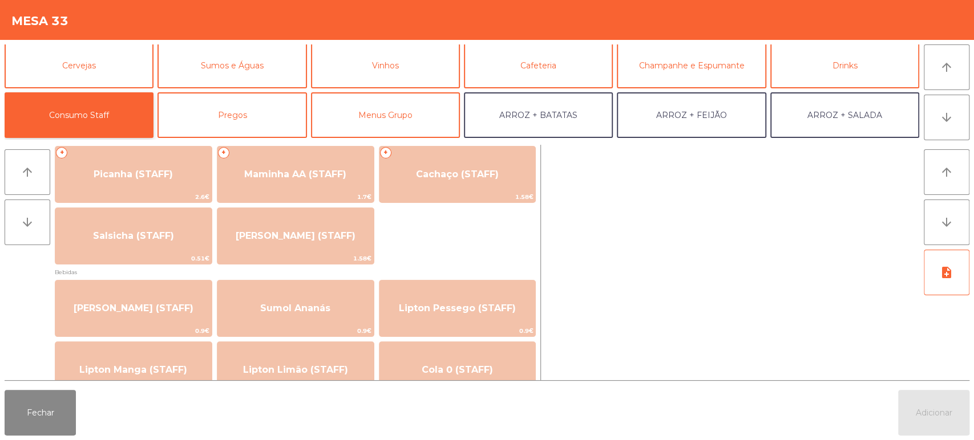
scroll to position [0, 0]
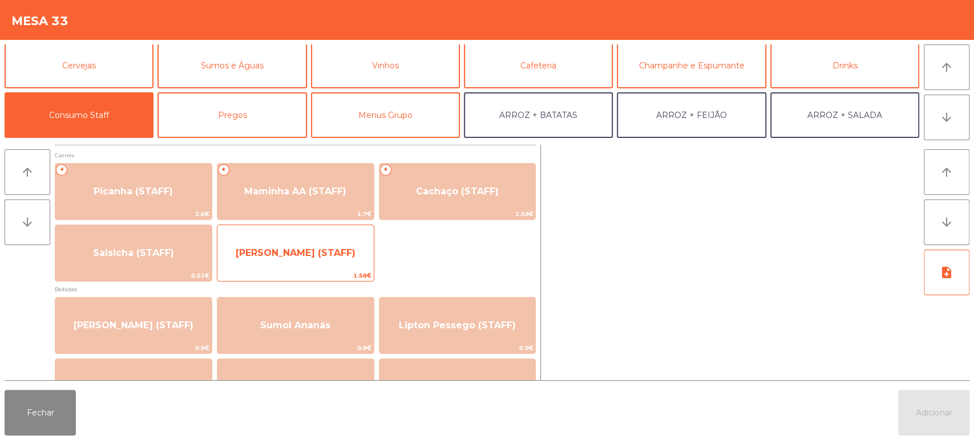
click at [317, 253] on span "[PERSON_NAME] (STAFF)" at bounding box center [296, 253] width 120 height 11
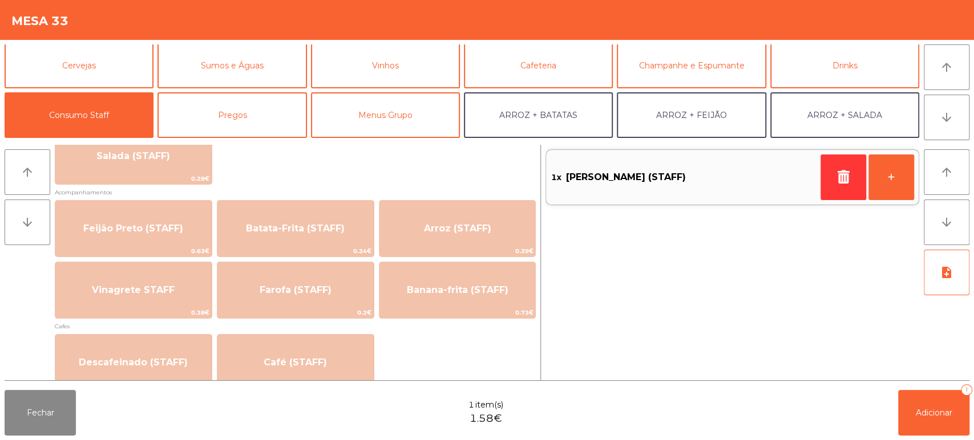
scroll to position [491, 0]
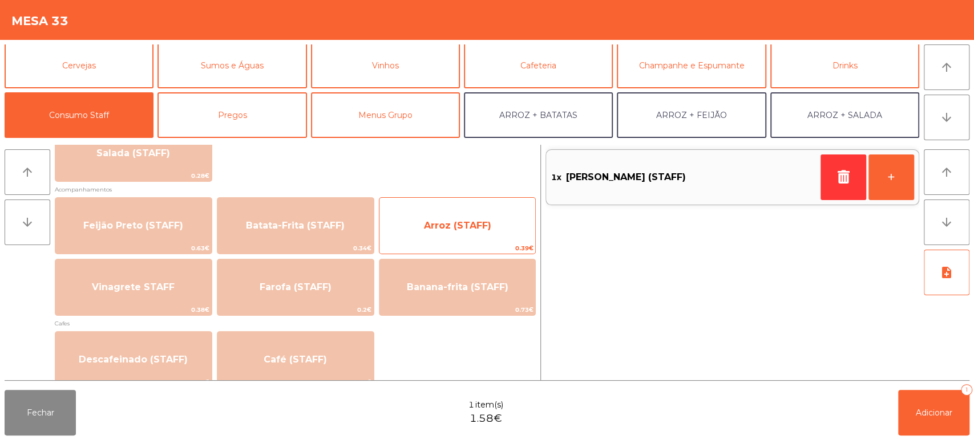
click at [467, 231] on span "Arroz (STAFF)" at bounding box center [457, 226] width 156 height 31
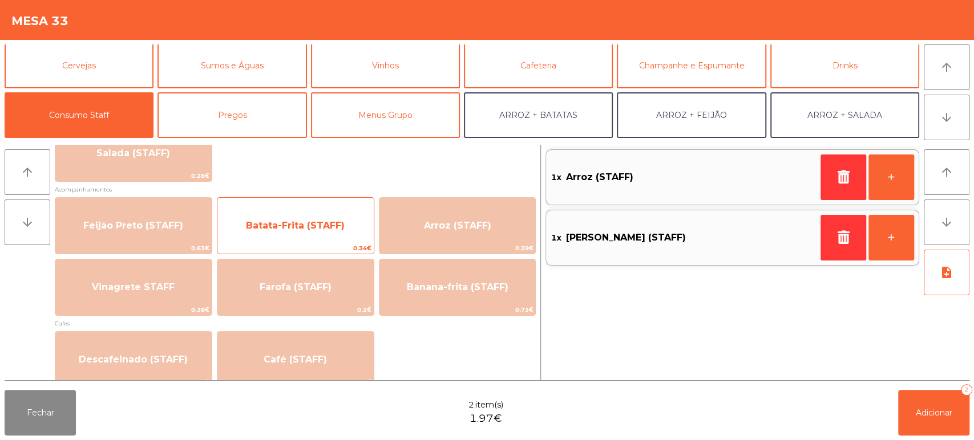
click at [333, 224] on span "Batata-Frita (STAFF)" at bounding box center [295, 225] width 99 height 11
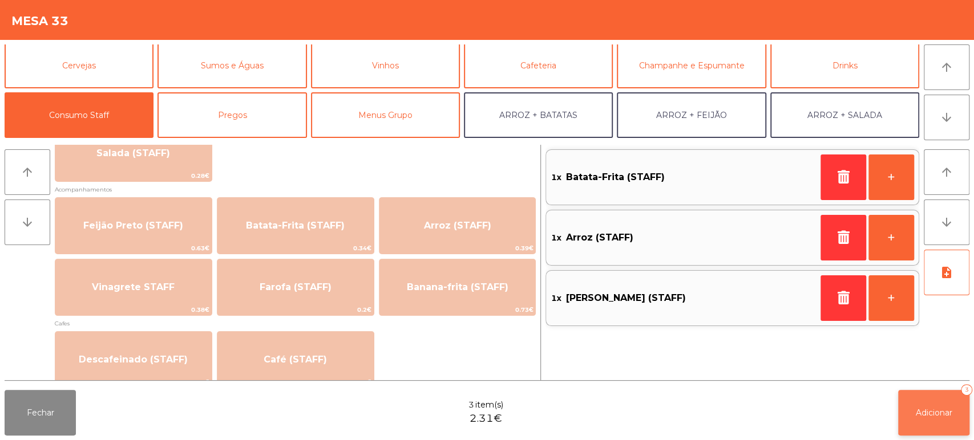
click at [933, 417] on span "Adicionar" at bounding box center [934, 413] width 37 height 10
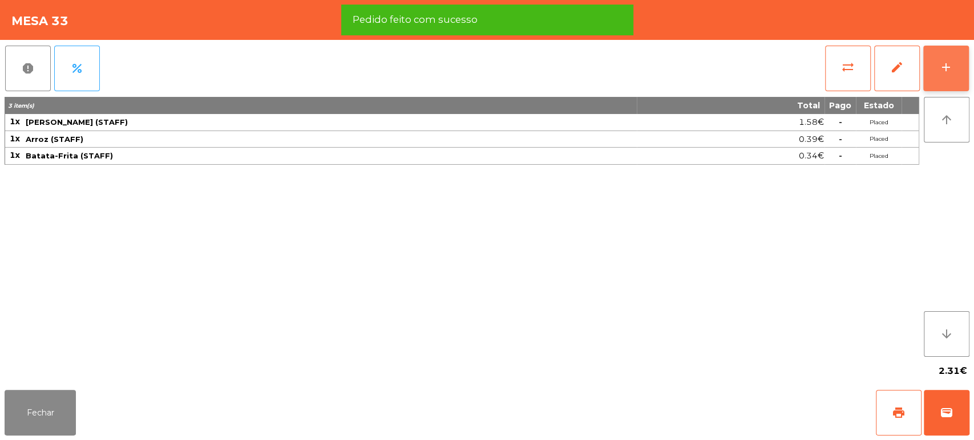
click at [944, 68] on div "add" at bounding box center [946, 67] width 14 height 14
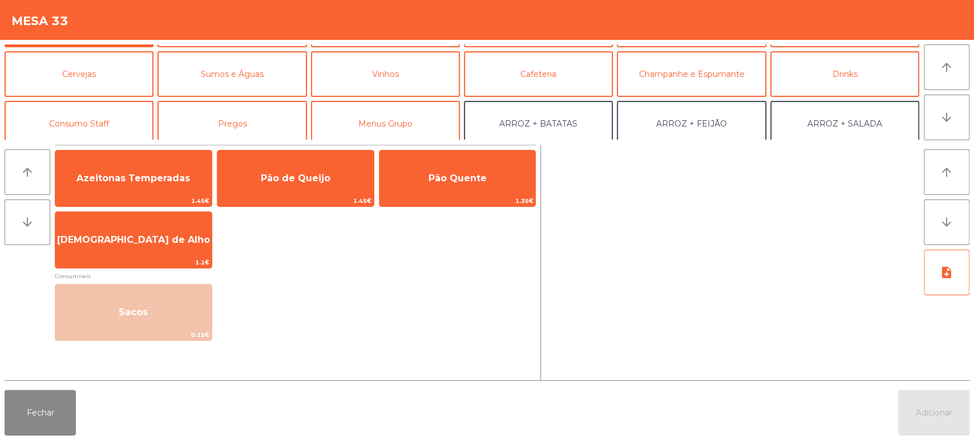
scroll to position [46, 0]
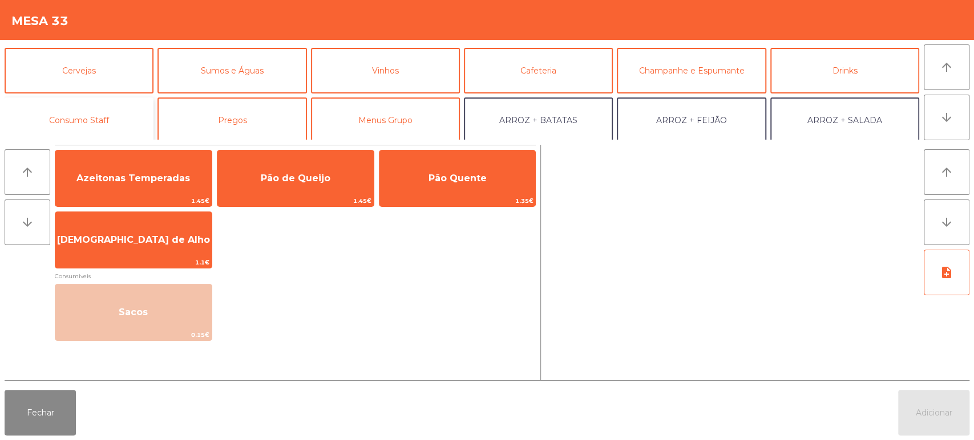
click at [107, 124] on button "Consumo Staff" at bounding box center [79, 121] width 149 height 46
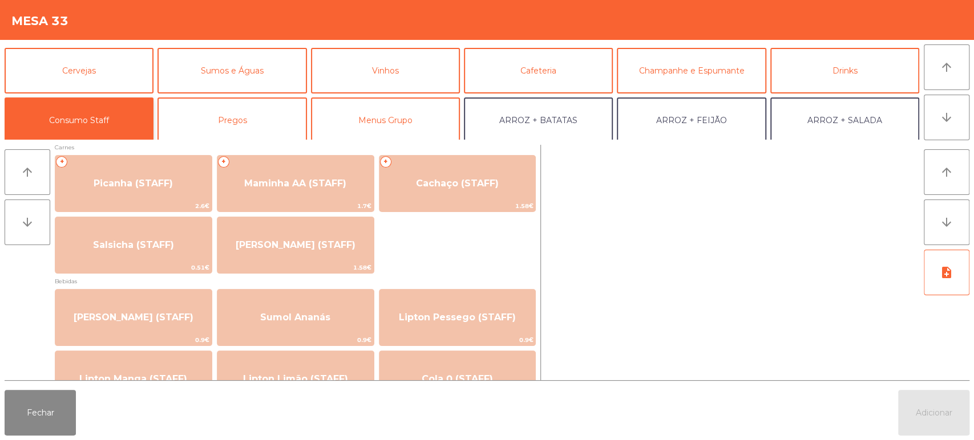
scroll to position [0, 0]
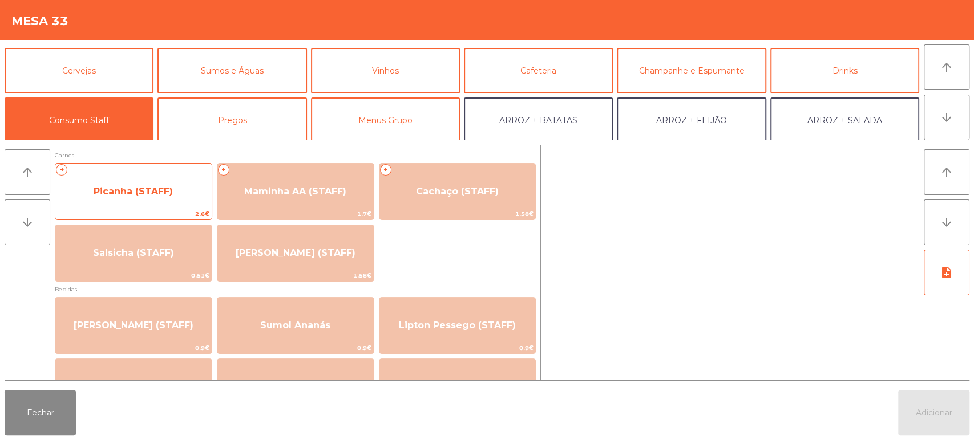
click at [165, 189] on span "Picanha (STAFF)" at bounding box center [133, 191] width 79 height 11
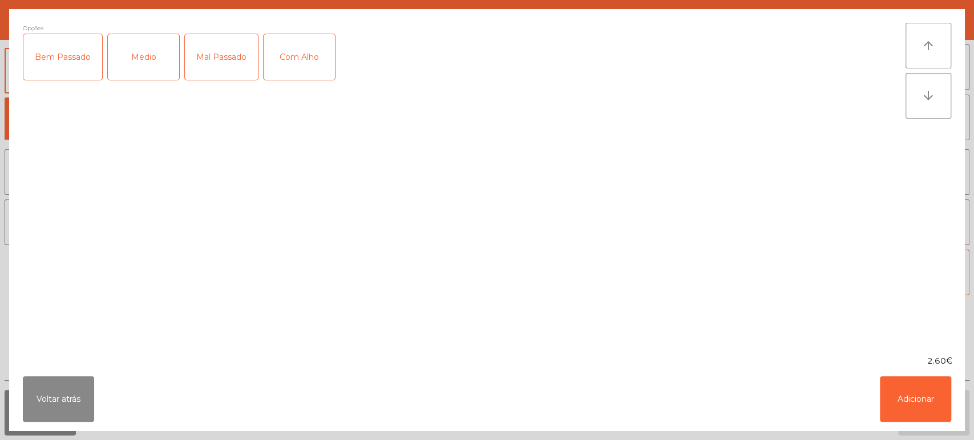
click at [173, 51] on div "Medio" at bounding box center [143, 57] width 71 height 46
click at [917, 382] on button "Adicionar" at bounding box center [915, 400] width 71 height 46
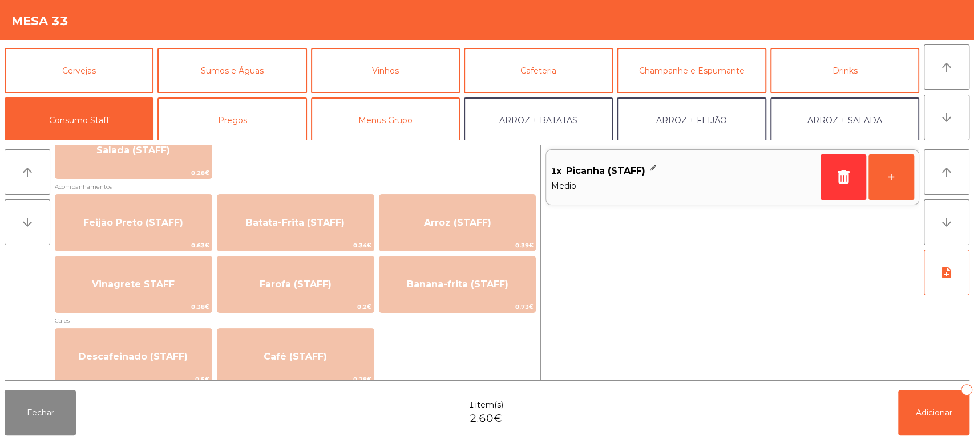
scroll to position [495, 0]
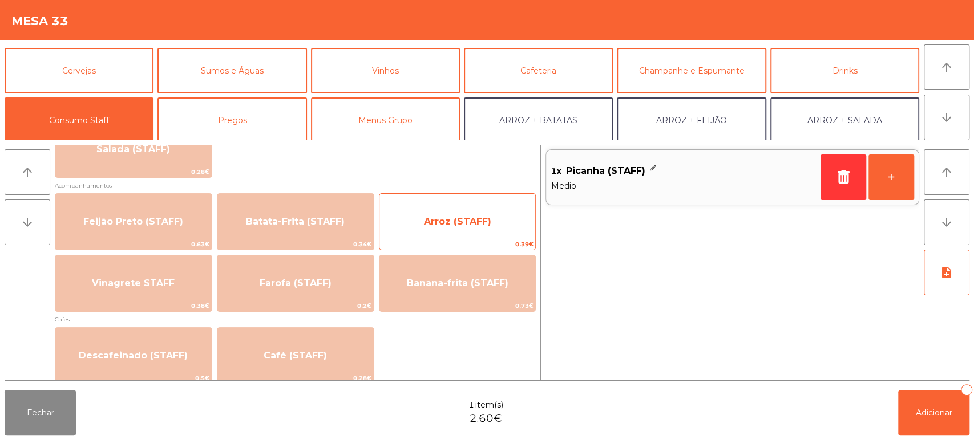
click at [456, 207] on span "Arroz (STAFF)" at bounding box center [457, 222] width 156 height 31
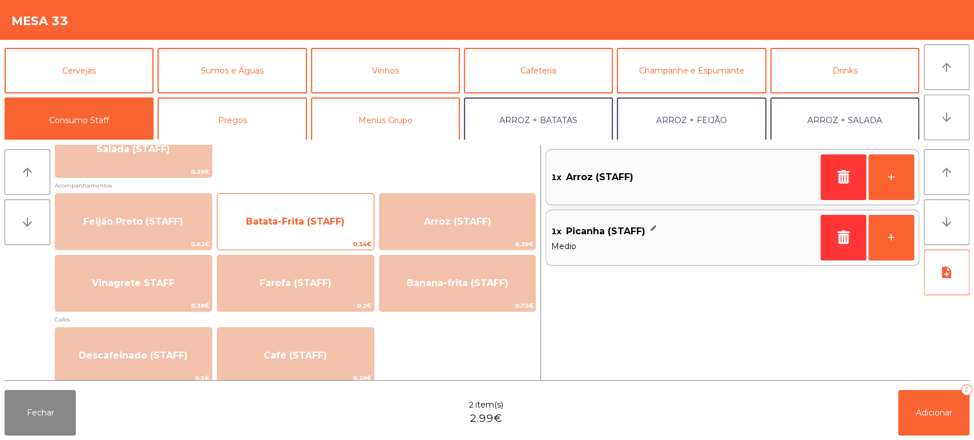
click at [313, 219] on span "Batata-Frita (STAFF)" at bounding box center [295, 221] width 99 height 11
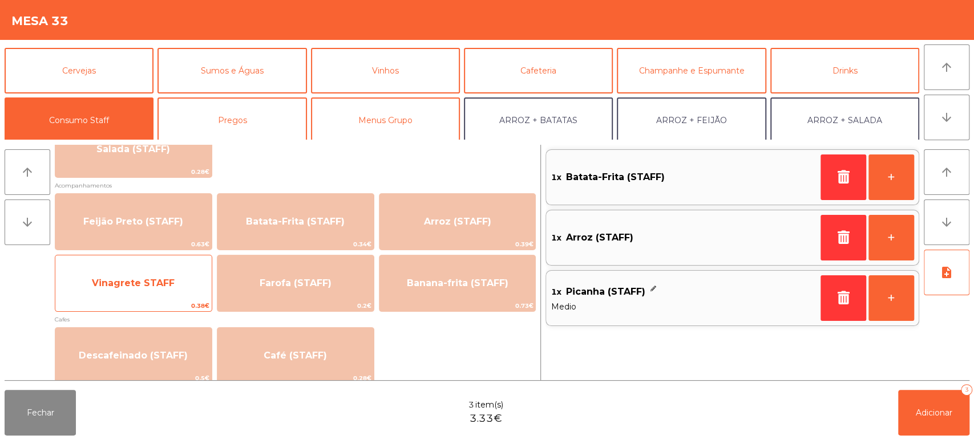
click at [169, 272] on span "Vinagrete STAFF" at bounding box center [133, 283] width 156 height 31
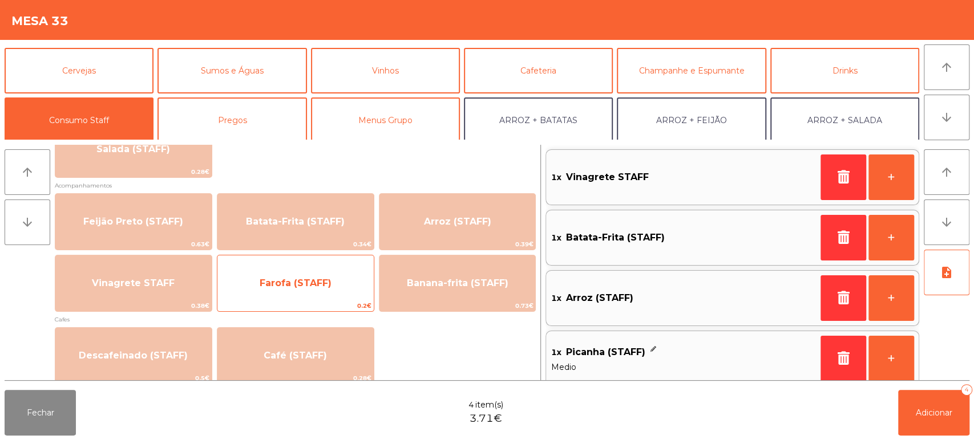
click at [314, 280] on span "Farofa (STAFF)" at bounding box center [296, 283] width 72 height 11
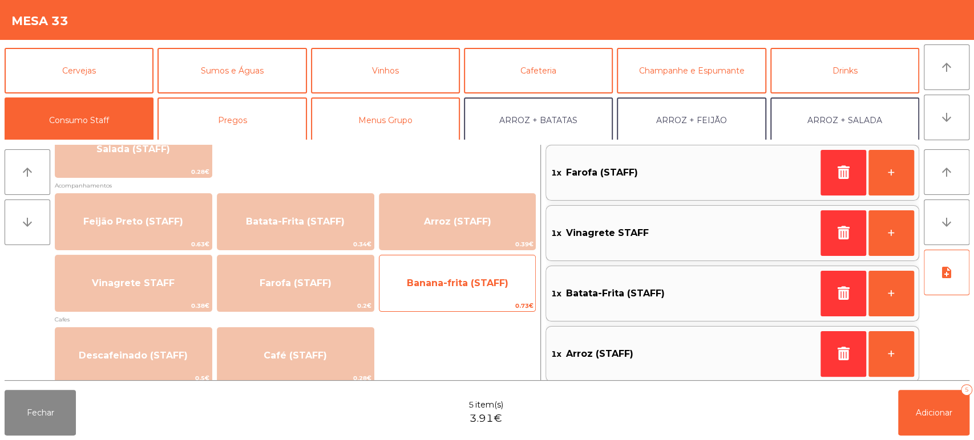
click at [470, 297] on span "Banana-frita (STAFF)" at bounding box center [457, 283] width 156 height 31
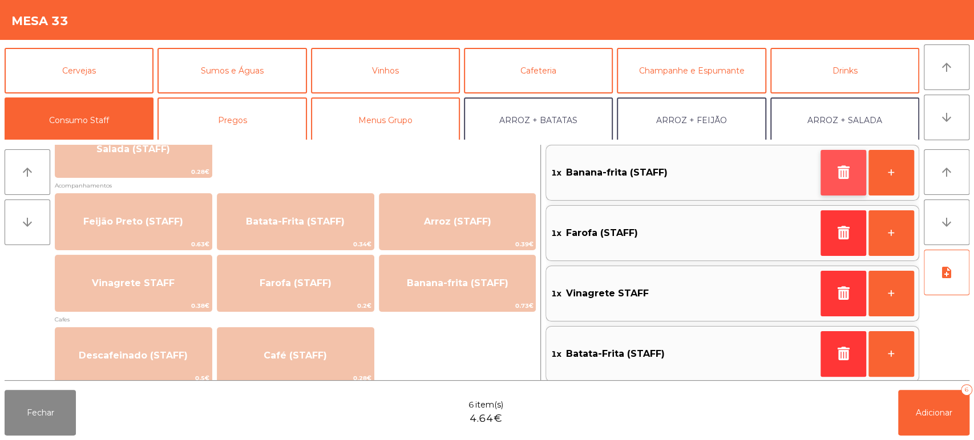
click at [851, 163] on button "button" at bounding box center [844, 173] width 46 height 46
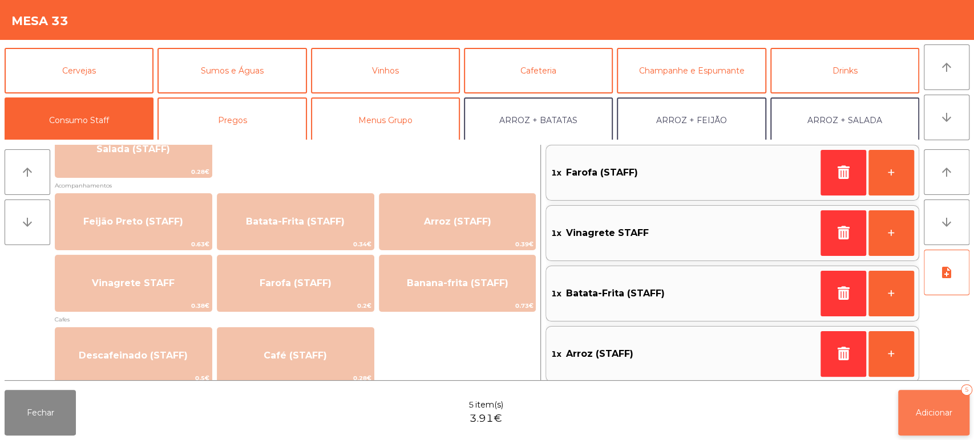
click at [928, 416] on span "Adicionar" at bounding box center [934, 413] width 37 height 10
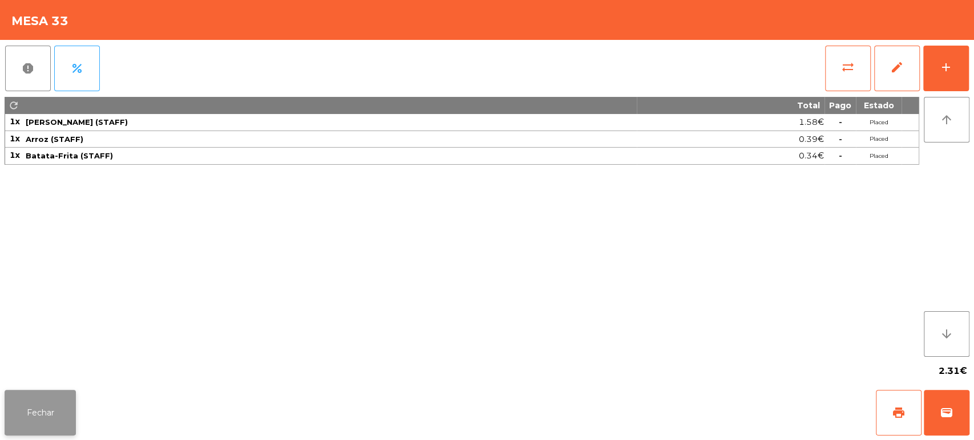
click at [71, 425] on button "Fechar" at bounding box center [40, 413] width 71 height 46
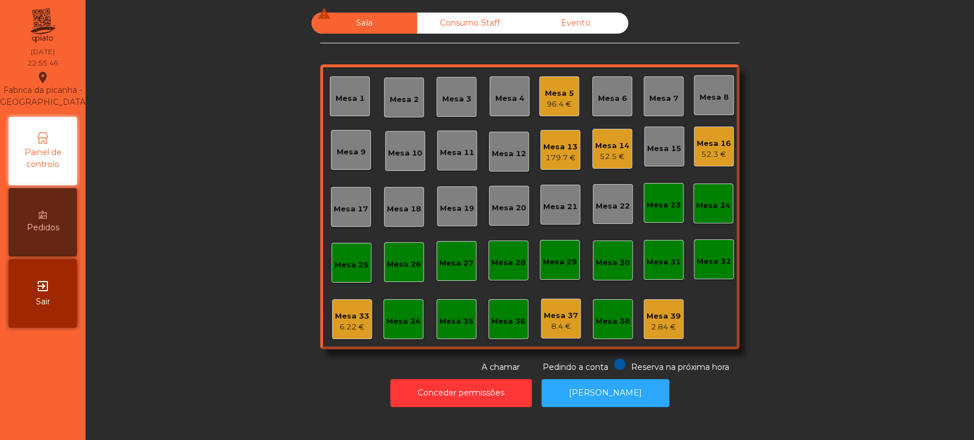
click at [621, 160] on div "52.5 €" at bounding box center [612, 156] width 34 height 11
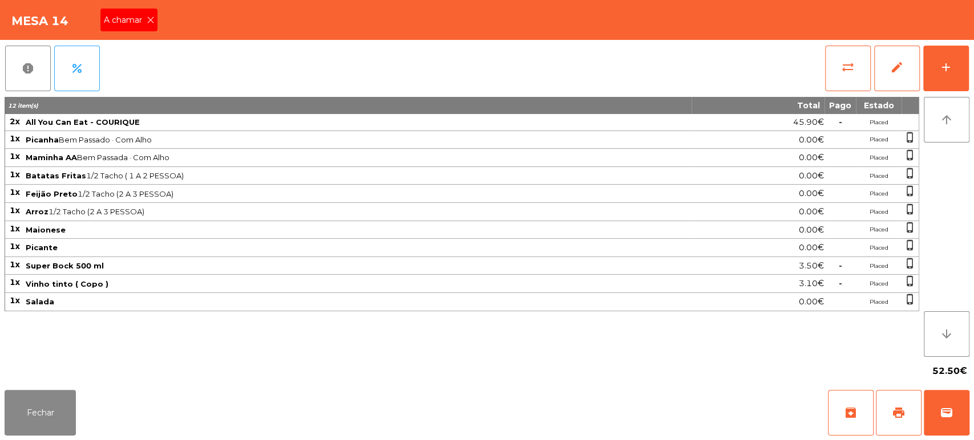
click at [149, 20] on icon at bounding box center [151, 20] width 8 height 8
click at [973, 74] on div "report percent sync_alt edit add 12 item(s) Total Pago Estado 2x All You Can Ea…" at bounding box center [487, 213] width 974 height 346
click at [949, 75] on button "add" at bounding box center [946, 69] width 46 height 46
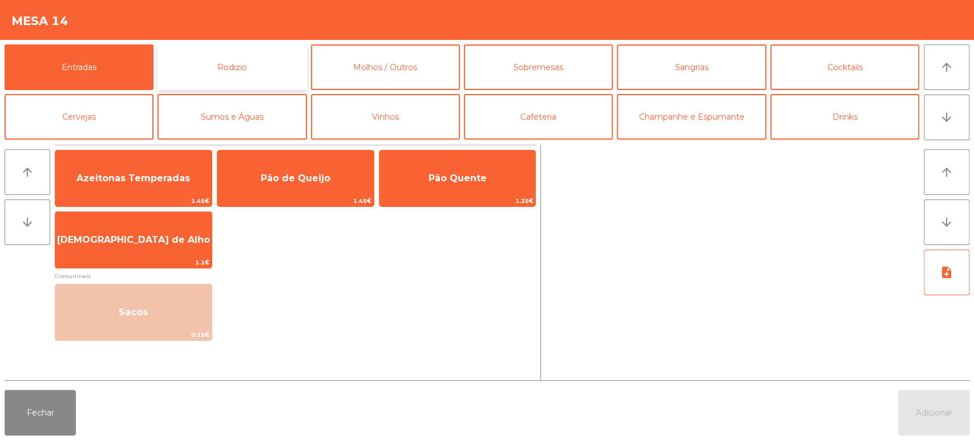
click at [272, 66] on button "Rodizio" at bounding box center [231, 68] width 149 height 46
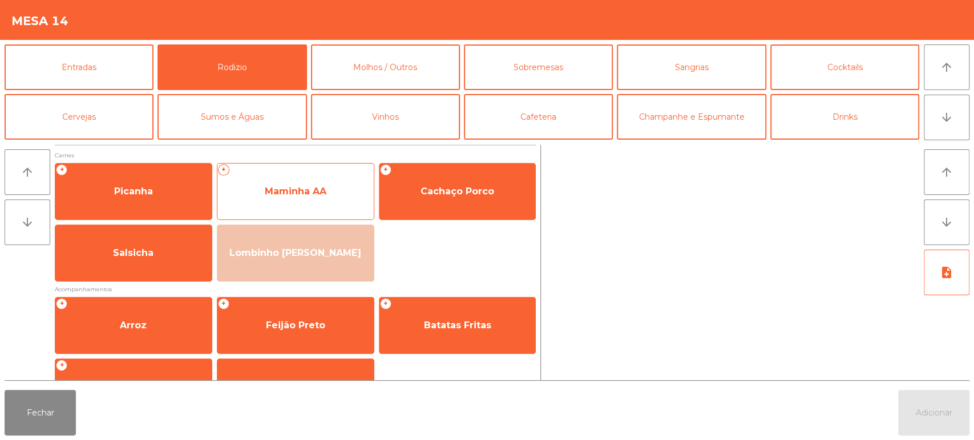
click at [319, 197] on span "Maminha AA" at bounding box center [295, 191] width 156 height 31
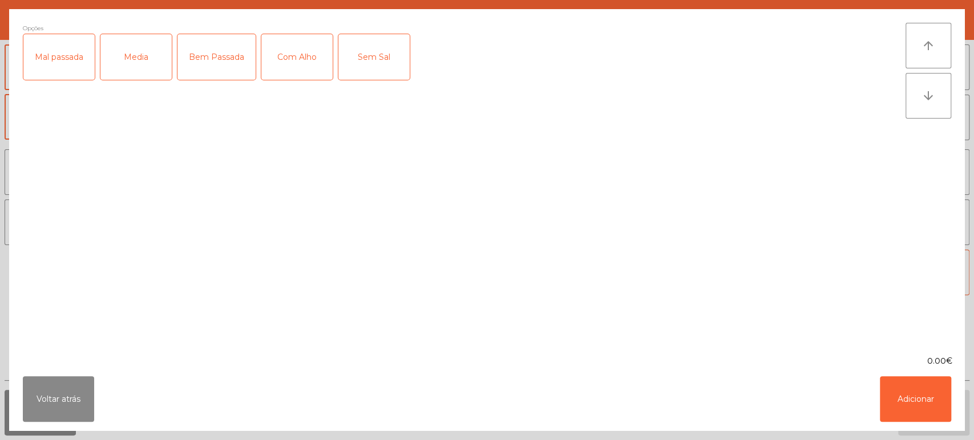
click at [225, 57] on div "Bem Passada" at bounding box center [216, 57] width 78 height 46
click at [312, 50] on div "Com Alho" at bounding box center [296, 57] width 71 height 46
click at [922, 391] on button "Adicionar" at bounding box center [915, 400] width 71 height 46
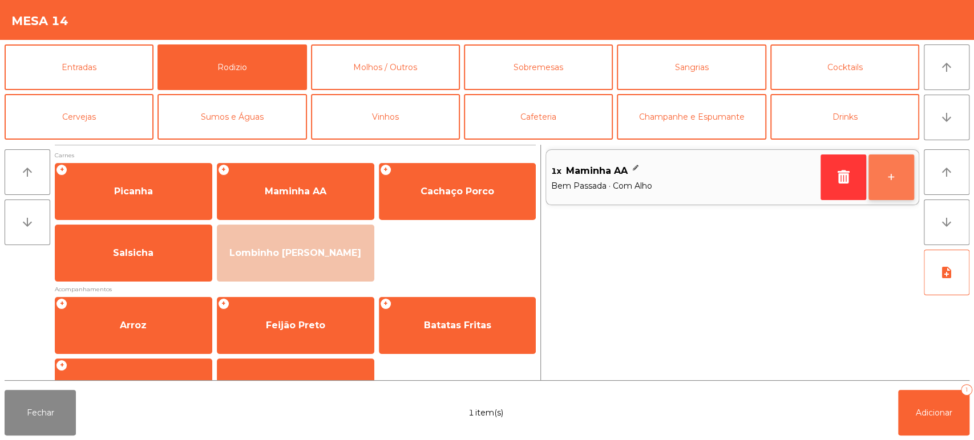
click at [896, 188] on button "+" at bounding box center [891, 178] width 46 height 46
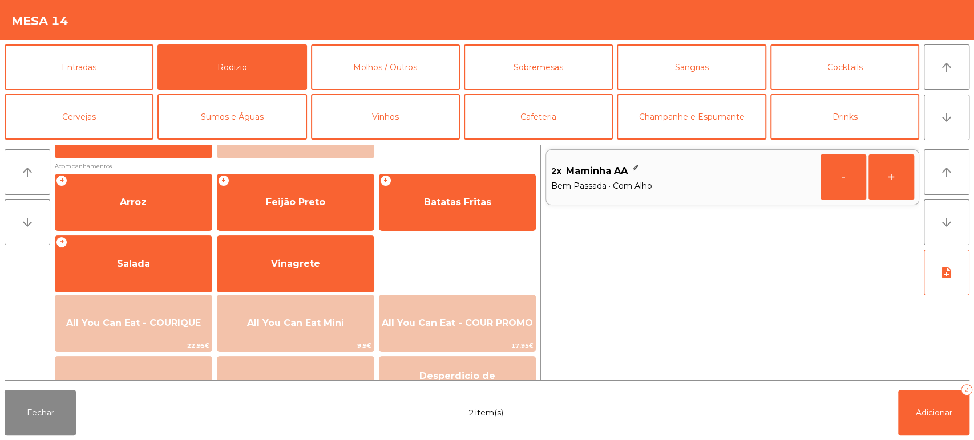
scroll to position [128, 0]
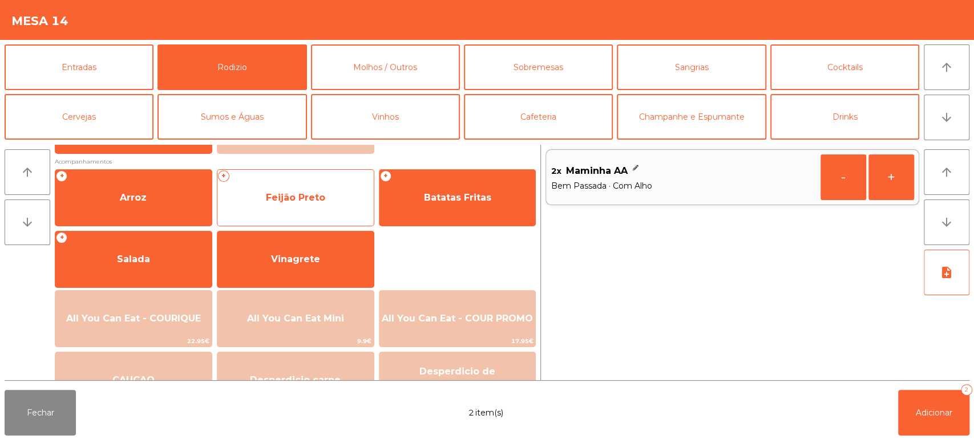
click at [321, 209] on span "Feijão Preto" at bounding box center [295, 198] width 156 height 31
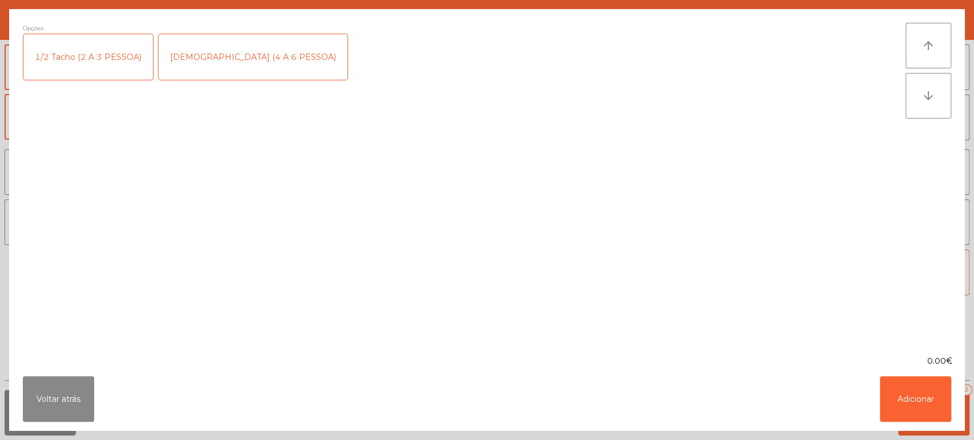
click at [108, 76] on div "1/2 Tacho (2 A 3 PESSOA)" at bounding box center [88, 57] width 130 height 46
click at [922, 402] on button "Adicionar" at bounding box center [915, 400] width 71 height 46
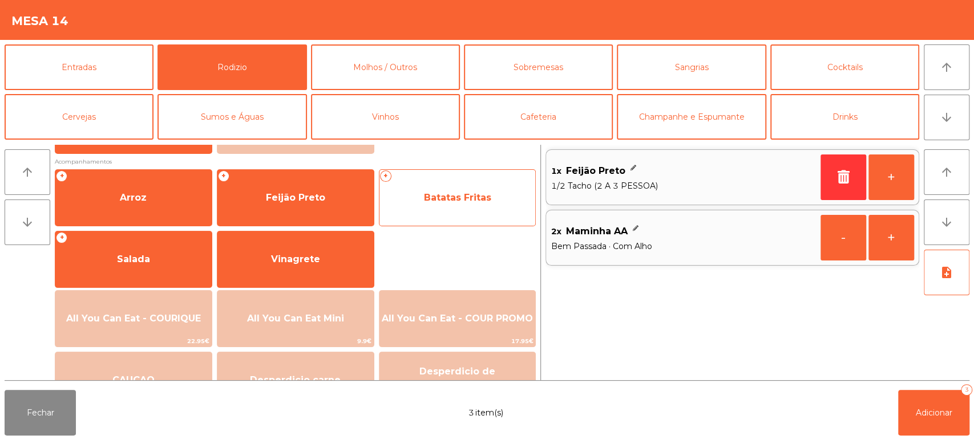
click at [438, 203] on span "Batatas Fritas" at bounding box center [457, 198] width 156 height 31
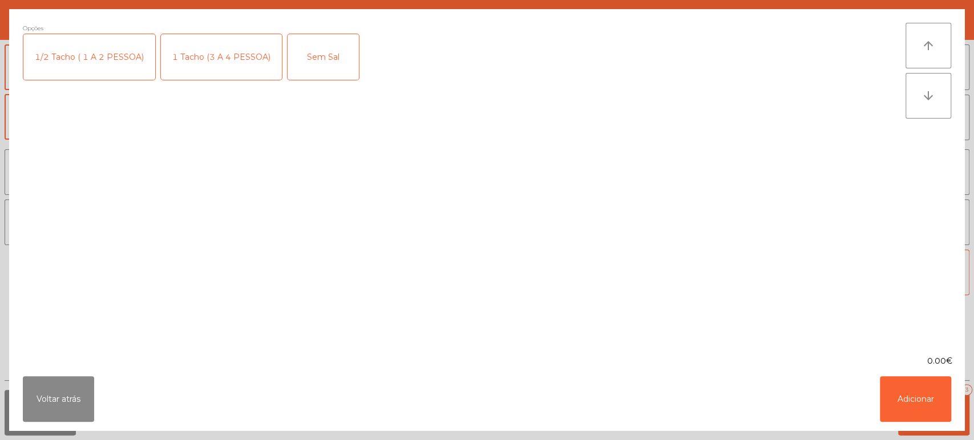
click at [224, 67] on div "1 Tacho (3 A 4 PESSOA)" at bounding box center [221, 57] width 121 height 46
click at [891, 404] on button "Adicionar" at bounding box center [915, 400] width 71 height 46
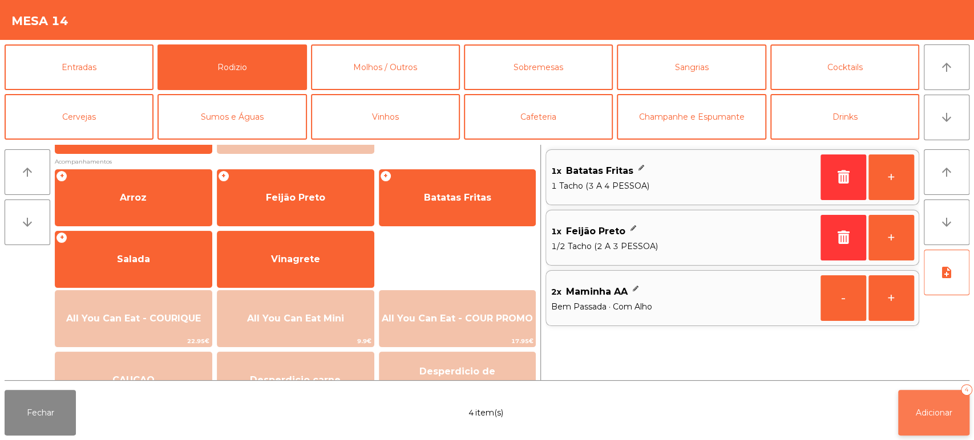
click at [935, 406] on button "Adicionar 4" at bounding box center [933, 413] width 71 height 46
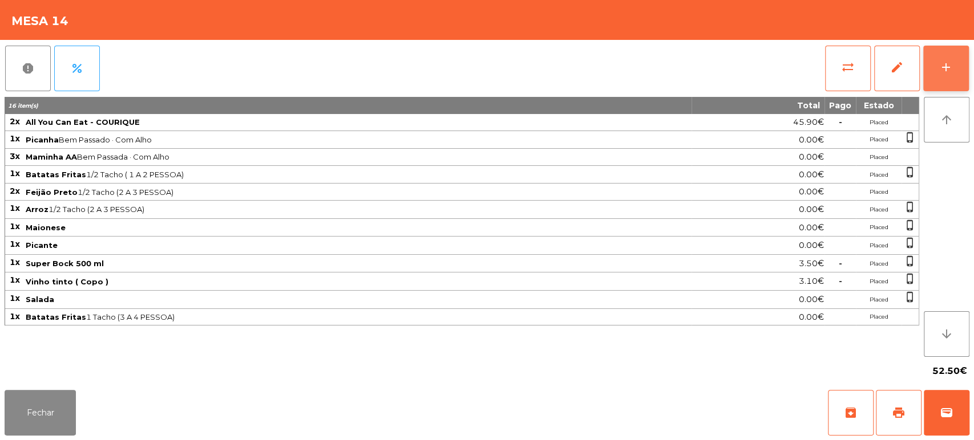
click at [957, 56] on button "add" at bounding box center [946, 69] width 46 height 46
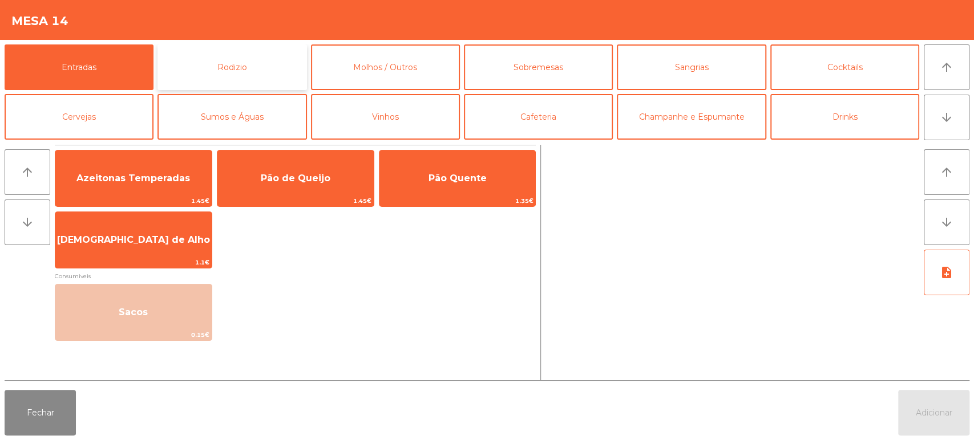
click at [250, 73] on button "Rodizio" at bounding box center [231, 68] width 149 height 46
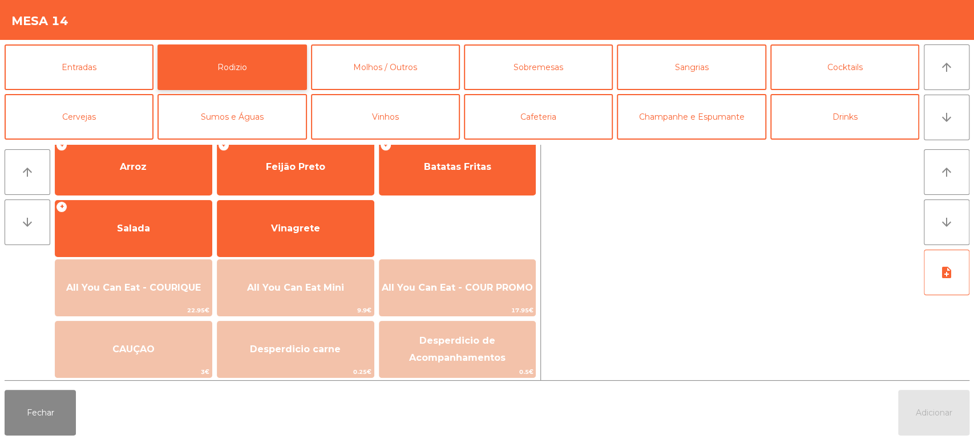
scroll to position [160, 0]
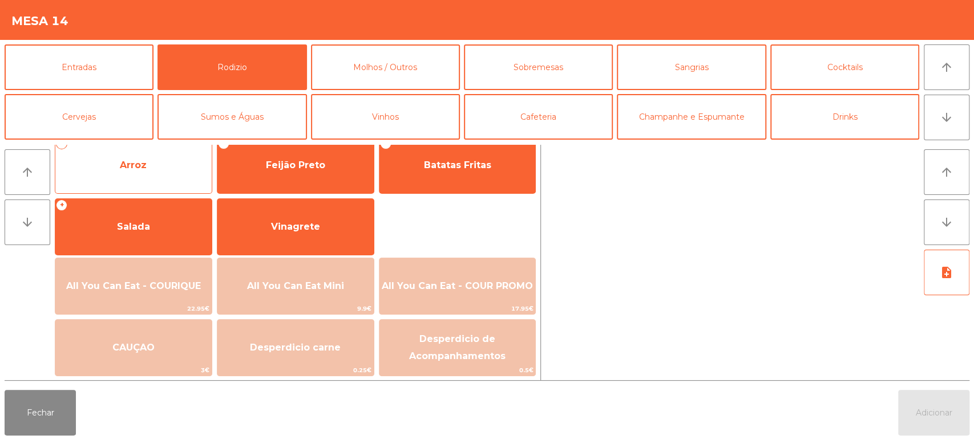
click at [142, 171] on span "Arroz" at bounding box center [133, 165] width 156 height 31
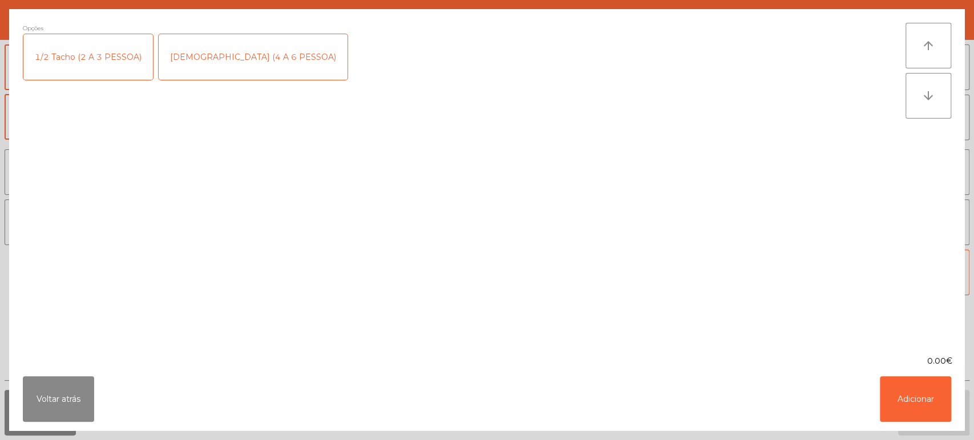
click at [175, 35] on div "[DEMOGRAPHIC_DATA] (4 A 6 PESSOA)" at bounding box center [253, 57] width 189 height 46
click at [192, 50] on div "[DEMOGRAPHIC_DATA] (4 A 6 PESSOA)" at bounding box center [253, 57] width 189 height 46
click at [95, 41] on div "1/2 Tacho (2 A 3 PESSOA)" at bounding box center [88, 57] width 130 height 46
click at [936, 412] on button "Adicionar" at bounding box center [915, 400] width 71 height 46
click at [928, 406] on button "Adicionar" at bounding box center [933, 413] width 71 height 46
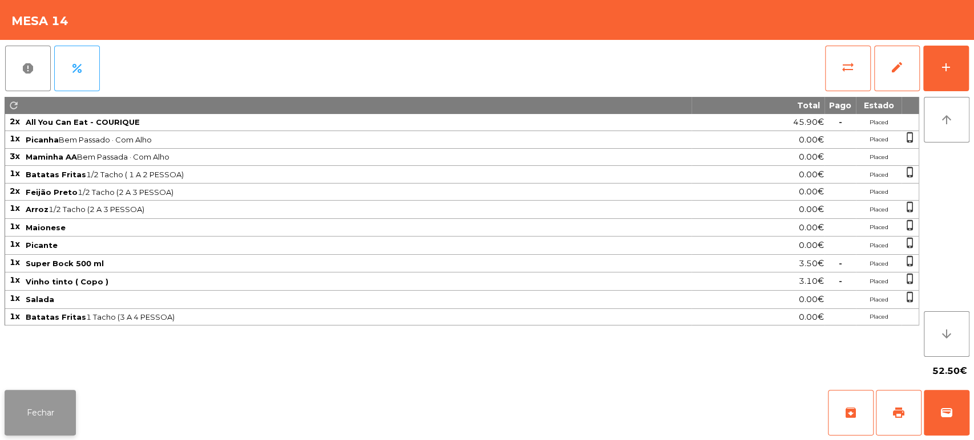
click at [55, 411] on button "Fechar" at bounding box center [40, 413] width 71 height 46
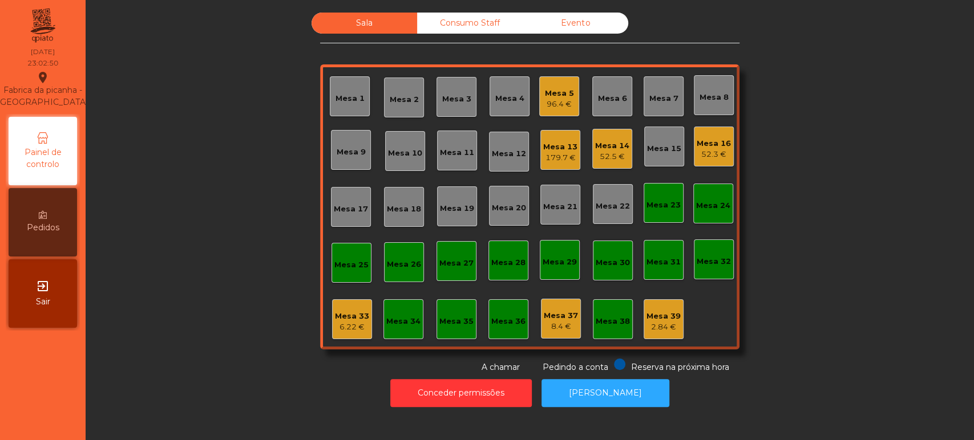
click at [555, 155] on div "179.7 €" at bounding box center [560, 157] width 34 height 11
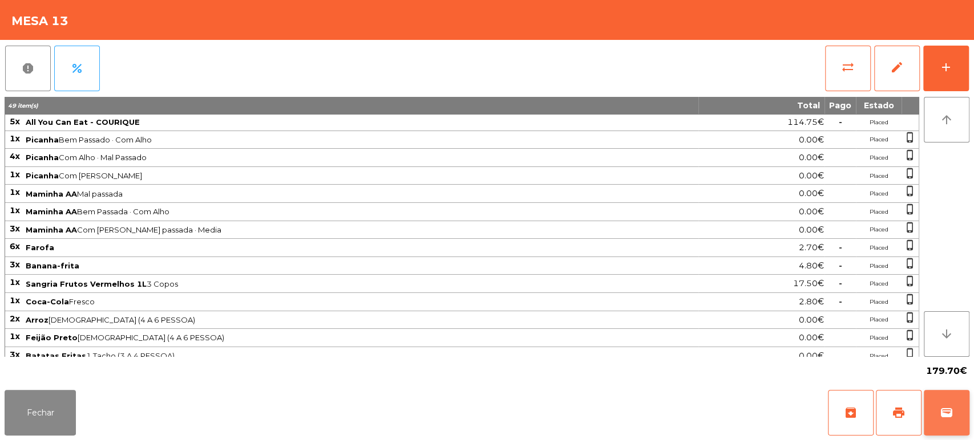
click at [935, 409] on button "wallet" at bounding box center [947, 413] width 46 height 46
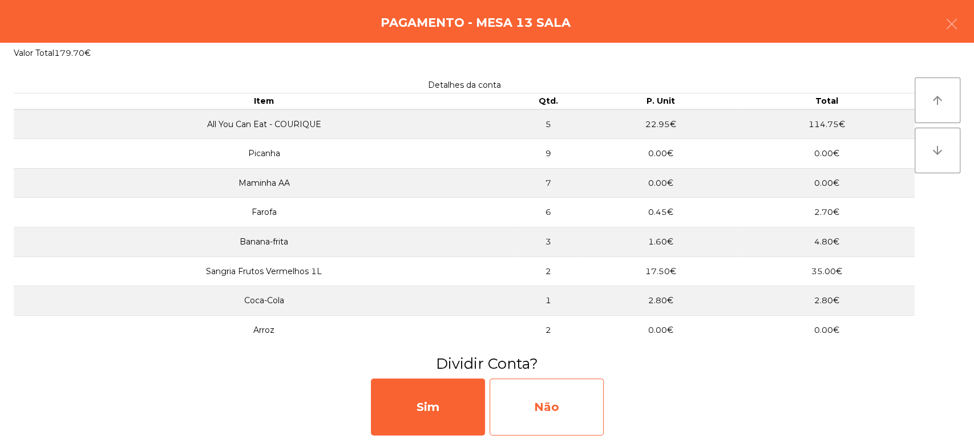
click at [540, 406] on div "Não" at bounding box center [547, 407] width 114 height 57
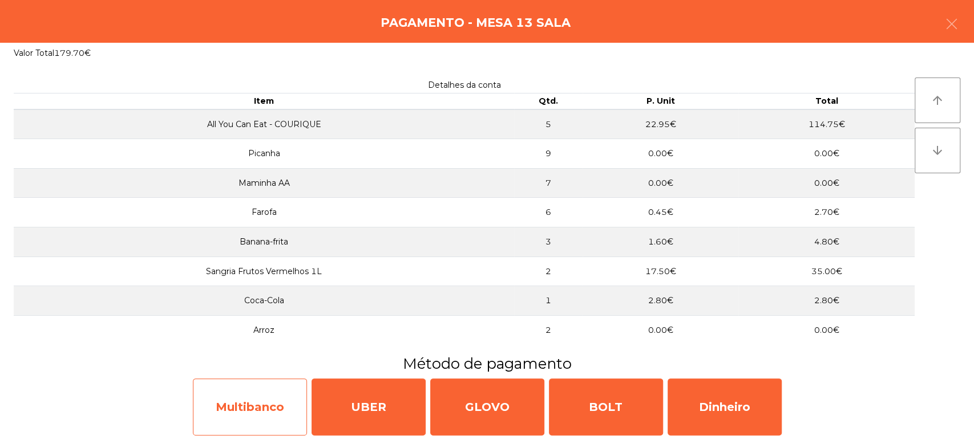
click at [282, 413] on div "Multibanco" at bounding box center [250, 407] width 114 height 57
select select "**"
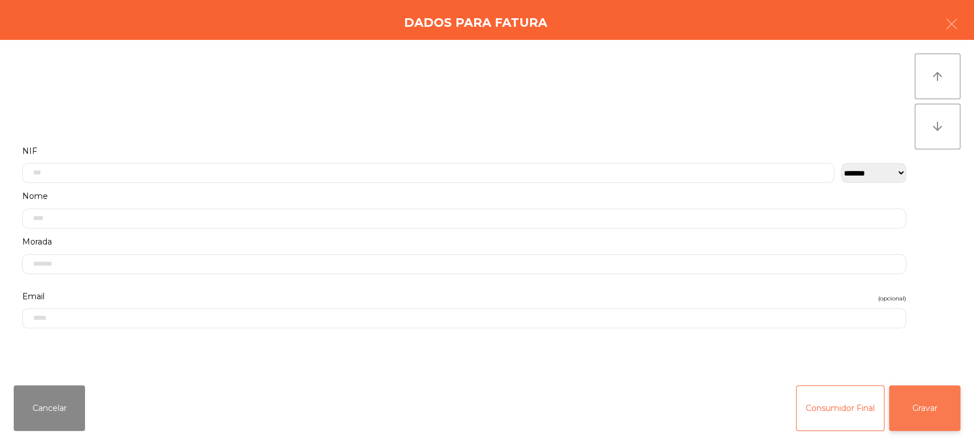
click at [940, 398] on button "Gravar" at bounding box center [924, 409] width 71 height 46
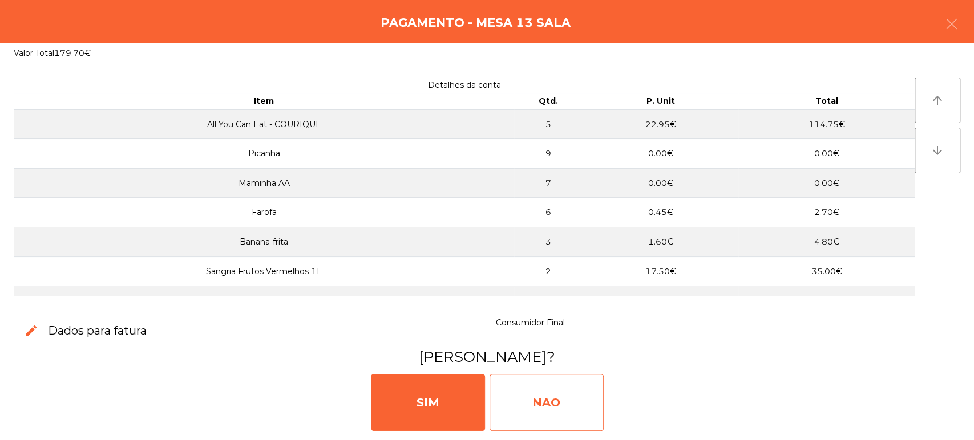
click at [553, 411] on div "NAO" at bounding box center [547, 402] width 114 height 57
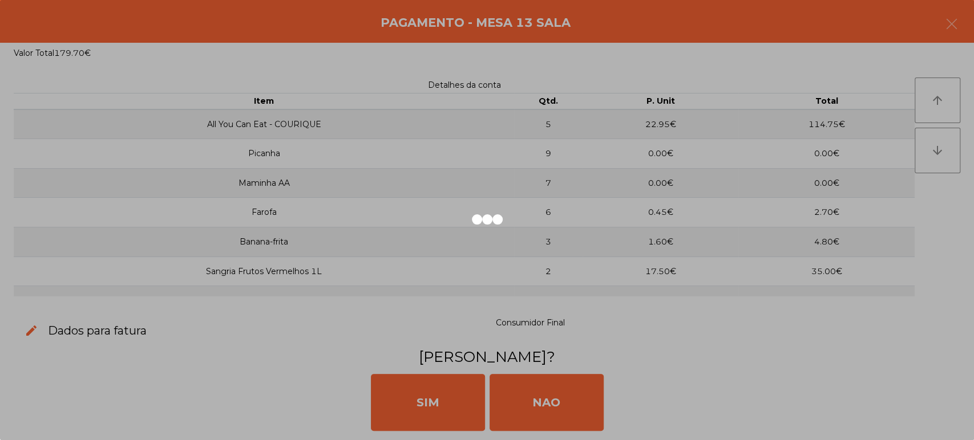
click at [528, 224] on div at bounding box center [487, 220] width 974 height 440
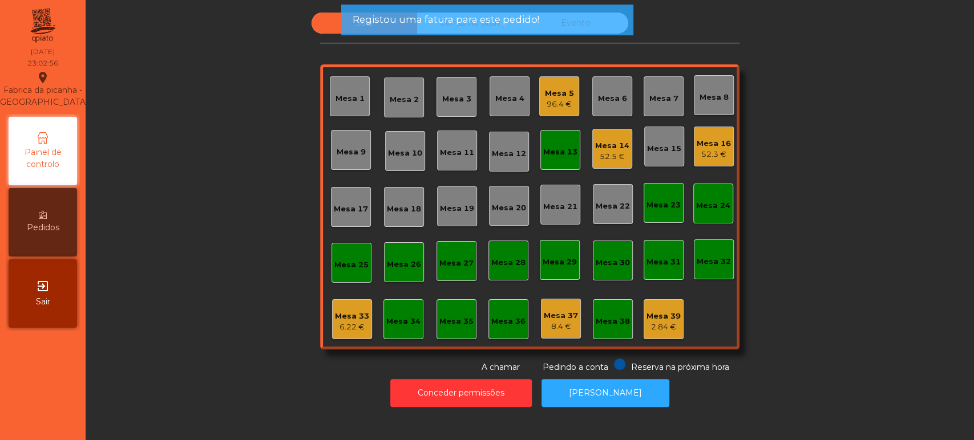
click at [571, 151] on div "Mesa 13" at bounding box center [560, 152] width 34 height 11
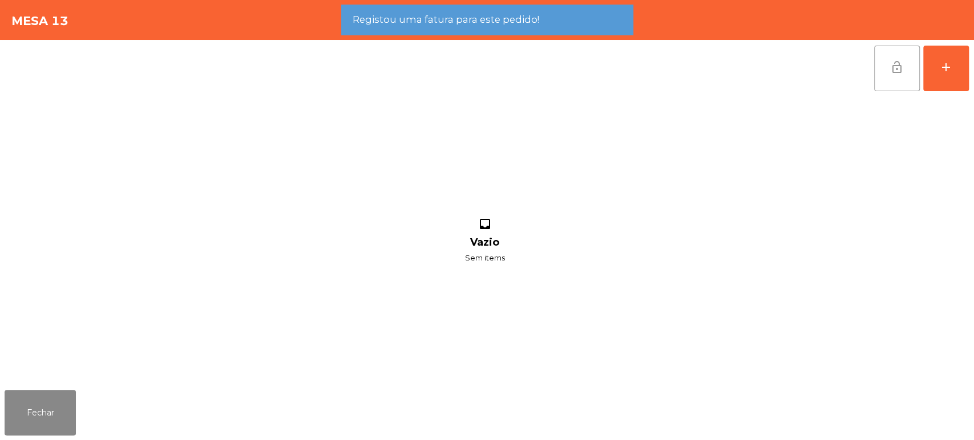
click at [894, 73] on span "lock_open" at bounding box center [897, 67] width 14 height 14
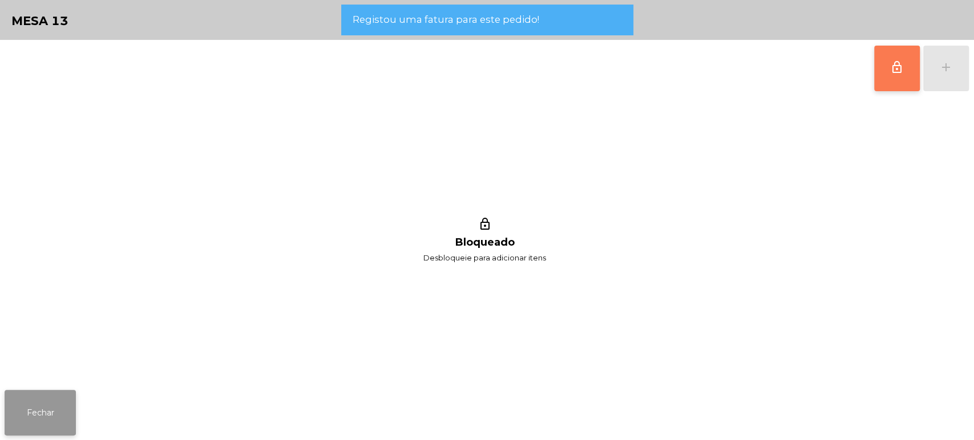
click at [74, 405] on button "Fechar" at bounding box center [40, 413] width 71 height 46
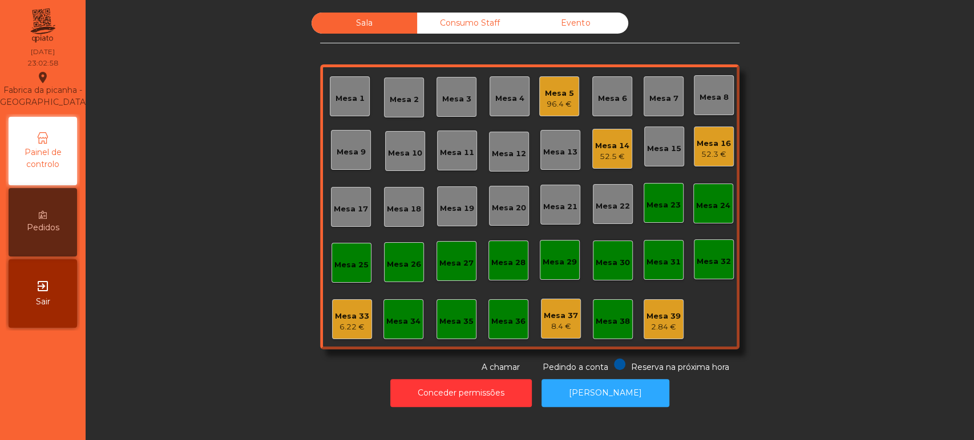
click at [559, 91] on div "Mesa 5" at bounding box center [559, 93] width 29 height 11
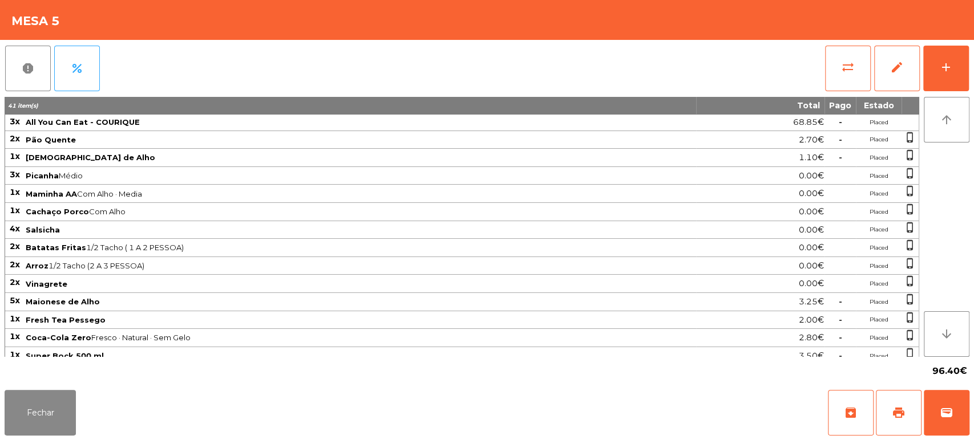
click at [972, 414] on div "Fechar archive print wallet" at bounding box center [487, 413] width 974 height 55
click at [972, 399] on div "Fechar archive print wallet" at bounding box center [487, 413] width 974 height 55
click at [941, 403] on button "wallet" at bounding box center [947, 413] width 46 height 46
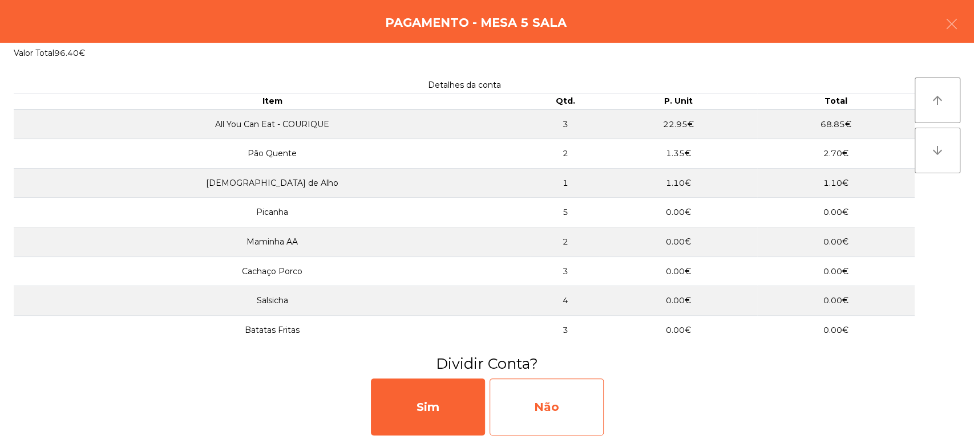
click at [561, 401] on div "Não" at bounding box center [547, 407] width 114 height 57
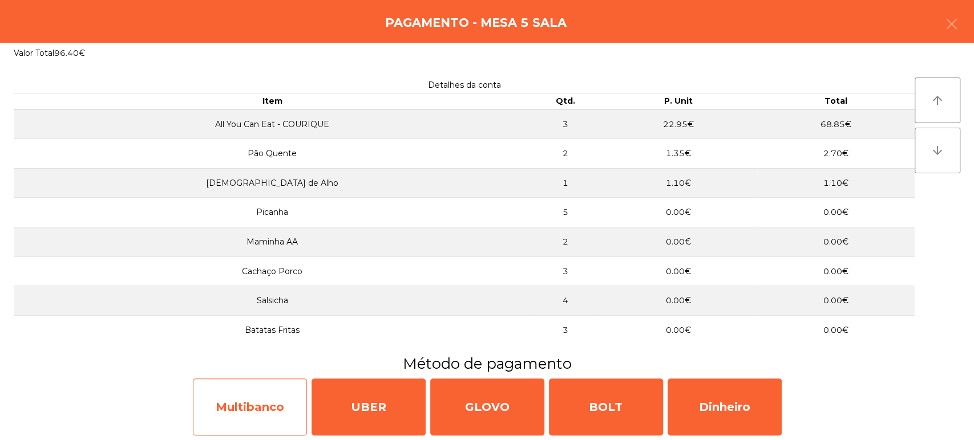
click at [217, 406] on div "Multibanco" at bounding box center [250, 407] width 114 height 57
select select "**"
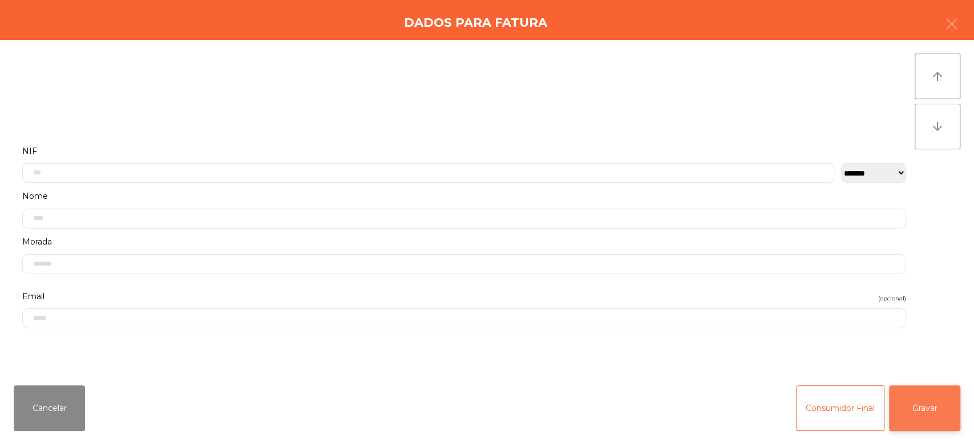
click at [915, 407] on button "Gravar" at bounding box center [924, 409] width 71 height 46
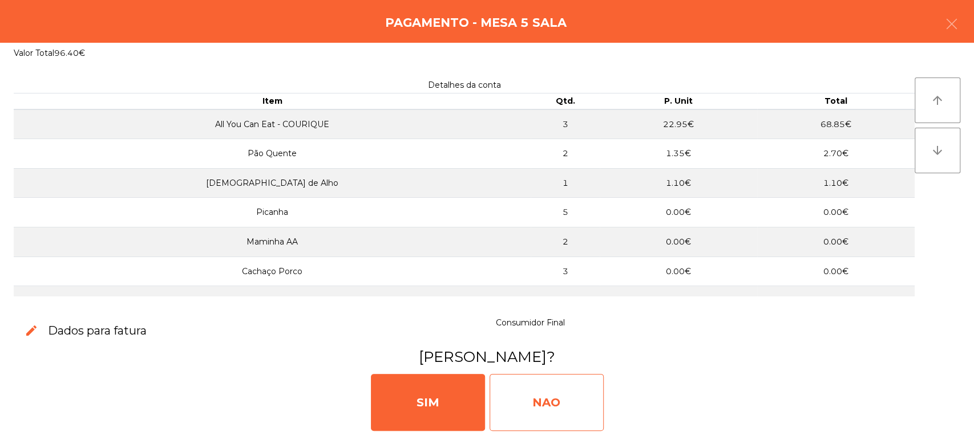
click at [531, 415] on div "NAO" at bounding box center [547, 402] width 114 height 57
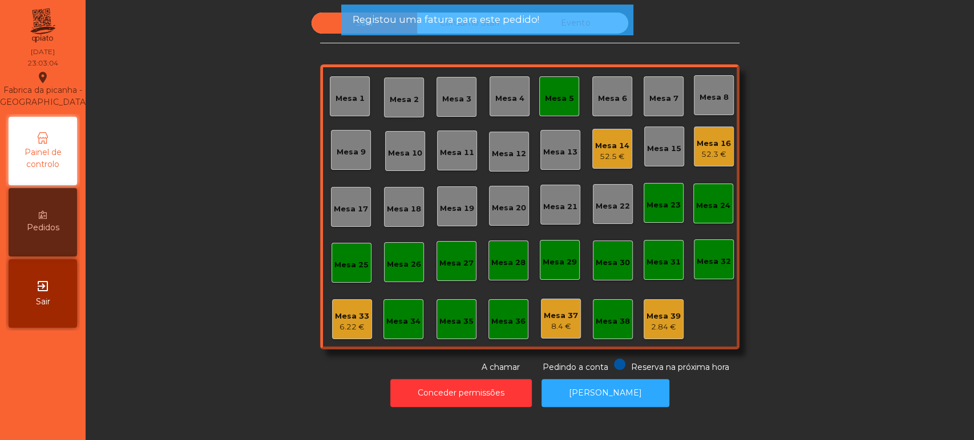
click at [551, 95] on div "Mesa 5" at bounding box center [559, 98] width 29 height 11
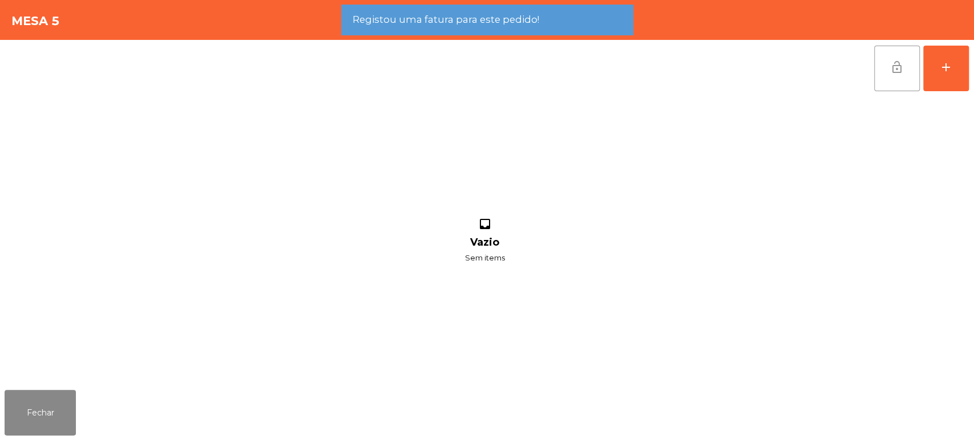
click at [897, 60] on span "lock_open" at bounding box center [897, 67] width 14 height 14
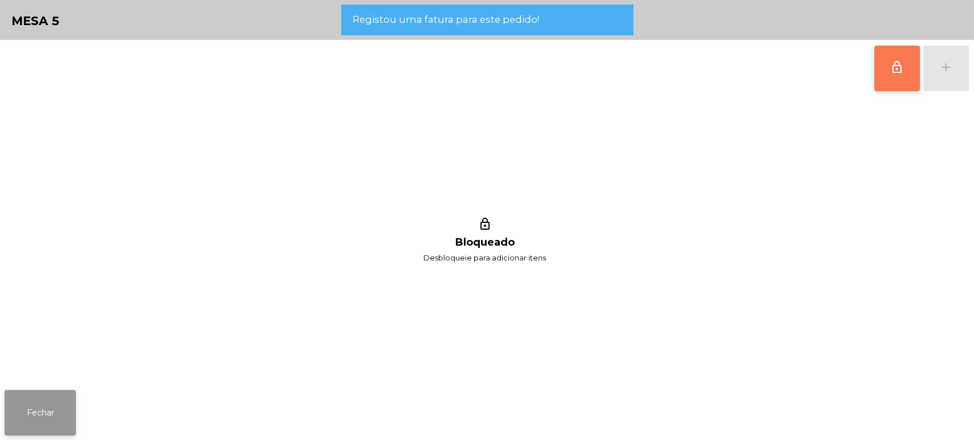
click at [62, 406] on button "Fechar" at bounding box center [40, 413] width 71 height 46
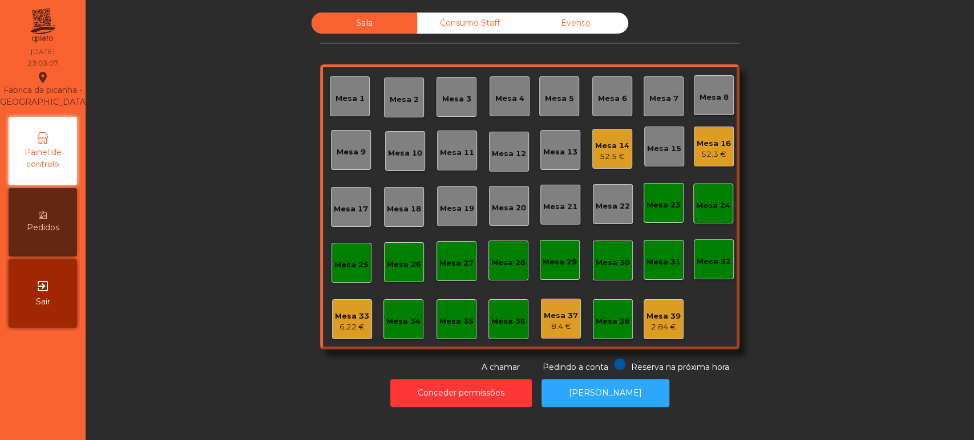
click at [338, 326] on div "6.22 €" at bounding box center [352, 327] width 34 height 11
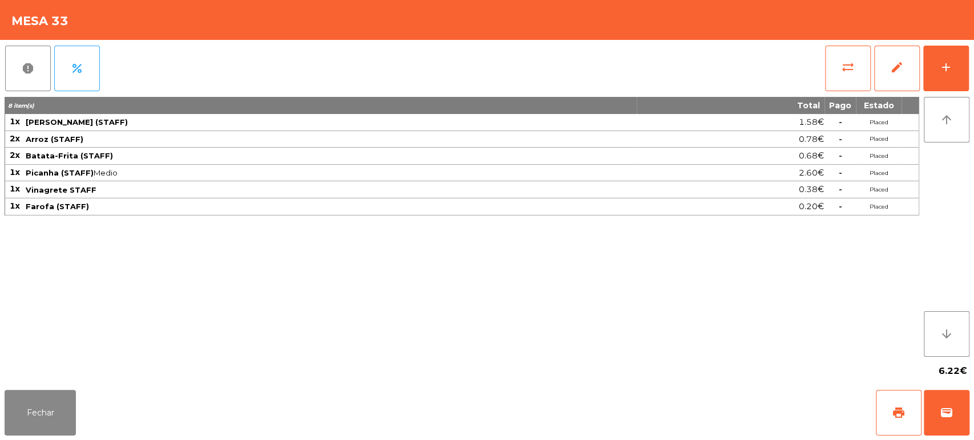
click at [92, 417] on div "Fechar print wallet" at bounding box center [487, 413] width 974 height 55
click at [37, 426] on button "Fechar" at bounding box center [40, 413] width 71 height 46
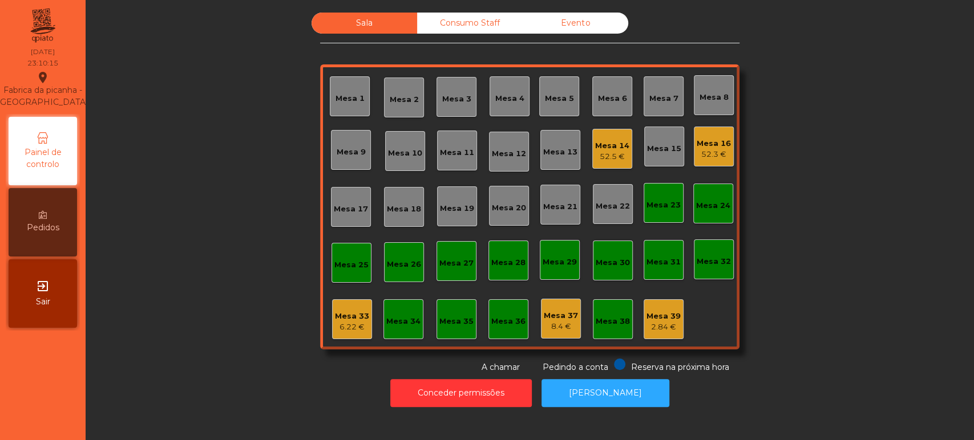
click at [469, 32] on div "Consumo Staff" at bounding box center [470, 23] width 106 height 21
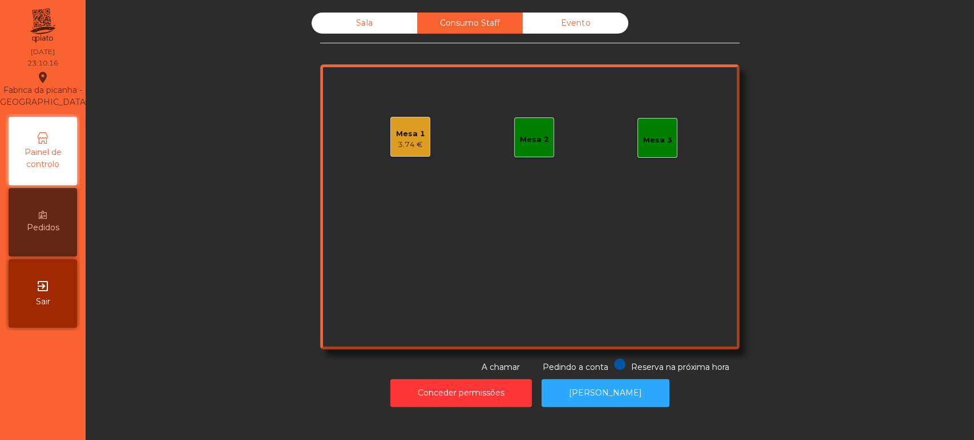
click at [370, 27] on div "Sala" at bounding box center [365, 23] width 106 height 21
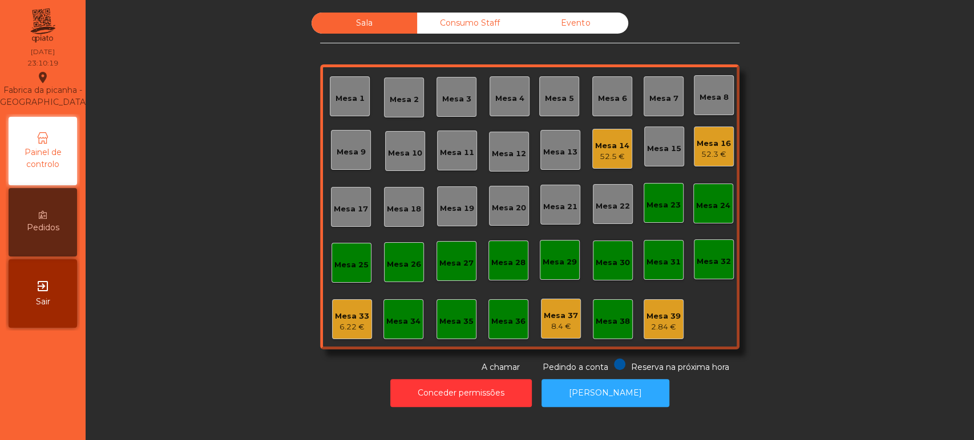
click at [722, 142] on div "Mesa 16" at bounding box center [714, 143] width 34 height 11
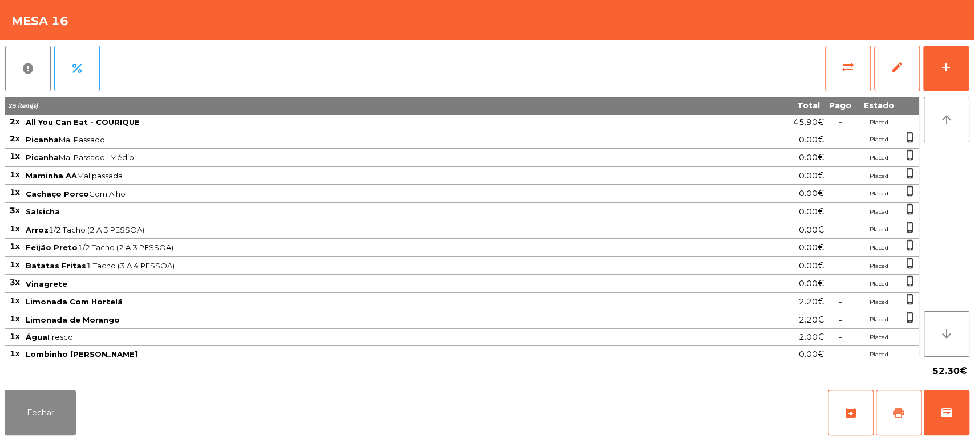
click at [896, 406] on span "print" at bounding box center [899, 413] width 14 height 14
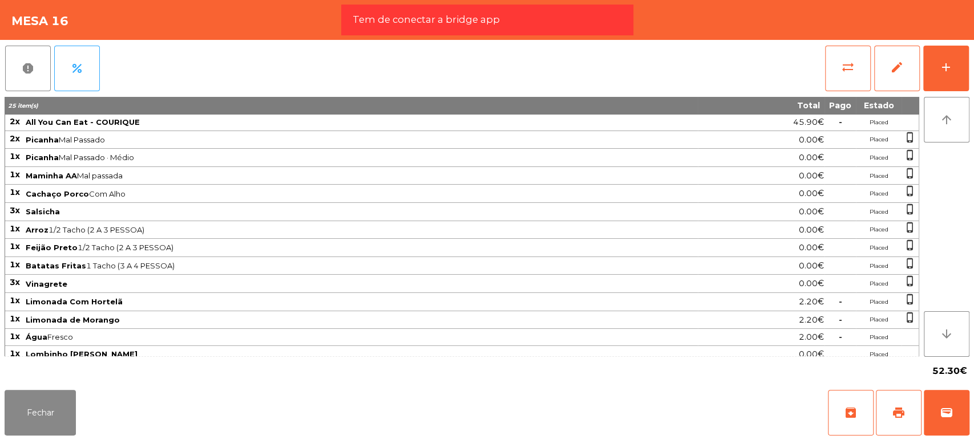
click at [664, 414] on div "Fechar archive print wallet" at bounding box center [487, 413] width 974 height 55
click at [650, 387] on div "Fechar archive print wallet" at bounding box center [487, 413] width 974 height 55
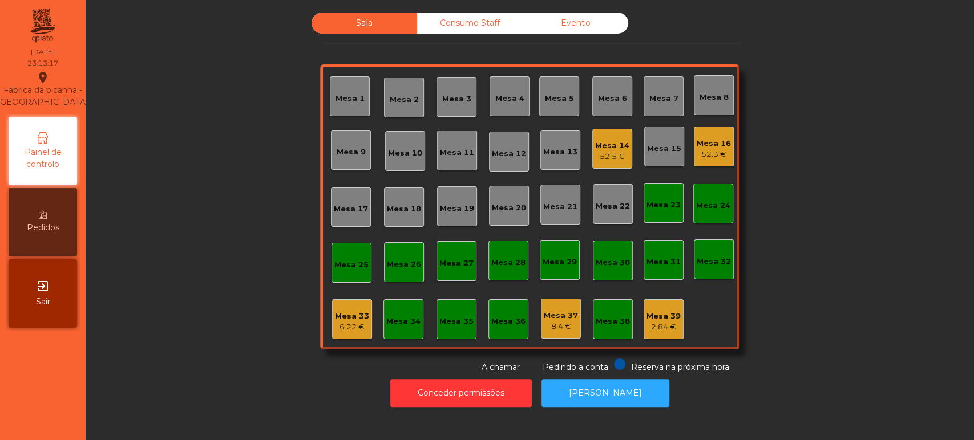
click at [889, 246] on div "Sala Consumo Staff Evento Mesa 1 Mesa 2 Mesa 3 Mesa 4 Mesa 5 Mesa 6 Mesa 7 Mesa…" at bounding box center [530, 193] width 858 height 361
click at [892, 68] on div "Sala Consumo Staff Evento Mesa 1 Mesa 2 Mesa 3 Mesa 4 Mesa 5 Mesa 6 Mesa 7 Mesa…" at bounding box center [530, 193] width 858 height 361
click at [887, 100] on div "Sala Consumo Staff Evento Mesa 1 Mesa 2 Mesa 3 Mesa 4 Mesa 5 Mesa 6 Mesa 7 Mesa…" at bounding box center [530, 193] width 858 height 361
click at [707, 146] on div "Mesa 16" at bounding box center [714, 143] width 34 height 11
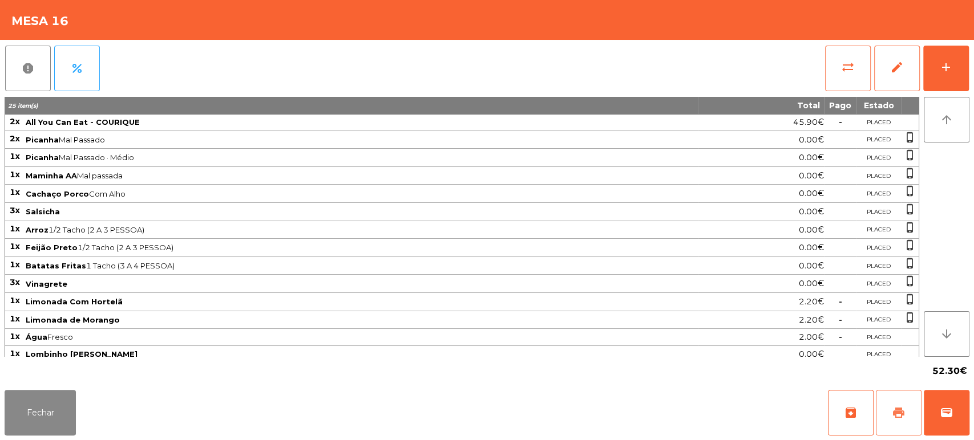
click at [891, 407] on button "print" at bounding box center [899, 413] width 46 height 46
click at [72, 419] on button "Fechar" at bounding box center [40, 413] width 71 height 46
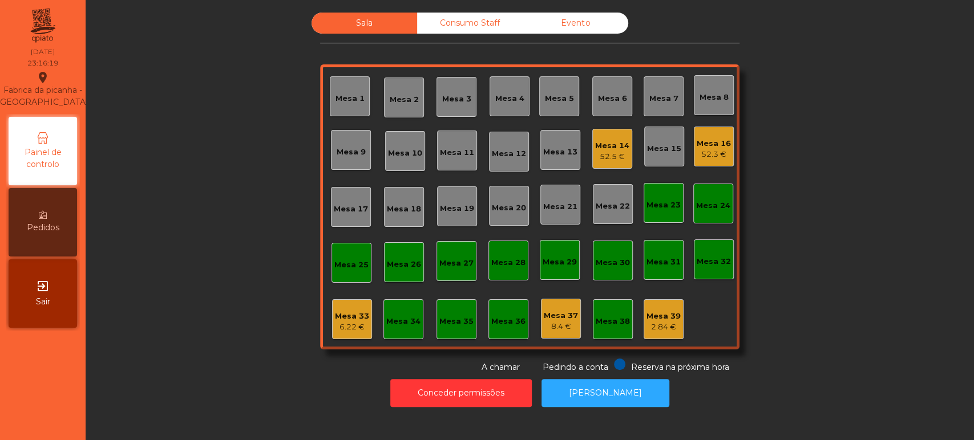
click at [656, 329] on div "2.84 €" at bounding box center [663, 327] width 34 height 11
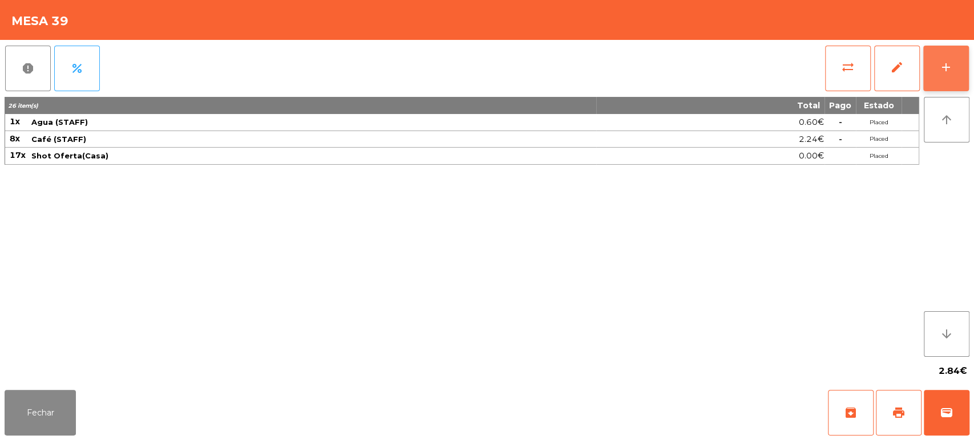
click at [945, 76] on button "add" at bounding box center [946, 69] width 46 height 46
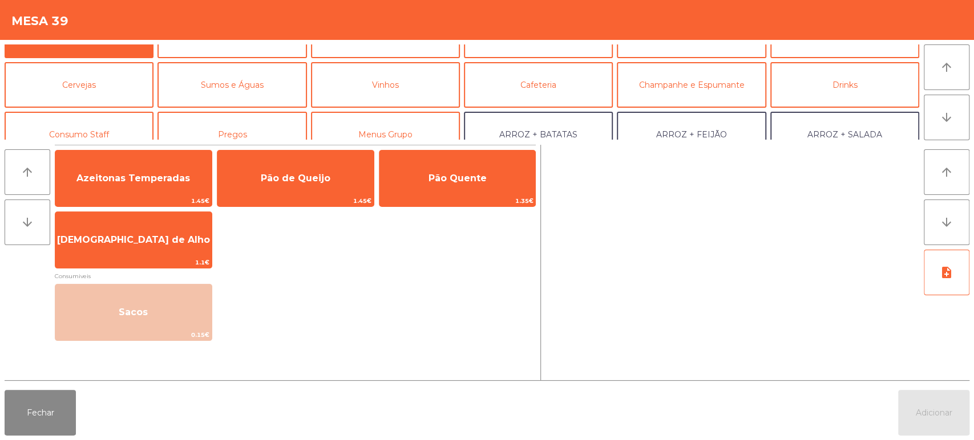
scroll to position [41, 0]
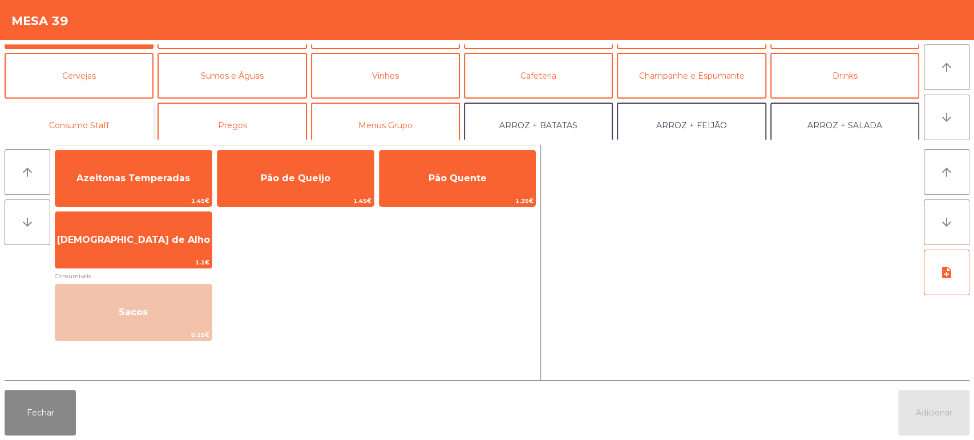
click at [108, 112] on button "Consumo Staff" at bounding box center [79, 126] width 149 height 46
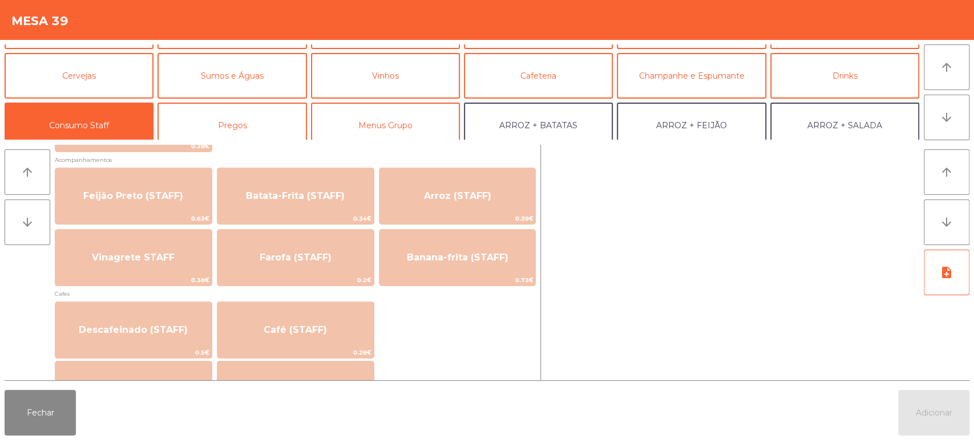
scroll to position [530, 0]
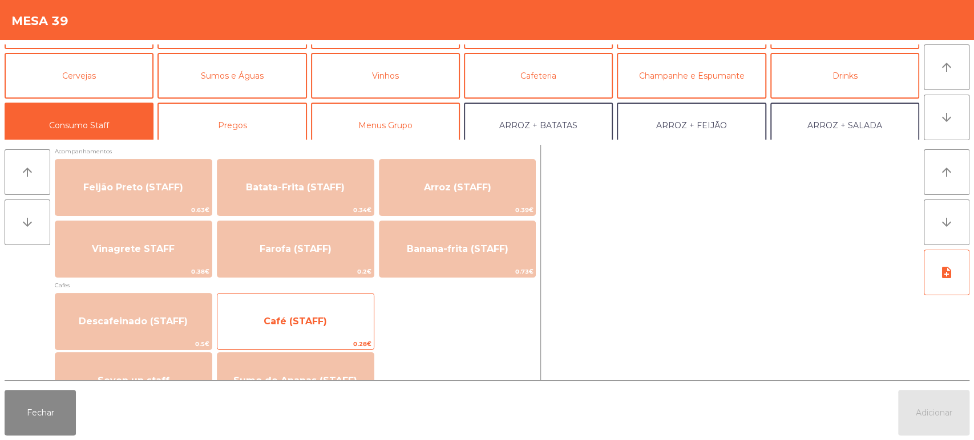
click at [335, 312] on span "Café (STAFF)" at bounding box center [295, 321] width 156 height 31
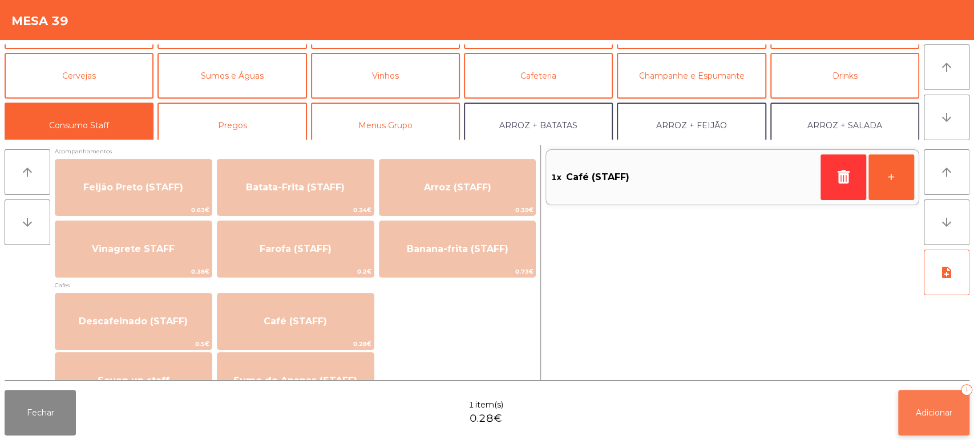
click at [921, 415] on span "Adicionar" at bounding box center [934, 413] width 37 height 10
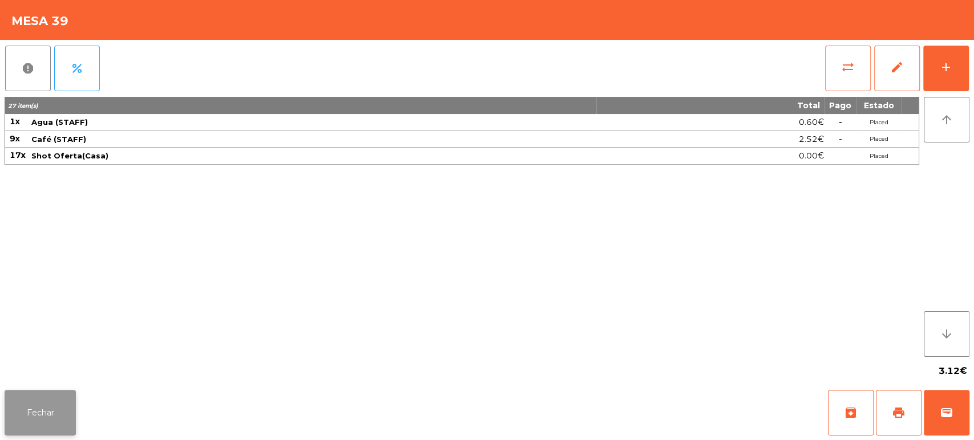
click at [39, 399] on button "Fechar" at bounding box center [40, 413] width 71 height 46
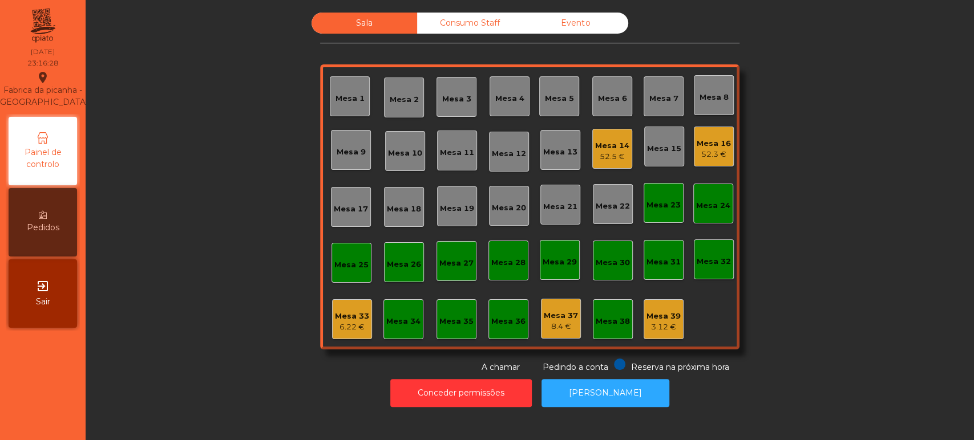
click at [232, 292] on div "Sala Consumo Staff Evento Mesa 1 Mesa 2 Mesa 3 Mesa 4 Mesa 5 Mesa 6 Mesa 7 Mesa…" at bounding box center [530, 193] width 858 height 361
click at [348, 313] on div "Mesa 33" at bounding box center [352, 316] width 34 height 11
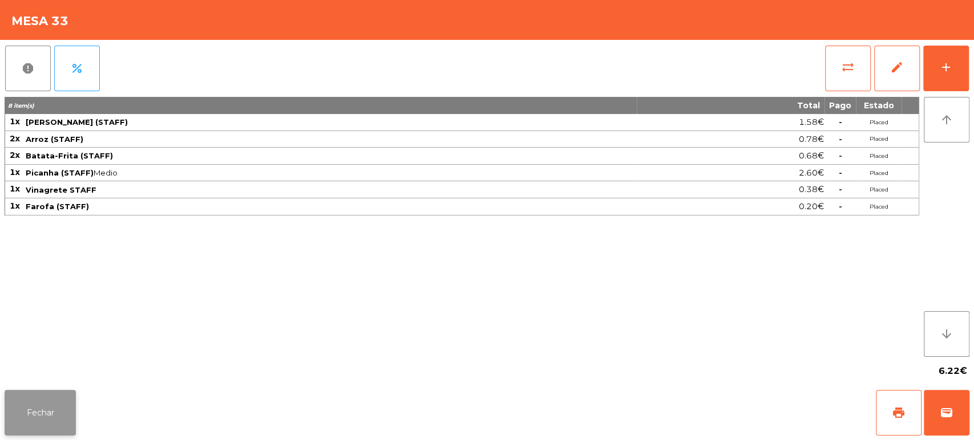
click at [63, 419] on button "Fechar" at bounding box center [40, 413] width 71 height 46
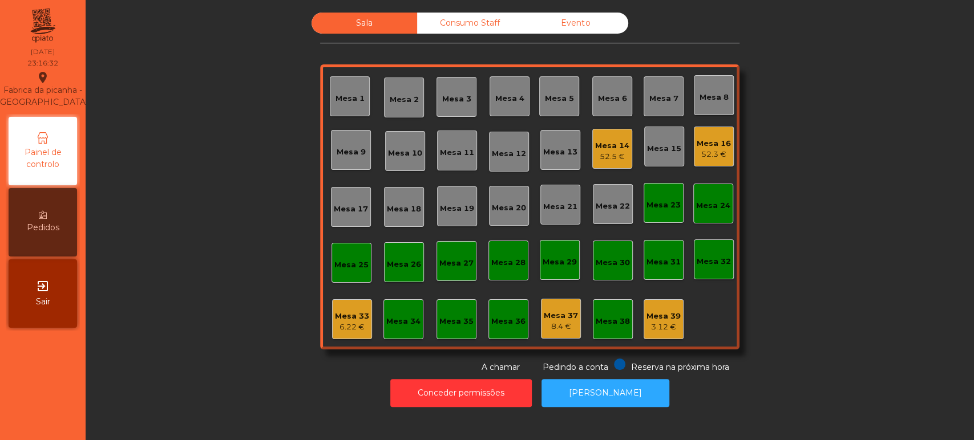
click at [470, 29] on div "Consumo Staff" at bounding box center [470, 23] width 106 height 21
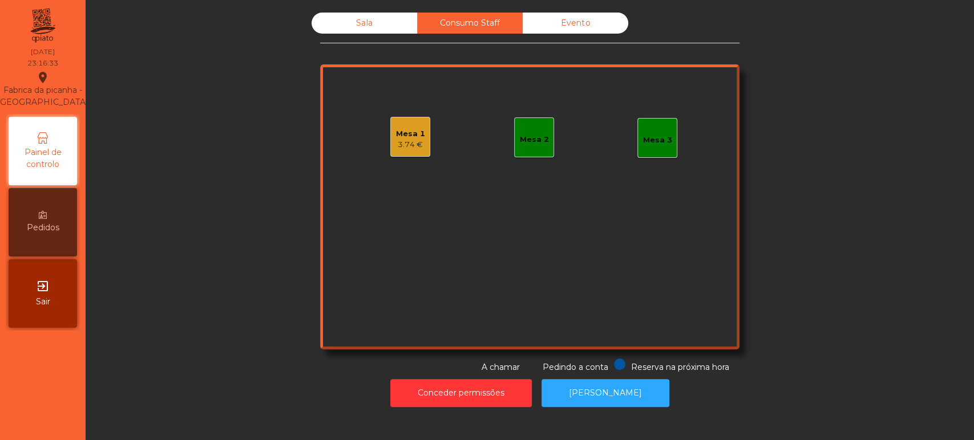
click at [561, 18] on div "Evento" at bounding box center [576, 23] width 106 height 21
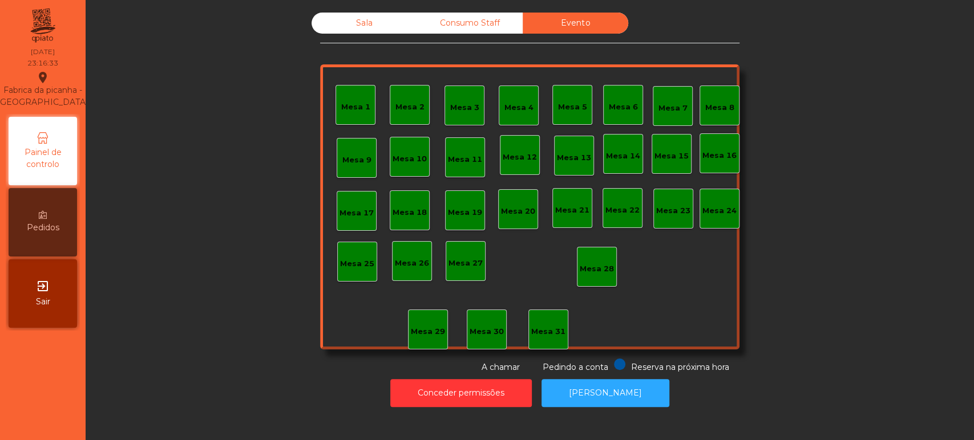
click at [444, 31] on div "Consumo Staff" at bounding box center [470, 23] width 106 height 21
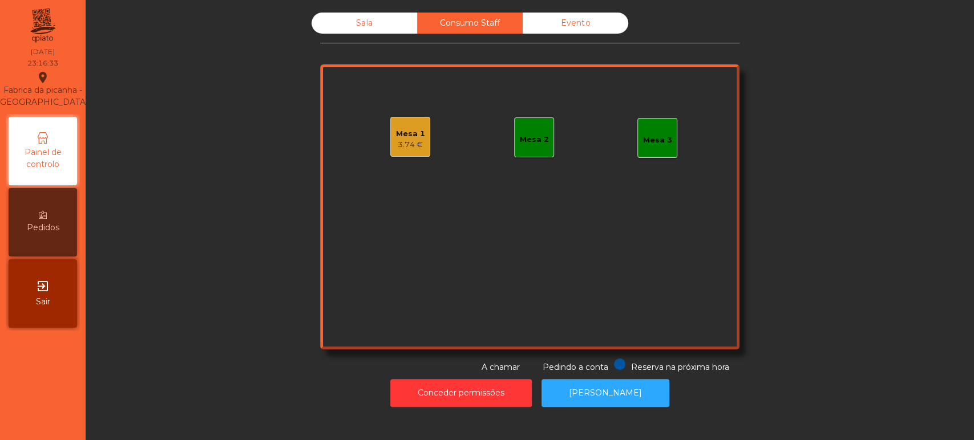
click at [415, 131] on div "Mesa 1" at bounding box center [410, 133] width 29 height 11
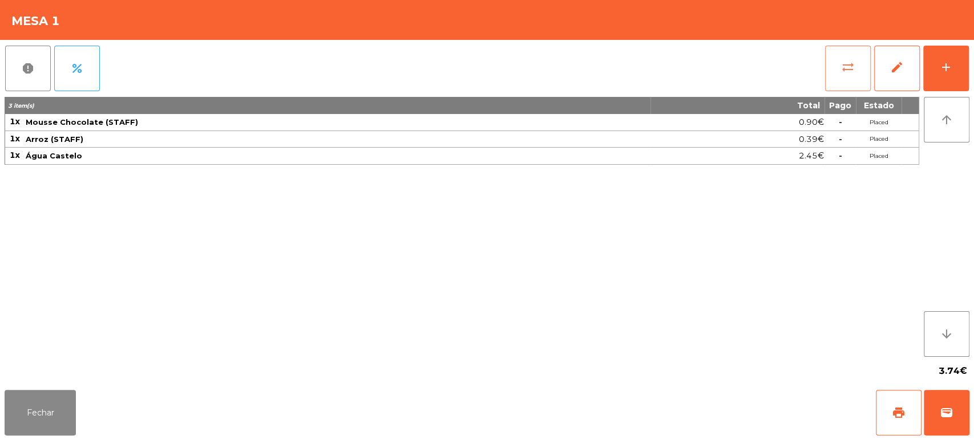
click at [828, 60] on button "sync_alt" at bounding box center [848, 69] width 46 height 46
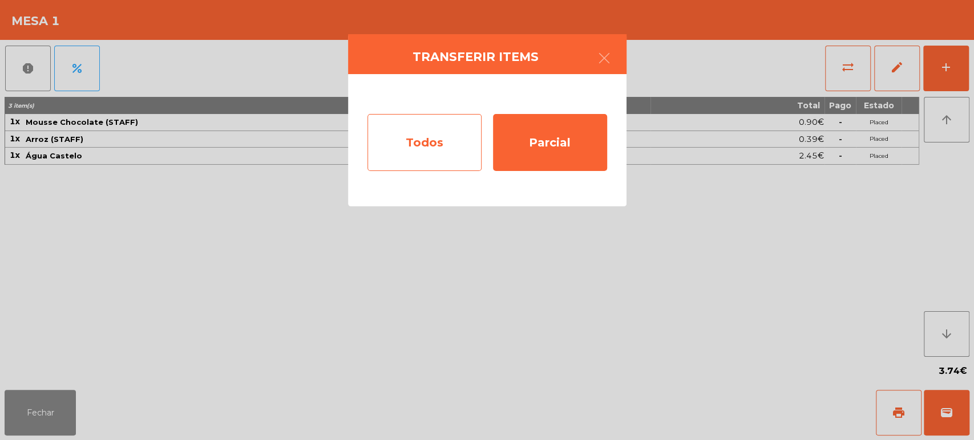
click at [397, 155] on div "Todos" at bounding box center [424, 142] width 114 height 57
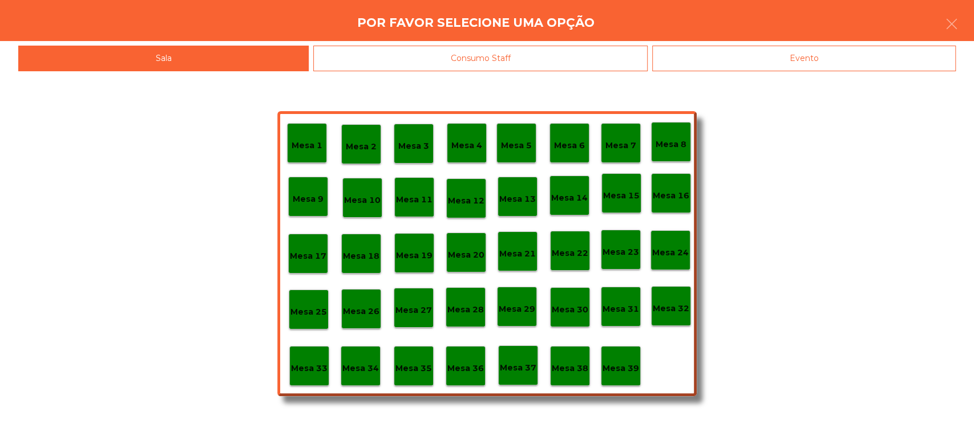
click at [312, 369] on p "Mesa 33" at bounding box center [309, 368] width 37 height 13
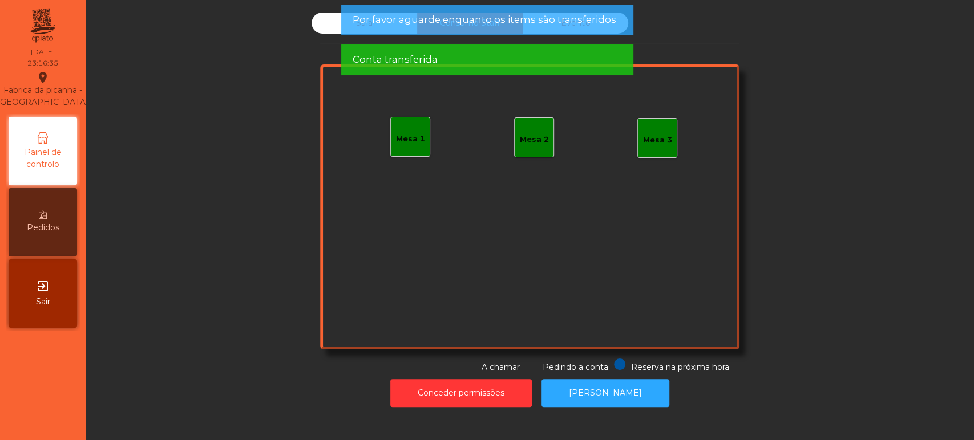
click at [424, 18] on span "Por favor aguarde enquanto os items são transferidos" at bounding box center [484, 20] width 264 height 14
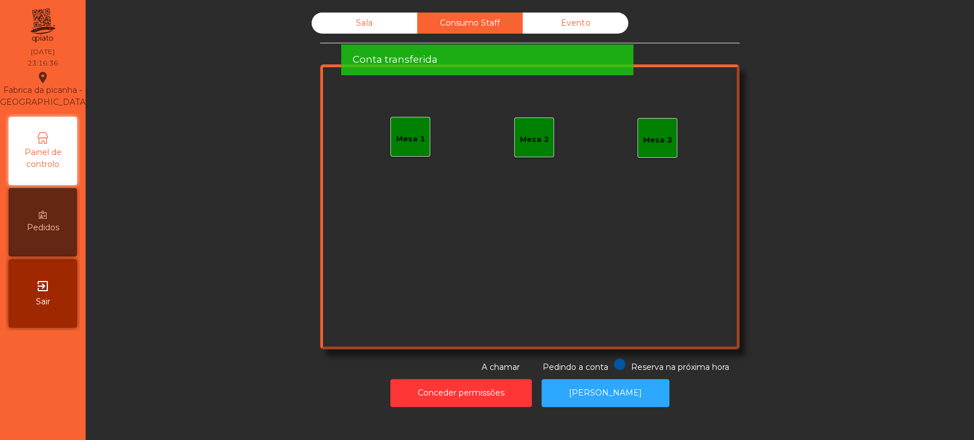
click at [416, 15] on span "Por favor aguarde enquanto os items são transferidos" at bounding box center [484, 20] width 264 height 14
click at [406, 52] on span "Conta transferida" at bounding box center [394, 59] width 85 height 14
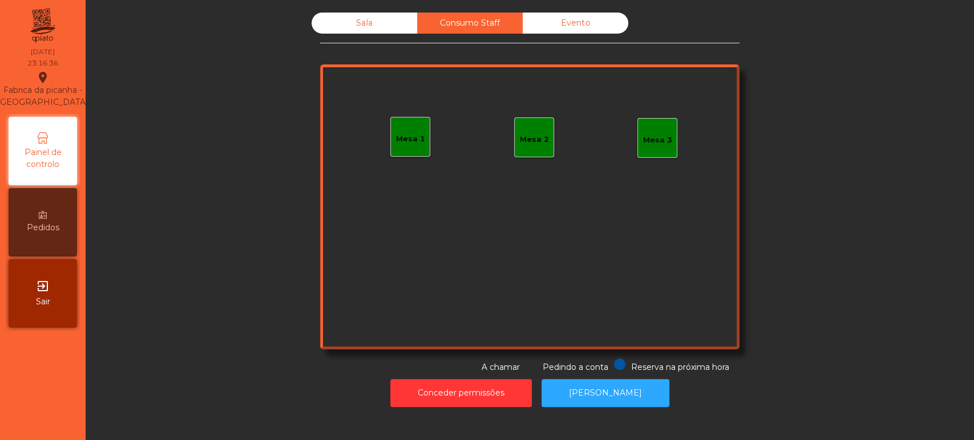
click at [380, 18] on span "Conta transferida" at bounding box center [394, 20] width 85 height 14
click at [375, 18] on span "Conta transferida" at bounding box center [394, 20] width 85 height 14
click at [365, 25] on div "Sala" at bounding box center [365, 23] width 106 height 21
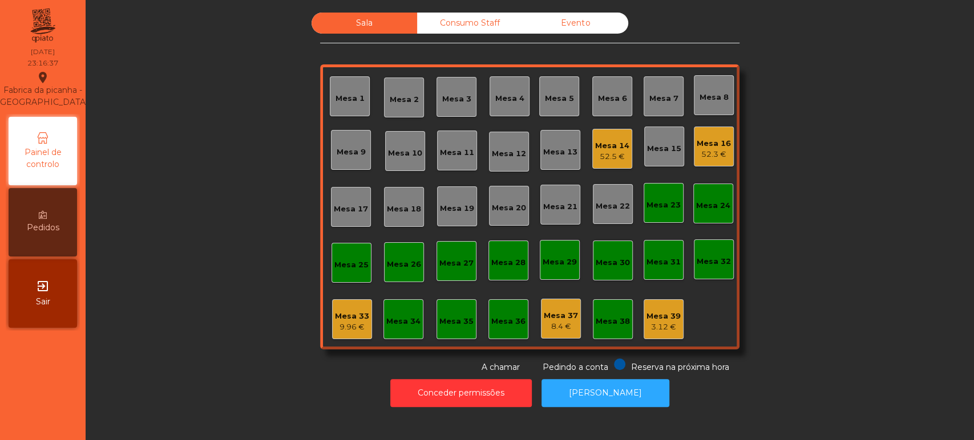
click at [346, 326] on div "9.96 €" at bounding box center [352, 327] width 34 height 11
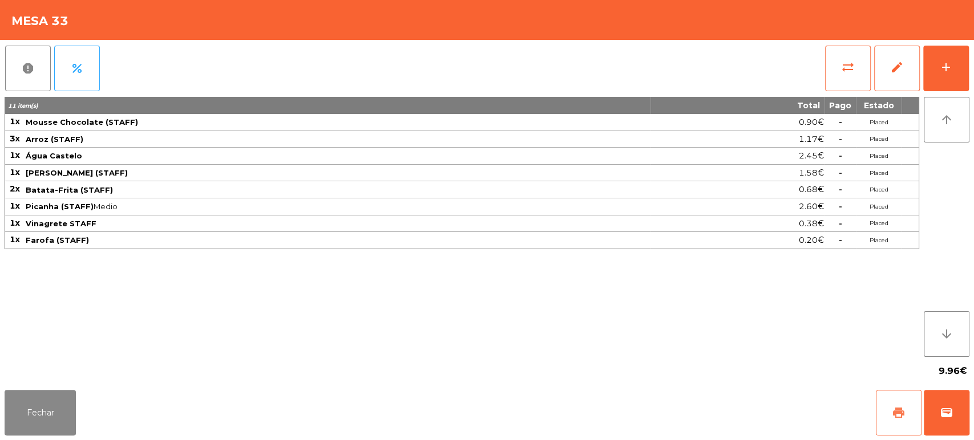
click at [879, 417] on button "print" at bounding box center [899, 413] width 46 height 46
click at [13, 78] on button "report" at bounding box center [28, 69] width 46 height 46
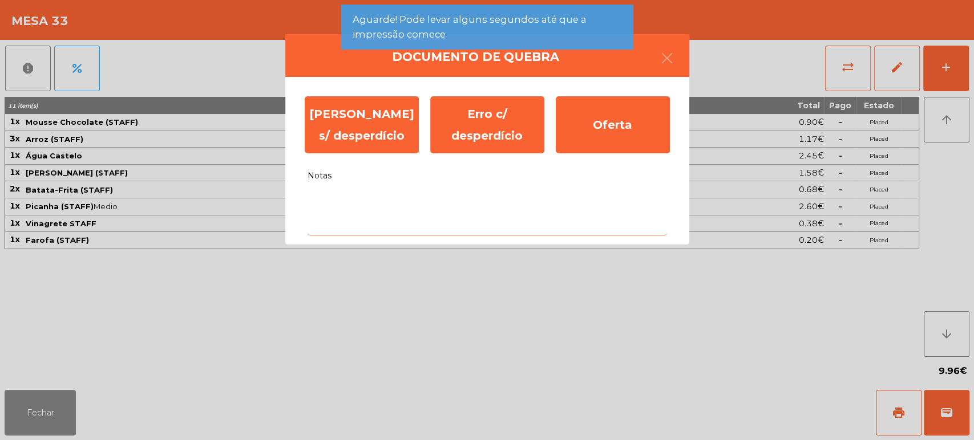
click at [386, 205] on textarea "Notas" at bounding box center [487, 211] width 359 height 47
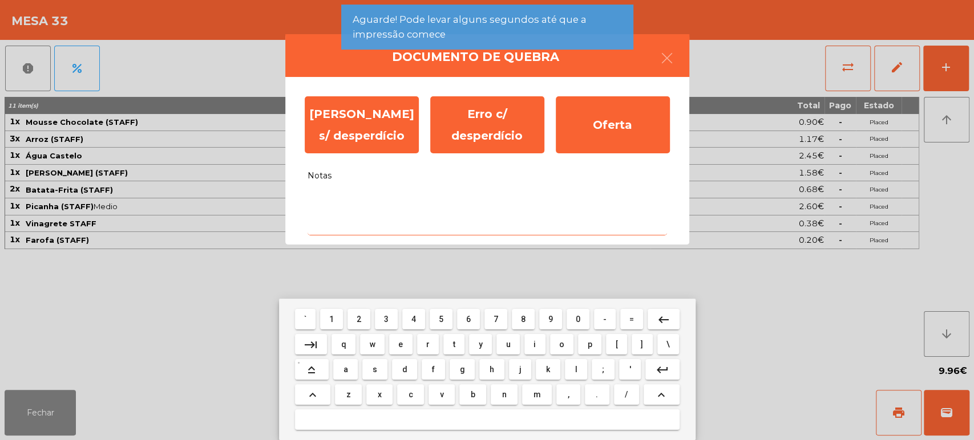
click at [425, 380] on button "f" at bounding box center [433, 369] width 23 height 21
click at [441, 393] on span "v" at bounding box center [442, 394] width 4 height 9
type textarea "**"
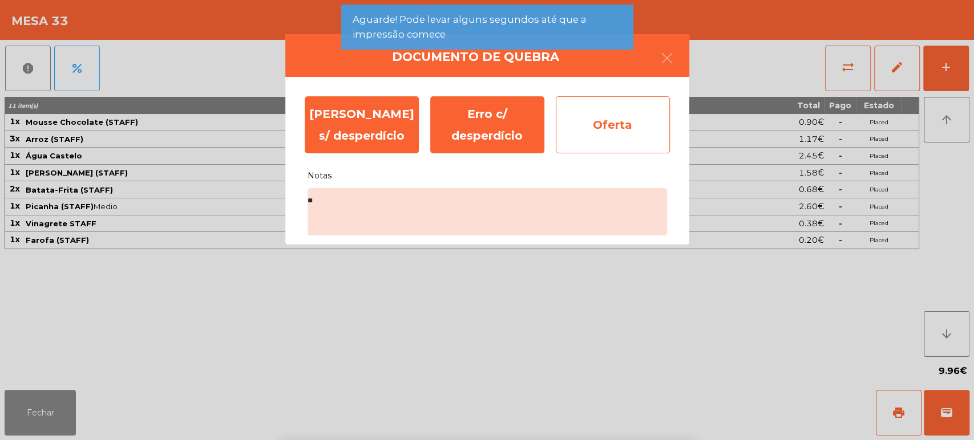
click at [630, 126] on div "Oferta" at bounding box center [613, 124] width 114 height 57
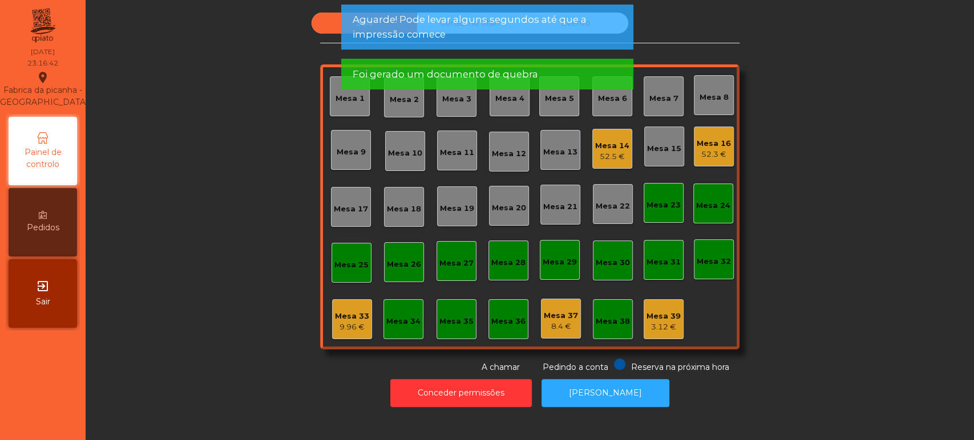
click at [516, 17] on span "Aguarde! Pode levar alguns segundos até que a impressão comece" at bounding box center [486, 27] width 269 height 29
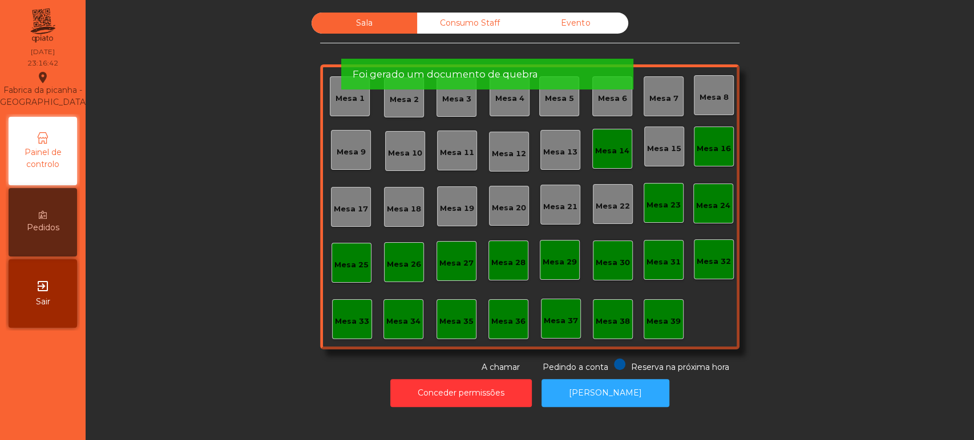
click at [507, 18] on span "Aguarde! Pode levar alguns segundos até que a impressão comece" at bounding box center [486, 27] width 269 height 29
click at [509, 67] on span "Foi gerado um documento de quebra" at bounding box center [444, 74] width 185 height 14
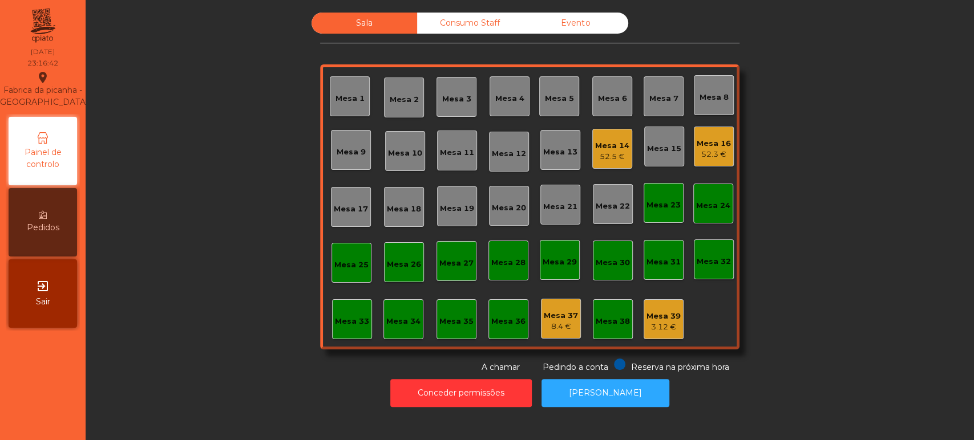
click at [507, 25] on span "Foi gerado um documento de quebra" at bounding box center [444, 20] width 185 height 14
click at [552, 322] on div "8.4 €" at bounding box center [561, 326] width 34 height 11
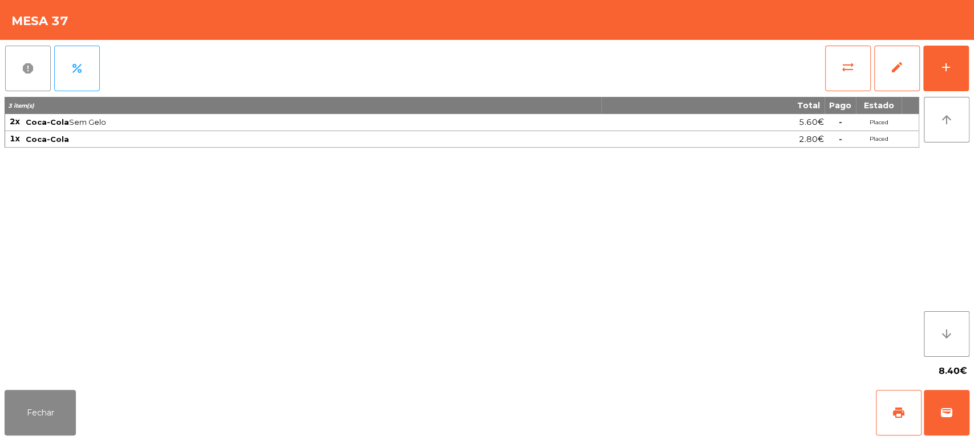
click at [27, 59] on button "report" at bounding box center [28, 69] width 46 height 46
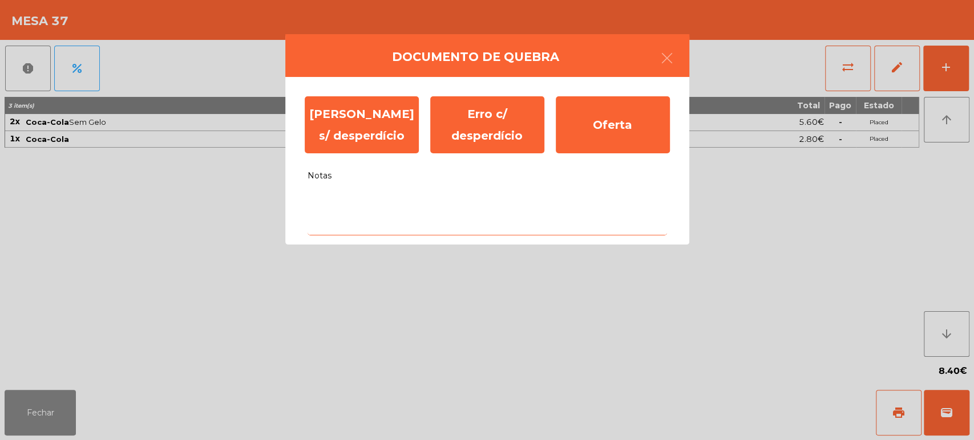
click at [431, 232] on textarea "Notas" at bounding box center [487, 211] width 359 height 47
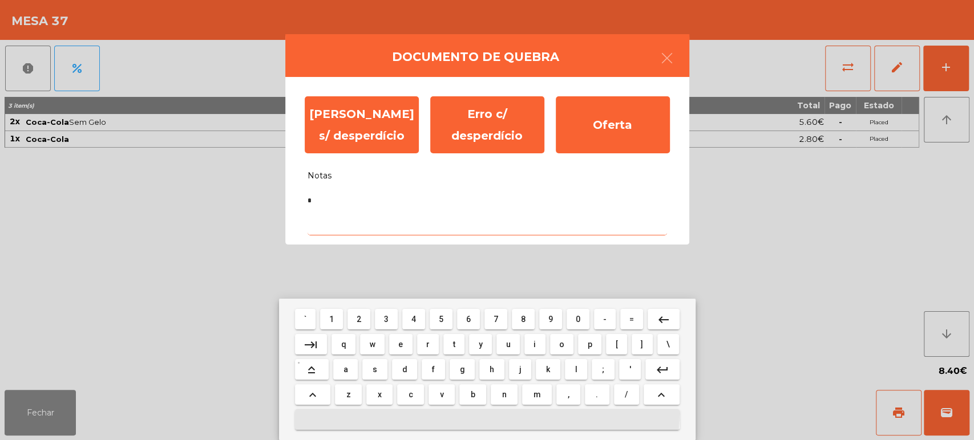
click at [398, 385] on button "c" at bounding box center [410, 395] width 27 height 21
type textarea "*"
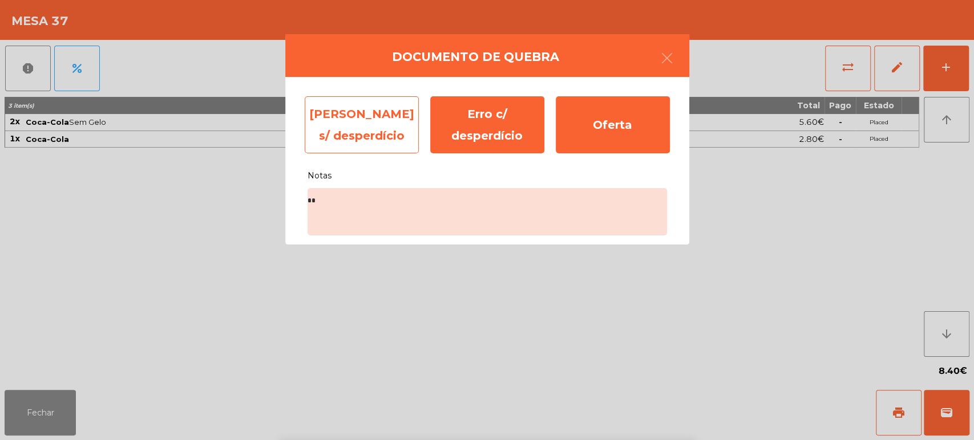
click at [365, 109] on div "[PERSON_NAME] s/ desperdício" at bounding box center [362, 124] width 114 height 57
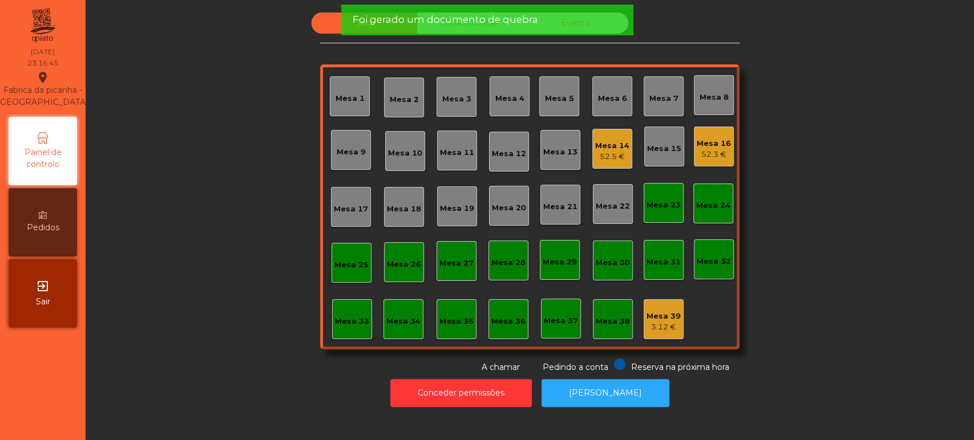
click at [666, 313] on div "Mesa 39" at bounding box center [663, 316] width 34 height 11
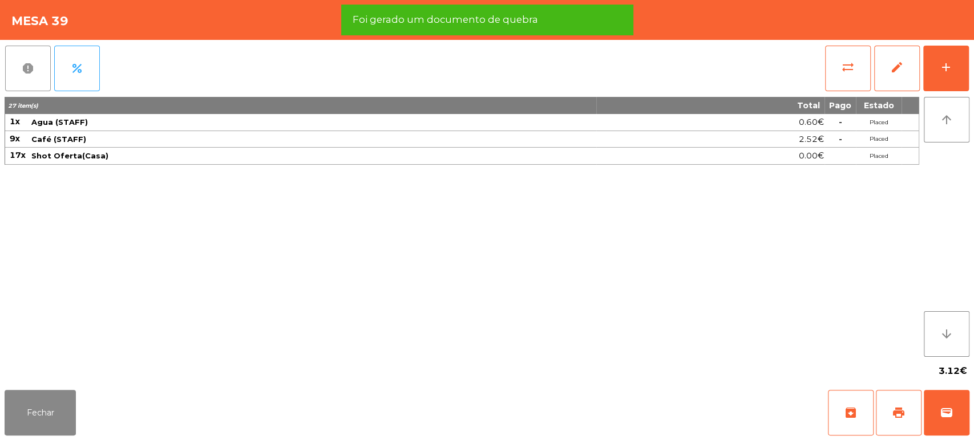
click at [14, 82] on button "report" at bounding box center [28, 69] width 46 height 46
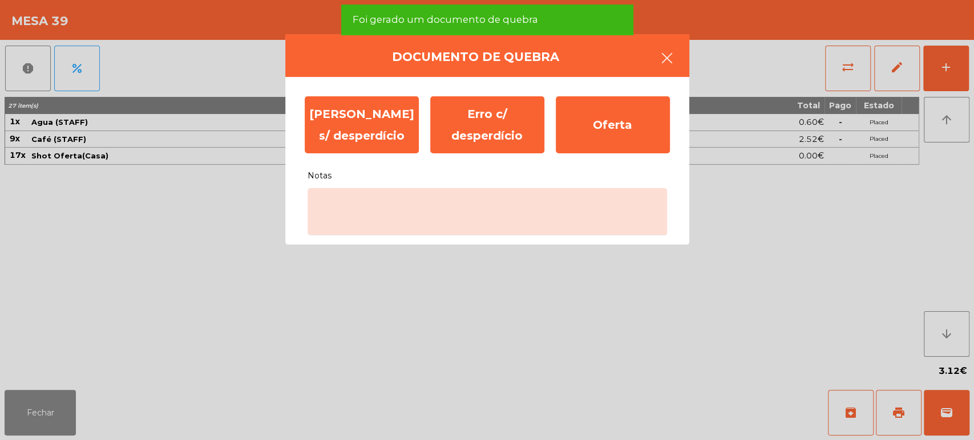
click at [654, 59] on button "button" at bounding box center [667, 59] width 32 height 34
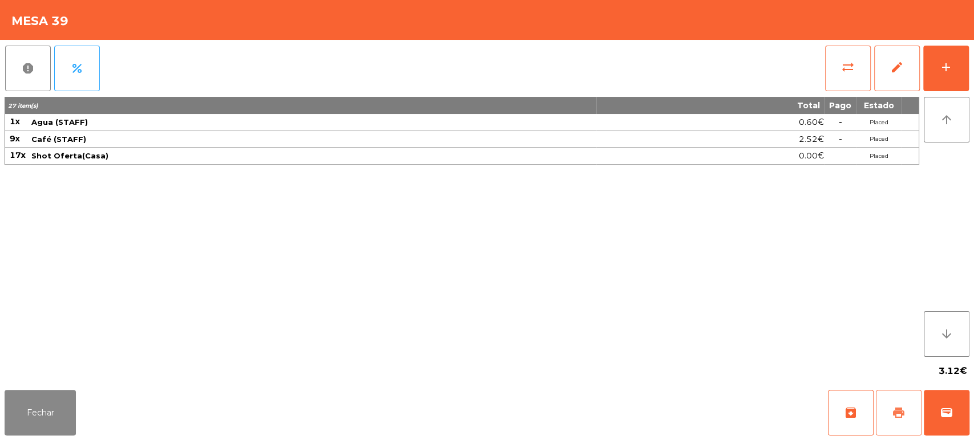
click at [902, 413] on span "print" at bounding box center [899, 413] width 14 height 14
click at [31, 75] on span "report" at bounding box center [28, 69] width 14 height 14
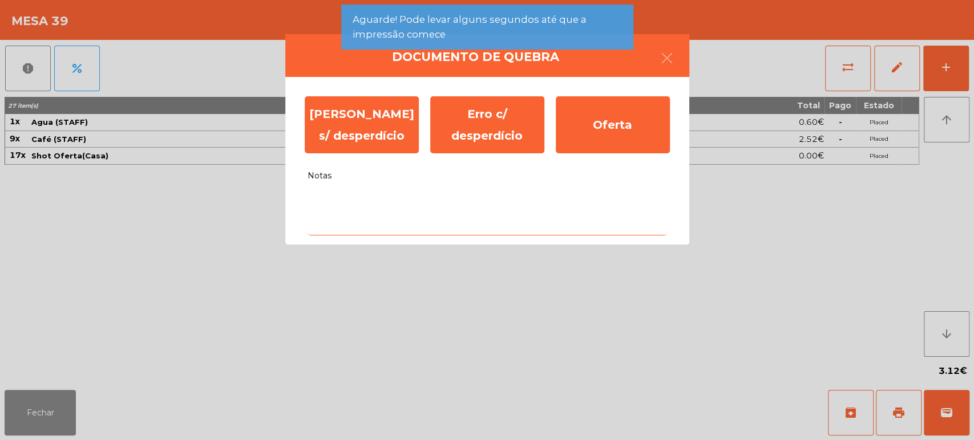
click at [359, 205] on textarea "Notas" at bounding box center [487, 211] width 359 height 47
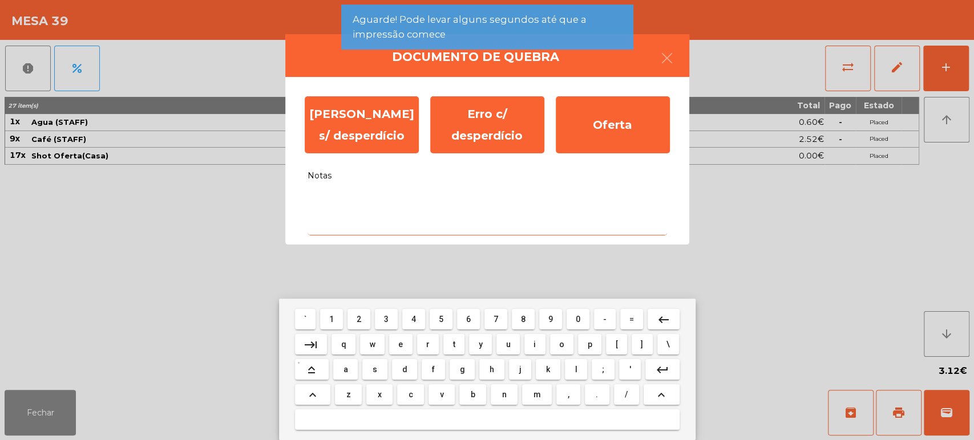
click at [390, 382] on mat-keyboard-key "d" at bounding box center [405, 369] width 30 height 25
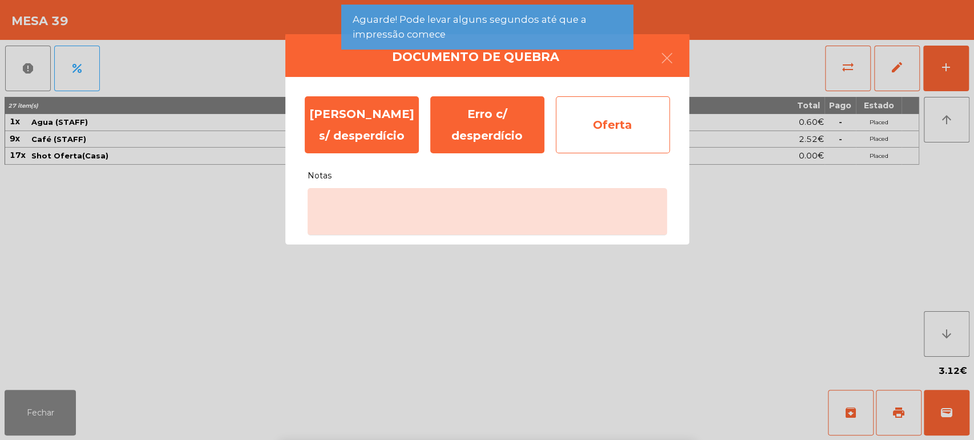
click at [634, 123] on div "Oferta" at bounding box center [613, 124] width 114 height 57
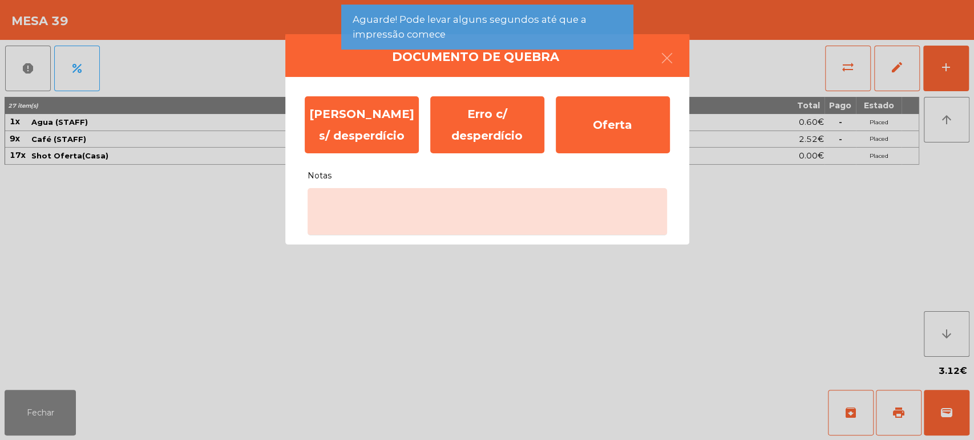
click at [534, 29] on span "Aguarde! Pode levar alguns segundos até que a impressão comece" at bounding box center [486, 27] width 269 height 29
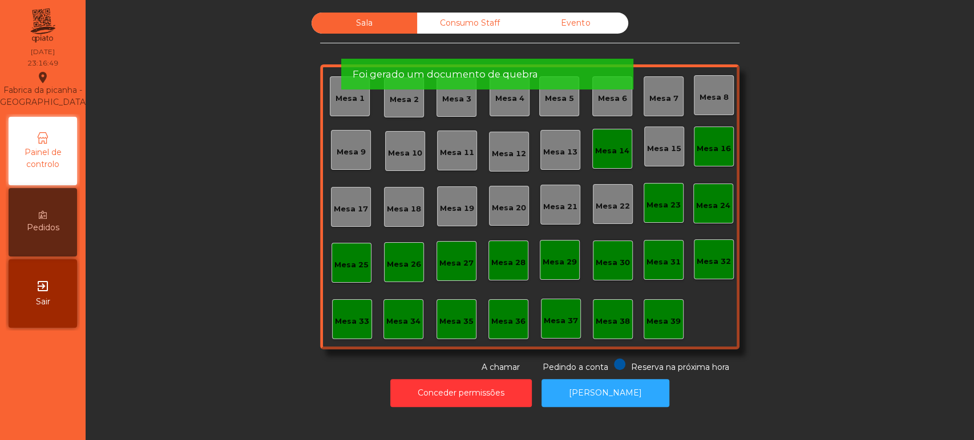
click at [522, 26] on span "Aguarde! Pode levar alguns segundos até que a impressão comece" at bounding box center [486, 27] width 269 height 29
click at [519, 67] on span "Foi gerado um documento de quebra" at bounding box center [444, 74] width 185 height 14
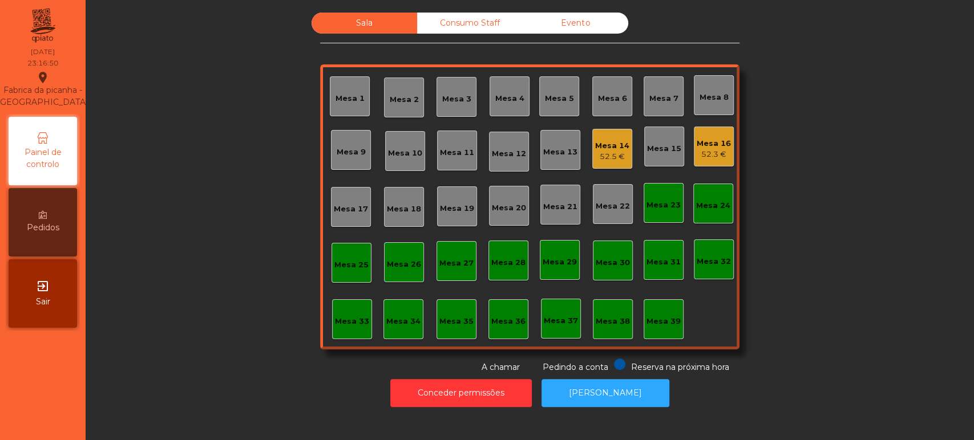
click at [613, 152] on div "52.5 €" at bounding box center [612, 156] width 34 height 11
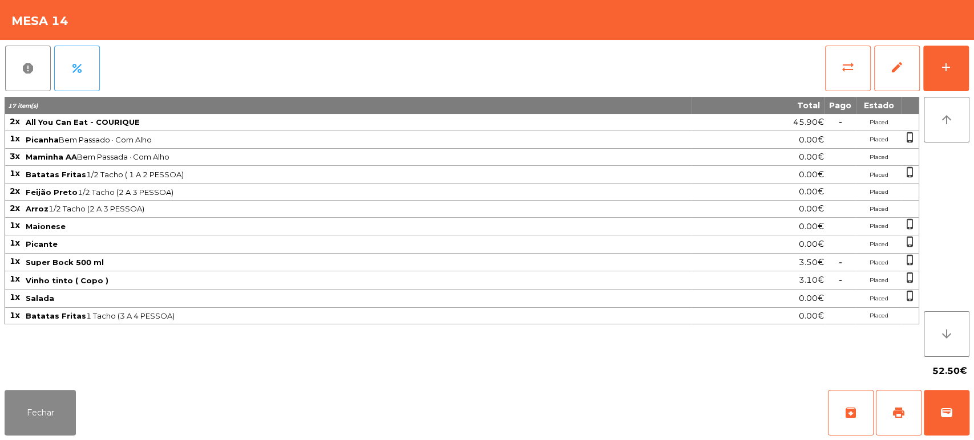
click at [66, 358] on div "52.50€" at bounding box center [487, 371] width 965 height 29
click at [430, 27] on div "Mesa 14" at bounding box center [487, 20] width 974 height 40
click at [34, 375] on div "52.50€" at bounding box center [487, 371] width 965 height 29
click at [30, 374] on div "52.50€" at bounding box center [487, 371] width 965 height 29
click at [55, 413] on button "Fechar" at bounding box center [40, 413] width 71 height 46
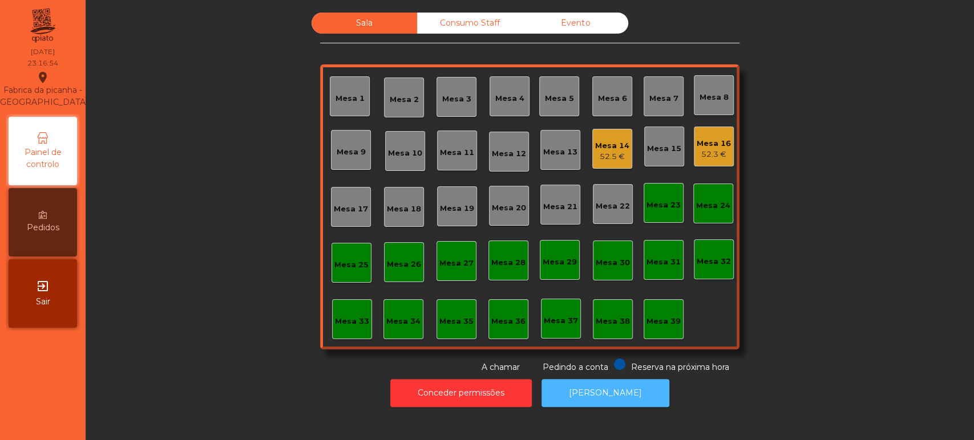
click at [607, 400] on button "[PERSON_NAME]" at bounding box center [605, 393] width 128 height 28
click at [716, 142] on div "Mesa 16" at bounding box center [714, 143] width 34 height 11
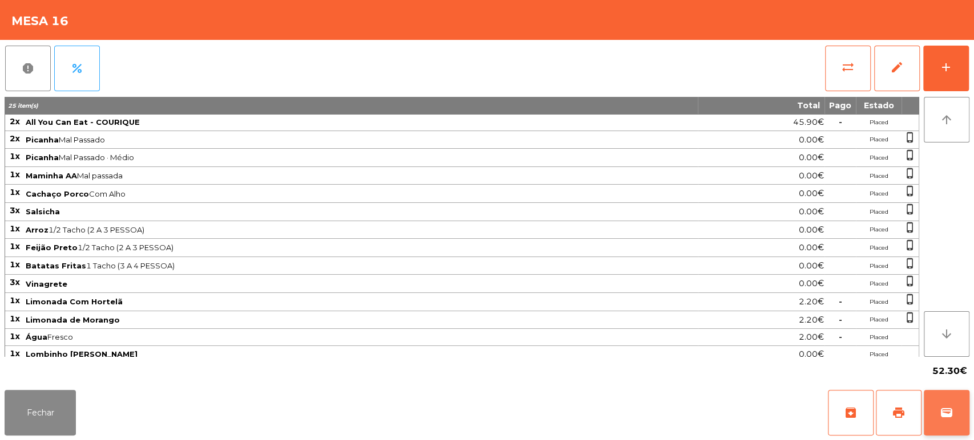
click at [946, 415] on span "wallet" at bounding box center [947, 413] width 14 height 14
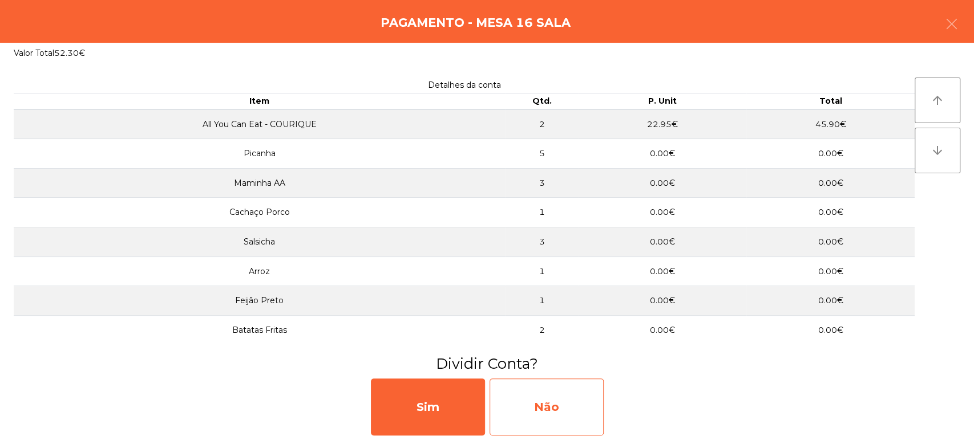
click at [569, 388] on div "Não" at bounding box center [547, 407] width 114 height 57
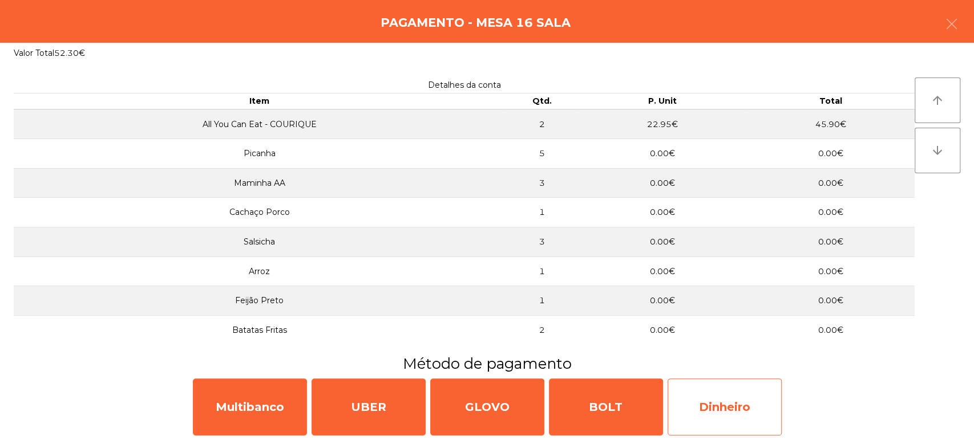
click at [748, 401] on div "Dinheiro" at bounding box center [725, 407] width 114 height 57
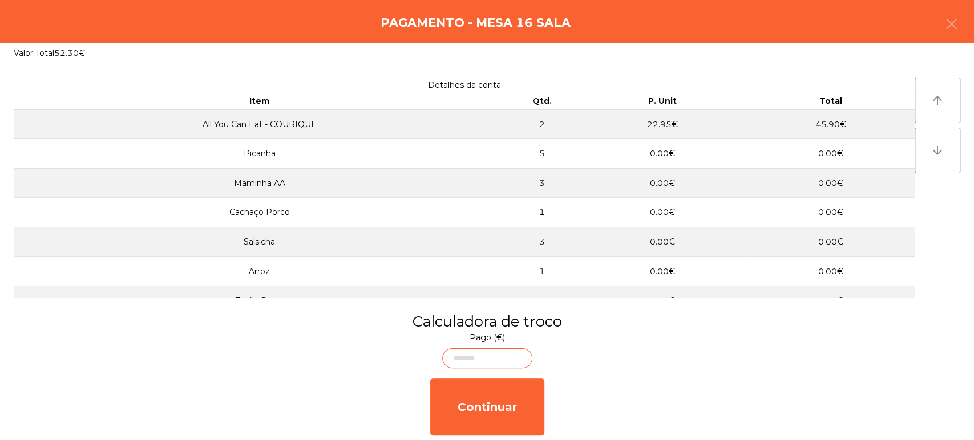
click at [511, 357] on body "Fabrica da picanha - Lisboa location_on 08/09/2025 23:17:27 Painel de controlo …" at bounding box center [487, 220] width 974 height 440
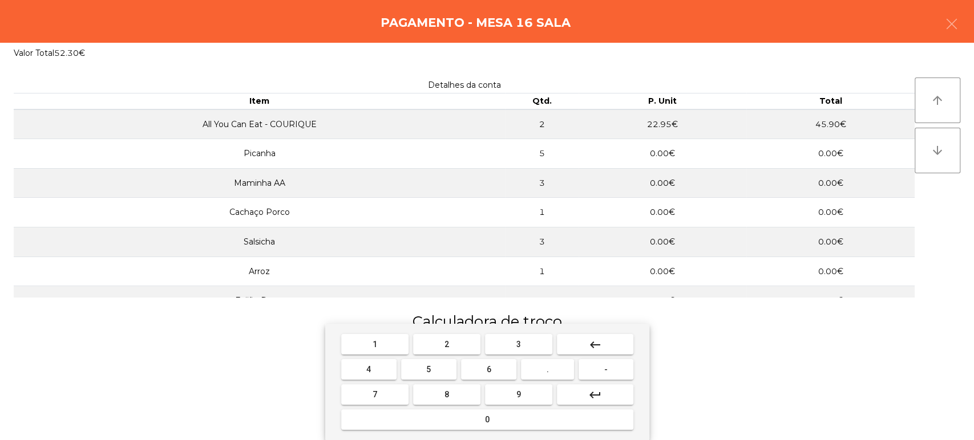
click at [488, 370] on span "6" at bounding box center [489, 369] width 5 height 9
click at [472, 414] on button "0" at bounding box center [487, 420] width 292 height 21
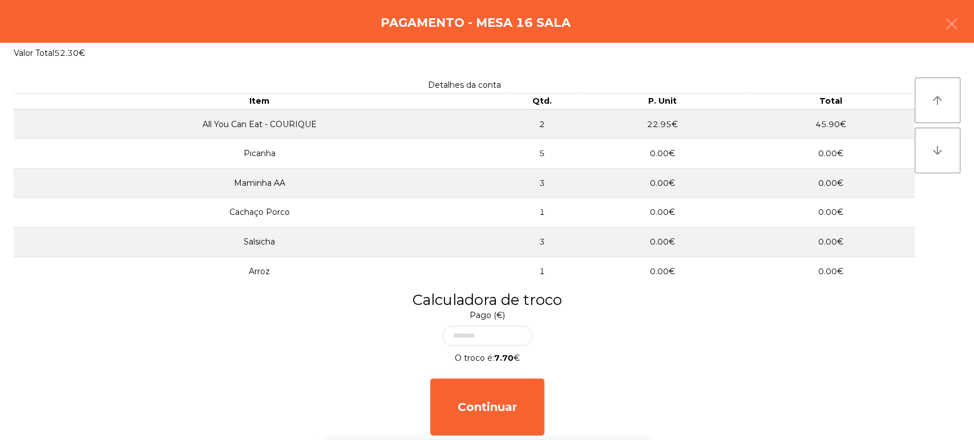
click at [737, 302] on h3 "Calculadora de troco" at bounding box center [487, 300] width 957 height 21
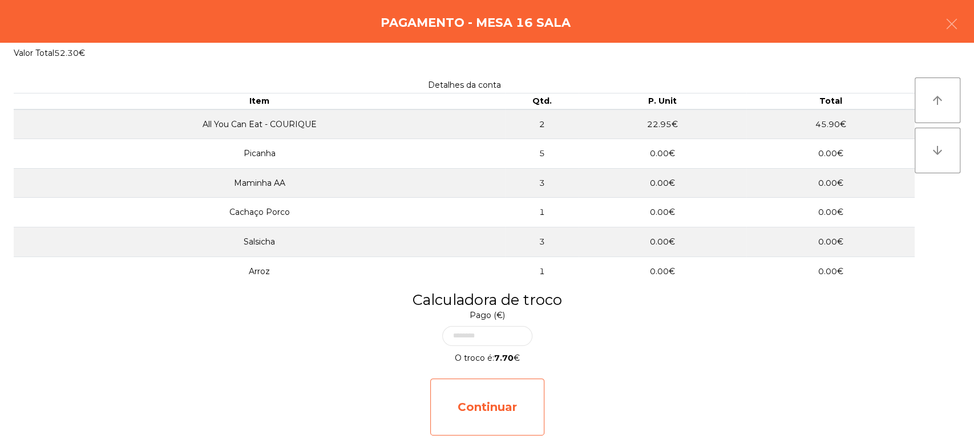
click at [500, 416] on div "Continuar" at bounding box center [487, 407] width 114 height 57
select select "**"
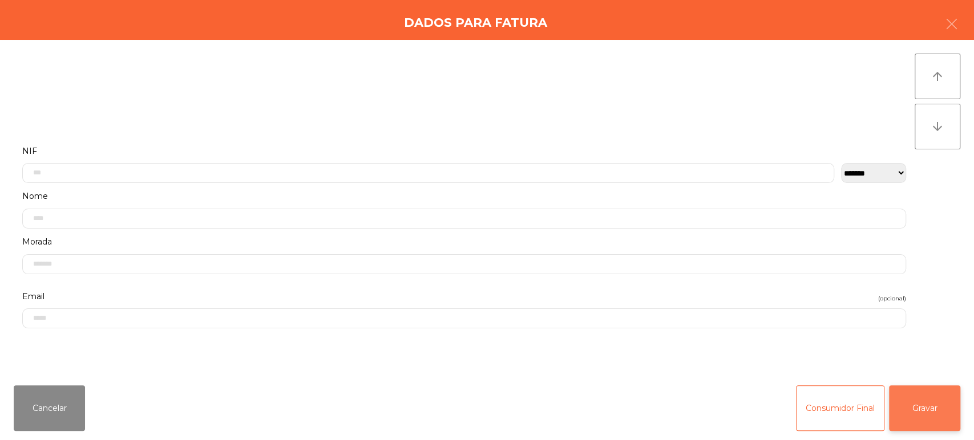
click at [939, 404] on button "Gravar" at bounding box center [924, 409] width 71 height 46
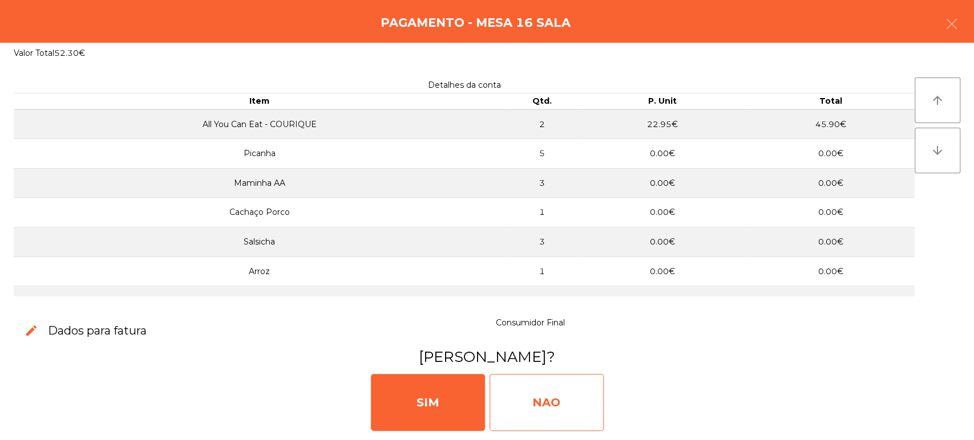
click at [563, 398] on div "NAO" at bounding box center [547, 402] width 114 height 57
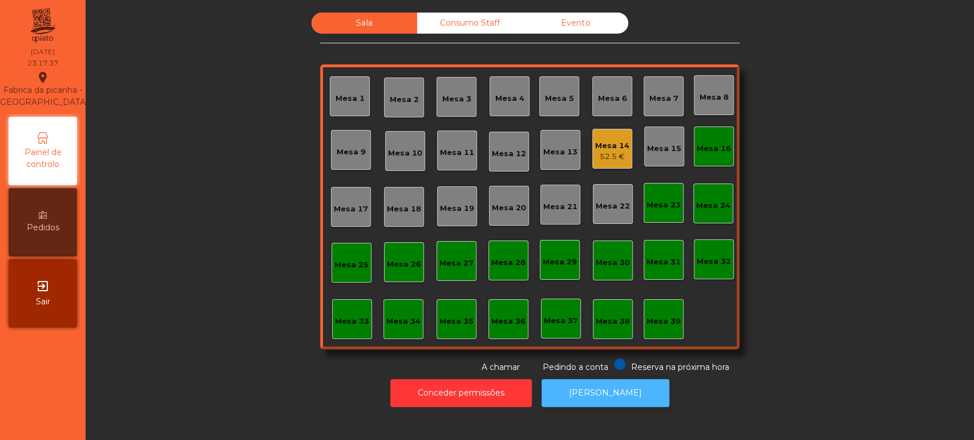
click at [608, 393] on button "[PERSON_NAME]" at bounding box center [605, 393] width 128 height 28
click at [721, 157] on div "Mesa 16" at bounding box center [714, 147] width 40 height 40
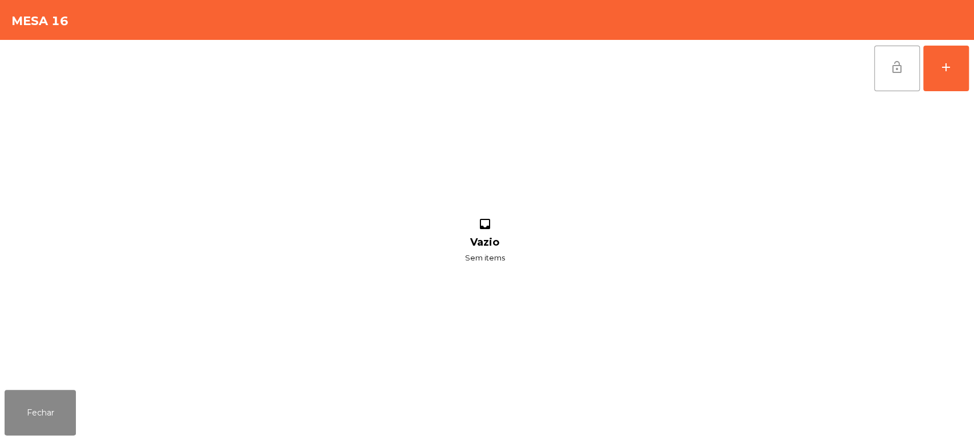
click at [889, 73] on button "lock_open" at bounding box center [897, 69] width 46 height 46
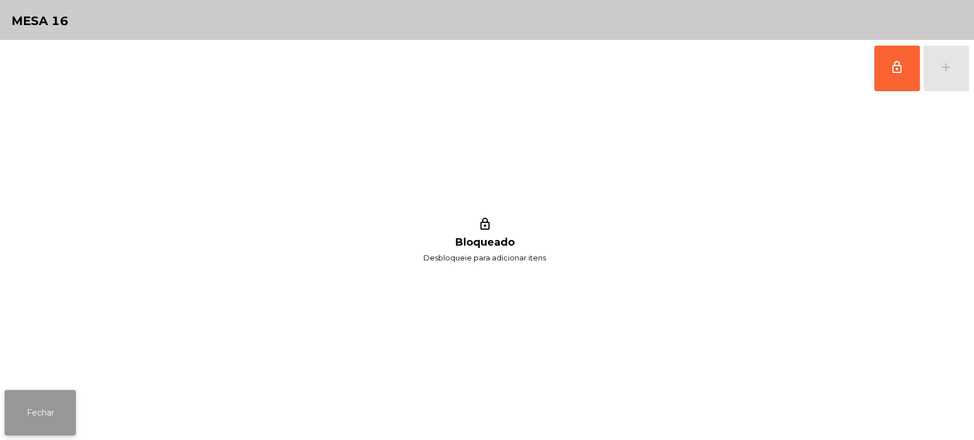
click at [56, 413] on button "Fechar" at bounding box center [40, 413] width 71 height 46
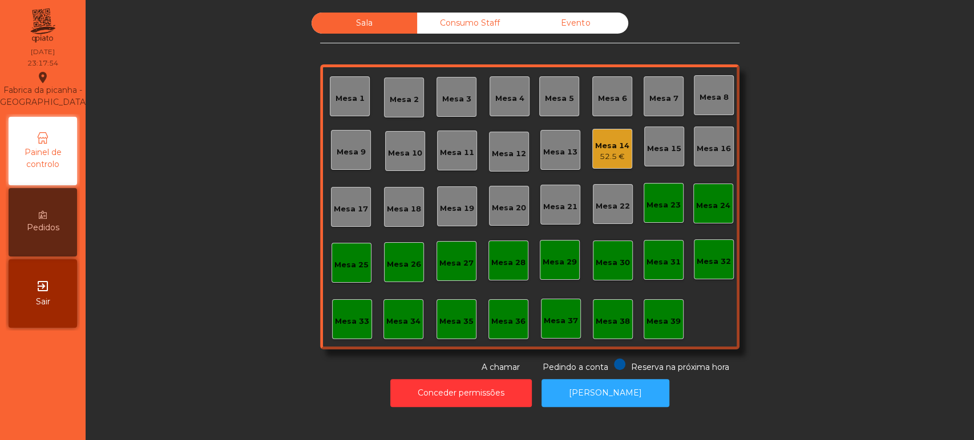
click at [213, 258] on div "Sala Consumo Staff Evento Mesa 1 Mesa 2 Mesa 3 Mesa 4 Mesa 5 Mesa 6 Mesa 7 Mesa…" at bounding box center [530, 193] width 858 height 361
click at [464, 13] on div "Consumo Staff" at bounding box center [470, 23] width 106 height 21
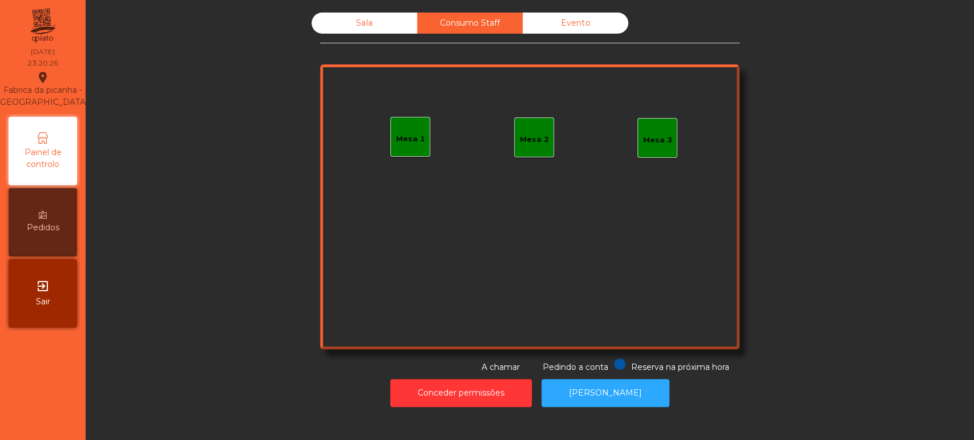
click at [544, 14] on div "Evento" at bounding box center [576, 23] width 106 height 21
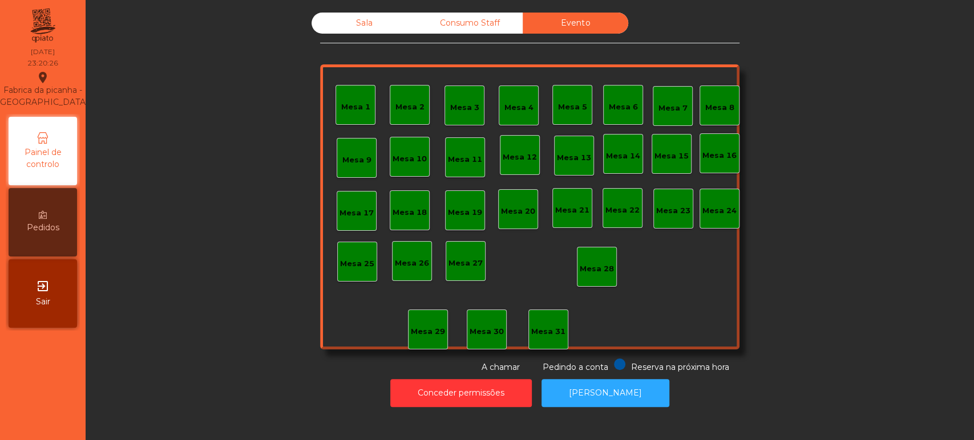
click at [389, 18] on div "Sala" at bounding box center [365, 23] width 106 height 21
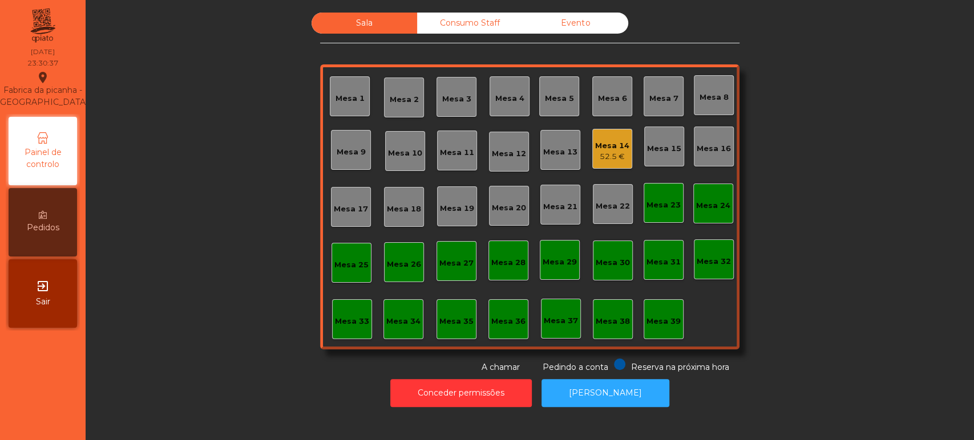
click at [613, 151] on div "52.5 €" at bounding box center [612, 156] width 34 height 11
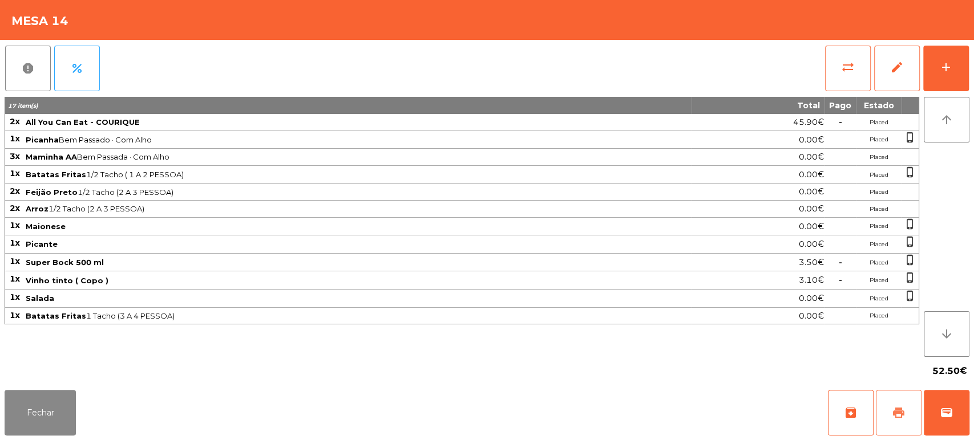
click at [892, 418] on span "print" at bounding box center [899, 413] width 14 height 14
click at [944, 407] on span "wallet" at bounding box center [947, 413] width 14 height 14
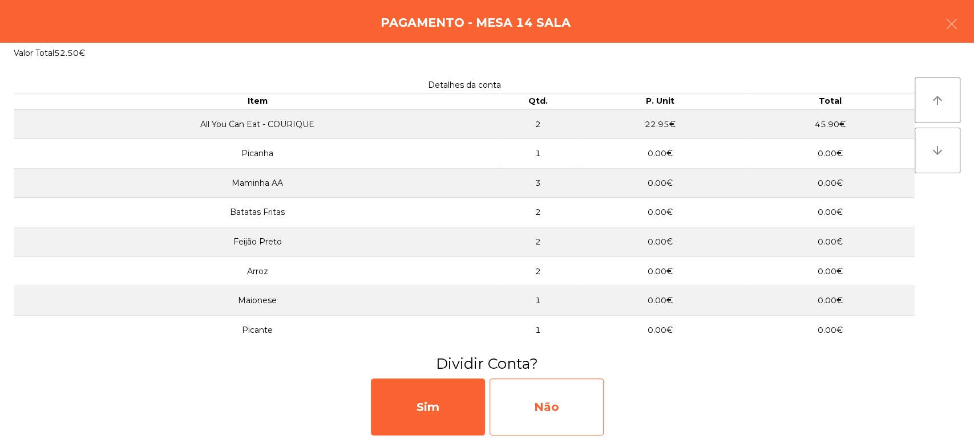
click at [551, 394] on div "Não" at bounding box center [547, 407] width 114 height 57
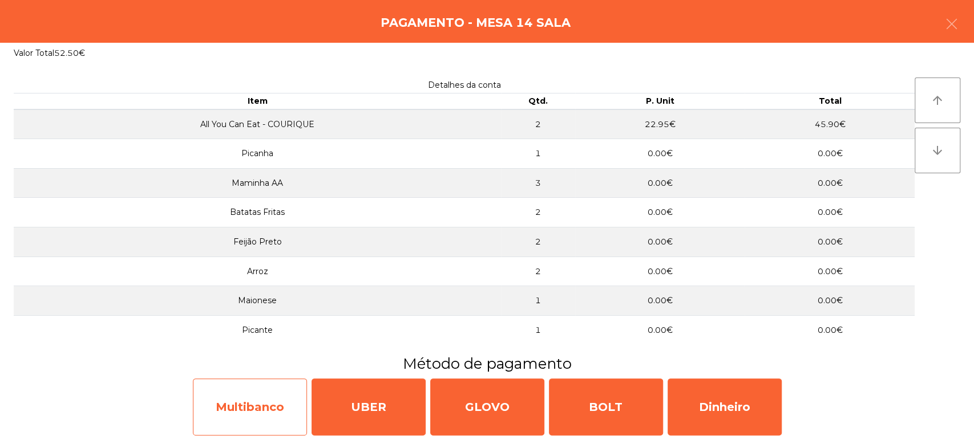
click at [271, 384] on div "Multibanco" at bounding box center [250, 407] width 114 height 57
select select "**"
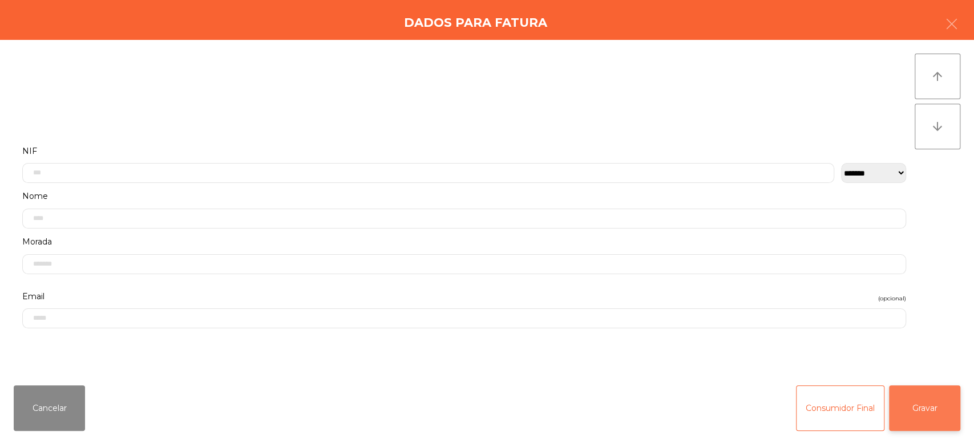
click at [932, 395] on button "Gravar" at bounding box center [924, 409] width 71 height 46
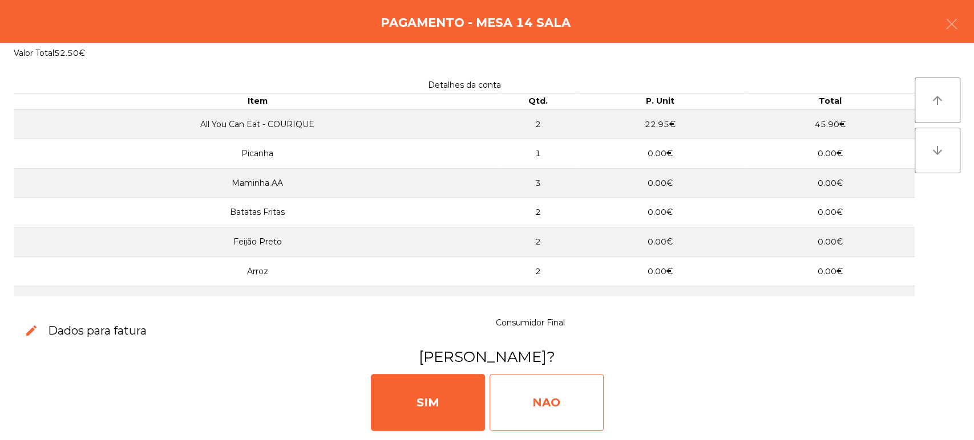
click at [536, 402] on div "NAO" at bounding box center [547, 402] width 114 height 57
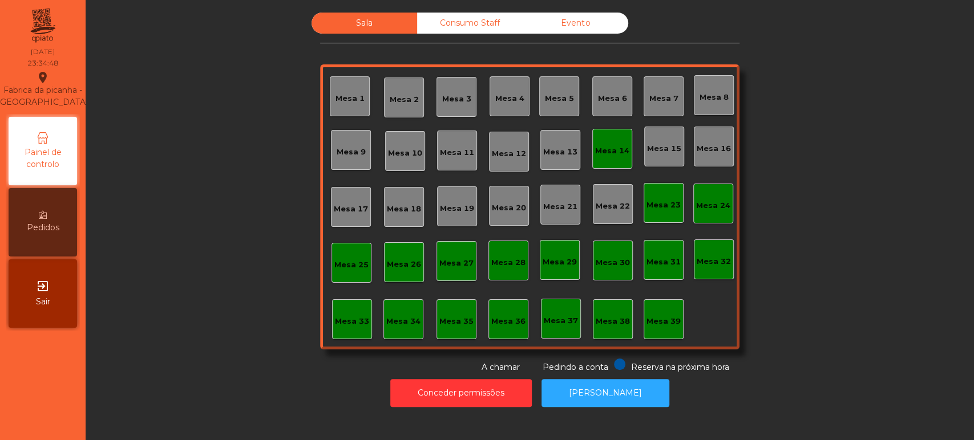
click at [607, 144] on div "Mesa 14" at bounding box center [612, 149] width 34 height 16
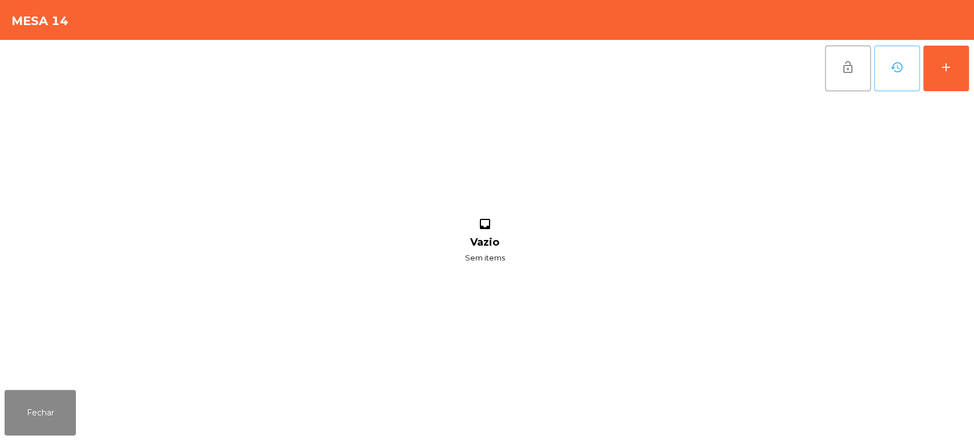
click at [890, 70] on span "history" at bounding box center [897, 67] width 14 height 14
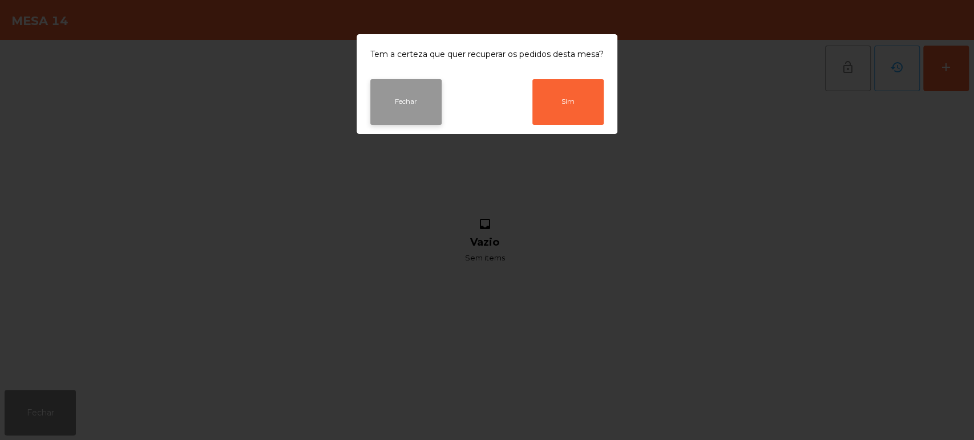
click at [407, 99] on button "Fechar" at bounding box center [405, 102] width 71 height 46
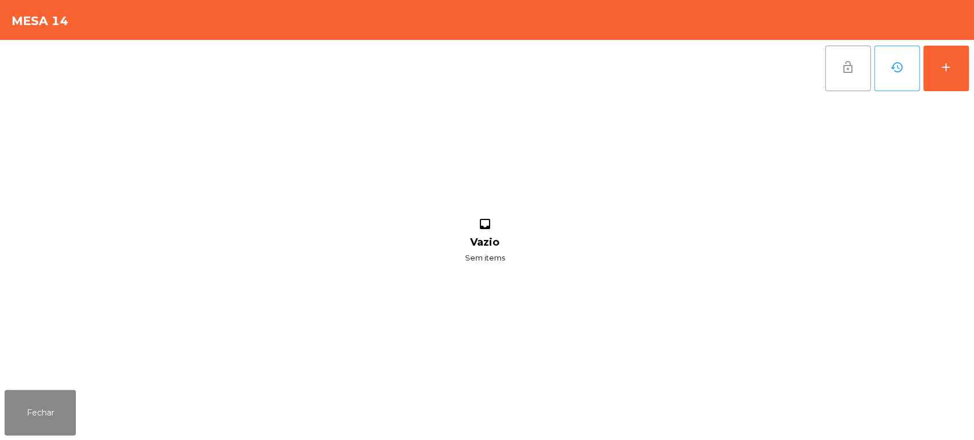
click at [844, 55] on button "lock_open" at bounding box center [848, 69] width 46 height 46
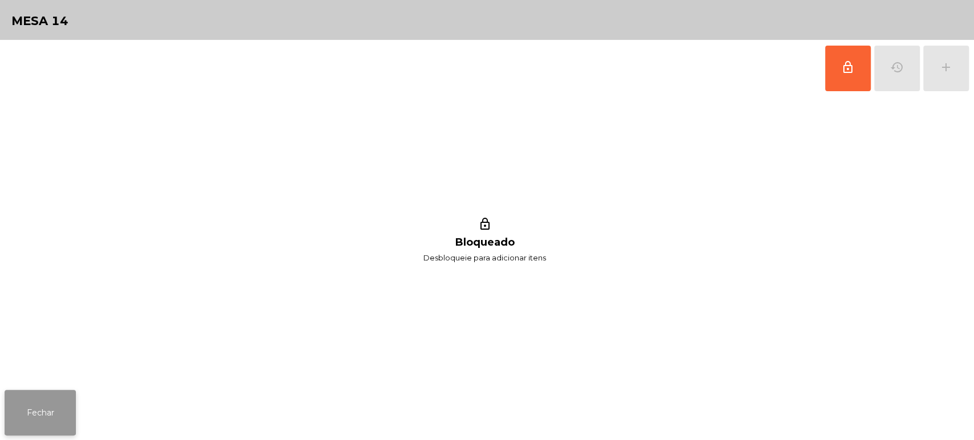
click at [41, 397] on button "Fechar" at bounding box center [40, 413] width 71 height 46
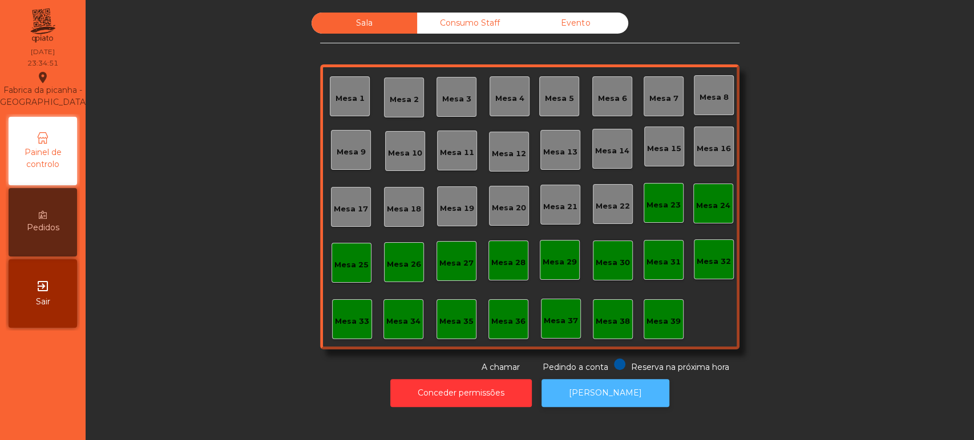
click at [585, 383] on button "[PERSON_NAME]" at bounding box center [605, 393] width 128 height 28
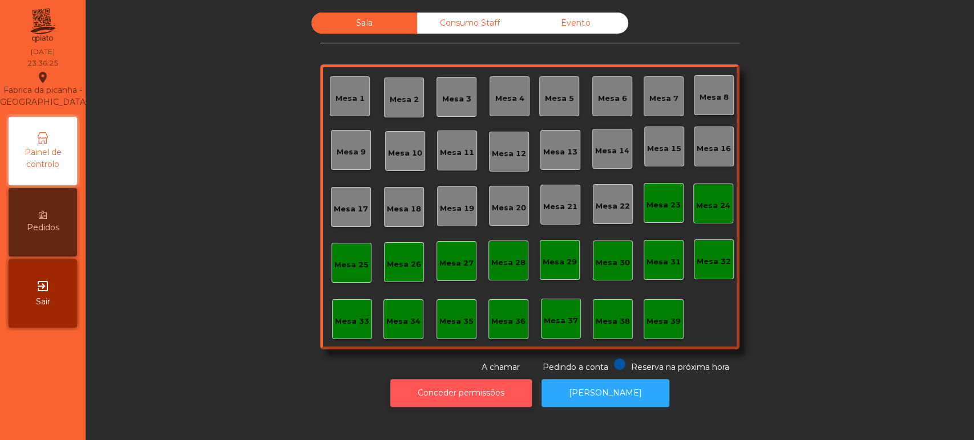
click at [507, 396] on button "Conceder permissões" at bounding box center [461, 393] width 142 height 28
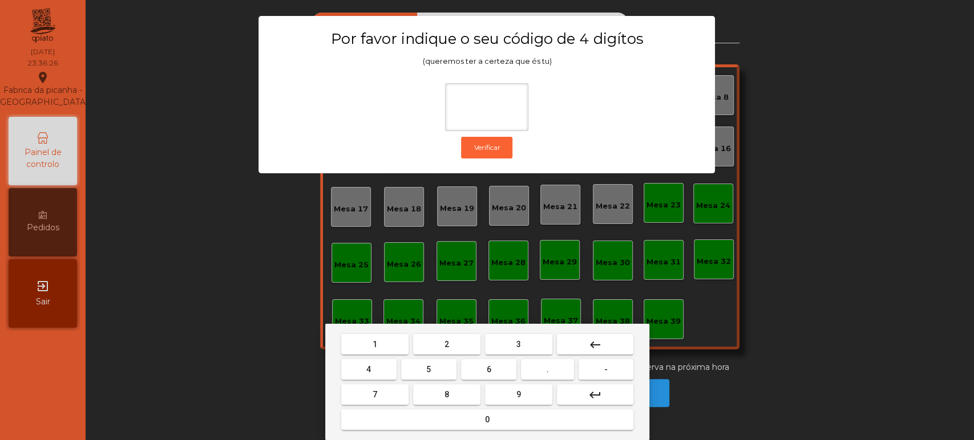
click at [373, 348] on span "1" at bounding box center [375, 344] width 5 height 9
click at [518, 344] on span "3" at bounding box center [518, 344] width 5 height 9
click at [418, 365] on button "5" at bounding box center [428, 369] width 55 height 21
click at [441, 420] on button "0" at bounding box center [487, 420] width 292 height 21
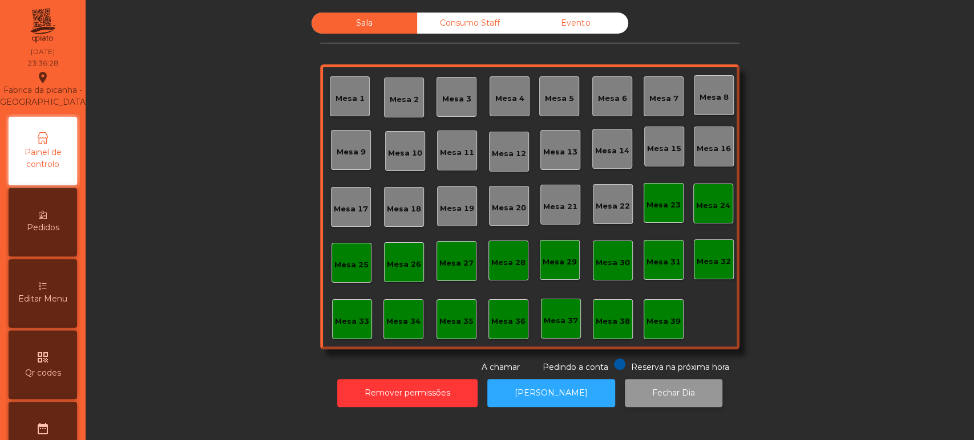
click at [638, 390] on button "Fechar Dia" at bounding box center [674, 393] width 98 height 28
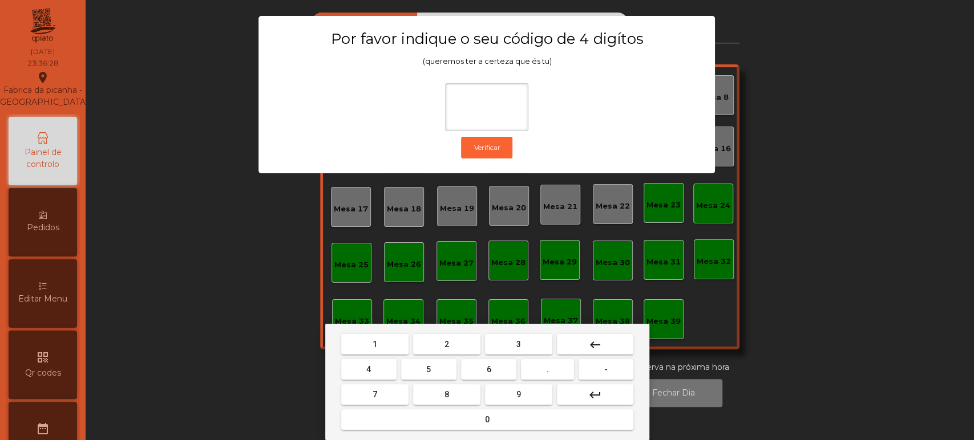
click at [374, 344] on span "1" at bounding box center [375, 344] width 5 height 9
click at [509, 345] on button "3" at bounding box center [518, 344] width 67 height 21
click at [438, 365] on button "5" at bounding box center [428, 369] width 55 height 21
click at [460, 426] on button "0" at bounding box center [487, 420] width 292 height 21
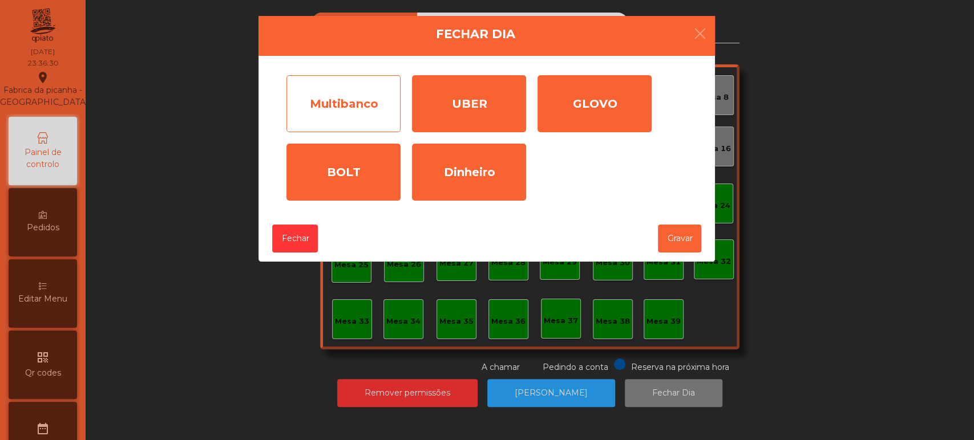
click at [343, 82] on div "Multibanco" at bounding box center [343, 103] width 114 height 57
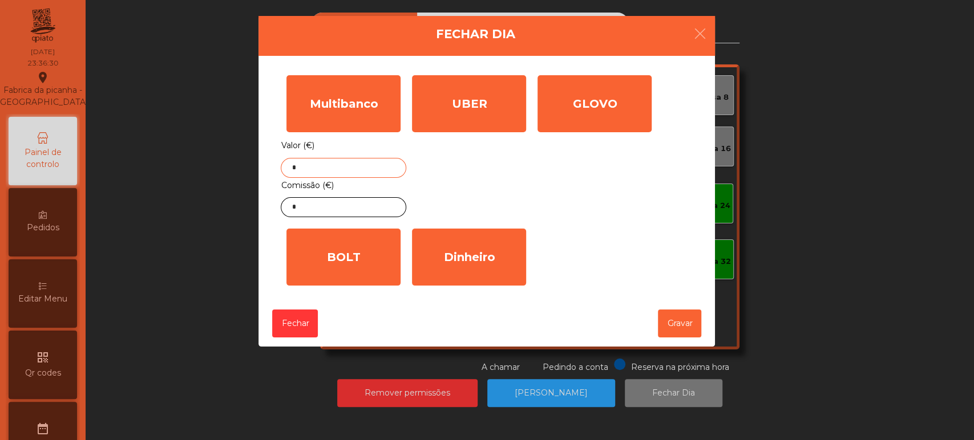
click at [350, 169] on input "*" at bounding box center [344, 168] width 126 height 20
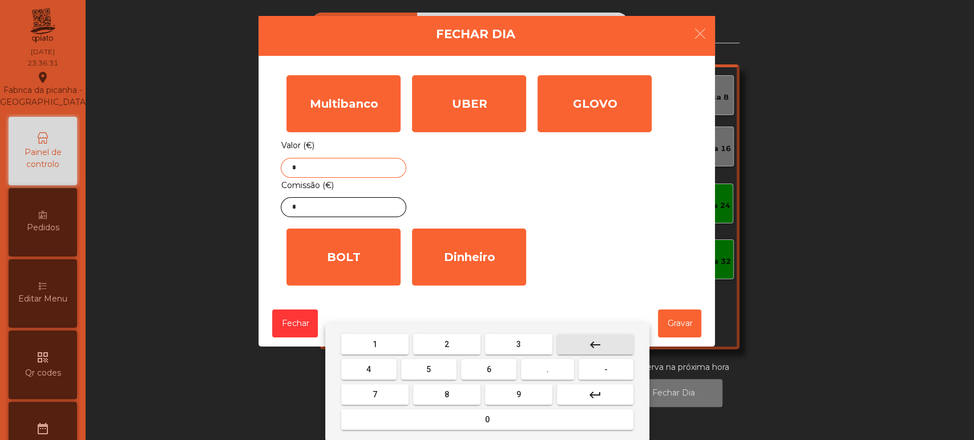
click at [595, 342] on mat-icon "keyboard_backspace" at bounding box center [595, 345] width 14 height 14
click at [496, 371] on button "6" at bounding box center [488, 369] width 55 height 21
click at [374, 342] on span "1" at bounding box center [375, 344] width 5 height 9
click at [506, 343] on button "3" at bounding box center [518, 344] width 67 height 21
click at [535, 374] on button "." at bounding box center [547, 369] width 53 height 21
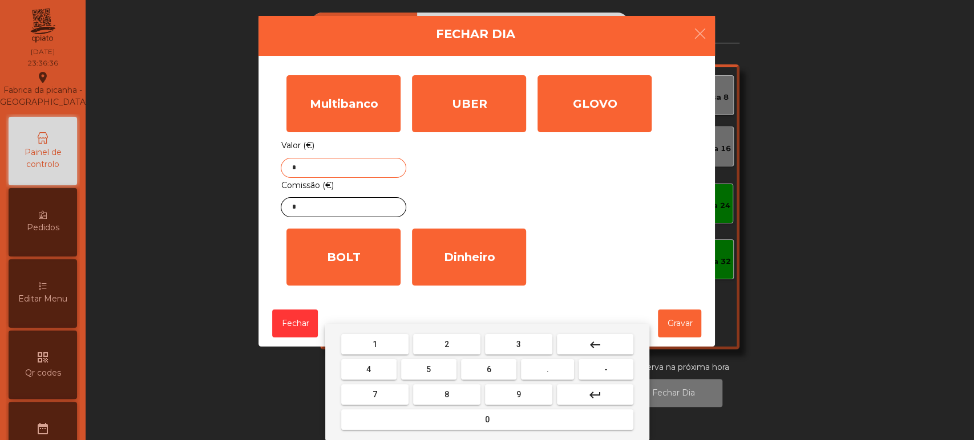
click at [446, 394] on span "8" at bounding box center [446, 394] width 5 height 9
click at [436, 371] on button "5" at bounding box center [428, 369] width 55 height 21
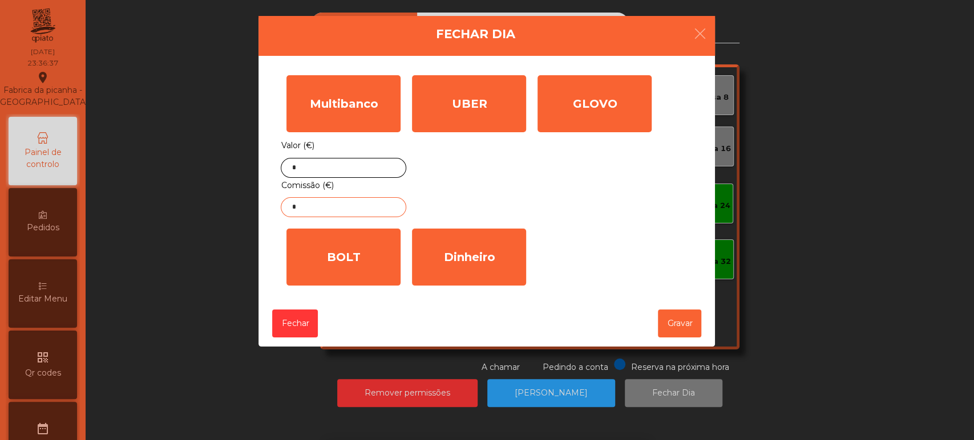
click at [369, 205] on input "*" at bounding box center [344, 207] width 126 height 20
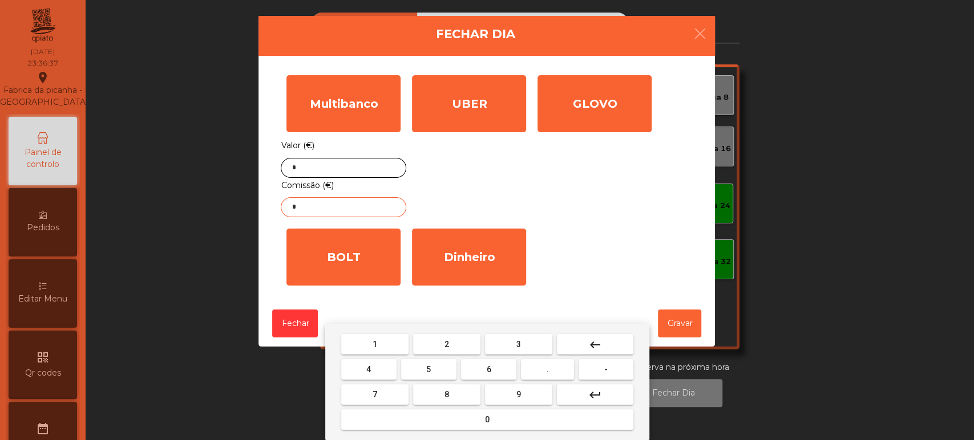
click at [578, 330] on div "1 2 3 keyboard_backspace 4 5 6 . - 7 8 9 keyboard_return 0" at bounding box center [487, 382] width 324 height 116
click at [580, 344] on button "keyboard_backspace" at bounding box center [595, 344] width 76 height 21
click at [377, 377] on button "4" at bounding box center [368, 369] width 55 height 21
click at [549, 379] on button "." at bounding box center [547, 369] width 53 height 21
click at [506, 422] on button "0" at bounding box center [487, 420] width 292 height 21
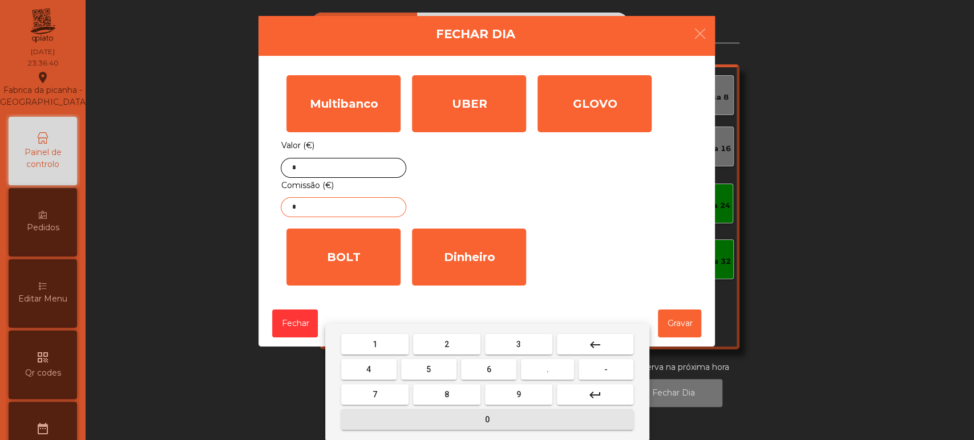
click at [516, 342] on span "3" at bounding box center [518, 344] width 5 height 9
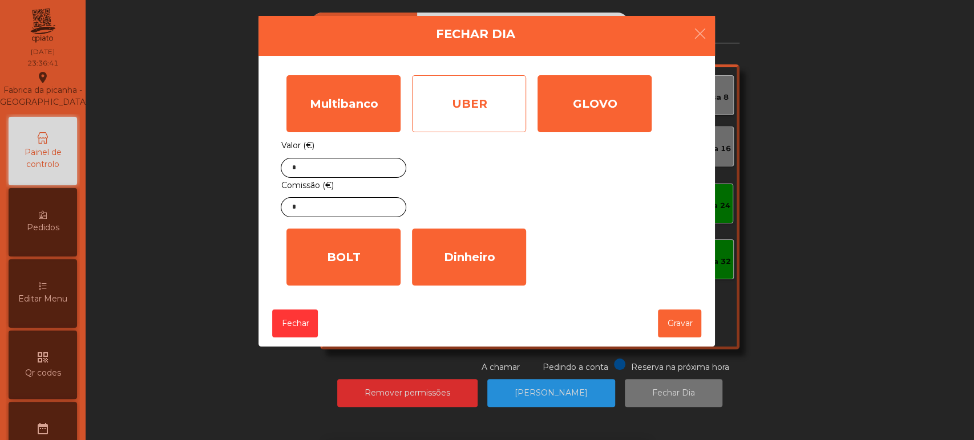
click at [488, 128] on div "UBER" at bounding box center [469, 103] width 114 height 57
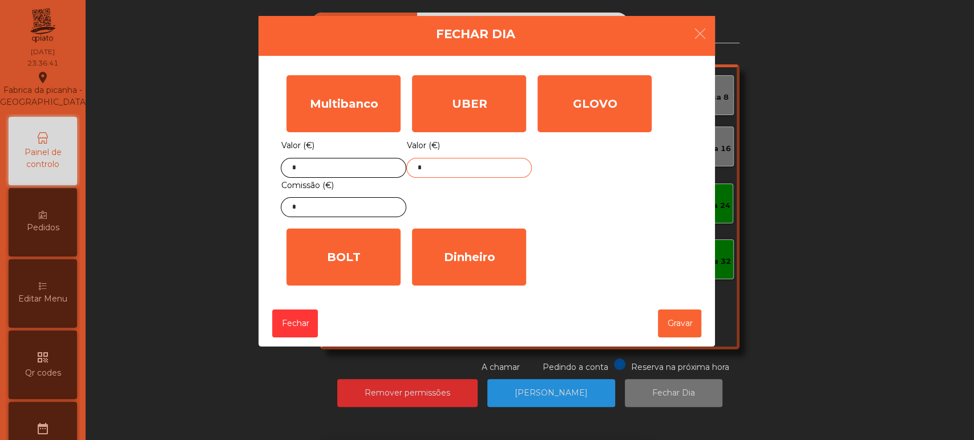
click at [480, 169] on input "*" at bounding box center [469, 168] width 126 height 20
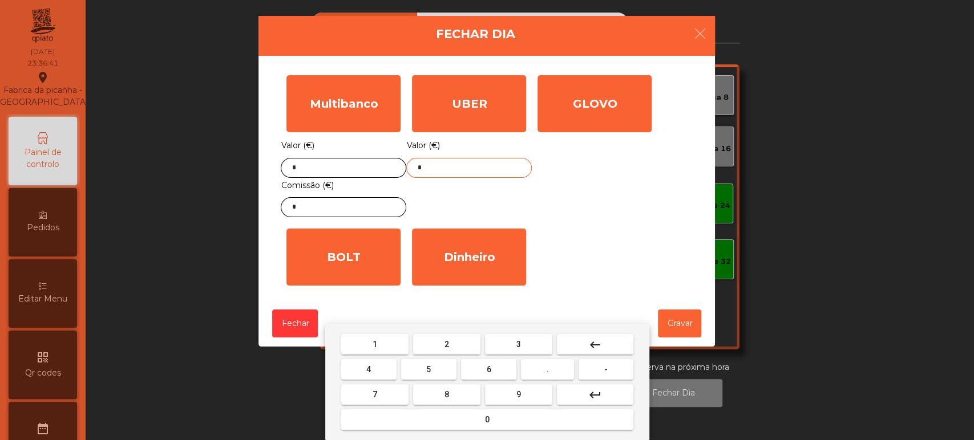
click at [583, 347] on button "keyboard_backspace" at bounding box center [595, 344] width 76 height 21
click at [374, 344] on span "1" at bounding box center [375, 344] width 5 height 9
click at [428, 374] on span "5" at bounding box center [428, 369] width 5 height 9
click at [488, 398] on button "9" at bounding box center [518, 395] width 67 height 21
click at [555, 370] on button "." at bounding box center [547, 369] width 53 height 21
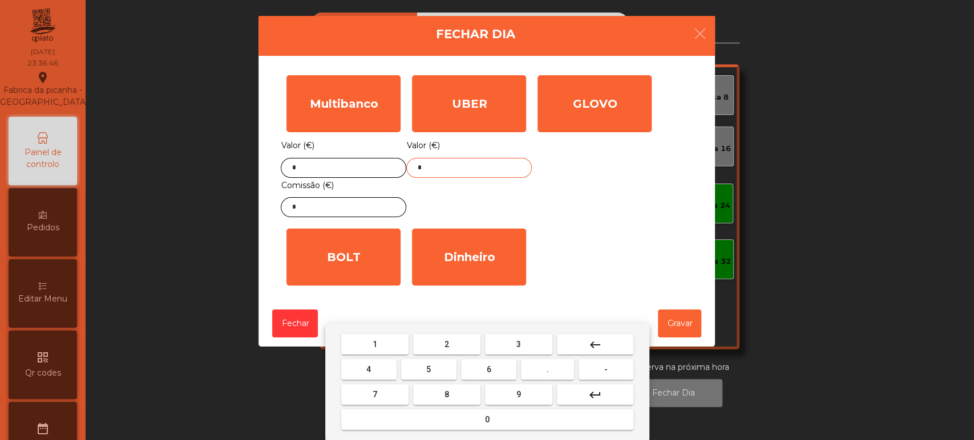
click at [370, 370] on span "4" at bounding box center [368, 369] width 5 height 9
click at [442, 362] on button "5" at bounding box center [428, 369] width 55 height 21
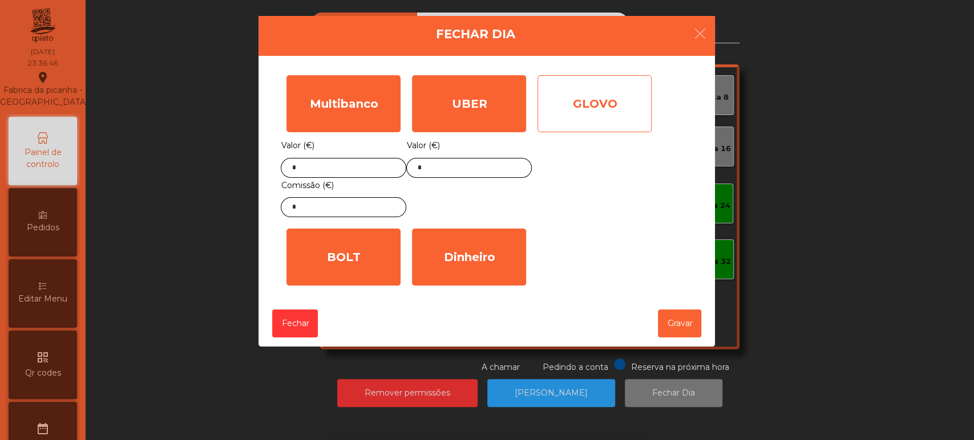
click at [593, 99] on div "GLOVO" at bounding box center [594, 103] width 114 height 57
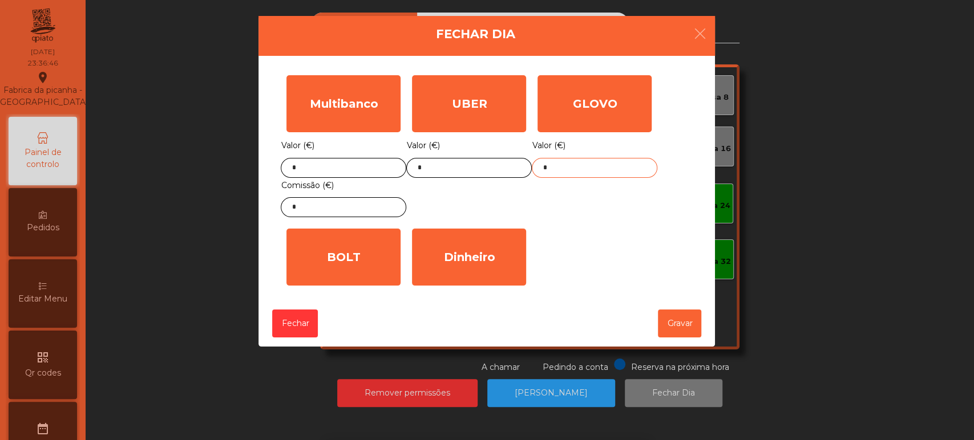
click at [587, 168] on input "*" at bounding box center [595, 168] width 126 height 20
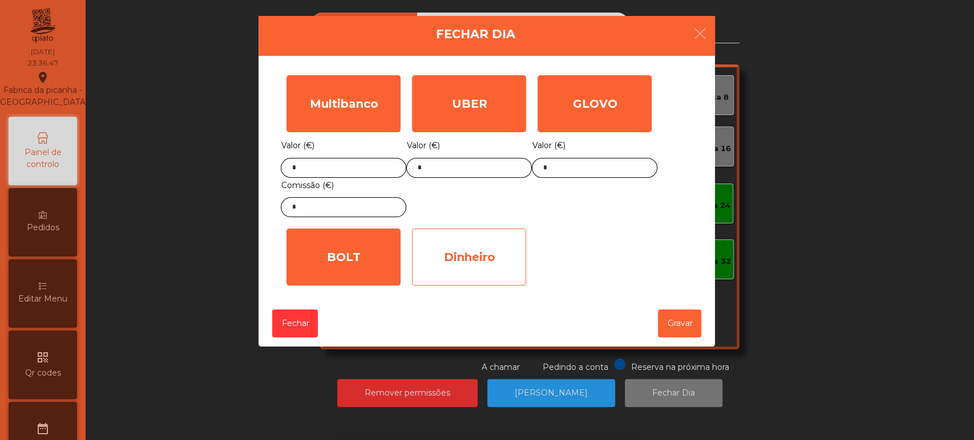
click at [487, 260] on div "Dinheiro" at bounding box center [469, 257] width 114 height 57
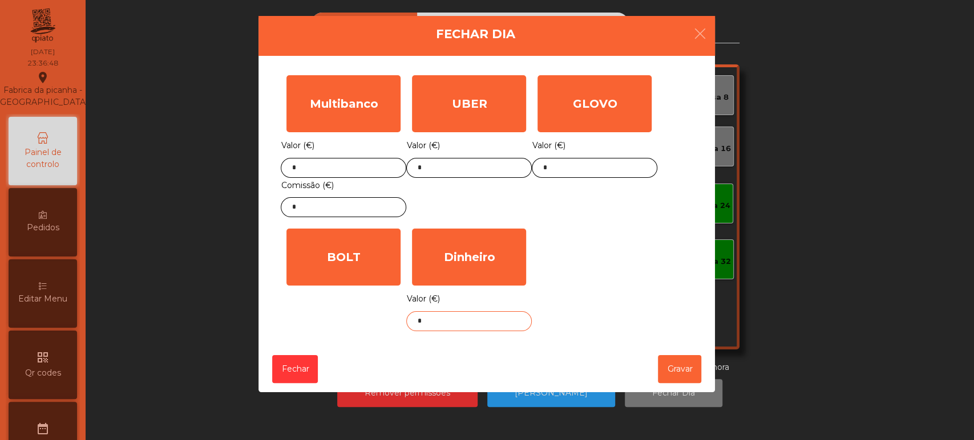
click at [492, 322] on input "*" at bounding box center [469, 322] width 126 height 20
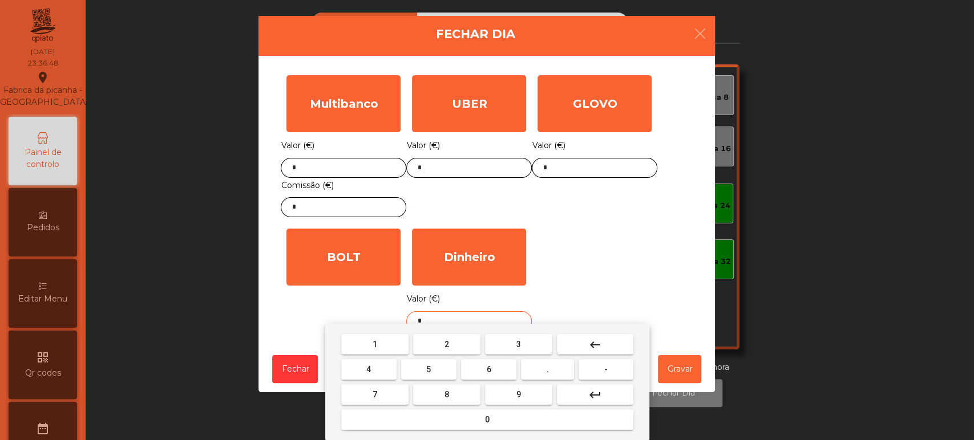
click at [590, 341] on mat-icon "keyboard_backspace" at bounding box center [595, 345] width 14 height 14
click at [440, 367] on button "5" at bounding box center [428, 369] width 55 height 21
click at [518, 344] on span "3" at bounding box center [518, 344] width 5 height 9
click at [554, 379] on button "." at bounding box center [547, 369] width 53 height 21
click at [454, 343] on button "2" at bounding box center [446, 344] width 67 height 21
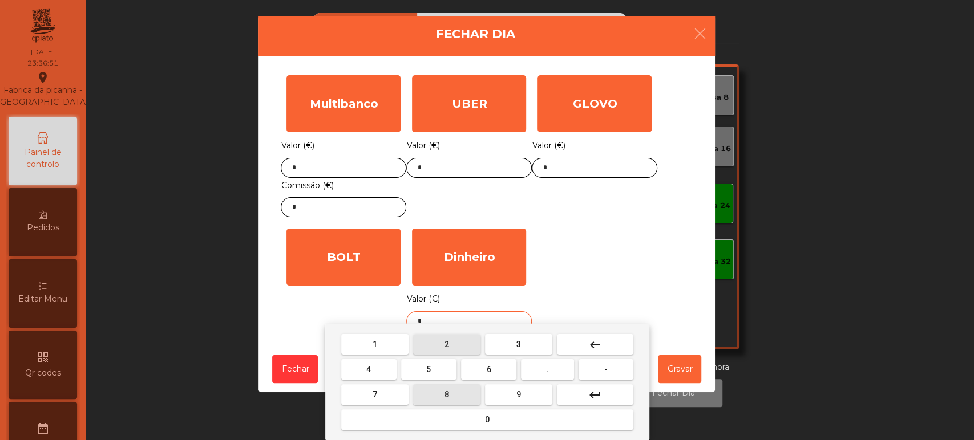
click at [456, 394] on button "8" at bounding box center [446, 395] width 67 height 21
click at [644, 365] on div "1 2 3 keyboard_backspace 4 5 6 . - 7 8 9 keyboard_return 0" at bounding box center [487, 382] width 324 height 116
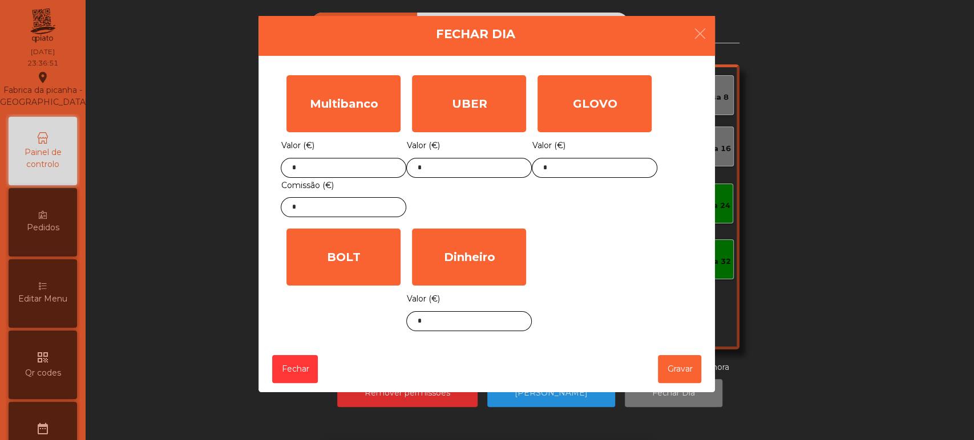
click at [673, 374] on div "1 2 3 keyboard_backspace 4 5 6 . - 7 8 9 keyboard_return 0" at bounding box center [487, 382] width 974 height 116
click at [679, 362] on button "Gravar" at bounding box center [679, 369] width 43 height 28
